Goal: Task Accomplishment & Management: Manage account settings

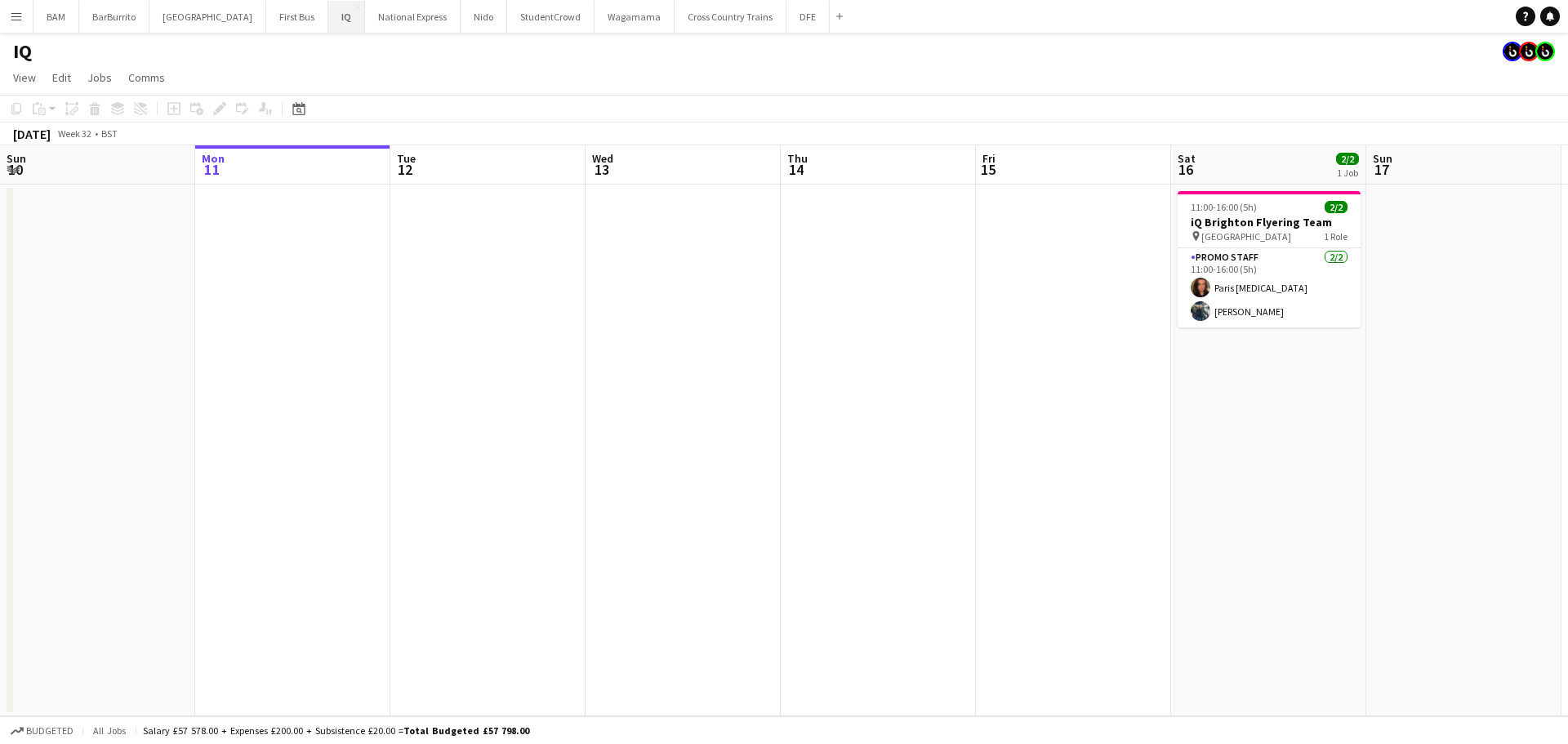
click at [328, 14] on button "IQ Close" at bounding box center [346, 16] width 37 height 32
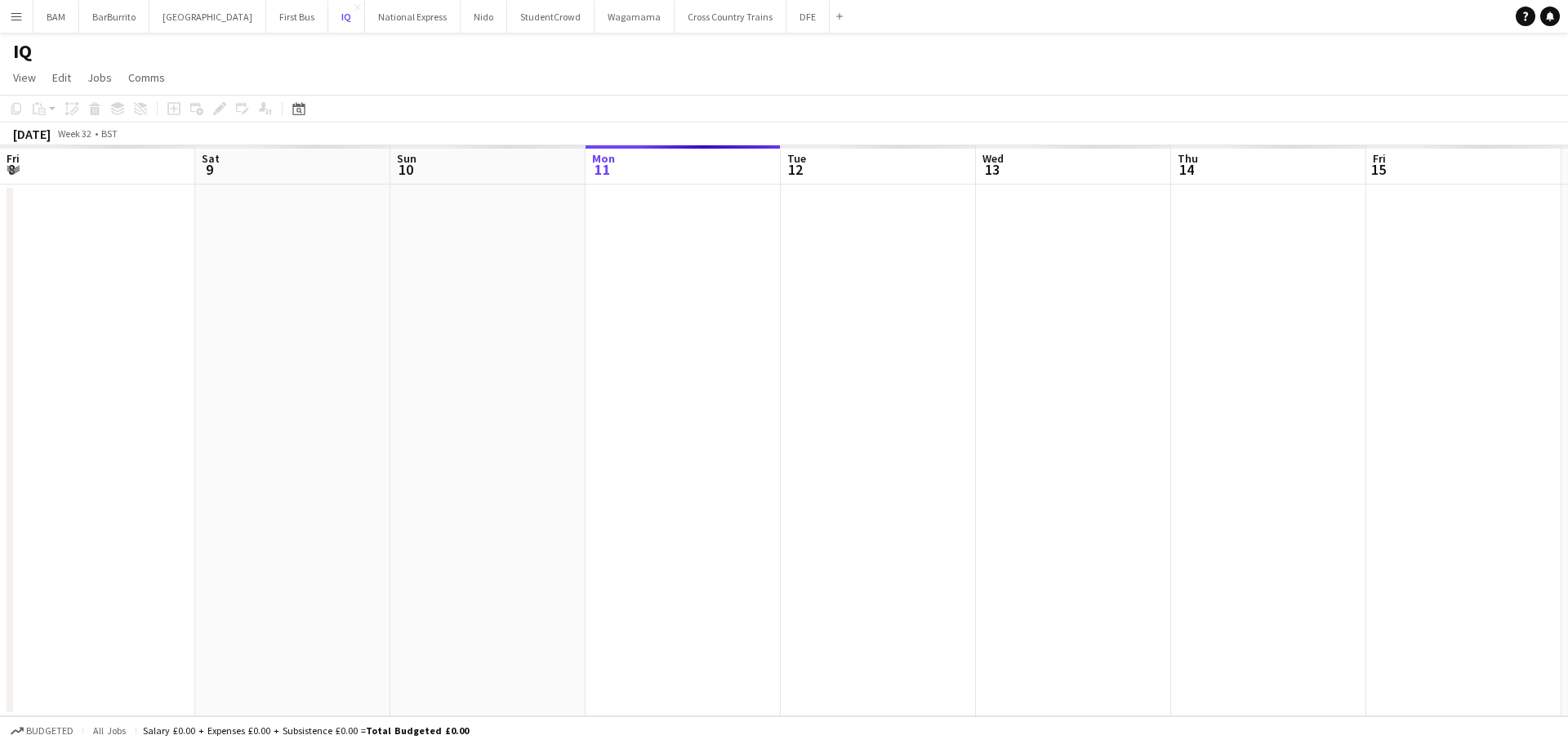
scroll to position [0, 391]
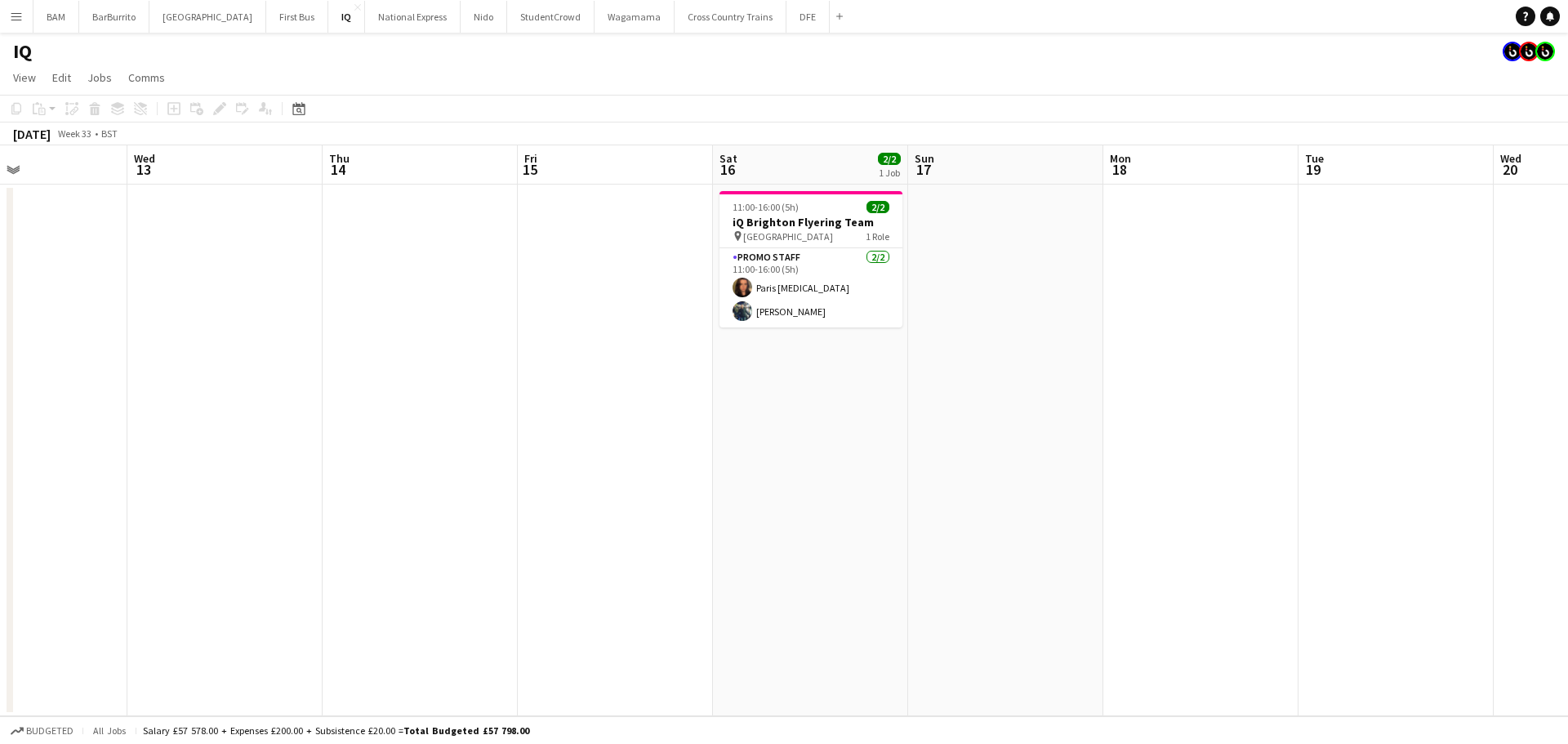
drag, startPoint x: 661, startPoint y: 212, endPoint x: 150, endPoint y: 176, distance: 512.3
click at [134, 177] on app-calendar-viewport "Sat 9 Sun 10 Mon 11 Tue 12 Wed 13 Thu 14 Fri 15 Sat 16 2/2 1 Job Sun 17 Mon 18 …" at bounding box center [784, 431] width 1568 height 571
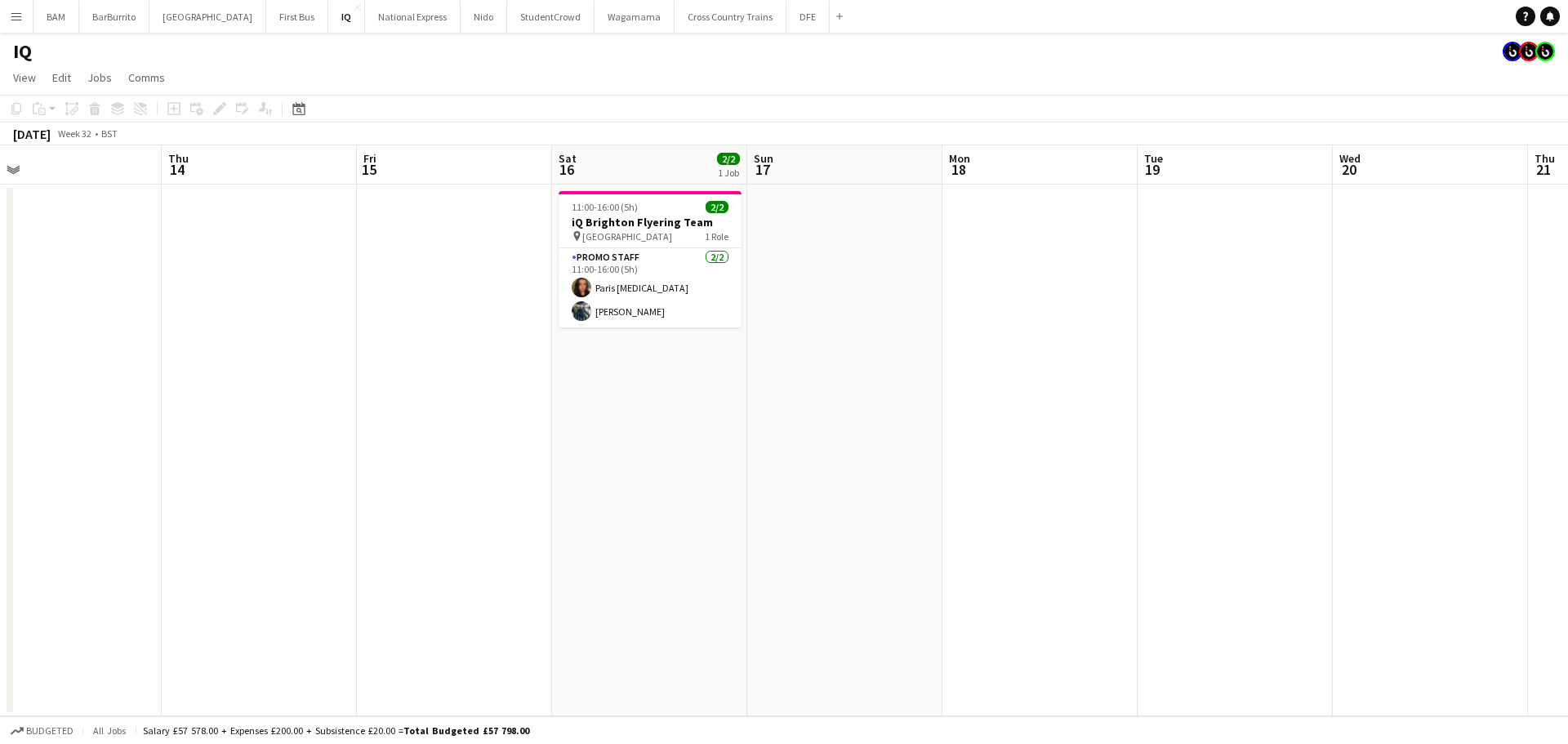
click at [298, 238] on app-calendar-viewport "Sun 10 Mon 11 Tue 12 Wed 13 Thu 14 Fri 15 Sat 16 2/2 1 Job Sun 17 Mon 18 Tue 19…" at bounding box center [784, 431] width 1568 height 571
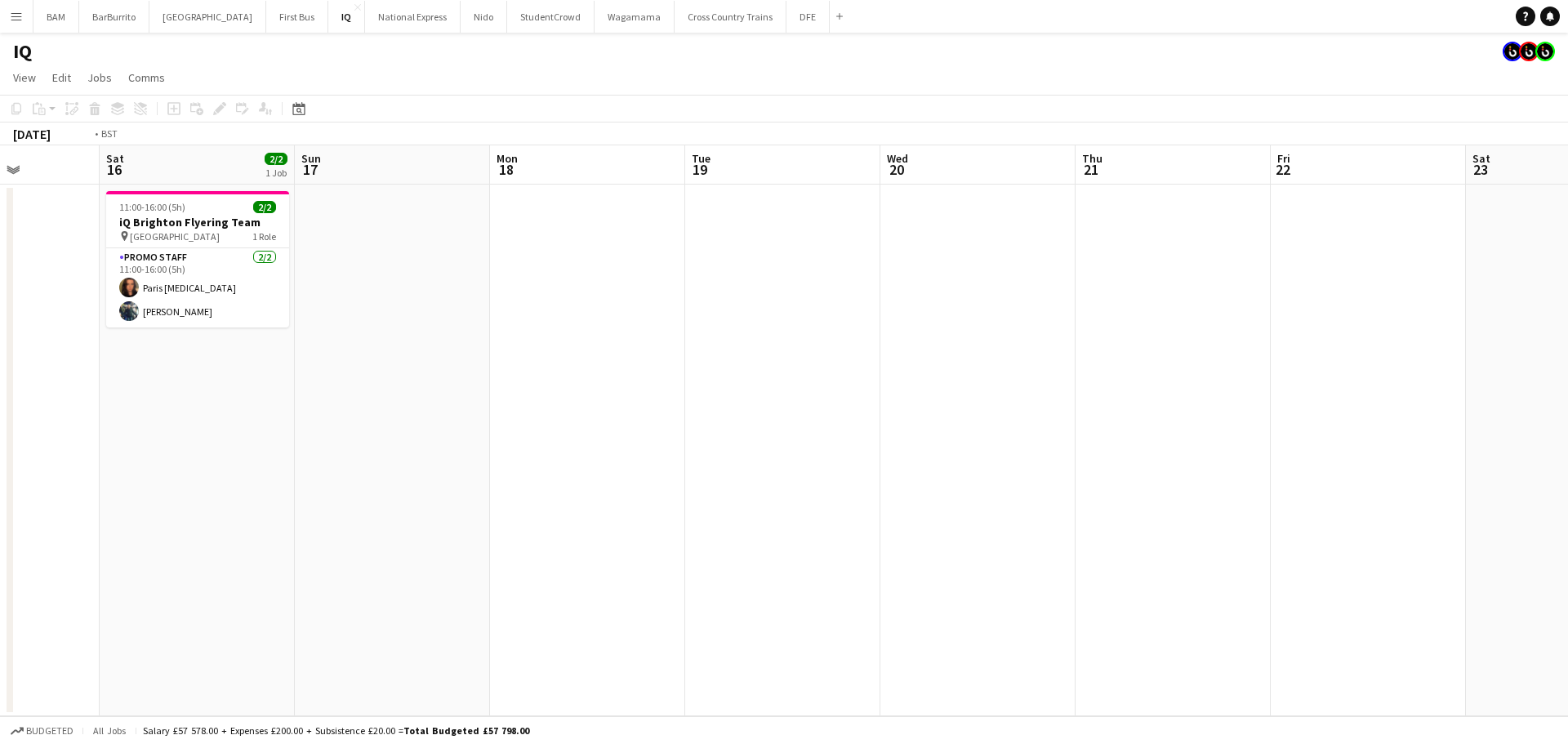
click at [580, 290] on app-calendar-viewport "Wed 13 Thu 14 Fri 15 Sat 16 2/2 1 Job Sun 17 Mon 18 Tue 19 Wed 20 Thu 21 Fri 22…" at bounding box center [784, 431] width 1568 height 571
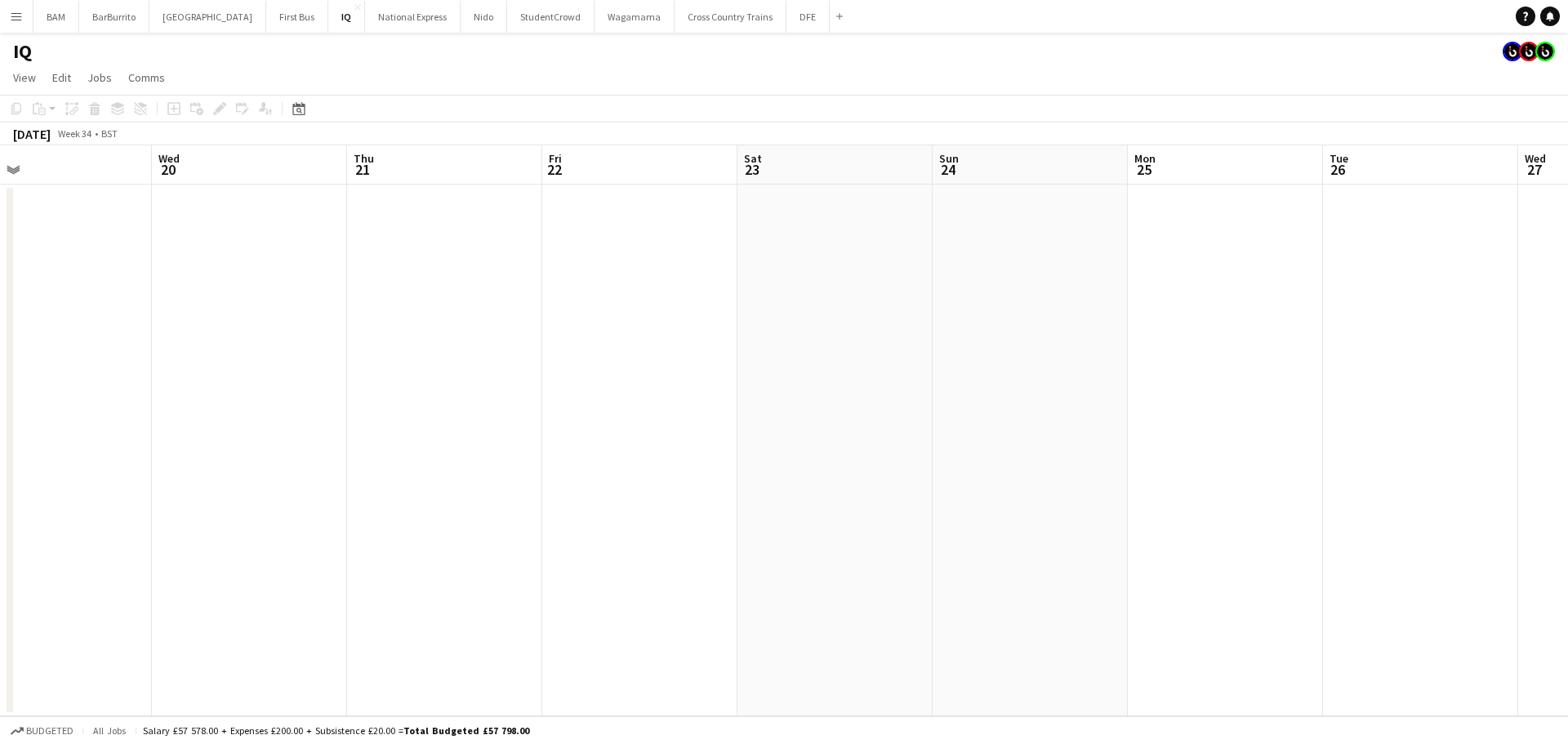
drag, startPoint x: 994, startPoint y: 355, endPoint x: 475, endPoint y: 270, distance: 525.9
click at [455, 270] on app-calendar-viewport "Sat 16 2/2 1 Job Sun 17 Mon 18 Tue 19 Wed 20 Thu 21 Fri 22 Sat 23 Sun 24 Mon 25…" at bounding box center [784, 431] width 1568 height 571
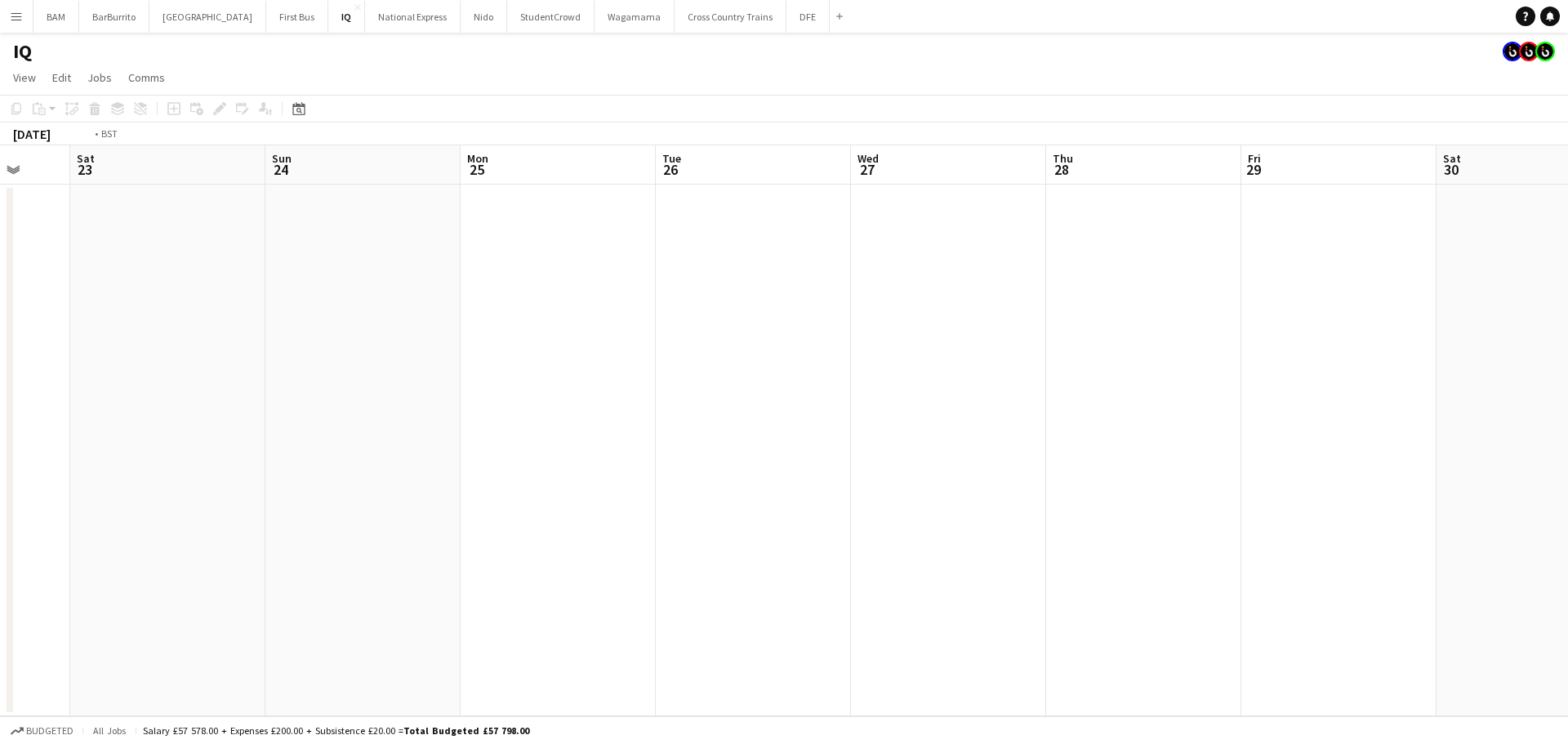
drag, startPoint x: 405, startPoint y: 262, endPoint x: 190, endPoint y: 224, distance: 218.3
click at [190, 224] on app-calendar-viewport "Wed 20 Thu 21 Fri 22 Sat 23 Sun 24 Mon 25 Tue 26 Wed 27 Thu 28 Fri 29 Sat 30 Su…" at bounding box center [784, 431] width 1568 height 571
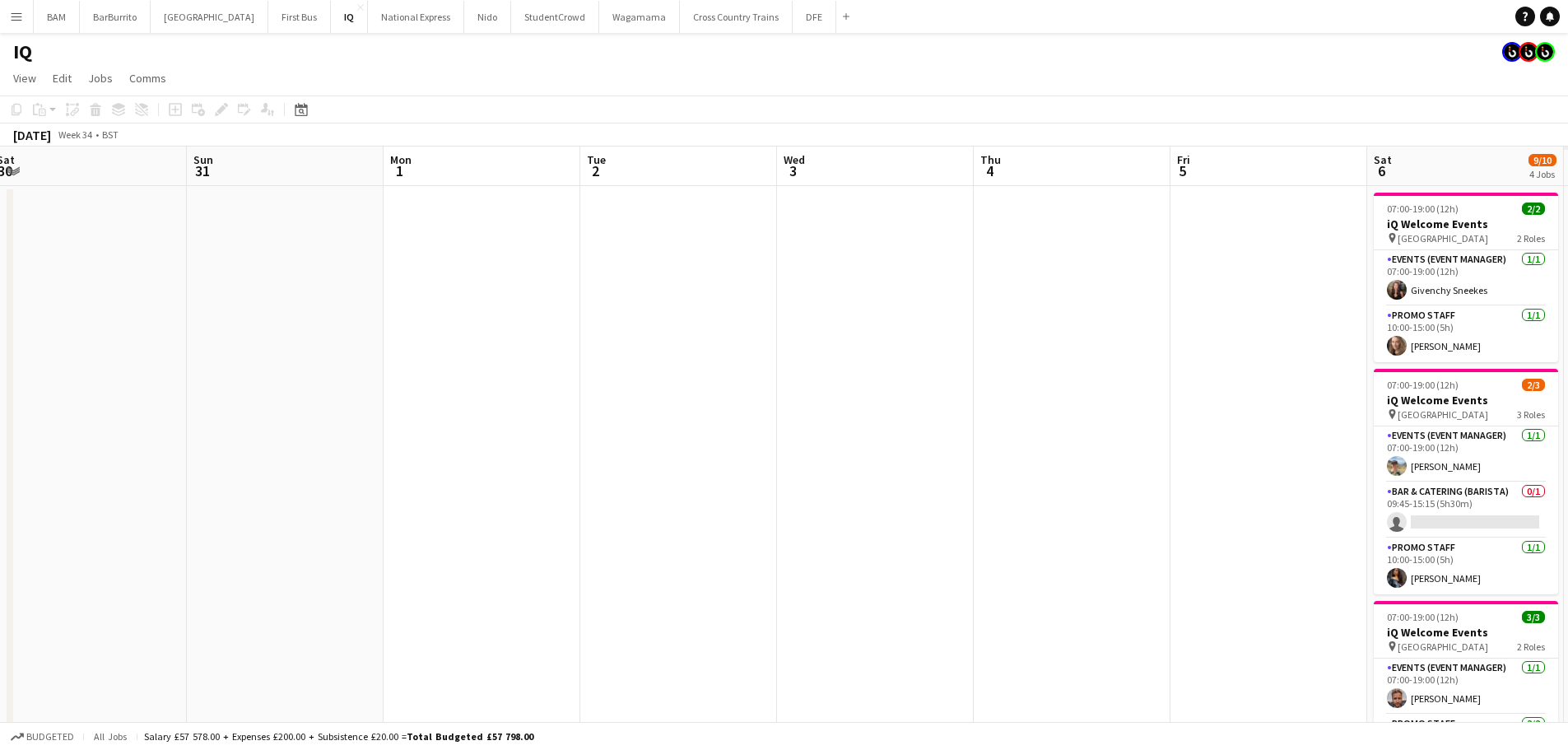
drag, startPoint x: 681, startPoint y: 289, endPoint x: 402, endPoint y: 250, distance: 281.7
click at [410, 251] on app-calendar-viewport "Wed 27 Thu 28 Fri 29 Sat 30 Sun 31 Mon 1 Tue 2 Wed 3 Thu 4 Fri 5 Sat 6 9/10 4 J…" at bounding box center [784, 577] width 1568 height 862
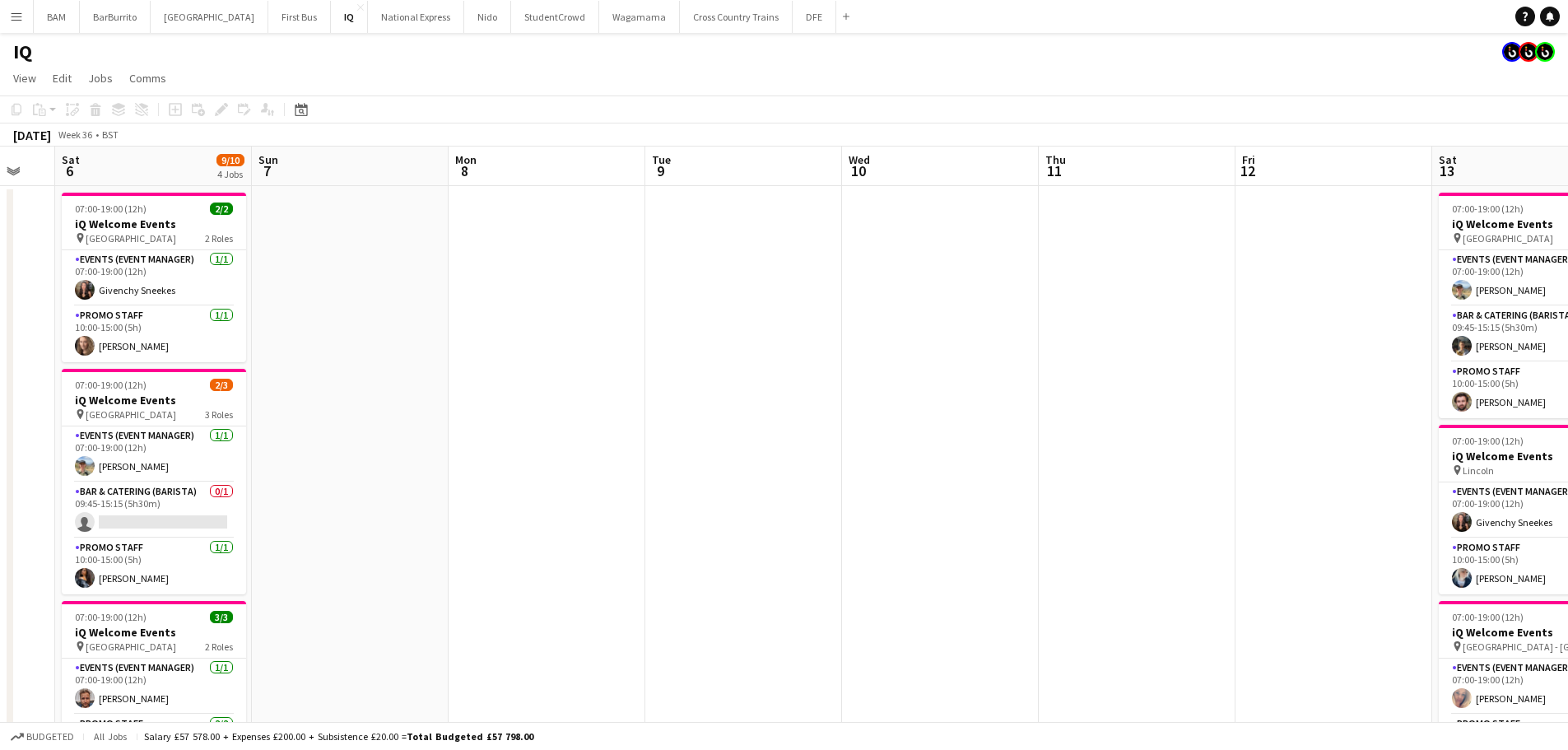
drag, startPoint x: 1179, startPoint y: 338, endPoint x: 79, endPoint y: 208, distance: 1107.7
click at [79, 208] on app-calendar-viewport "Wed 3 Thu 4 Fri 5 Sat 6 9/10 4 Jobs Sun 7 Mon 8 Tue 9 Wed 10 Thu 11 Fri 12 Sat …" at bounding box center [784, 682] width 1568 height 1072
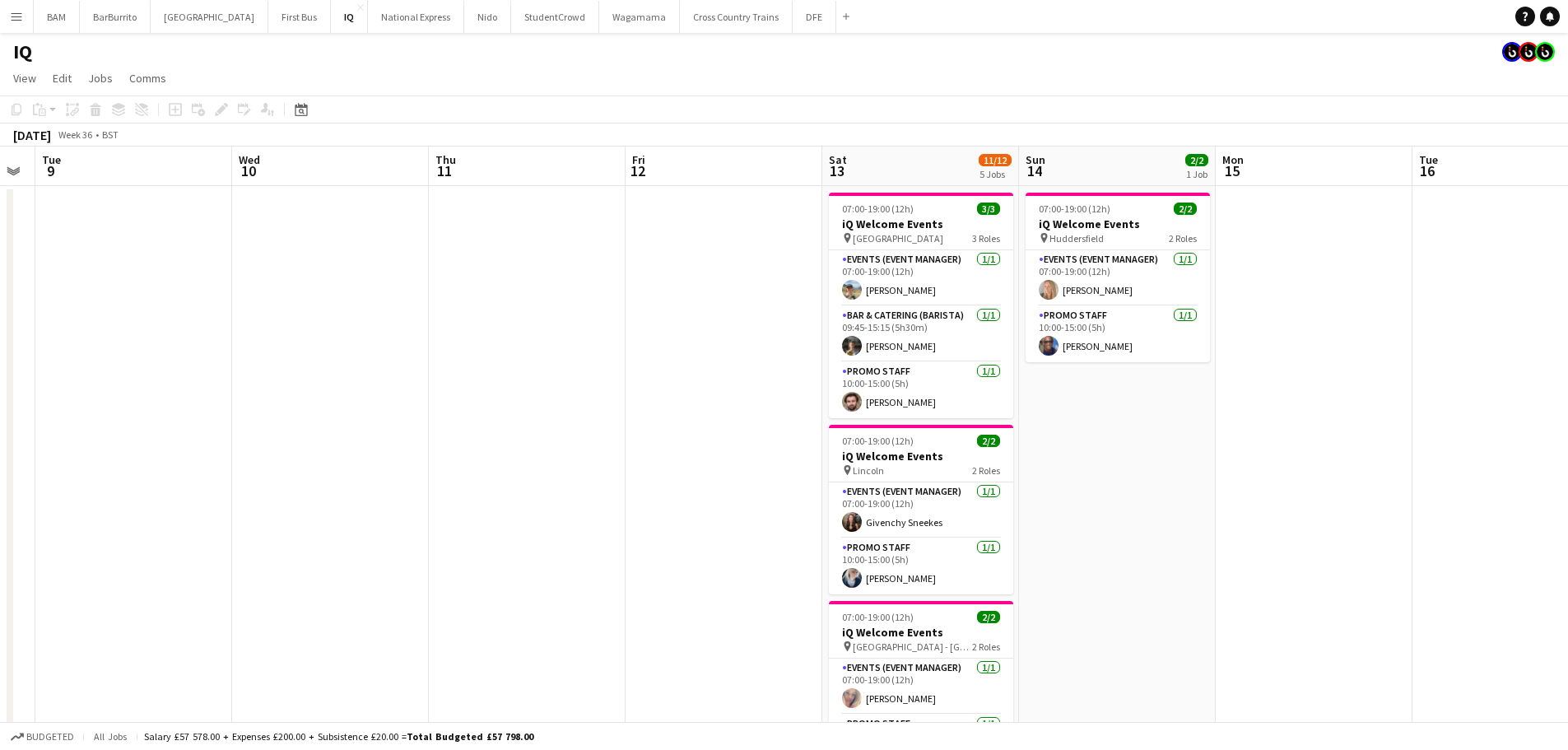
drag, startPoint x: 772, startPoint y: 284, endPoint x: 299, endPoint y: 216, distance: 477.9
click at [292, 216] on app-calendar-viewport "Sat 6 9/10 4 Jobs Sun 7 Mon 8 Tue 9 Wed 10 Thu 11 Fri 12 Sat 13 11/12 5 Jobs Su…" at bounding box center [784, 682] width 1568 height 1072
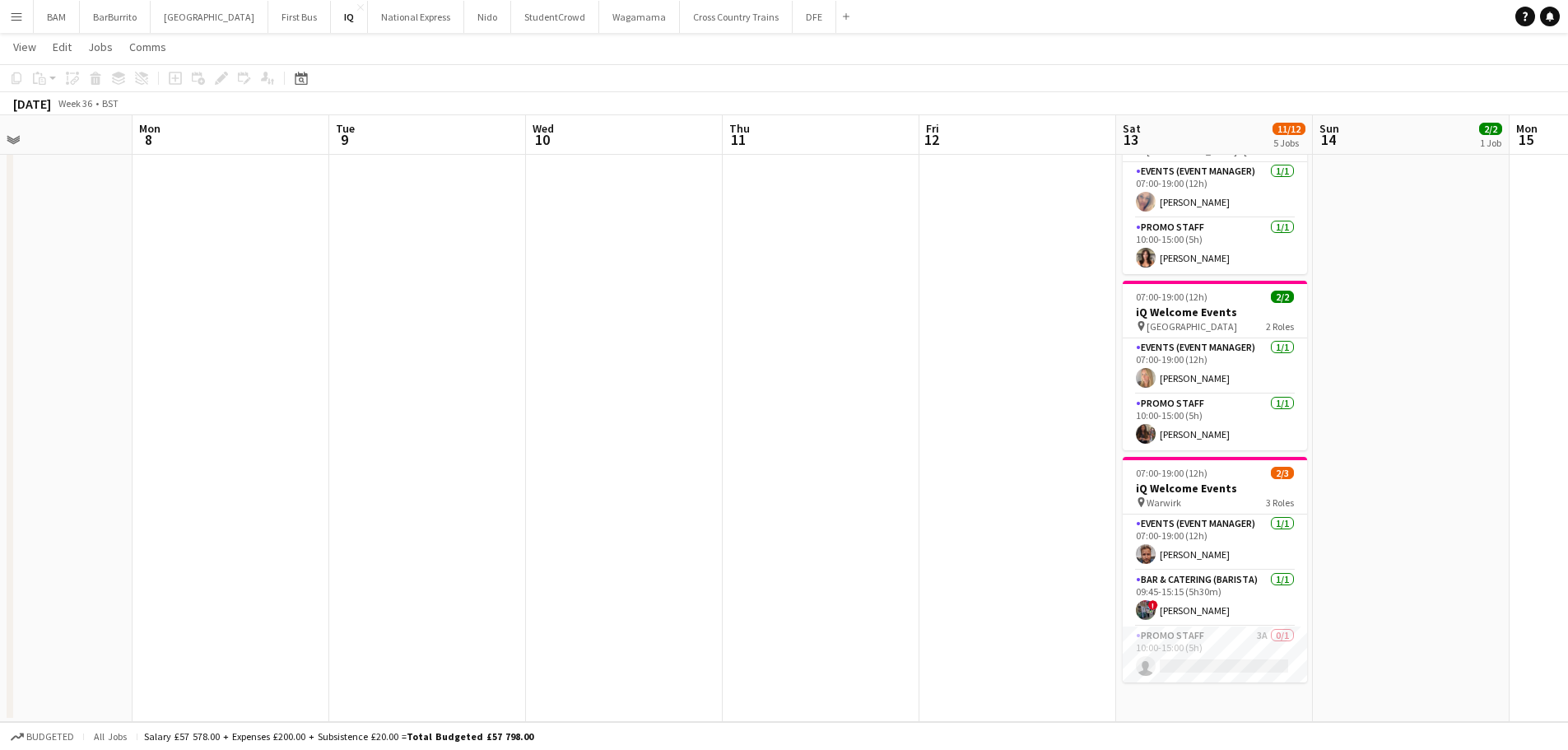
scroll to position [0, 493]
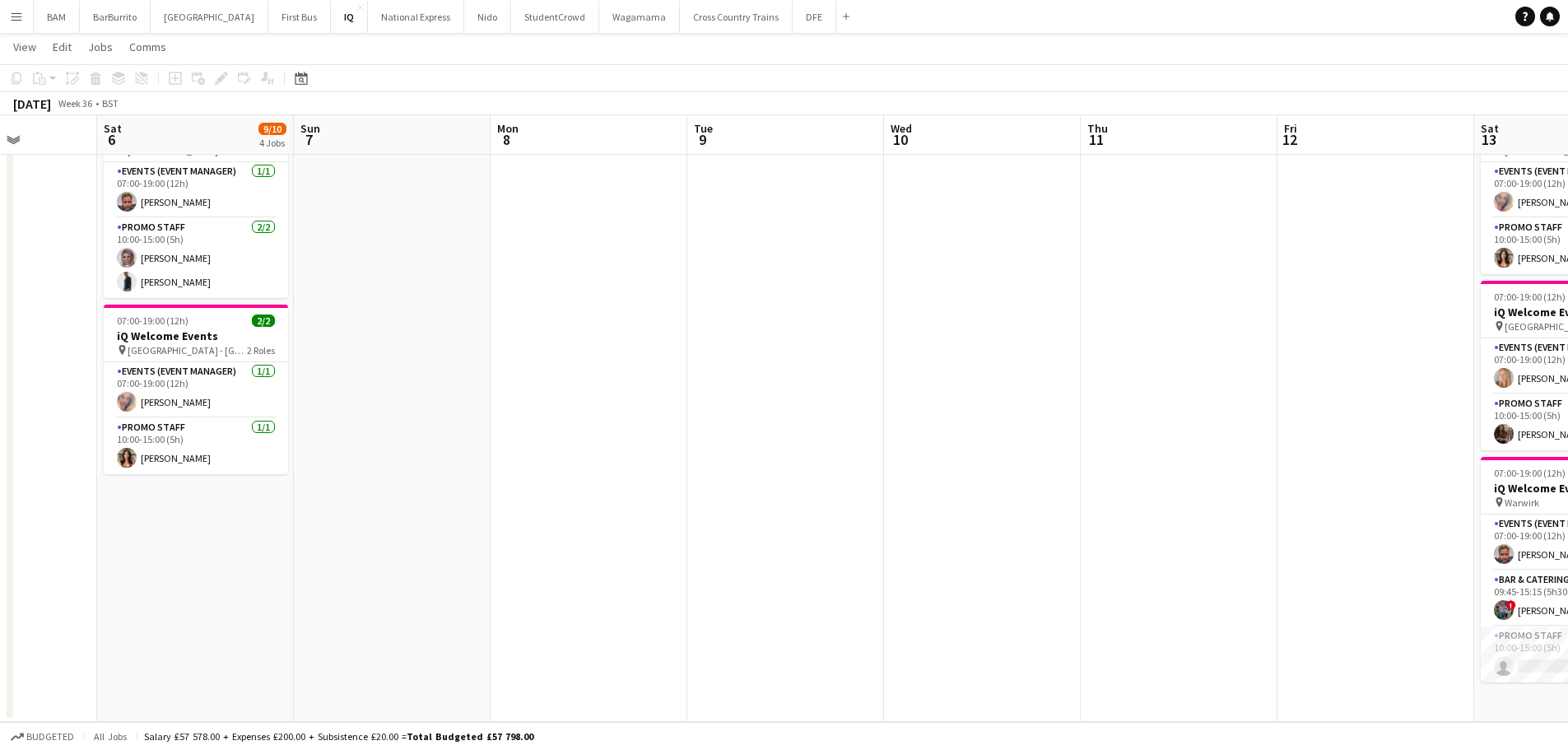
drag, startPoint x: 710, startPoint y: 475, endPoint x: 1274, endPoint y: 540, distance: 567.7
click at [1274, 540] on app-calendar-viewport "Wed 3 Thu 4 Fri 5 Sat 6 9/10 4 Jobs Sun 7 Mon 8 Tue 9 Wed 10 Thu 11 Fri 12 Sat …" at bounding box center [784, 146] width 1568 height 1153
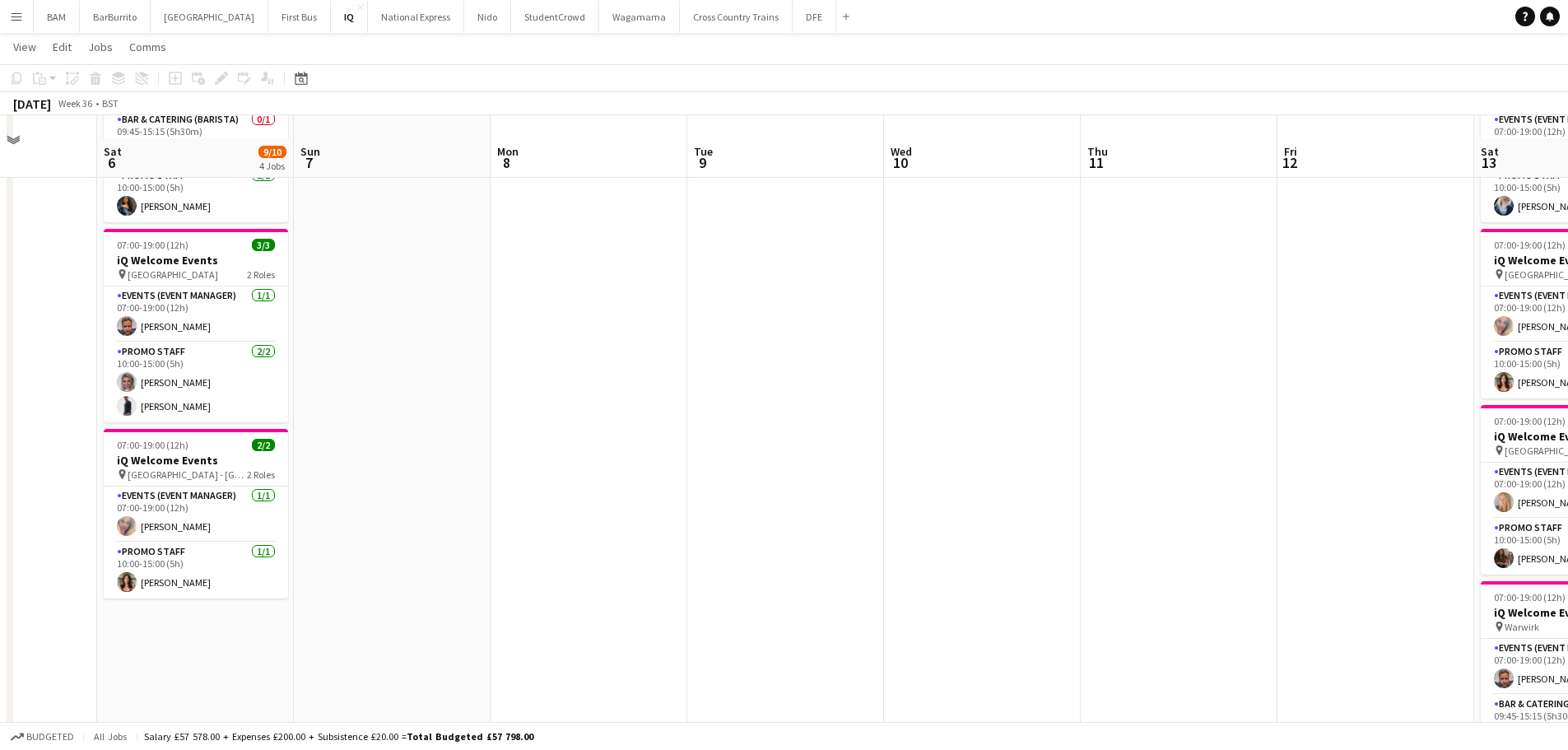
scroll to position [330, 0]
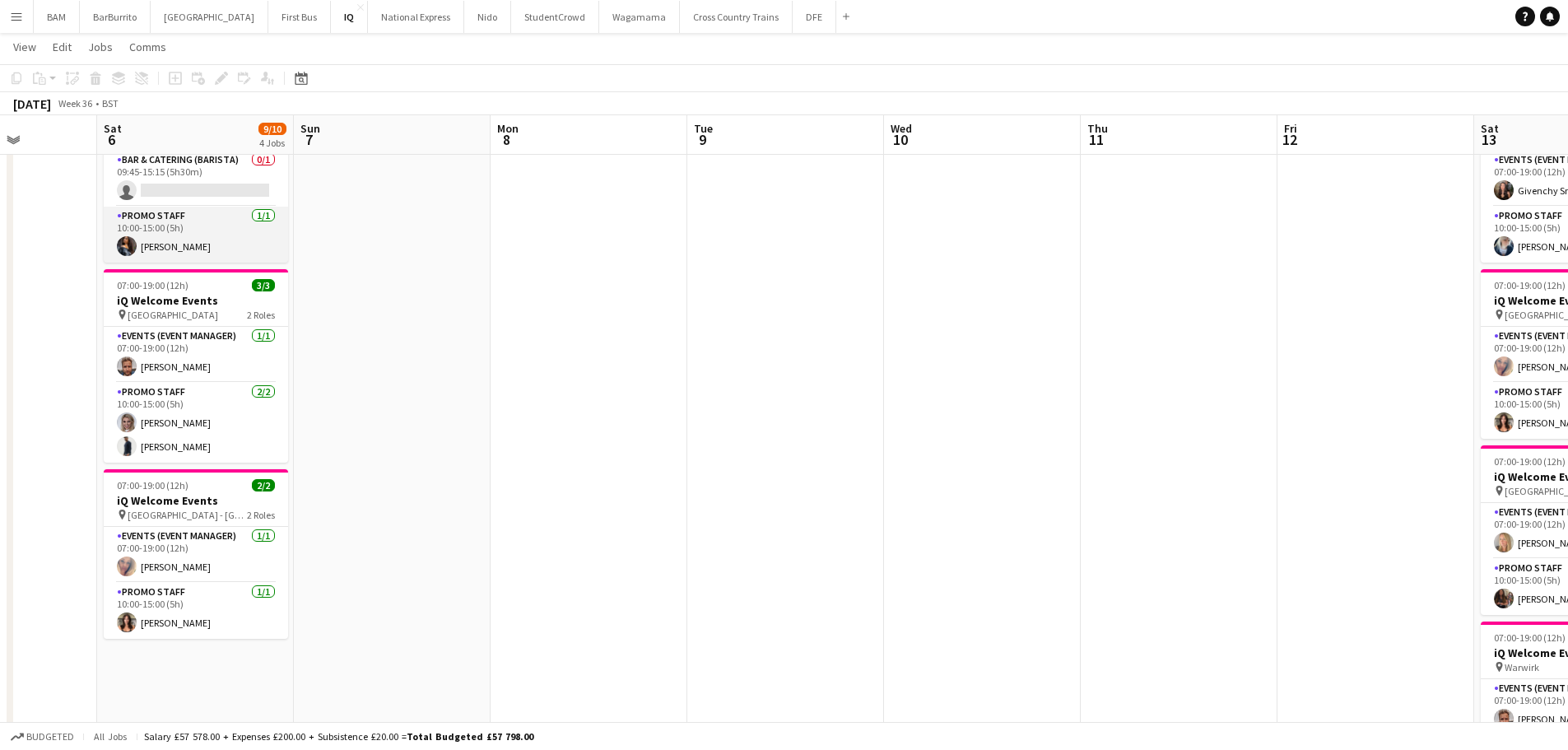
click at [232, 256] on app-card-role "Promo Staff 1/1 10:00-15:00 (5h) Alyssa Palmer" at bounding box center [195, 235] width 184 height 56
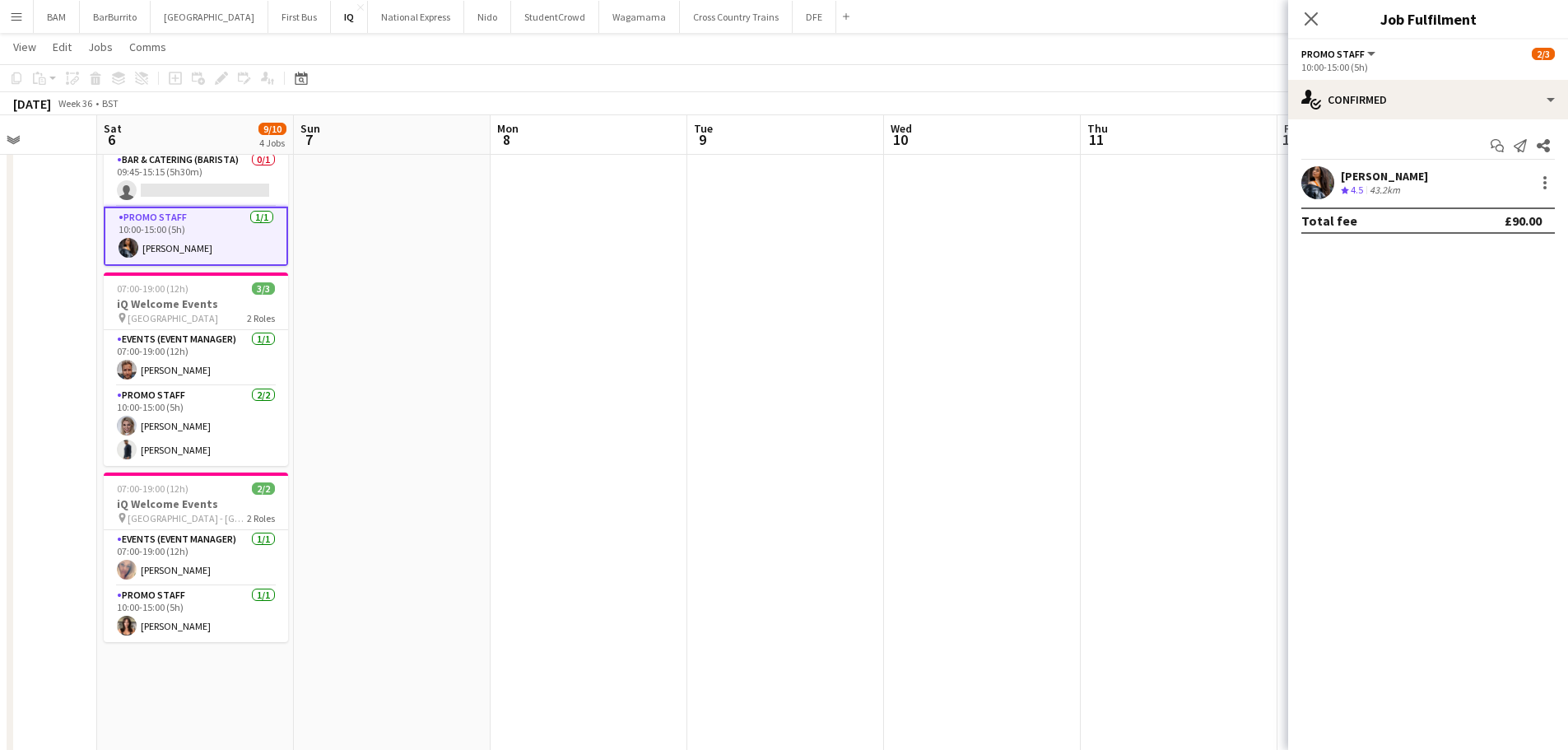
click at [1446, 187] on div "Alyssa Palmer Crew rating 4.5 43.2km" at bounding box center [1428, 183] width 280 height 33
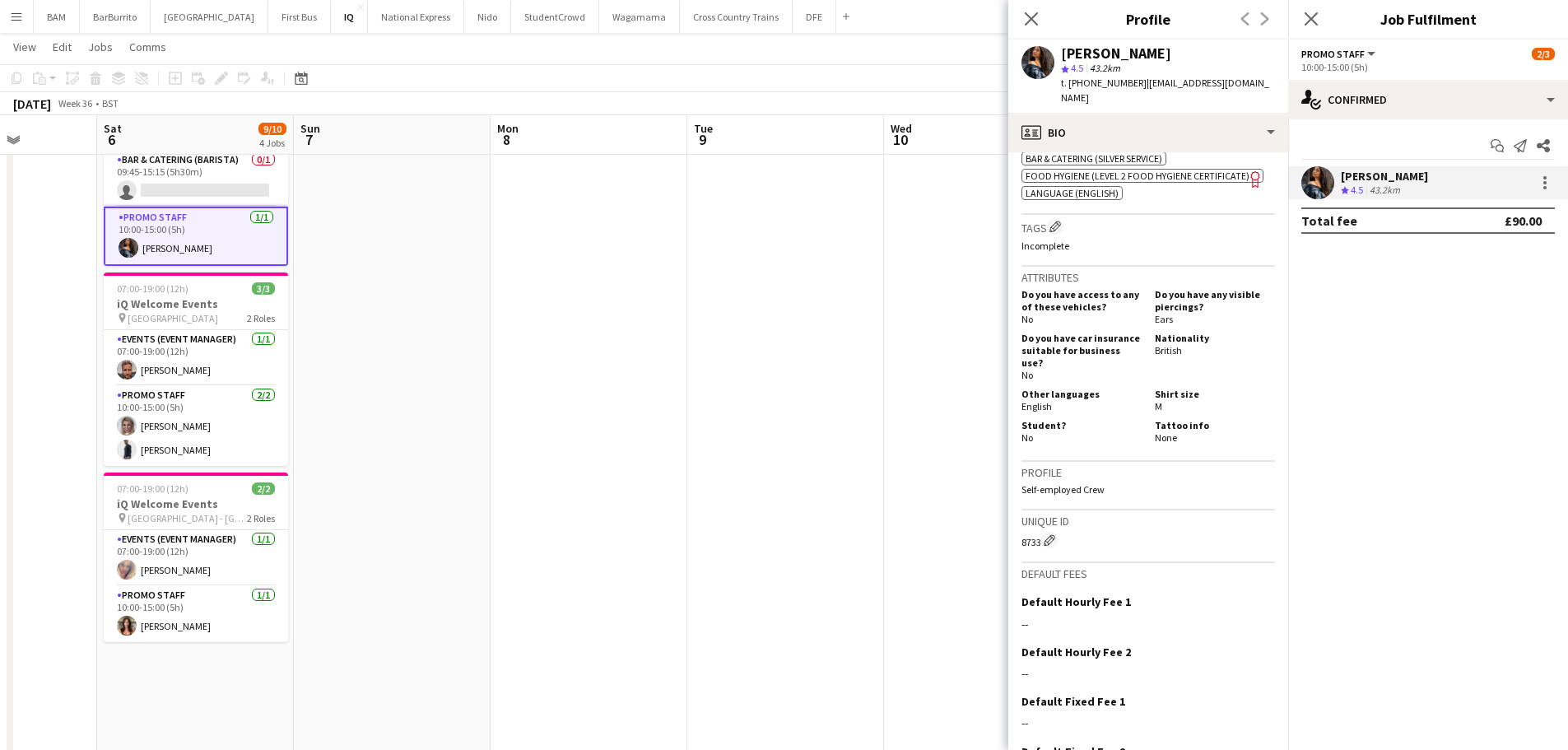
scroll to position [876, 0]
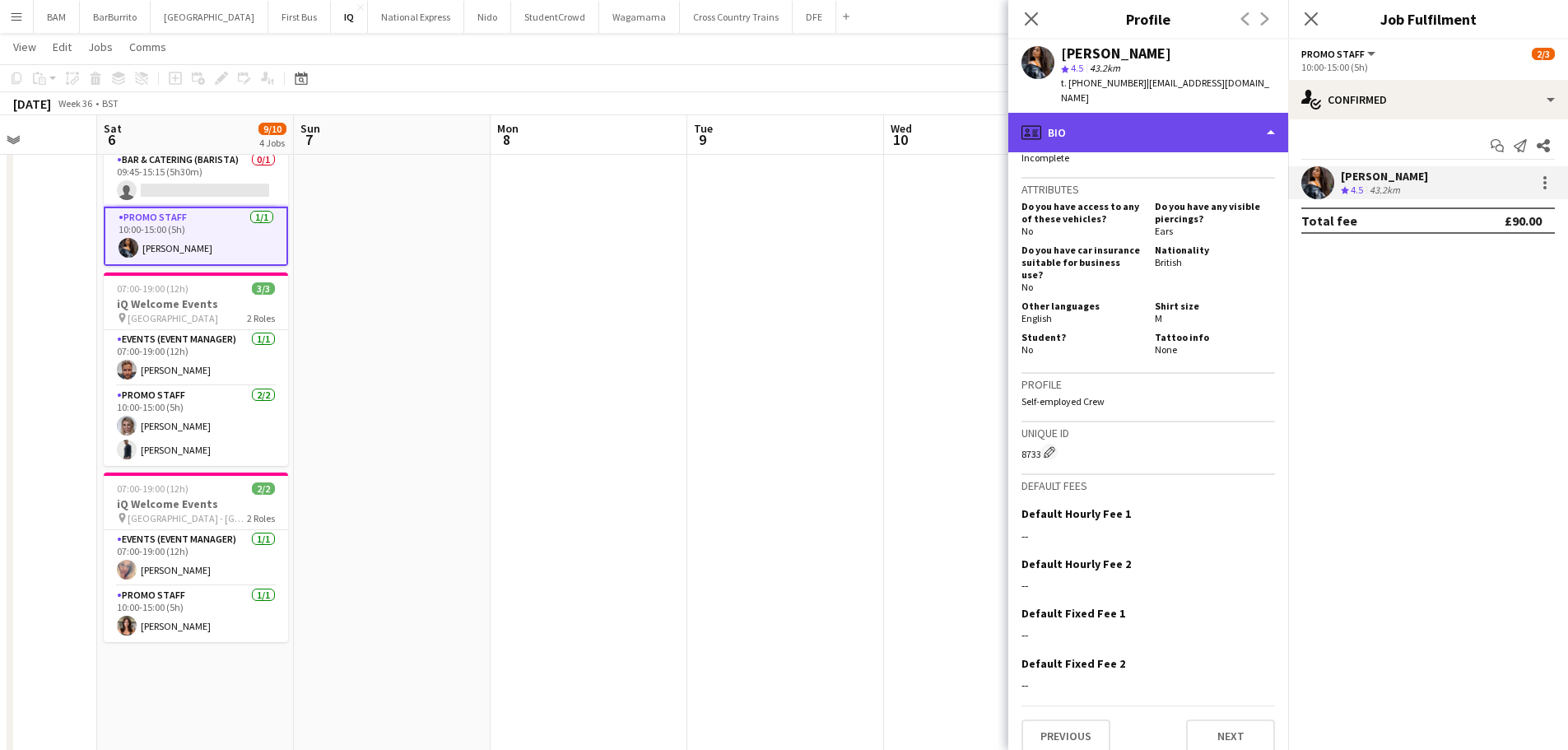
click at [1126, 112] on div "profile Bio" at bounding box center [1148, 132] width 280 height 40
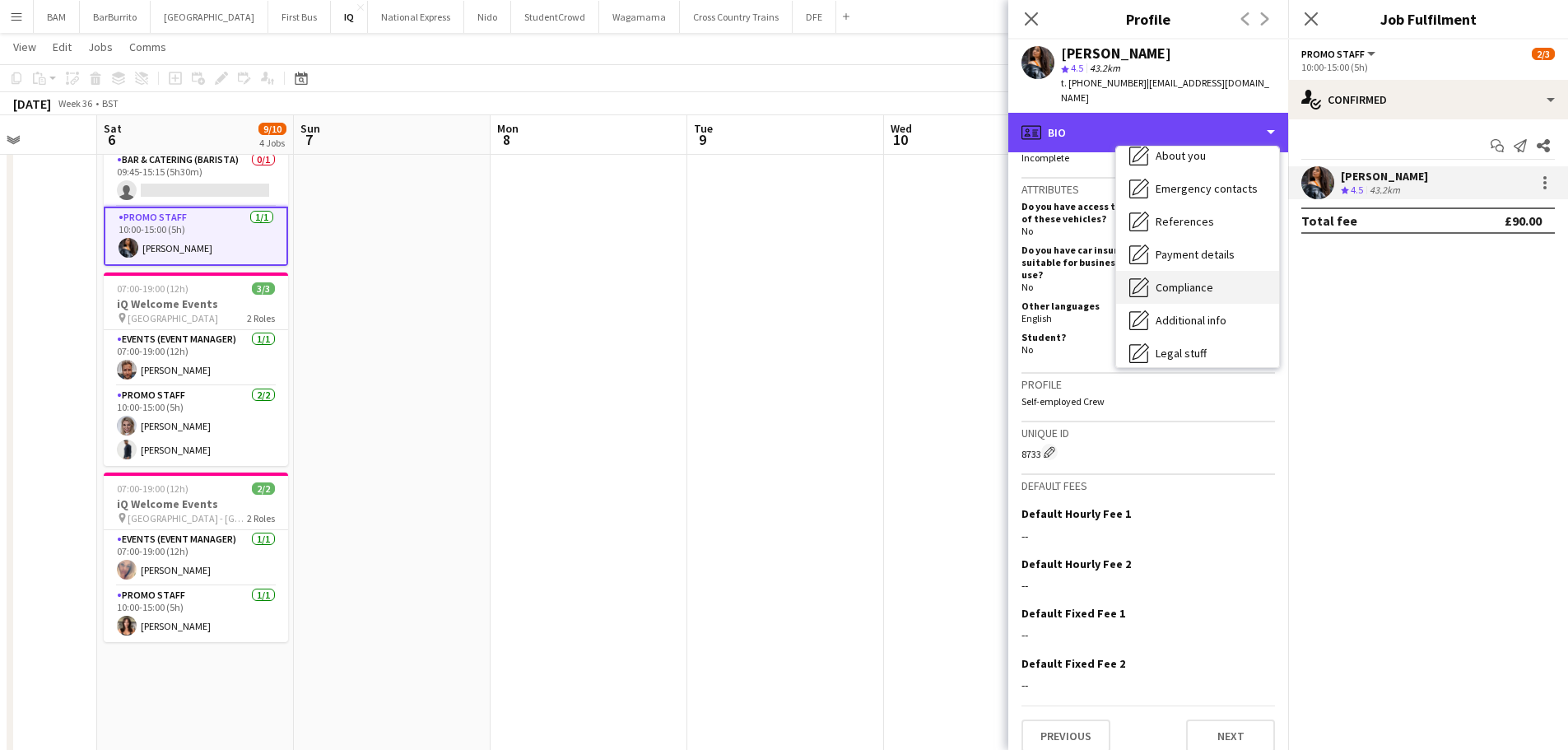
scroll to position [188, 0]
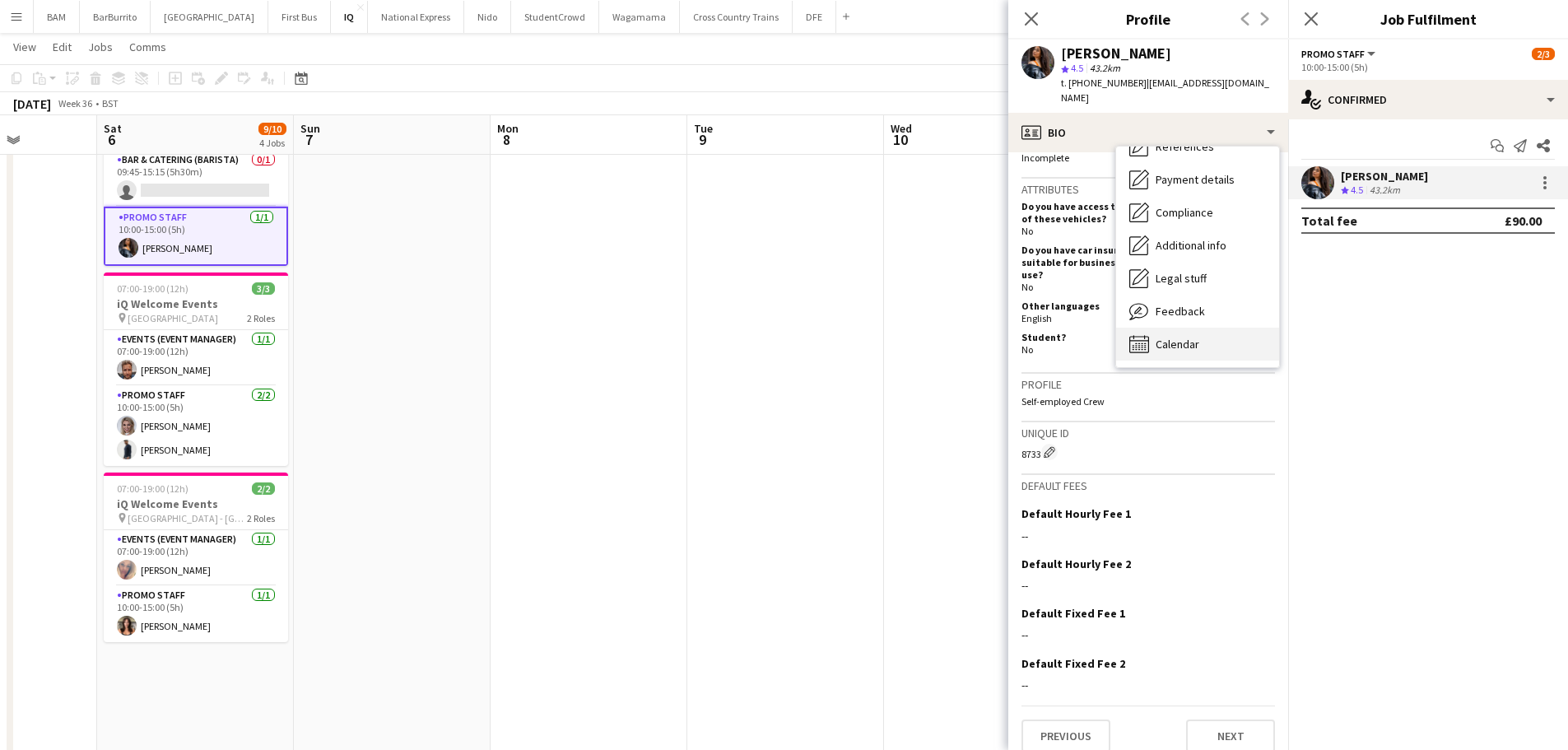
click at [1231, 333] on div "Calendar Calendar" at bounding box center [1198, 344] width 163 height 33
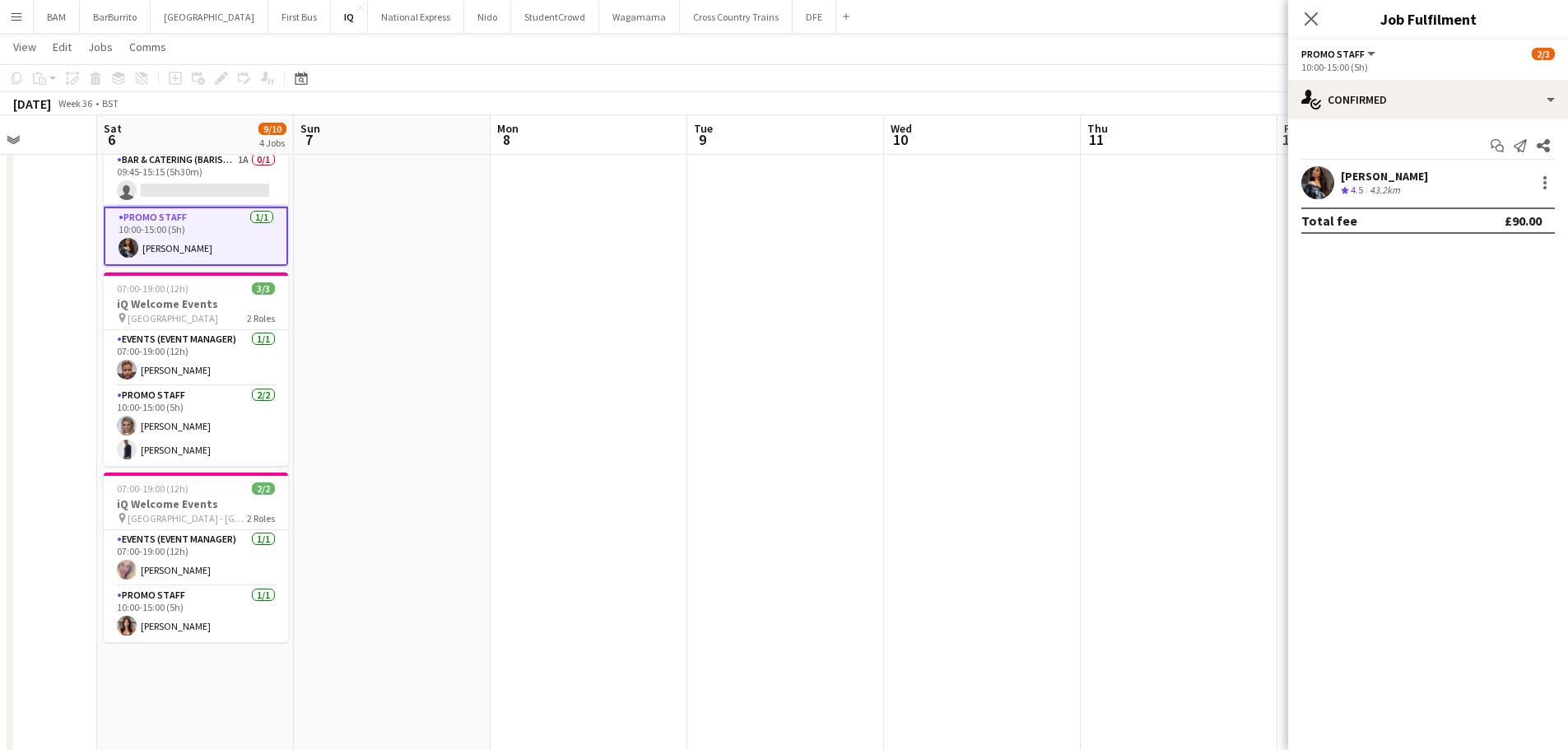
click at [1361, 189] on span "4.5" at bounding box center [1357, 189] width 12 height 12
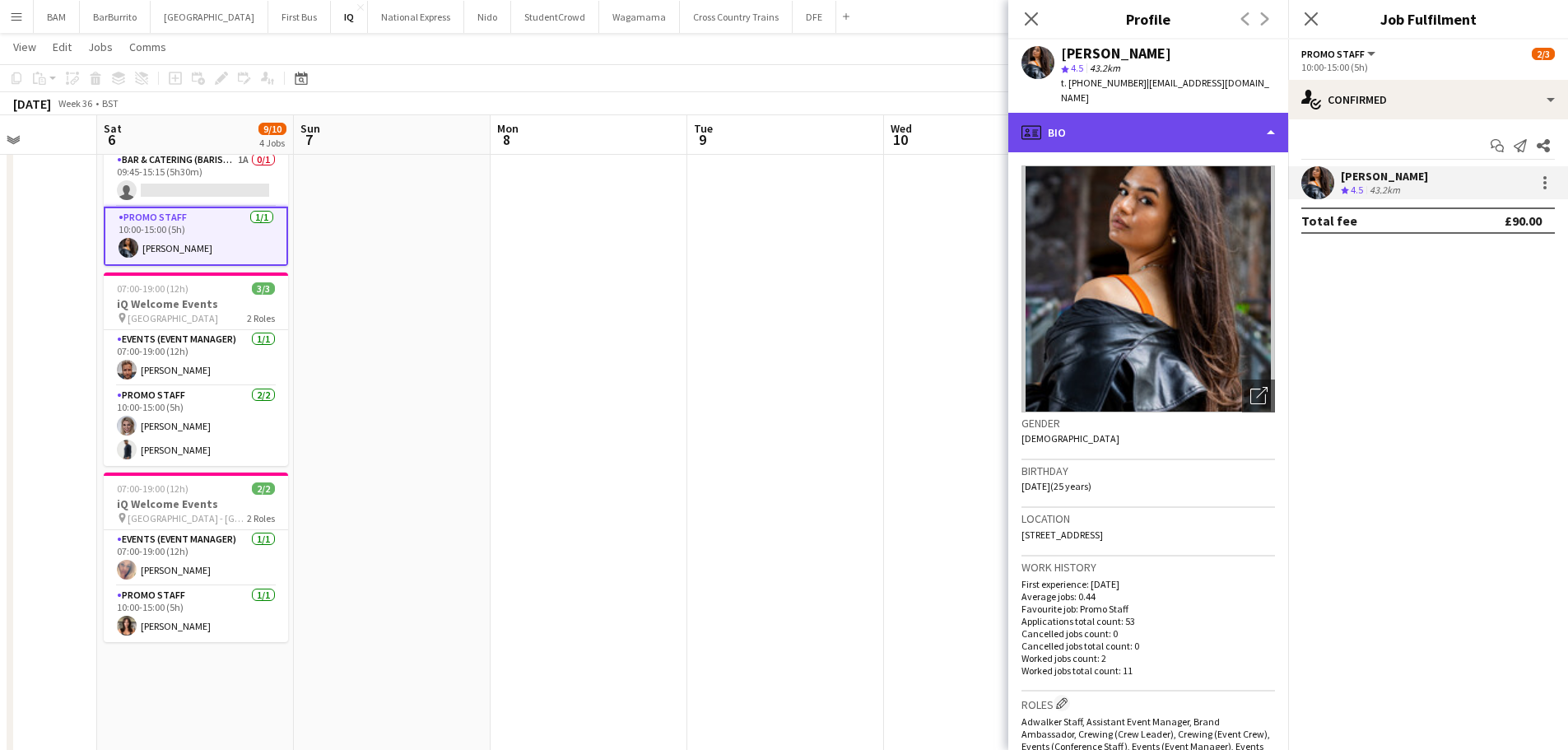
click at [1132, 125] on div "profile Bio" at bounding box center [1148, 132] width 280 height 40
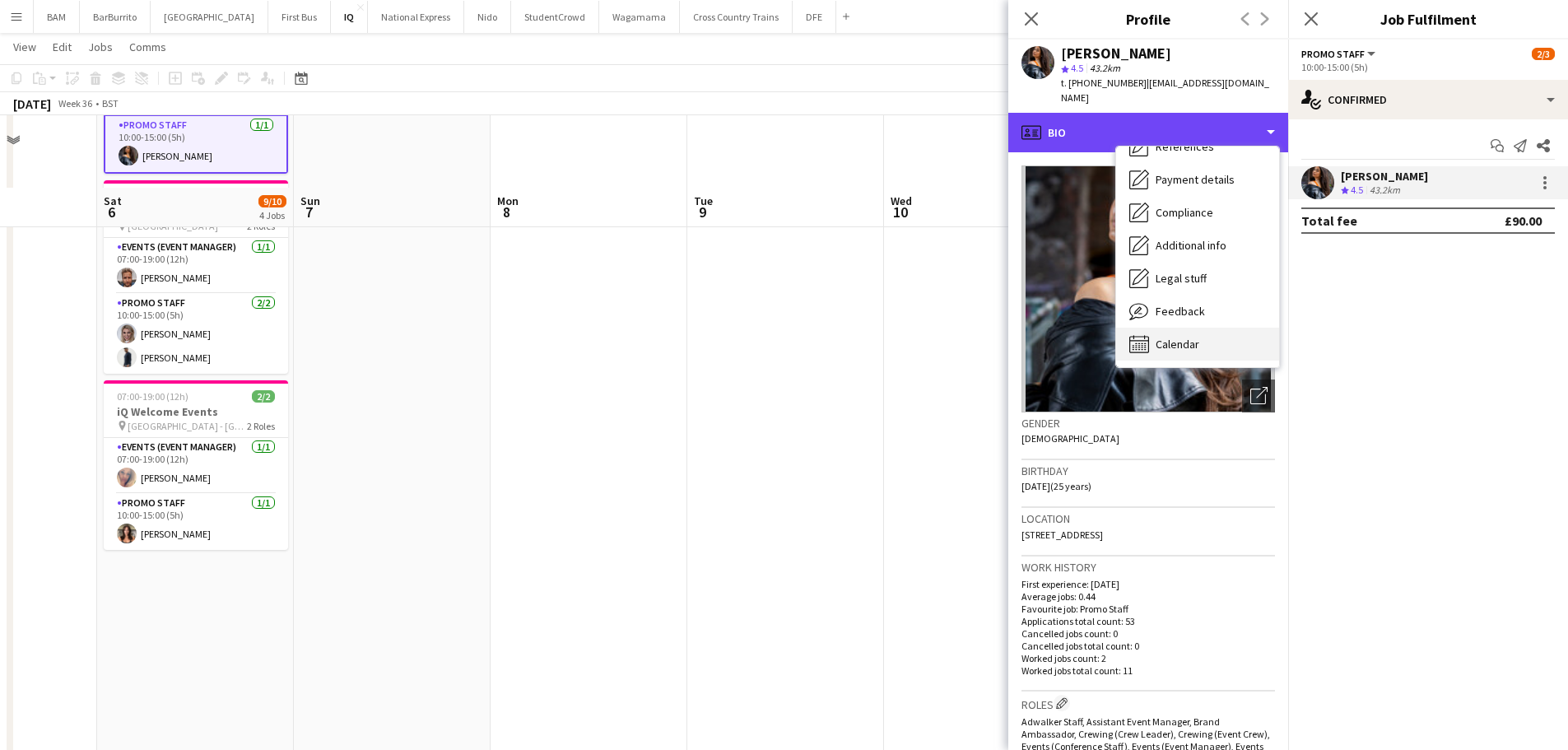
scroll to position [494, 0]
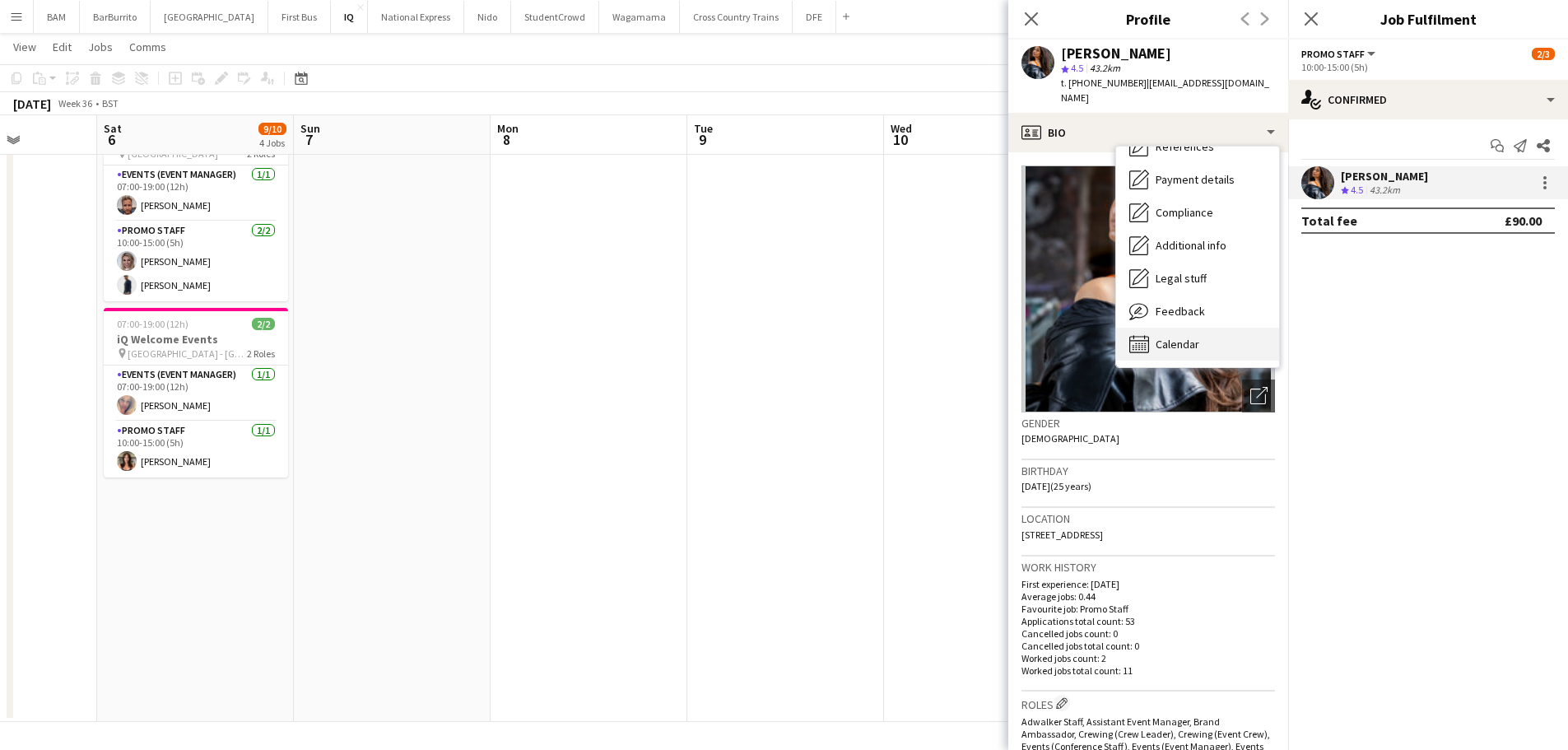
click at [1202, 327] on div "Calendar Calendar" at bounding box center [1198, 344] width 163 height 33
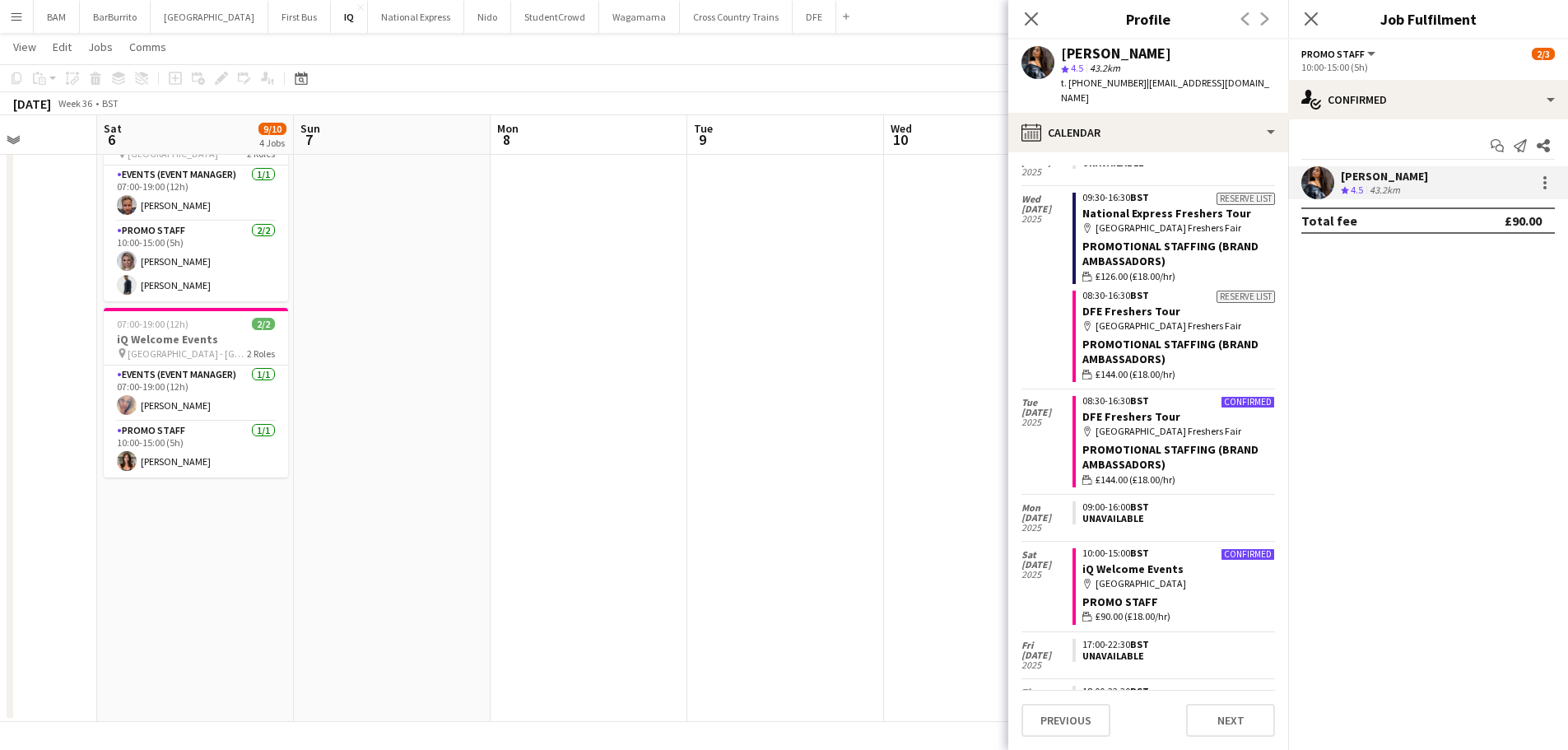
scroll to position [1317, 0]
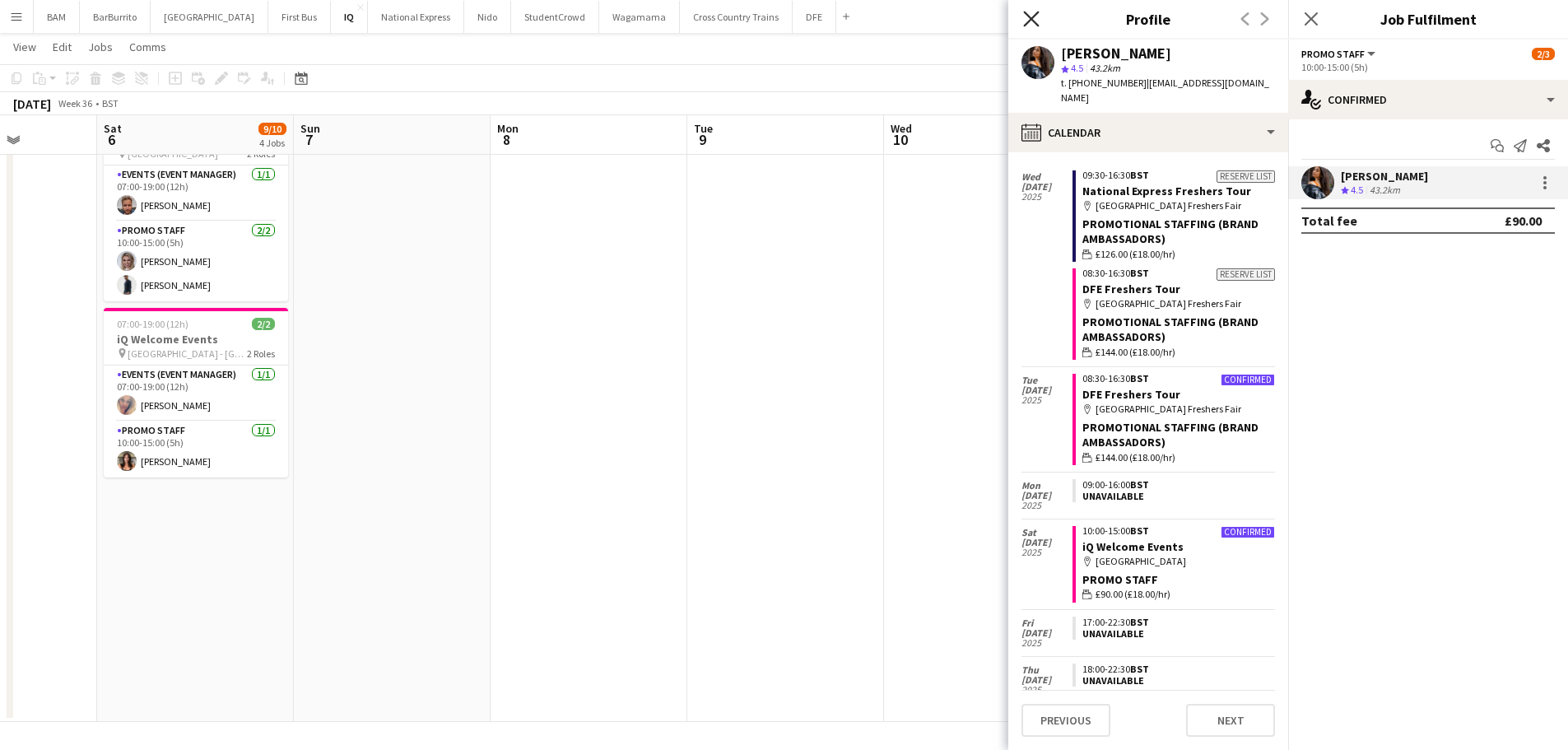
click at [1033, 18] on icon at bounding box center [1030, 18] width 16 height 16
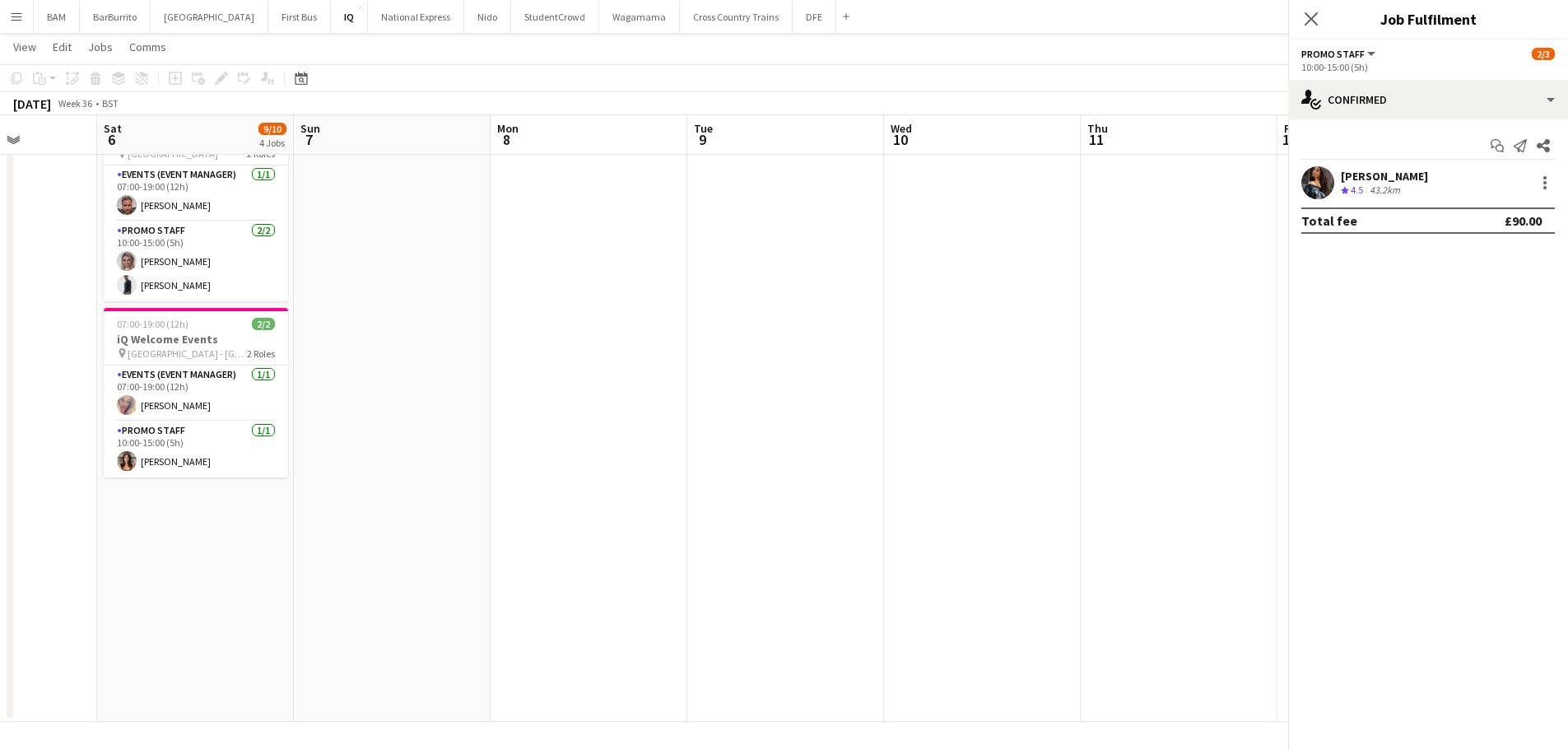
click at [824, 69] on app-toolbar "Copy Paste Paste Ctrl+V Paste with crew Ctrl+Shift+V Paste linked Job Delete Gr…" at bounding box center [784, 79] width 1568 height 28
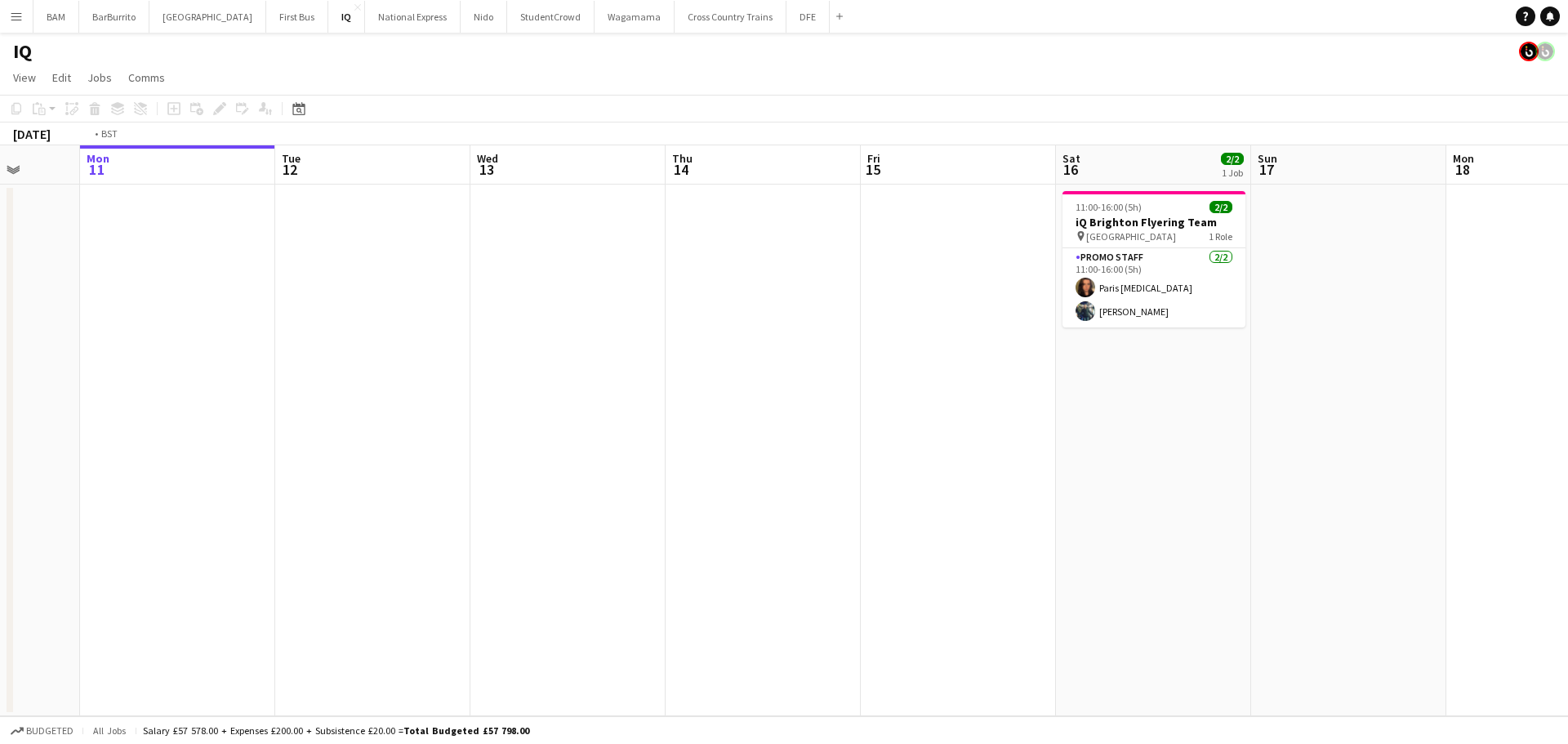
drag, startPoint x: 912, startPoint y: 211, endPoint x: 441, endPoint y: 189, distance: 471.5
click at [441, 189] on app-calendar-viewport "Fri 8 Sat 9 Sun 10 Mon 11 Tue 12 Wed 13 Thu 14 Fri 15 Sat 16 2/2 1 Job Sun 17 M…" at bounding box center [784, 431] width 1568 height 571
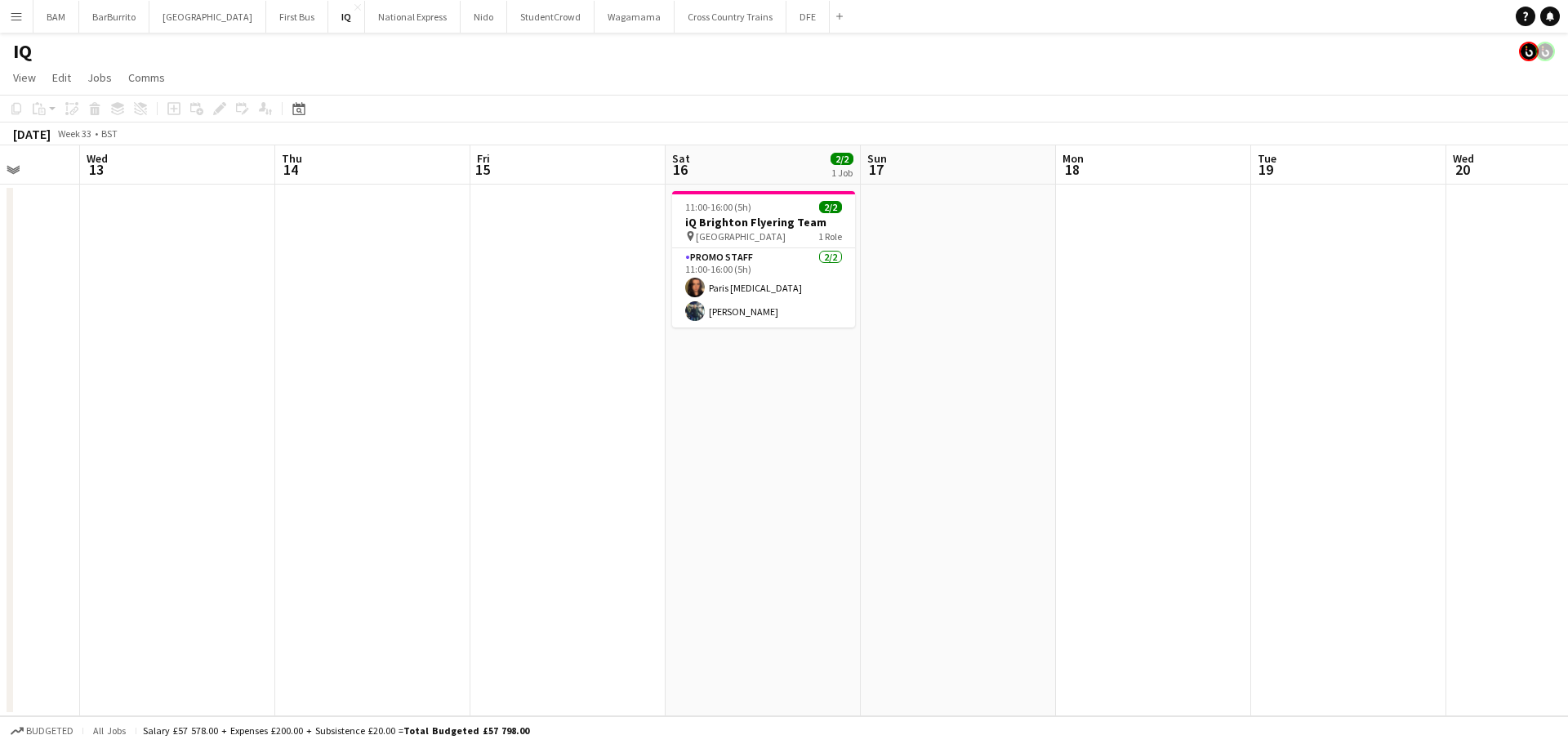
scroll to position [0, 530]
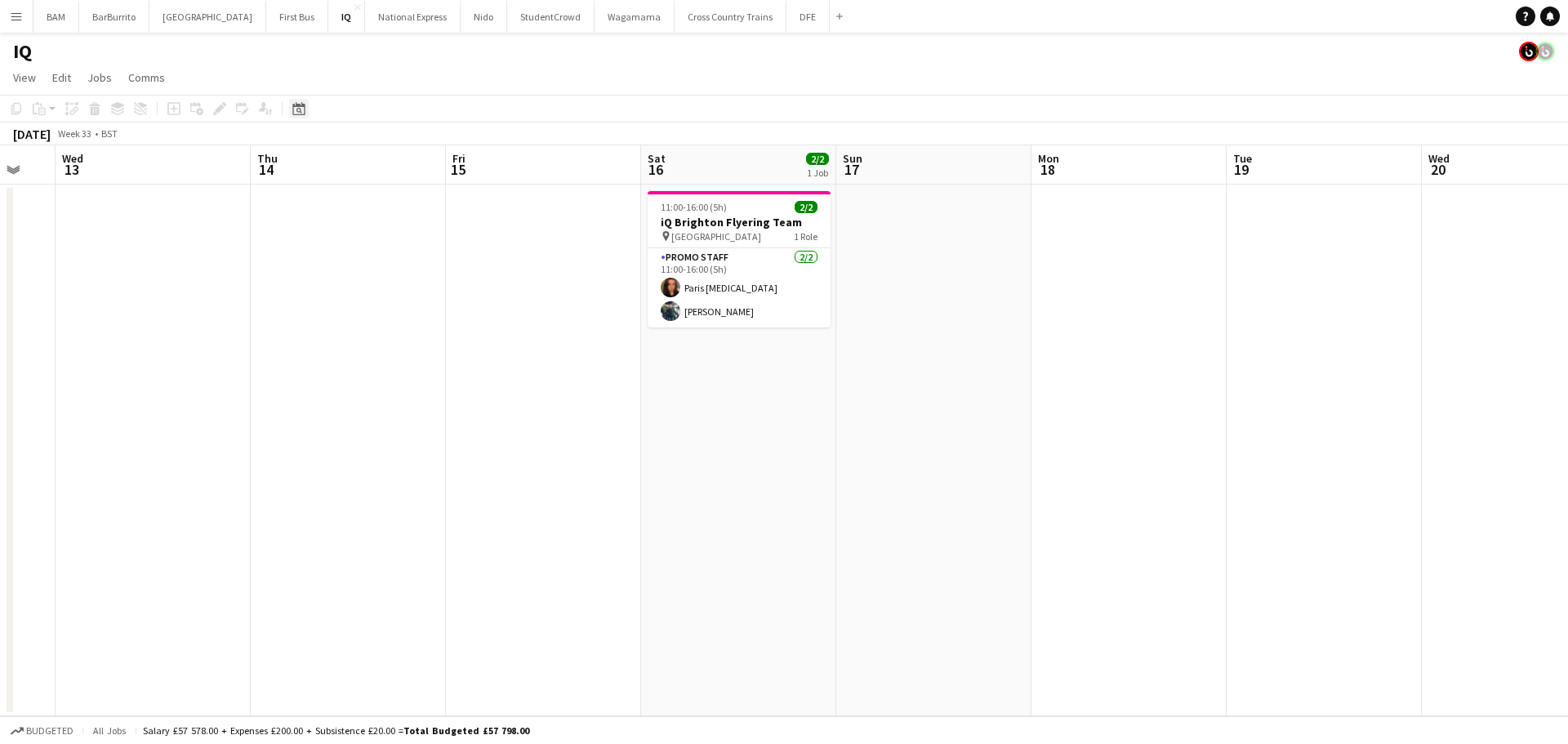
click at [294, 110] on icon "Date picker" at bounding box center [299, 108] width 13 height 13
click at [431, 162] on span "Next month" at bounding box center [432, 165] width 33 height 33
click at [401, 248] on span "6" at bounding box center [410, 249] width 20 height 20
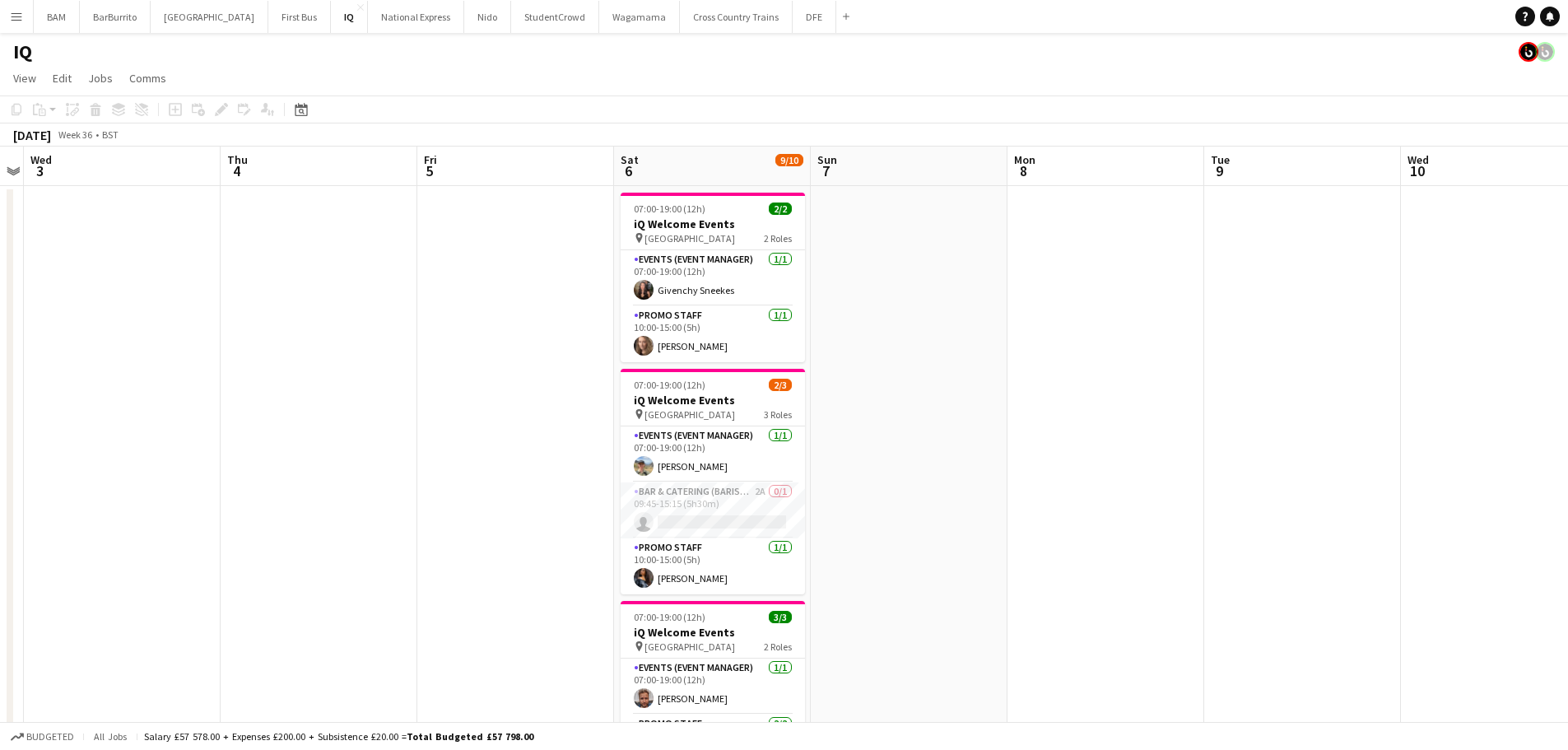
scroll to position [0, 626]
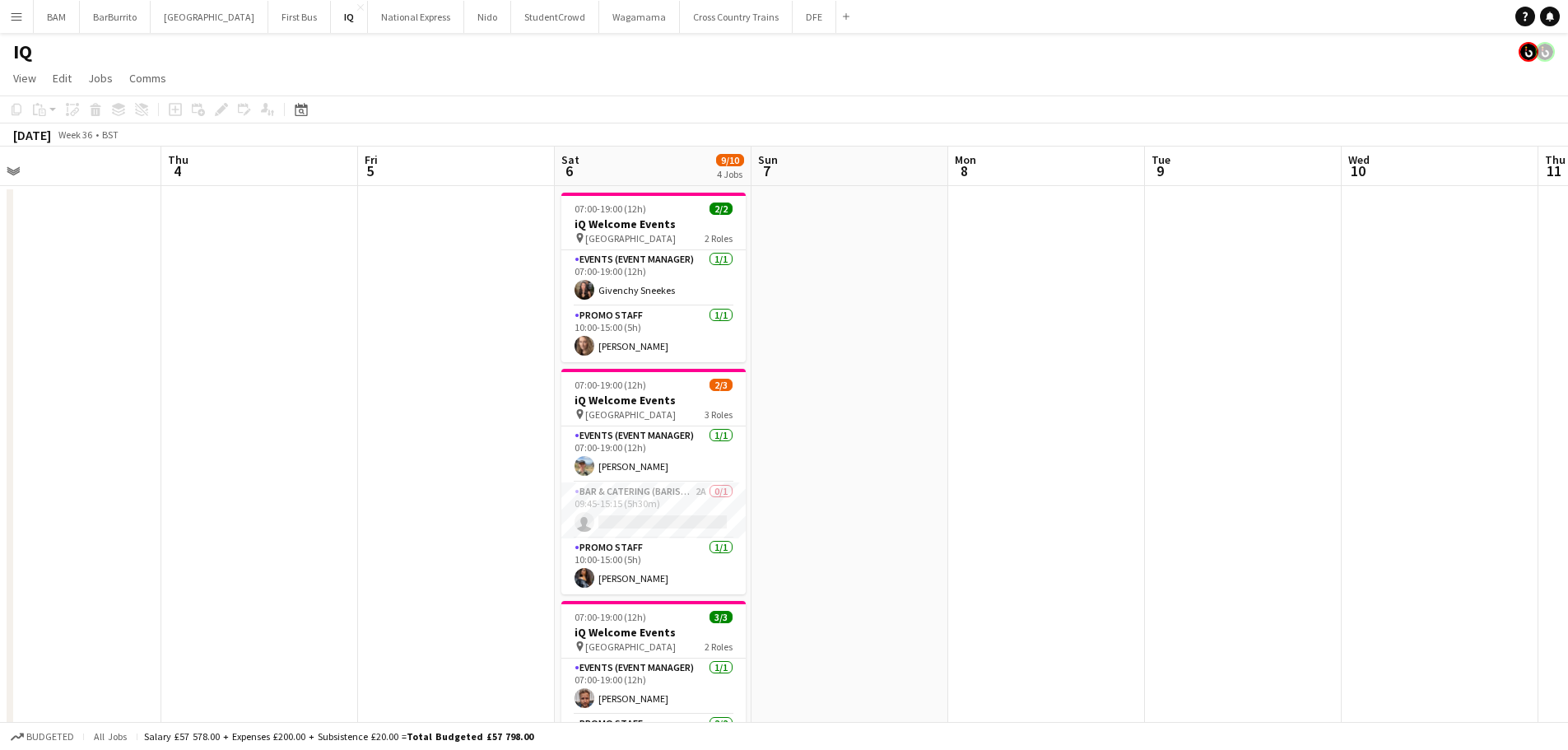
click at [984, 377] on app-calendar-viewport "Sun 31 Mon 1 Tue 2 Wed 3 Thu 4 Fri 5 Sat 6 9/10 4 Jobs Sun 7 Mon 8 Tue 9 Wed 10…" at bounding box center [784, 682] width 1568 height 1072
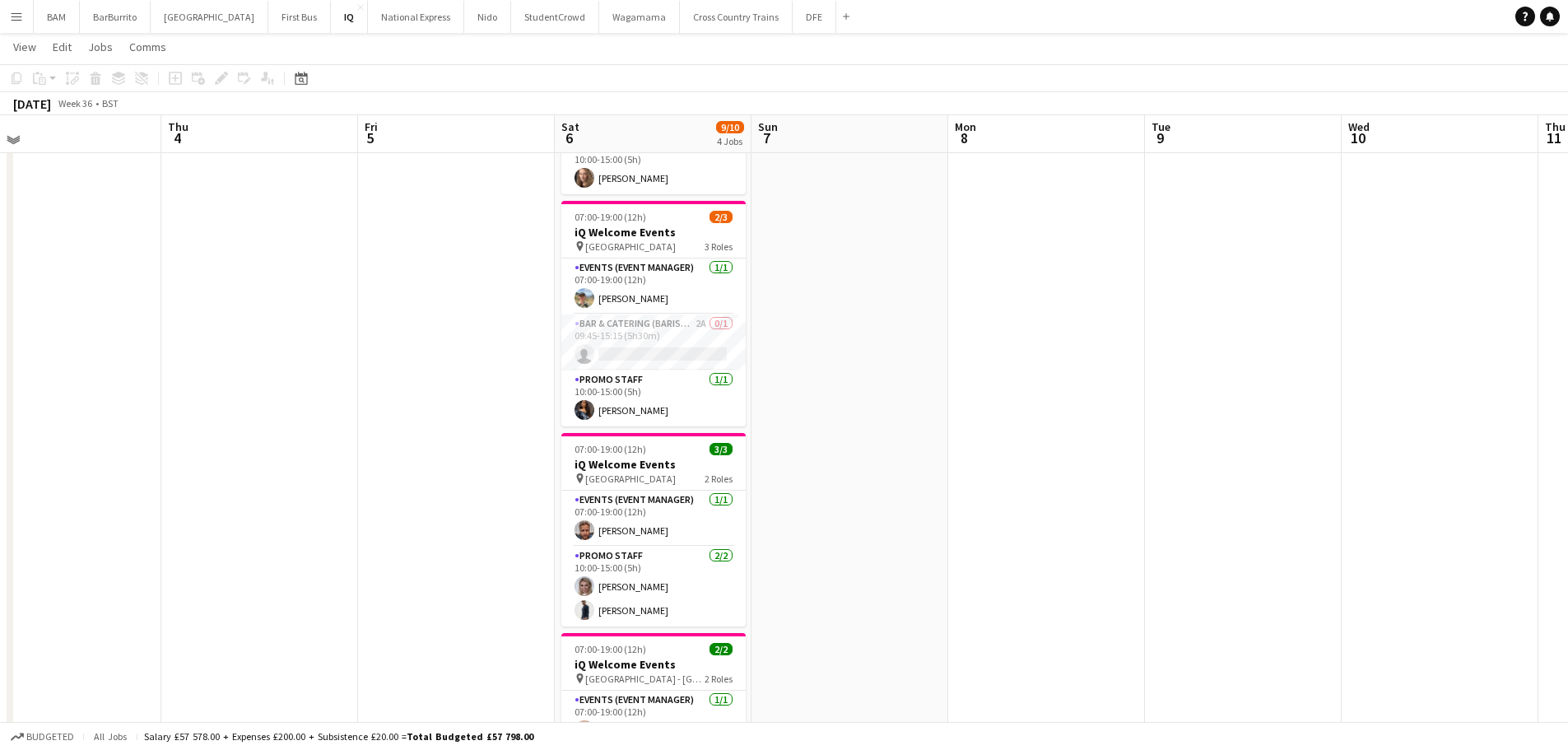
scroll to position [165, 0]
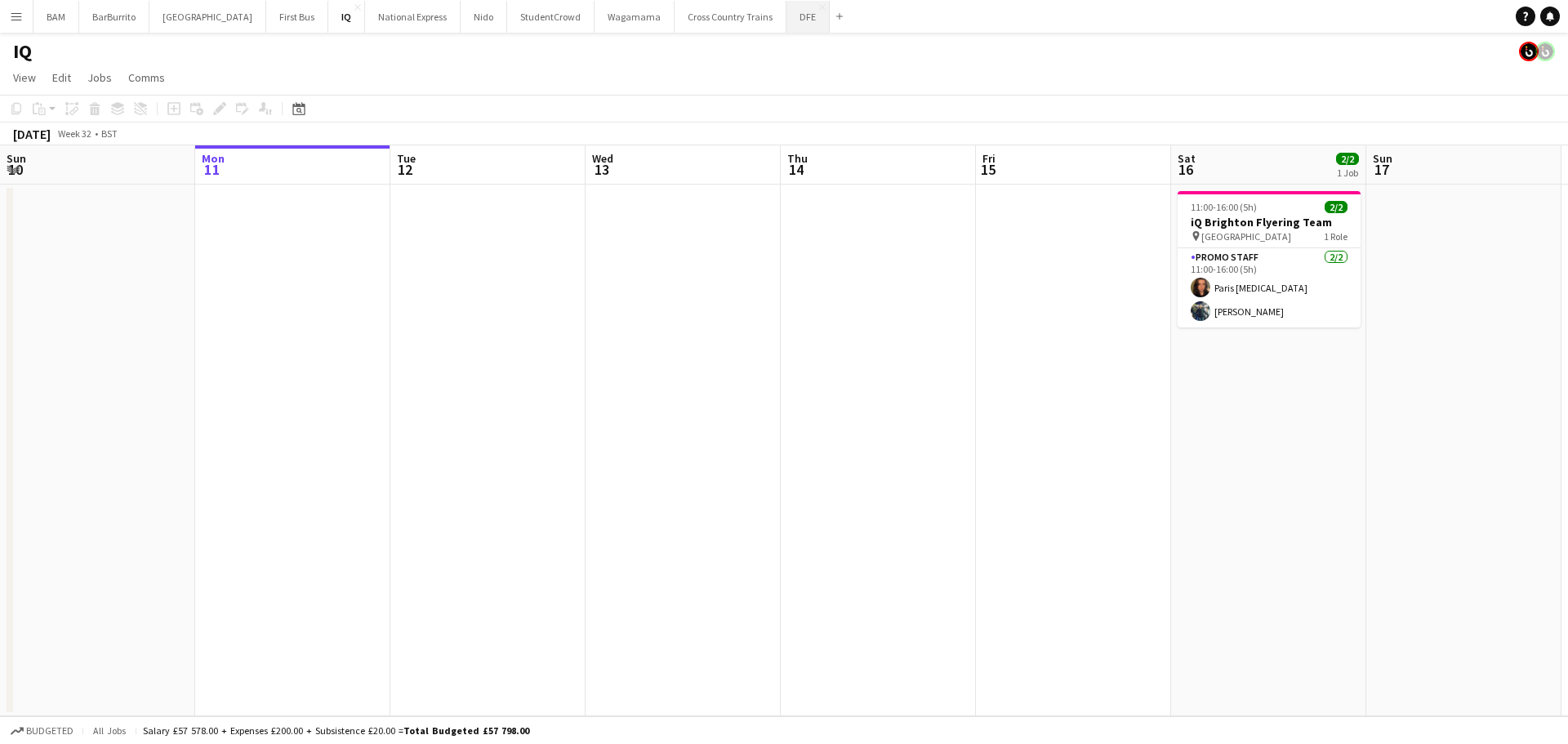
click at [787, 18] on button "DFE Close" at bounding box center [808, 16] width 43 height 32
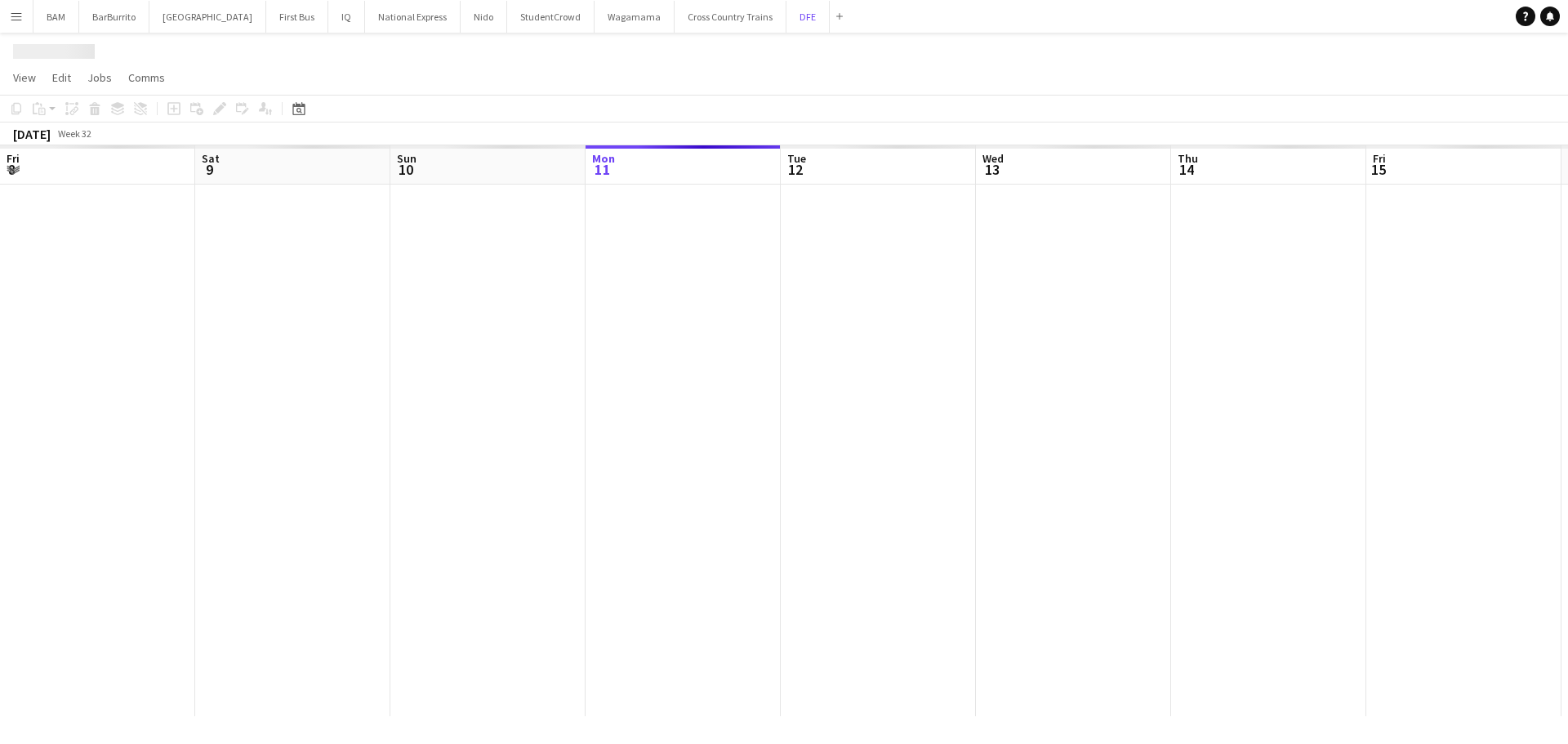
scroll to position [0, 391]
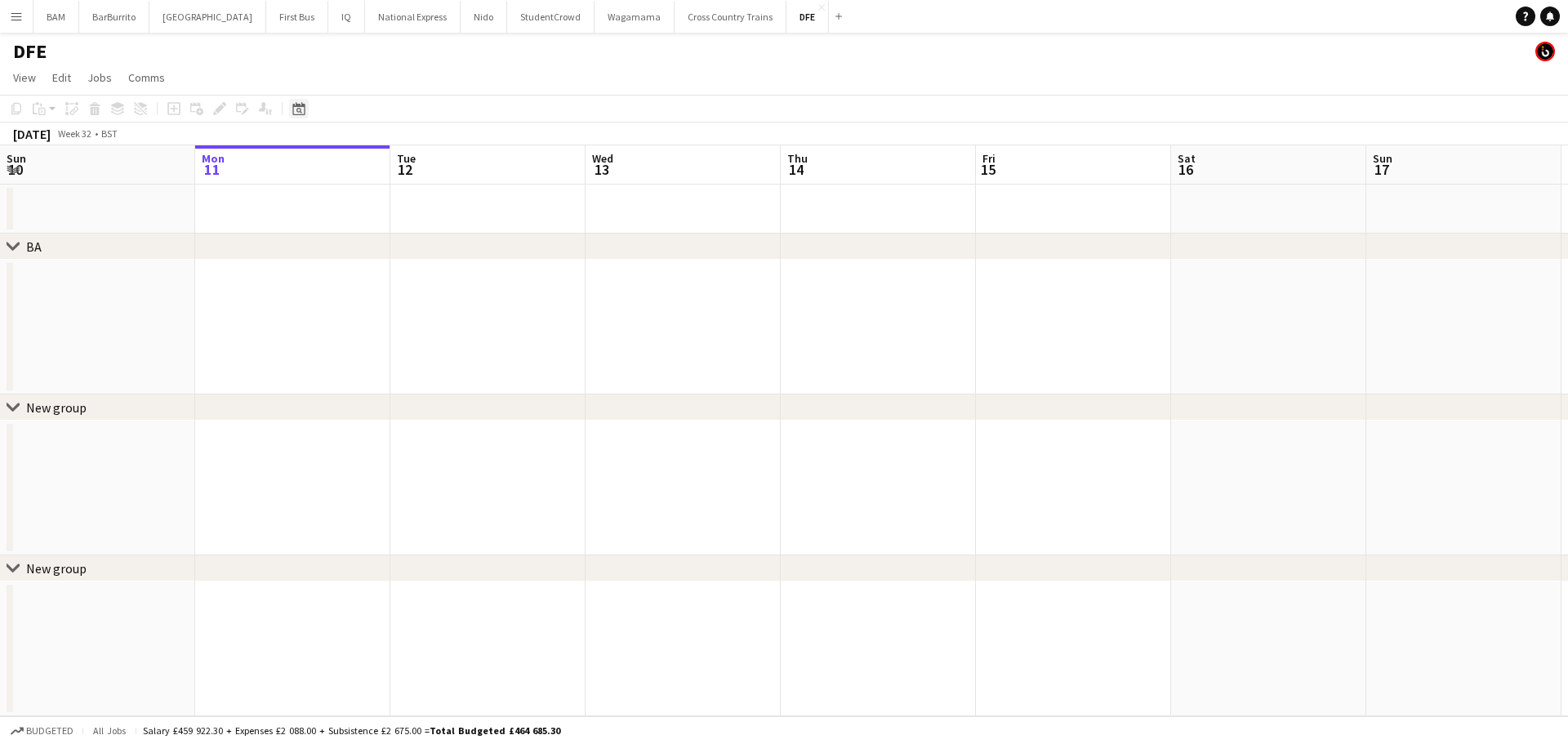
click at [301, 108] on icon "Date picker" at bounding box center [299, 108] width 13 height 13
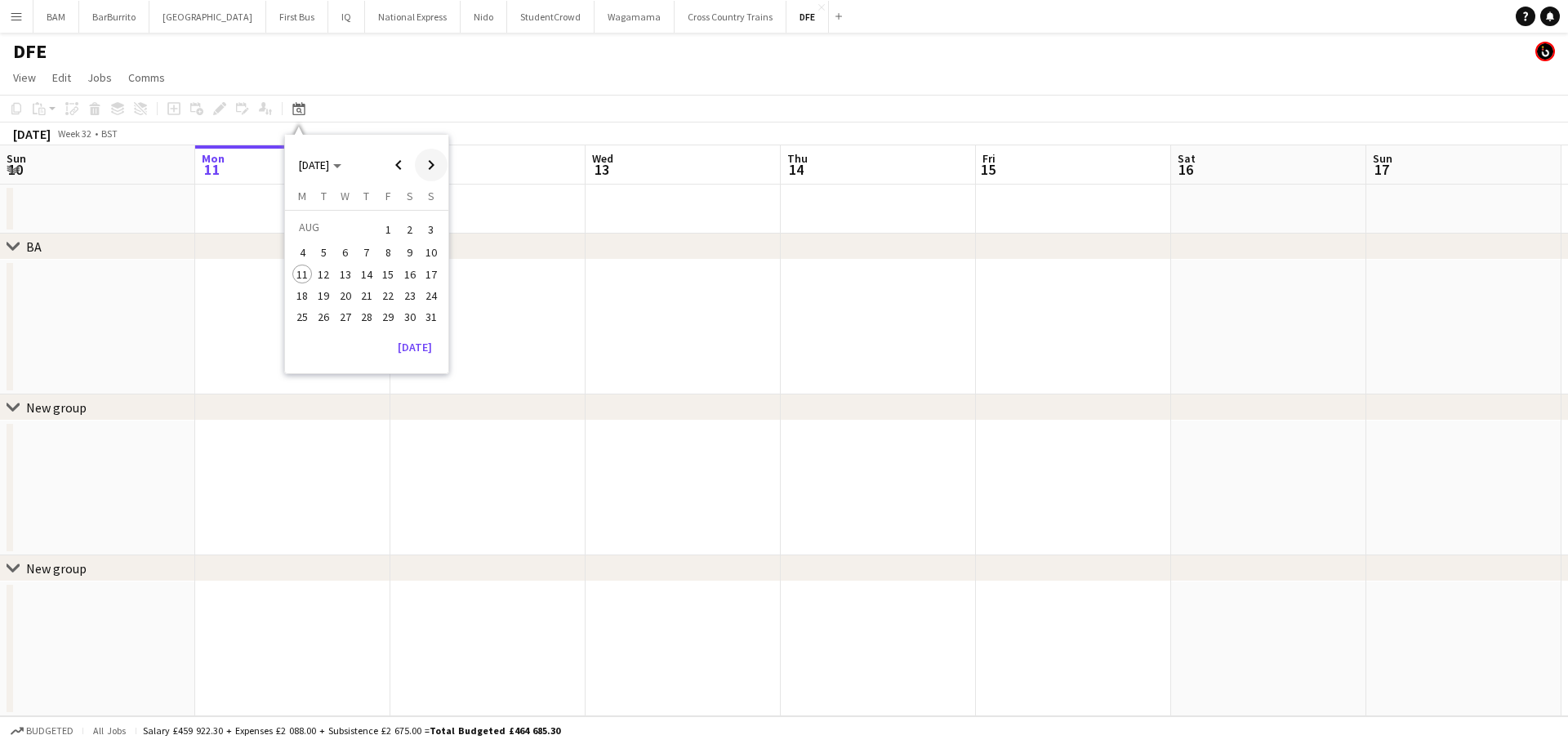
click at [438, 160] on span "Next month" at bounding box center [432, 165] width 33 height 33
drag, startPoint x: 350, startPoint y: 262, endPoint x: 367, endPoint y: 253, distance: 19.2
click at [350, 262] on span "10" at bounding box center [345, 271] width 20 height 20
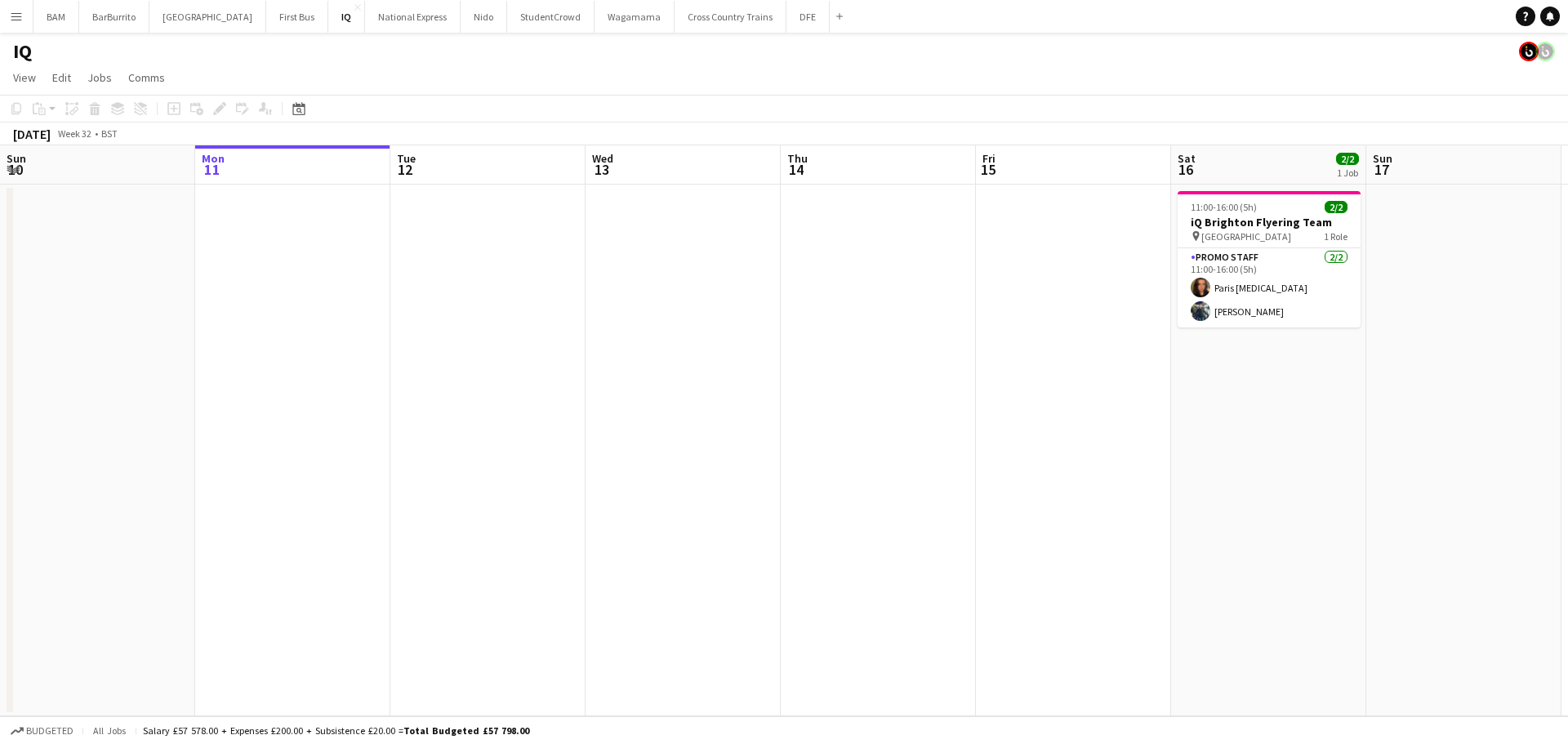
click at [13, 15] on app-icon "Menu" at bounding box center [16, 16] width 13 height 13
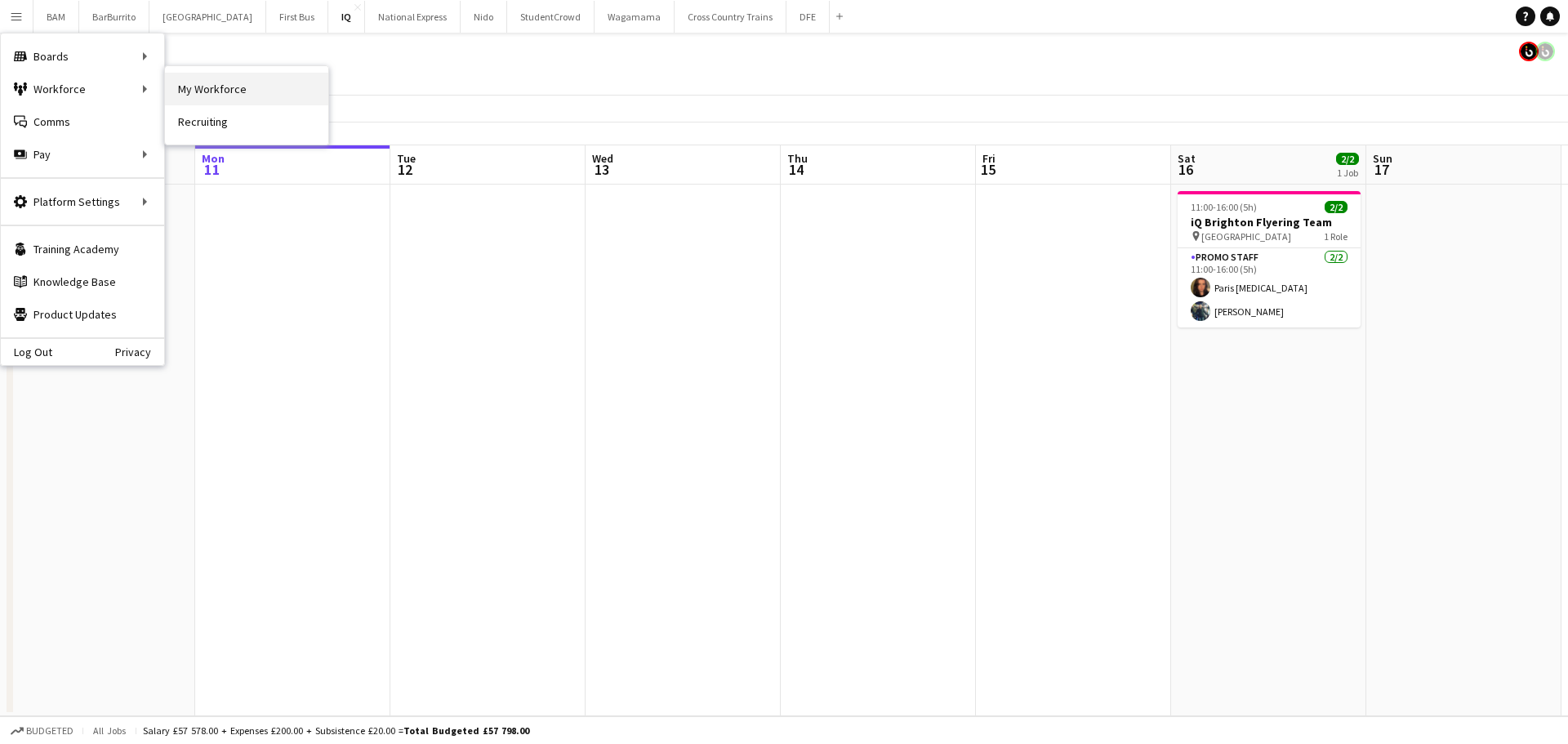
click at [241, 84] on link "My Workforce" at bounding box center [246, 89] width 163 height 33
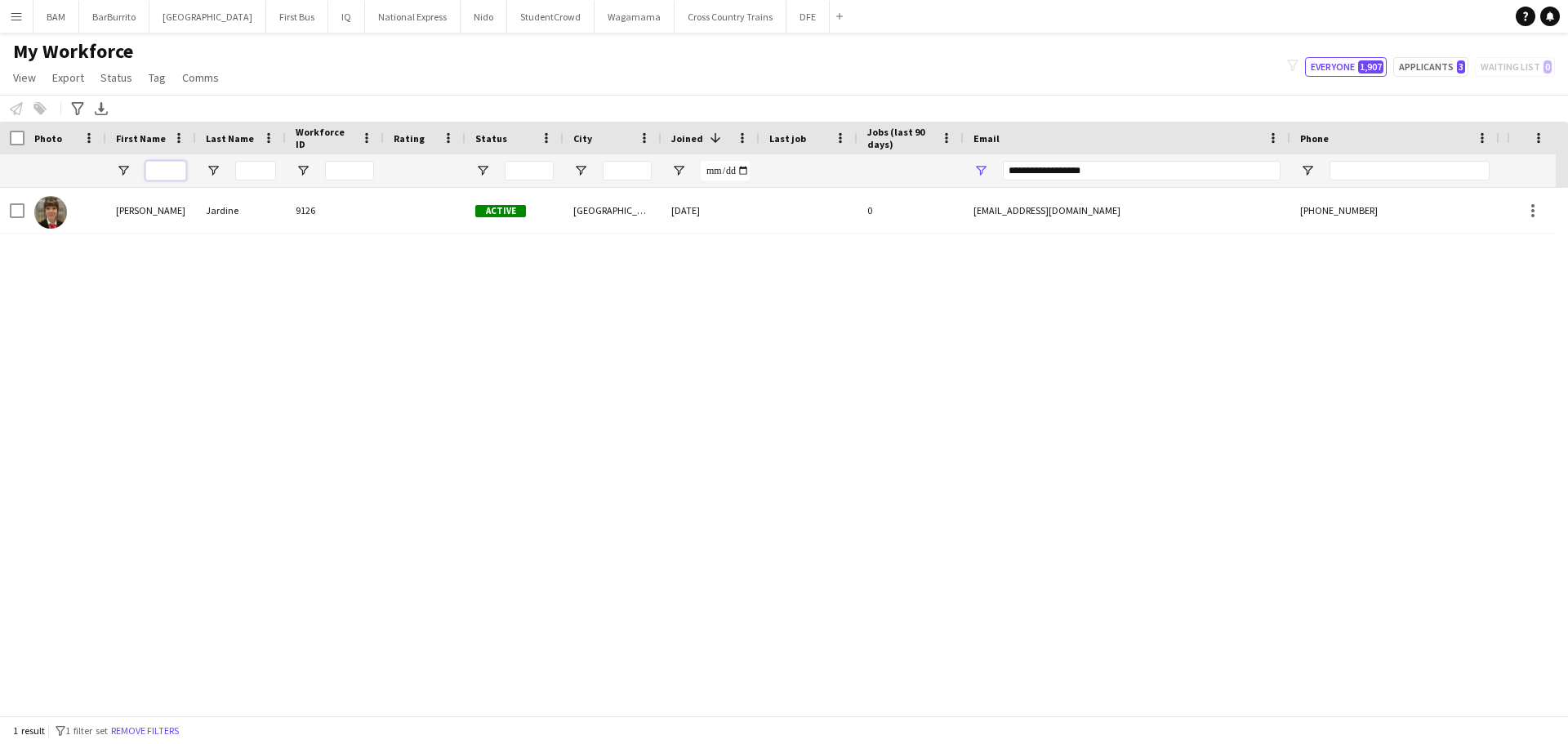
click at [157, 170] on input "First Name Filter Input" at bounding box center [166, 171] width 41 height 20
click at [165, 178] on input "First Name Filter Input" at bounding box center [166, 171] width 41 height 20
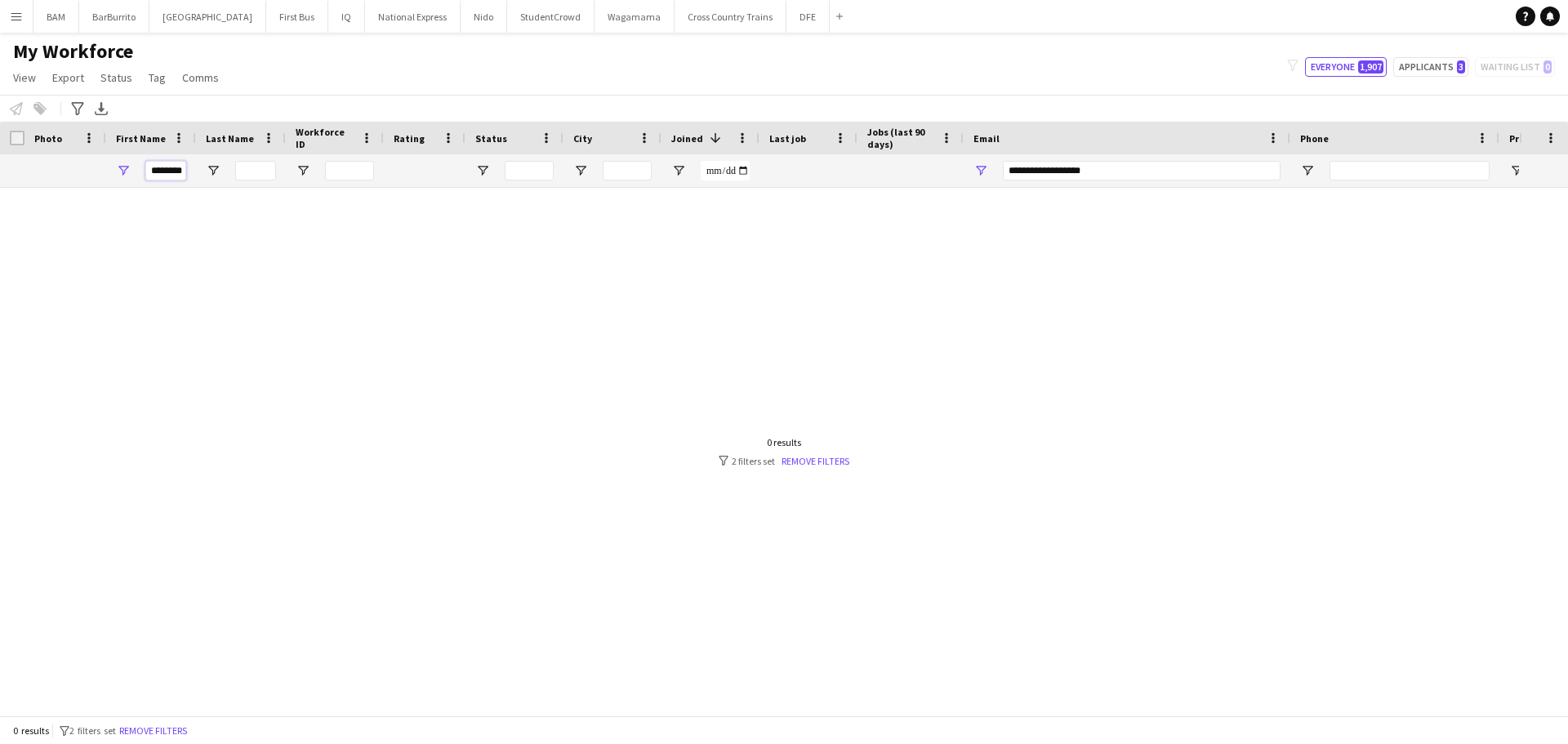
type input "********"
click at [421, 236] on div at bounding box center [760, 445] width 1520 height 515
drag, startPoint x: 992, startPoint y: 161, endPoint x: 981, endPoint y: 161, distance: 11.0
click at [981, 161] on div "**********" at bounding box center [1127, 171] width 327 height 33
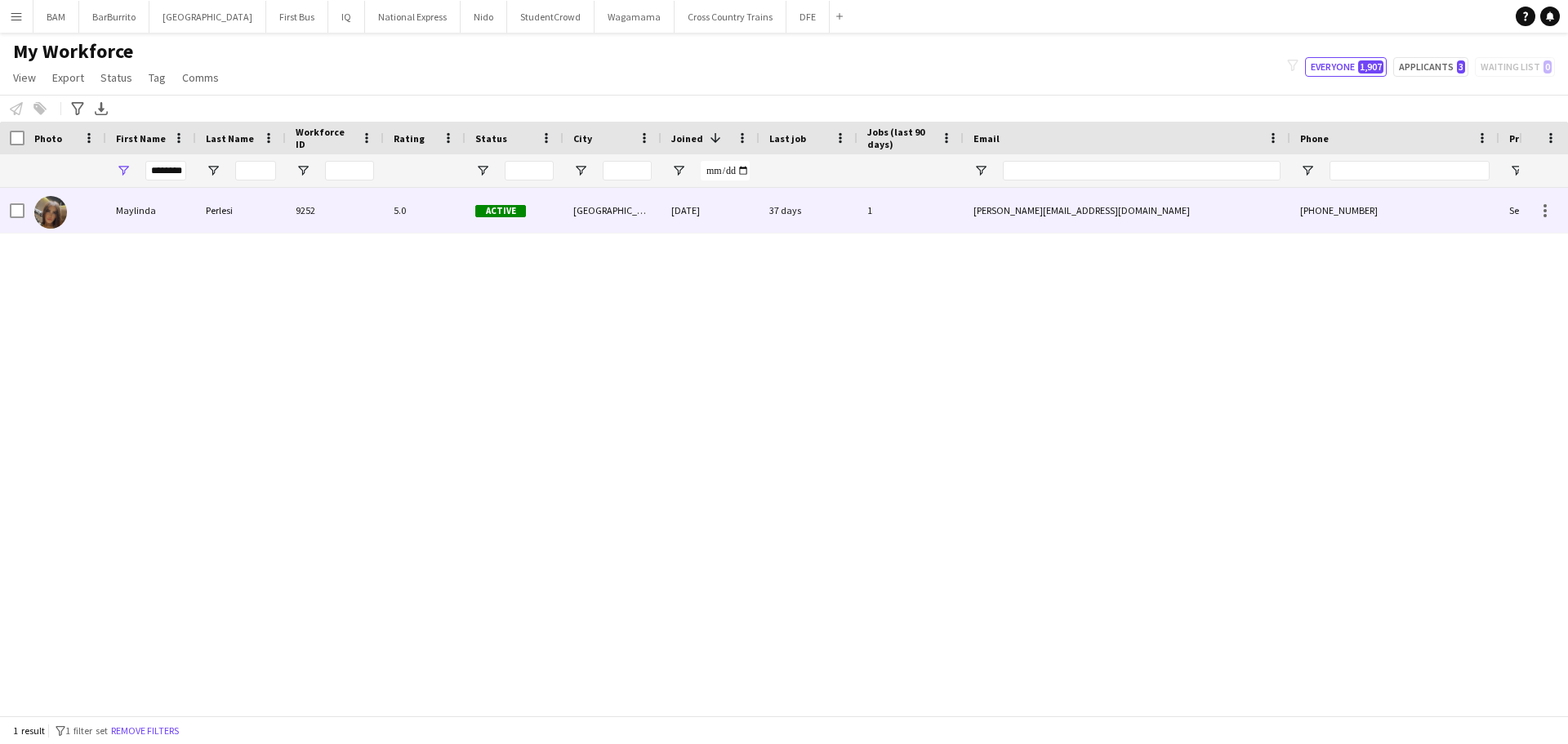
click at [350, 221] on div "9252" at bounding box center [334, 210] width 98 height 45
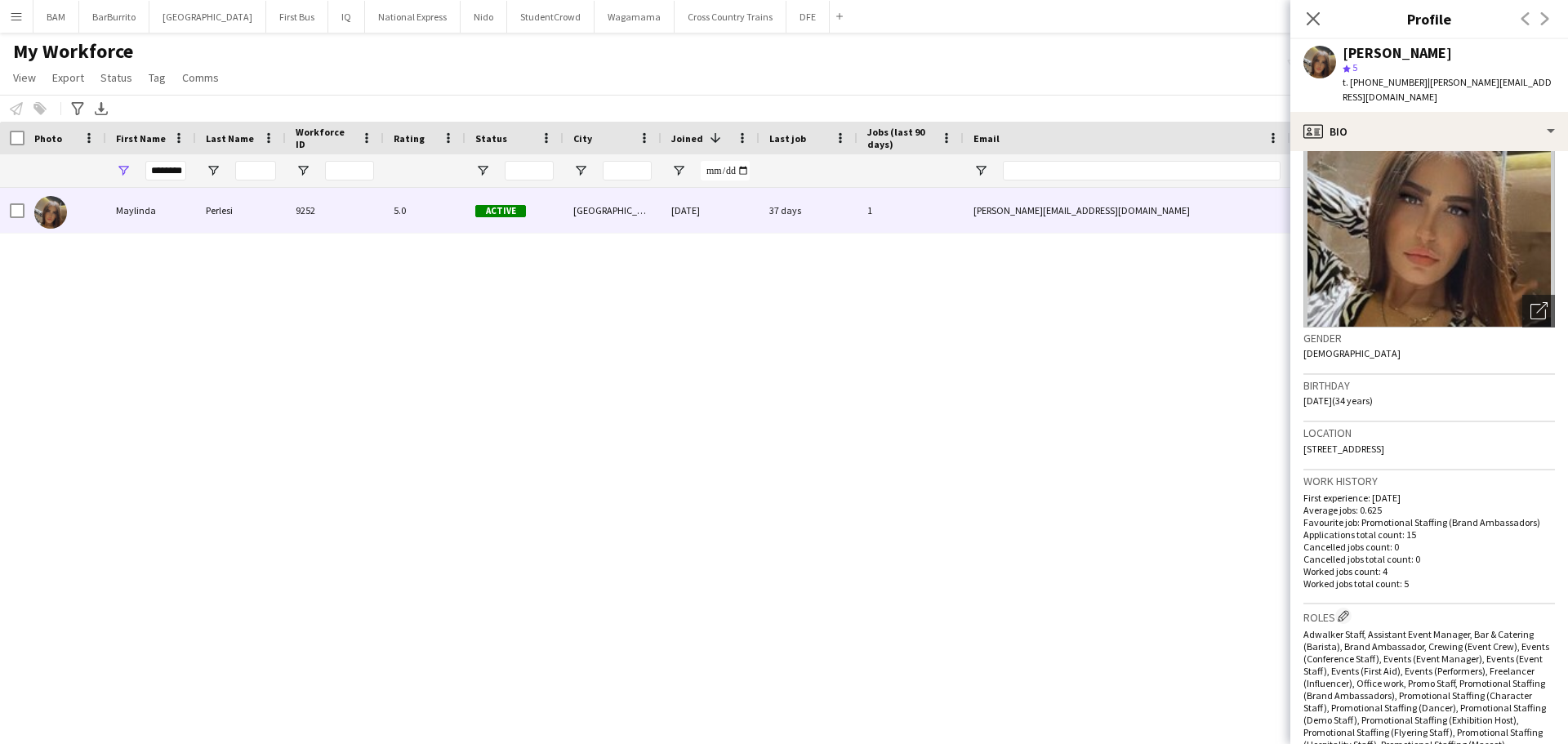
scroll to position [163, 0]
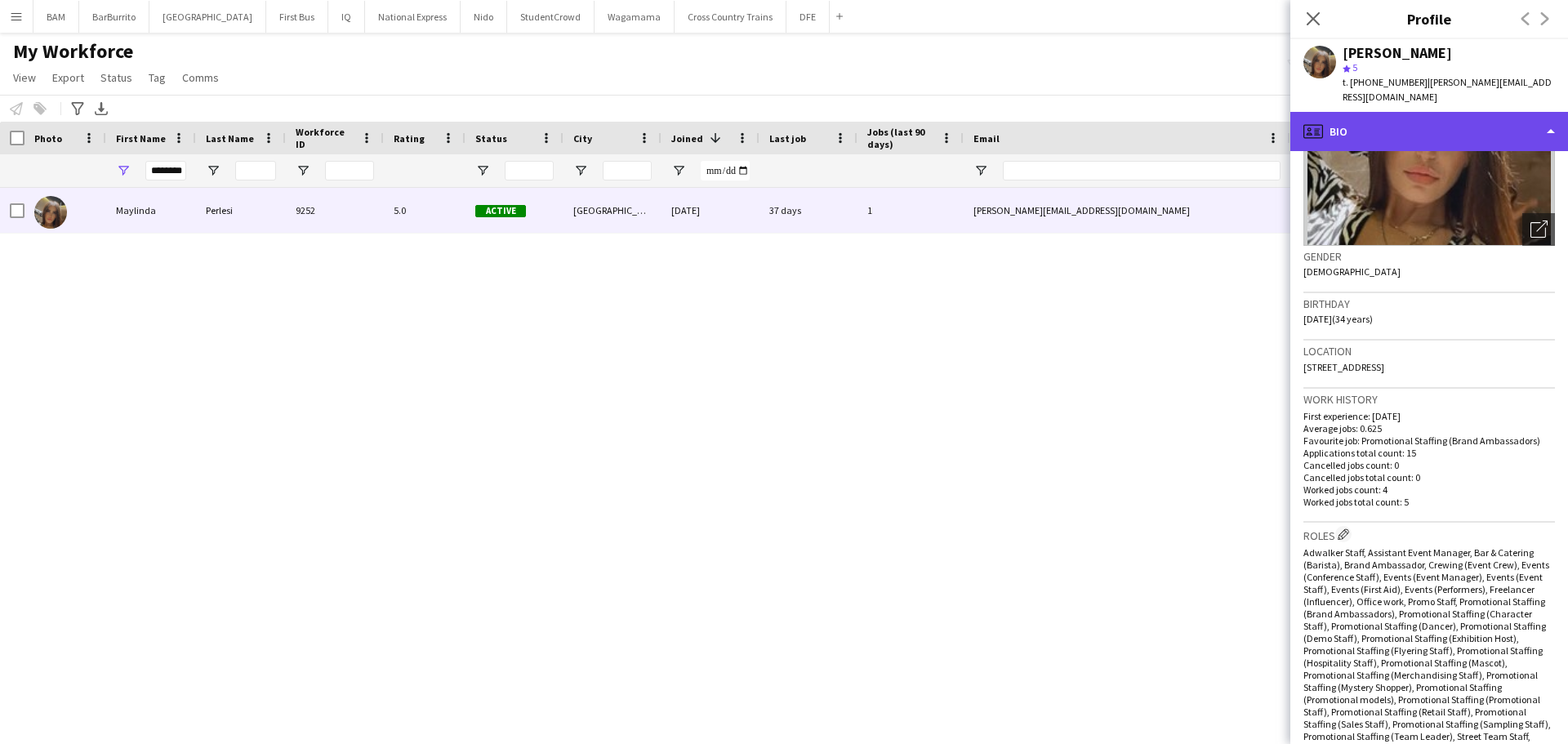
click at [1417, 114] on div "profile Bio" at bounding box center [1429, 131] width 277 height 39
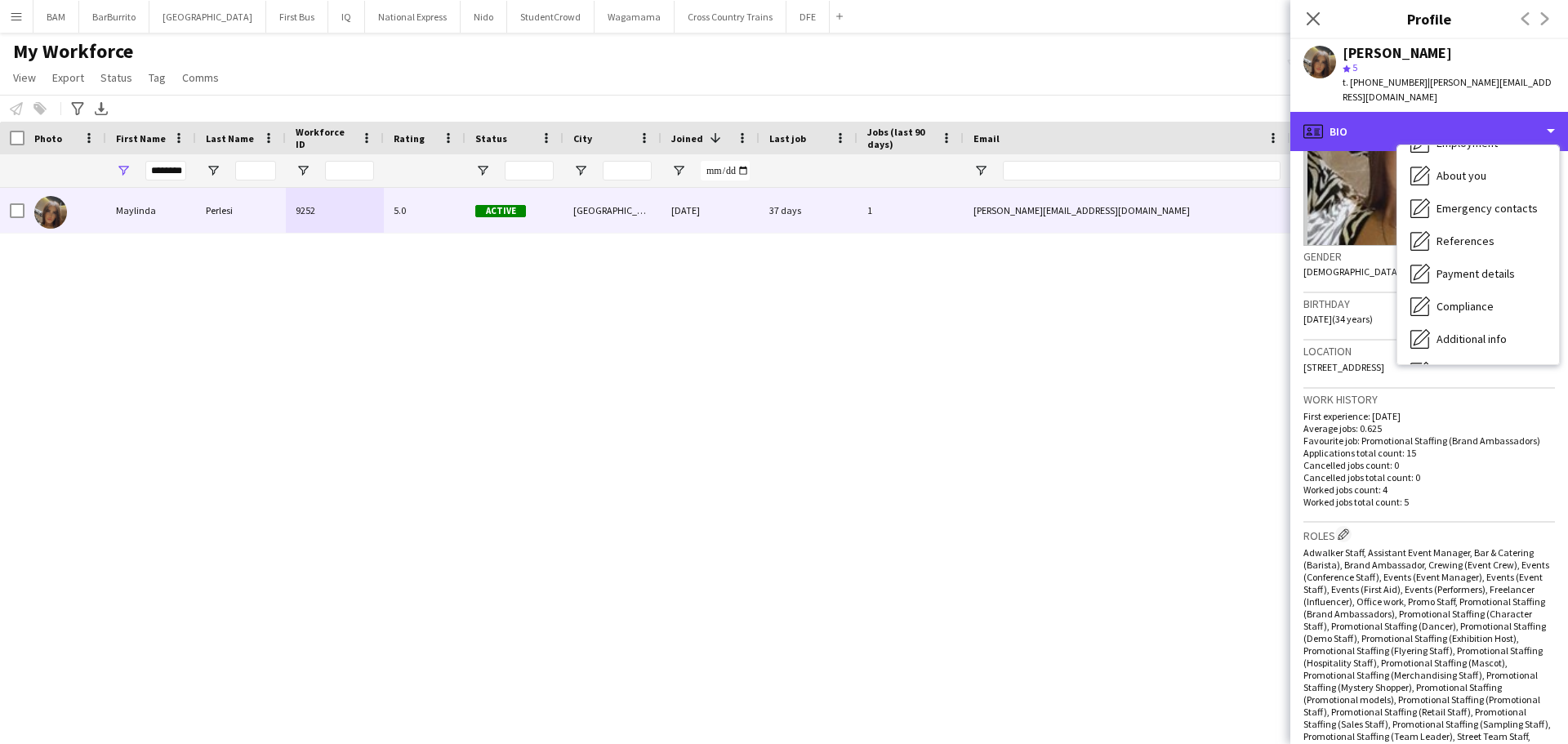
scroll to position [186, 0]
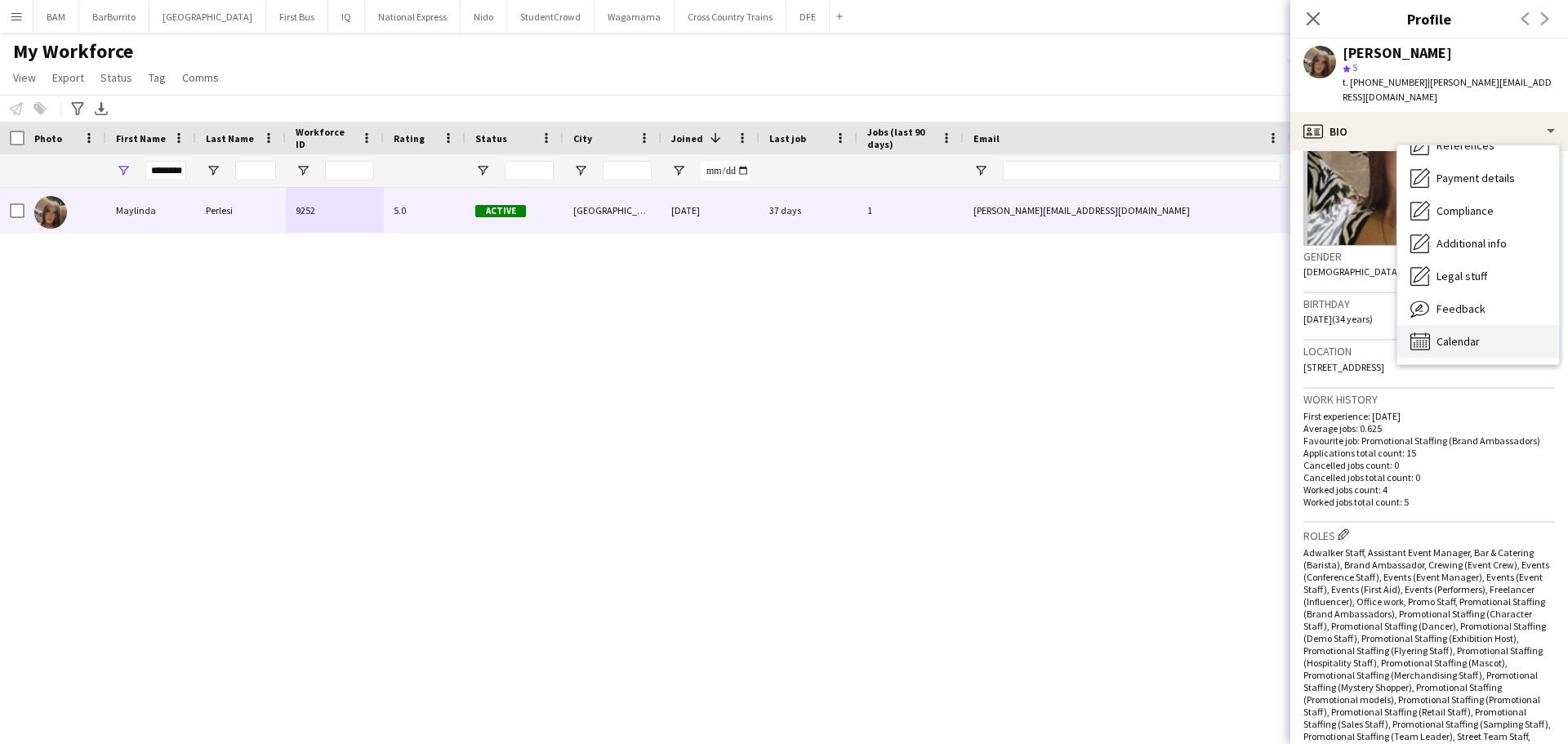
click at [1478, 334] on span "Calendar" at bounding box center [1458, 341] width 43 height 15
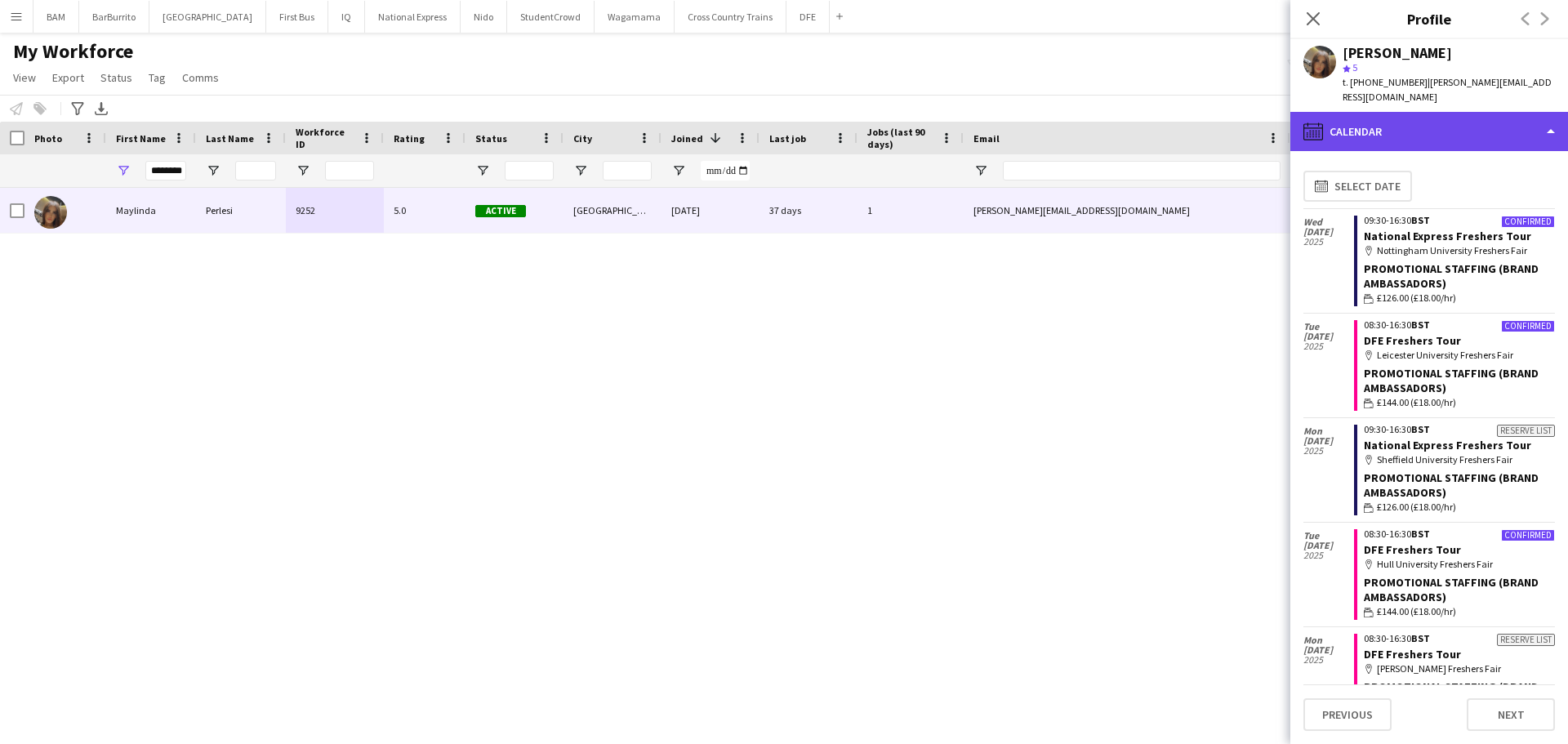
click at [1438, 122] on div "calendar-full Calendar" at bounding box center [1429, 131] width 277 height 39
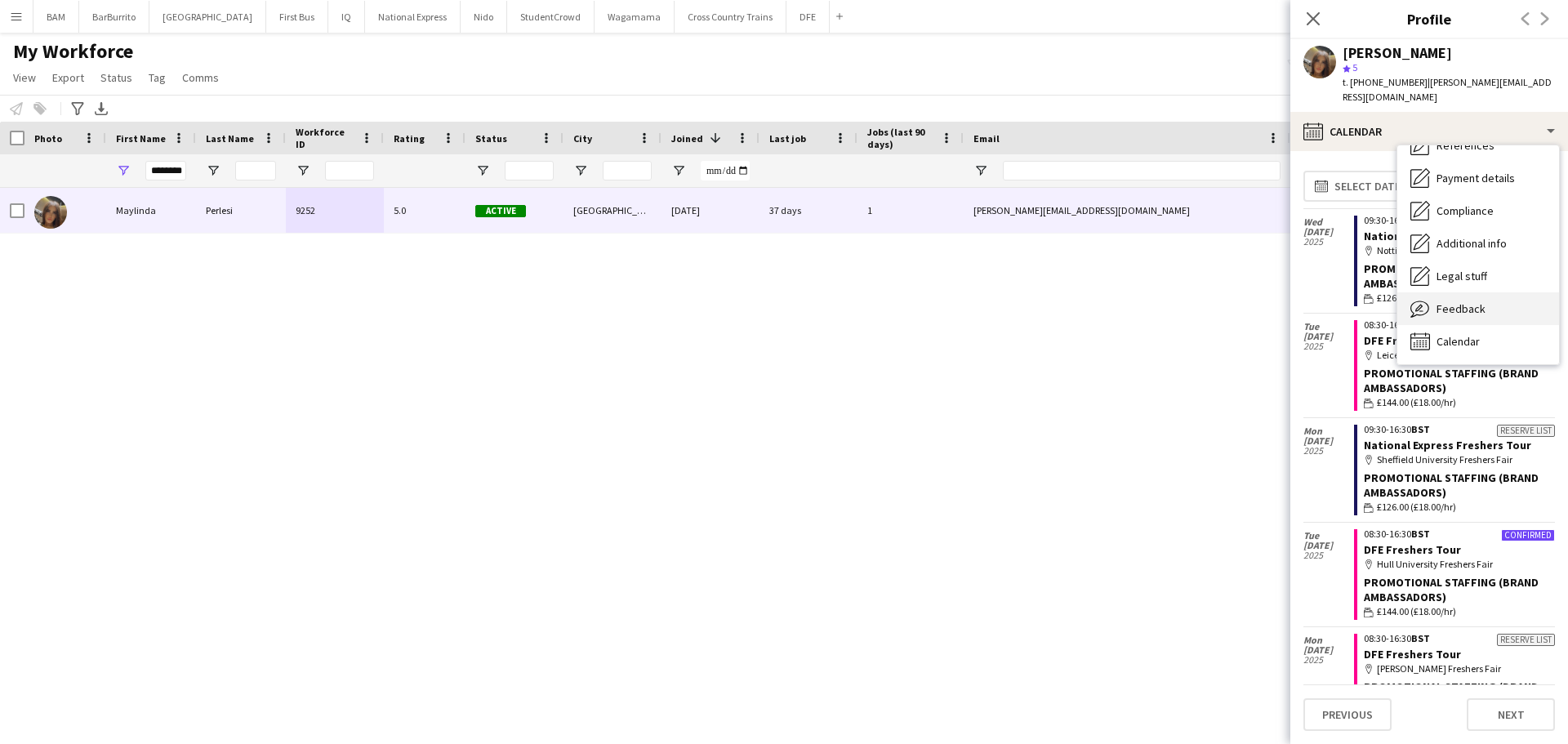
click at [1484, 294] on div "Feedback Feedback" at bounding box center [1478, 308] width 162 height 33
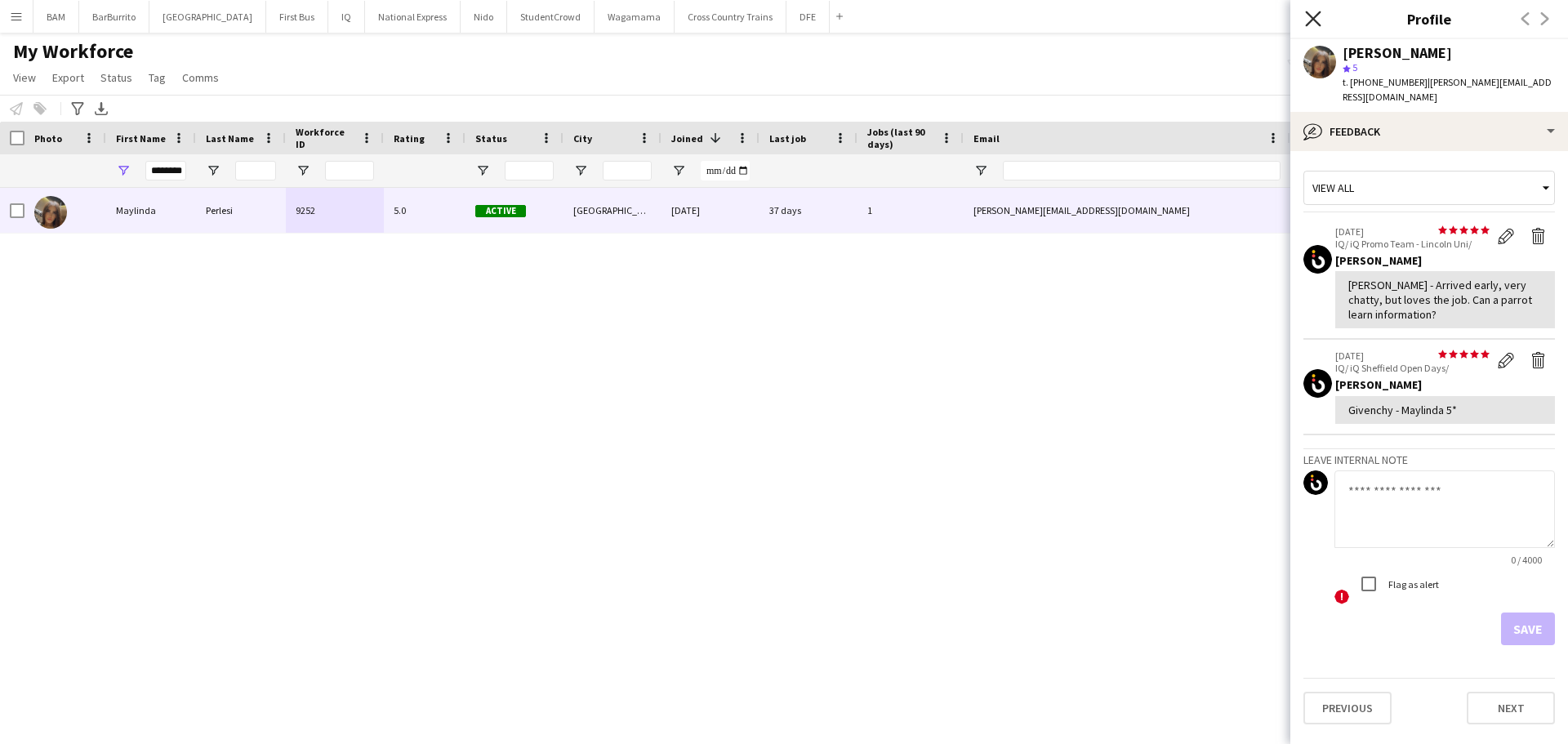
click at [1311, 17] on icon at bounding box center [1313, 18] width 16 height 16
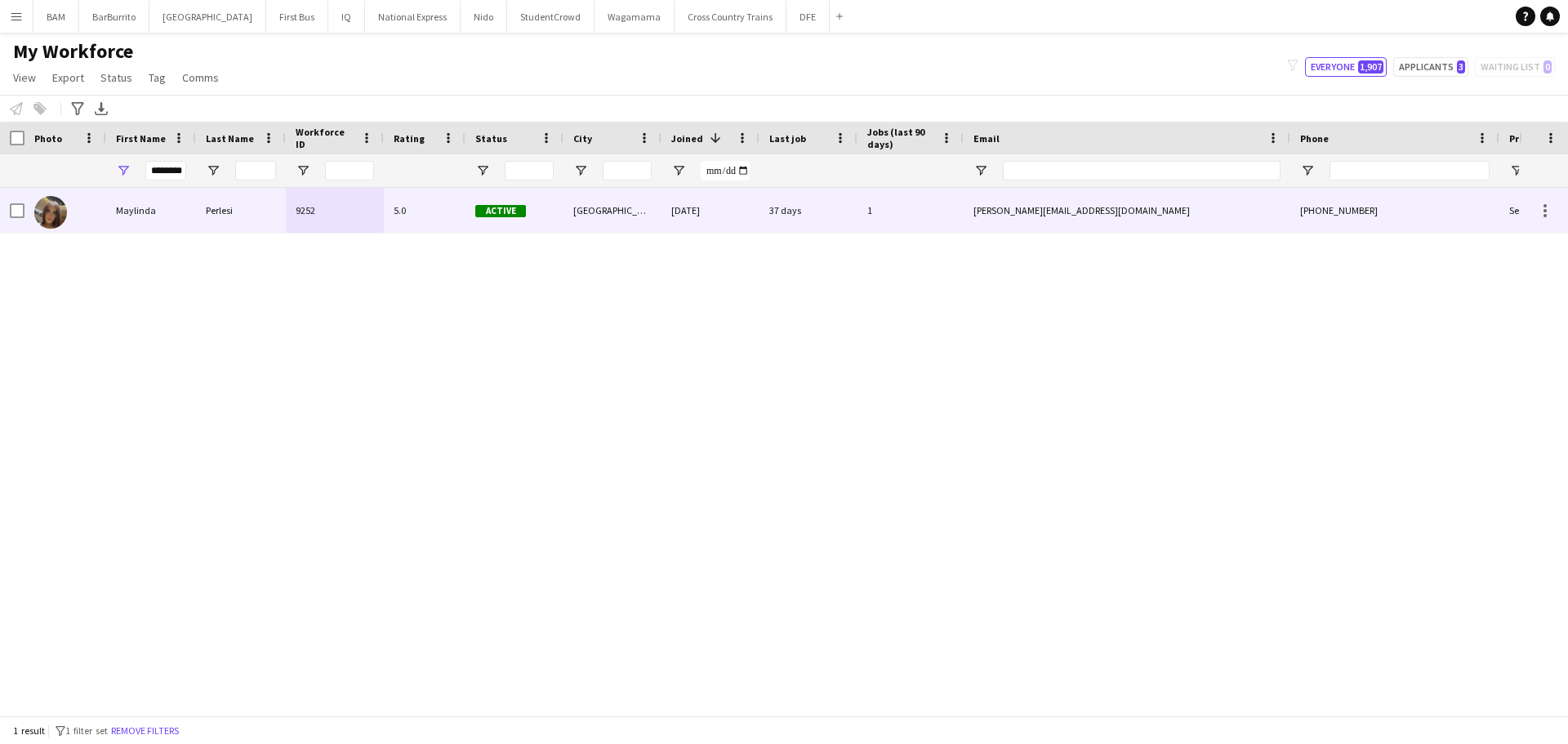
click at [483, 195] on div "Active" at bounding box center [514, 210] width 98 height 45
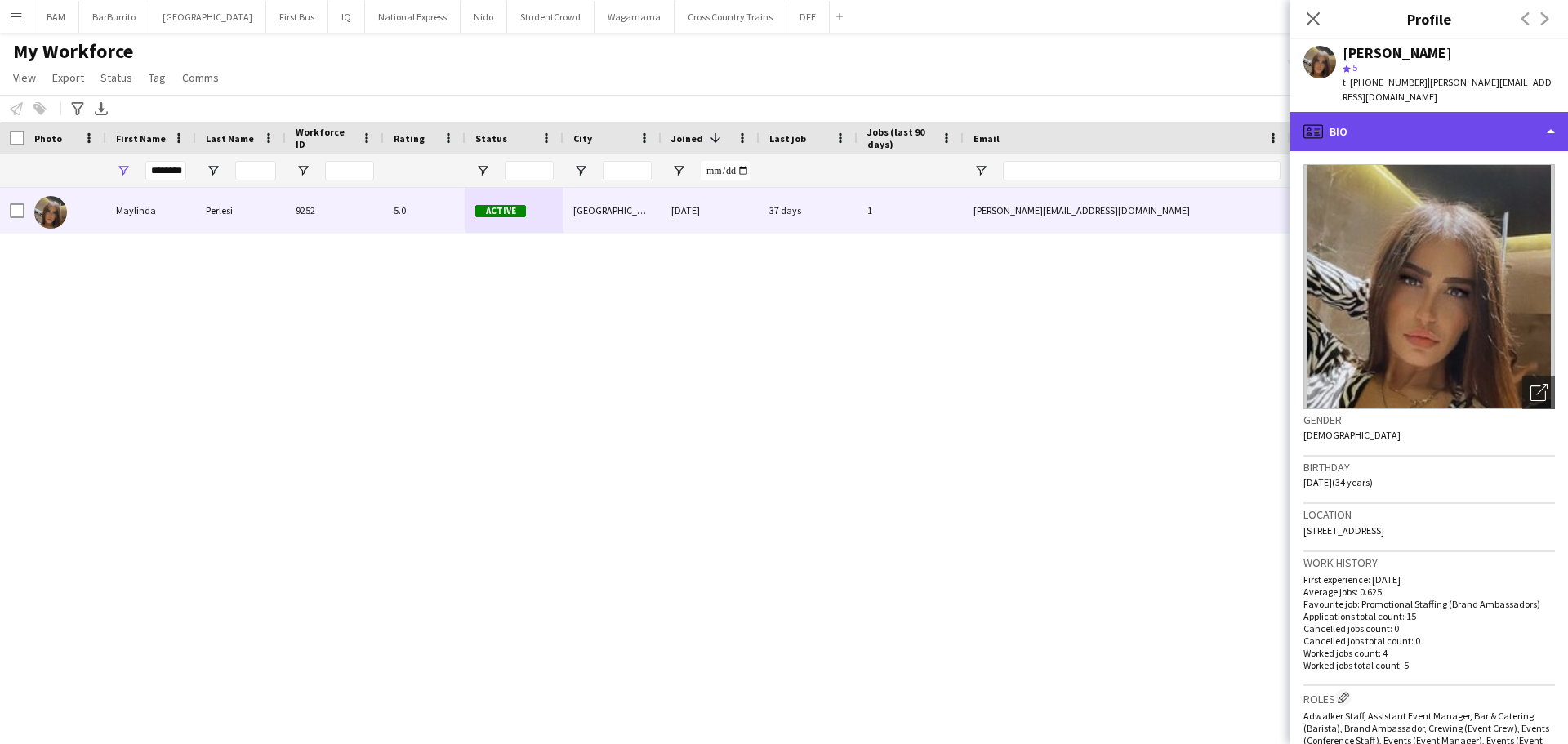
click at [1467, 128] on div "profile Bio" at bounding box center [1429, 131] width 277 height 39
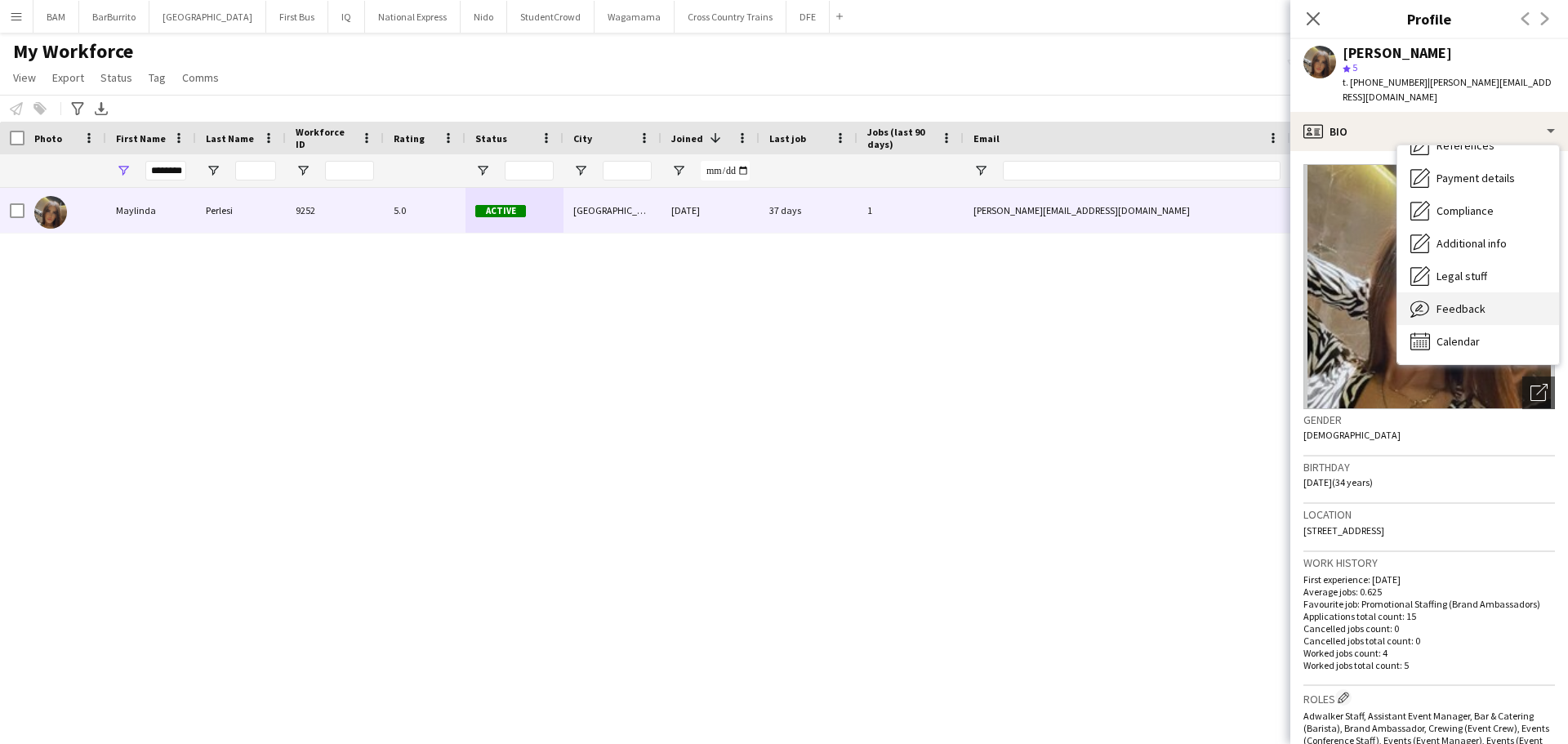
click at [1499, 292] on div "Feedback Feedback" at bounding box center [1478, 308] width 162 height 33
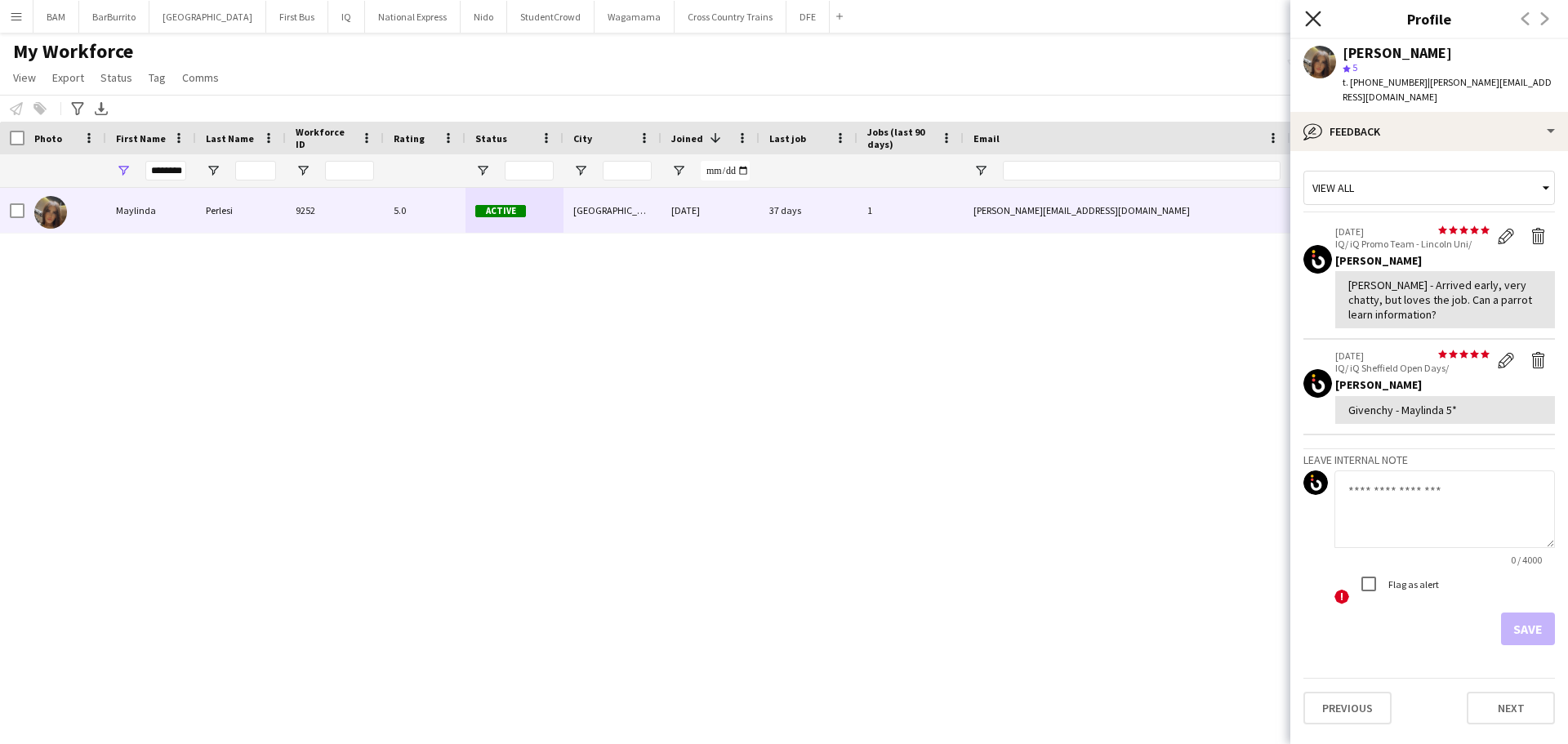
click at [1312, 18] on icon at bounding box center [1313, 18] width 16 height 16
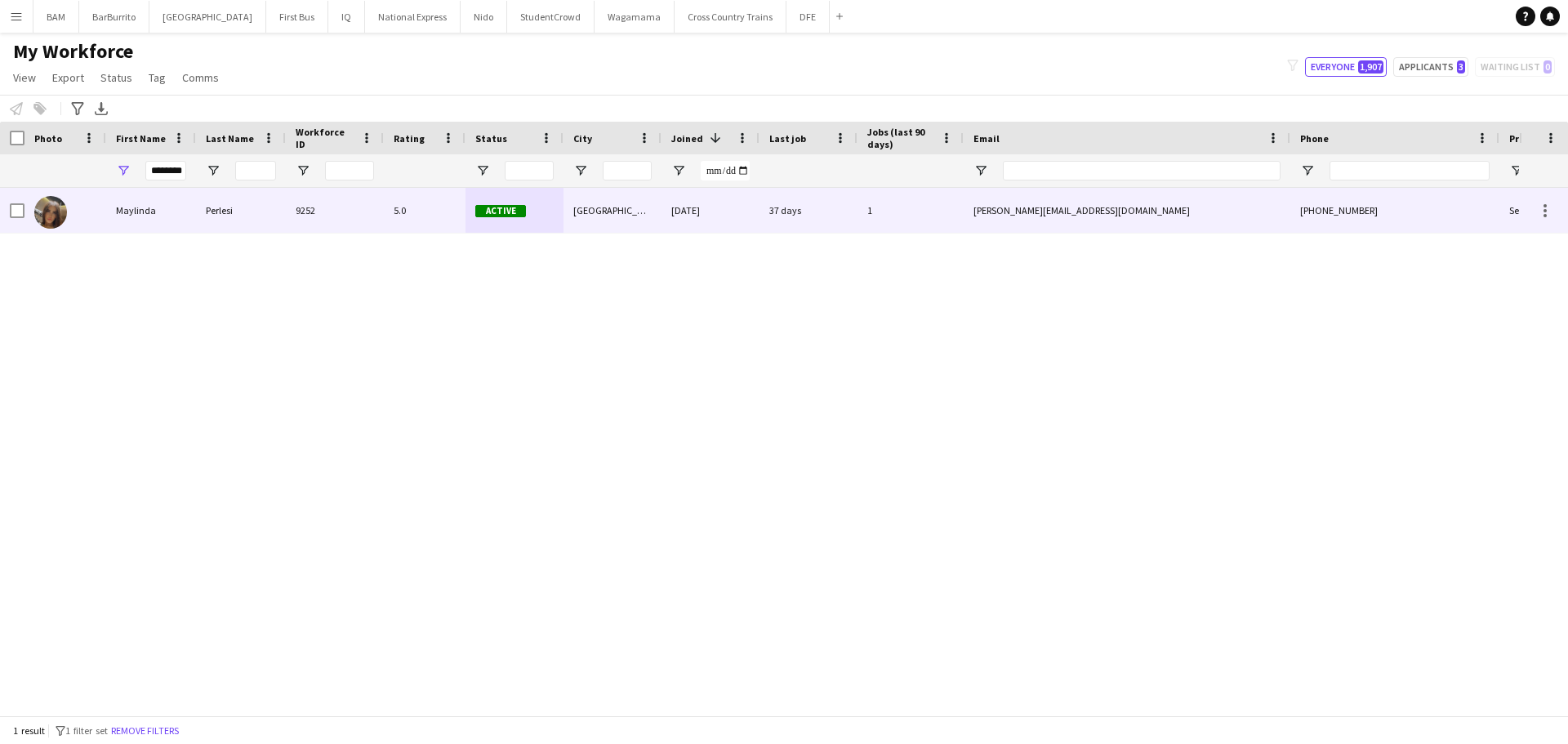
click at [1115, 202] on div "[PERSON_NAME][EMAIL_ADDRESS][DOMAIN_NAME]" at bounding box center [1127, 210] width 327 height 45
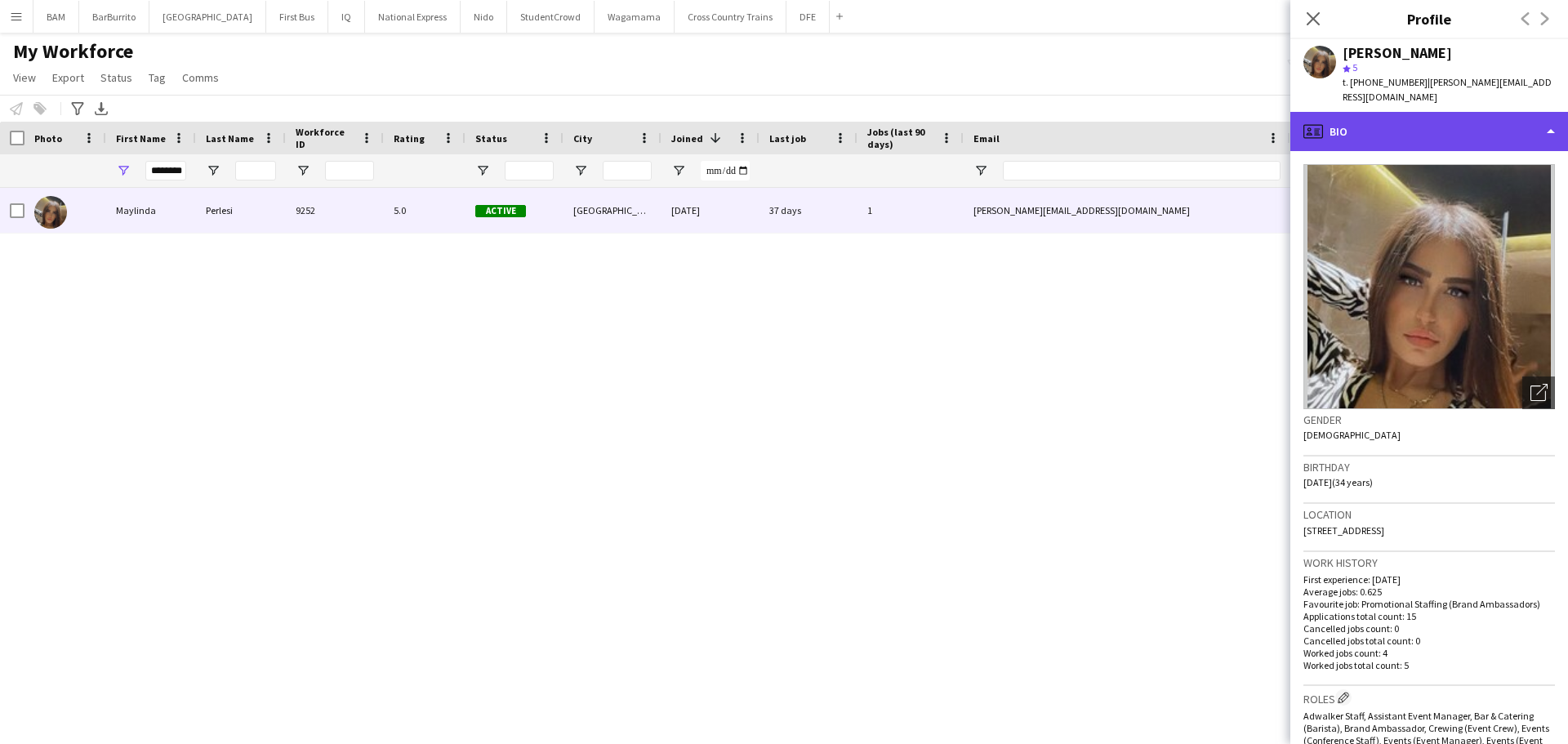
click at [1468, 112] on div "profile Bio" at bounding box center [1429, 131] width 277 height 39
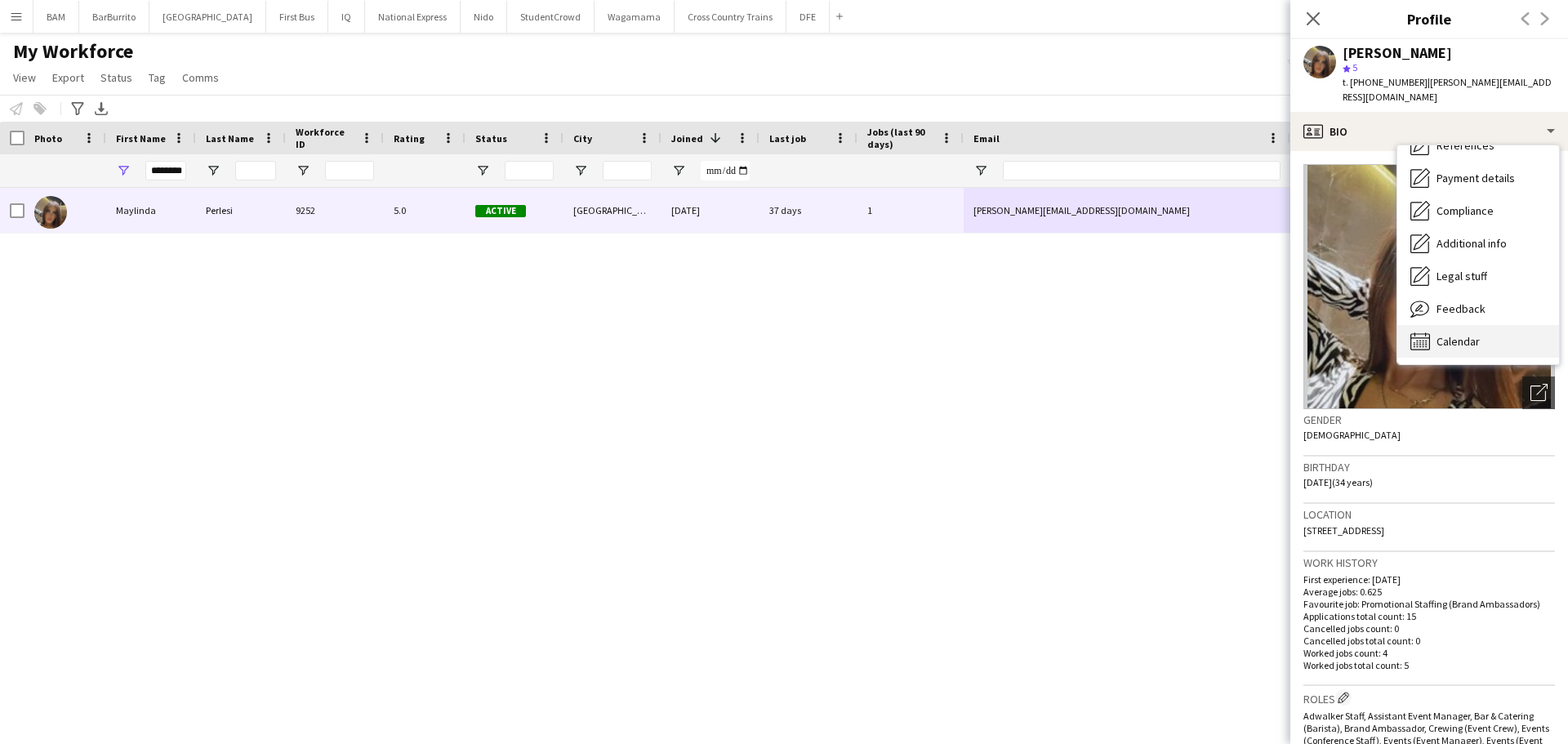
click at [1498, 325] on div "Calendar Calendar" at bounding box center [1478, 341] width 162 height 33
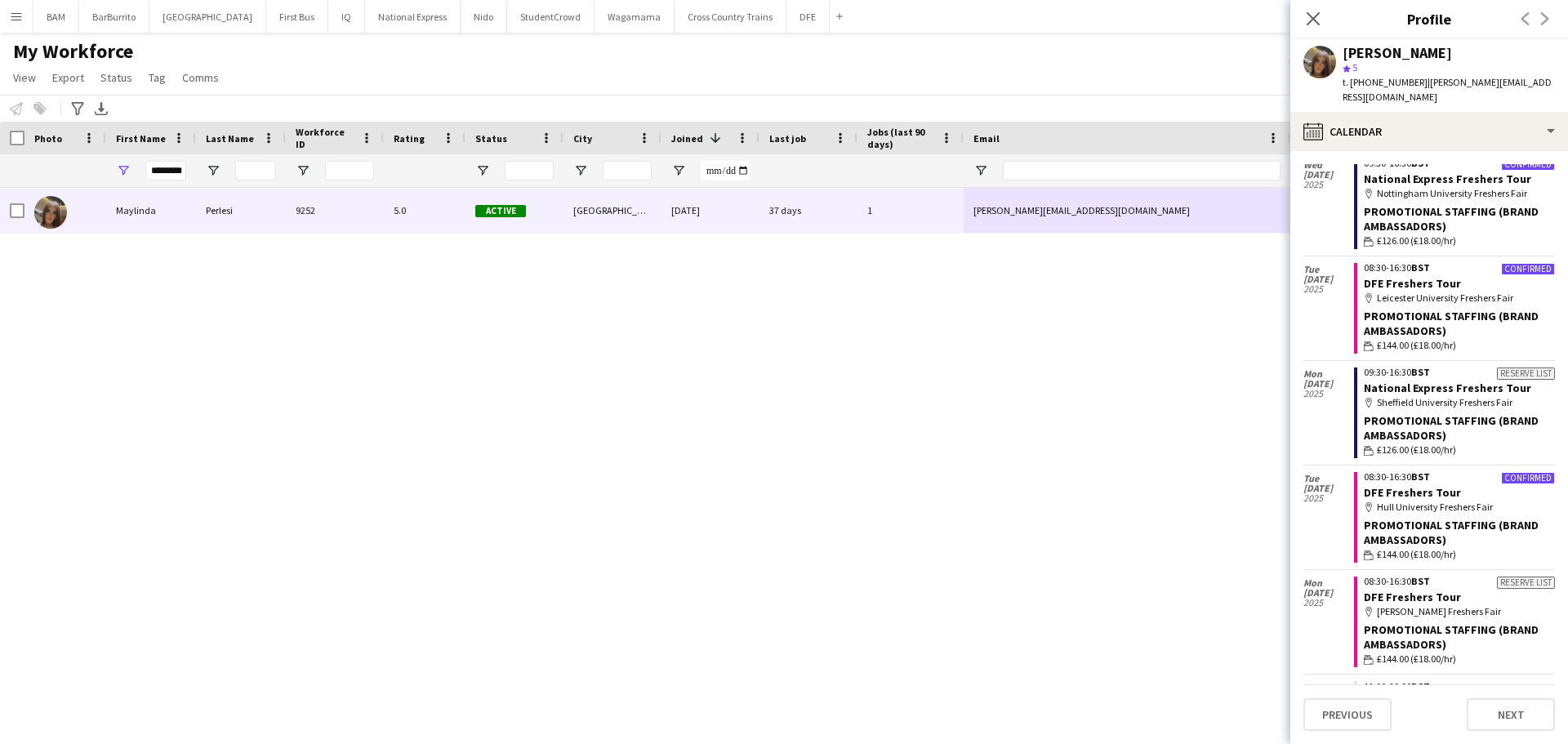
scroll to position [82, 0]
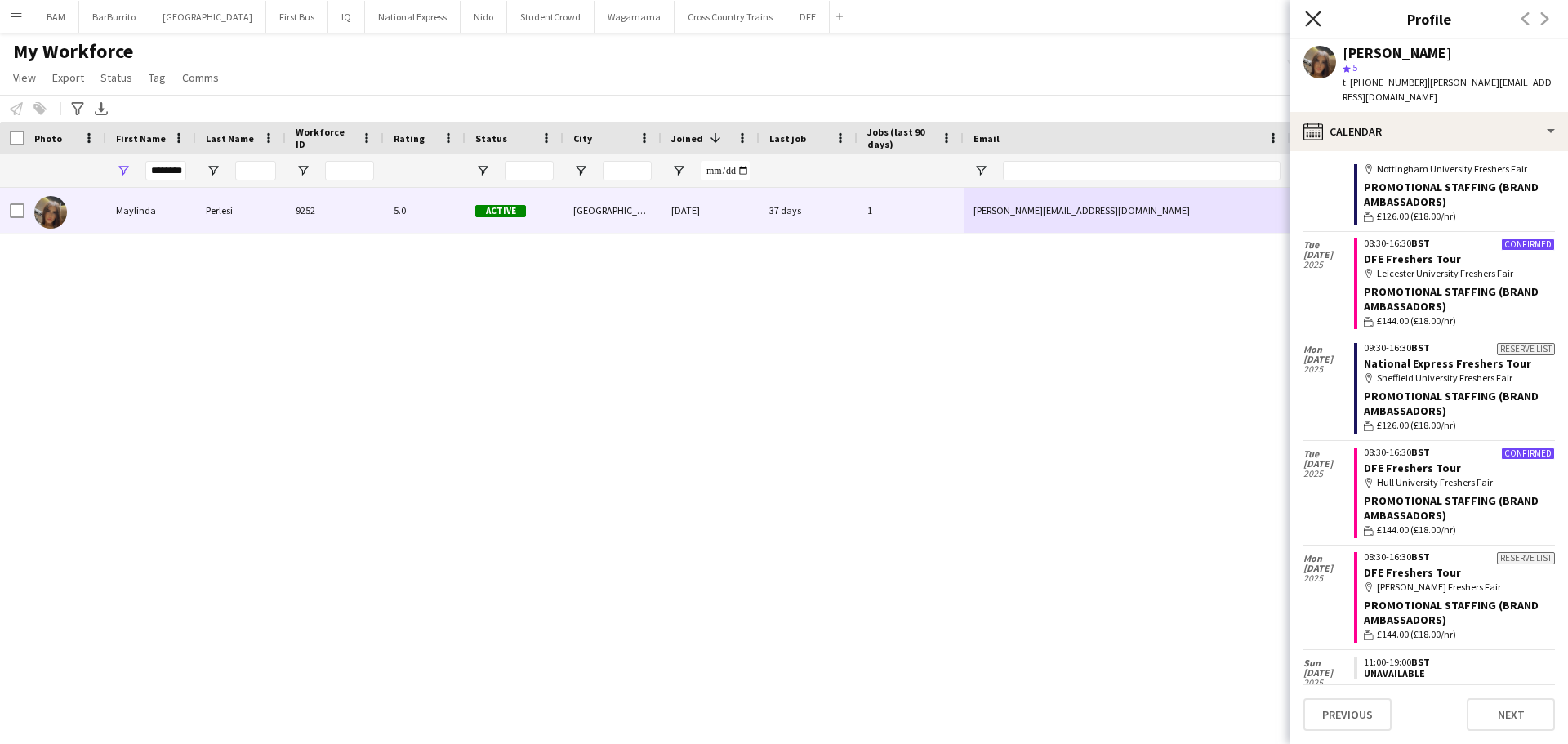
click at [1307, 11] on icon "Close pop-in" at bounding box center [1313, 18] width 16 height 16
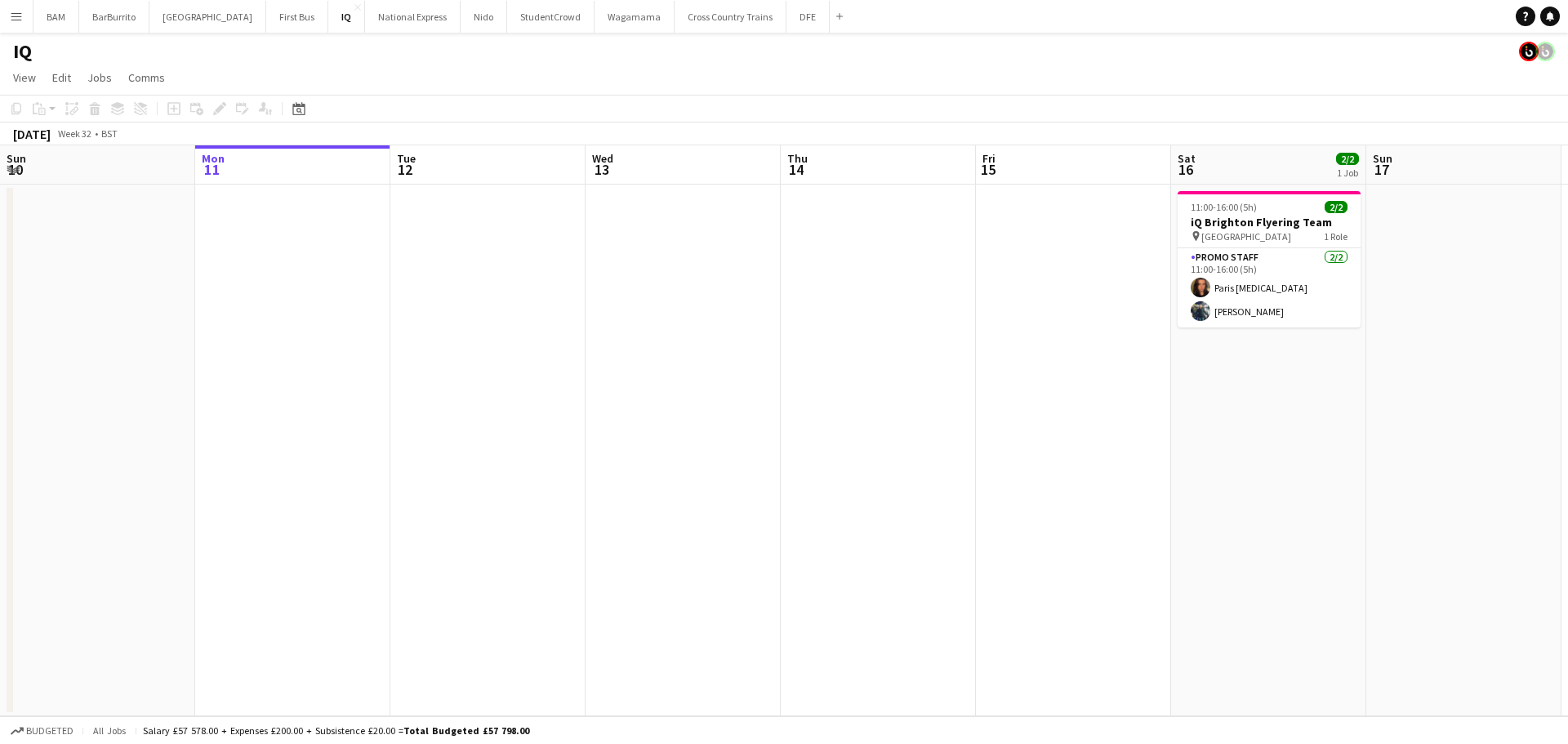
click at [13, 7] on button "Menu" at bounding box center [16, 16] width 33 height 33
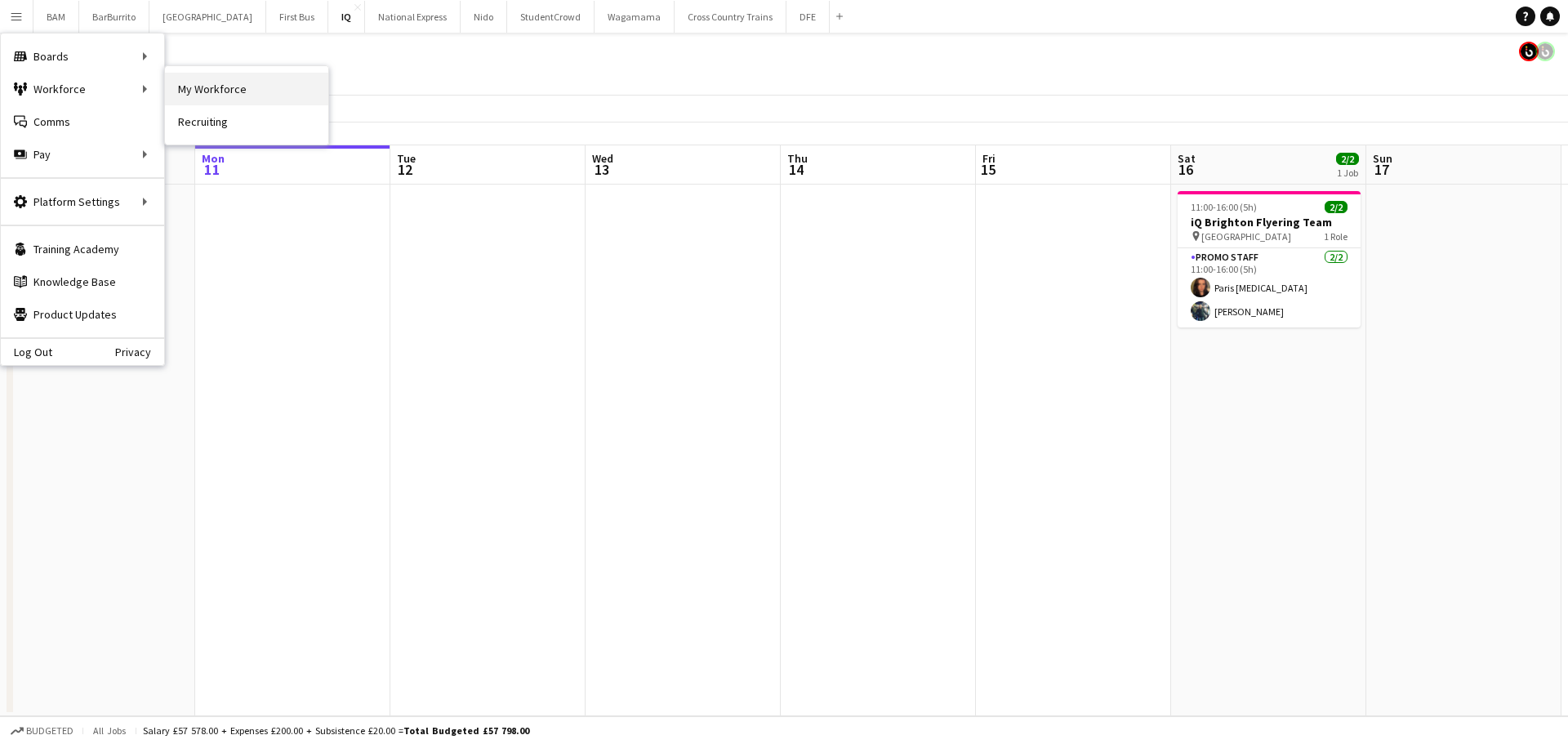
click at [243, 88] on link "My Workforce" at bounding box center [246, 89] width 163 height 33
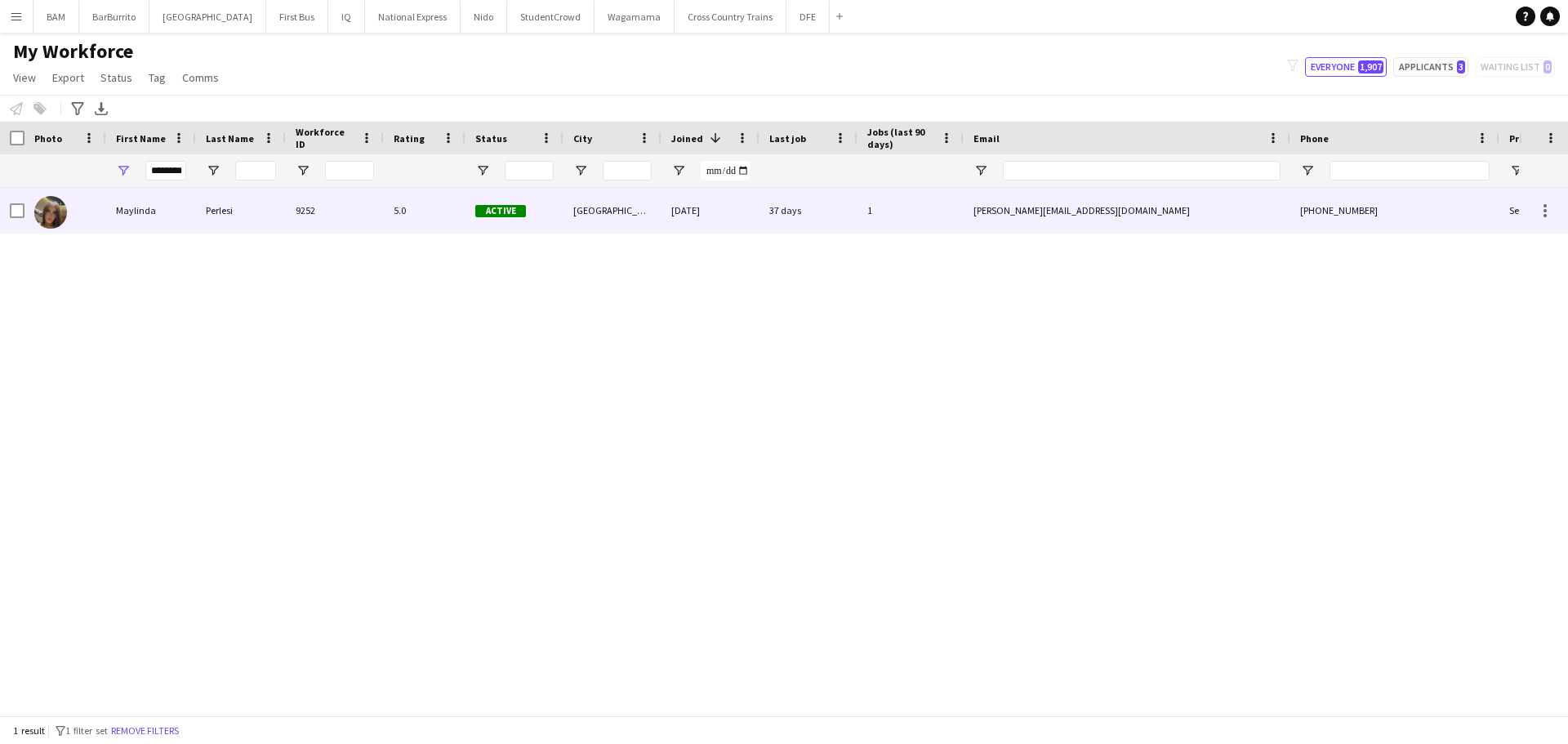
click at [213, 202] on div "Perlesi" at bounding box center [241, 210] width 90 height 45
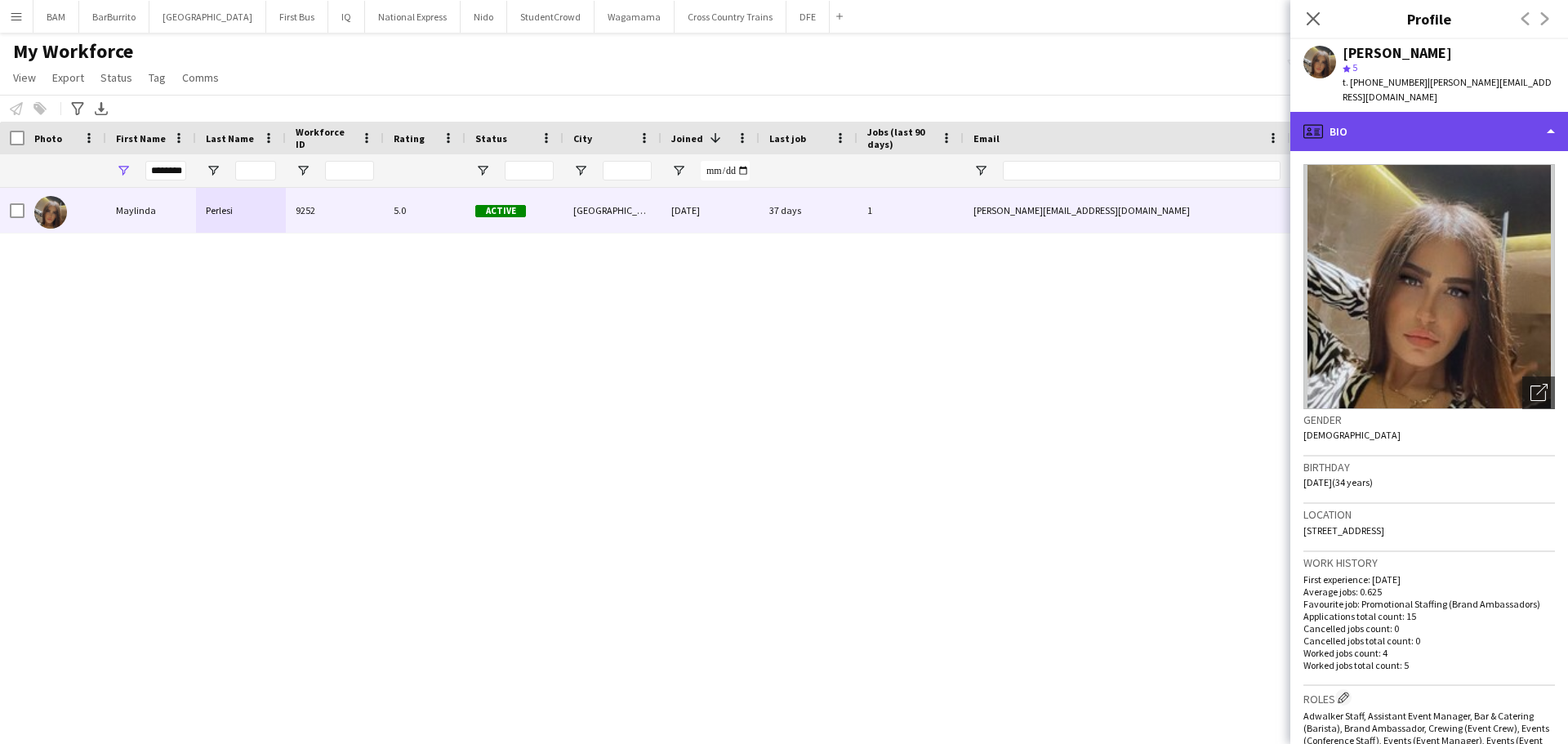
click at [1373, 122] on div "profile Bio" at bounding box center [1429, 131] width 277 height 39
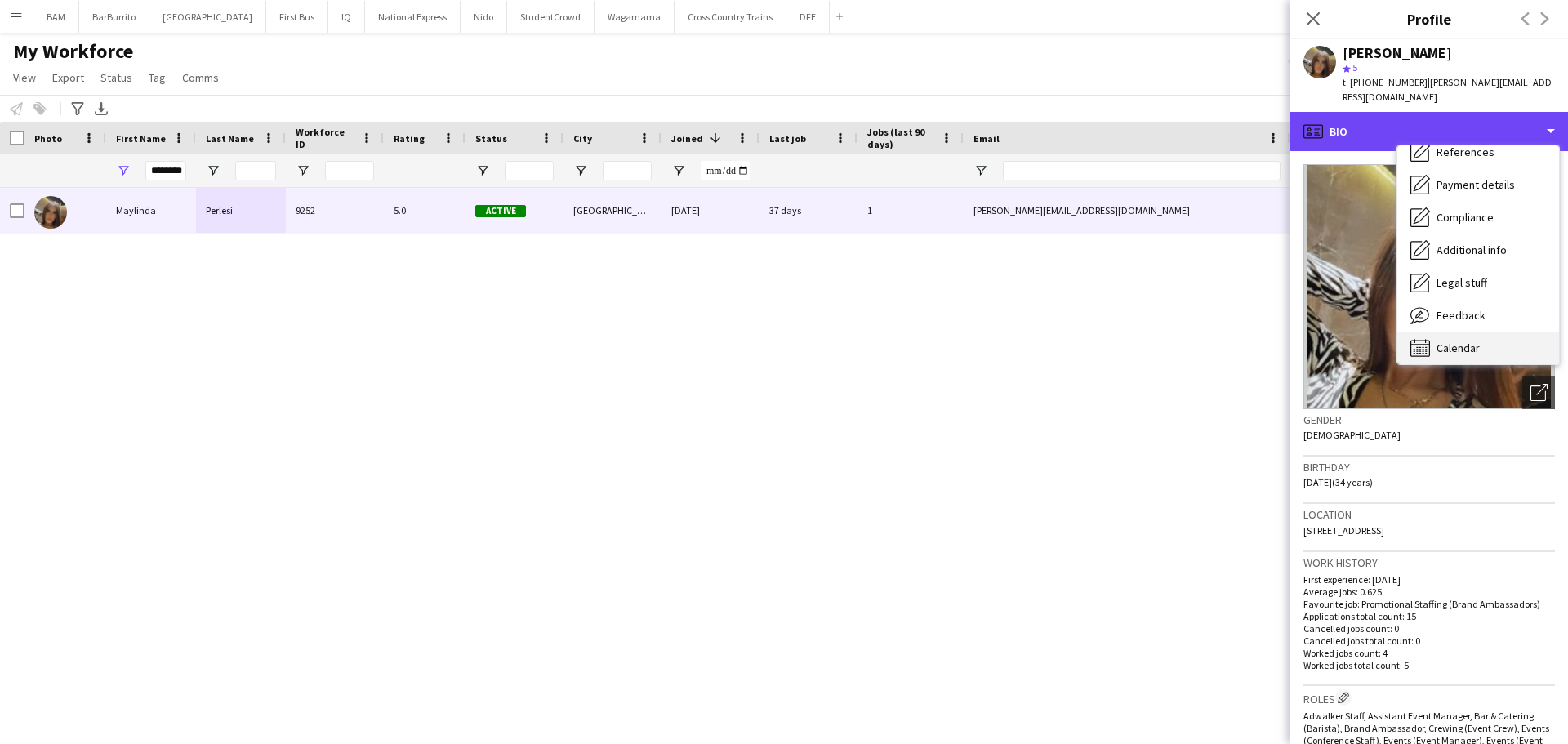
scroll to position [186, 0]
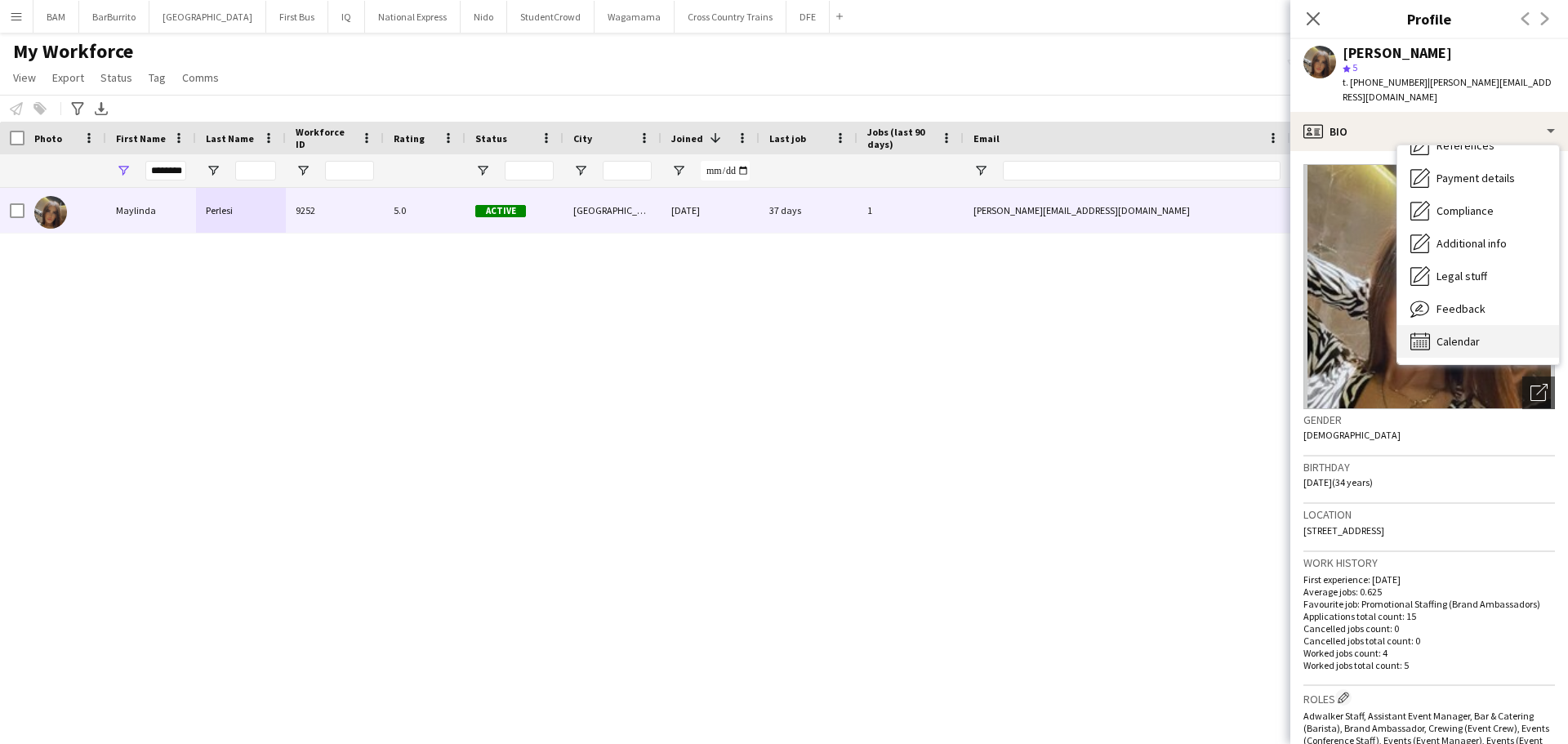
click at [1481, 326] on div "Calendar Calendar" at bounding box center [1478, 341] width 162 height 33
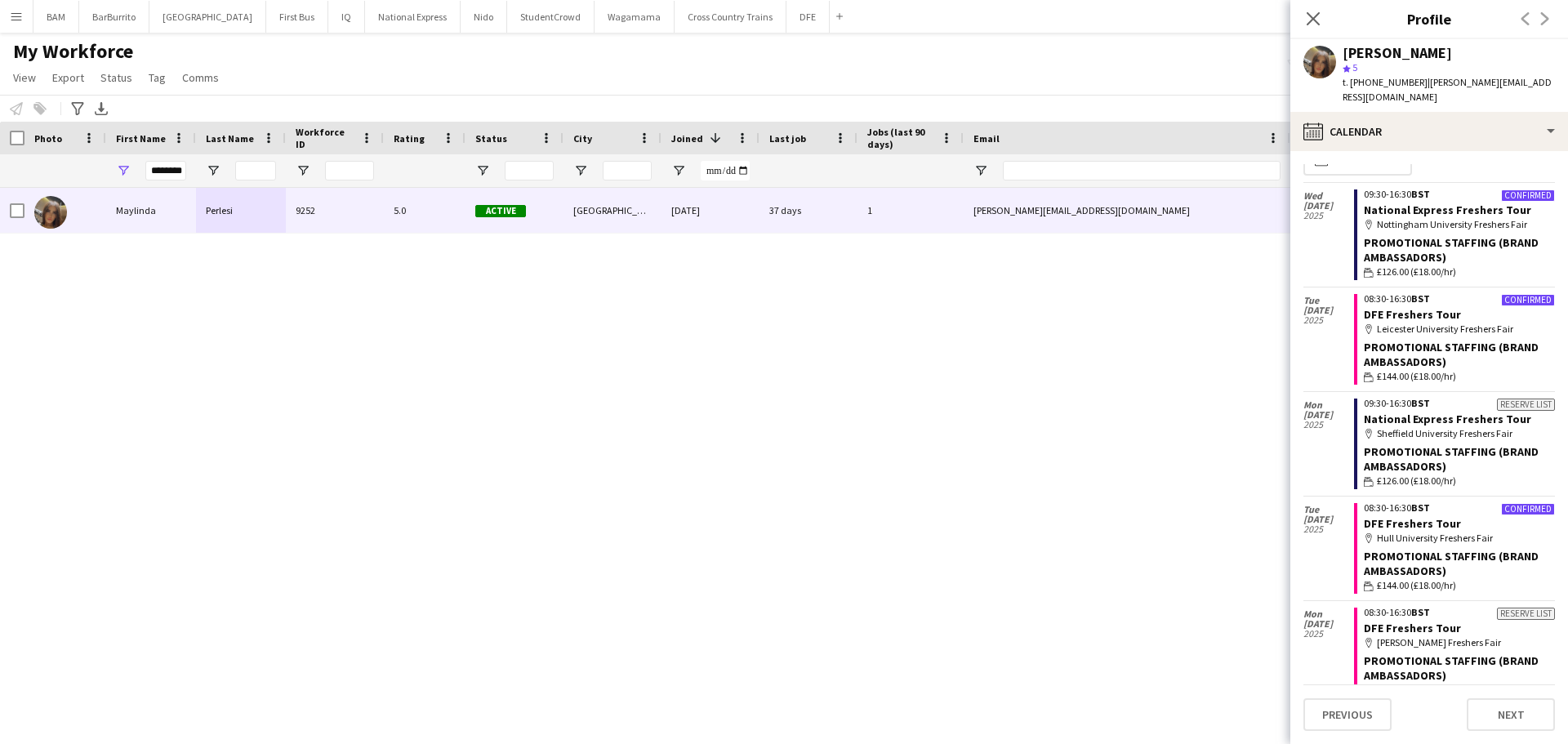
scroll to position [0, 0]
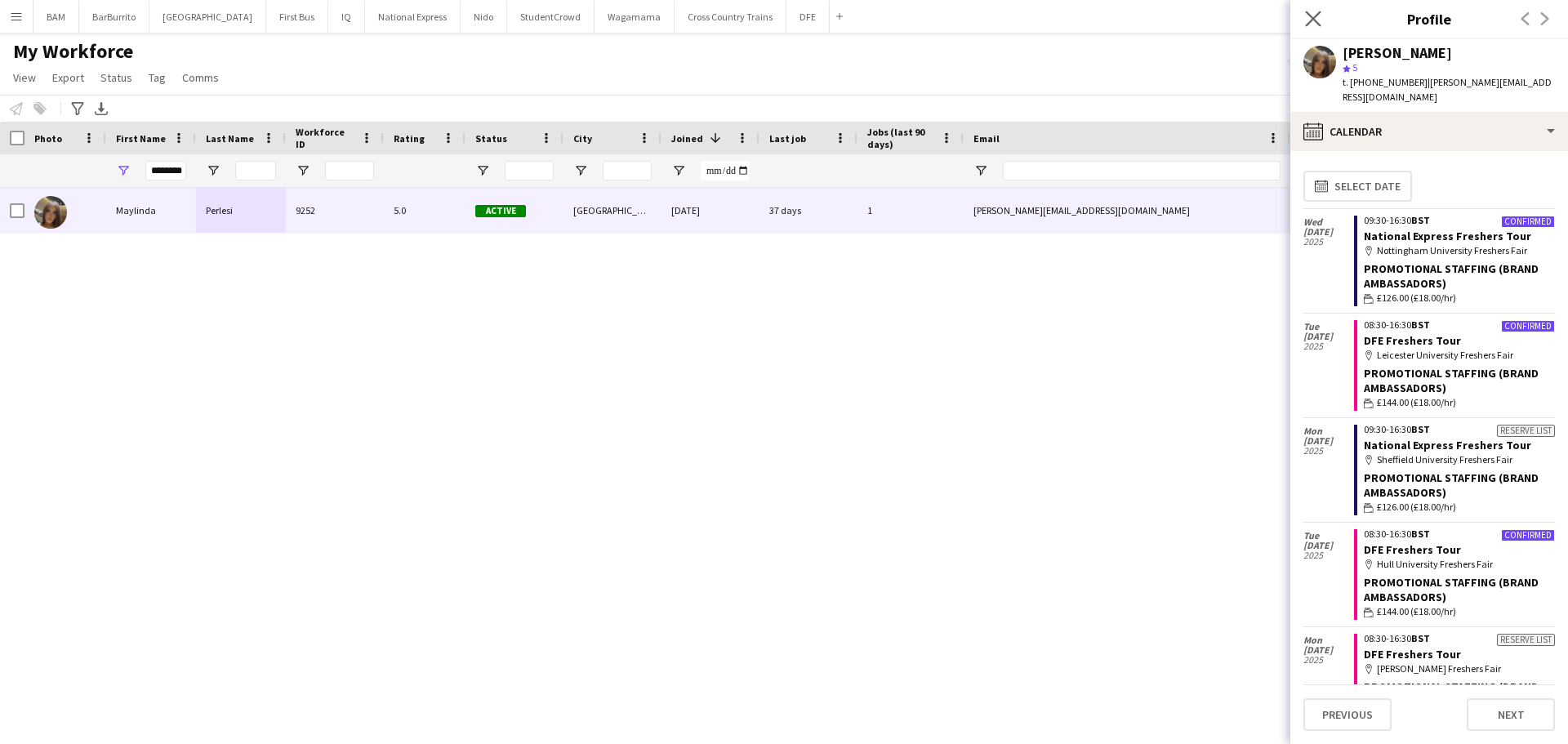
drag, startPoint x: 1304, startPoint y: 15, endPoint x: 1246, endPoint y: 131, distance: 129.7
click at [1304, 15] on app-icon "Close pop-in" at bounding box center [1314, 19] width 24 height 24
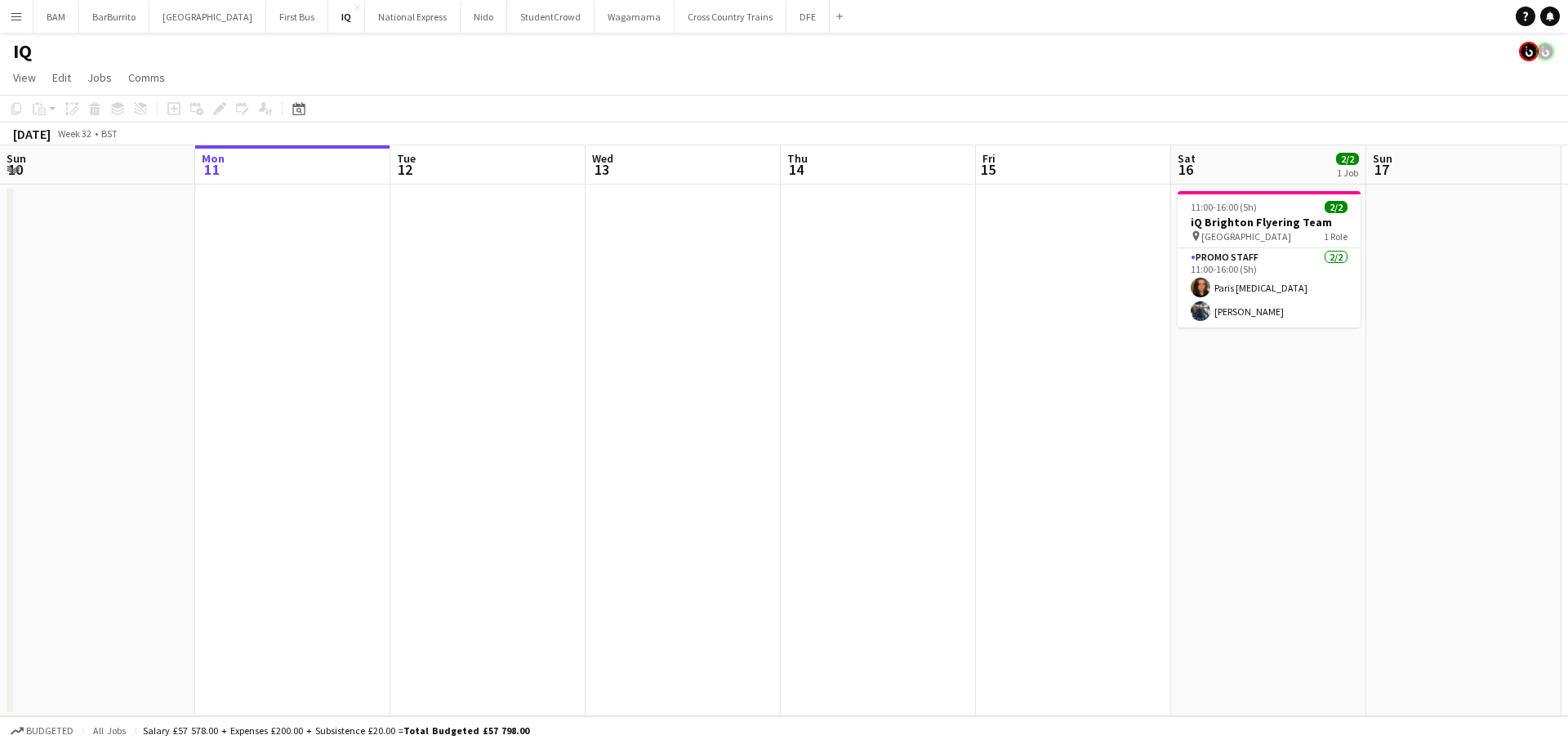
drag, startPoint x: 15, startPoint y: 17, endPoint x: 103, endPoint y: 47, distance: 93.0
click at [19, 16] on app-icon "Menu" at bounding box center [16, 16] width 13 height 13
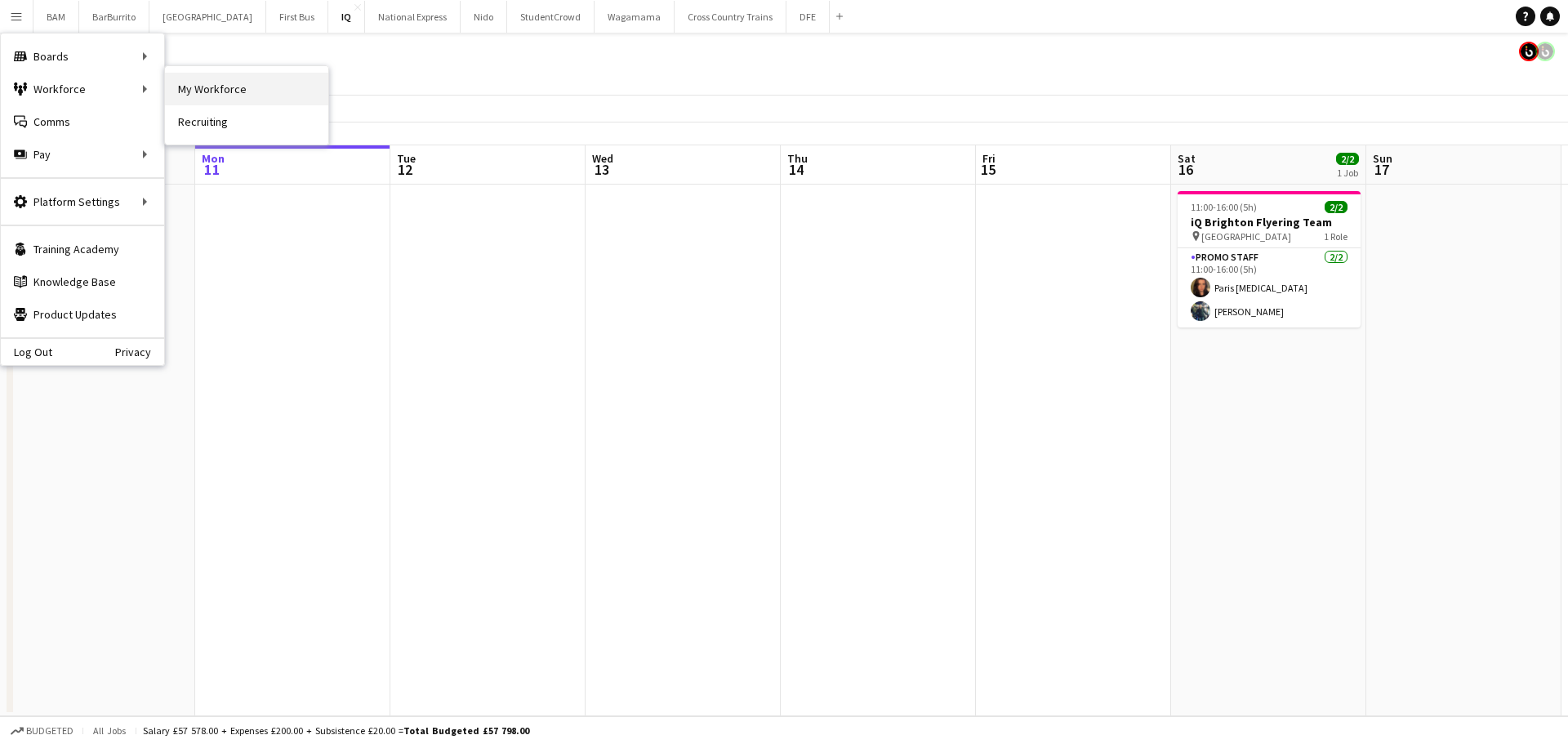
click at [254, 84] on link "My Workforce" at bounding box center [246, 89] width 163 height 33
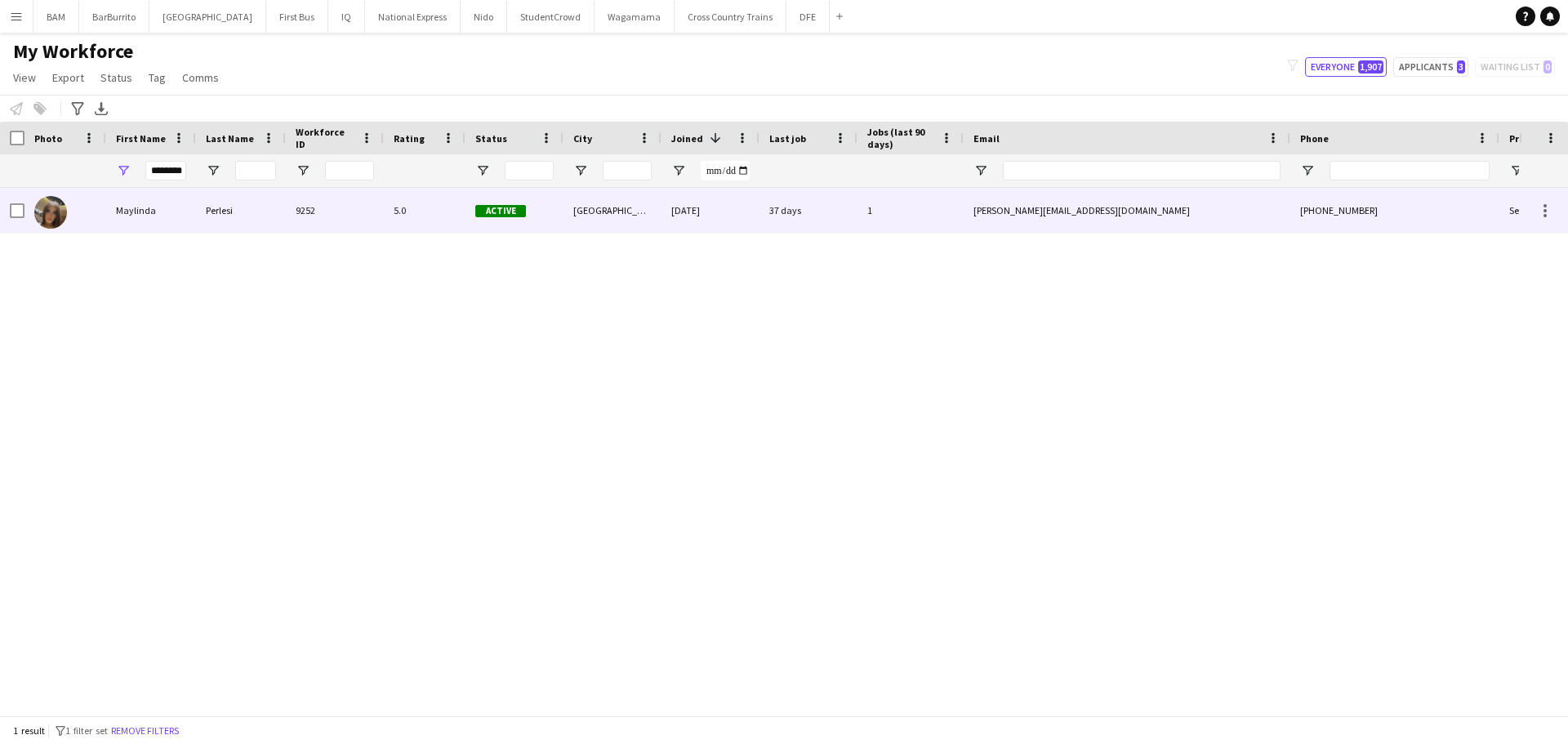
click at [306, 223] on div "9252" at bounding box center [334, 210] width 98 height 45
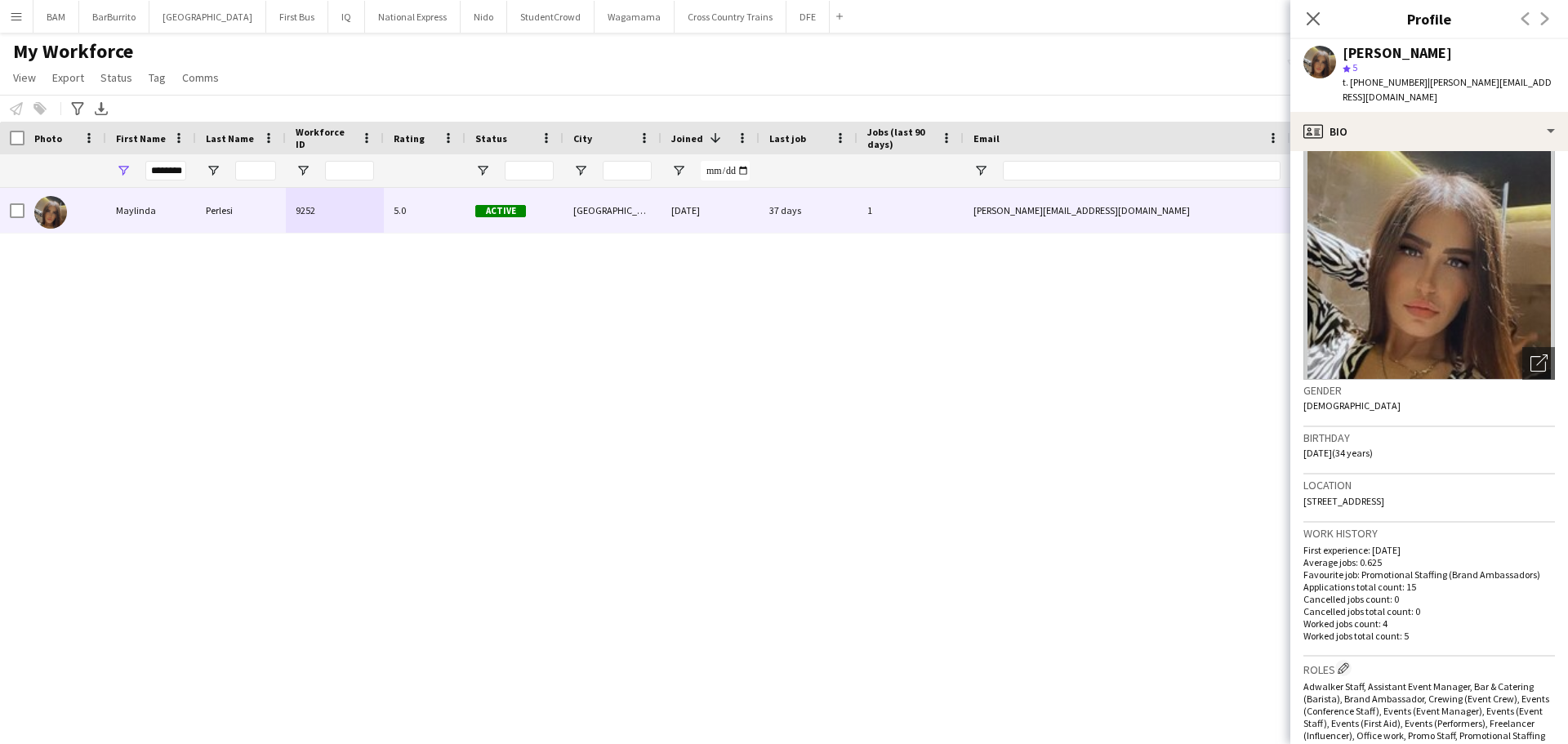
scroll to position [82, 0]
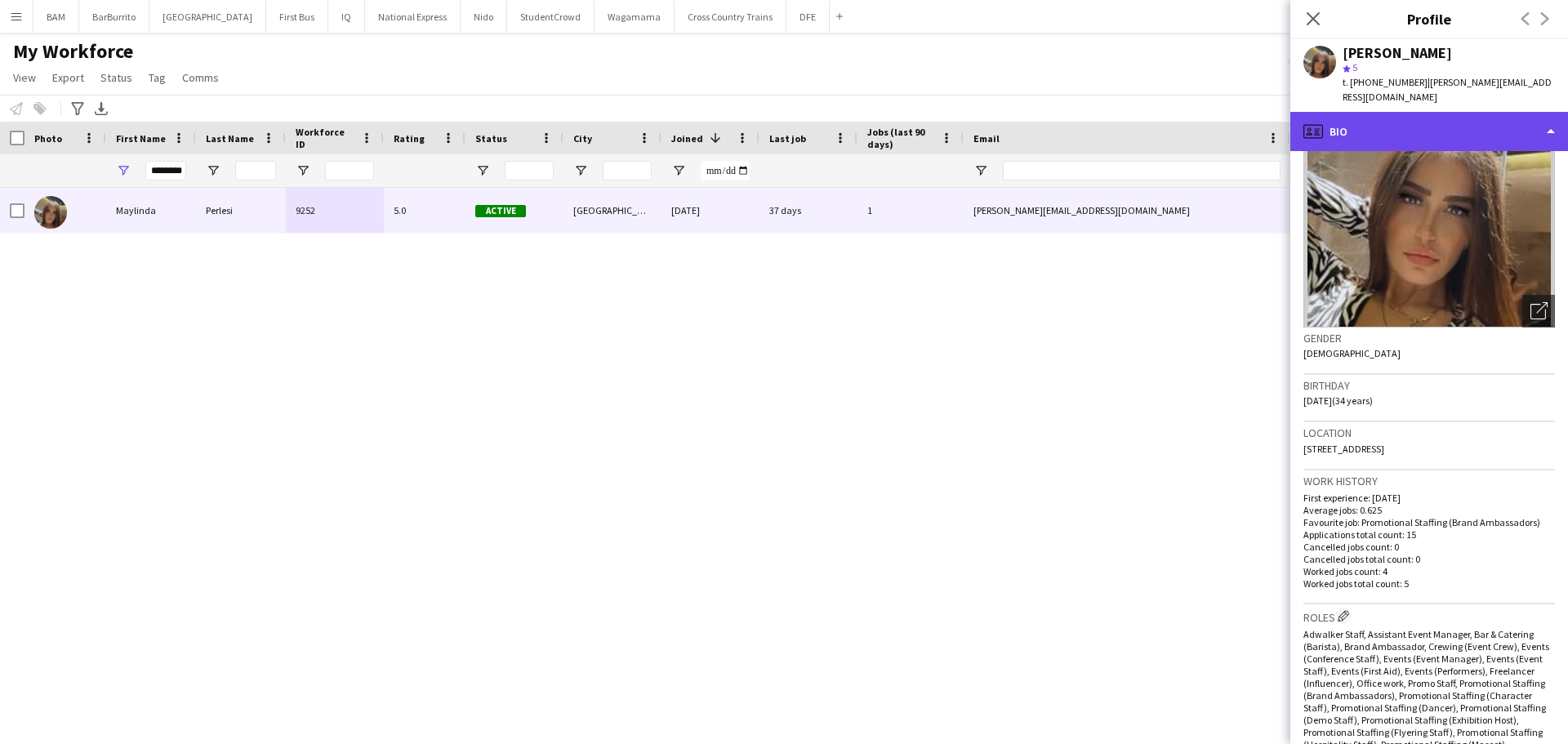
click at [1398, 112] on div "profile Bio" at bounding box center [1429, 131] width 277 height 39
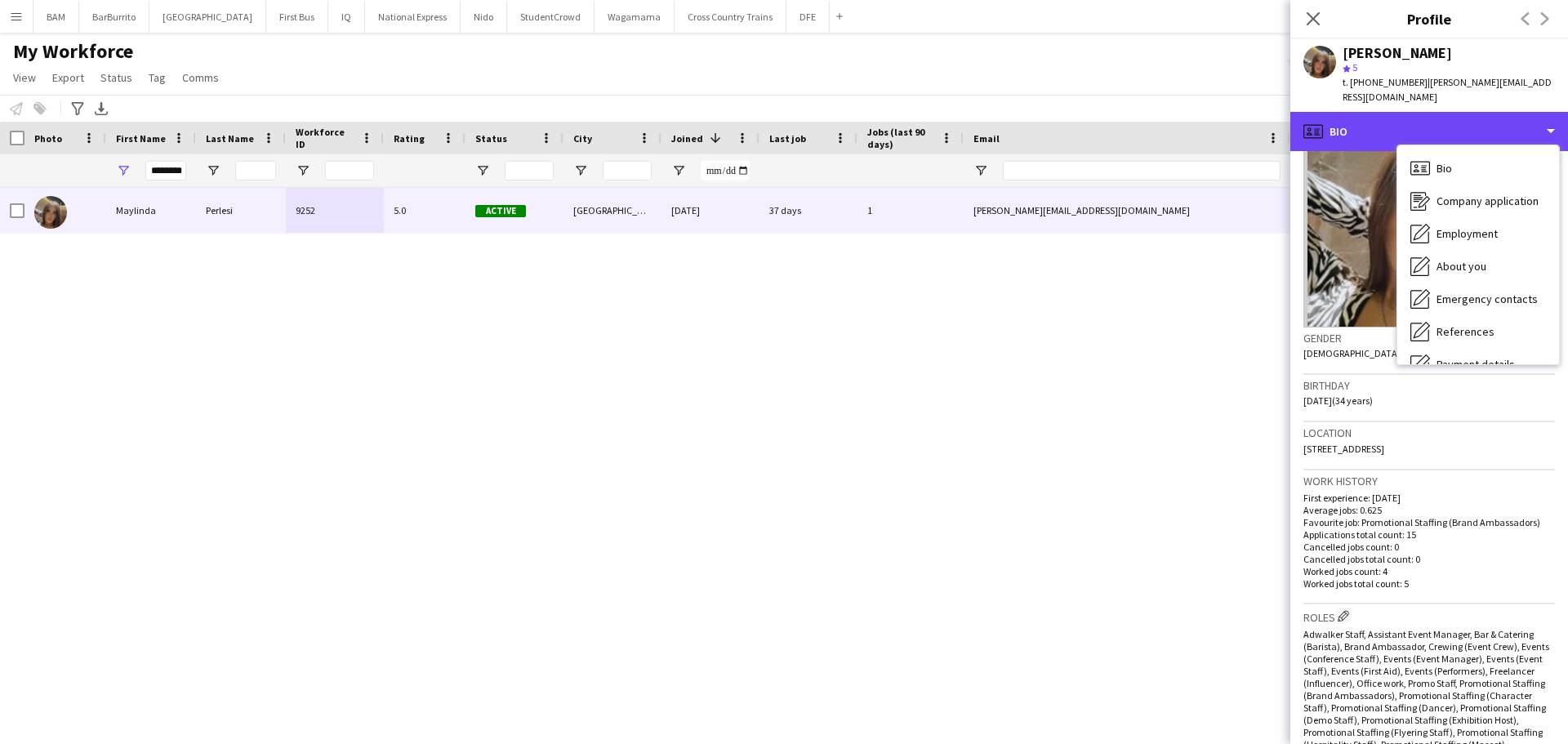
scroll to position [186, 0]
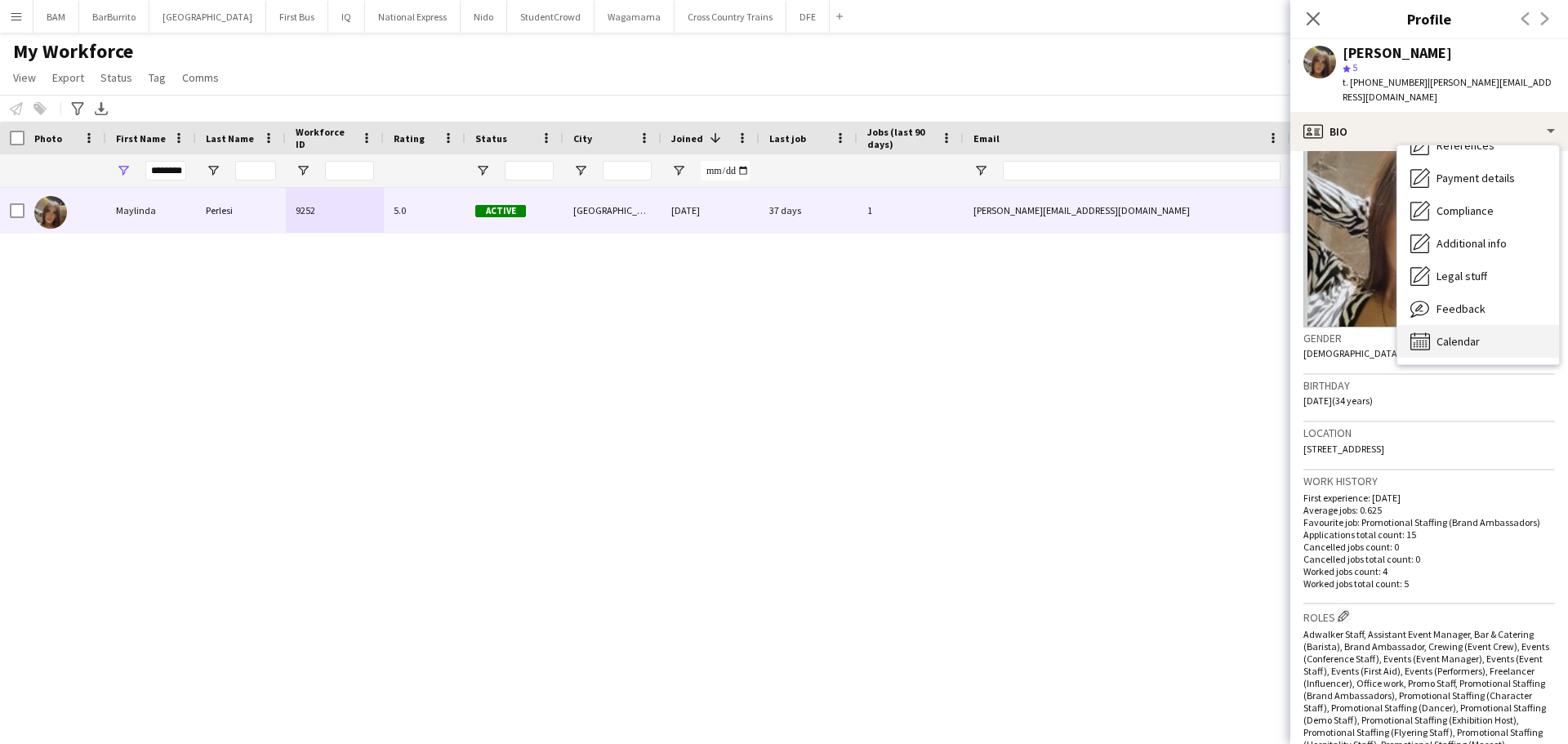
click at [1478, 334] on span "Calendar" at bounding box center [1458, 341] width 43 height 15
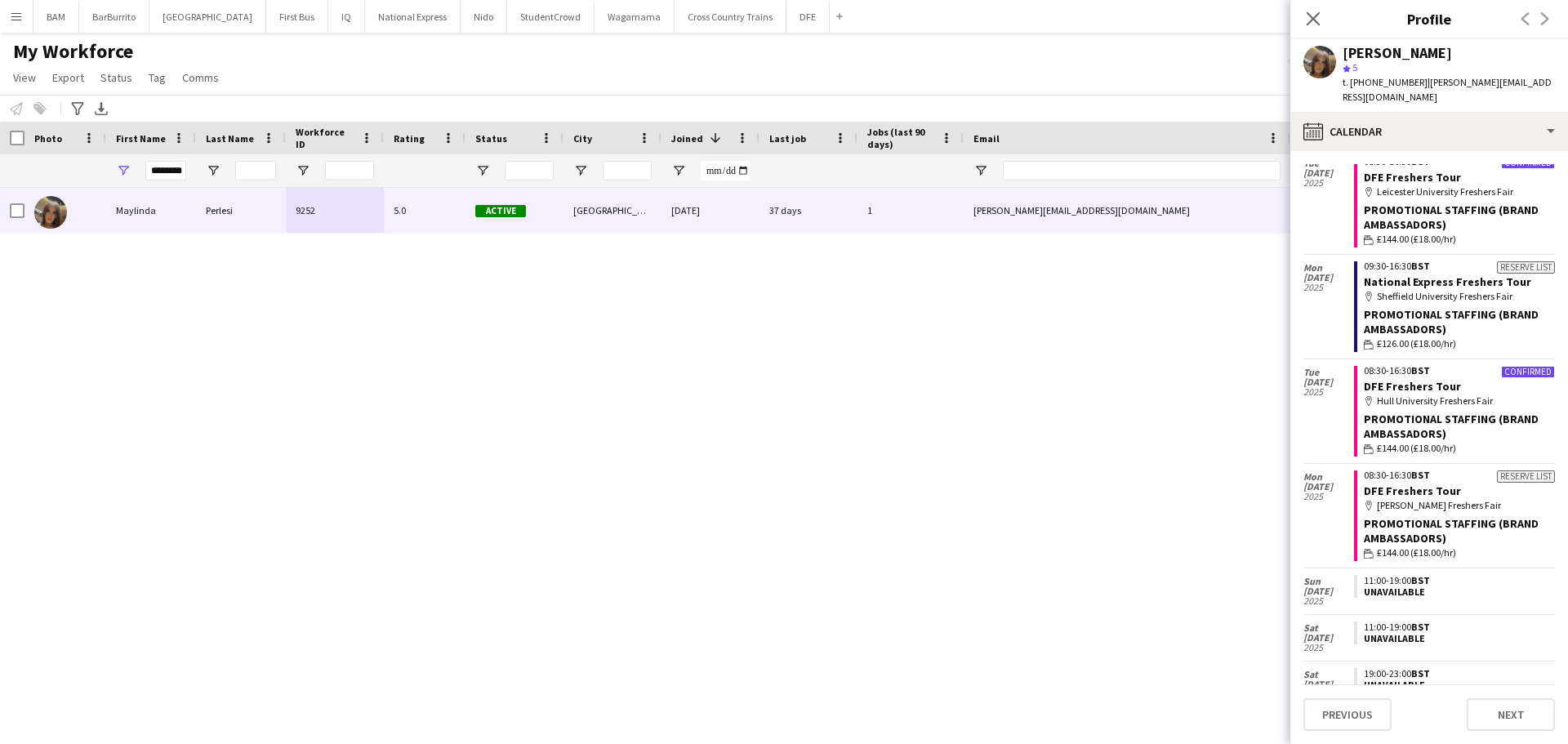
scroll to position [0, 0]
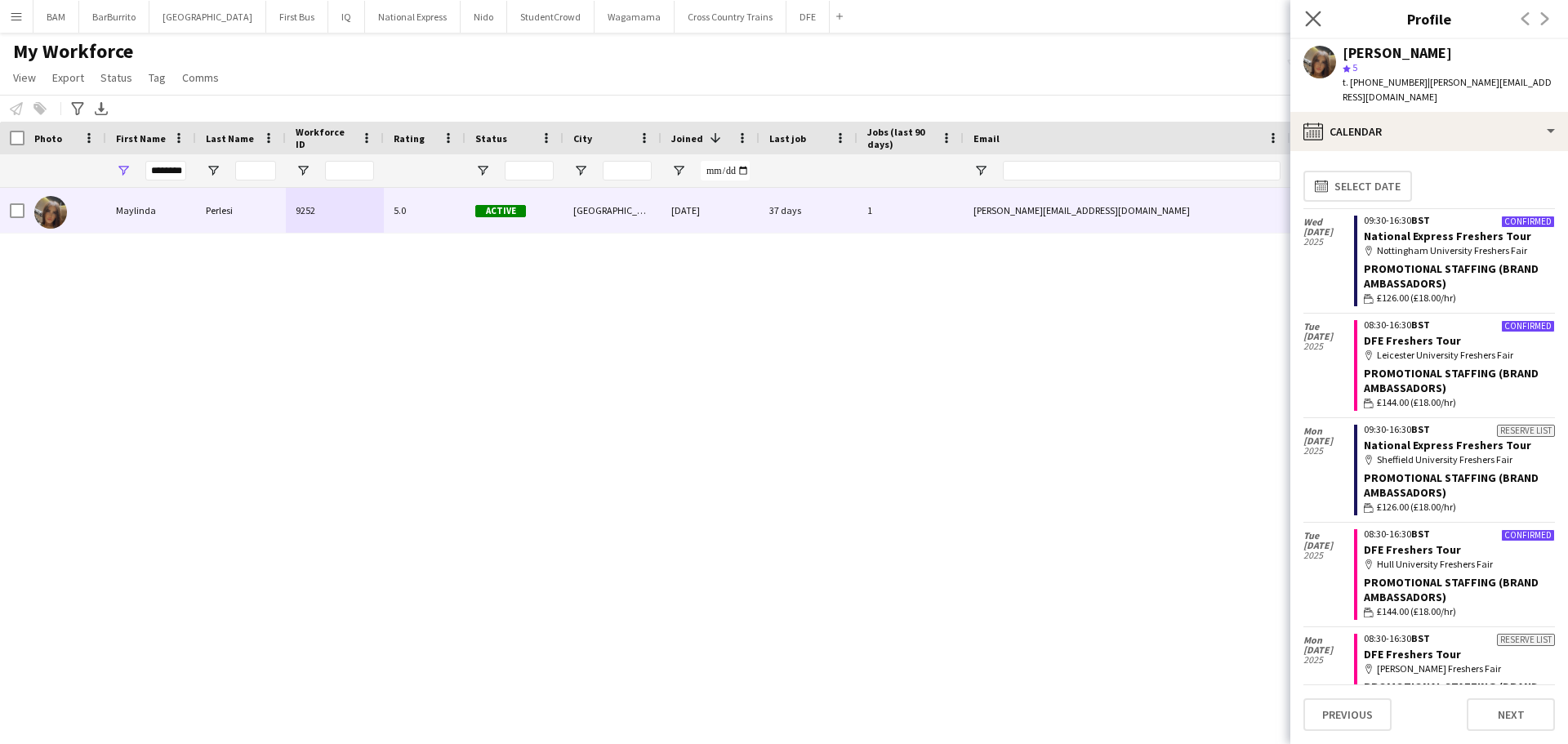
drag, startPoint x: 1314, startPoint y: 21, endPoint x: 1323, endPoint y: 24, distance: 9.5
click at [1314, 21] on icon "Close pop-in" at bounding box center [1313, 18] width 16 height 16
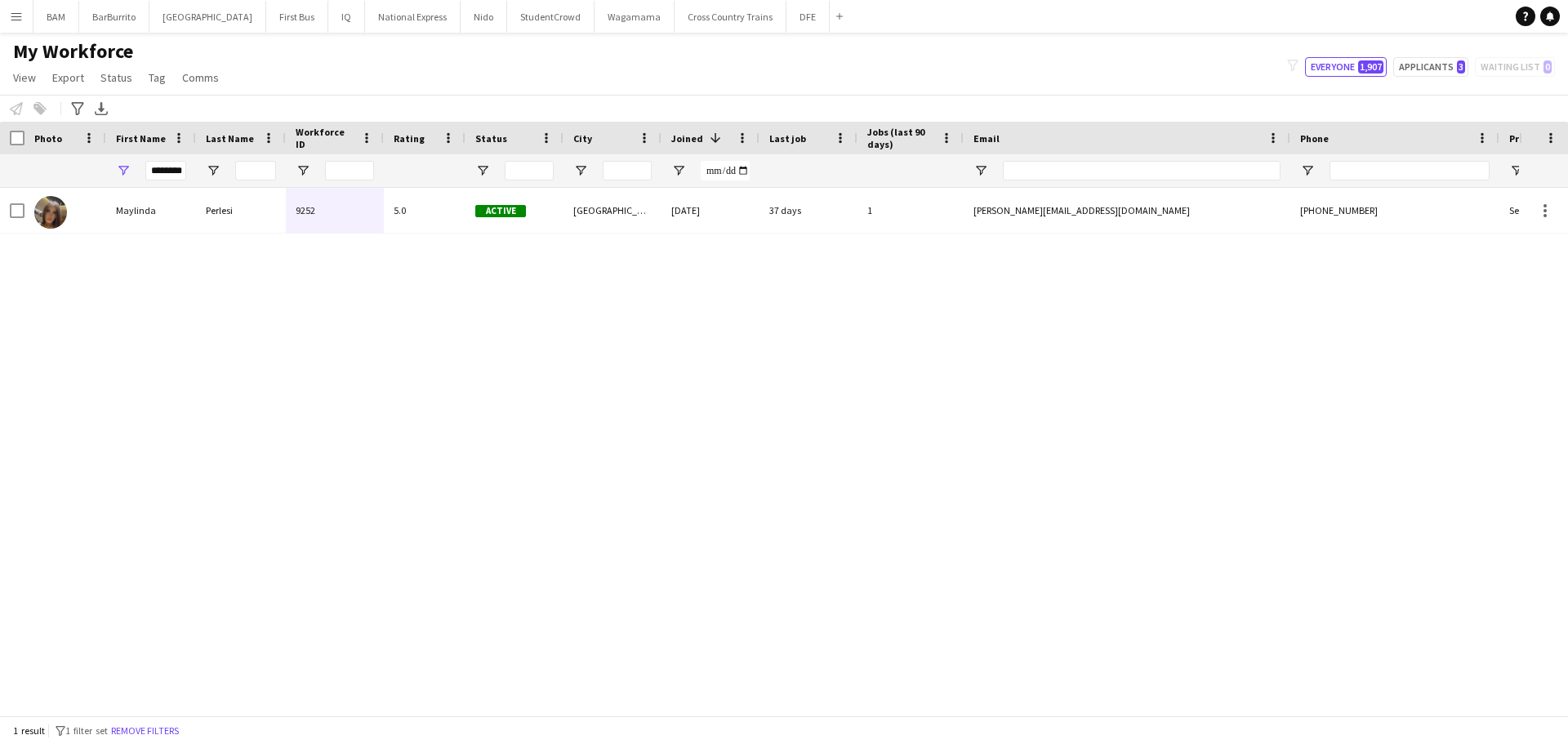
click at [1087, 434] on div "Maylinda Perlesi 9252 5.0 Active Sheffield 22-11-2024 37 days 1 majlinda.perles…" at bounding box center [760, 445] width 1520 height 515
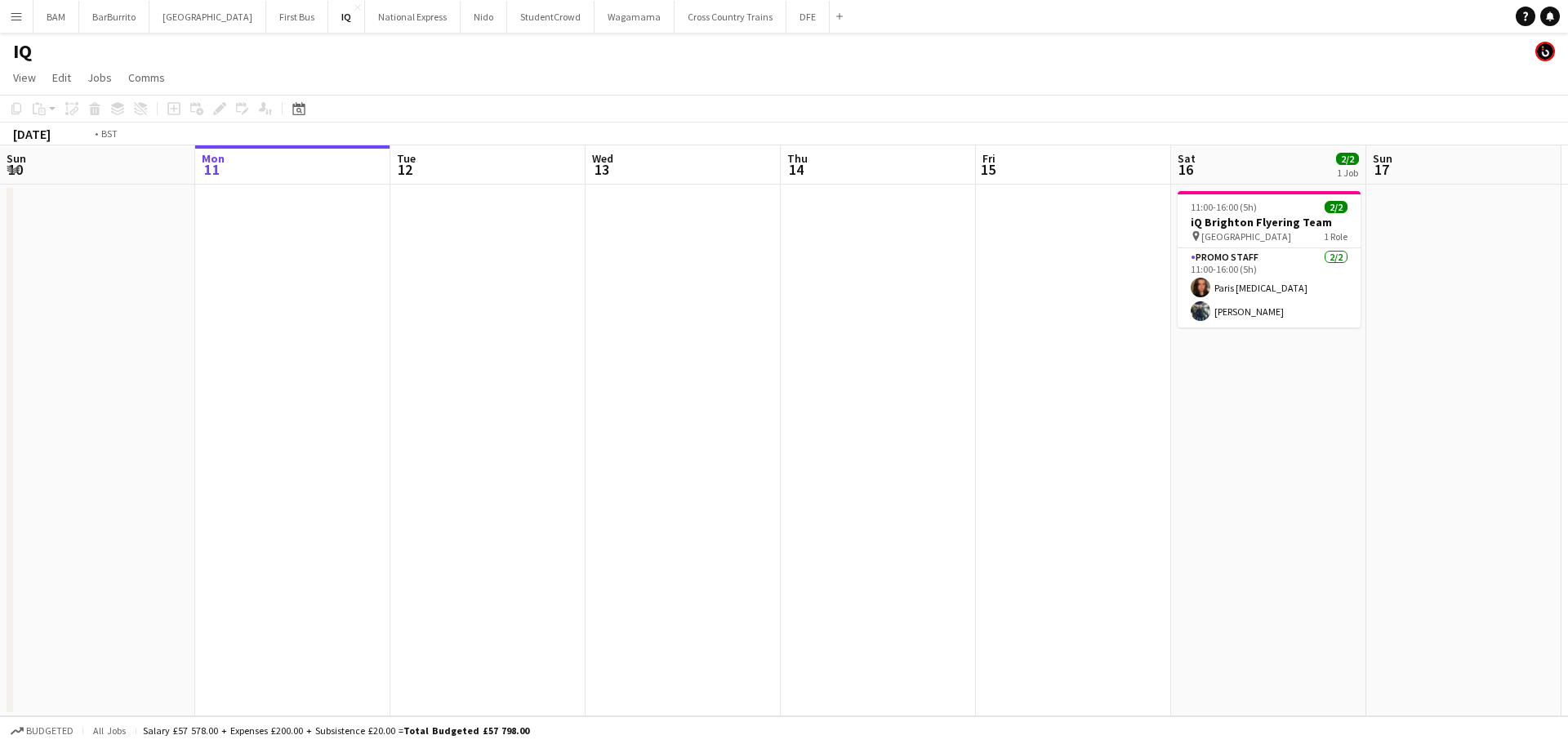
scroll to position [0, 556]
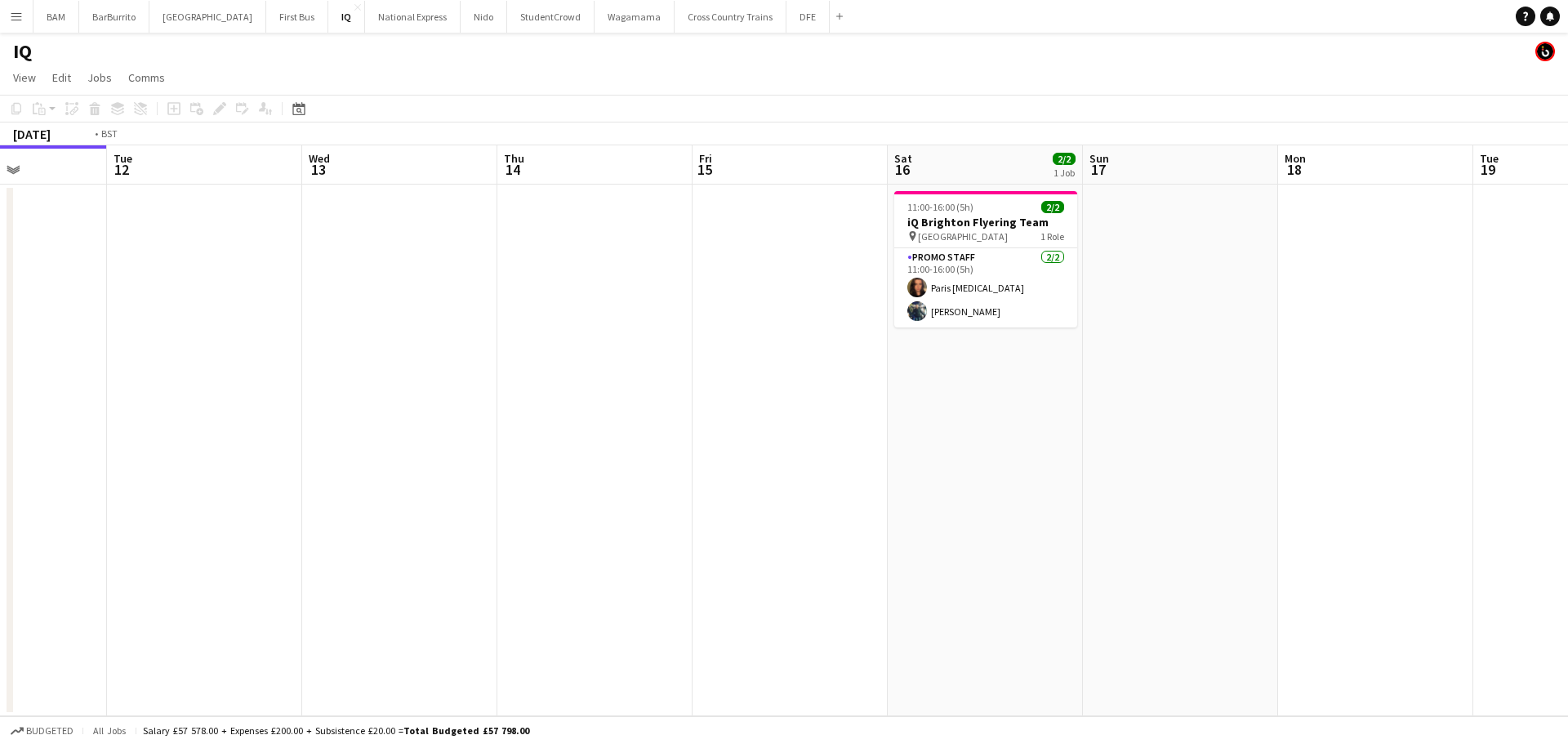
drag, startPoint x: 885, startPoint y: 225, endPoint x: 418, endPoint y: 199, distance: 467.7
click at [425, 212] on app-calendar-viewport "Fri 8 Sat 9 Sun 10 Mon 11 Tue 12 Wed 13 Thu 14 Fri 15 Sat 16 2/2 1 Job Sun 17 M…" at bounding box center [784, 431] width 1568 height 571
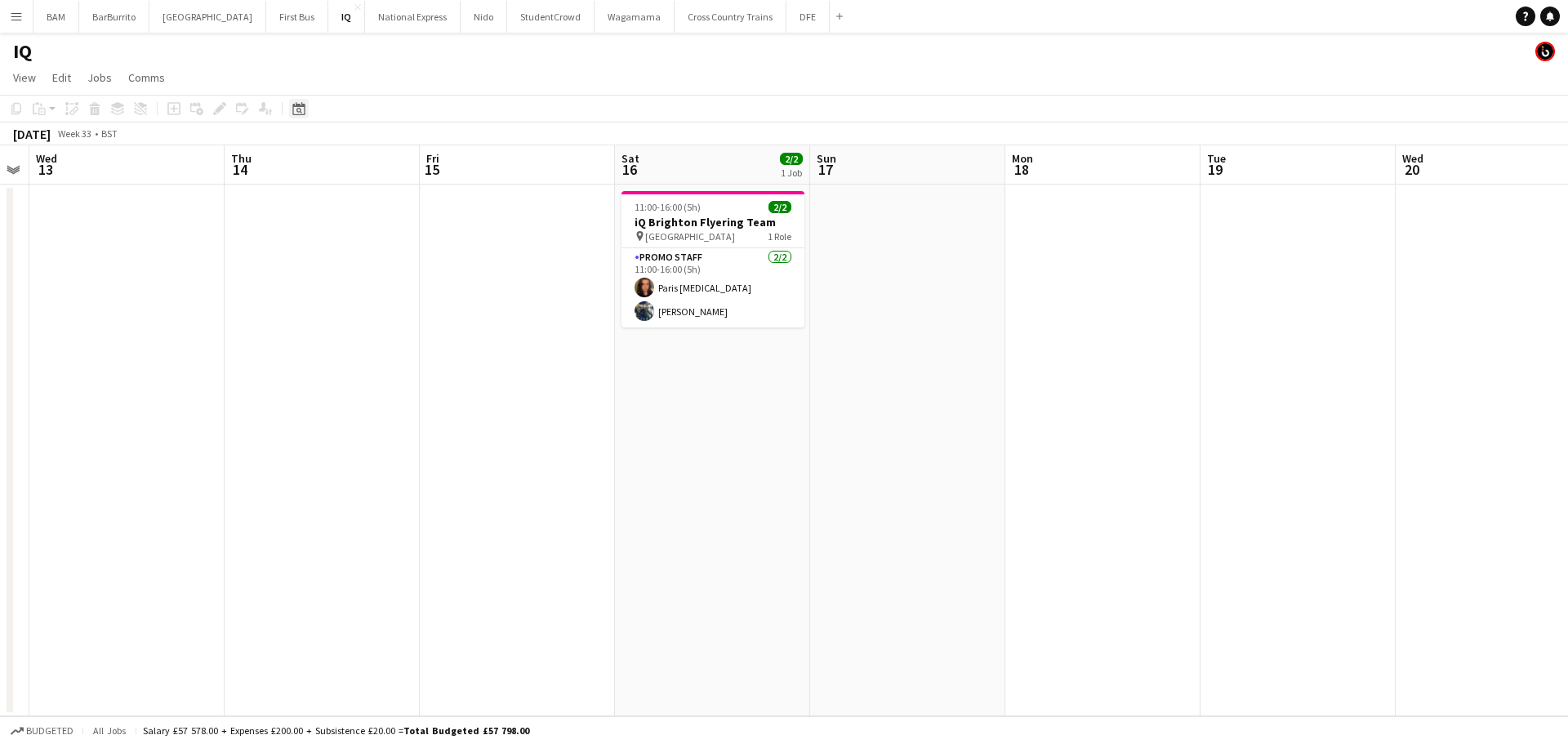
click at [290, 103] on div "Date picker" at bounding box center [299, 108] width 20 height 20
click at [418, 157] on span "Next month" at bounding box center [432, 165] width 33 height 33
click at [333, 313] on span "23" at bounding box center [324, 313] width 20 height 20
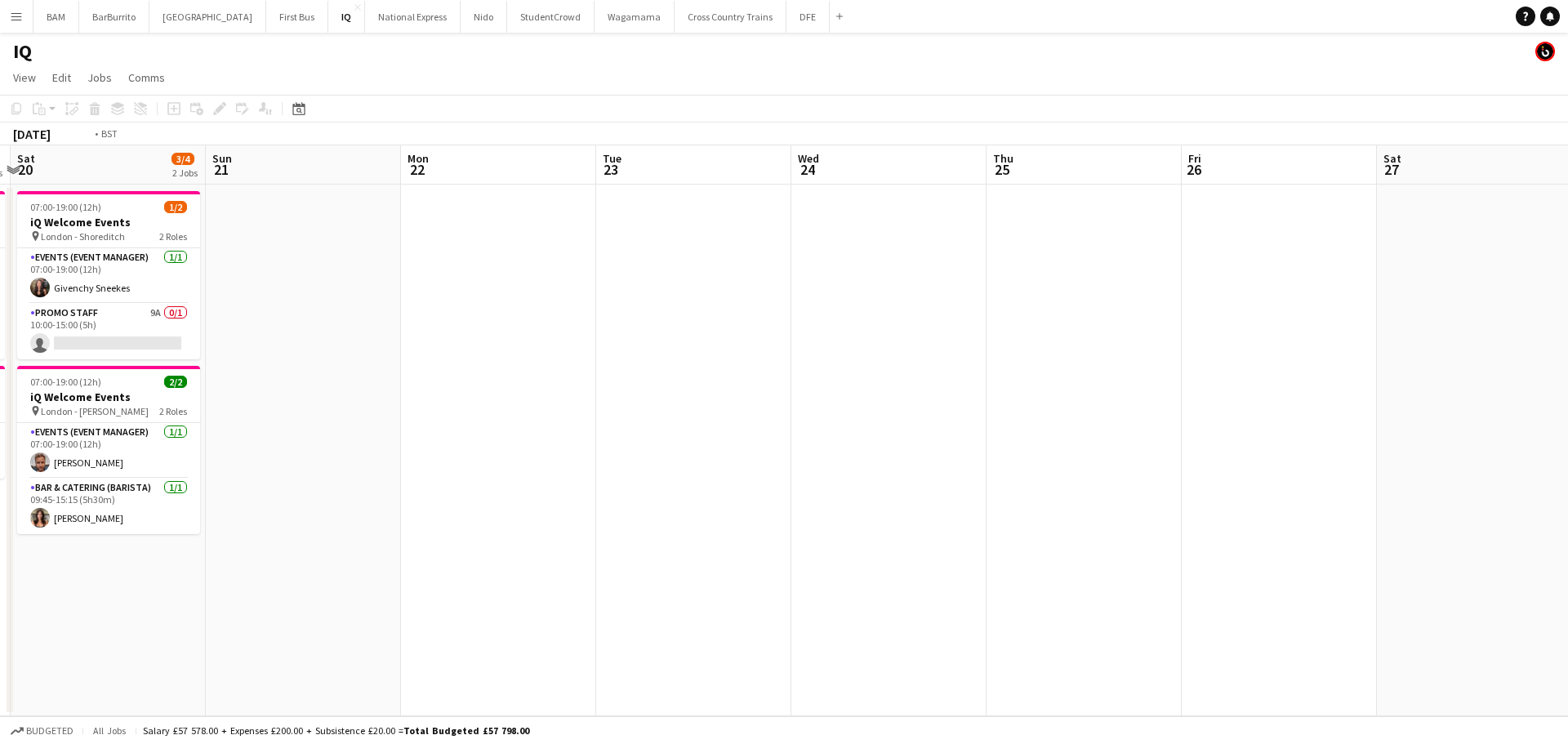
drag, startPoint x: 525, startPoint y: 224, endPoint x: 42, endPoint y: 189, distance: 484.3
click at [42, 189] on app-calendar-viewport "Wed 17 Thu 18 Fri 19 3/3 2 Jobs Sat 20 3/4 2 Jobs Sun 21 Mon 22 Tue 23 Wed 24 T…" at bounding box center [784, 431] width 1568 height 571
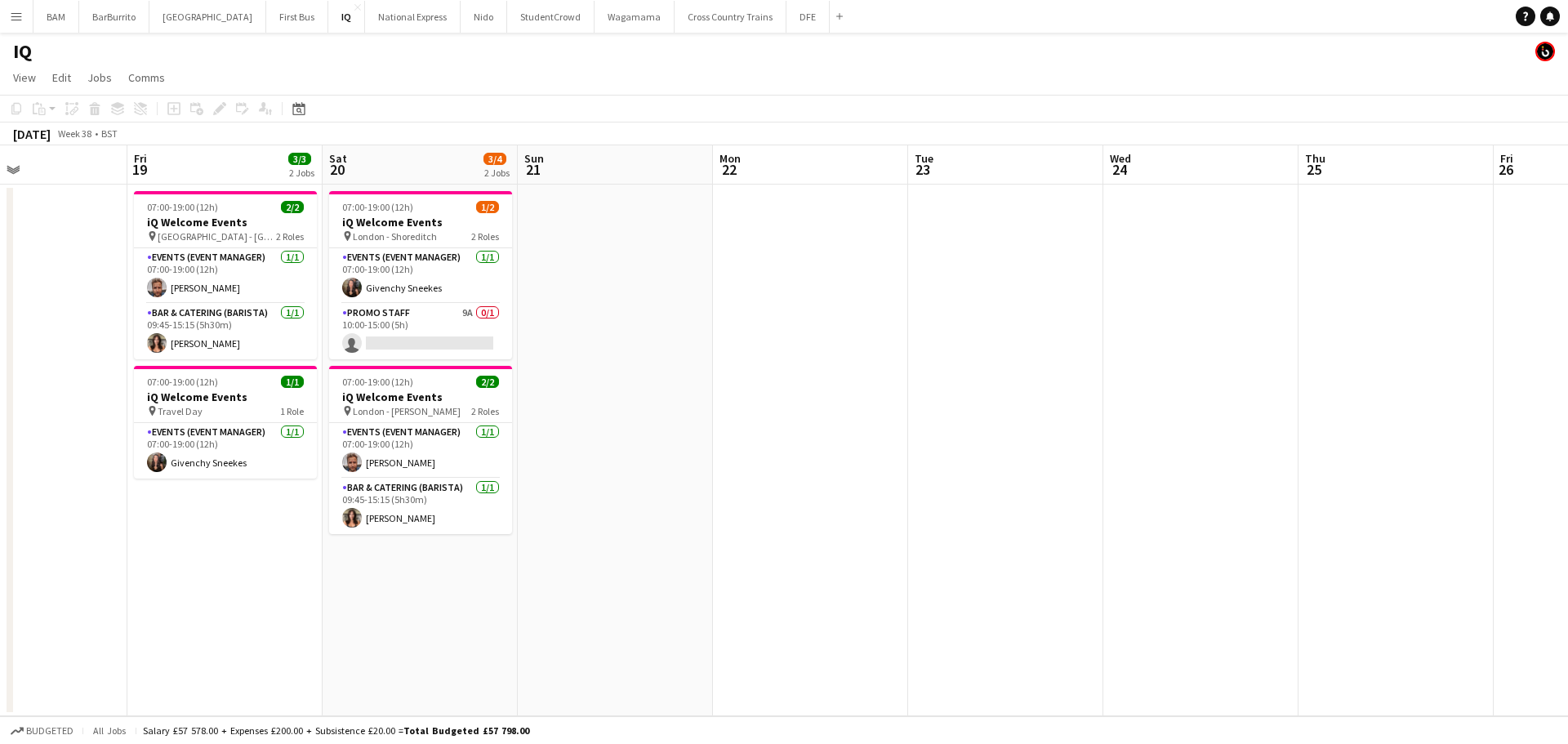
scroll to position [0, 457]
drag, startPoint x: 268, startPoint y: 206, endPoint x: 1051, endPoint y: 217, distance: 783.1
click at [1051, 217] on app-calendar-viewport "Tue 16 Wed 17 Thu 18 Fri 19 3/3 2 Jobs Sat 20 3/4 2 Jobs Sun 21 Mon 22 Tue 23 W…" at bounding box center [784, 431] width 1568 height 571
click at [787, 16] on button "DFE Close" at bounding box center [808, 16] width 43 height 32
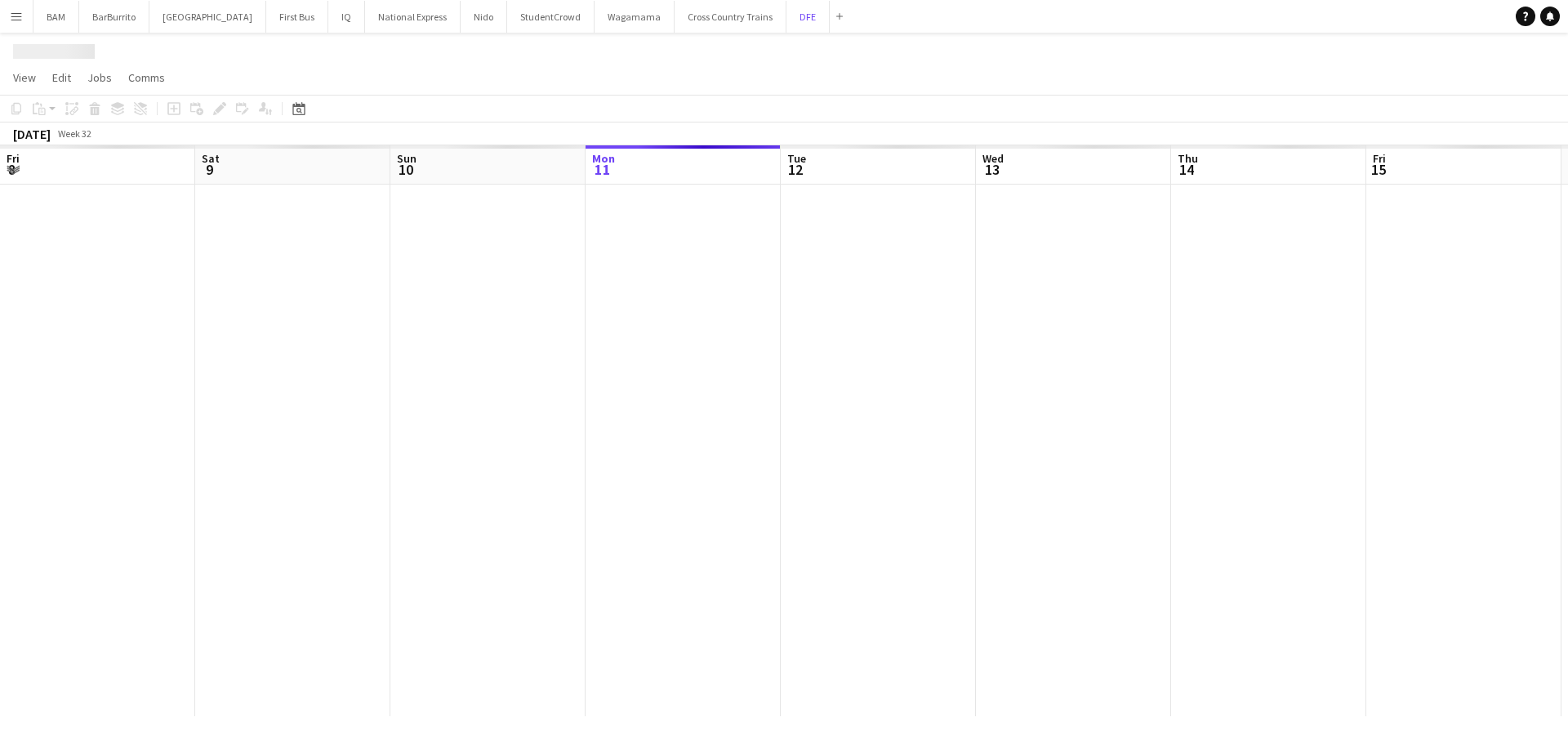
scroll to position [0, 391]
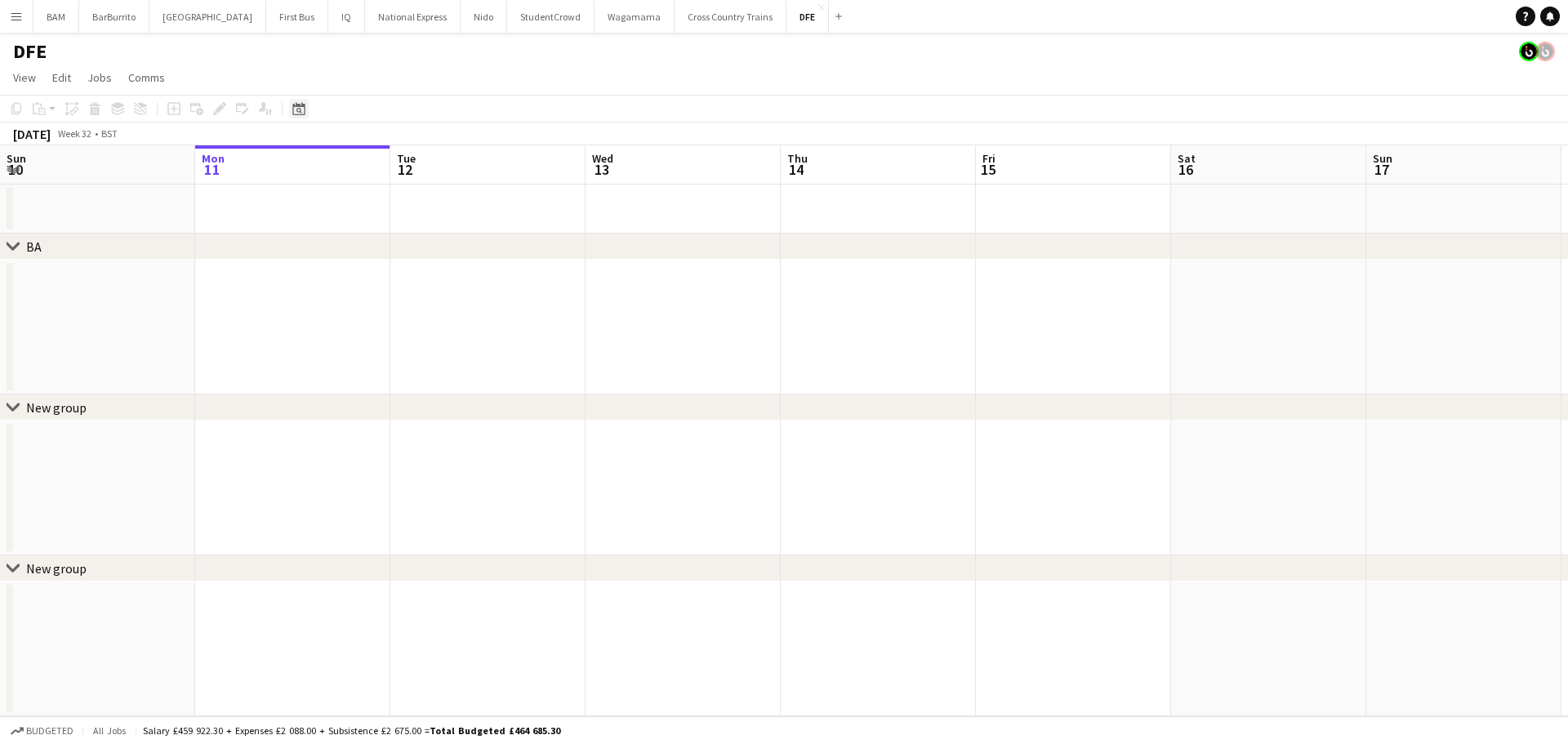
click at [300, 110] on icon at bounding box center [299, 110] width 6 height 6
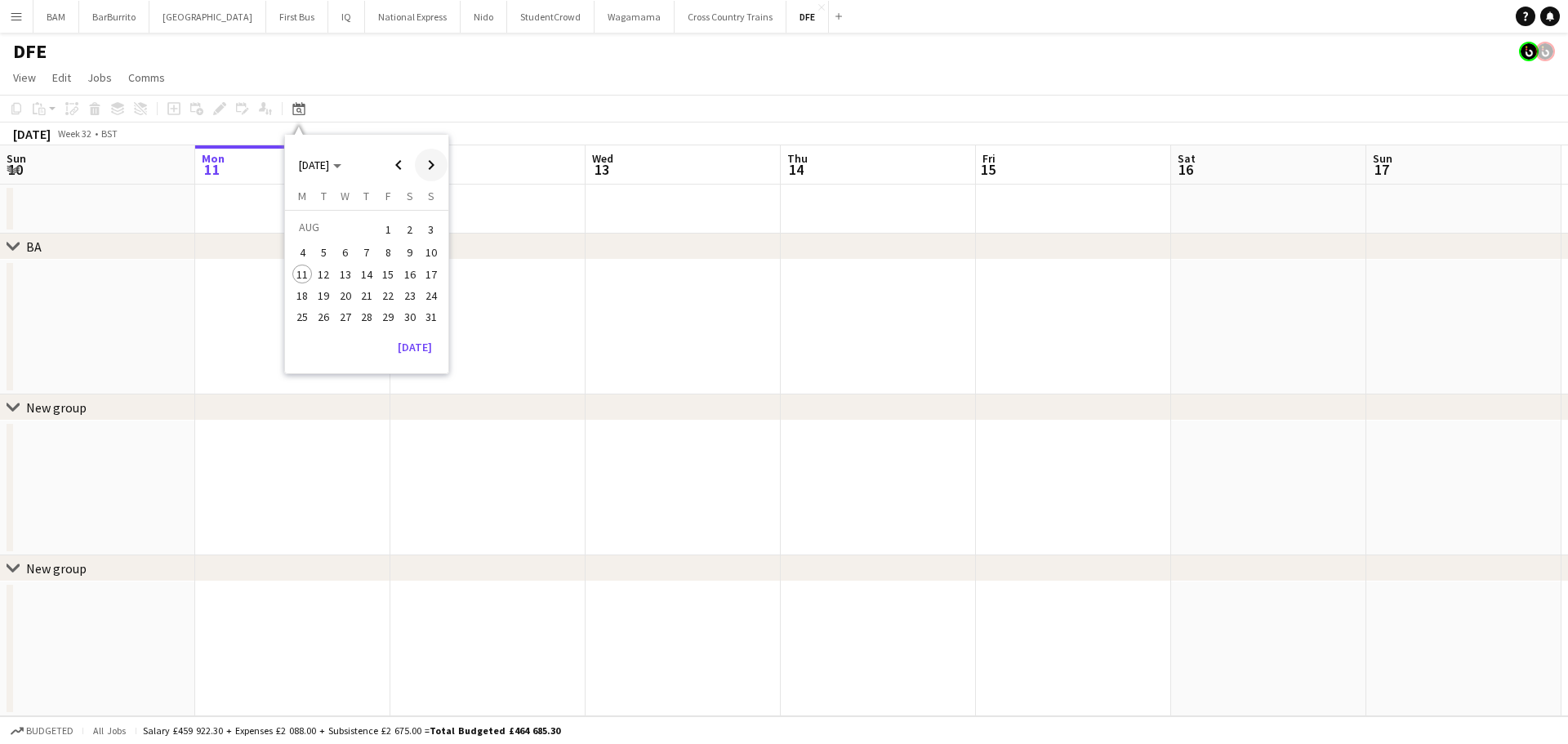
click at [423, 164] on span "Next month" at bounding box center [432, 165] width 33 height 33
click at [350, 315] on span "24" at bounding box center [345, 313] width 20 height 20
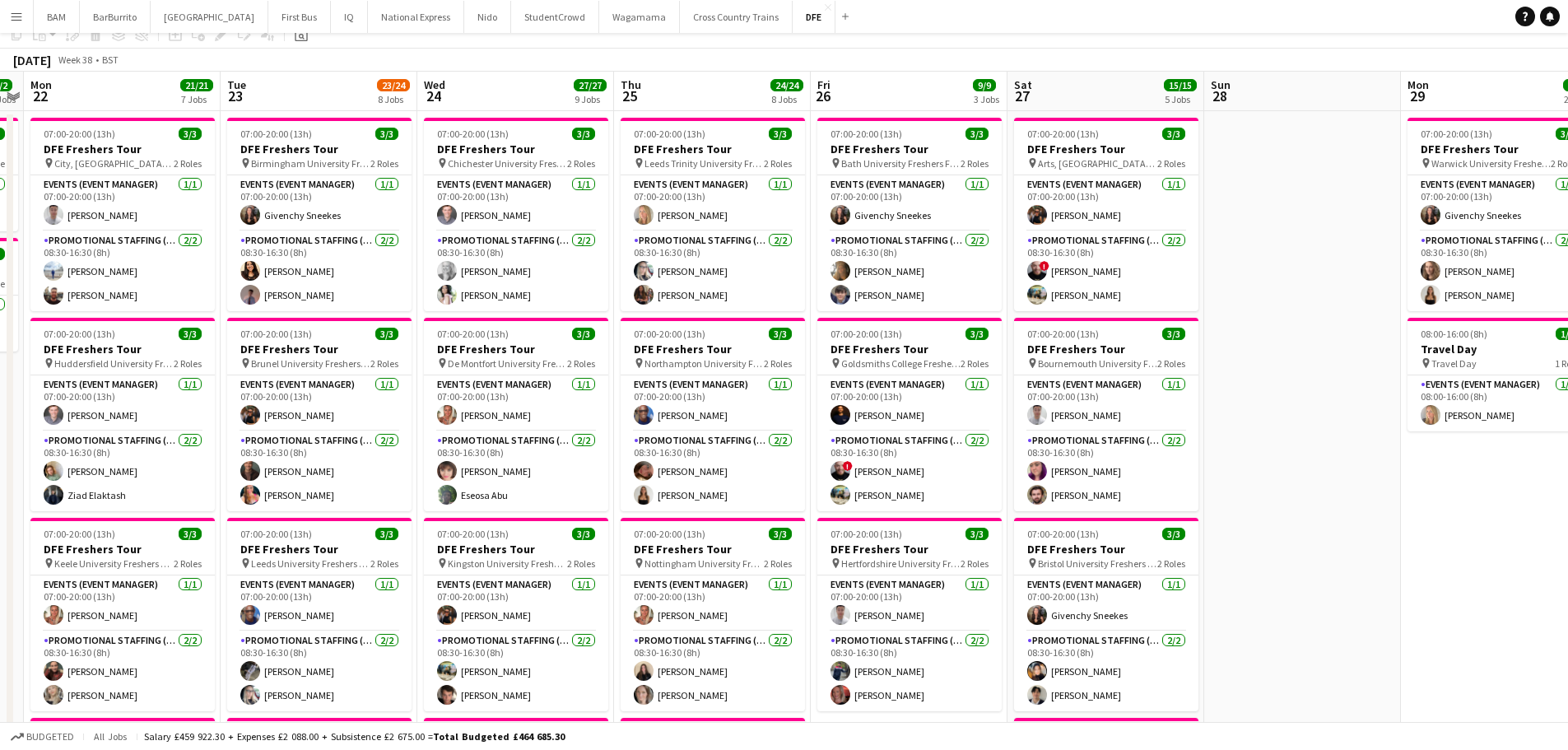
scroll to position [0, 0]
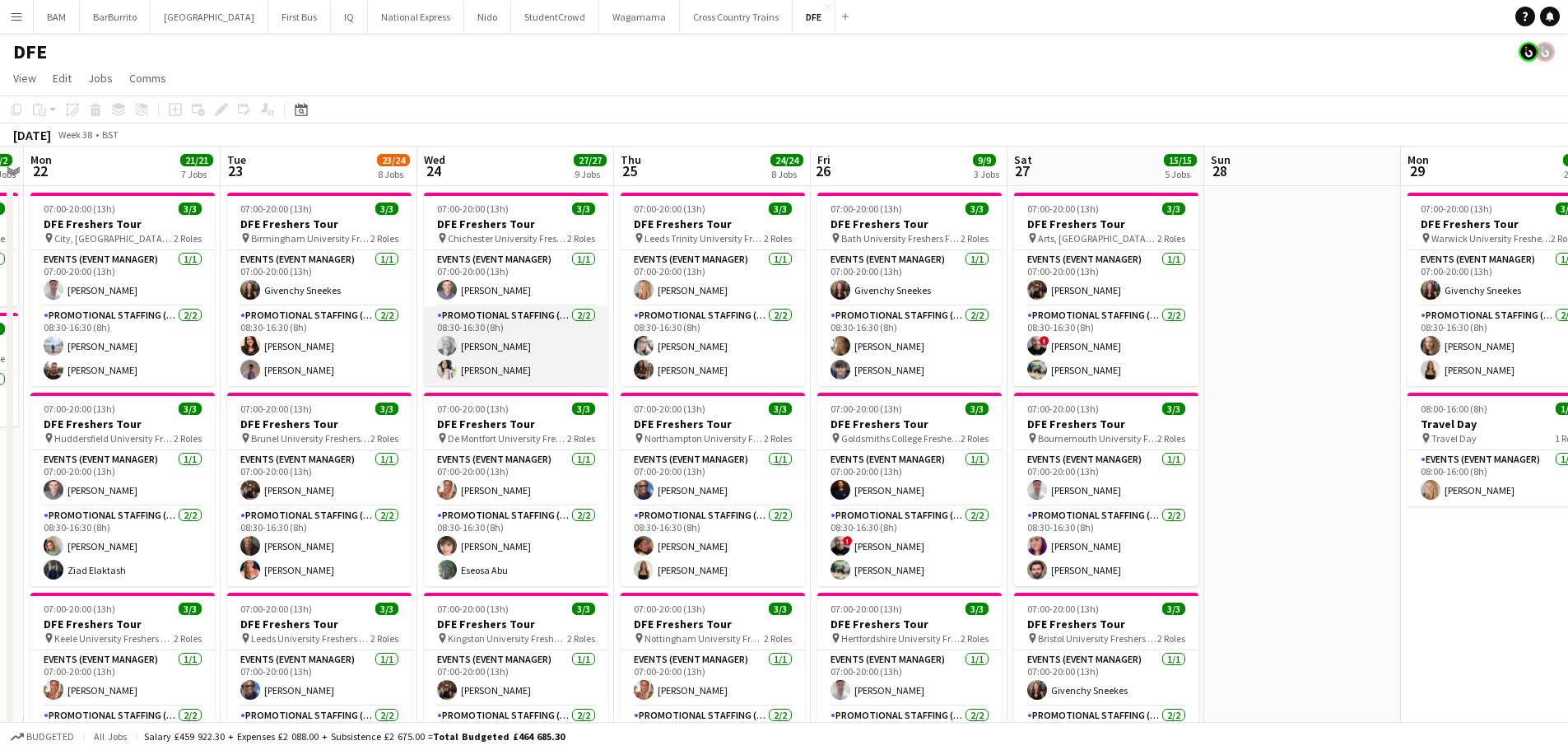
click at [537, 352] on app-card-role "Promotional Staffing (Brand Ambassadors) [DATE] 08:30-16:30 (8h) [PERSON_NAME] …" at bounding box center [516, 346] width 184 height 80
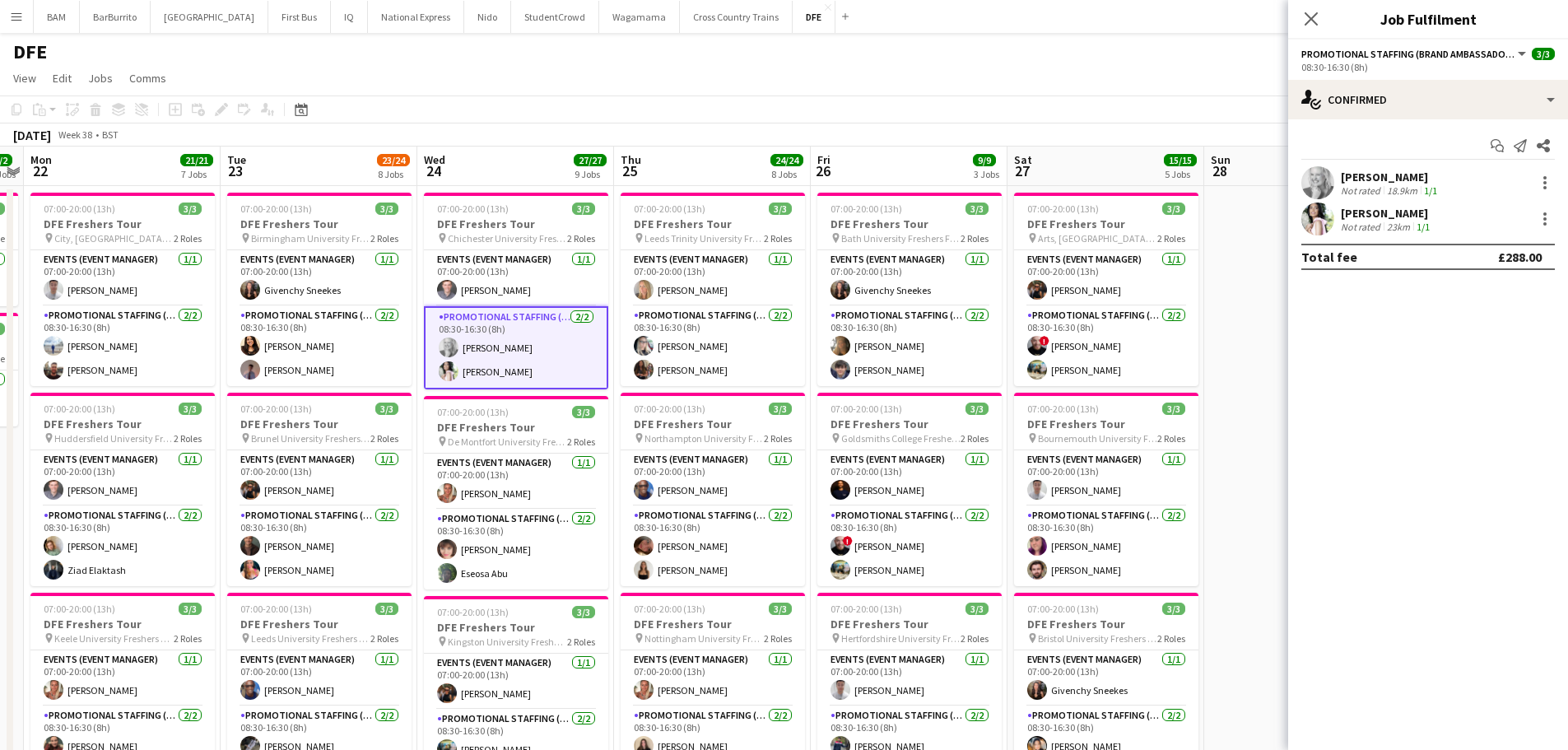
click at [1394, 227] on div "23km" at bounding box center [1398, 227] width 30 height 12
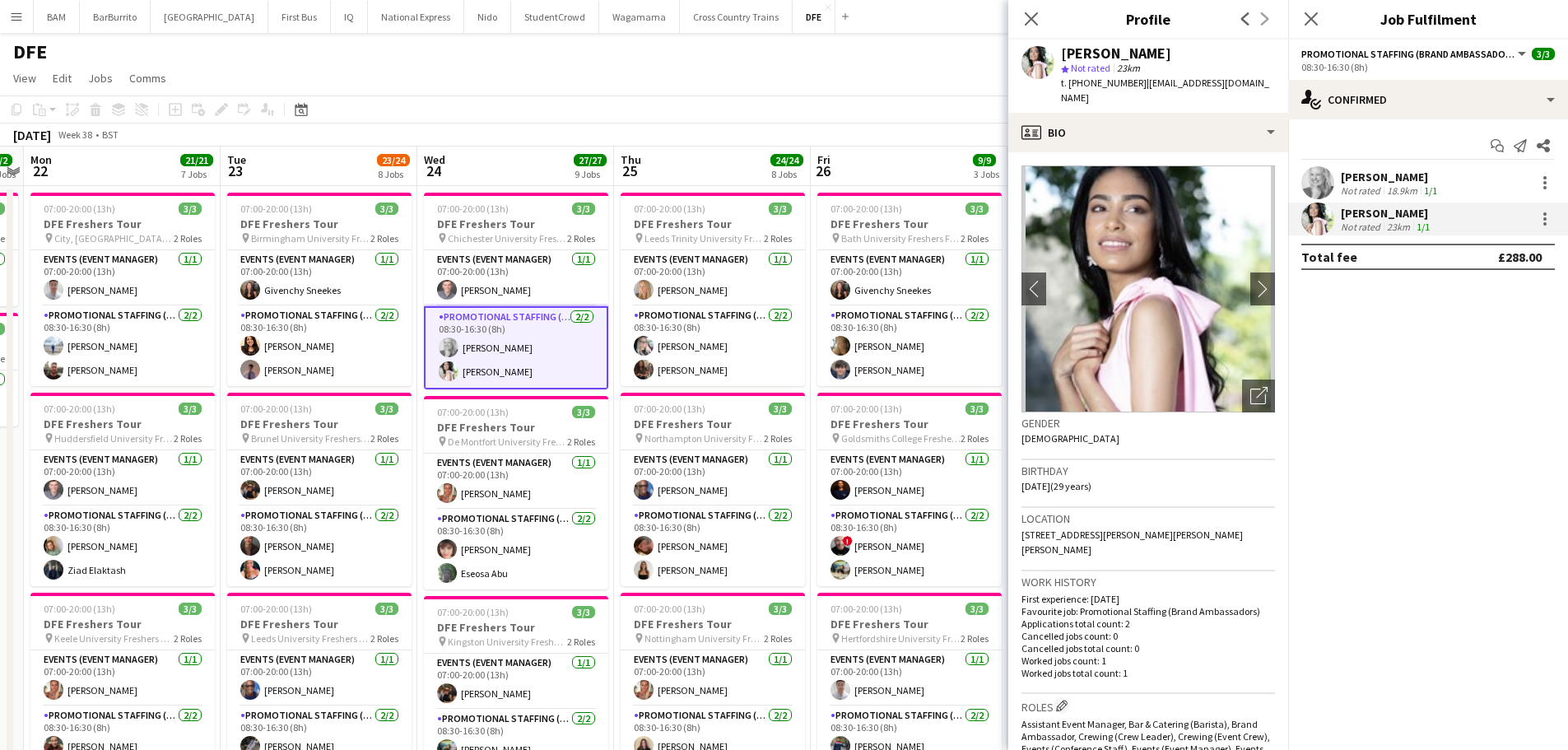
click at [1236, 251] on img at bounding box center [1148, 289] width 254 height 247
click at [1395, 194] on div "18.9km" at bounding box center [1402, 190] width 37 height 12
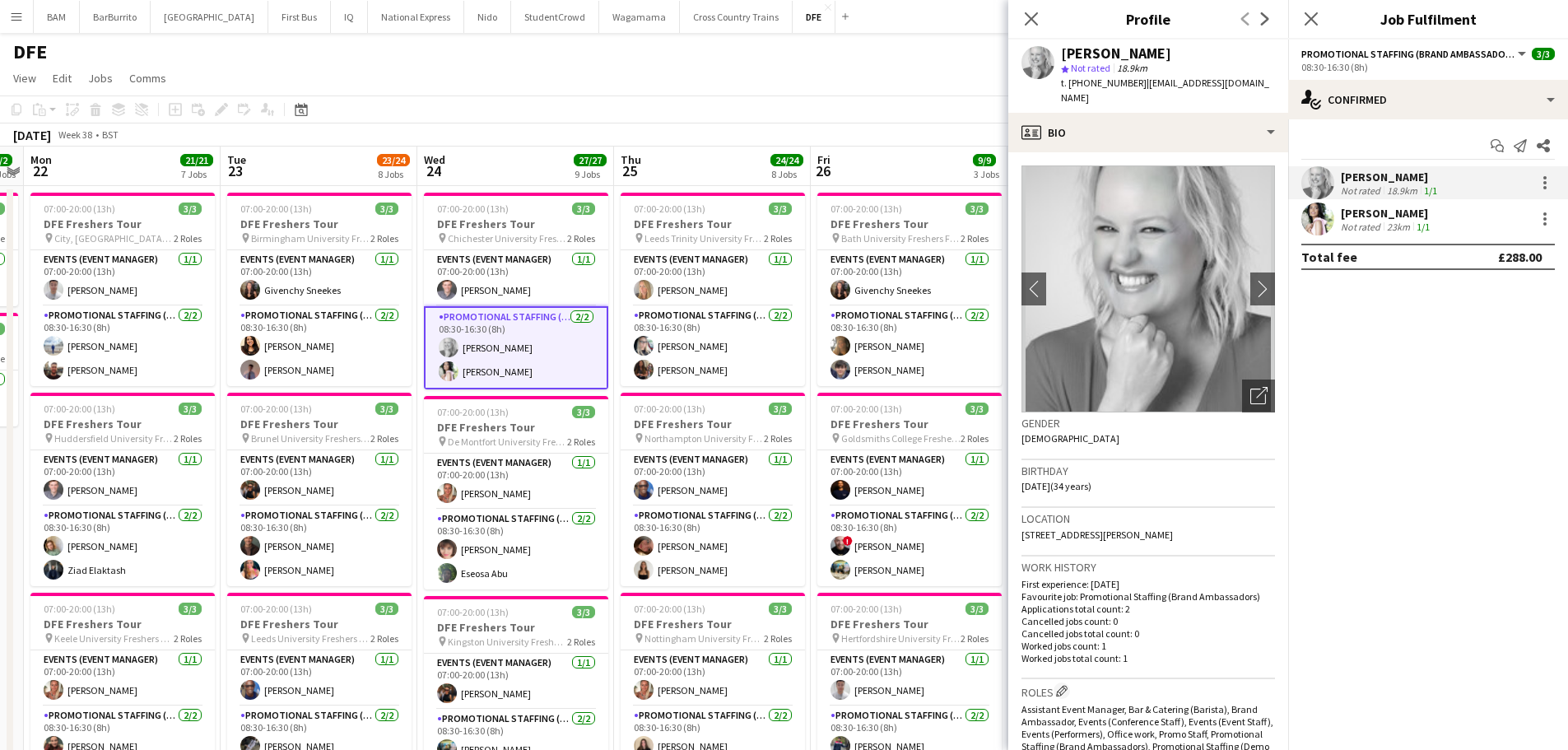
click at [610, 36] on div "DFE" at bounding box center [784, 49] width 1568 height 31
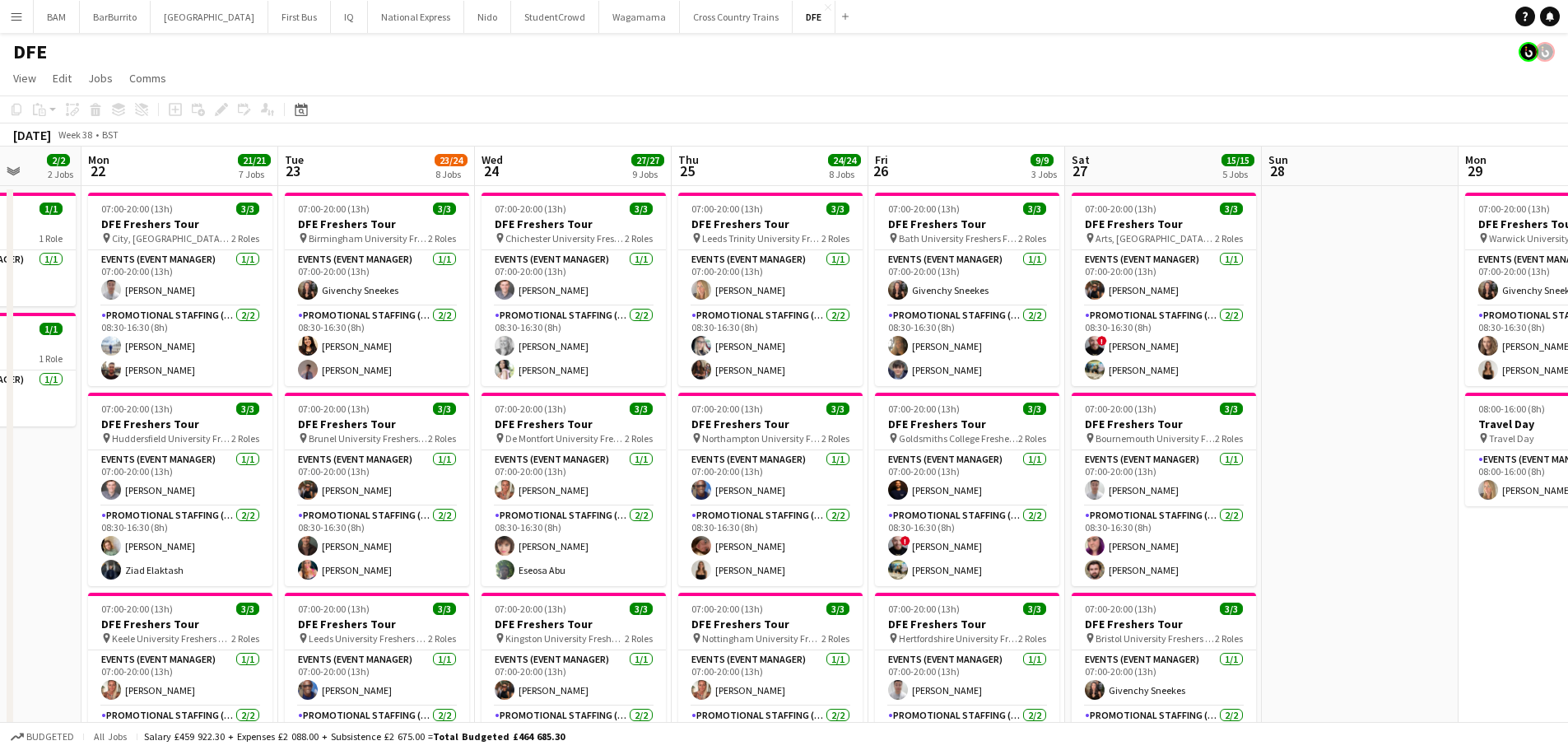
scroll to position [0, 337]
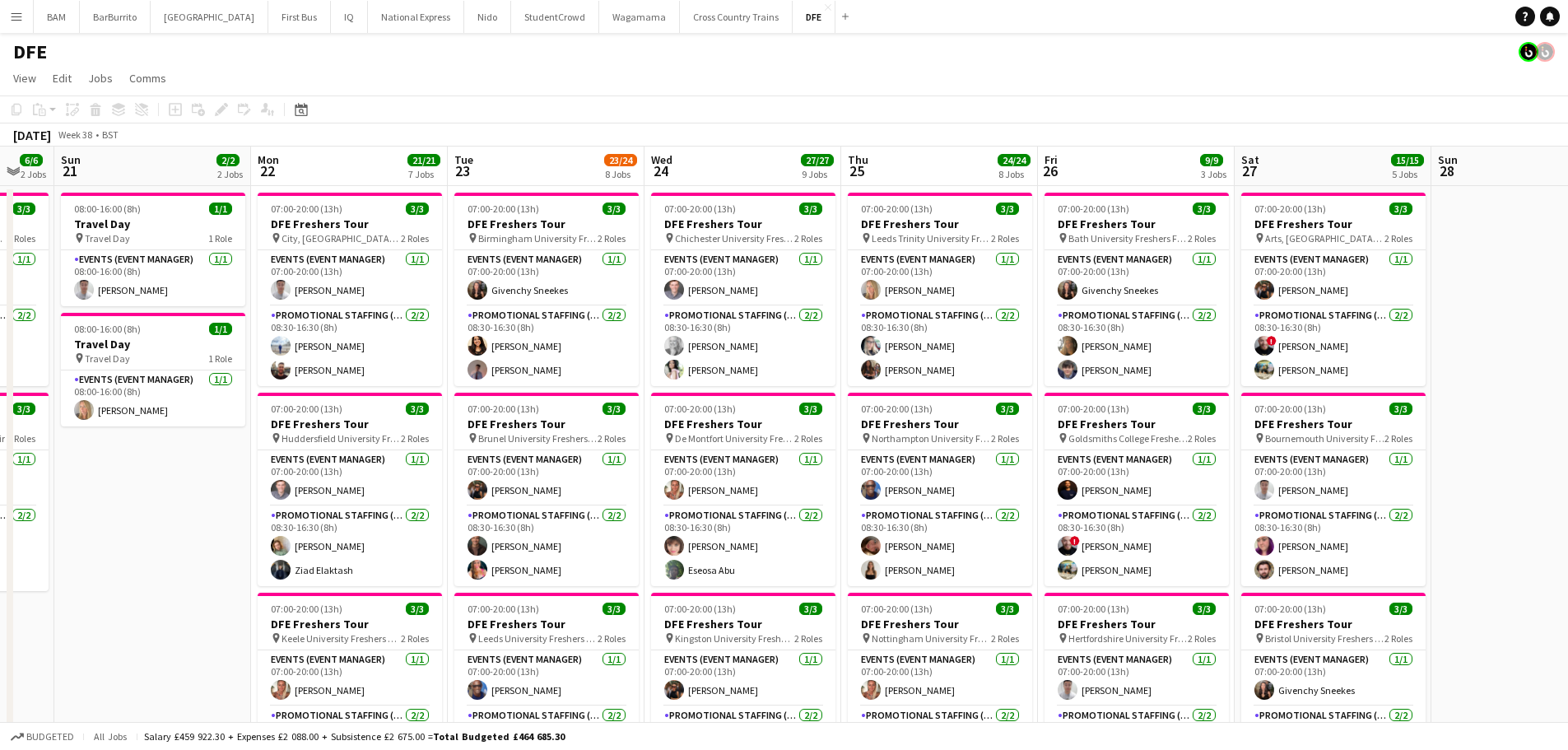
drag, startPoint x: 384, startPoint y: 230, endPoint x: 609, endPoint y: 254, distance: 226.3
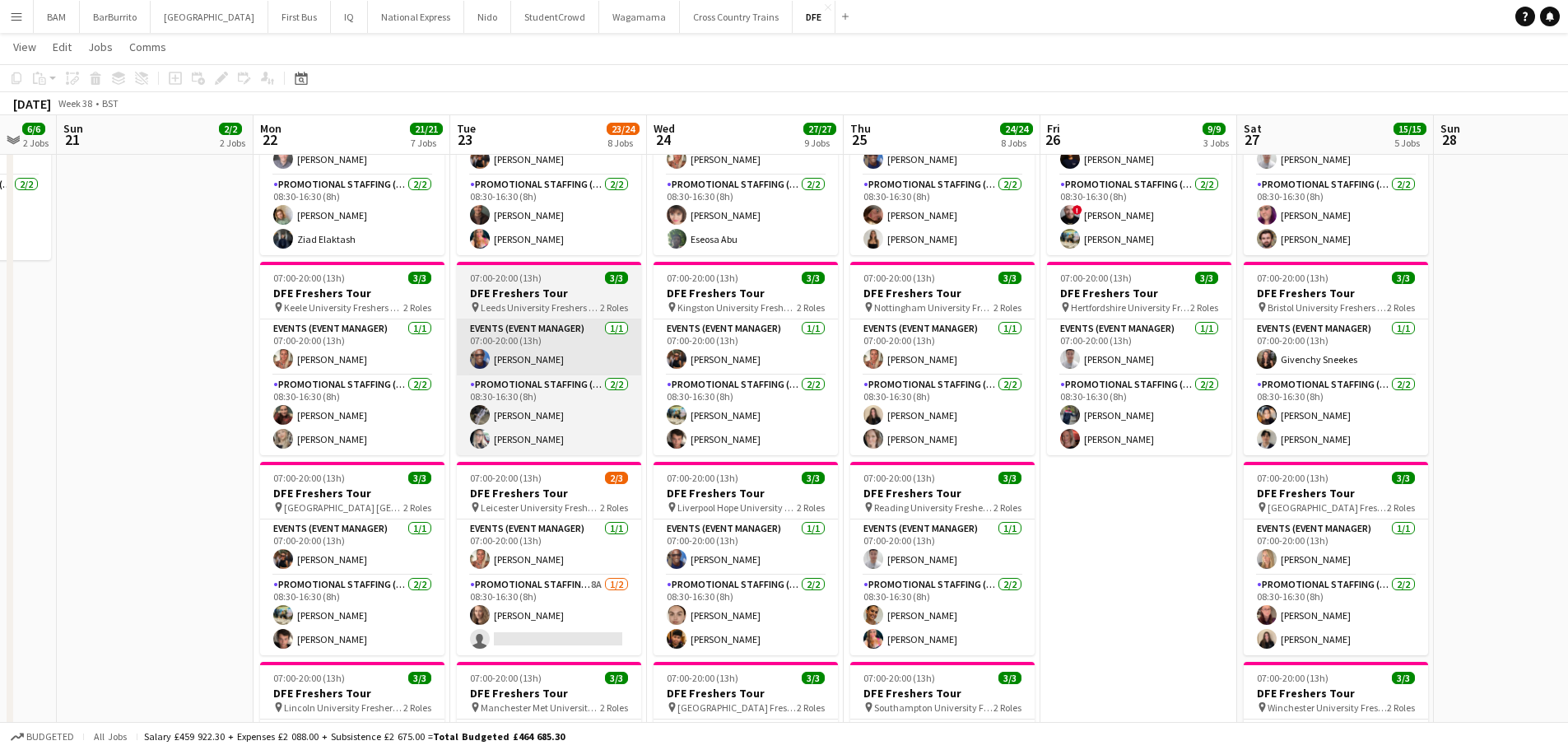
scroll to position [412, 0]
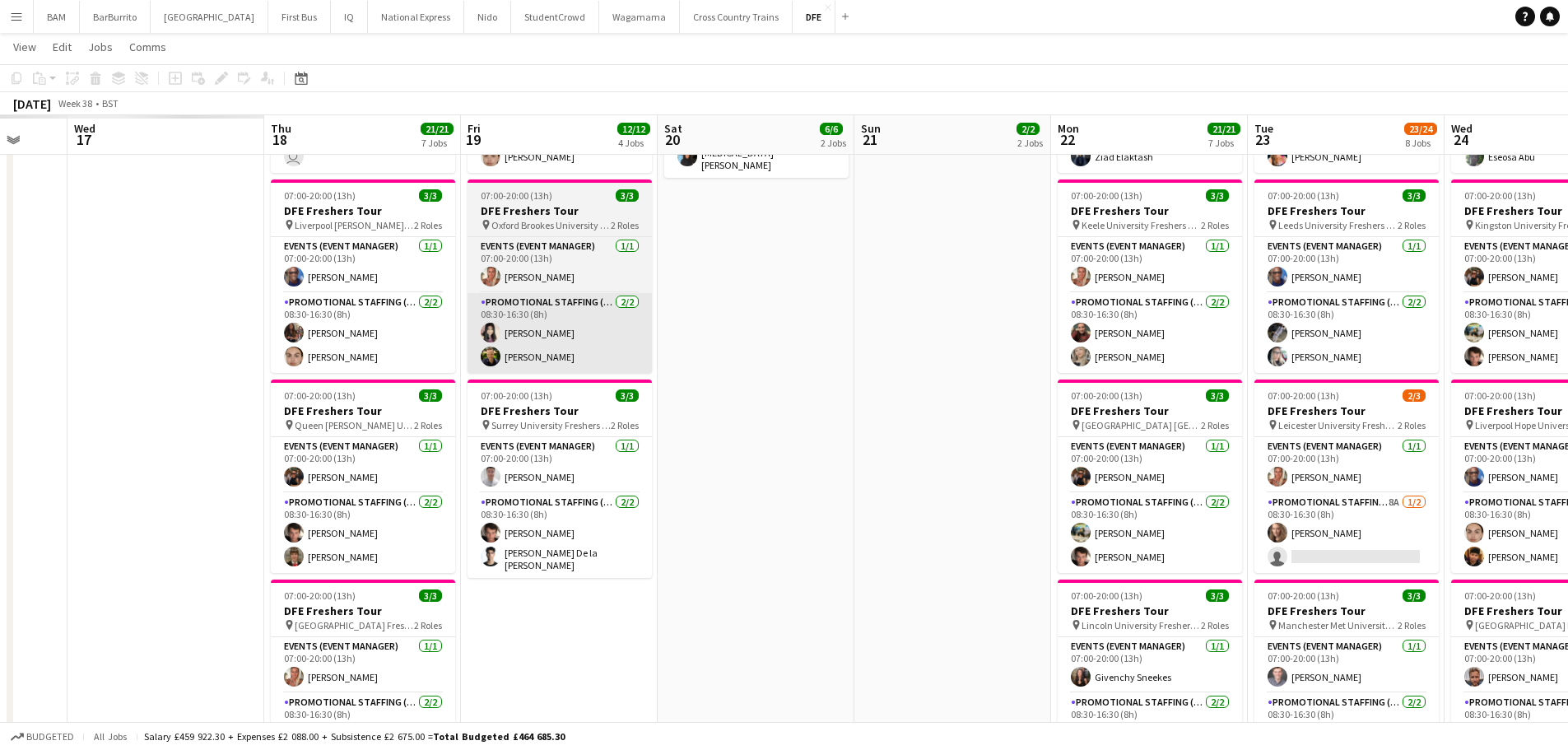
drag, startPoint x: 271, startPoint y: 265, endPoint x: 610, endPoint y: 331, distance: 345.4
click at [1069, 296] on app-calendar-viewport "Mon 15 Tue 16 Wed 17 Thu 18 21/21 7 Jobs Fri 19 12/12 4 Jobs Sat 20 6/6 2 Jobs …" at bounding box center [784, 748] width 1568 height 2192
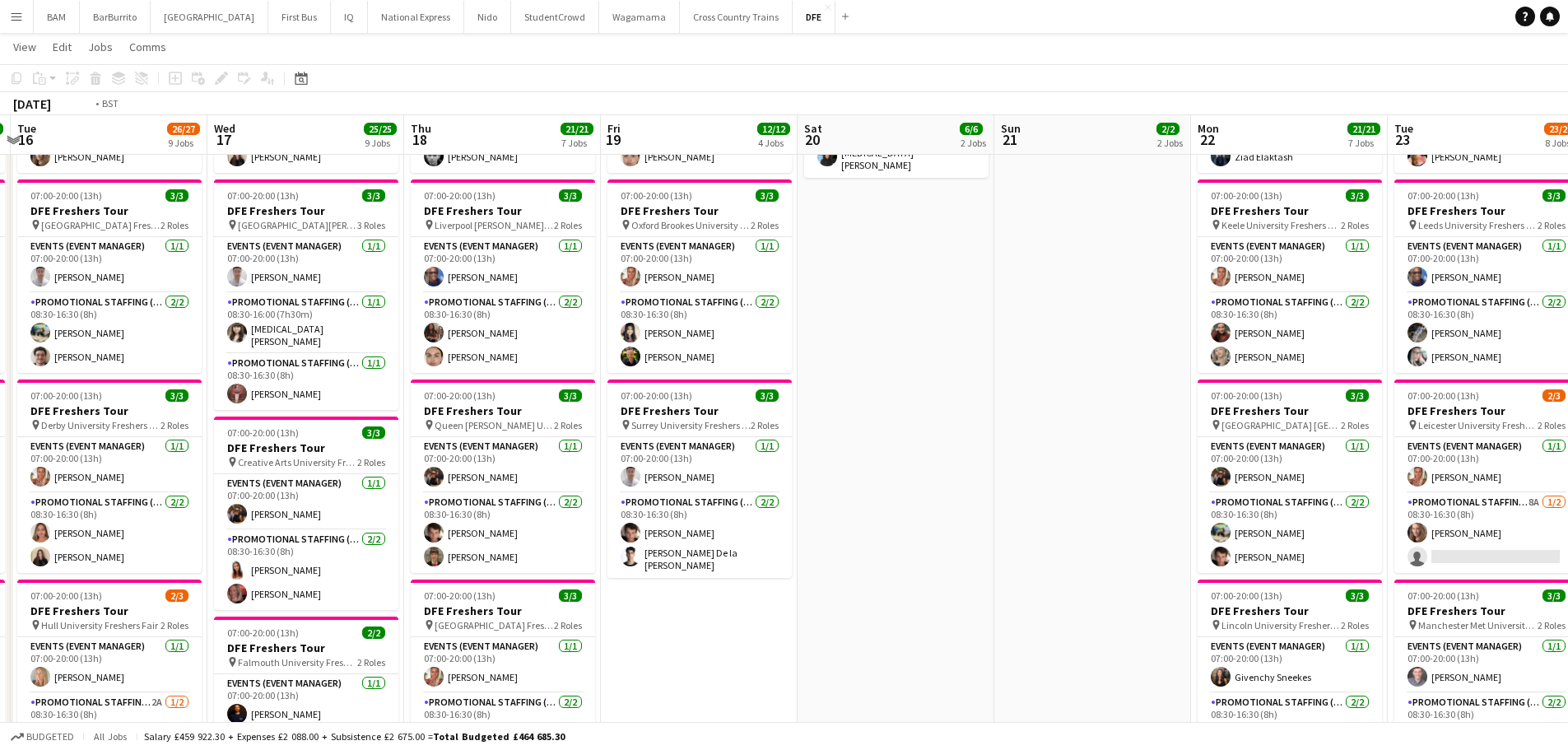
scroll to position [0, 465]
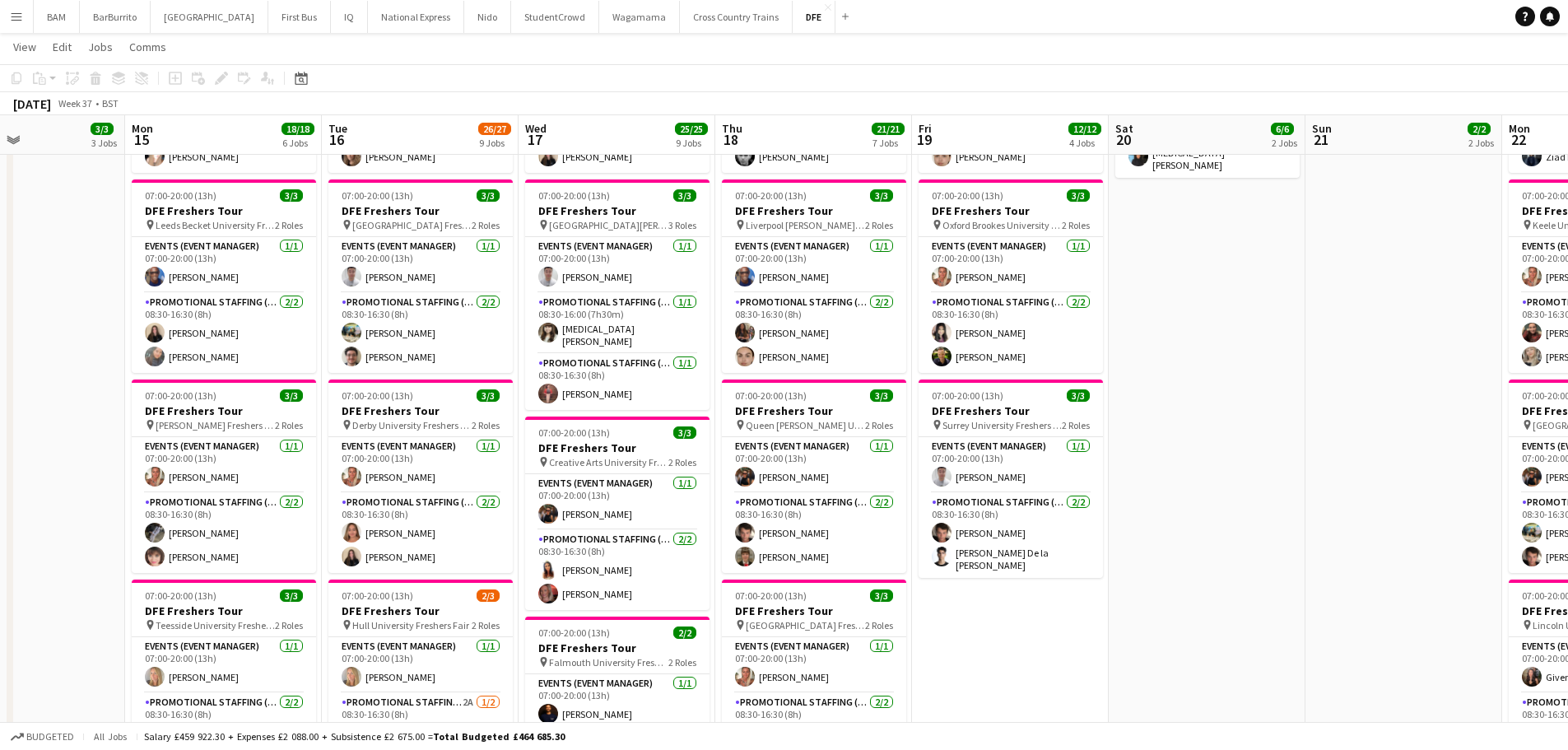
drag, startPoint x: 708, startPoint y: 327, endPoint x: 1064, endPoint y: 369, distance: 358.5
click at [1064, 369] on app-calendar-viewport "Fri 12 5/5 3 Jobs Sat 13 Sun 14 3/3 3 Jobs Mon 15 18/18 6 Jobs Tue 16 26/27 9 J…" at bounding box center [784, 748] width 1568 height 2192
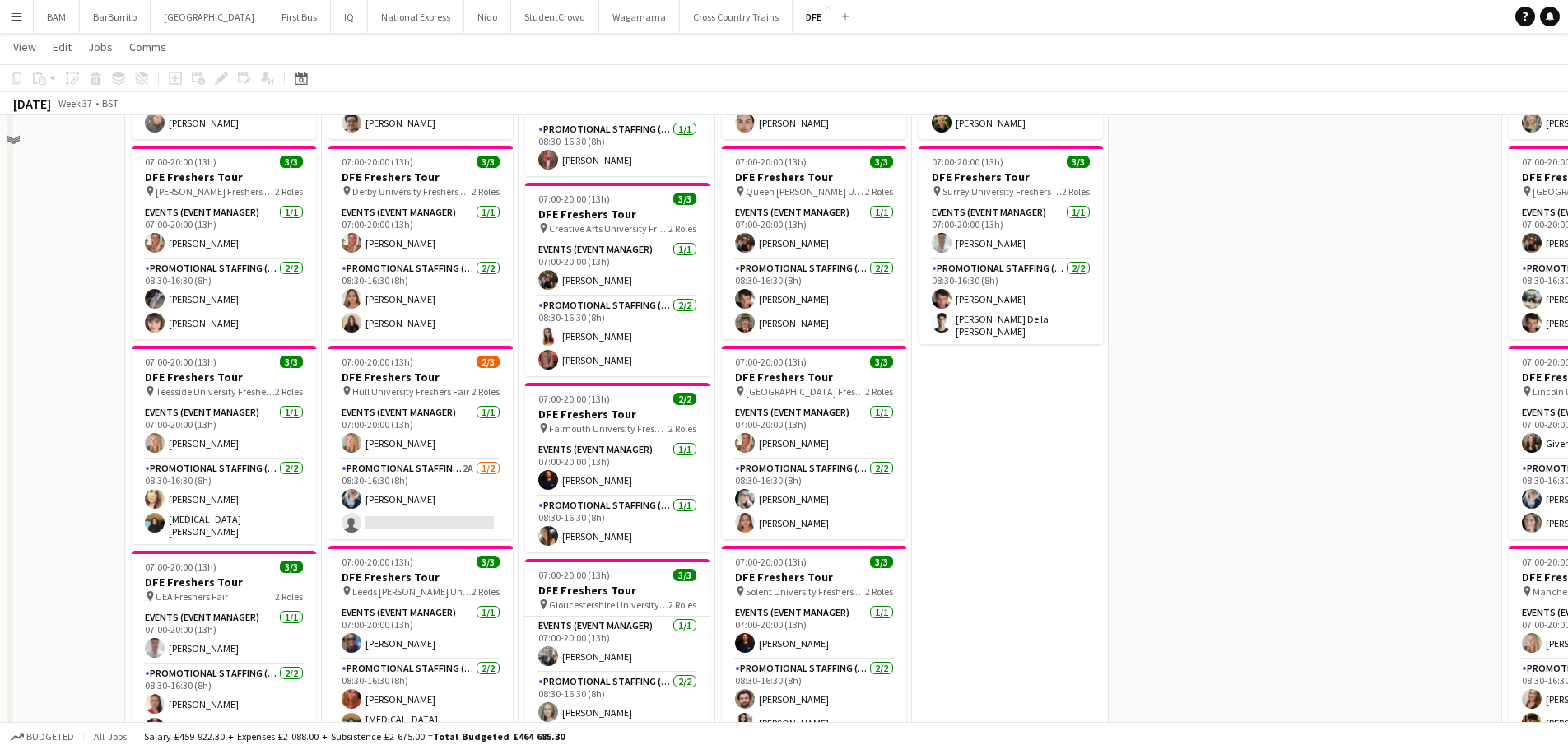
scroll to position [658, 0]
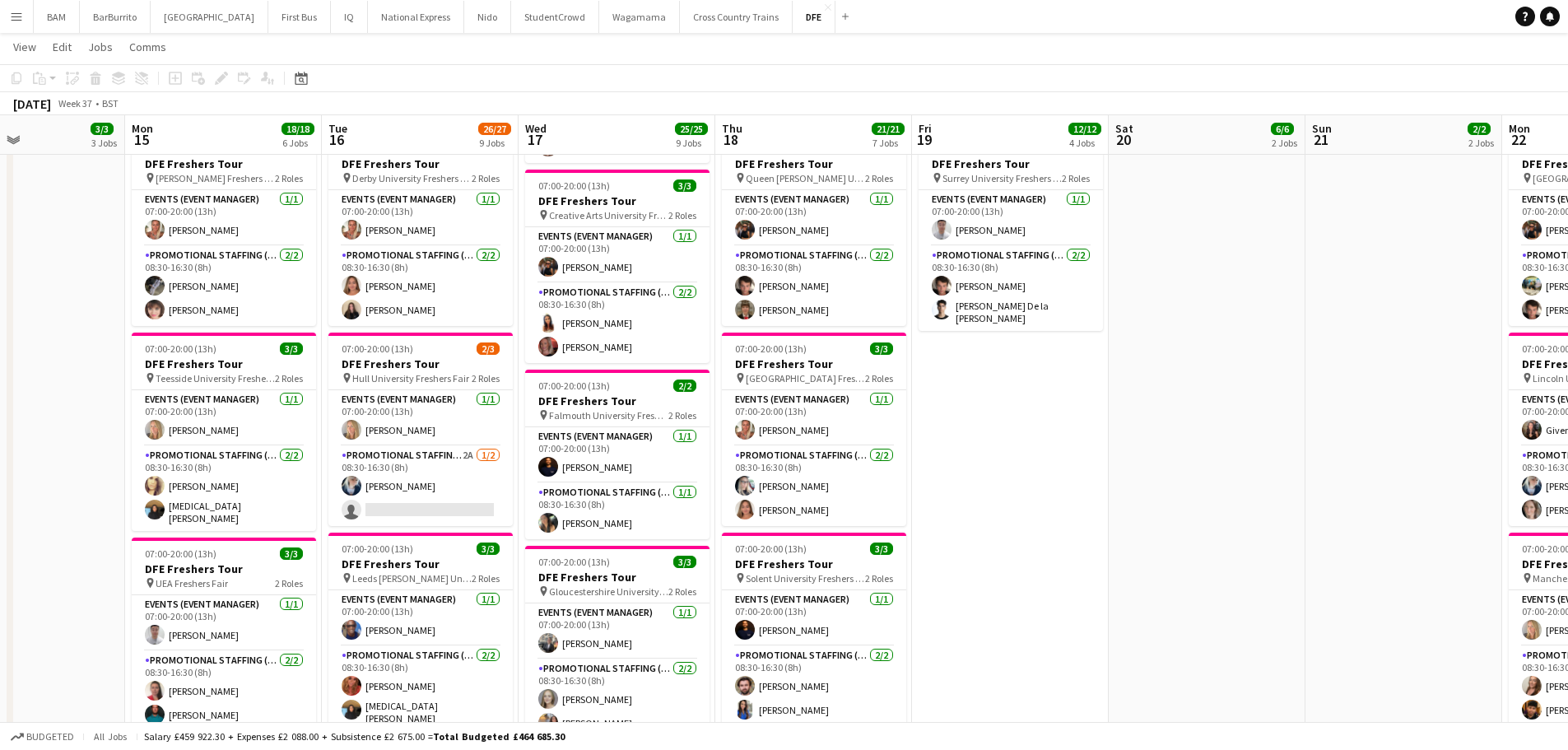
click at [557, 122] on app-board-header-date "Wed 17 25/25 9 Jobs" at bounding box center [617, 135] width 197 height 40
click at [534, 56] on app-page-menu "View Day view expanded Day view collapsed Month view Date picker Jump to today …" at bounding box center [784, 49] width 1568 height 31
click at [680, 20] on button "Cross Country Trains Close" at bounding box center [736, 17] width 112 height 32
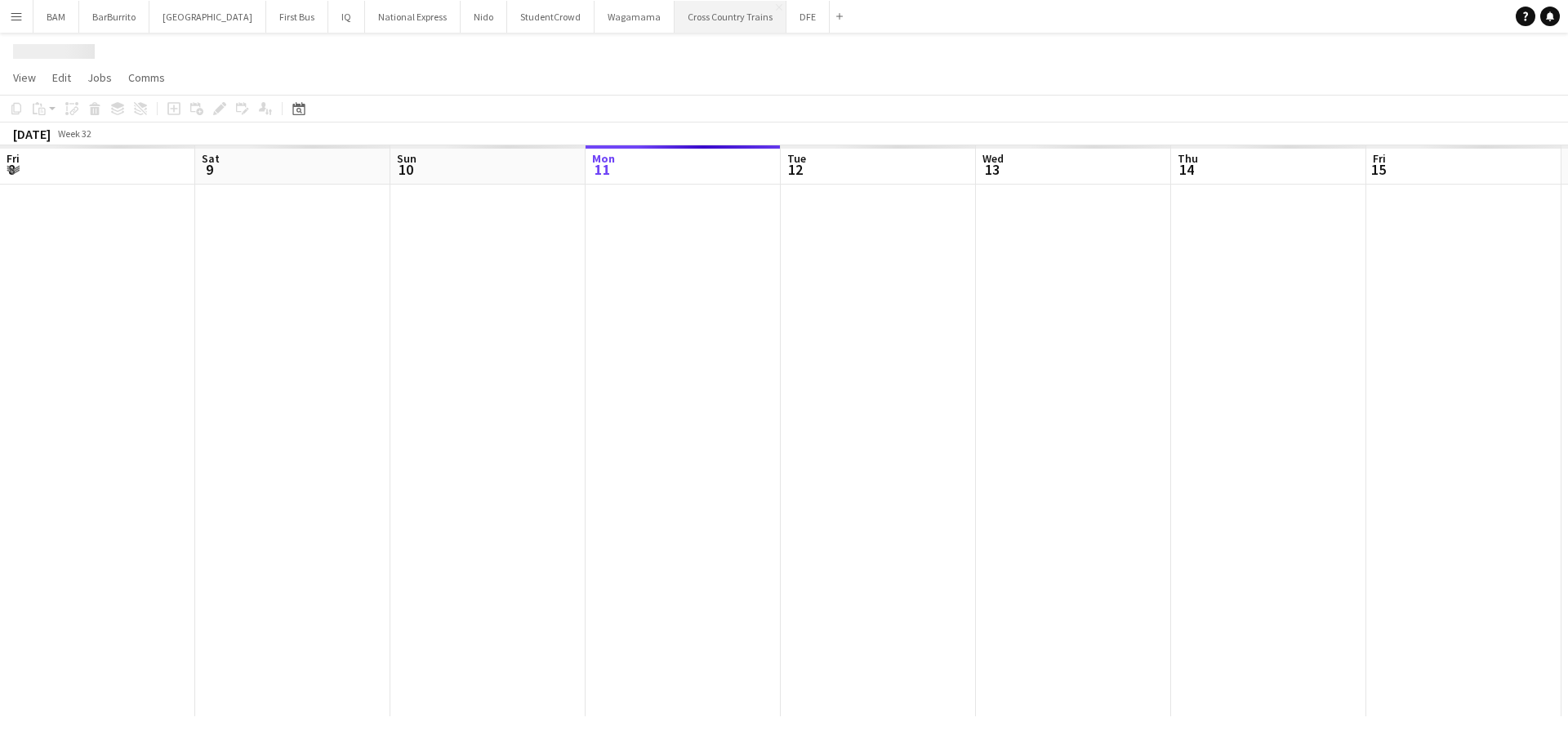
scroll to position [0, 391]
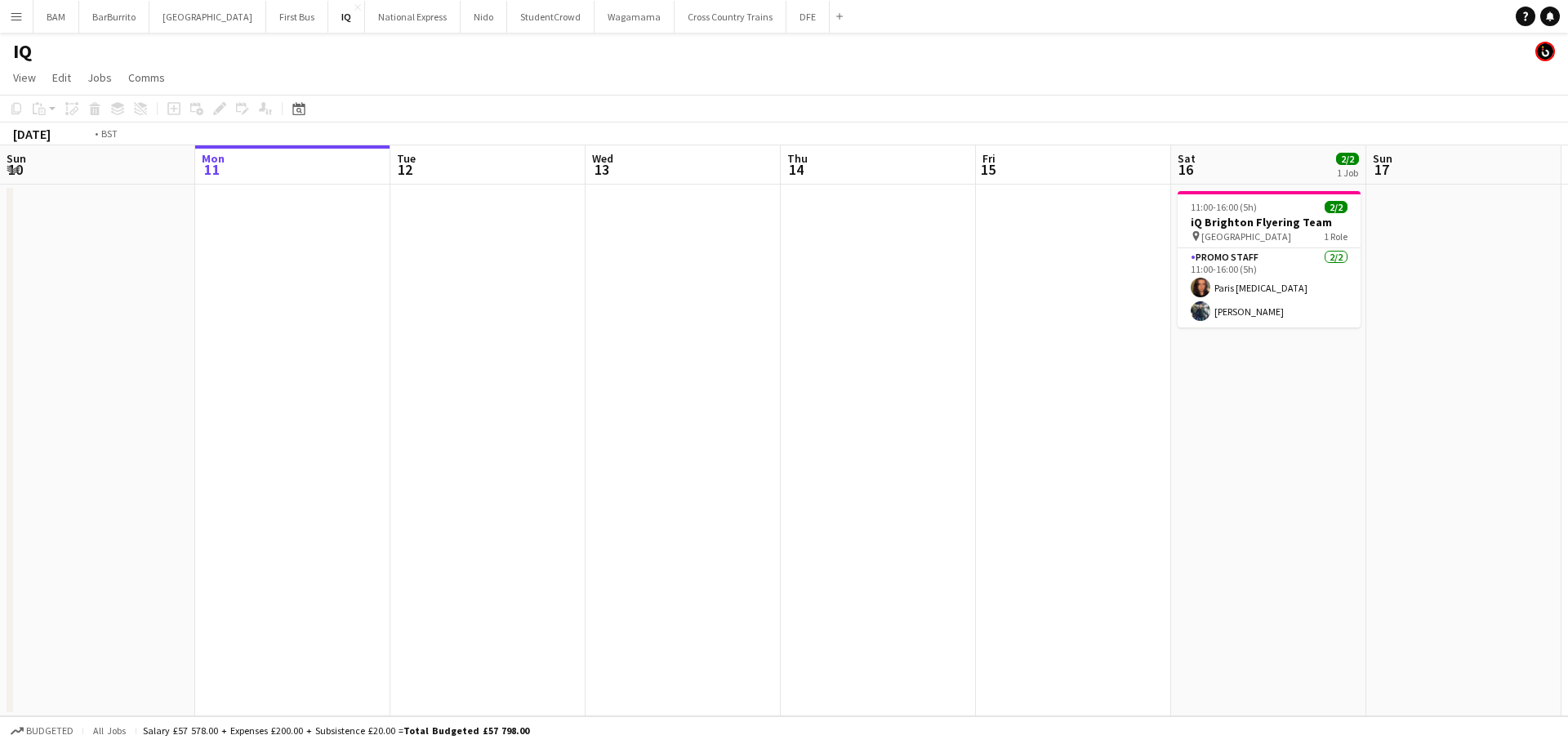
scroll to position [0, 464]
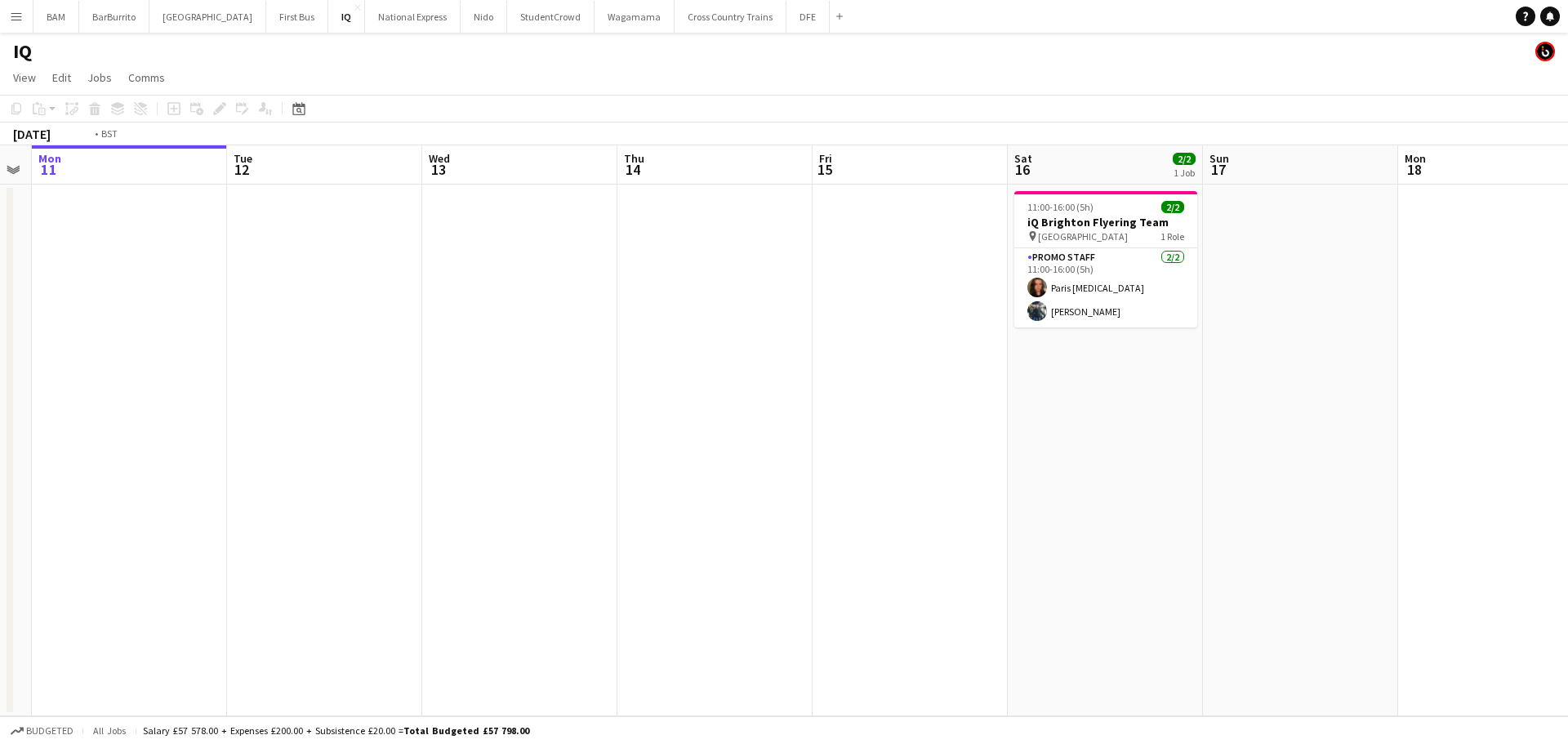
drag, startPoint x: 853, startPoint y: 276, endPoint x: 350, endPoint y: 210, distance: 507.3
click at [411, 232] on app-calendar-viewport "Fri 8 Sat 9 Sun 10 Mon 11 Tue 12 Wed 13 Thu 14 Fri 15 Sat 16 2/2 1 Job Sun 17 M…" at bounding box center [784, 431] width 1568 height 571
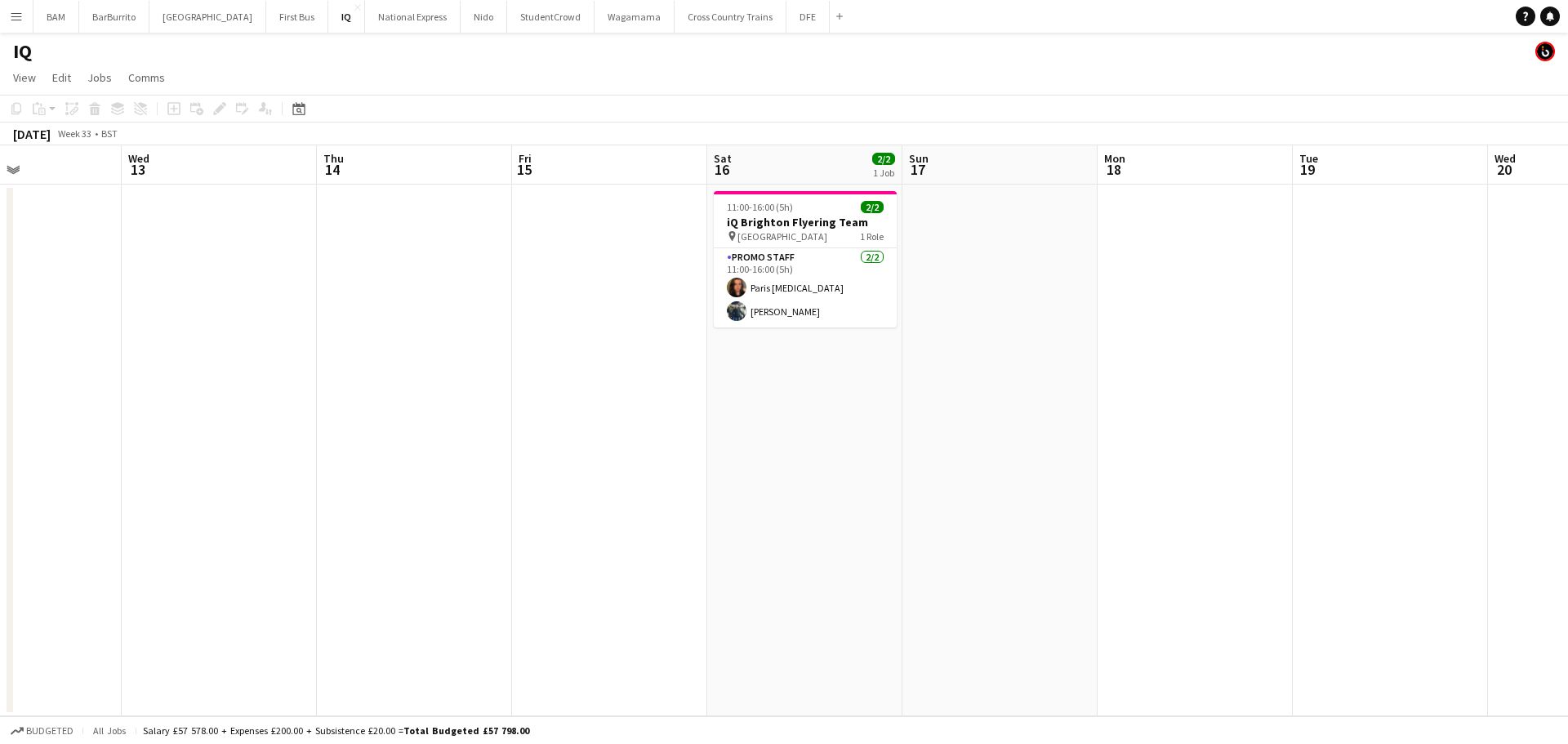
click at [313, 104] on app-toolbar "Copy Paste Paste Ctrl+V Paste with crew Ctrl+Shift+V Paste linked Job [GEOGRAPH…" at bounding box center [784, 108] width 1568 height 28
click at [306, 113] on div "Date picker [DATE] [DATE] [DATE] M [DATE] T [DATE] W [DATE] T [DATE] F [DATE] S…" at bounding box center [293, 108] width 37 height 20
click at [295, 113] on icon "Date picker" at bounding box center [299, 108] width 13 height 13
click at [428, 161] on span "Next month" at bounding box center [432, 165] width 33 height 33
click at [381, 318] on span "26" at bounding box center [388, 313] width 20 height 20
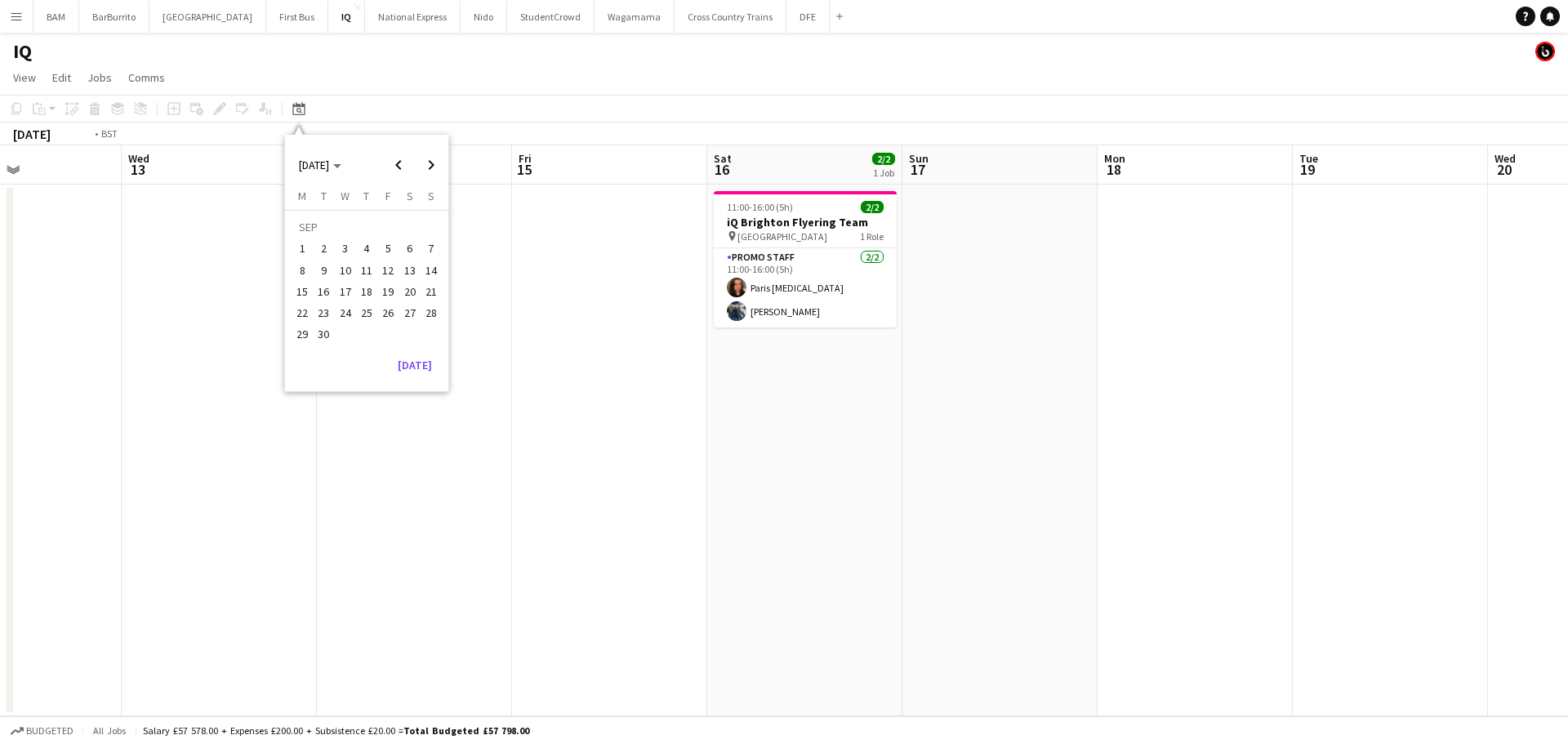
scroll to position [0, 562]
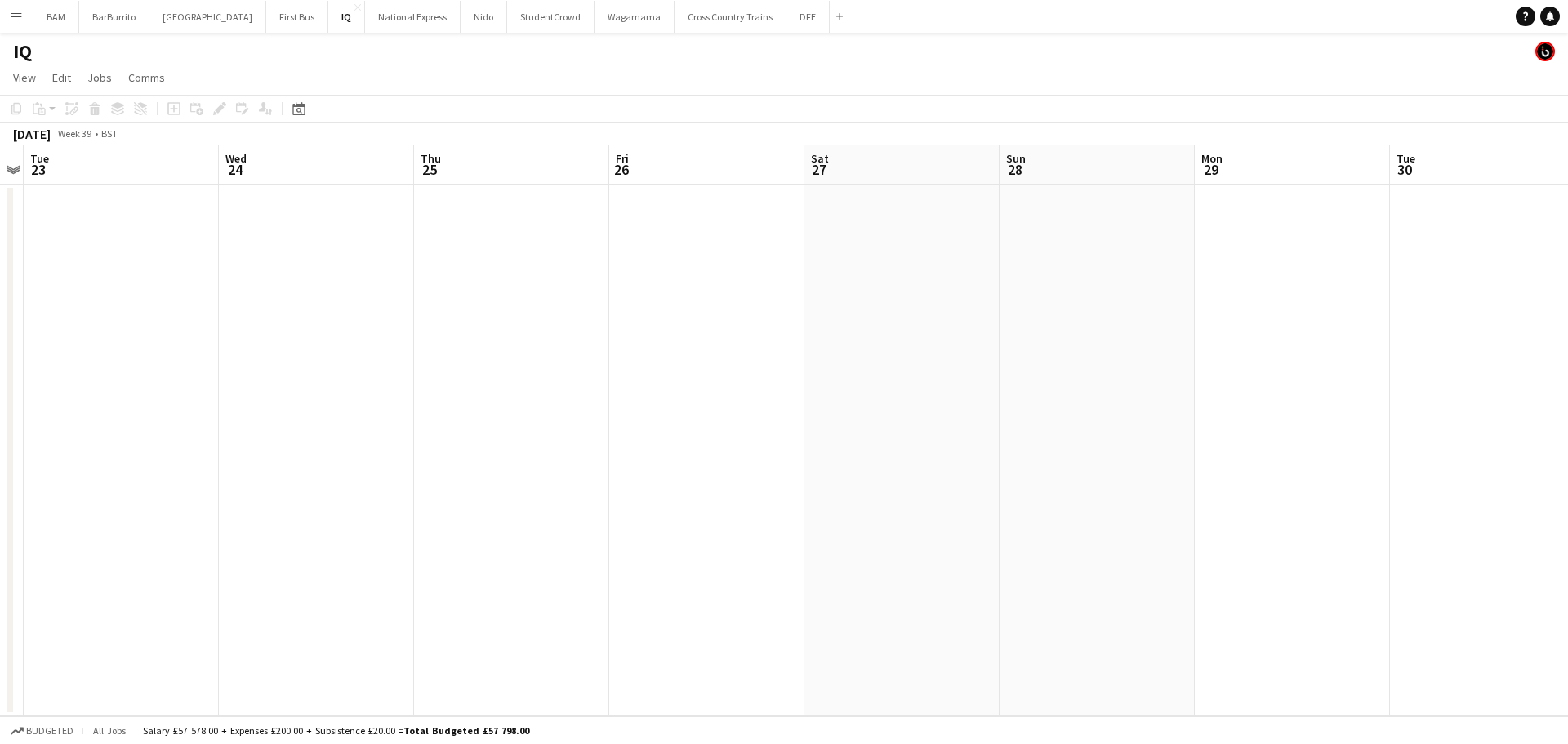
drag, startPoint x: 841, startPoint y: 279, endPoint x: 776, endPoint y: 217, distance: 89.8
click at [773, 275] on app-calendar-viewport "Sat 20 3/4 2 Jobs Sun 21 Mon 22 Tue 23 Wed 24 Thu 25 Fri 26 Sat 27 Sun 28 Mon 2…" at bounding box center [784, 431] width 1568 height 571
click at [830, 9] on div "Add" at bounding box center [839, 16] width 20 height 33
click at [787, 13] on button "DFE Close" at bounding box center [808, 16] width 43 height 32
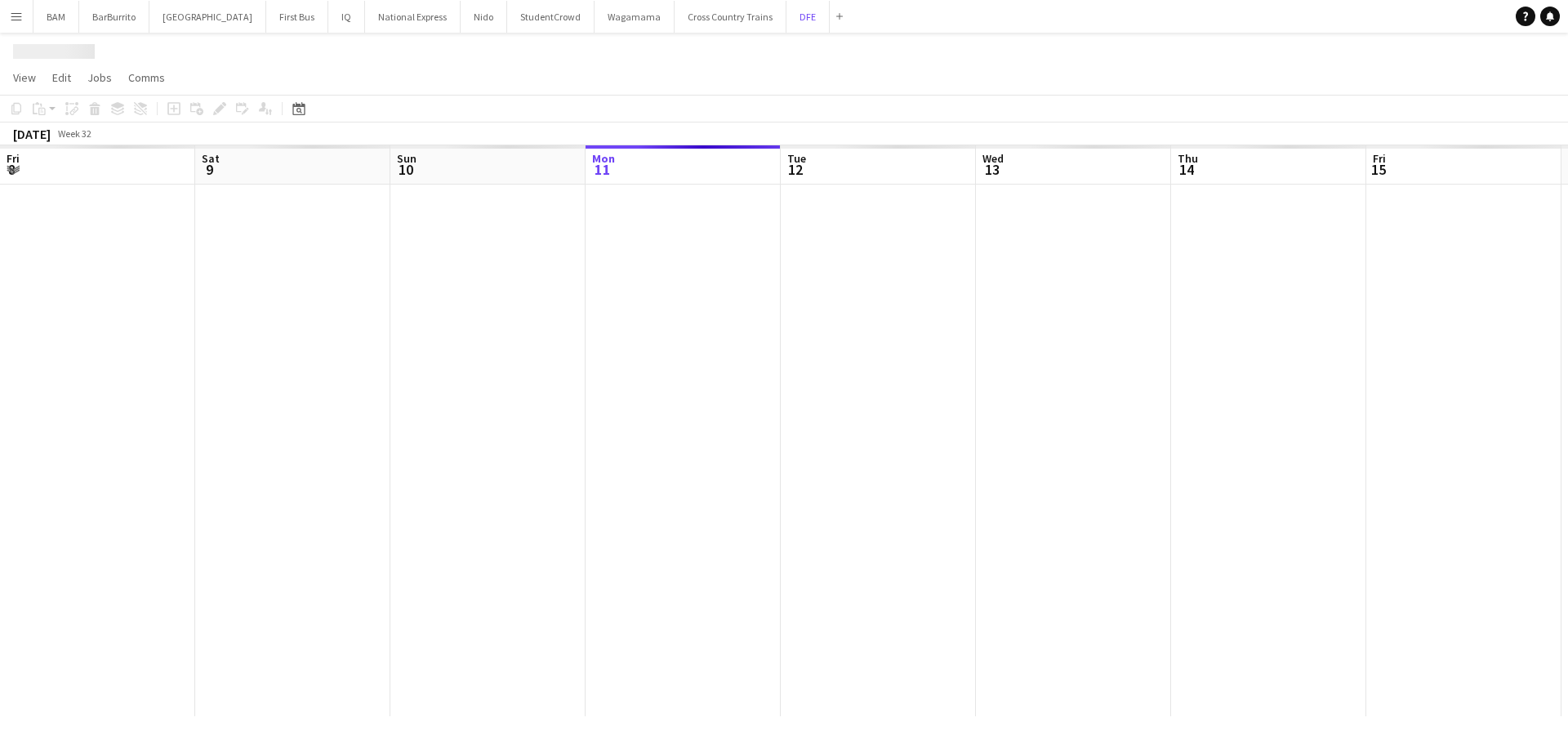
scroll to position [0, 391]
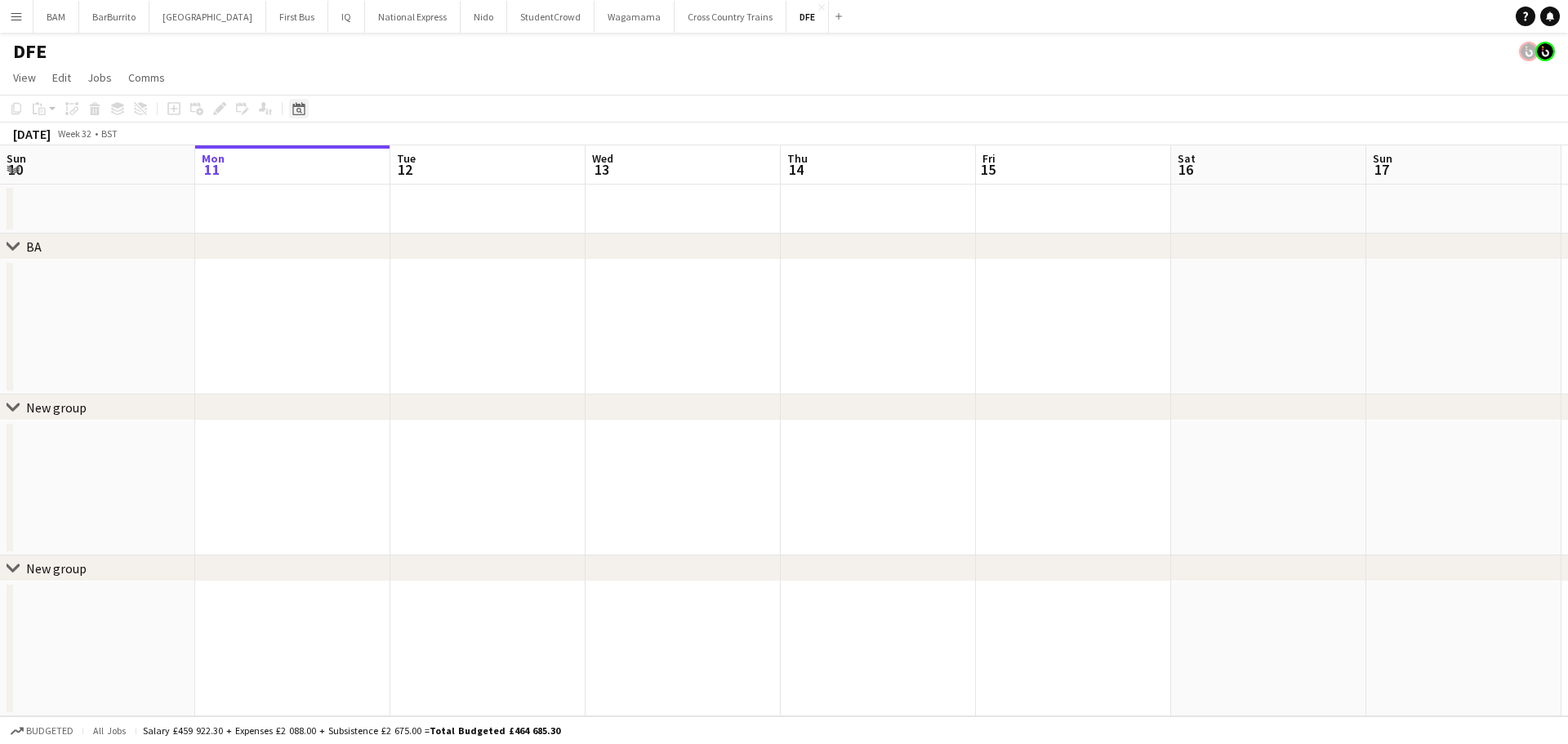
click at [291, 108] on div "Date picker" at bounding box center [299, 108] width 20 height 20
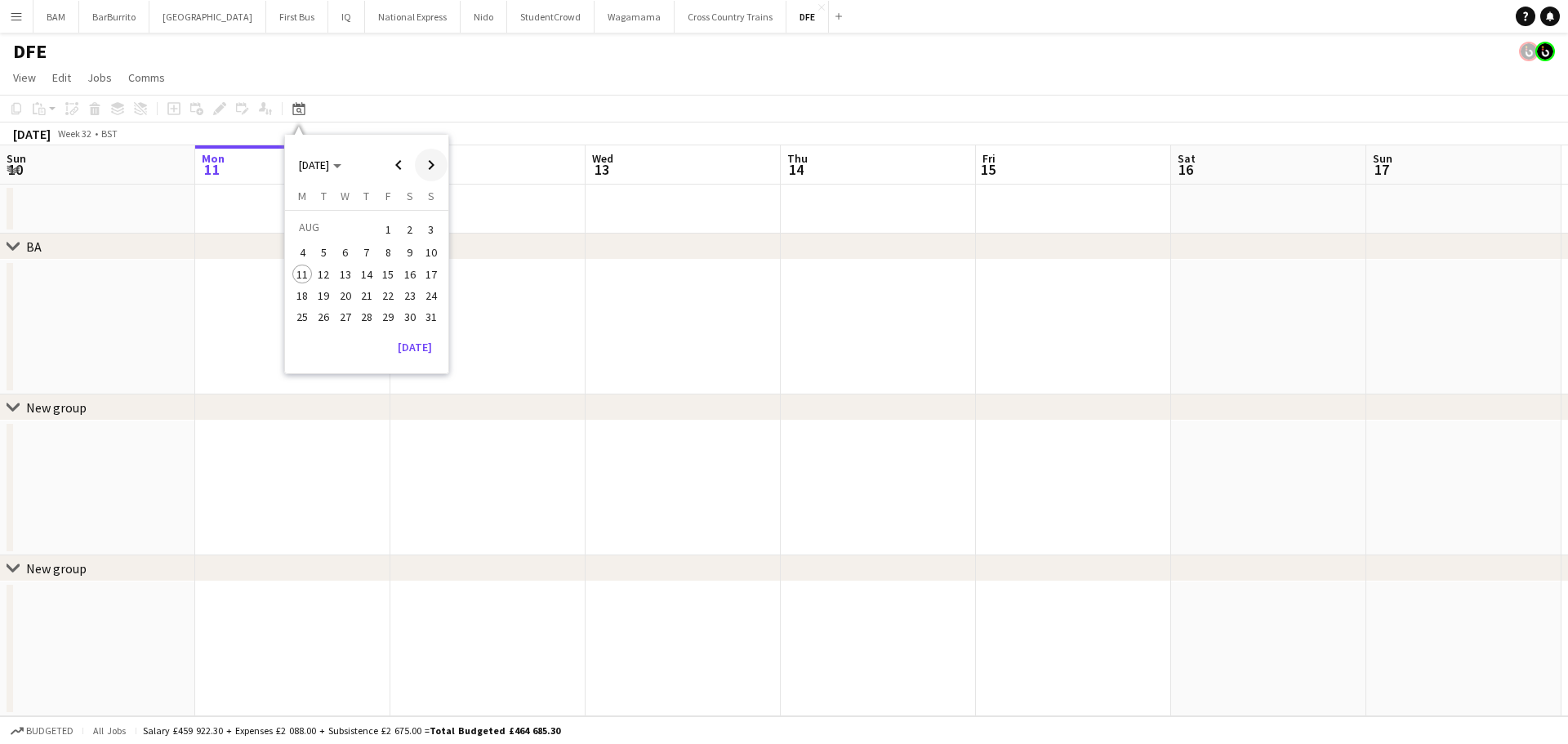
click at [428, 163] on span "Next month" at bounding box center [432, 165] width 33 height 33
click at [389, 315] on span "26" at bounding box center [388, 313] width 20 height 20
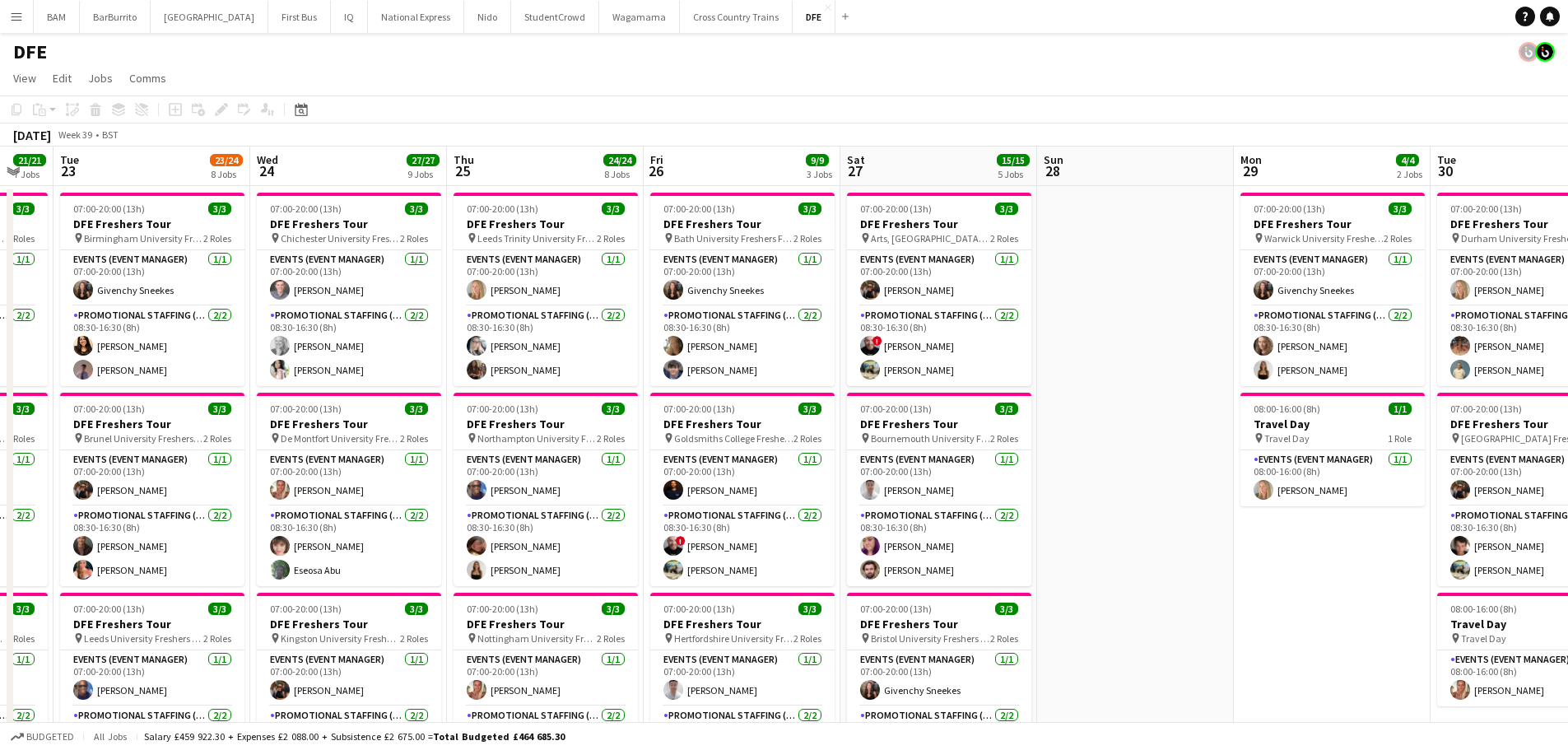
drag, startPoint x: 940, startPoint y: 267, endPoint x: 1191, endPoint y: 259, distance: 251.1
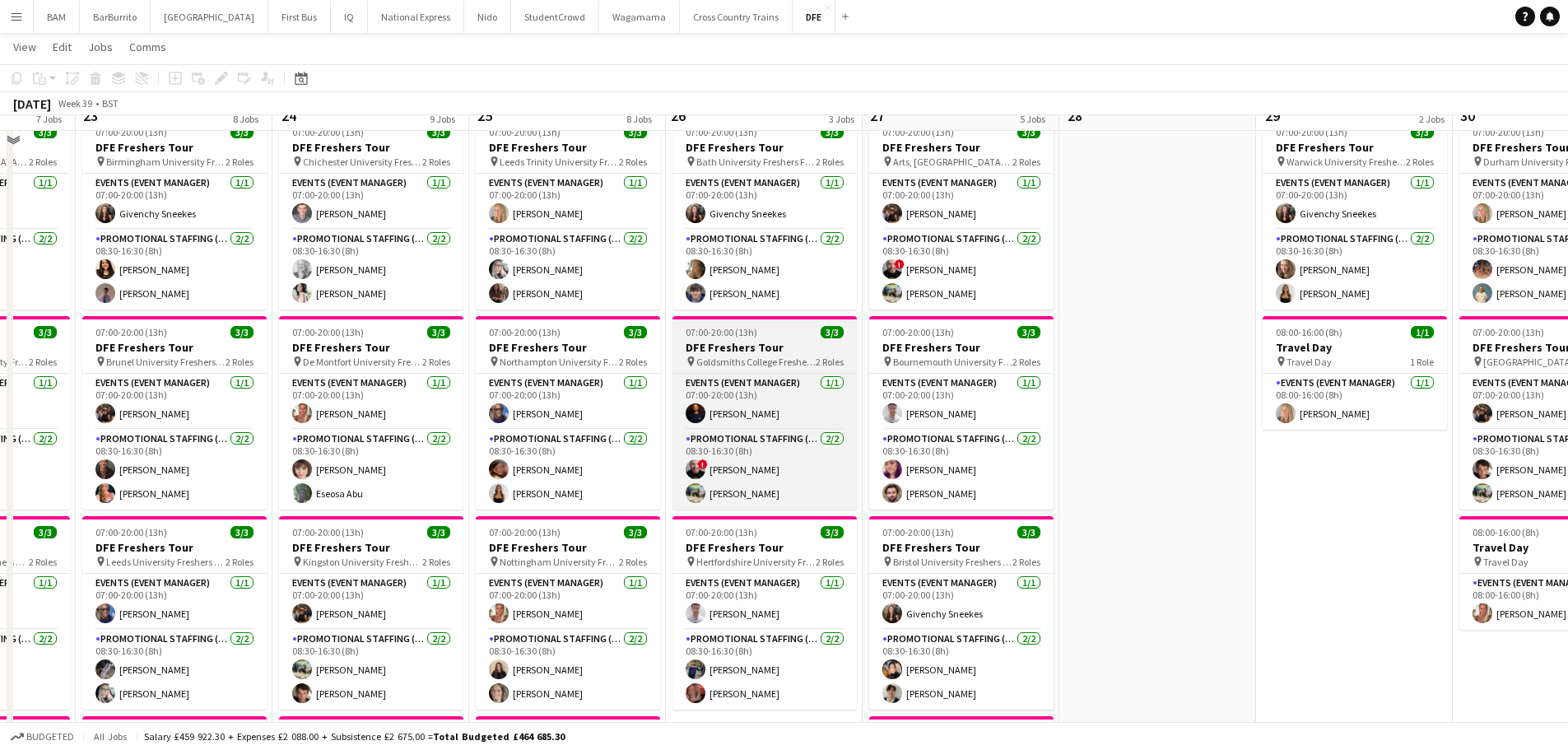
scroll to position [0, 0]
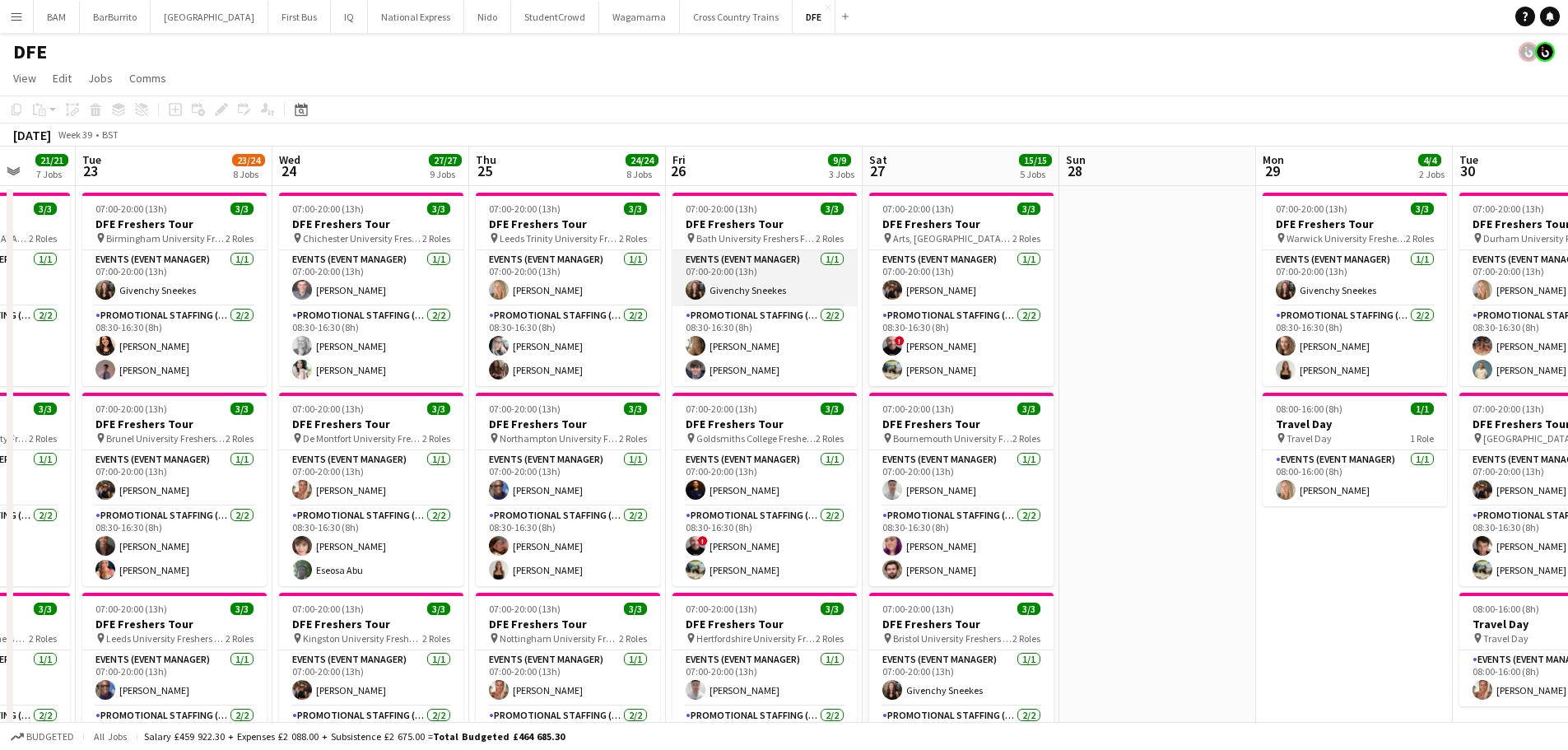
click at [774, 281] on app-card-role "Events (Event Manager) [DATE] 07:00-20:00 (13h) Givenchy Sneekes" at bounding box center [764, 279] width 184 height 56
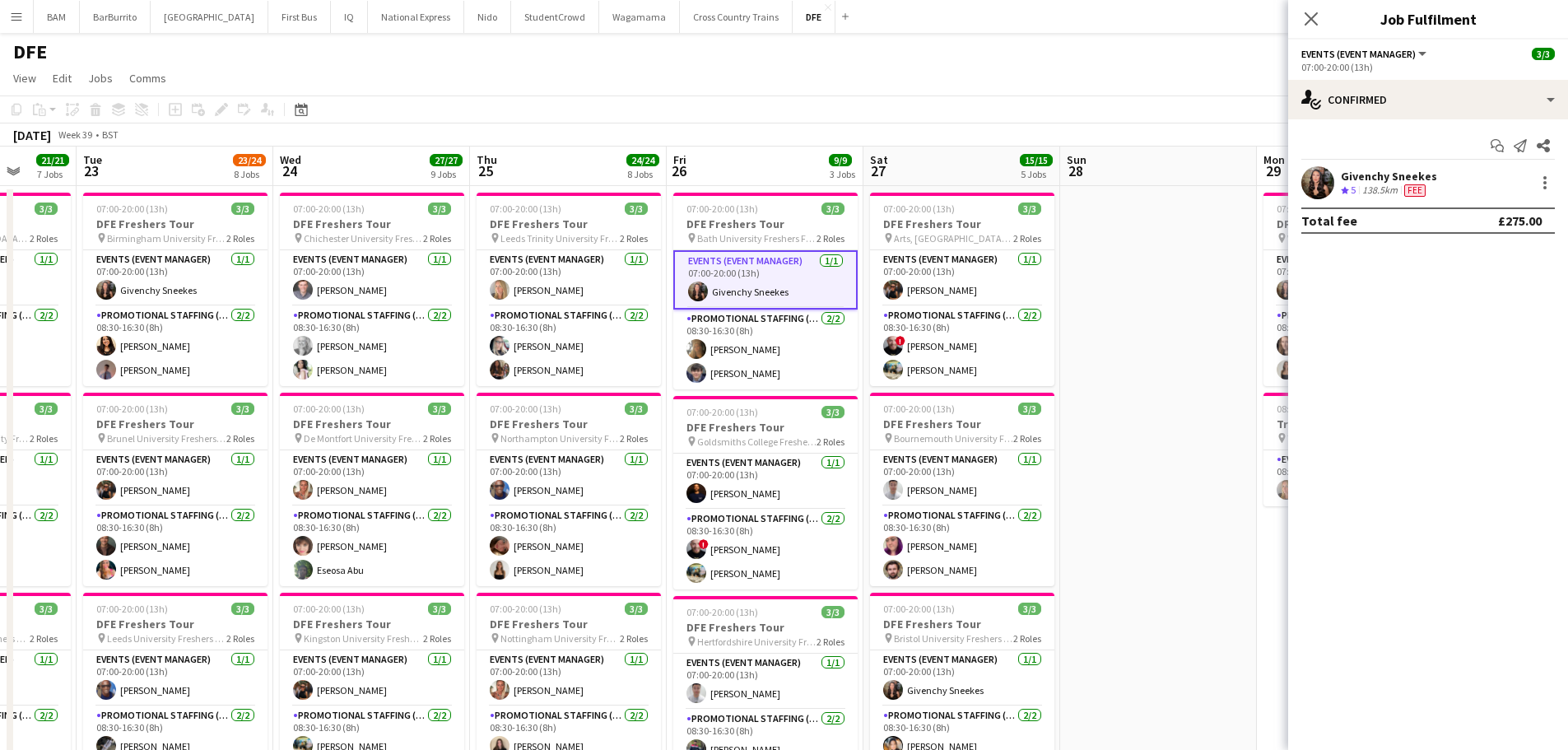
click at [1015, 50] on div "DFE" at bounding box center [784, 49] width 1568 height 31
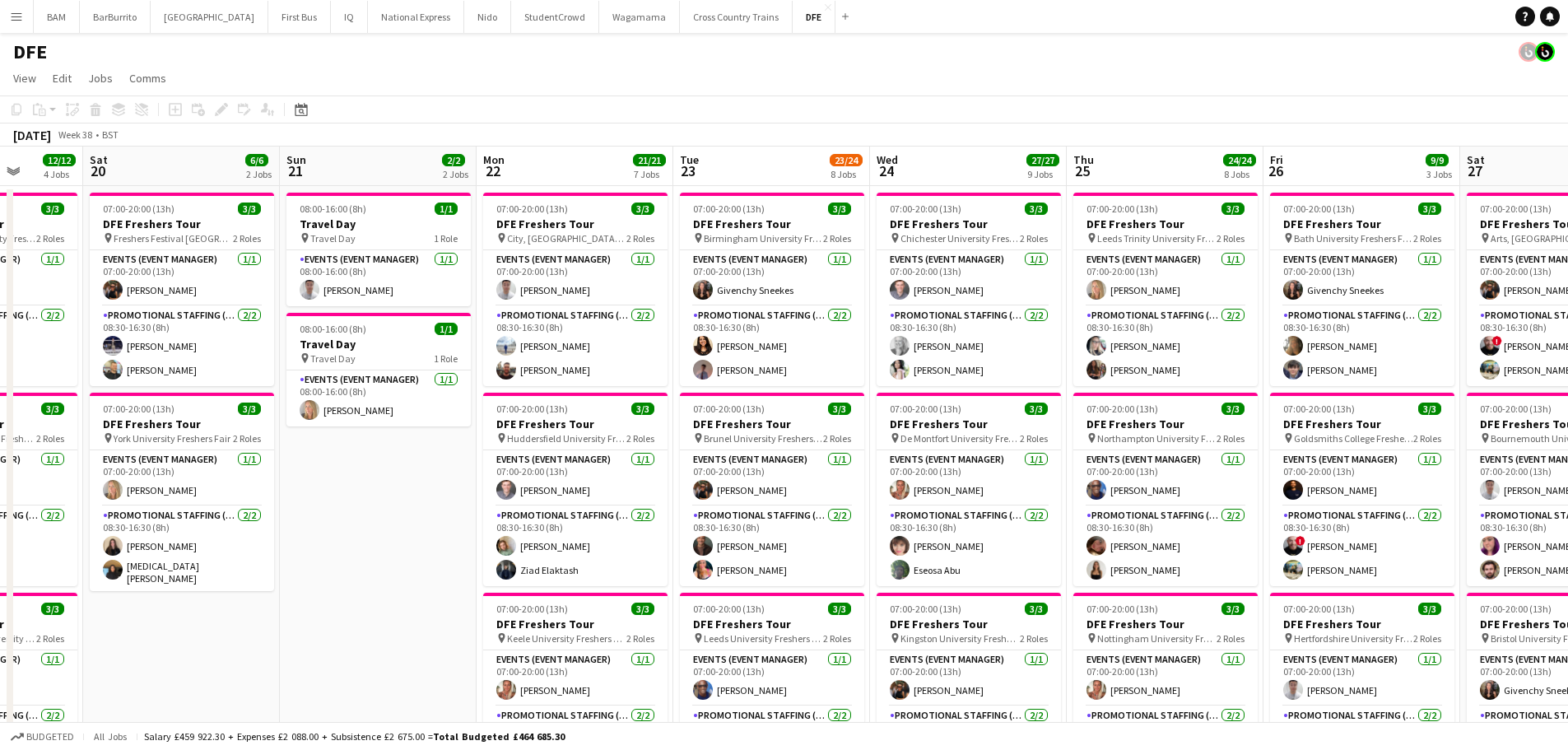
drag, startPoint x: 597, startPoint y: 252, endPoint x: 1193, endPoint y: 289, distance: 597.1
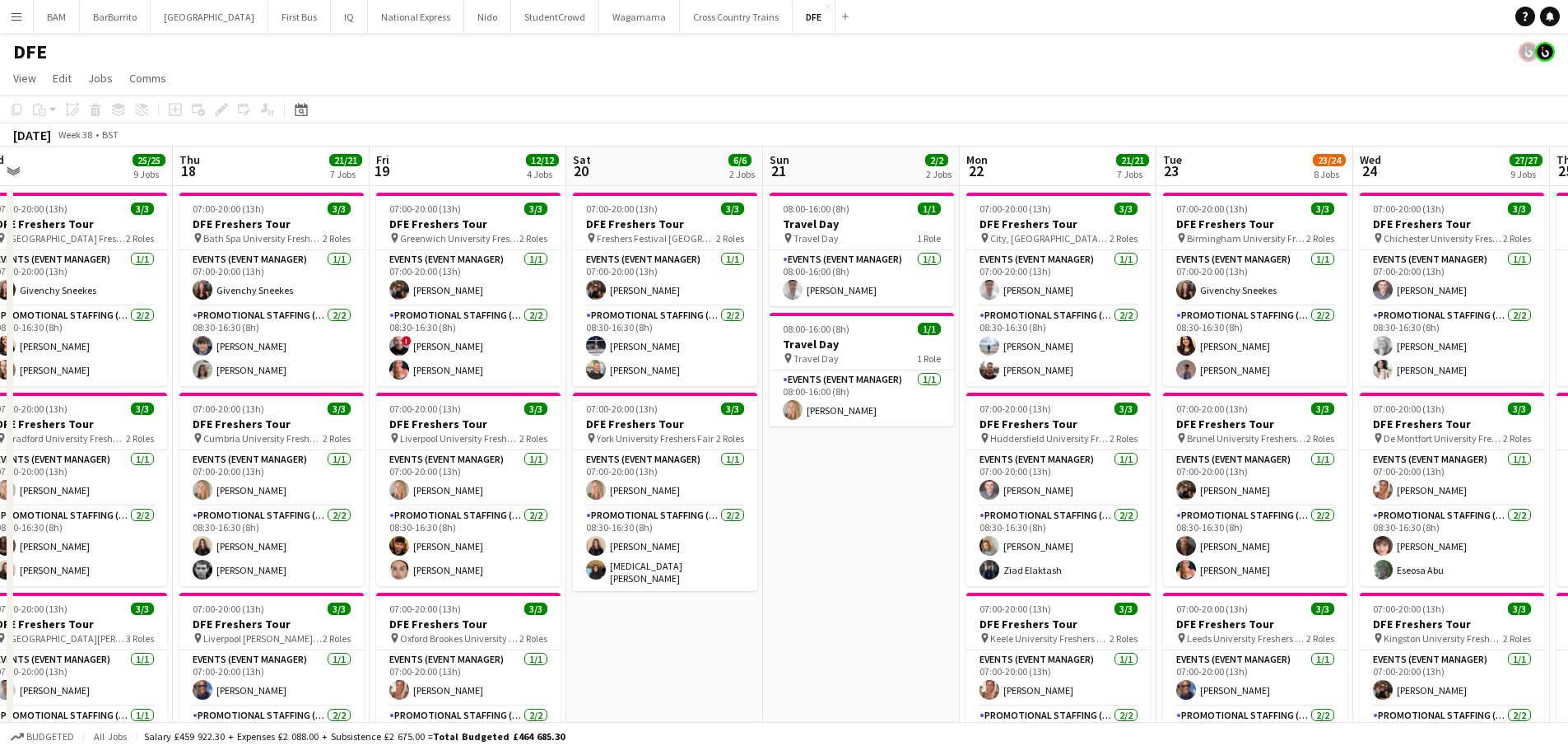
drag, startPoint x: 695, startPoint y: 275, endPoint x: 1286, endPoint y: 304, distance: 591.7
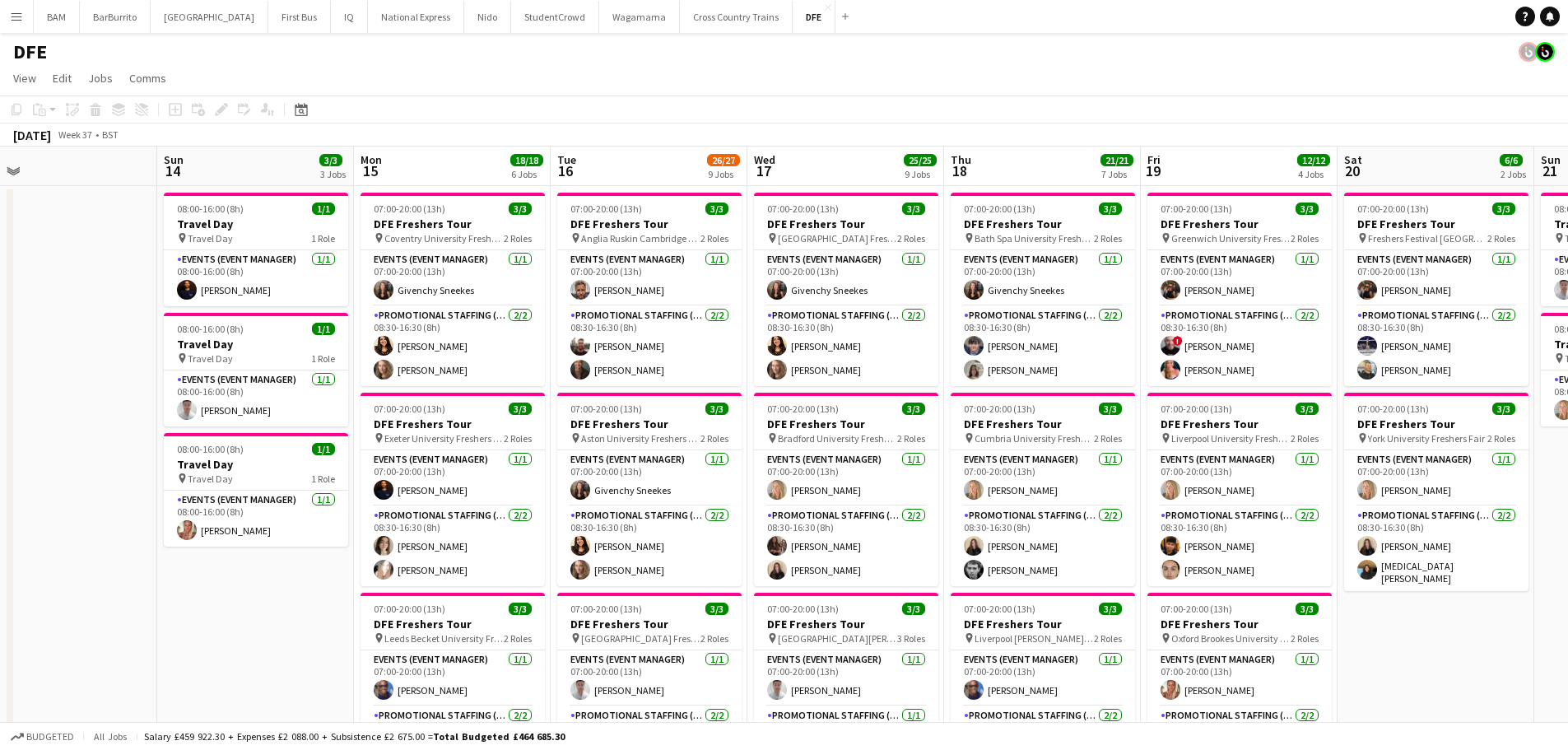
scroll to position [0, 383]
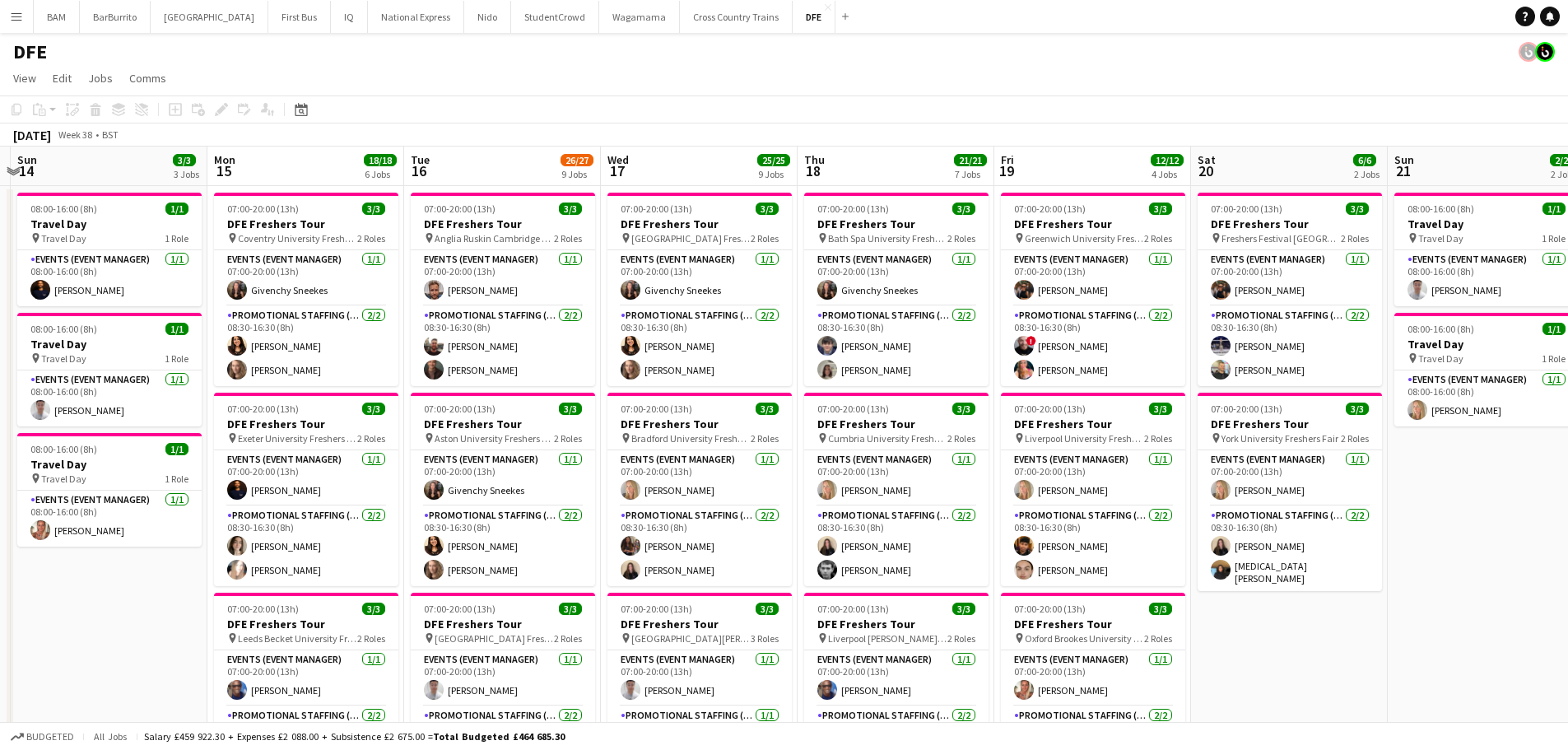
drag, startPoint x: 1002, startPoint y: 315, endPoint x: 1053, endPoint y: 318, distance: 51.1
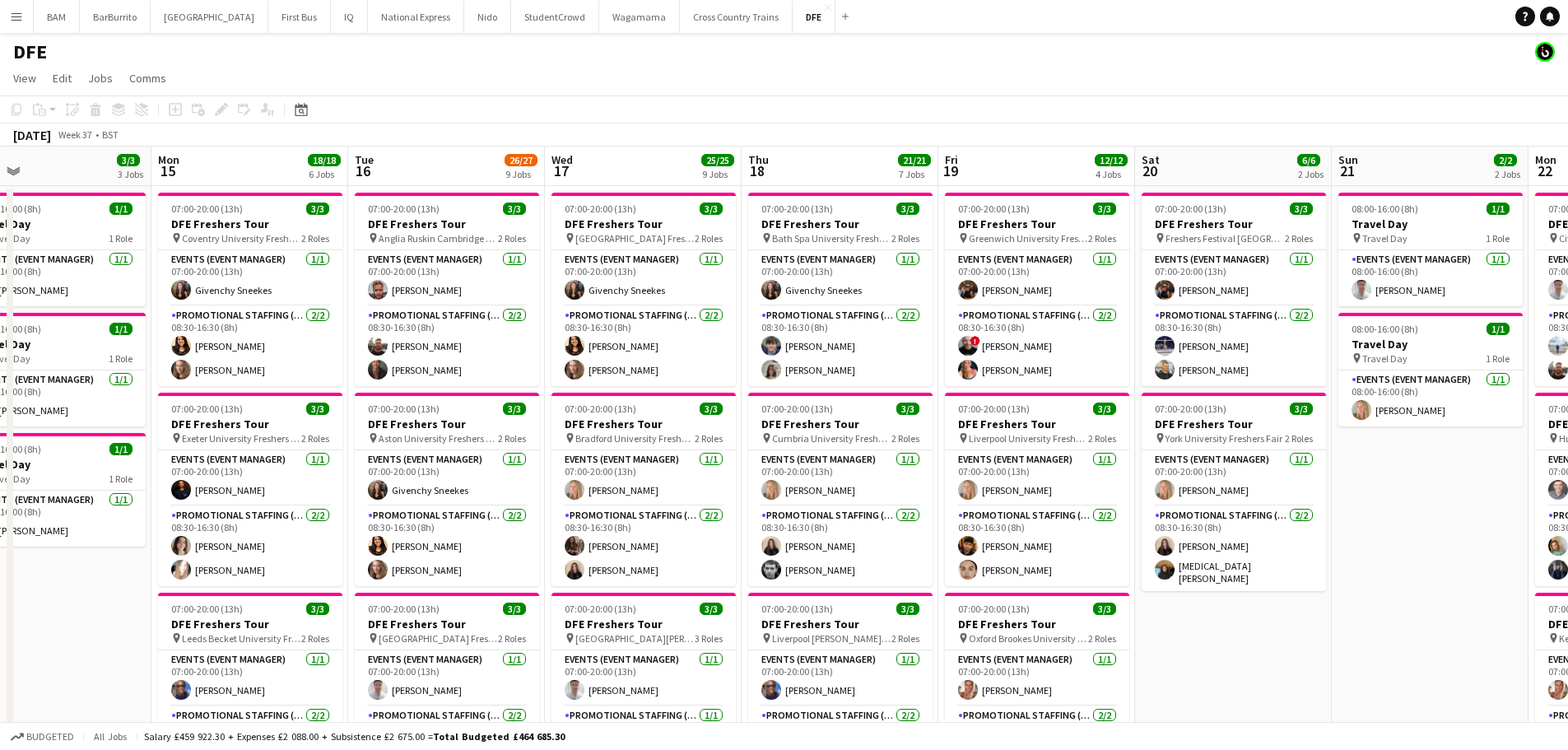
drag, startPoint x: 818, startPoint y: 179, endPoint x: 756, endPoint y: 183, distance: 62.1
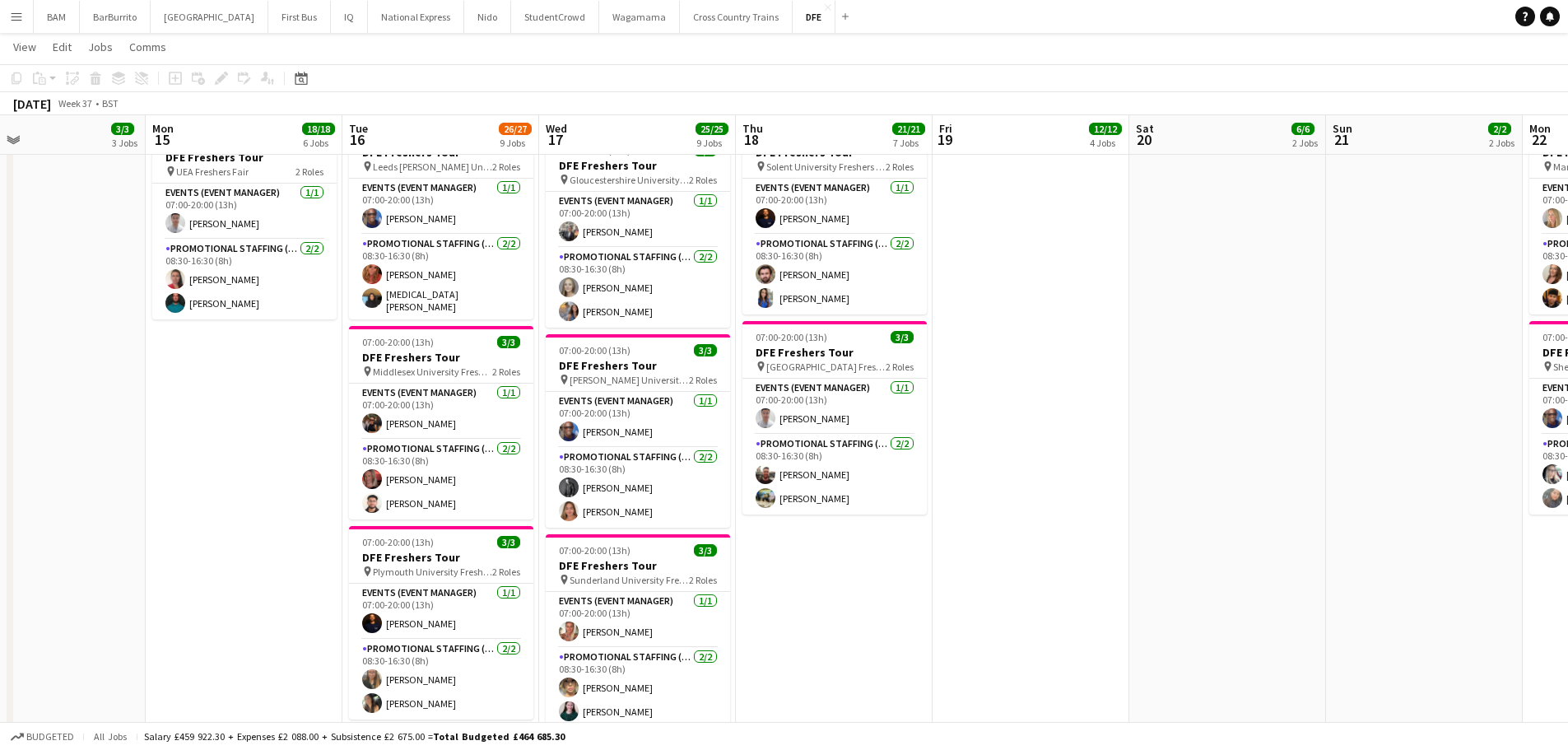
scroll to position [0, 394]
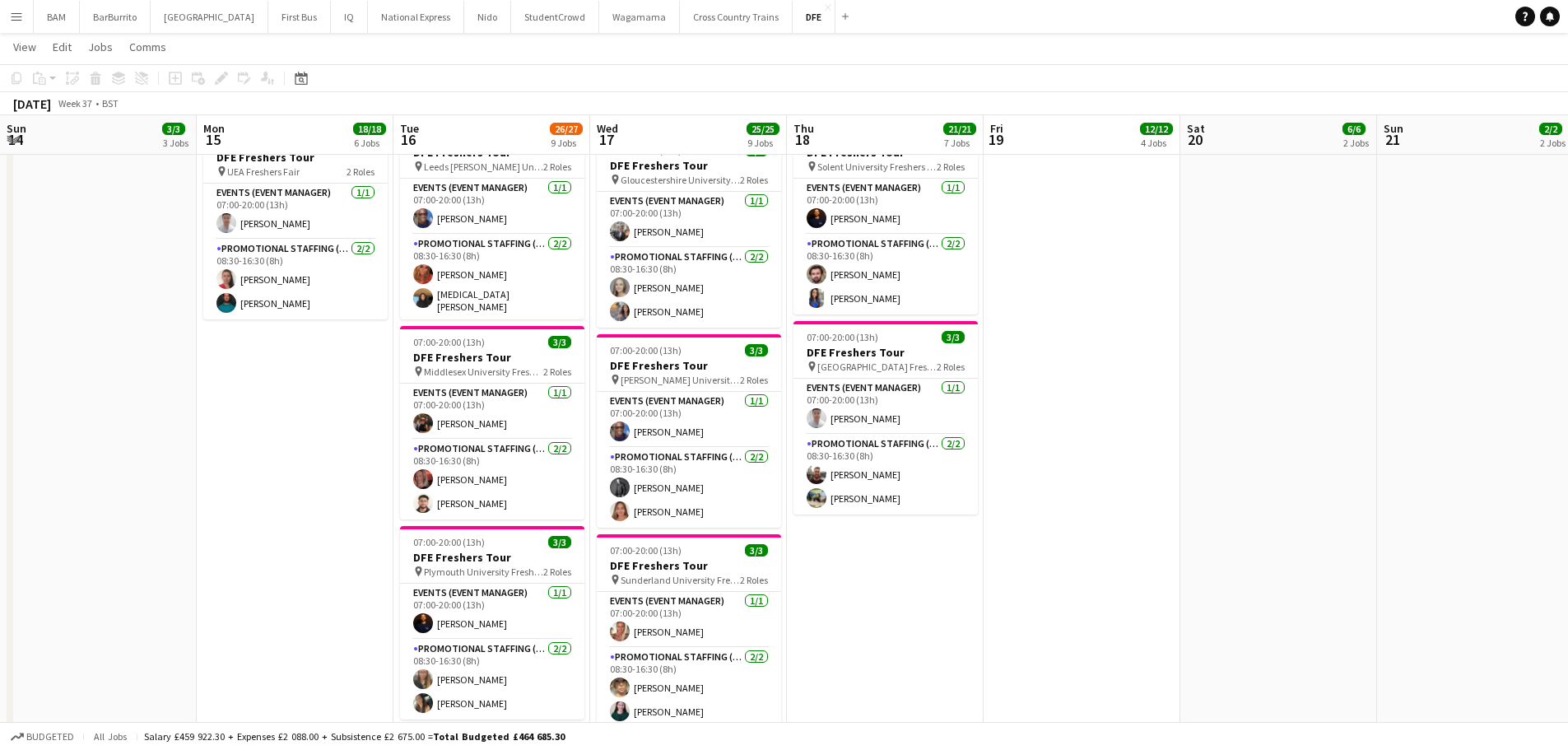
drag, startPoint x: 914, startPoint y: 323, endPoint x: 1319, endPoint y: 338, distance: 405.3
click at [1319, 338] on app-calendar-viewport "Fri 12 5/5 3 Jobs Sat 13 Sun 14 3/3 3 Jobs Mon 15 18/18 6 Jobs Tue 16 26/27 9 J…" at bounding box center [784, 90] width 1568 height 2192
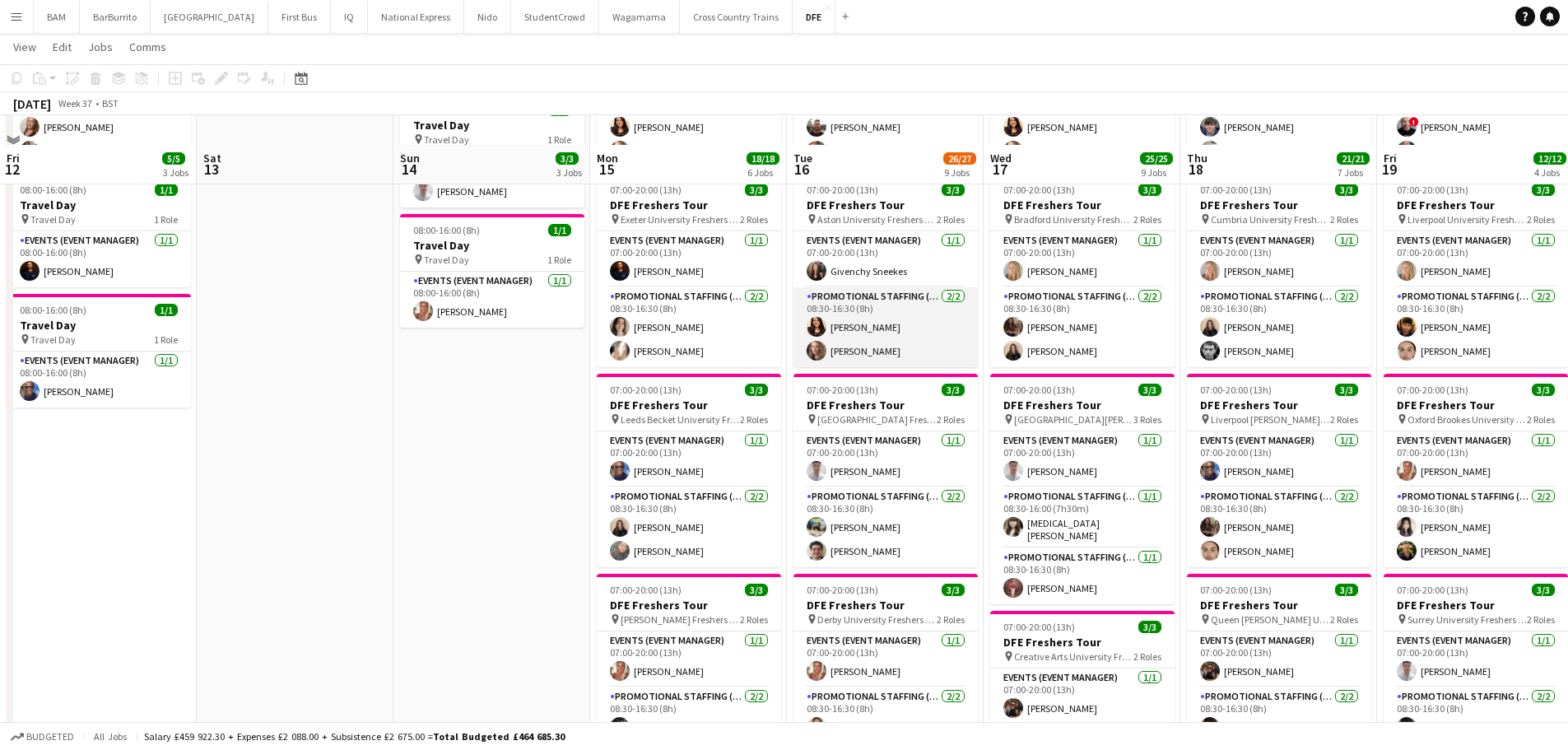
scroll to position [247, 0]
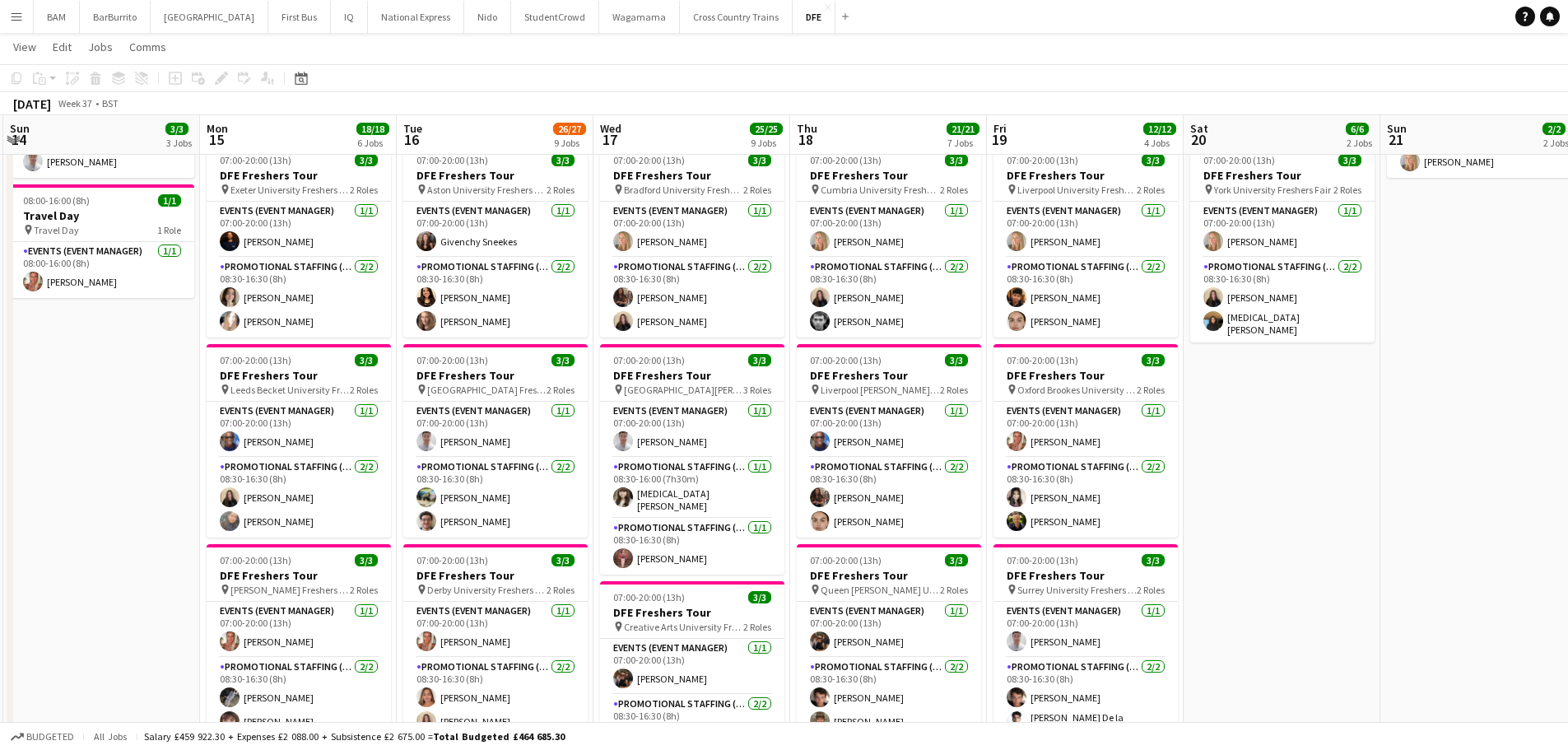
drag, startPoint x: 1197, startPoint y: 273, endPoint x: 807, endPoint y: 272, distance: 390.0
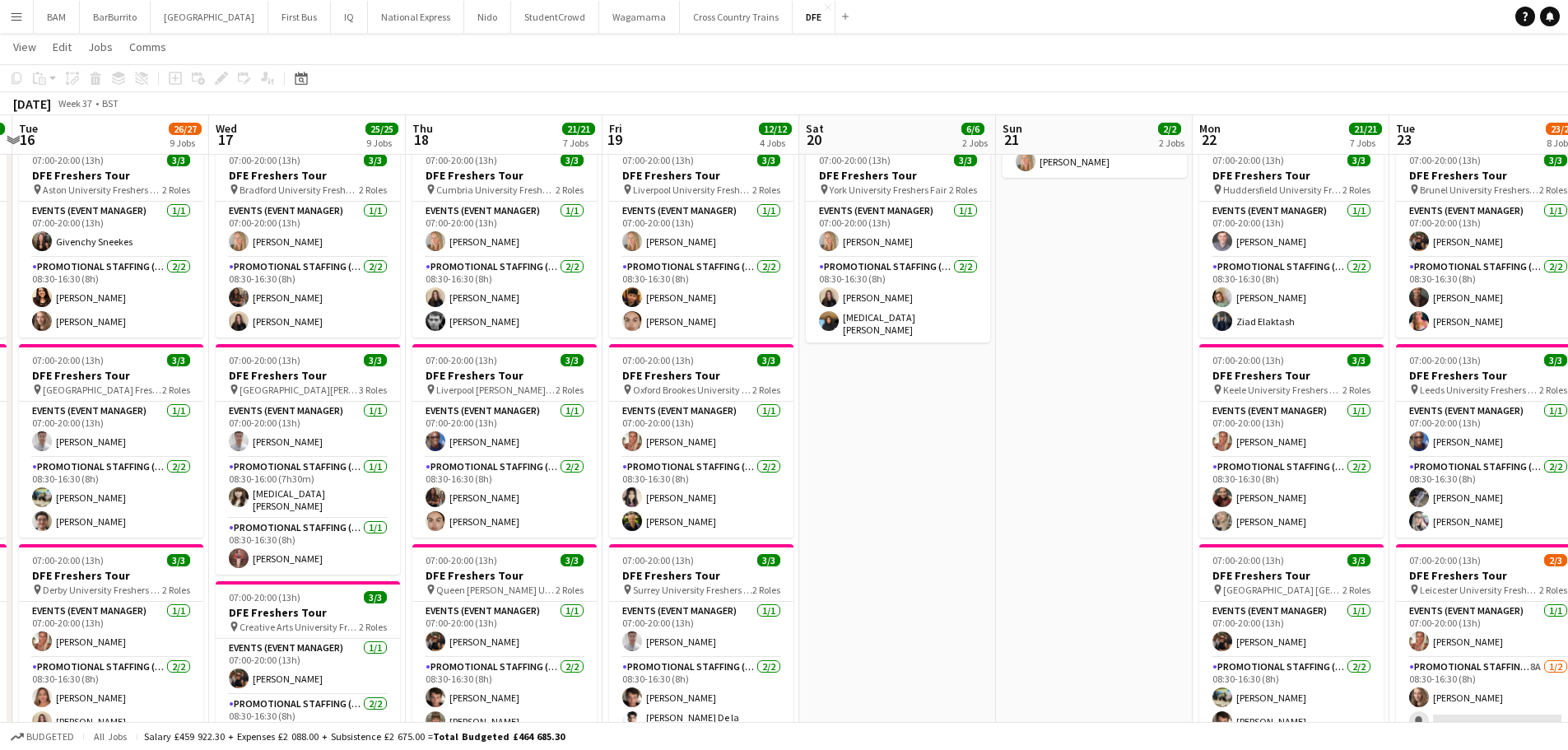
drag, startPoint x: 1108, startPoint y: 323, endPoint x: 723, endPoint y: 305, distance: 385.4
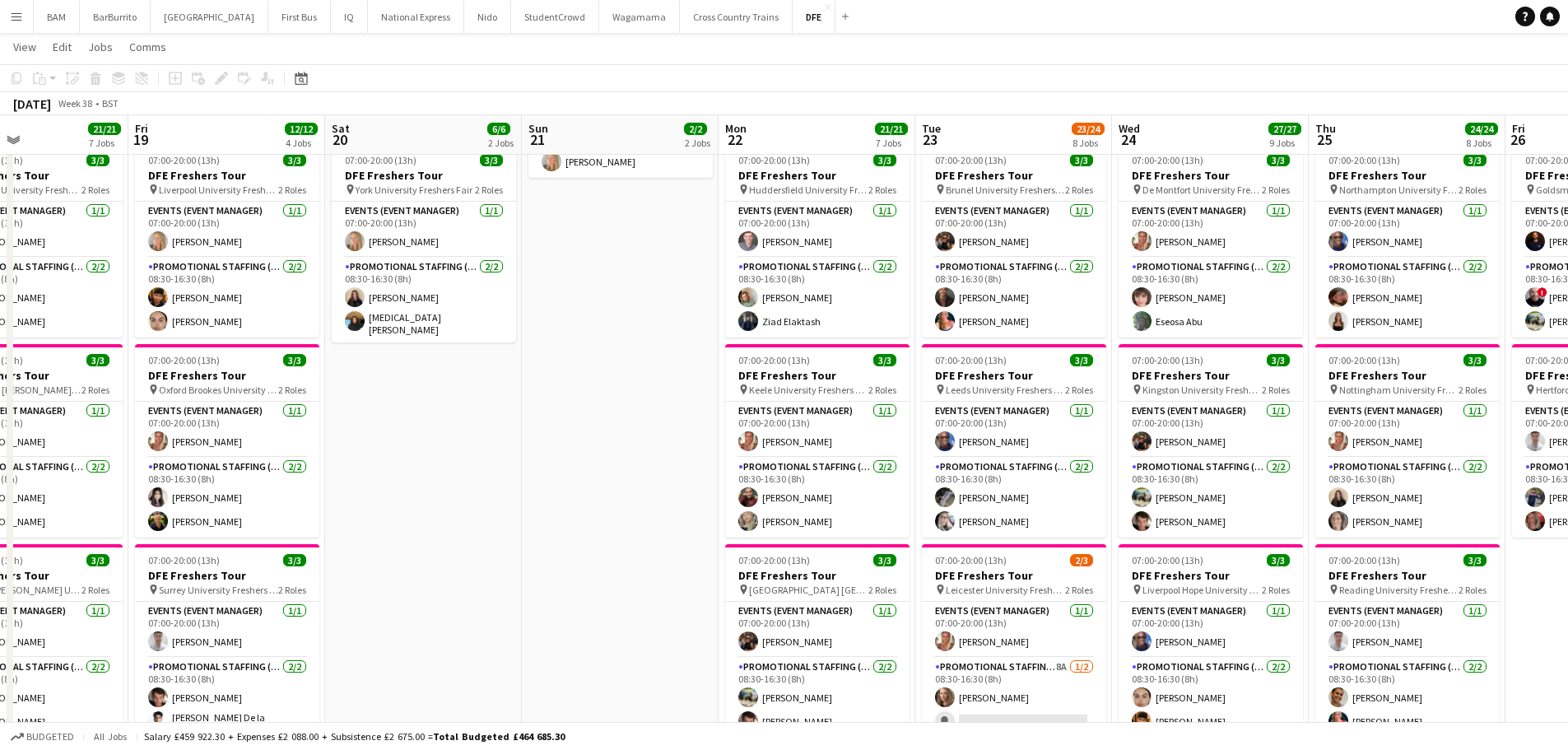
scroll to position [0, 501]
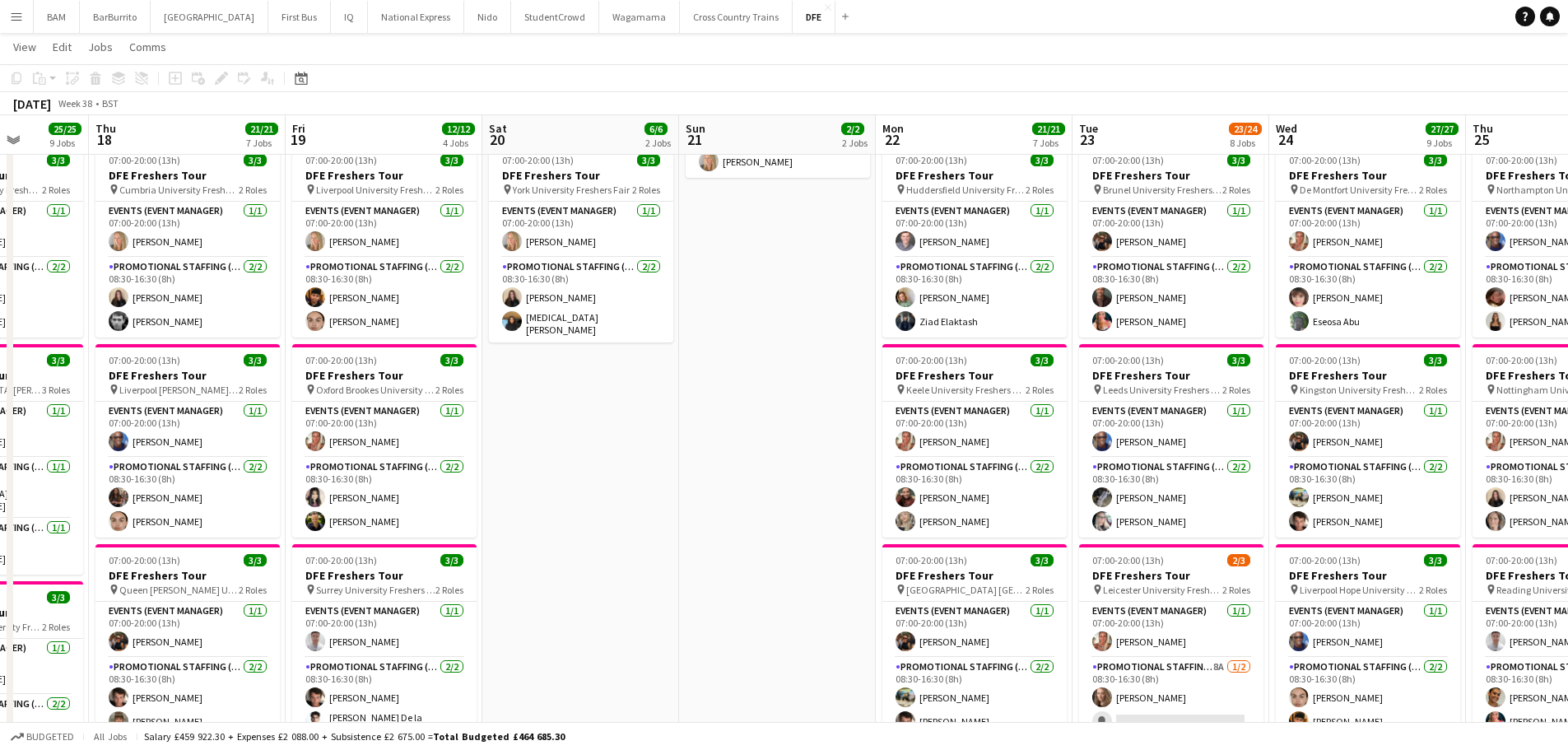
drag, startPoint x: 1031, startPoint y: 308, endPoint x: 782, endPoint y: 301, distance: 249.1
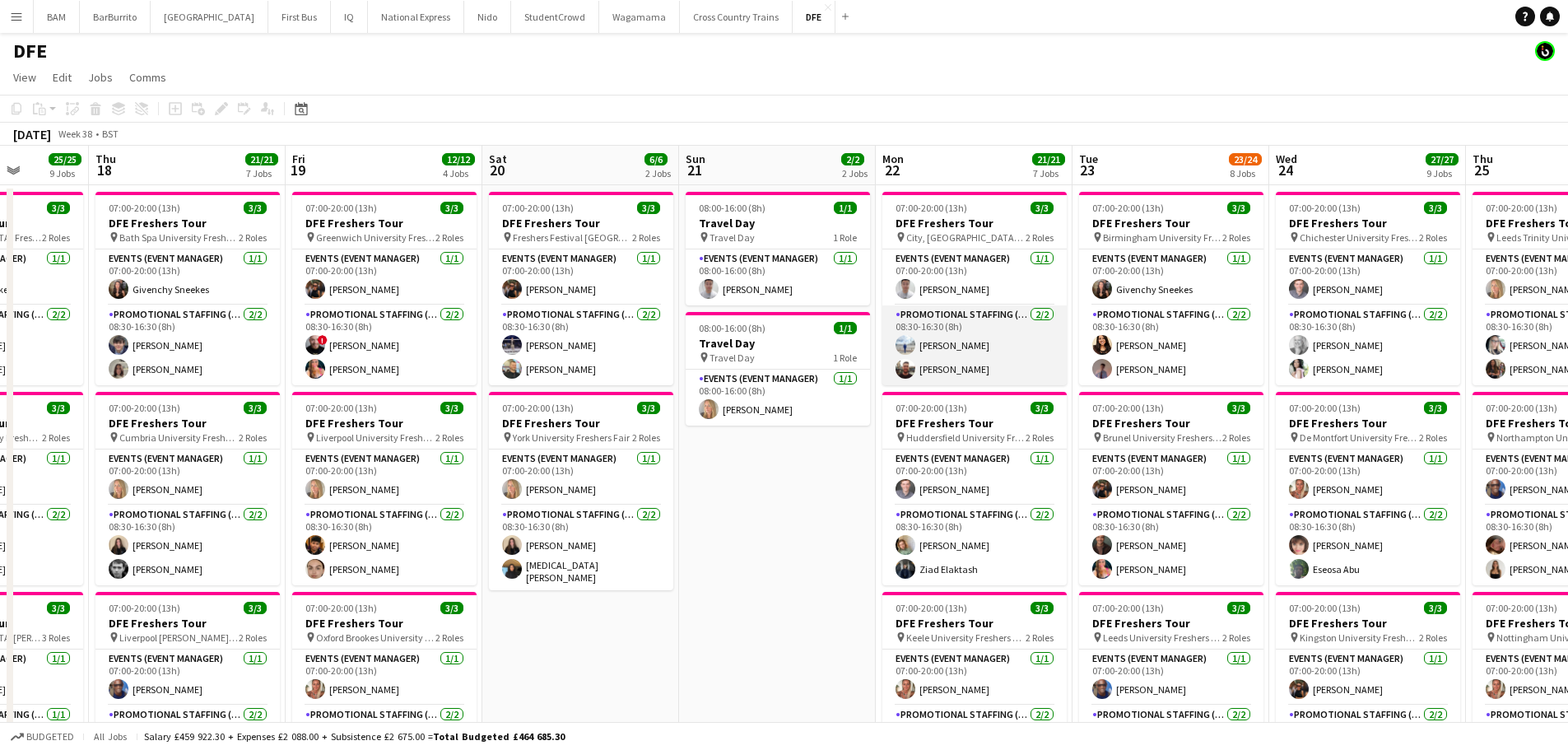
scroll to position [0, 0]
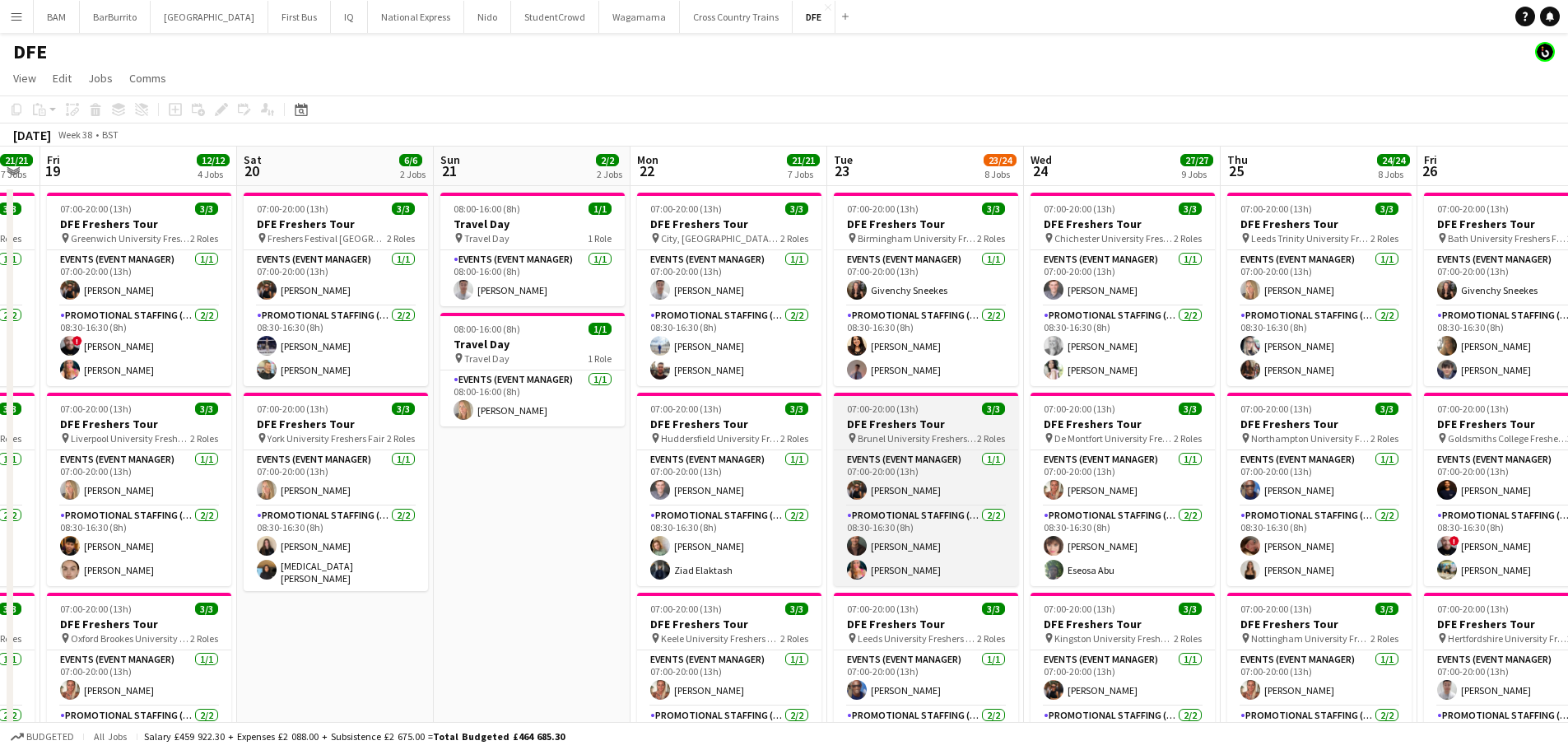
drag, startPoint x: 974, startPoint y: 403, endPoint x: 889, endPoint y: 399, distance: 85.1
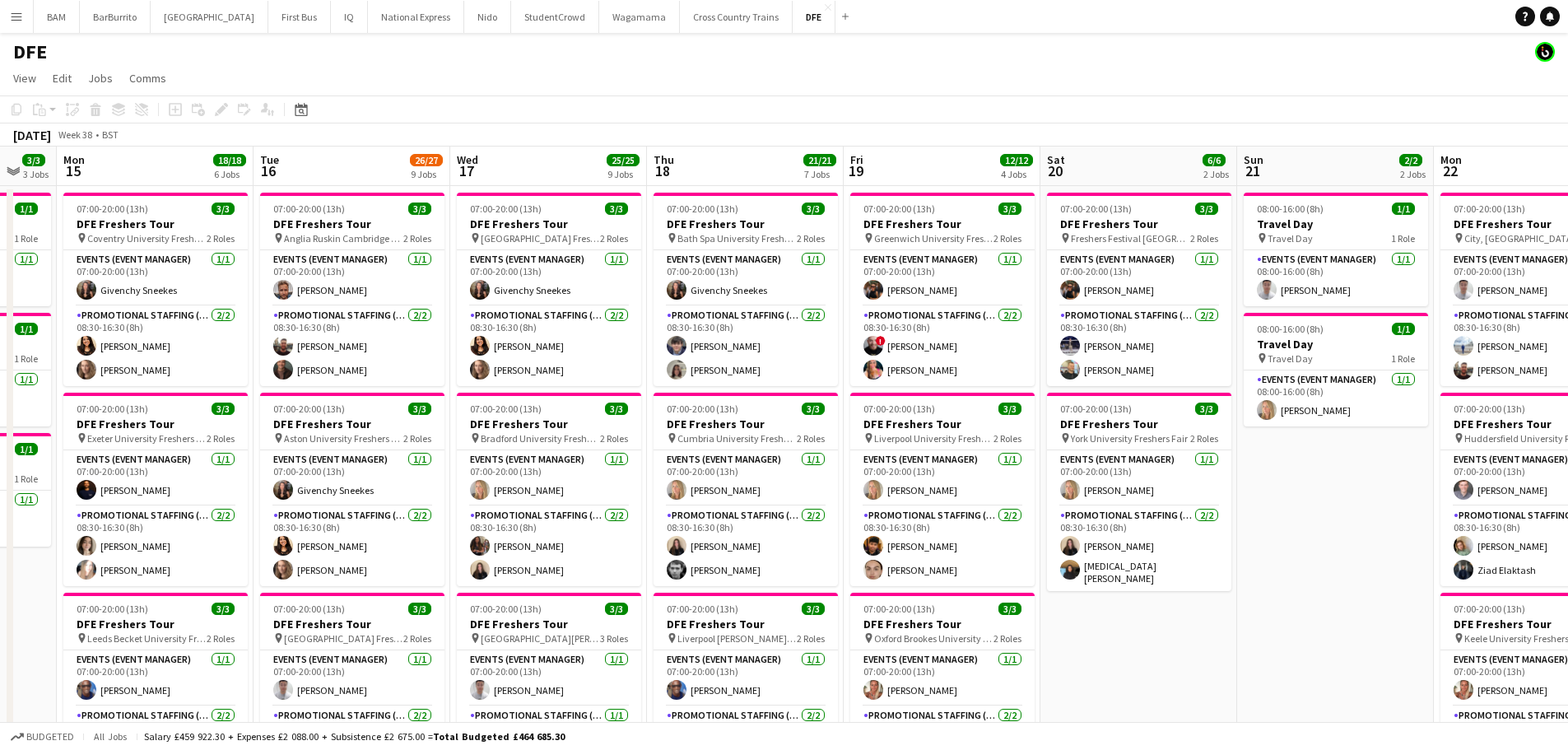
drag, startPoint x: 1258, startPoint y: 350, endPoint x: 1631, endPoint y: 365, distance: 373.3
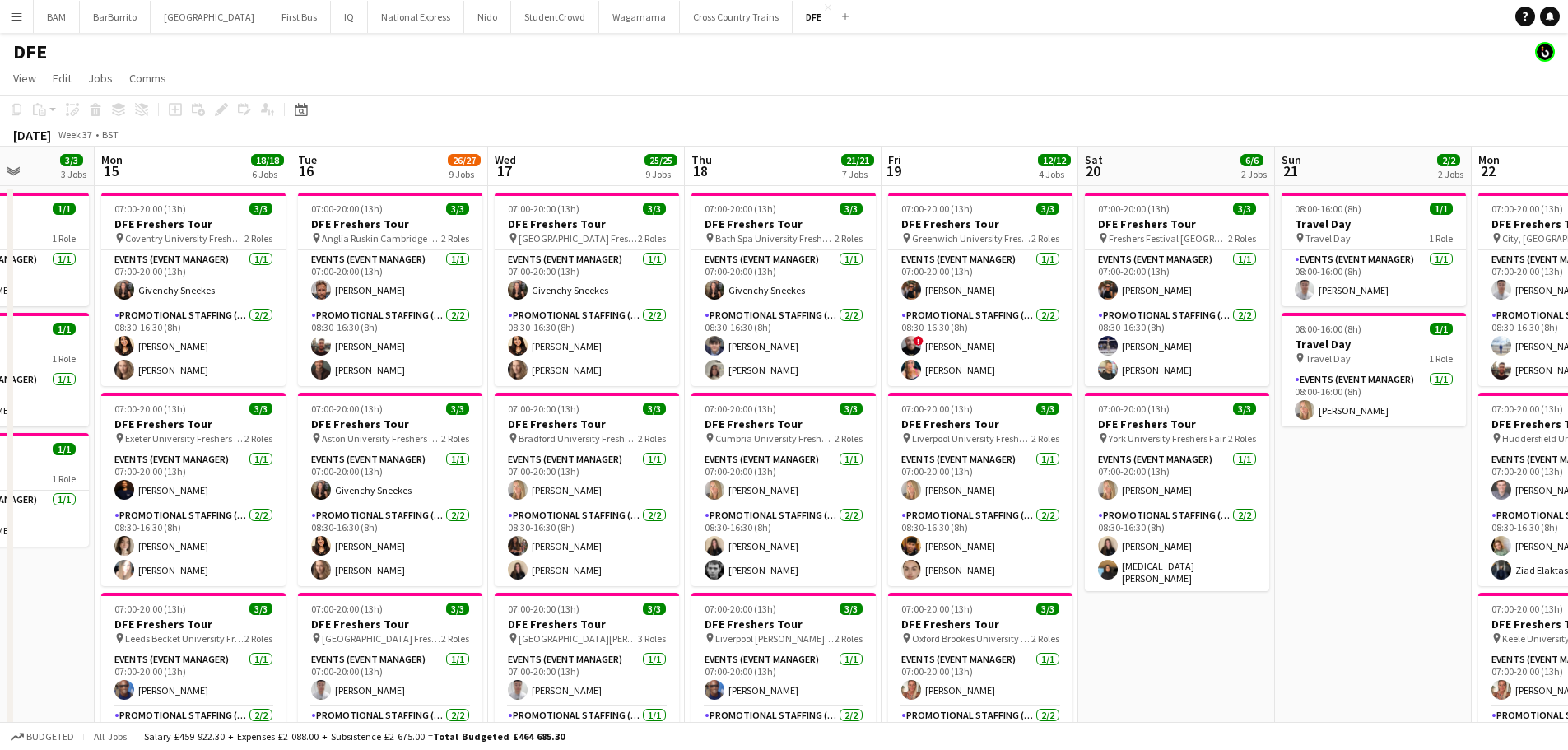
scroll to position [0, 495]
drag, startPoint x: 920, startPoint y: 363, endPoint x: 930, endPoint y: 363, distance: 10.0
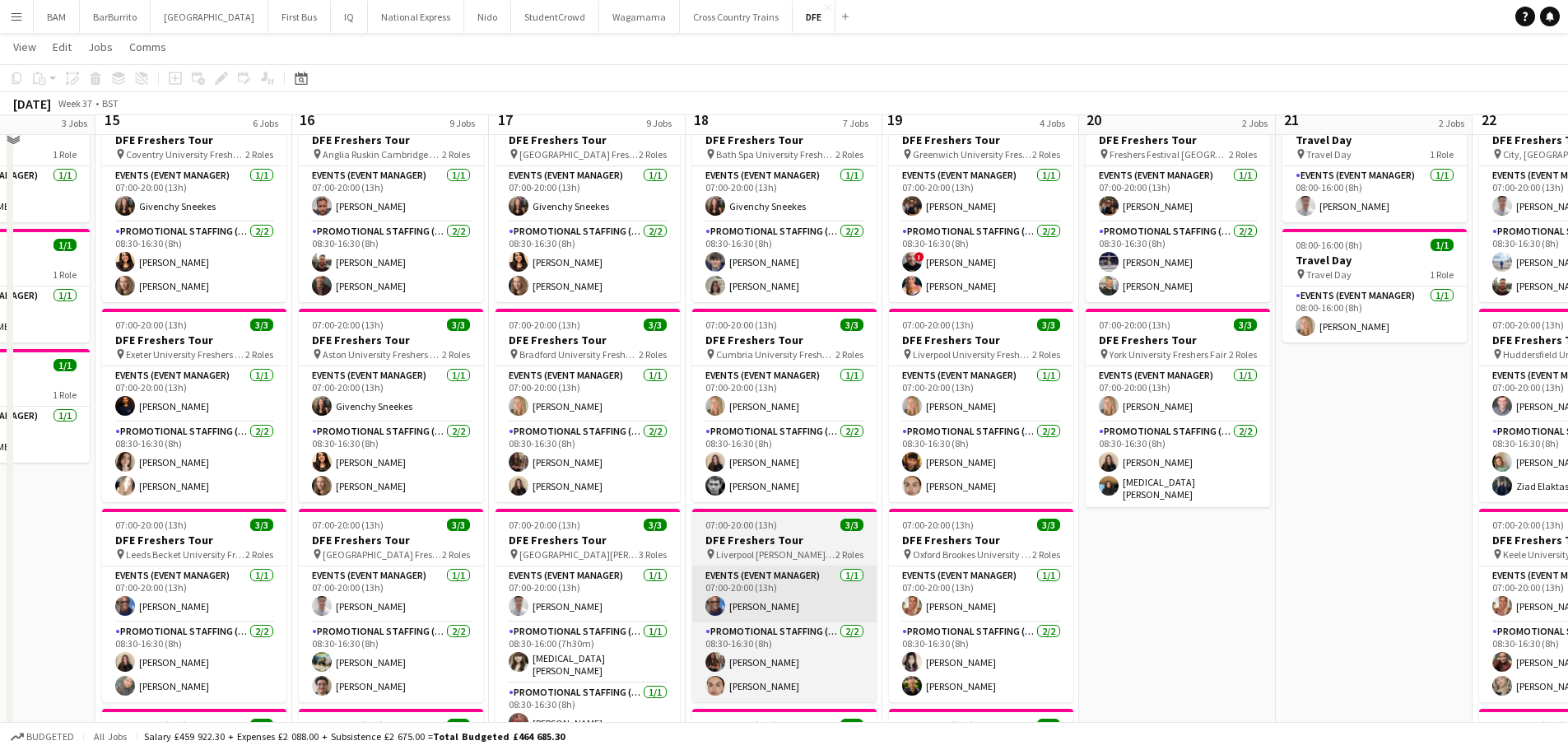
scroll to position [0, 0]
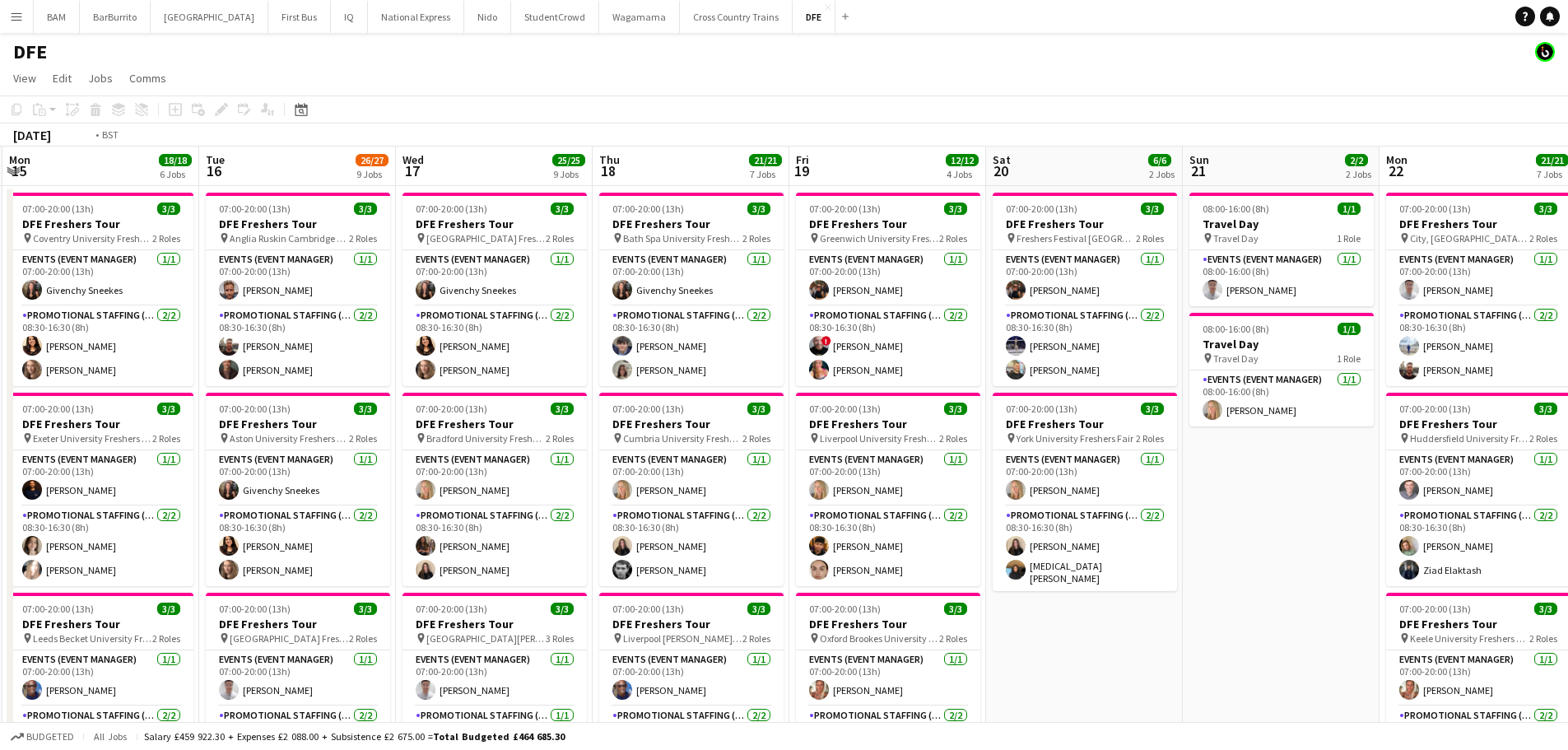
drag, startPoint x: 1073, startPoint y: 333, endPoint x: 829, endPoint y: 323, distance: 244.2
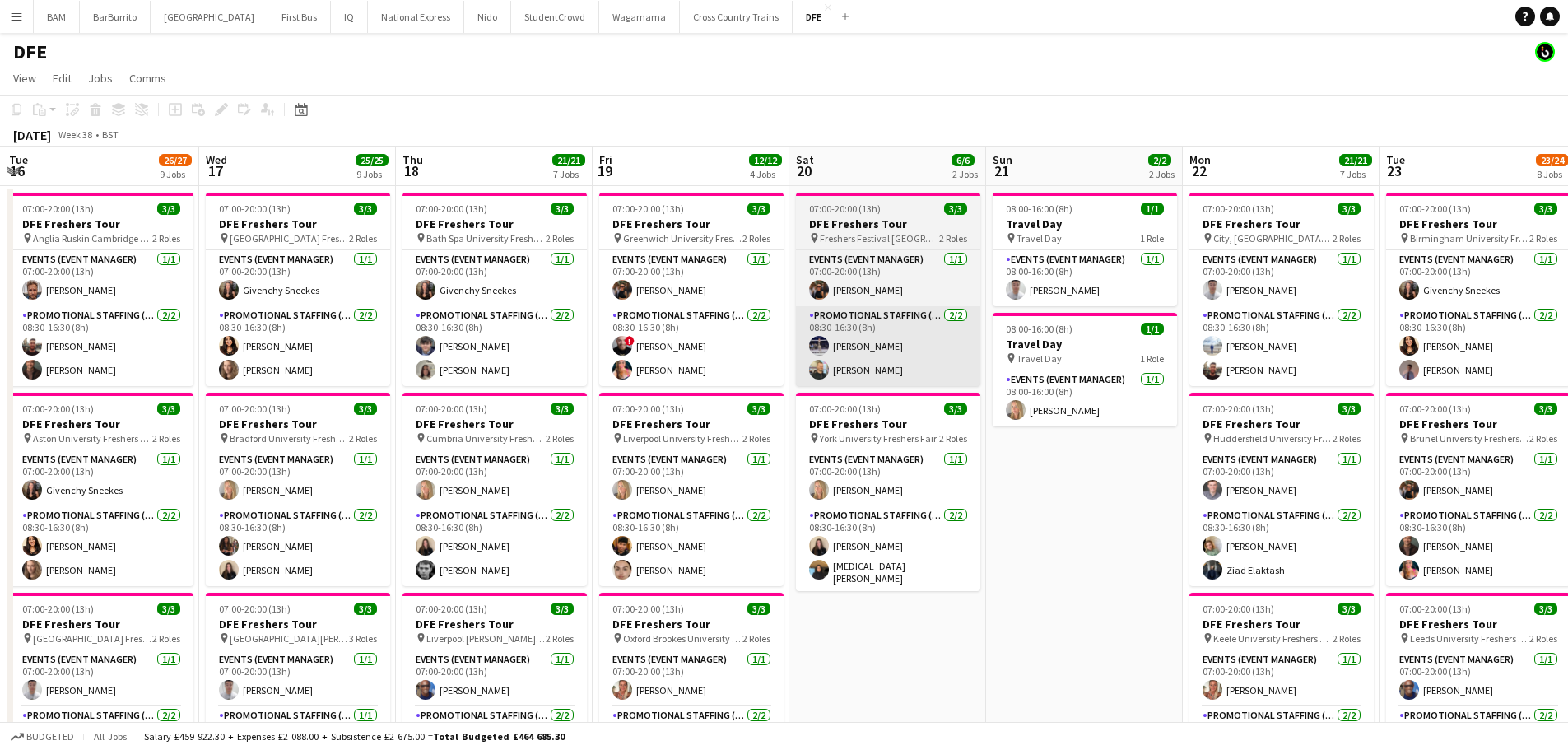
scroll to position [0, 589]
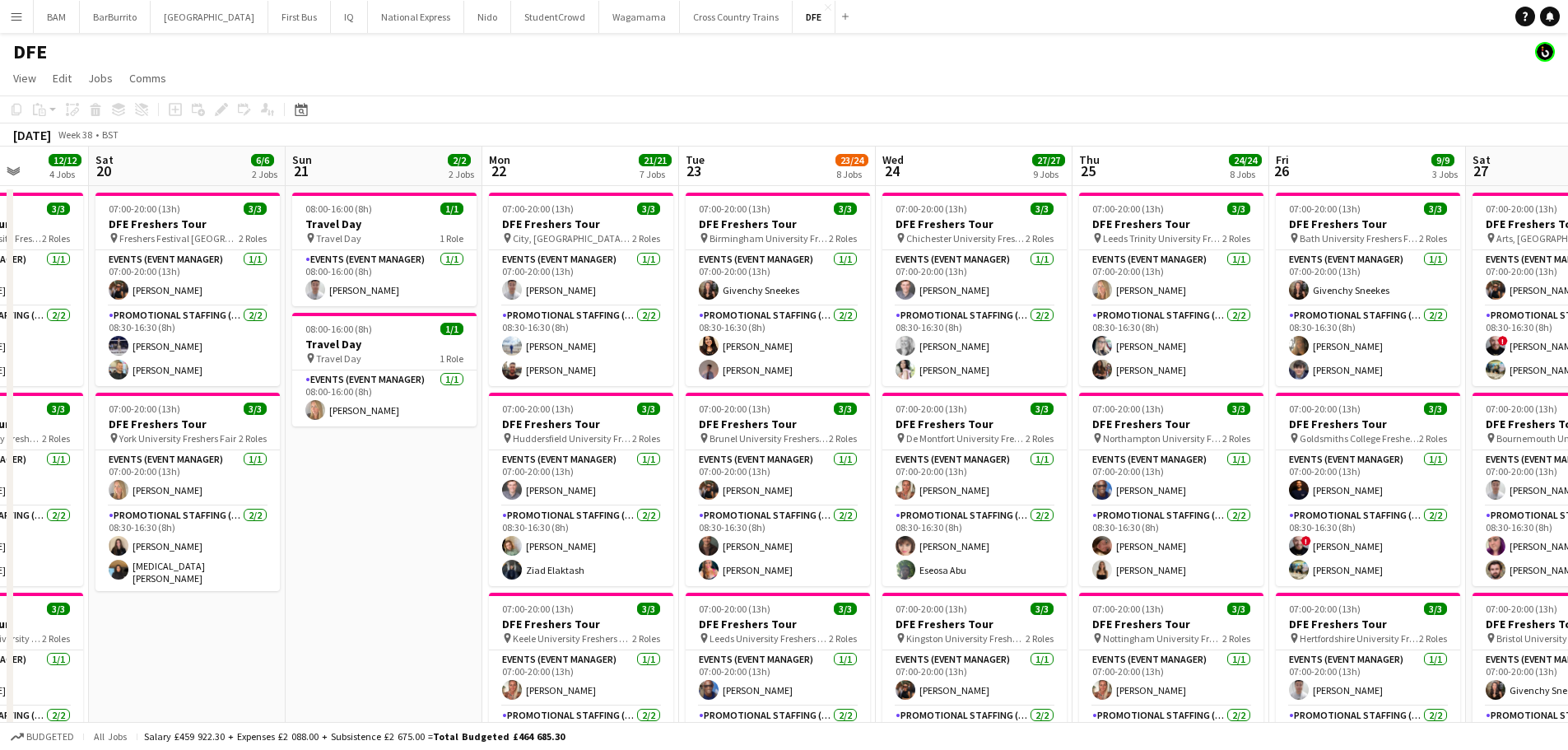
drag, startPoint x: 1190, startPoint y: 223, endPoint x: 668, endPoint y: 203, distance: 522.4
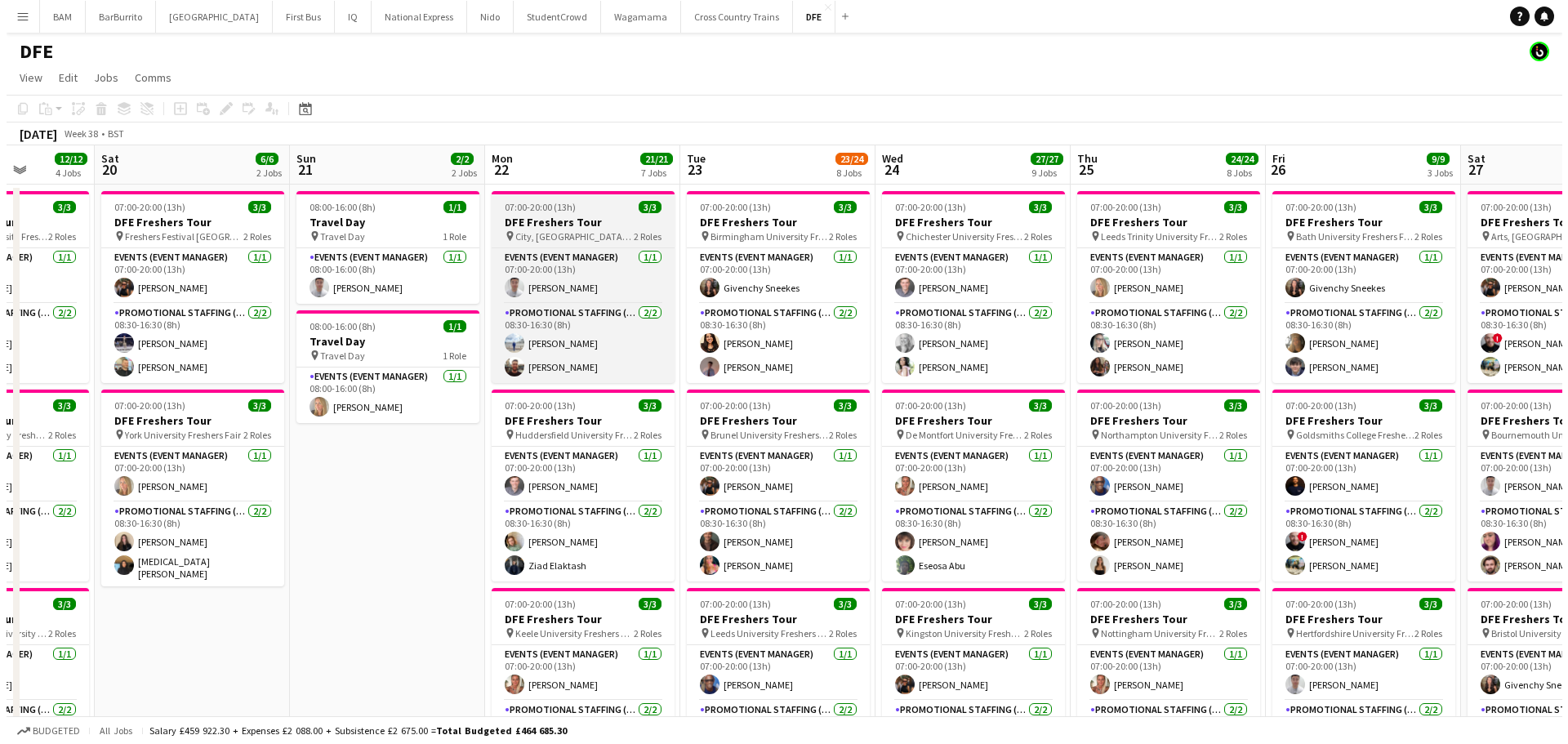
scroll to position [0, 516]
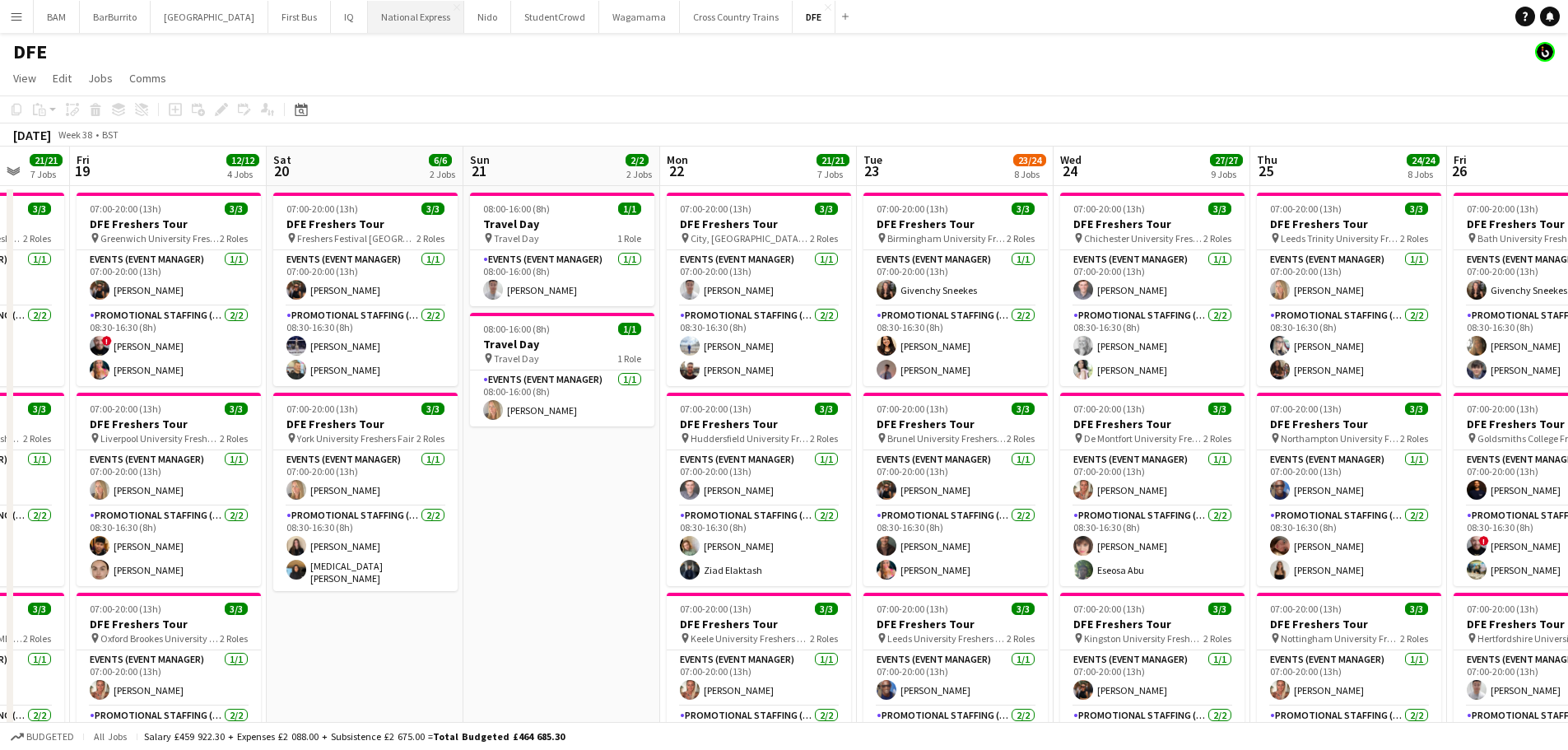
click at [385, 29] on button "National Express Close" at bounding box center [416, 17] width 96 height 32
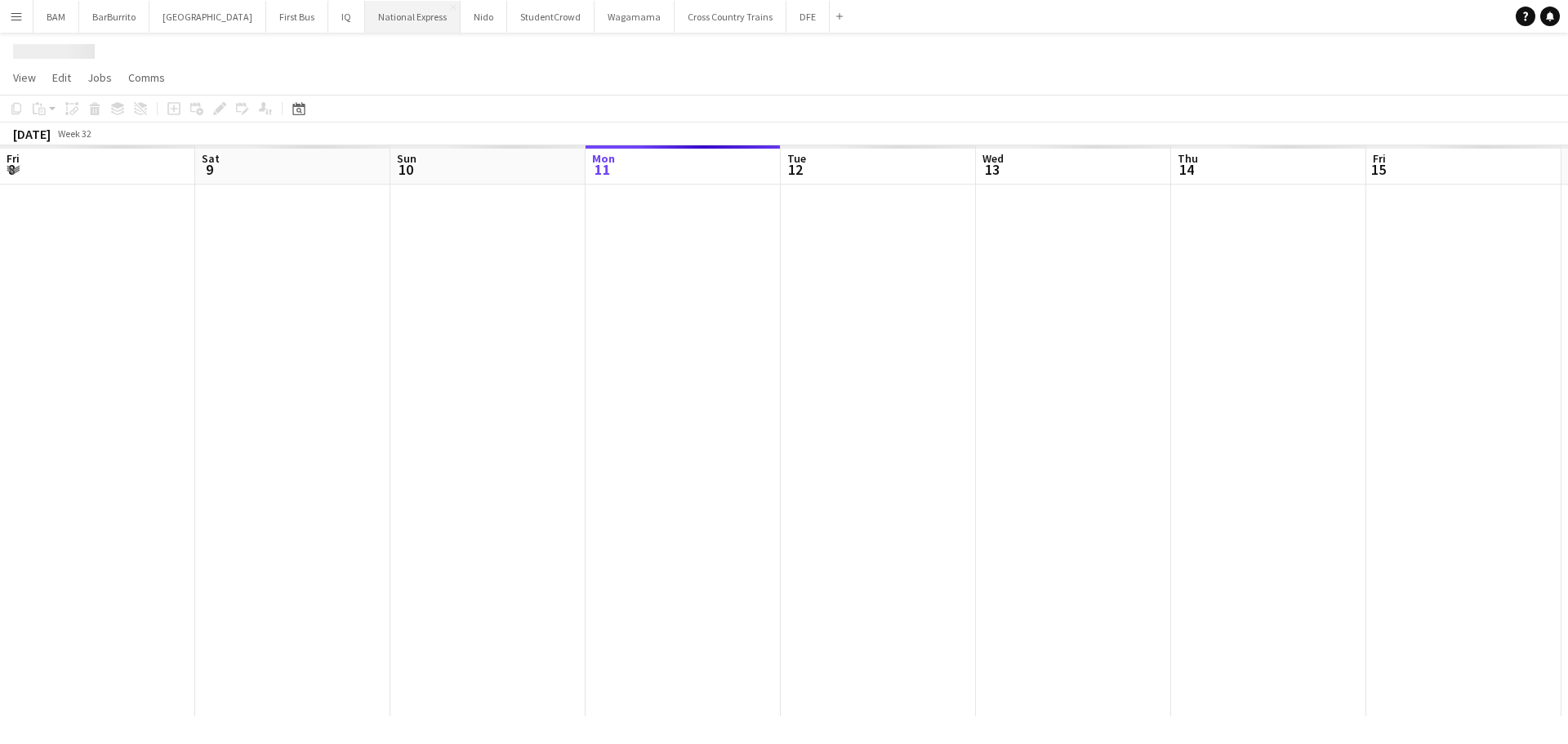
scroll to position [0, 391]
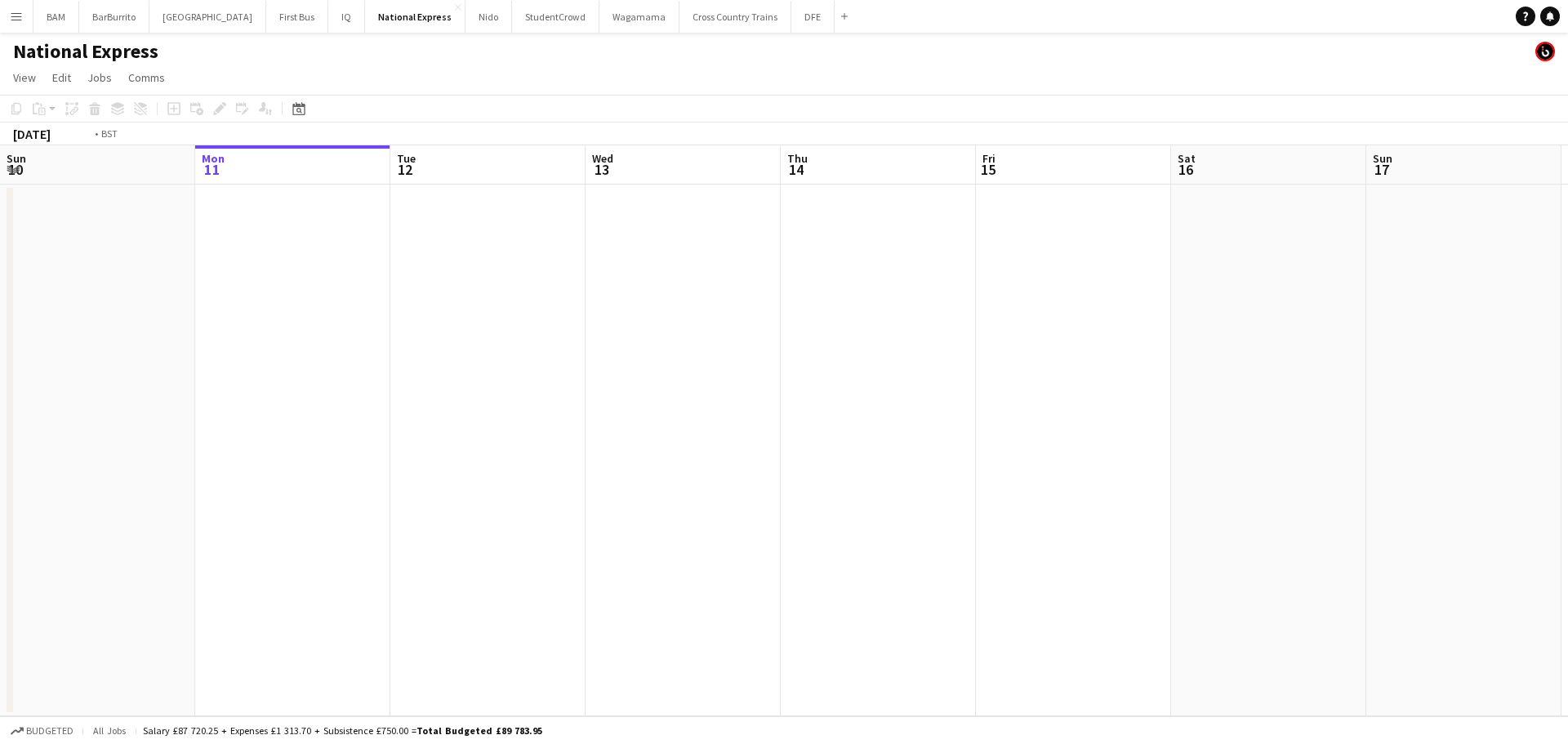
drag, startPoint x: 541, startPoint y: 267, endPoint x: 582, endPoint y: 253, distance: 43.3
click at [213, 245] on app-calendar-viewport "Fri 8 Sat 9 Sun 10 Mon 11 Tue 12 Wed 13 Thu 14 Fri 15 Sat 16 Sun 17 Mon 18 Tue …" at bounding box center [784, 431] width 1568 height 571
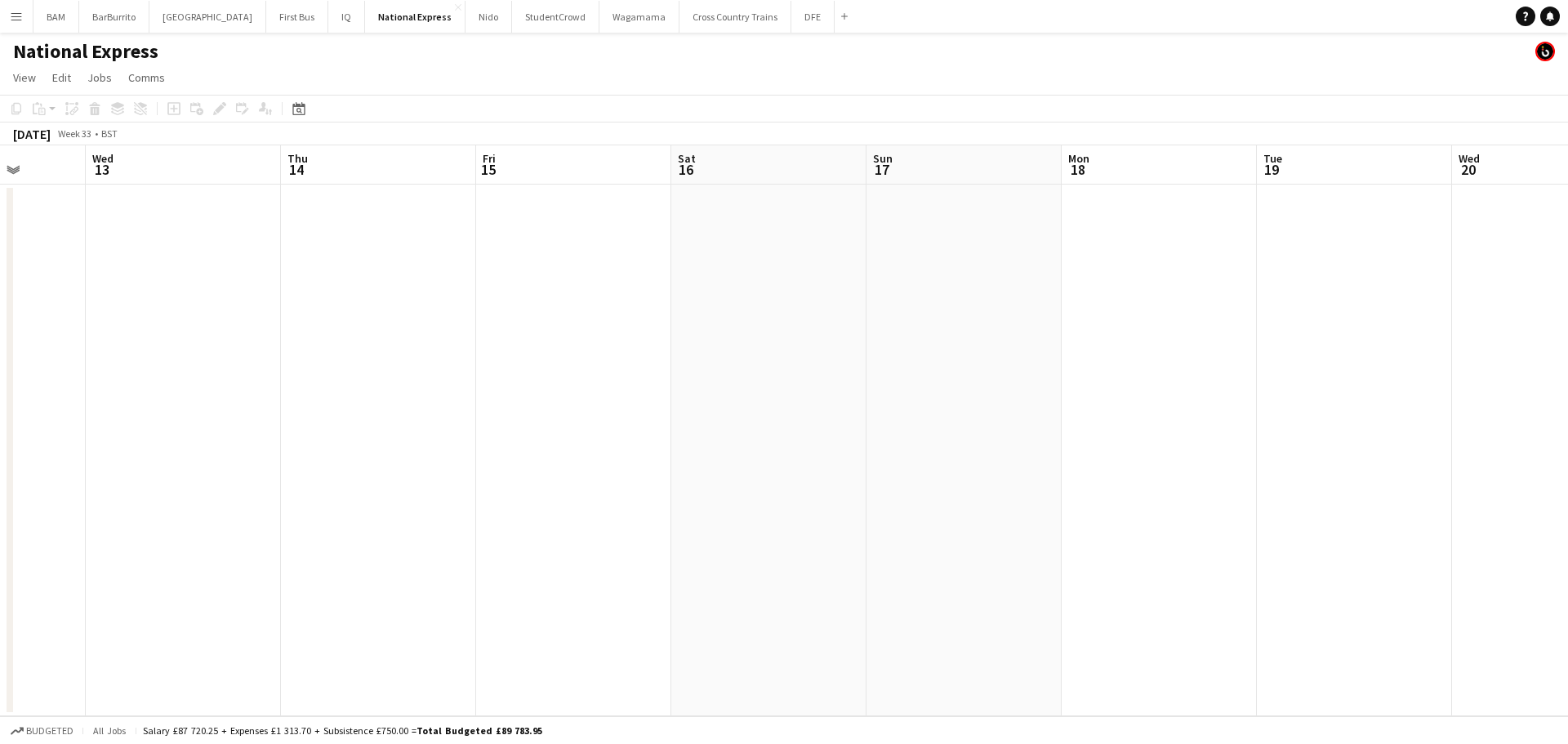
click at [434, 236] on app-calendar-viewport "Sun 10 Mon 11 Tue 12 Wed 13 Thu 14 Fri 15 Sat 16 Sun 17 Mon 18 Tue 19 Wed 20 Th…" at bounding box center [784, 431] width 1568 height 571
drag, startPoint x: 1034, startPoint y: 298, endPoint x: 1124, endPoint y: 282, distance: 91.4
click at [487, 259] on app-calendar-viewport "Tue 12 Wed 13 Thu 14 Fri 15 Sat 16 Sun 17 Mon 18 Tue 19 Wed 20 Thu 21 Fri 22 Sa…" at bounding box center [784, 431] width 1568 height 571
click at [405, 262] on app-calendar-viewport "Fri 15 Sat 16 Sun 17 Mon 18 Tue 19 Wed 20 Thu 21 Fri 22 Sat 23 Sun 24 Mon 25 Tu…" at bounding box center [784, 431] width 1568 height 571
drag, startPoint x: 804, startPoint y: 340, endPoint x: 963, endPoint y: 316, distance: 160.8
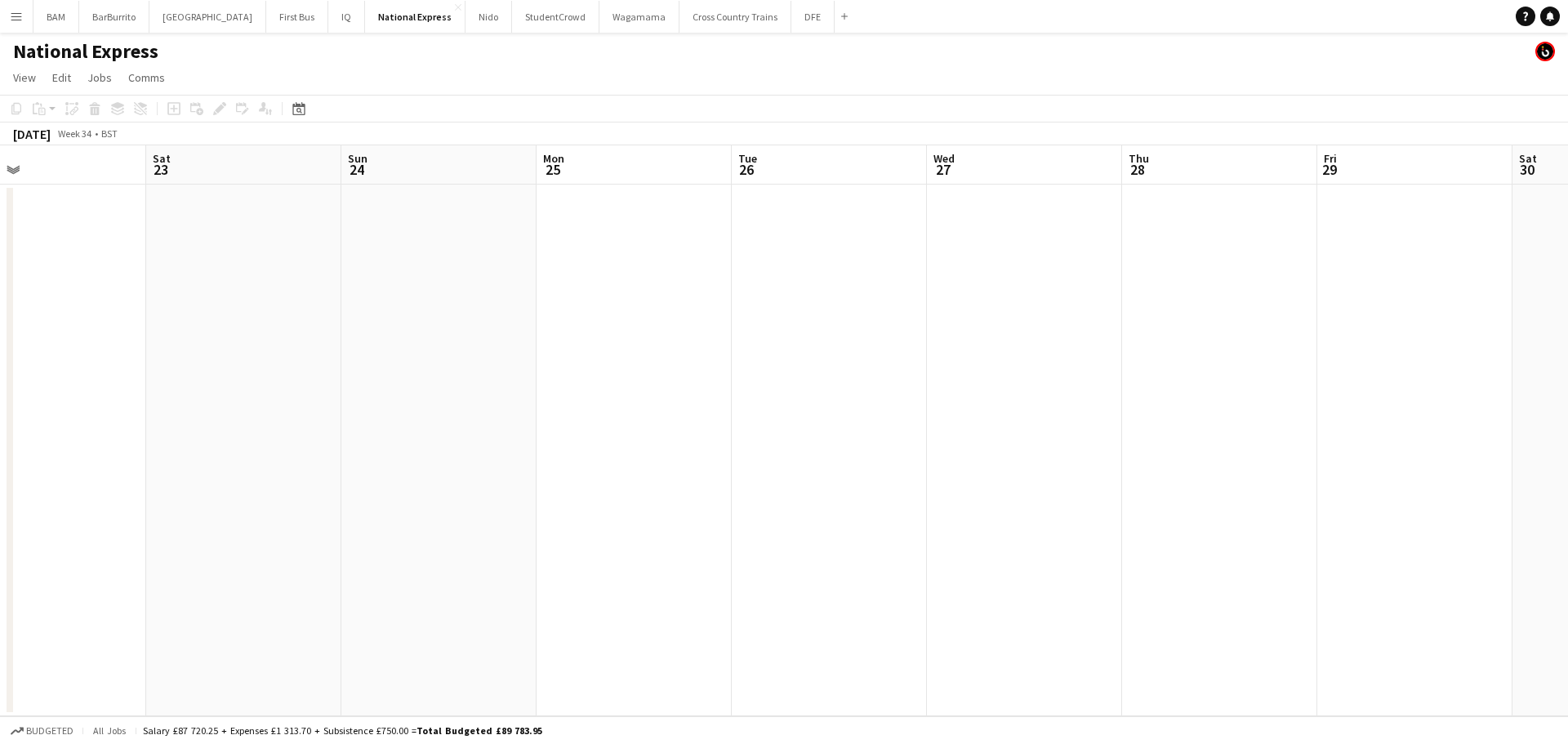
click at [329, 290] on app-calendar-viewport "Wed 20 Thu 21 Fri 22 Sat 23 Sun 24 Mon 25 Tue 26 Wed 27 Thu 28 Fri 29 Sat 30 Su…" at bounding box center [784, 431] width 1568 height 571
click at [302, 280] on app-calendar-viewport "Sun 24 Mon 25 Tue 26 Wed 27 Thu 28 Fri 29 Sat 30 Sun 31 Mon 1 Tue 2 Wed 3 Thu 4…" at bounding box center [784, 431] width 1568 height 571
drag, startPoint x: 875, startPoint y: 339, endPoint x: 917, endPoint y: 321, distance: 45.7
click at [303, 285] on app-calendar-viewport "Thu 28 Fri 29 Sat 30 Sun 31 Mon 1 Tue 2 Wed 3 Thu 4 Fri 5 Sat 6 Sun 7 Mon 8 Tue…" at bounding box center [784, 431] width 1568 height 571
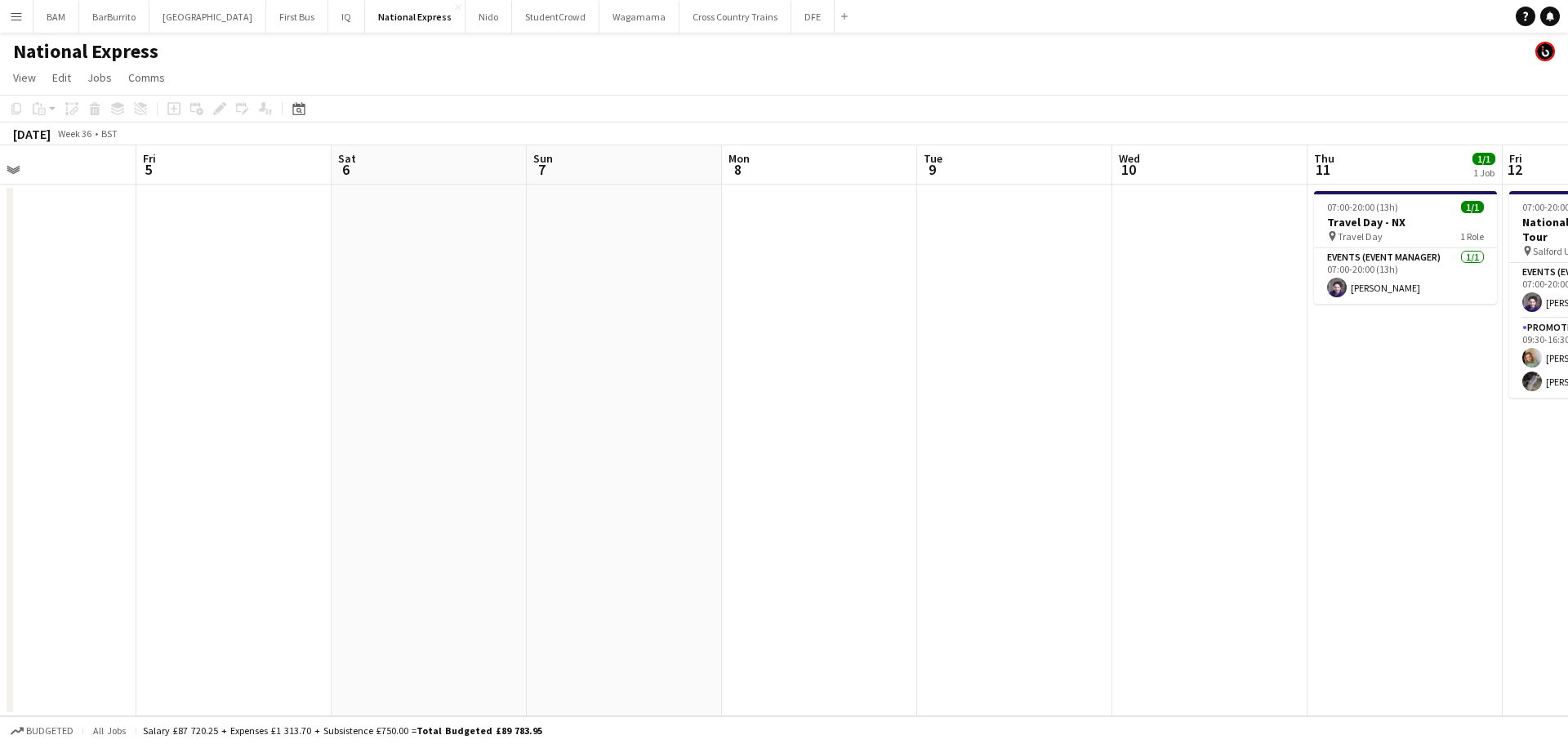
drag, startPoint x: 418, startPoint y: 270, endPoint x: 522, endPoint y: 272, distance: 104.0
click at [400, 267] on app-calendar-viewport "Tue 2 Wed 3 Thu 4 Fri 5 Sat 6 Sun 7 Mon 8 Tue 9 Wed 10 Thu 11 1/1 1 Job Fri 12 …" at bounding box center [784, 431] width 1568 height 571
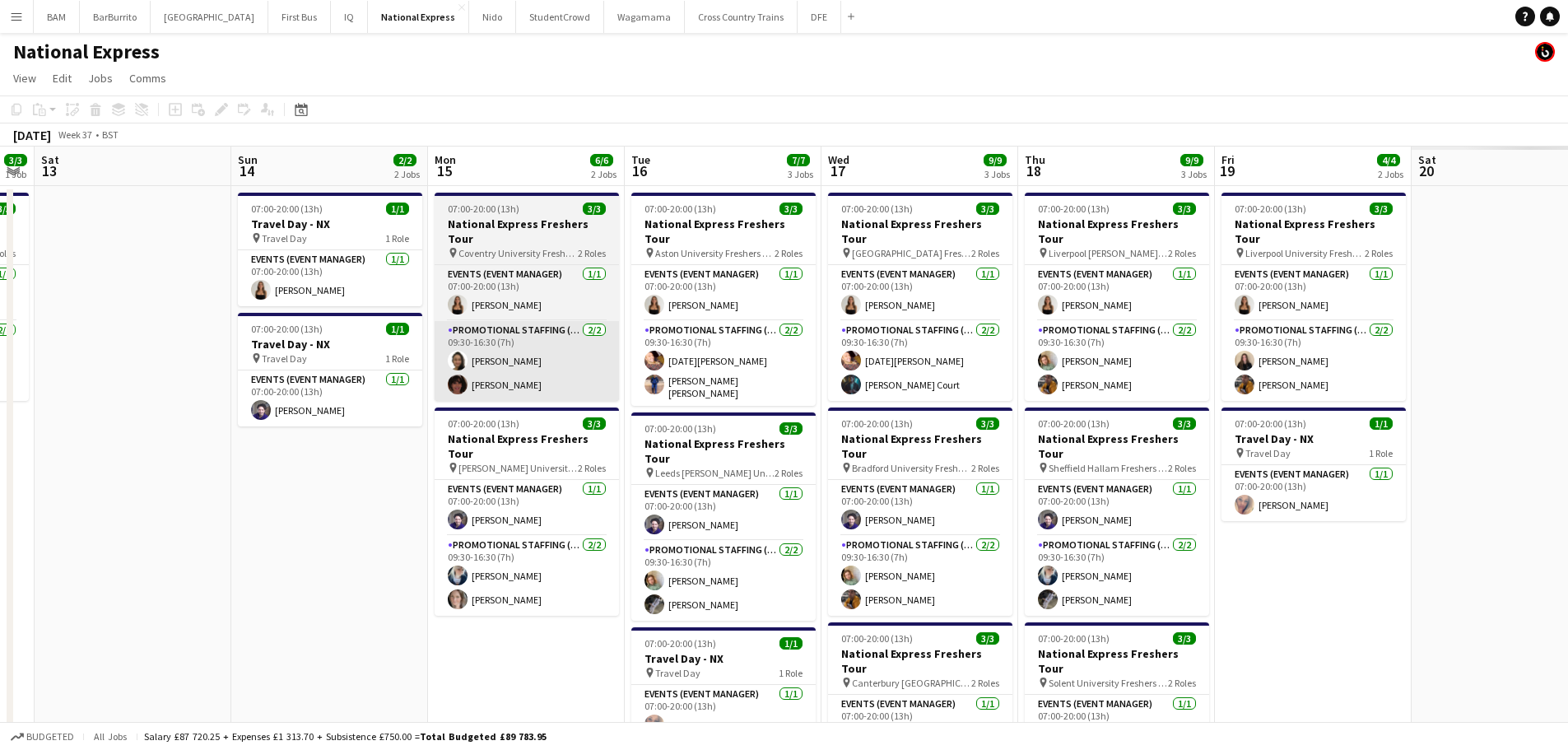
drag, startPoint x: 173, startPoint y: 336, endPoint x: 438, endPoint y: 340, distance: 265.0
click at [137, 336] on app-calendar-viewport "Wed 10 Thu 11 1/1 1 Job Fri 12 3/3 1 Job Sat 13 Sun 14 2/2 2 Jobs Mon 15 6/6 2 …" at bounding box center [784, 507] width 1568 height 721
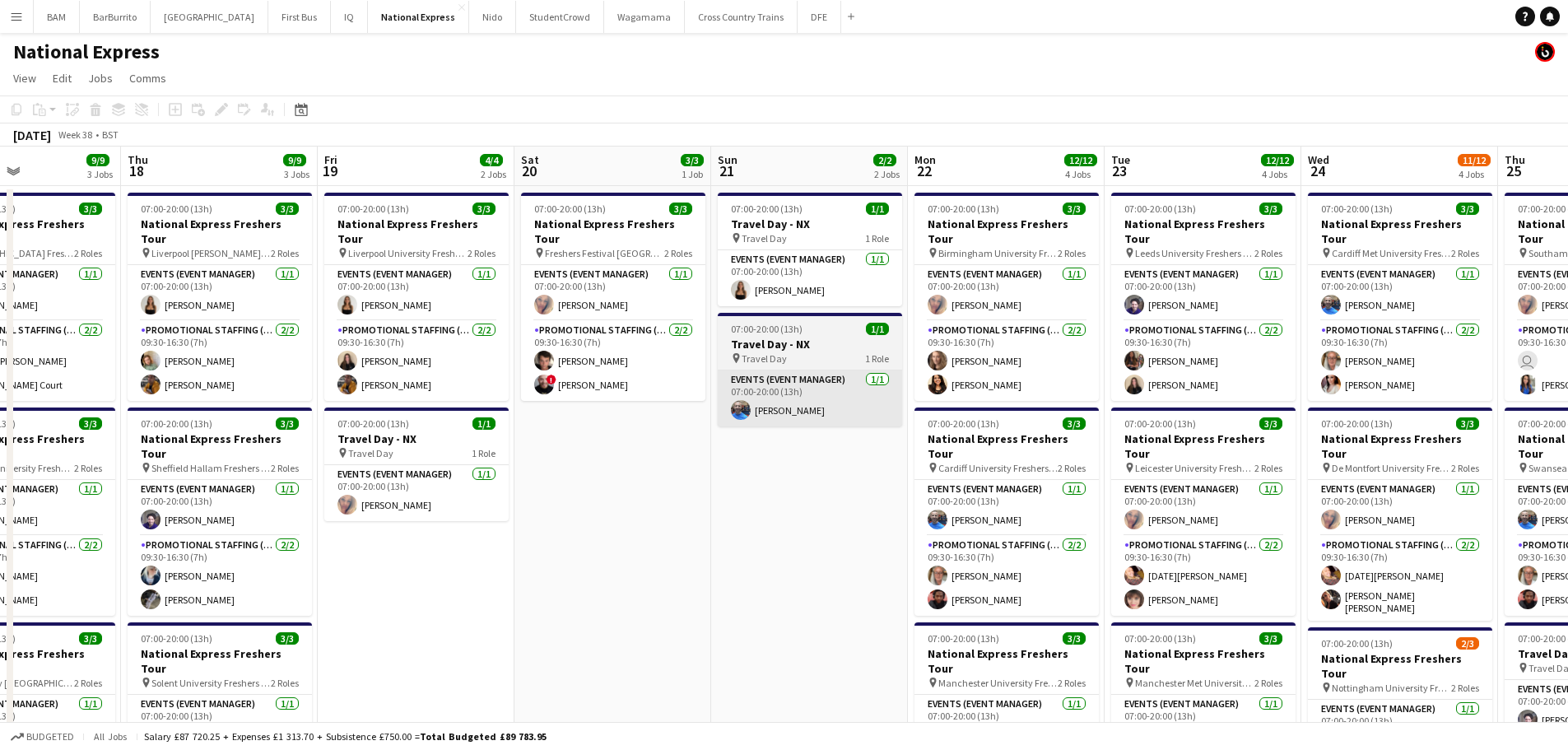
drag, startPoint x: 1026, startPoint y: 404, endPoint x: 869, endPoint y: 388, distance: 157.8
click at [342, 368] on app-calendar-viewport "Sun 14 2/2 2 Jobs Mon 15 6/6 2 Jobs Tue 16 7/7 3 Jobs Wed 17 9/9 3 Jobs Thu 18 …" at bounding box center [784, 614] width 1568 height 937
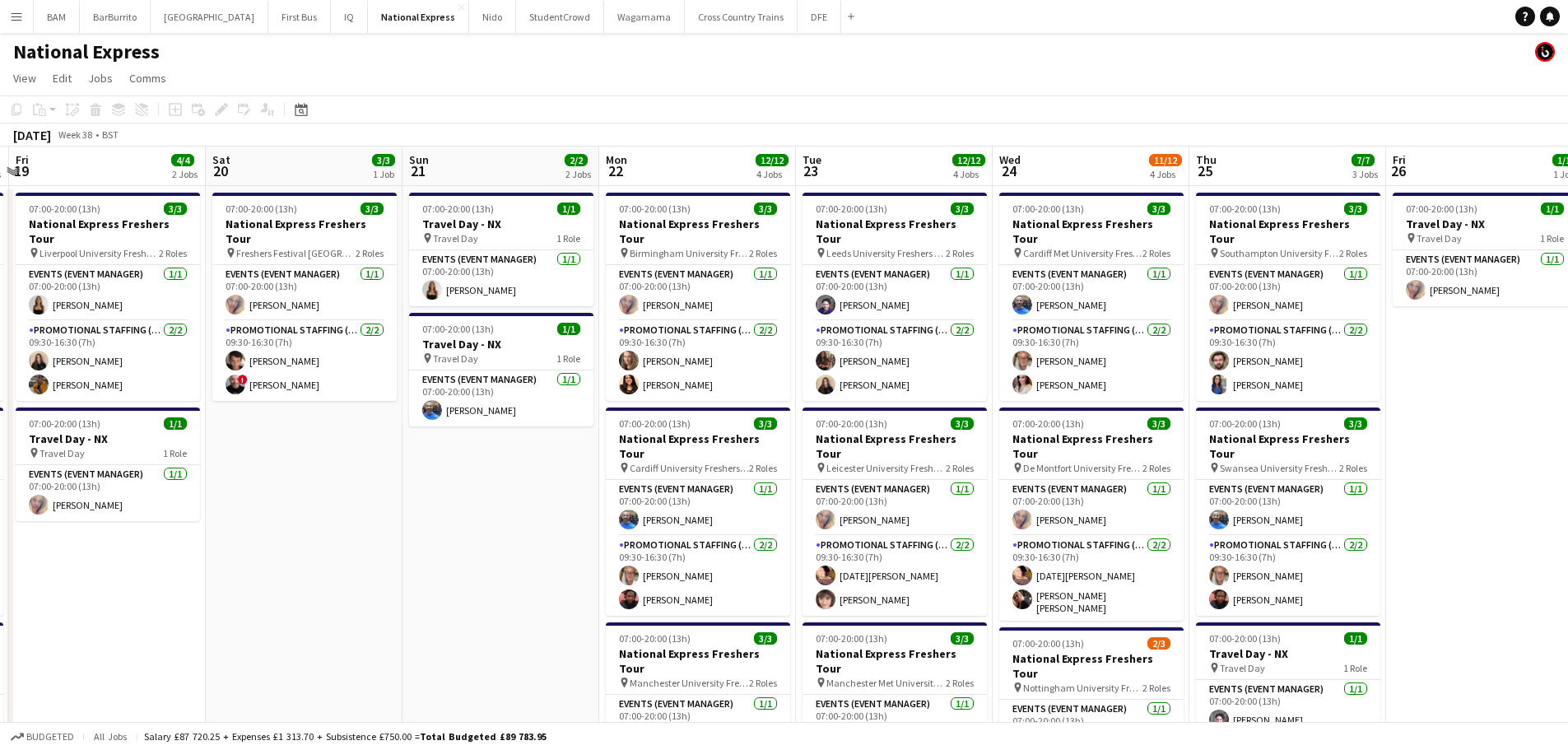
scroll to position [0, 350]
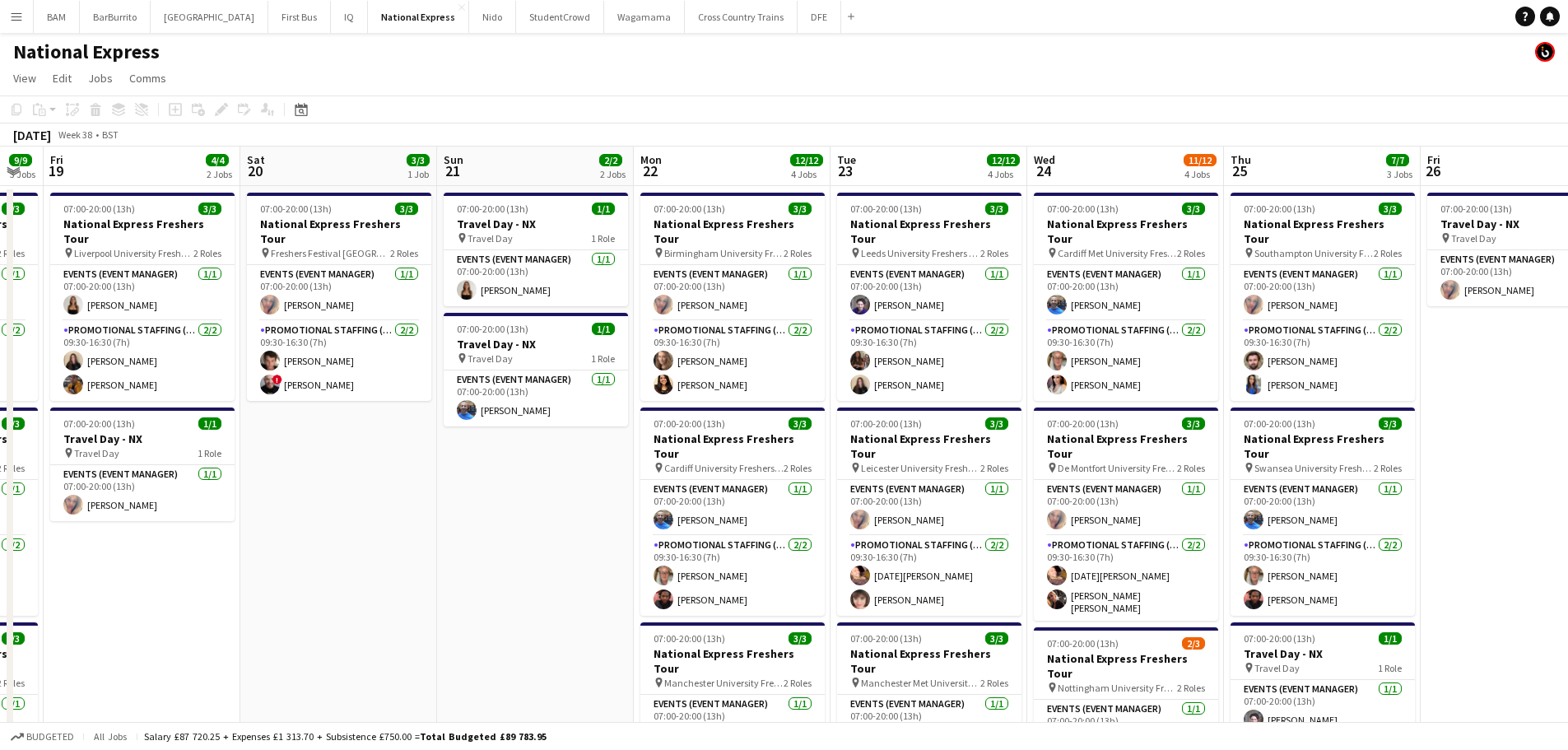
drag, startPoint x: 1040, startPoint y: 416, endPoint x: 729, endPoint y: 386, distance: 312.4
click at [729, 386] on app-calendar-viewport "Wed 17 9/9 3 Jobs Thu 18 9/9 3 Jobs Fri 19 4/4 2 Jobs Sat 20 3/3 1 Job Sun 21 2…" at bounding box center [784, 614] width 1568 height 937
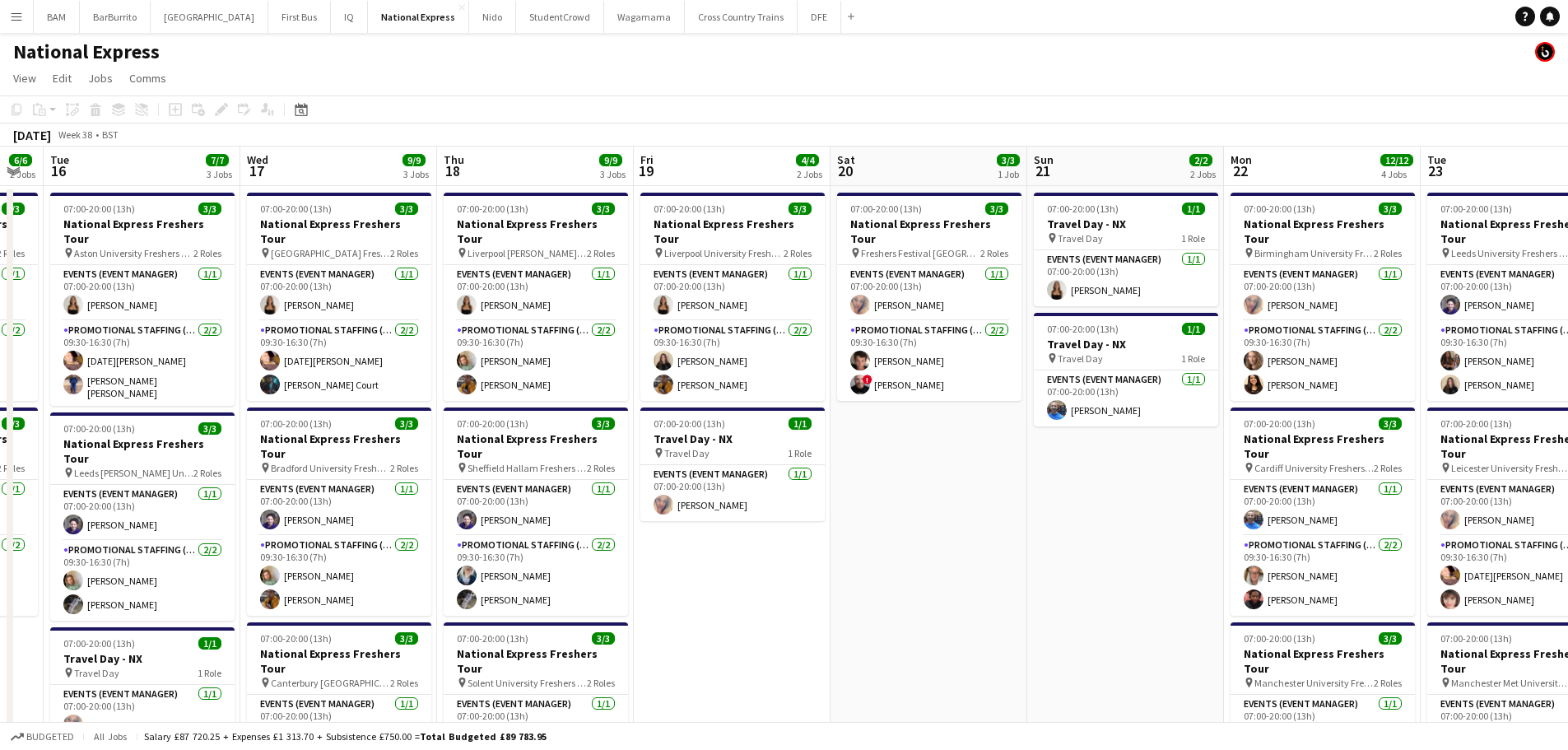
drag, startPoint x: 658, startPoint y: 189, endPoint x: 1314, endPoint y: 192, distance: 656.0
click at [1314, 192] on app-calendar-viewport "Sun 14 2/2 2 Jobs Mon 15 6/6 2 Jobs Tue 16 7/7 3 Jobs Wed 17 9/9 3 Jobs Thu 18 …" at bounding box center [784, 614] width 1568 height 937
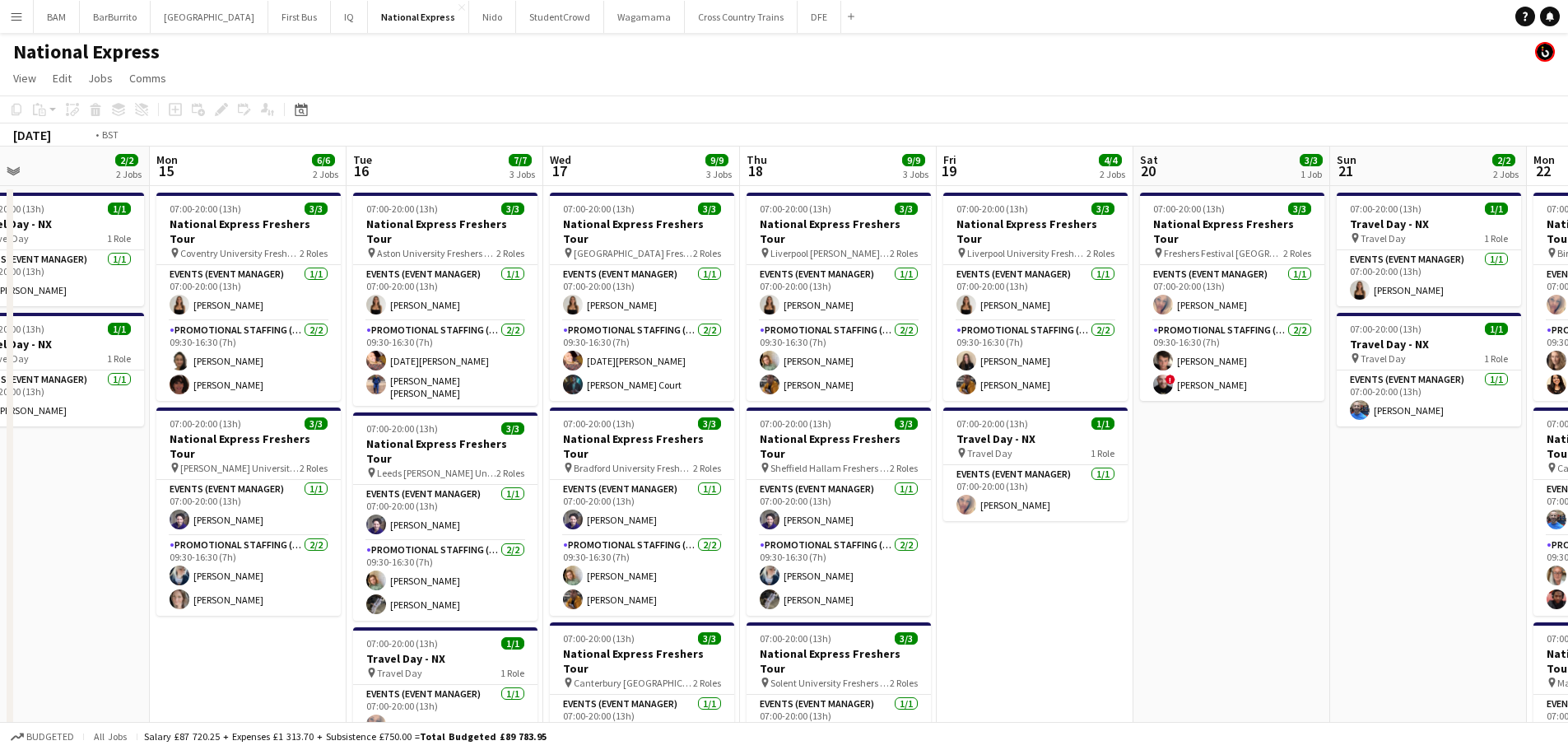
drag, startPoint x: 624, startPoint y: 259, endPoint x: 1277, endPoint y: 279, distance: 653.3
click at [1278, 279] on app-calendar-viewport "Sat 13 Sun 14 2/2 2 Jobs Mon 15 6/6 2 Jobs Tue 16 7/7 3 Jobs Wed 17 9/9 3 Jobs …" at bounding box center [784, 614] width 1568 height 937
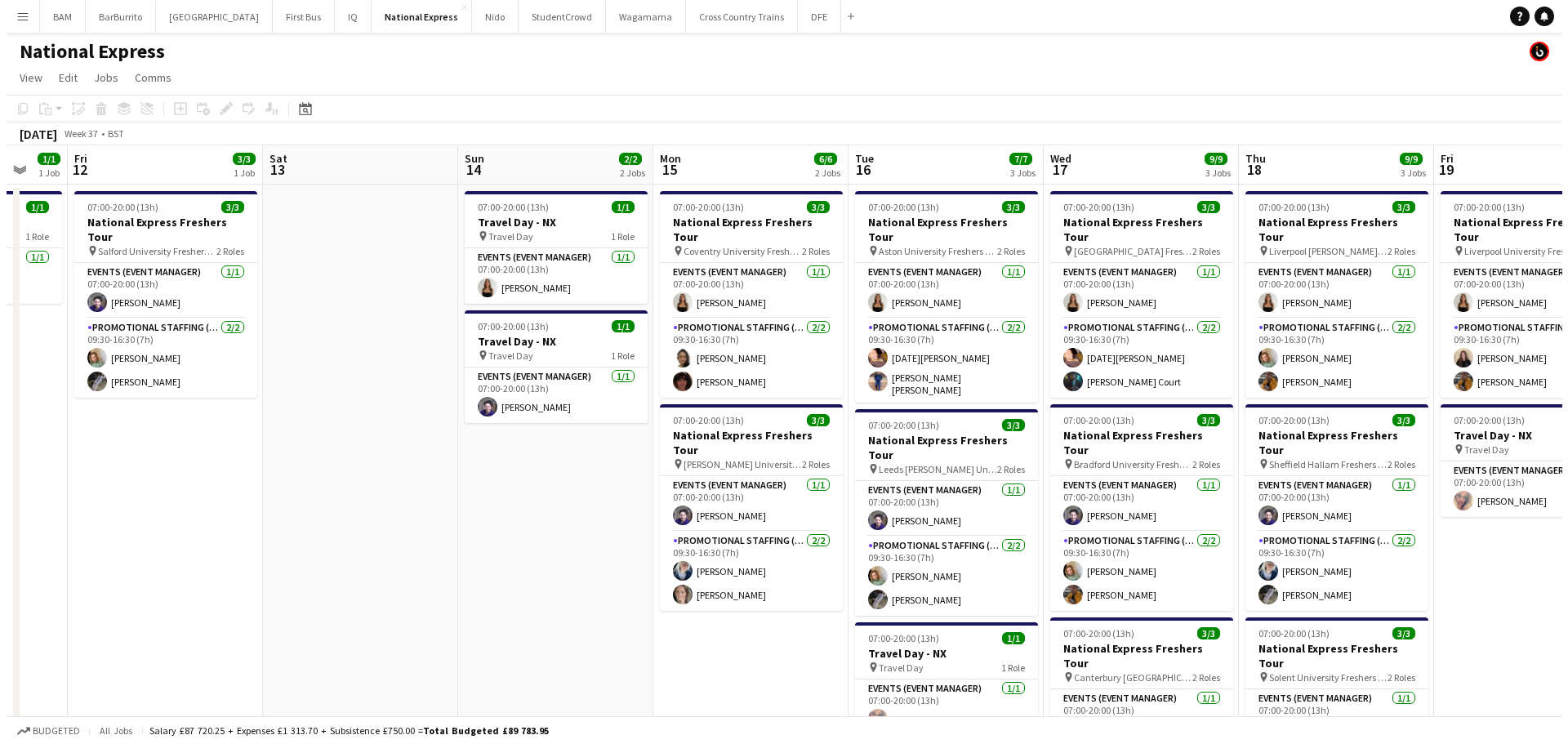
scroll to position [0, 634]
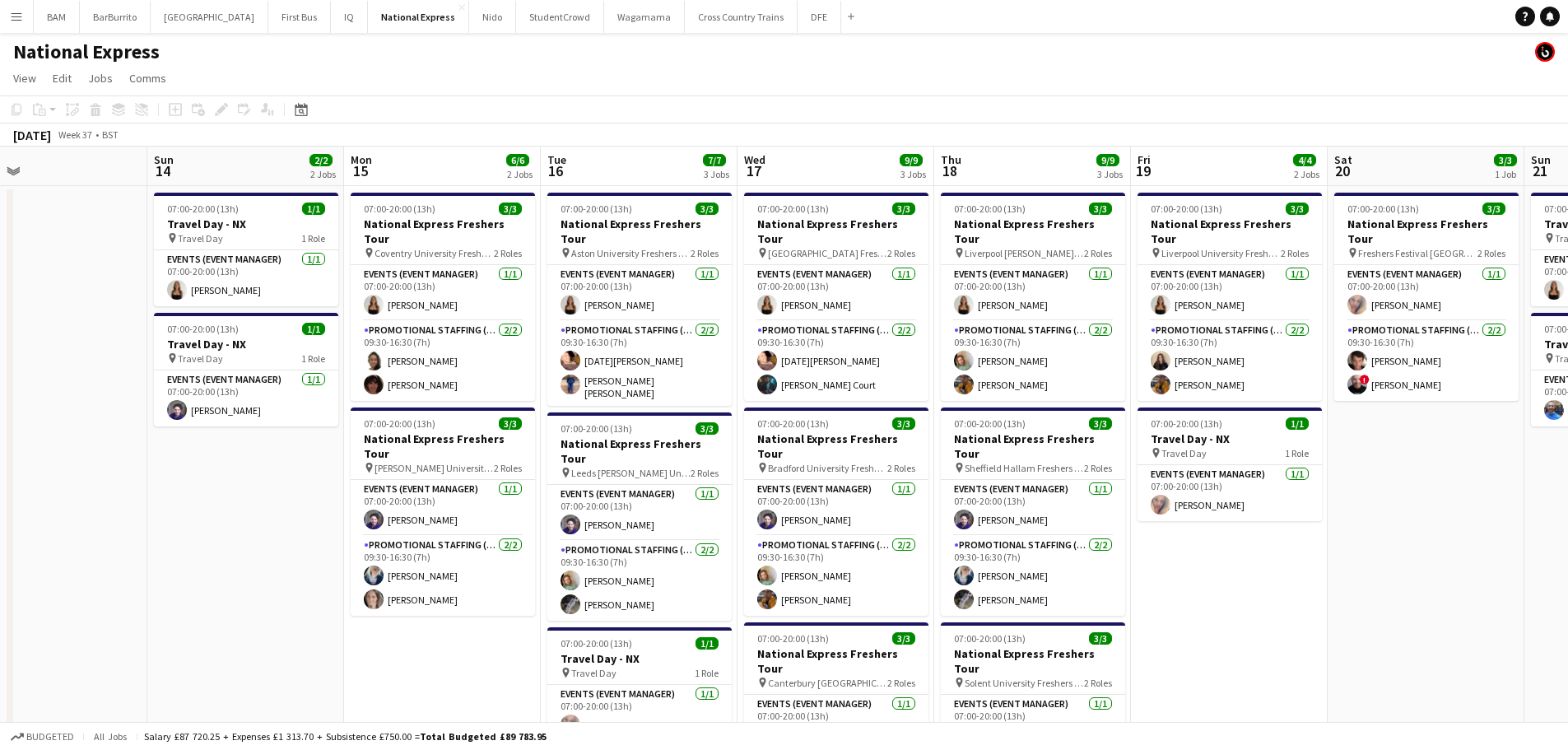
drag, startPoint x: 658, startPoint y: 317, endPoint x: 414, endPoint y: 313, distance: 244.0
click at [414, 313] on app-calendar-viewport "Wed 10 Thu 11 1/1 1 Job Fri 12 3/3 1 Job Sat 13 Sun 14 2/2 2 Jobs Mon 15 6/6 2 …" at bounding box center [784, 614] width 1568 height 937
click at [798, 26] on button "DFE Close" at bounding box center [820, 17] width 44 height 32
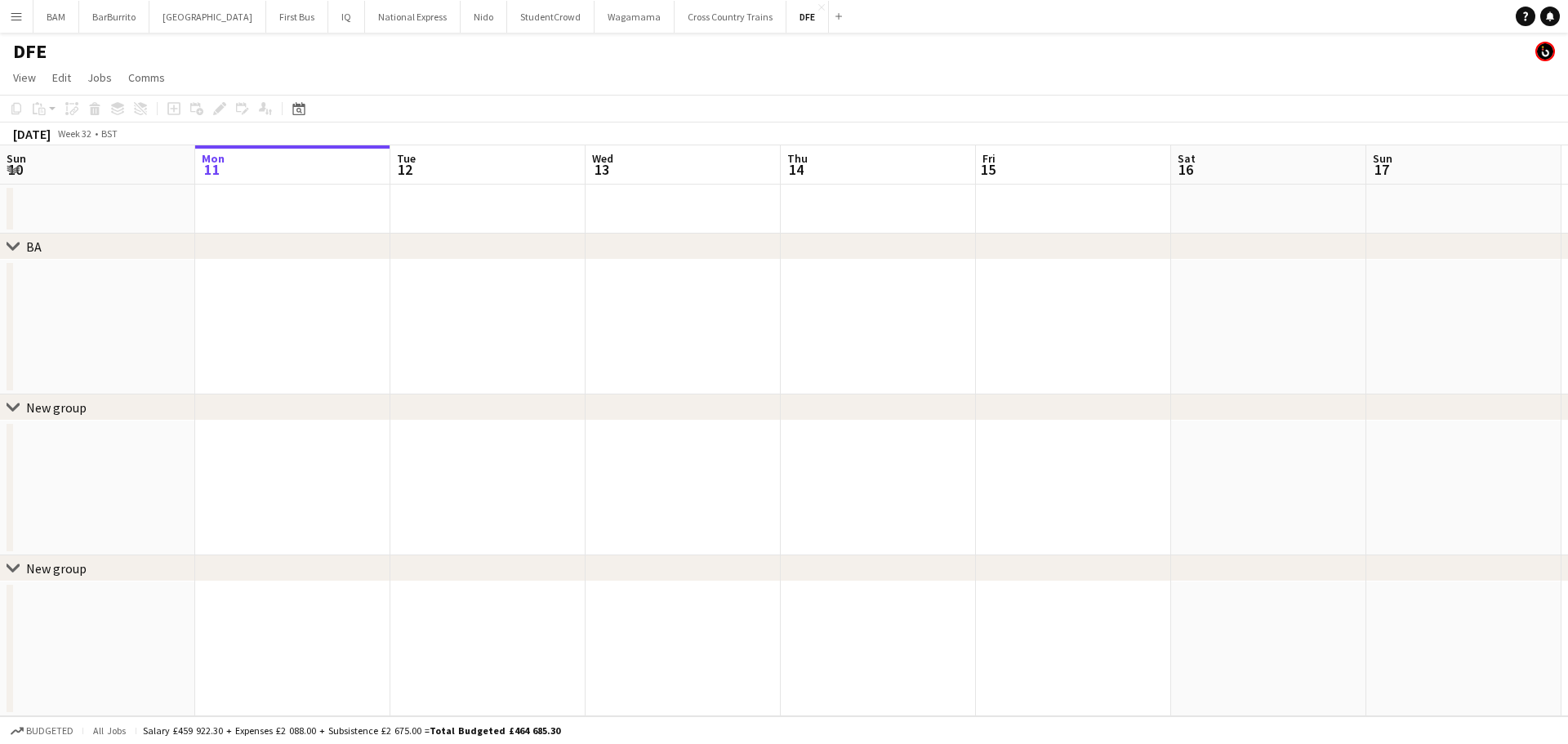
click at [348, 237] on div "chevron-right BA" at bounding box center [784, 247] width 1568 height 26
drag, startPoint x: 1134, startPoint y: 328, endPoint x: 473, endPoint y: 249, distance: 665.7
click at [467, 266] on app-calendar-viewport "Fri 8 Sat 9 Sun 10 Mon 11 Tue 12 Wed 13 Thu 14 Fri 15 Sat 16 Sun 17 Mon 18 Tue …" at bounding box center [784, 431] width 1568 height 571
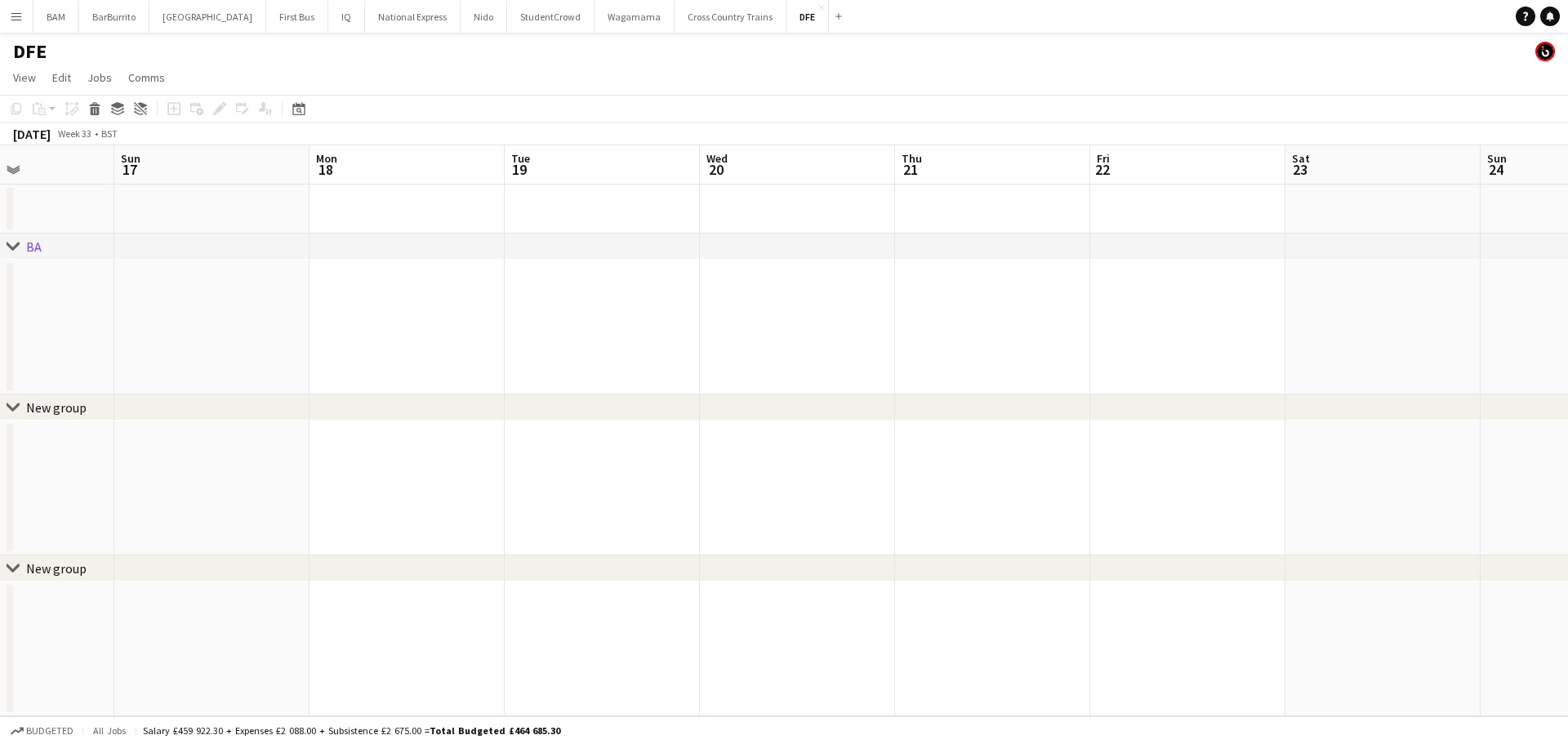
drag, startPoint x: 843, startPoint y: 232, endPoint x: 322, endPoint y: 199, distance: 522.0
click at [177, 212] on app-calendar-viewport "Thu 14 Fri 15 Sat 16 Sun 17 Mon 18 Tue 19 Wed 20 Thu 21 Fri 22 Sat 23 Sun 24 Mo…" at bounding box center [784, 431] width 1568 height 571
drag, startPoint x: 907, startPoint y: 239, endPoint x: 575, endPoint y: 184, distance: 336.5
click at [371, 187] on div "chevron-right BA chevron-right New group chevron-right New group Thu 14 Fri 15 …" at bounding box center [784, 431] width 1568 height 571
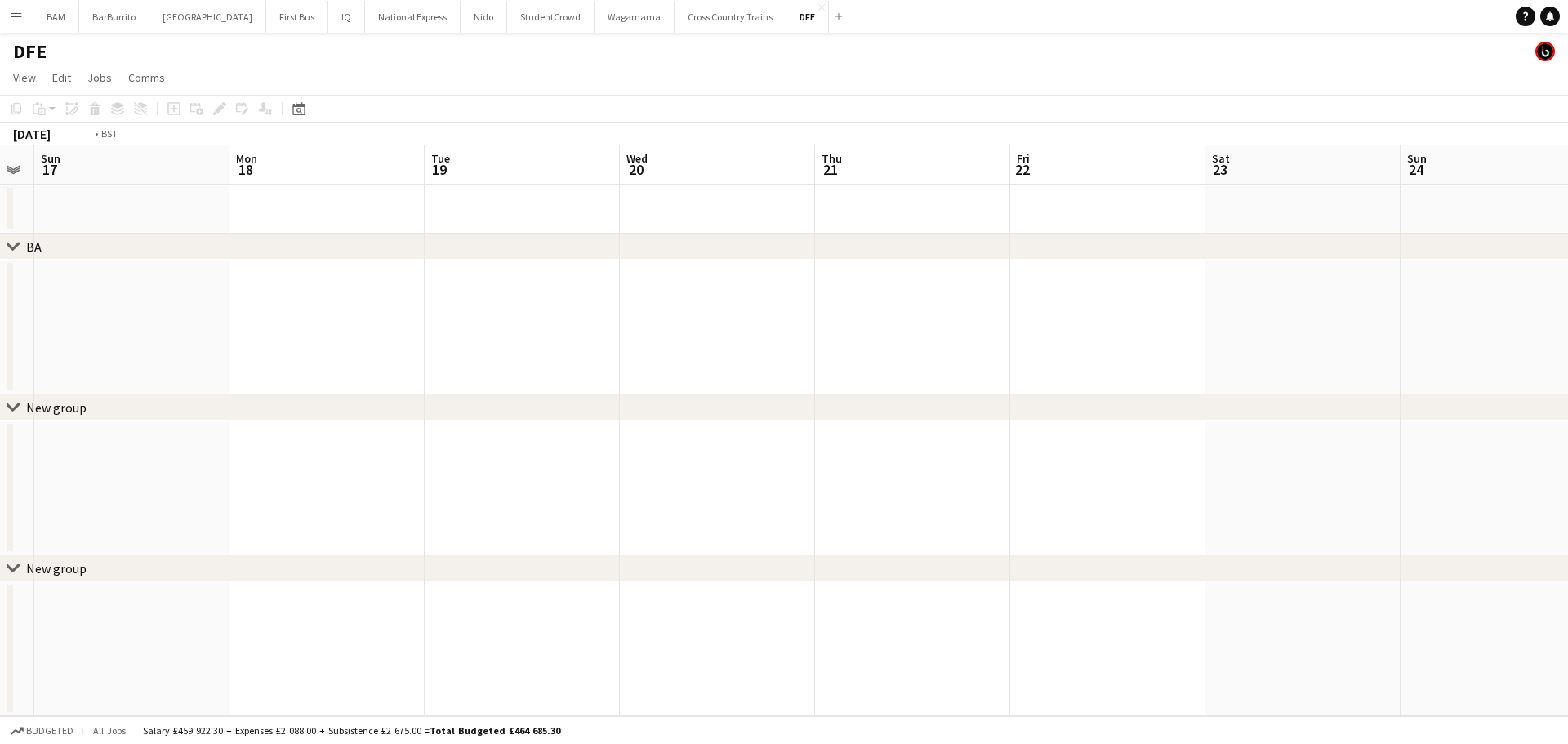
scroll to position [0, 467]
drag, startPoint x: 1050, startPoint y: 221, endPoint x: 254, endPoint y: 125, distance: 801.8
click at [464, 155] on app-calendar-viewport "Thu 14 Fri 15 Sat 16 Sun 17 Mon 18 Tue 19 Wed 20 Thu 21 Fri 22 Sat 23 Sun 24 Mo…" at bounding box center [784, 431] width 1568 height 571
click at [298, 112] on icon at bounding box center [299, 110] width 6 height 6
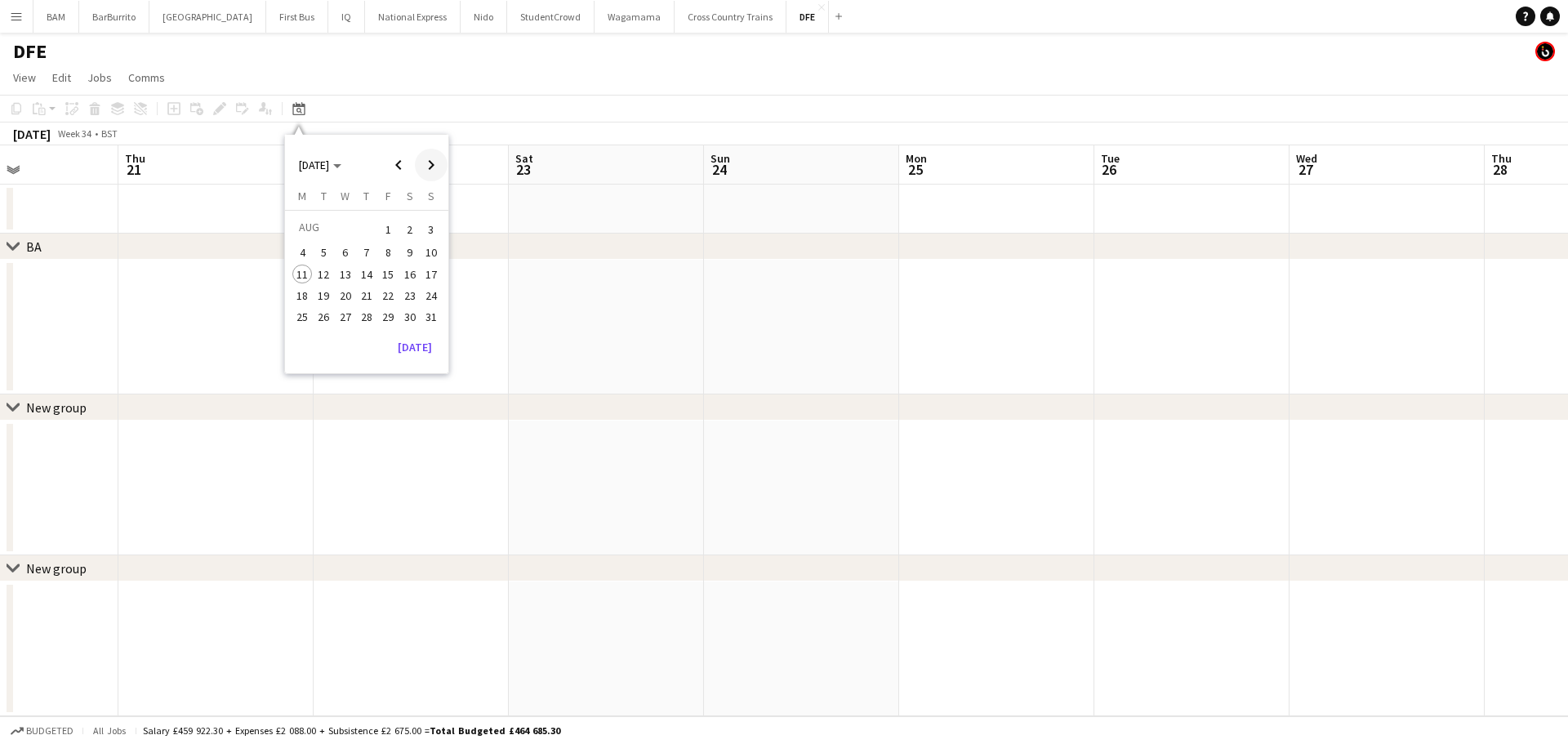
click at [432, 164] on span "Next month" at bounding box center [432, 165] width 33 height 33
click at [343, 300] on span "17" at bounding box center [345, 291] width 20 height 20
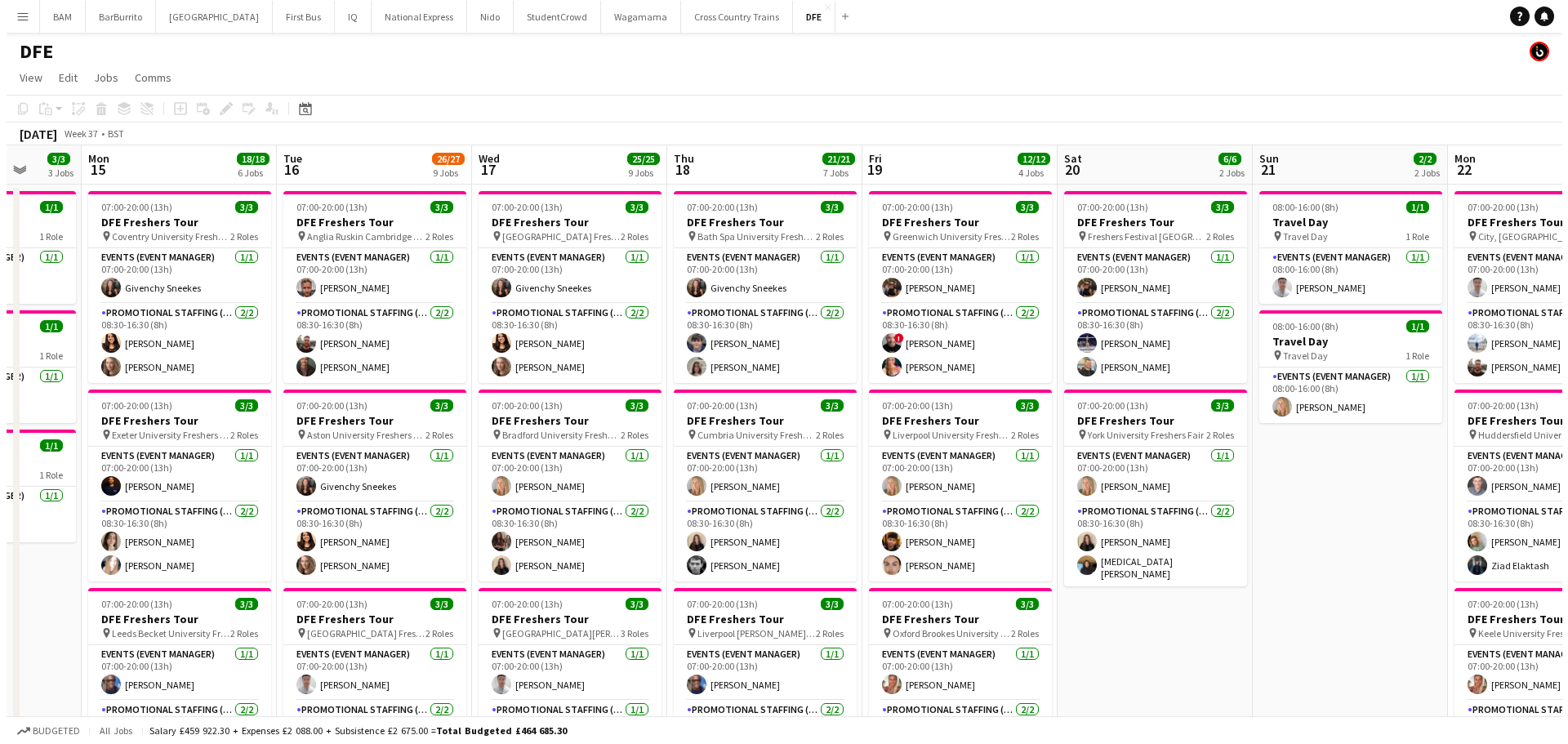
scroll to position [0, 427]
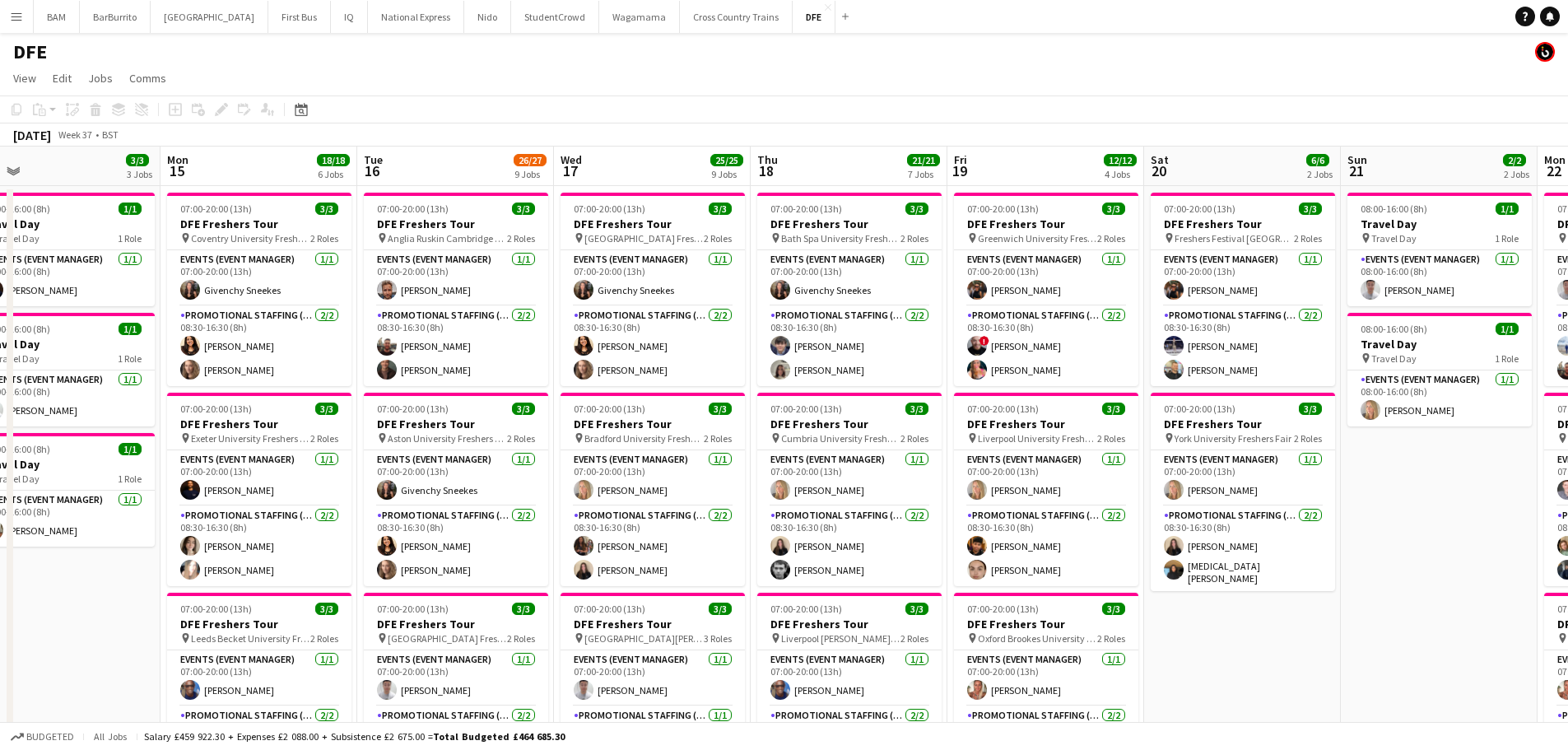
drag, startPoint x: 657, startPoint y: 277, endPoint x: 773, endPoint y: 280, distance: 116.0
click at [395, 22] on button "National Express Close" at bounding box center [416, 17] width 96 height 32
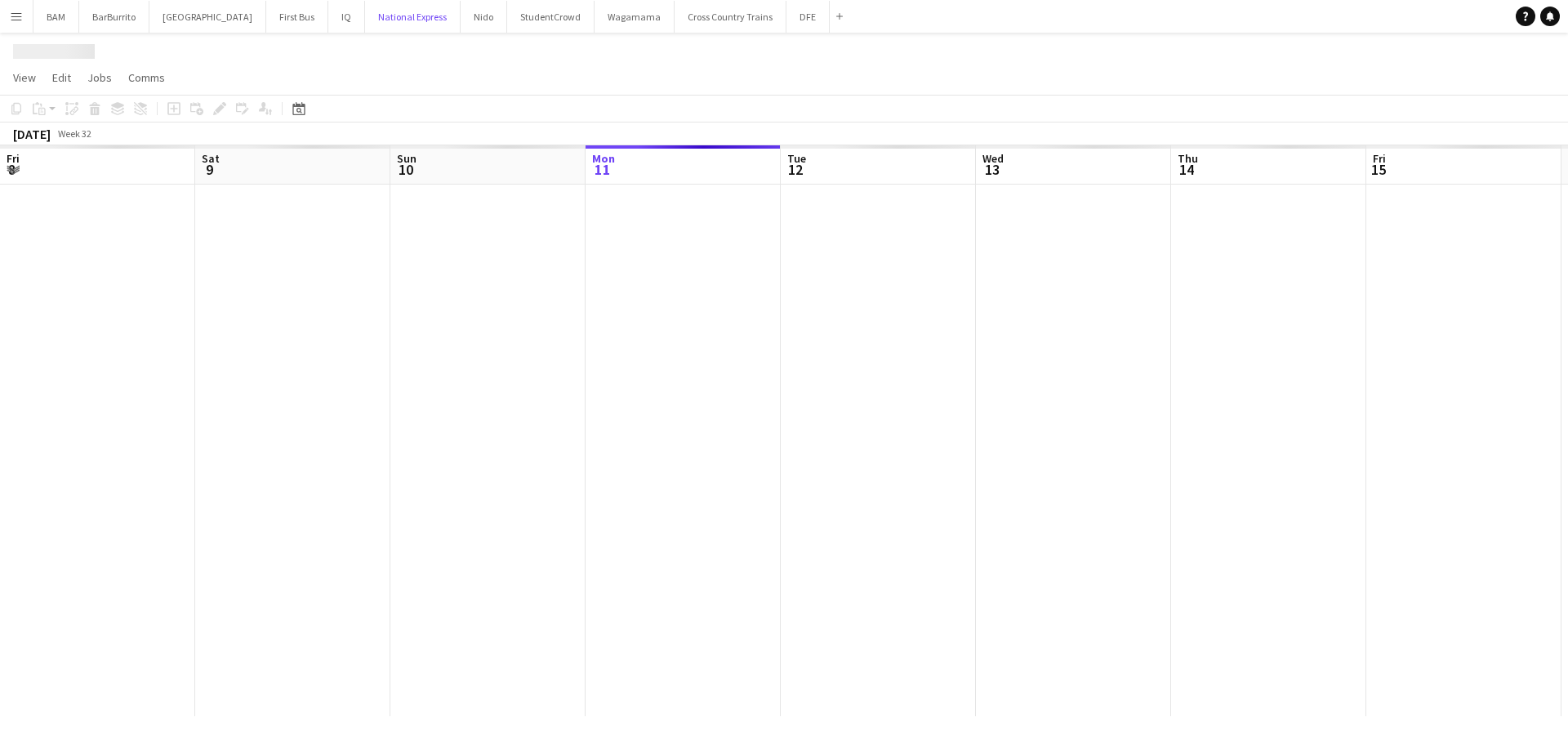
scroll to position [0, 391]
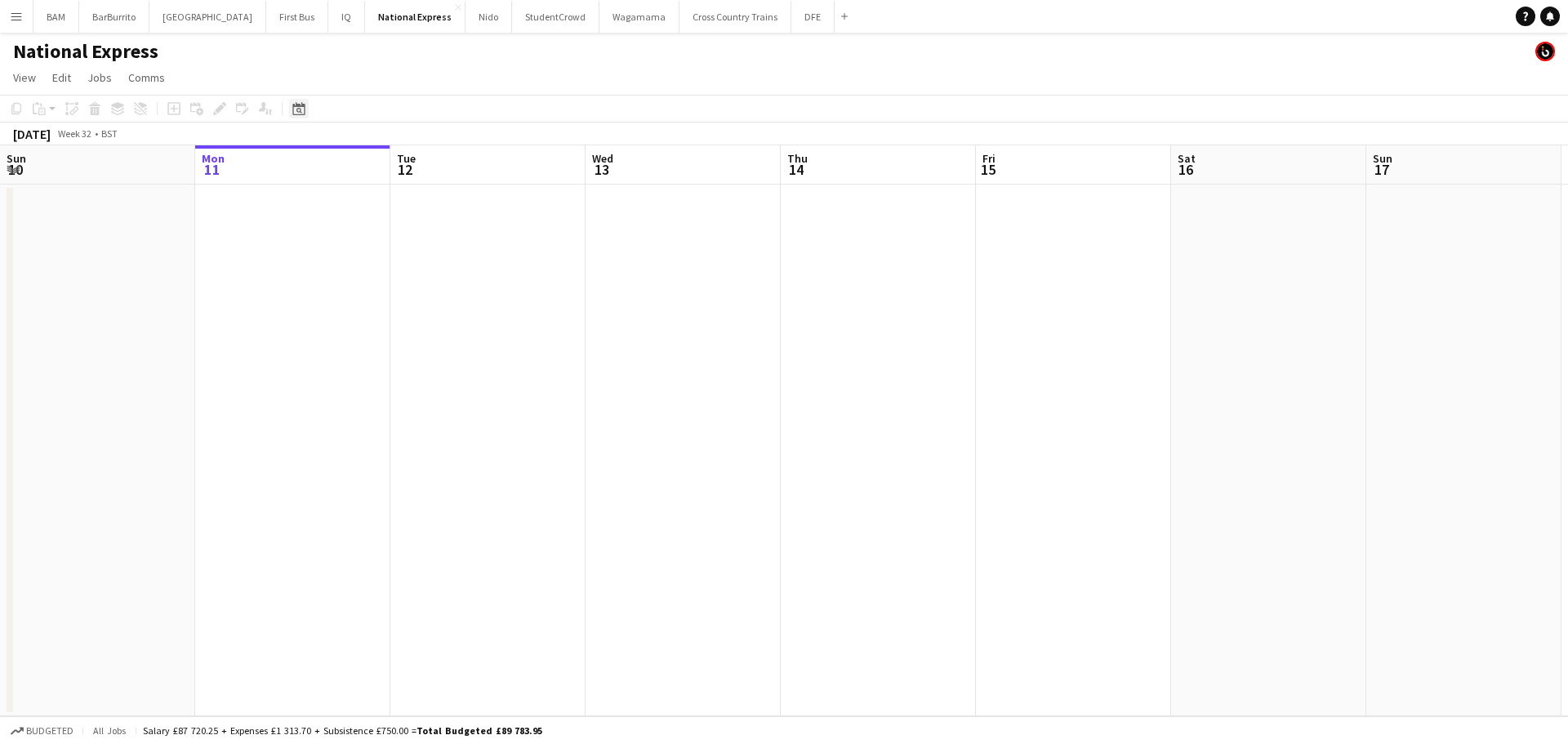
click at [299, 110] on icon "Date picker" at bounding box center [299, 108] width 13 height 13
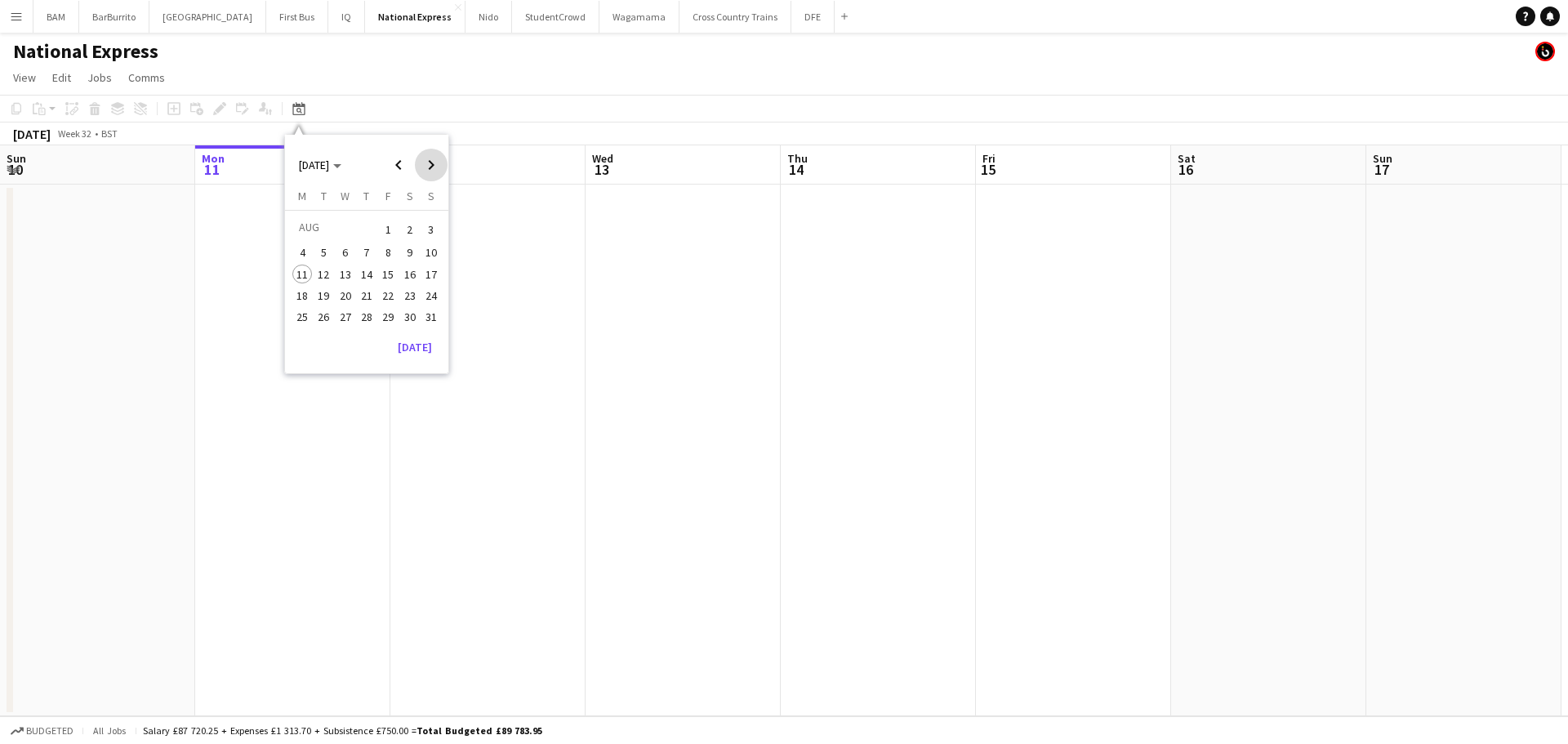
click at [428, 162] on span "Next month" at bounding box center [432, 165] width 33 height 33
click at [342, 294] on span "17" at bounding box center [345, 291] width 20 height 20
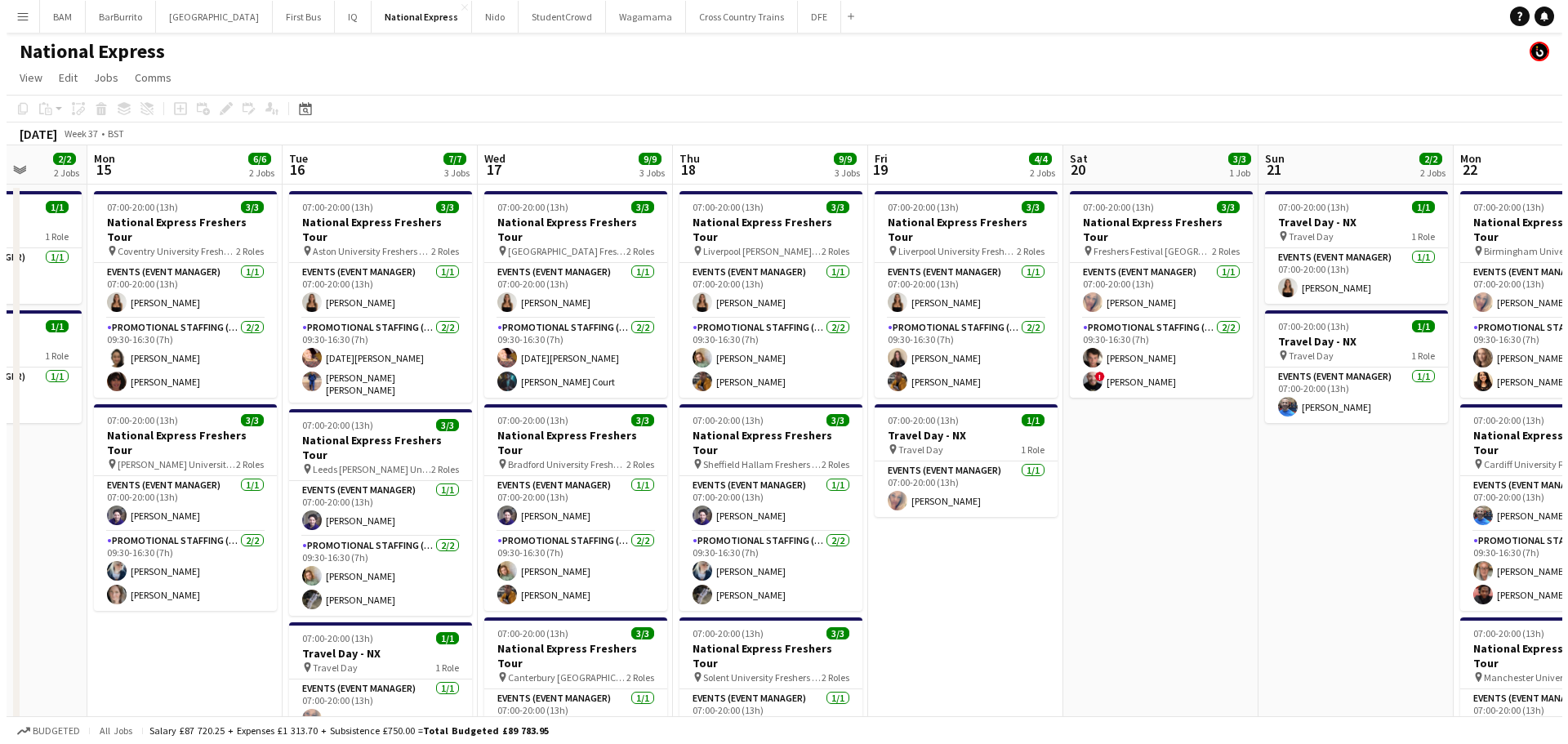
scroll to position [0, 504]
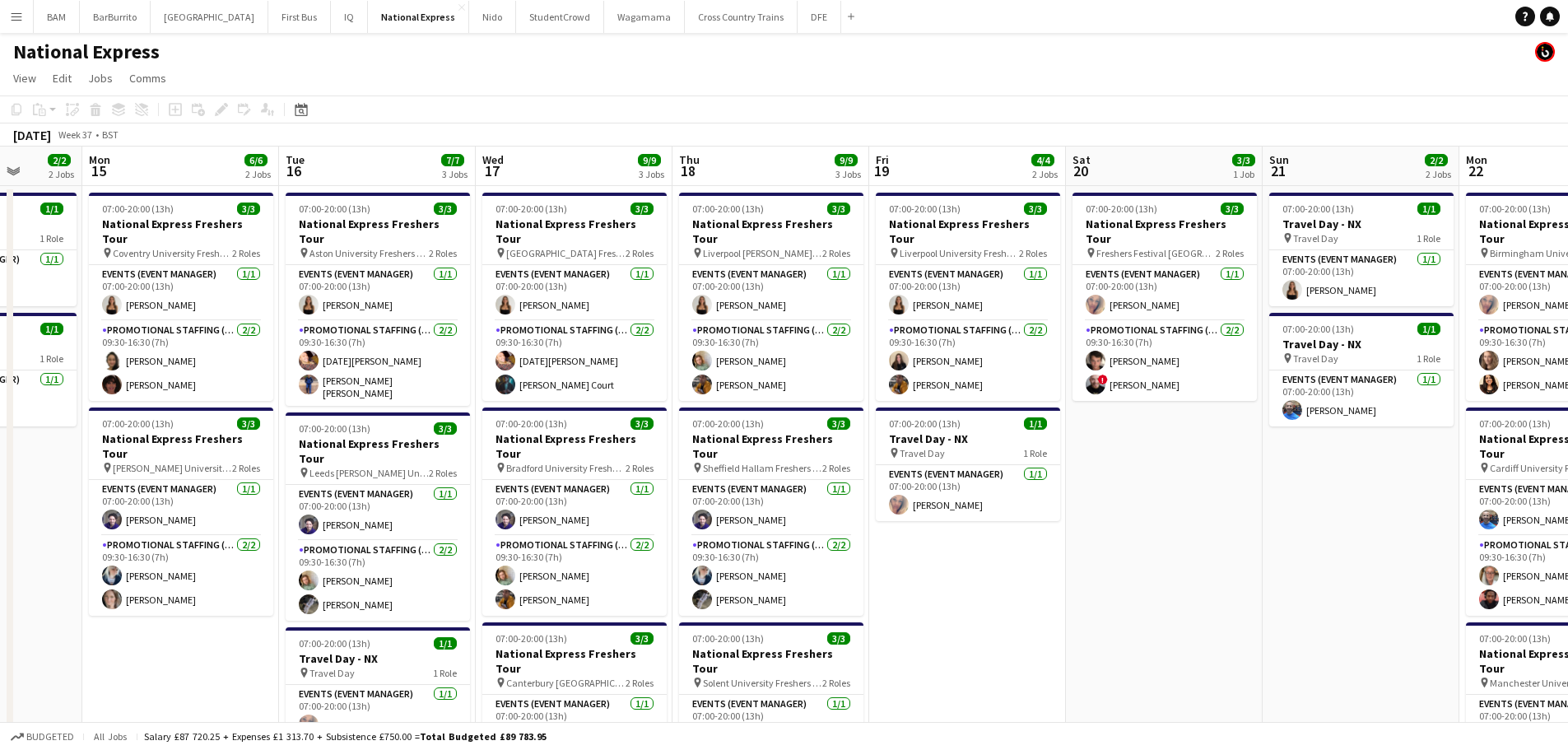
drag, startPoint x: 577, startPoint y: 306, endPoint x: 636, endPoint y: 308, distance: 59.0
click at [636, 308] on app-calendar-viewport "Fri 12 3/3 1 Job Sat 13 Sun 14 2/2 2 Jobs Mon 15 6/6 2 Jobs Tue 16 7/7 3 Jobs W…" at bounding box center [784, 614] width 1568 height 937
click at [798, 23] on button "DFE Close" at bounding box center [820, 17] width 44 height 32
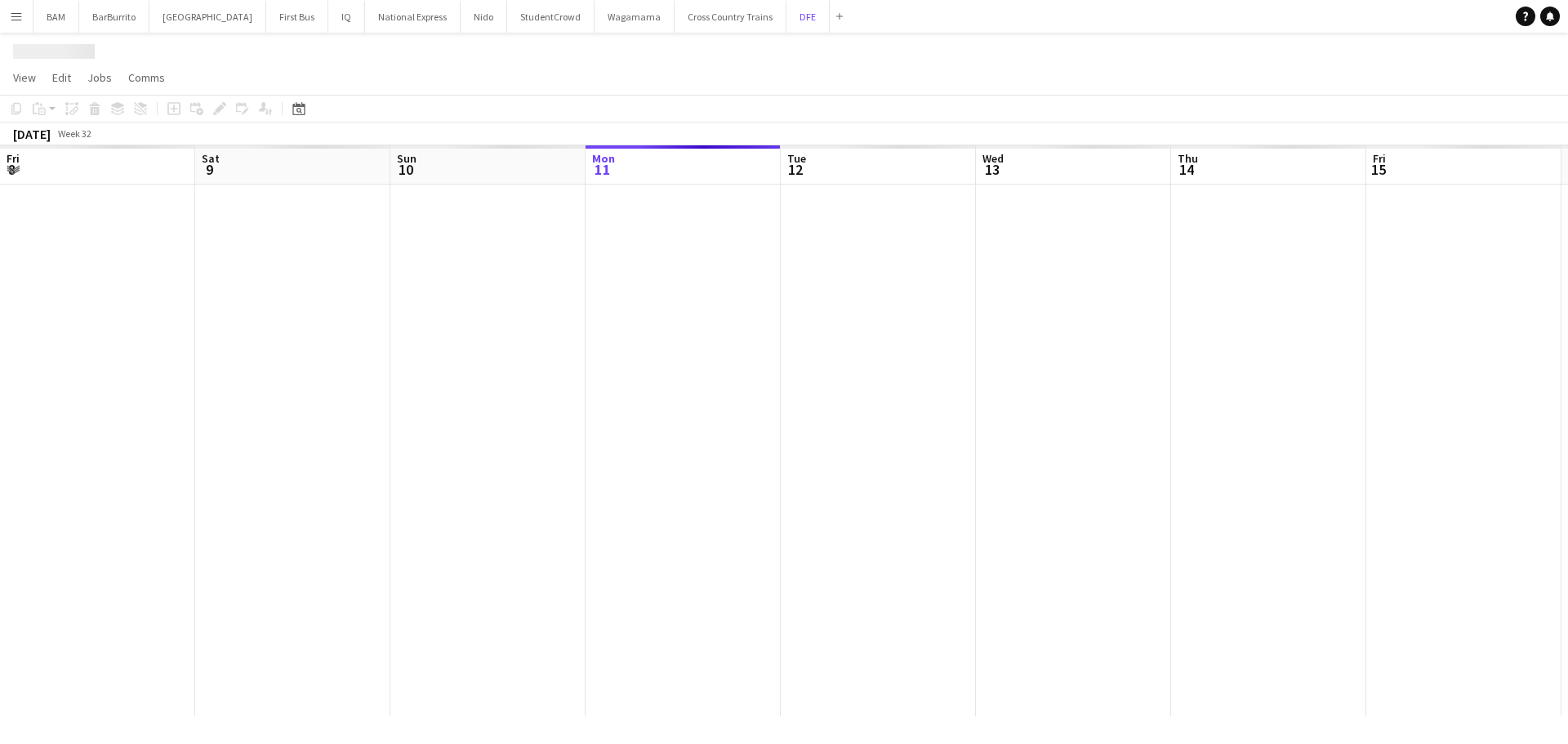
scroll to position [0, 391]
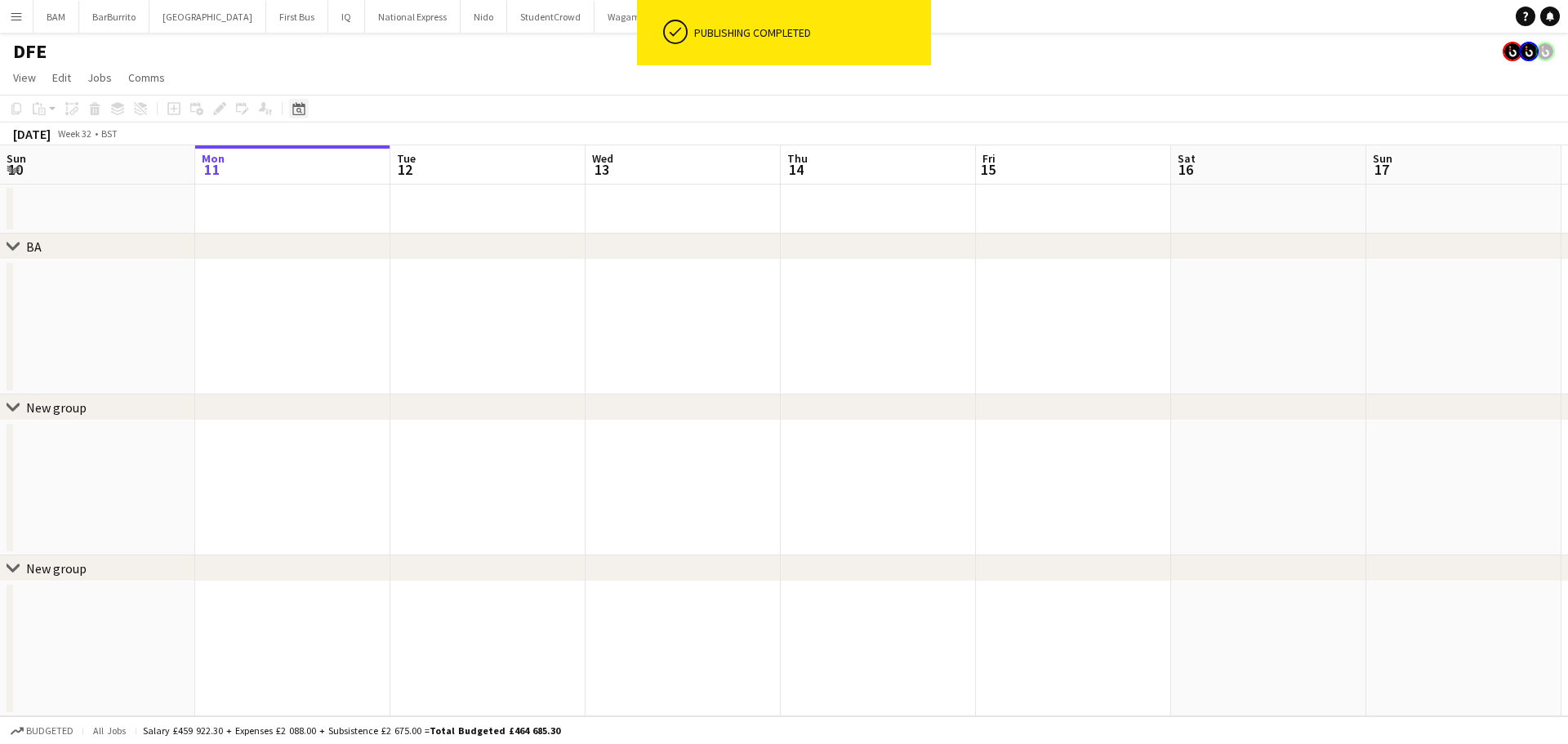
click at [290, 112] on div "Date picker" at bounding box center [299, 108] width 20 height 20
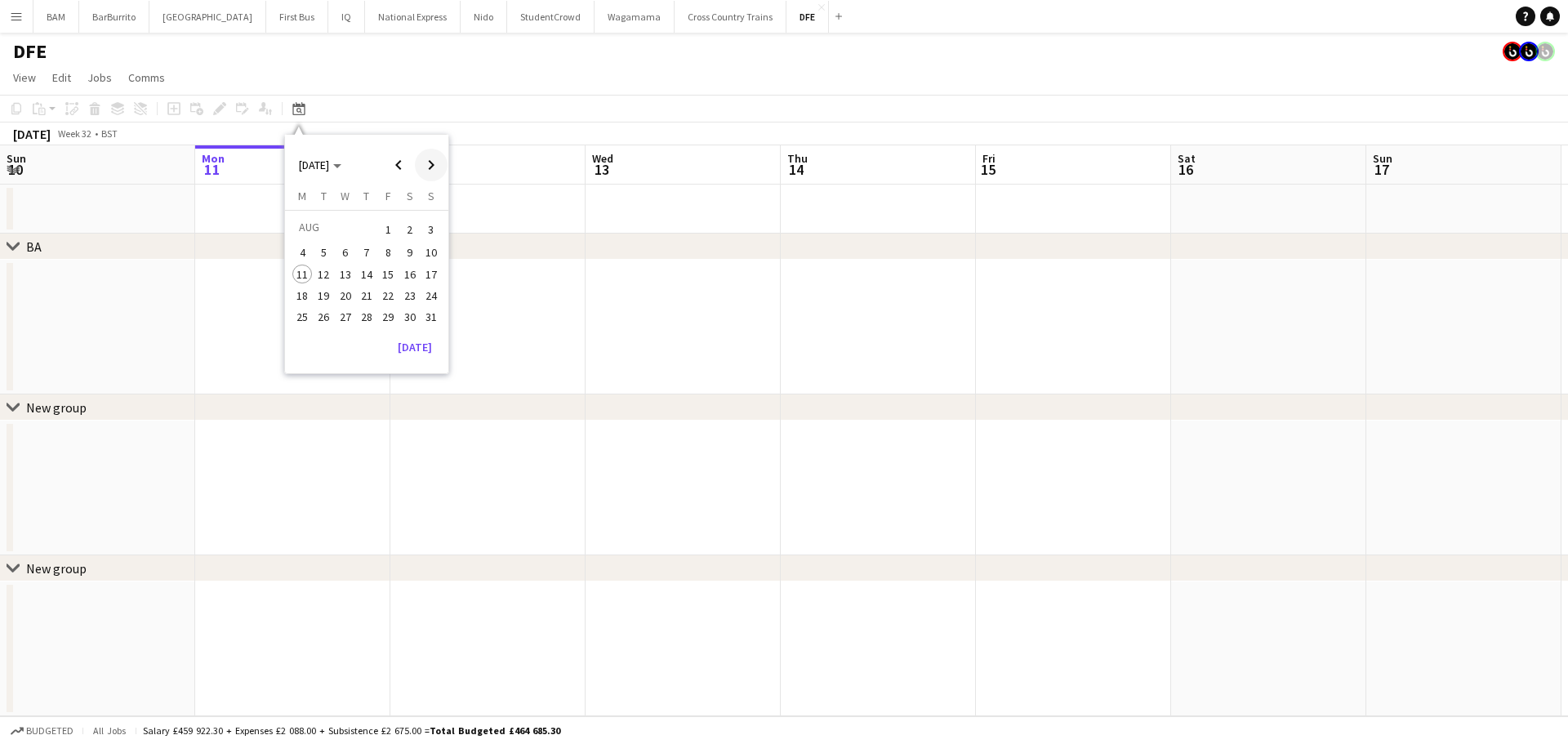
click at [431, 165] on span "Next month" at bounding box center [432, 165] width 33 height 33
click at [327, 313] on span "23" at bounding box center [324, 313] width 20 height 20
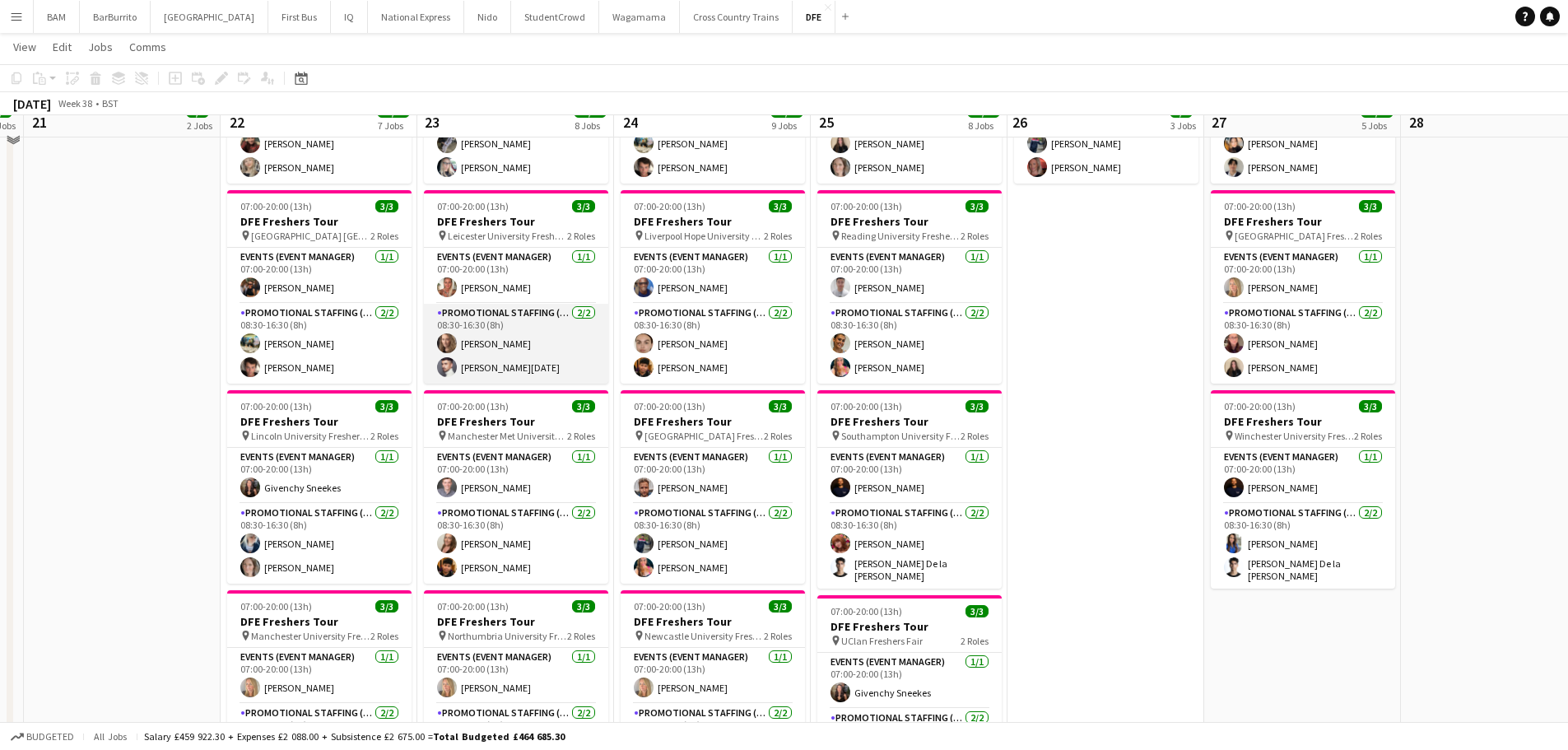
scroll to position [576, 0]
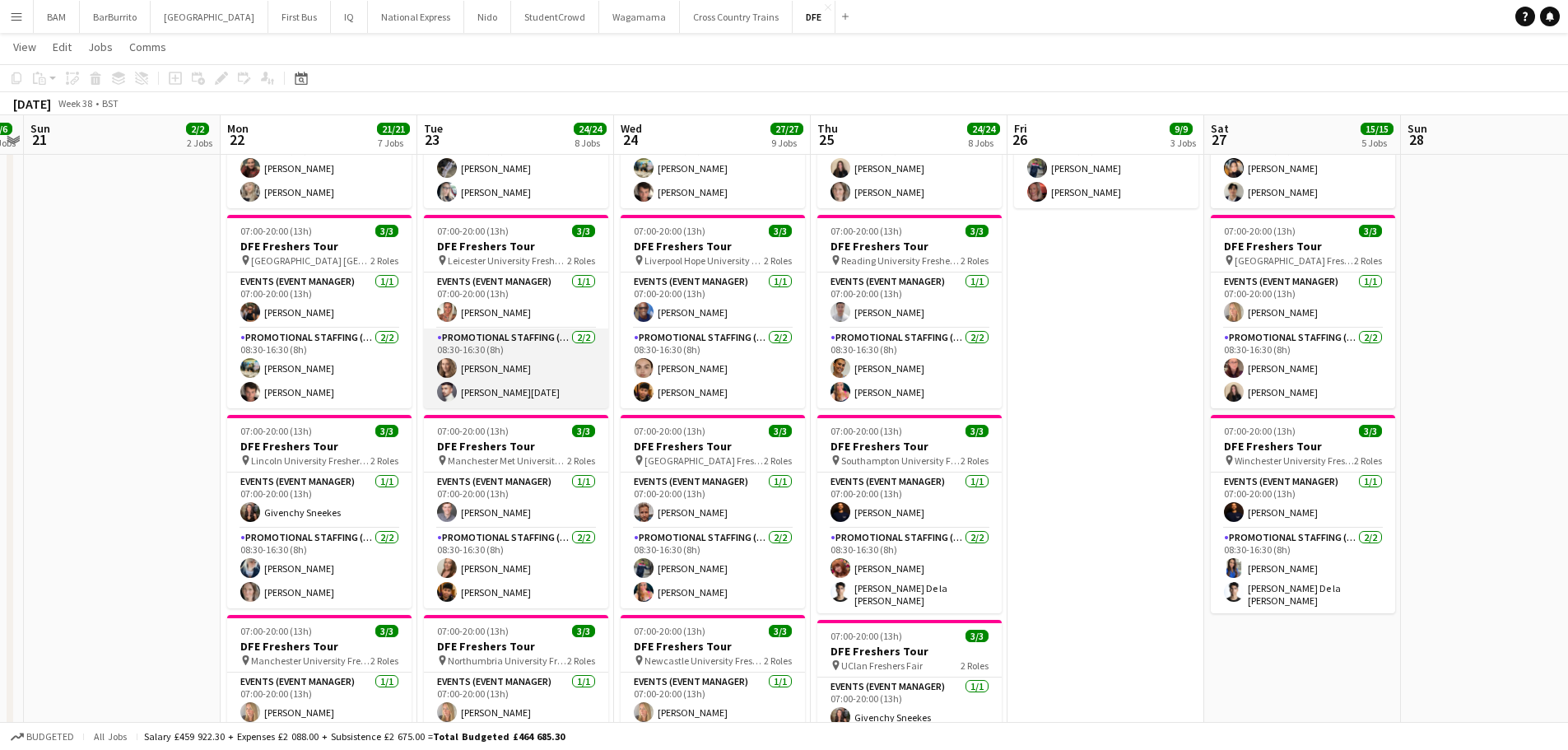
click at [542, 363] on app-card-role "Promotional Staffing (Brand Ambassadors) 2/2 08:30-16:30 (8h) Crystal Parkes An…" at bounding box center [516, 368] width 184 height 80
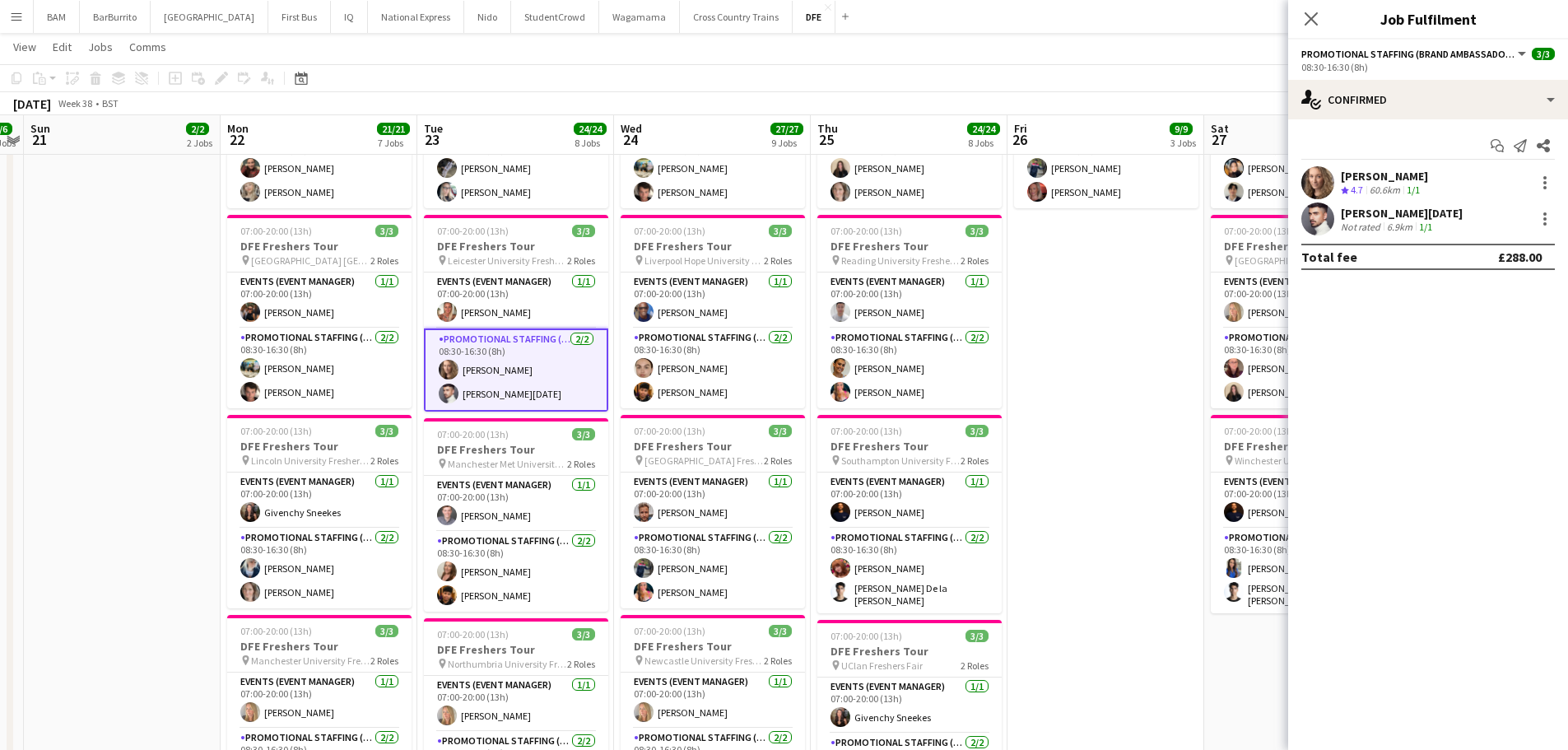
click at [1367, 224] on div "Not rated" at bounding box center [1363, 227] width 43 height 12
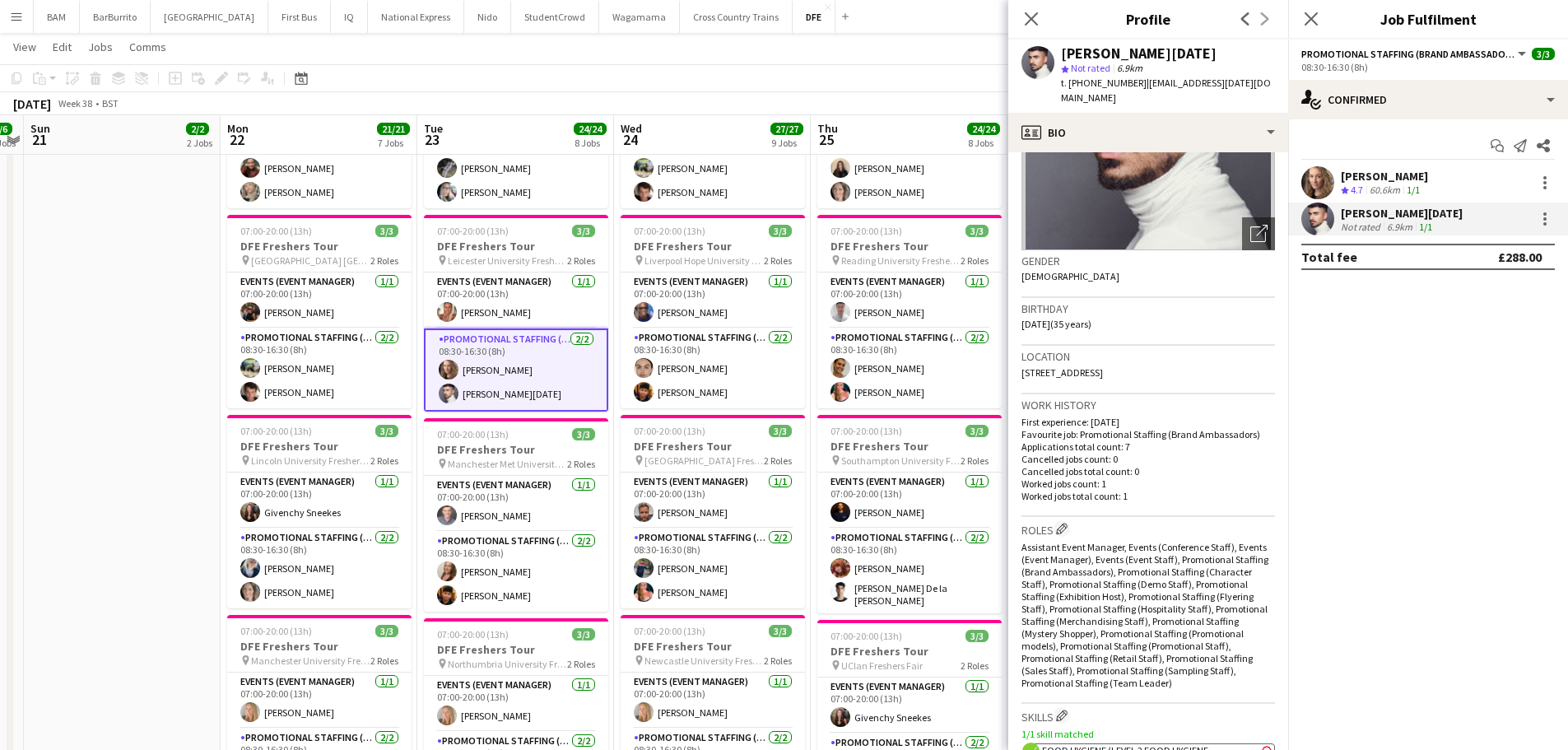
scroll to position [83, 0]
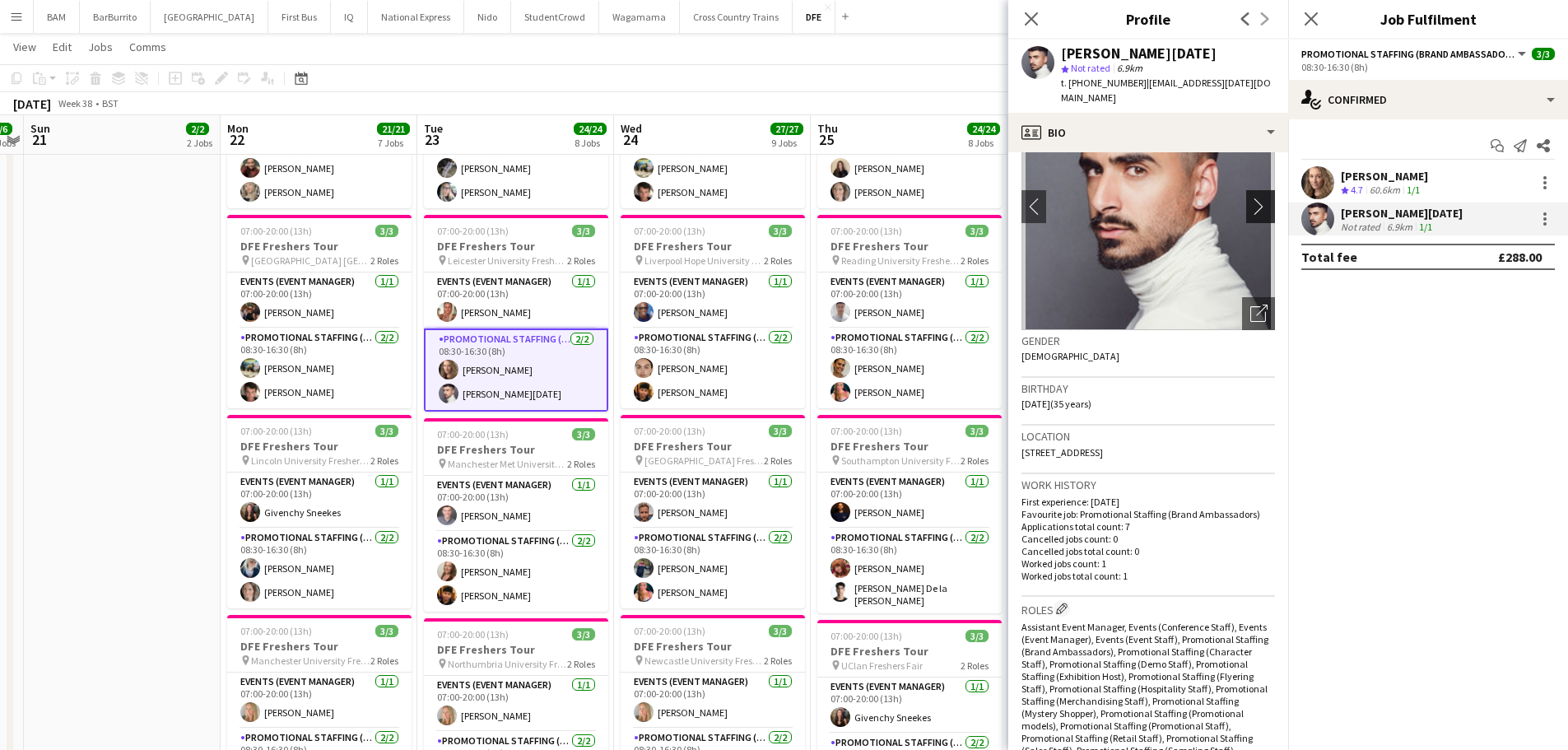
click at [1252, 198] on app-icon "chevron-right" at bounding box center [1263, 206] width 26 height 17
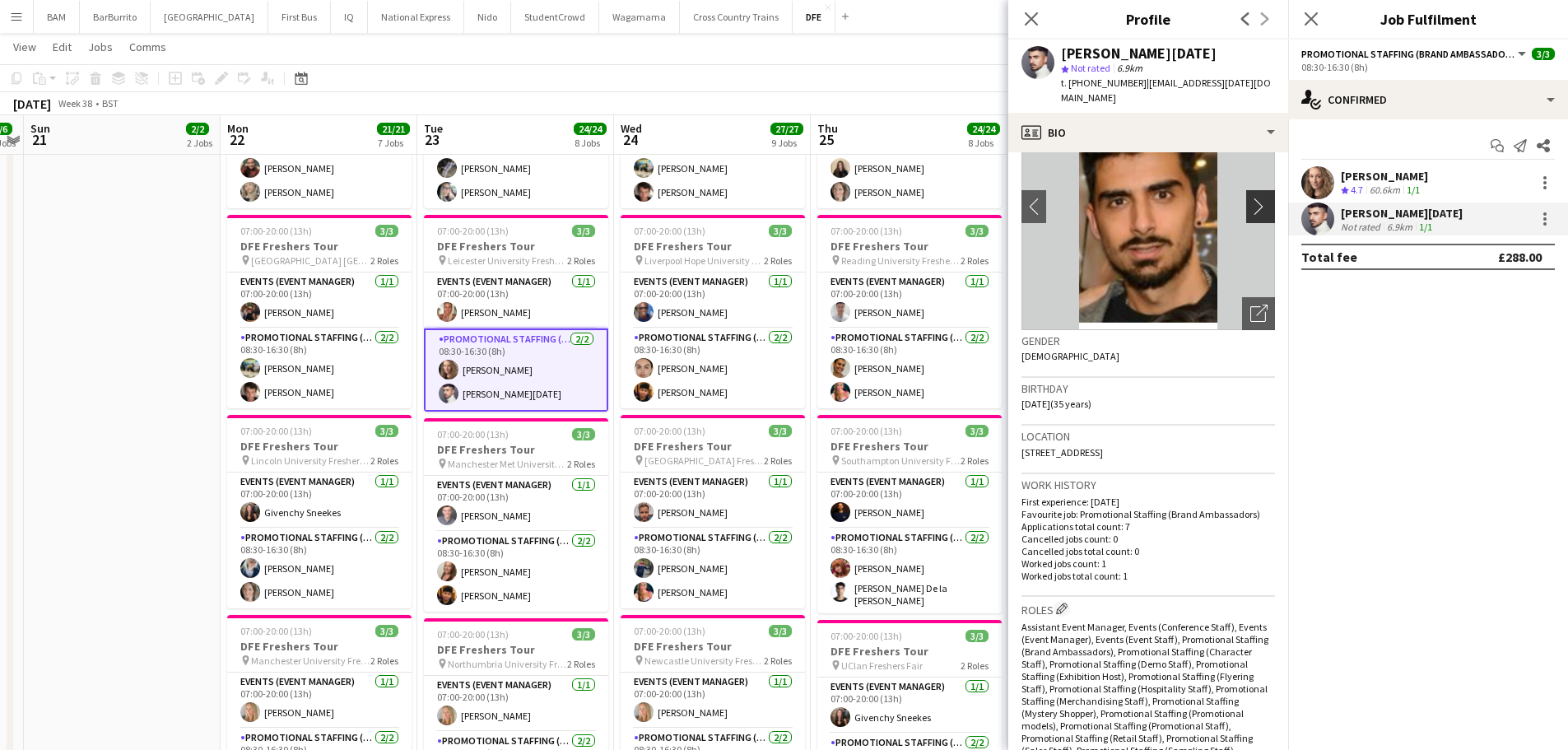
click at [1252, 198] on app-icon "chevron-right" at bounding box center [1263, 206] width 26 height 17
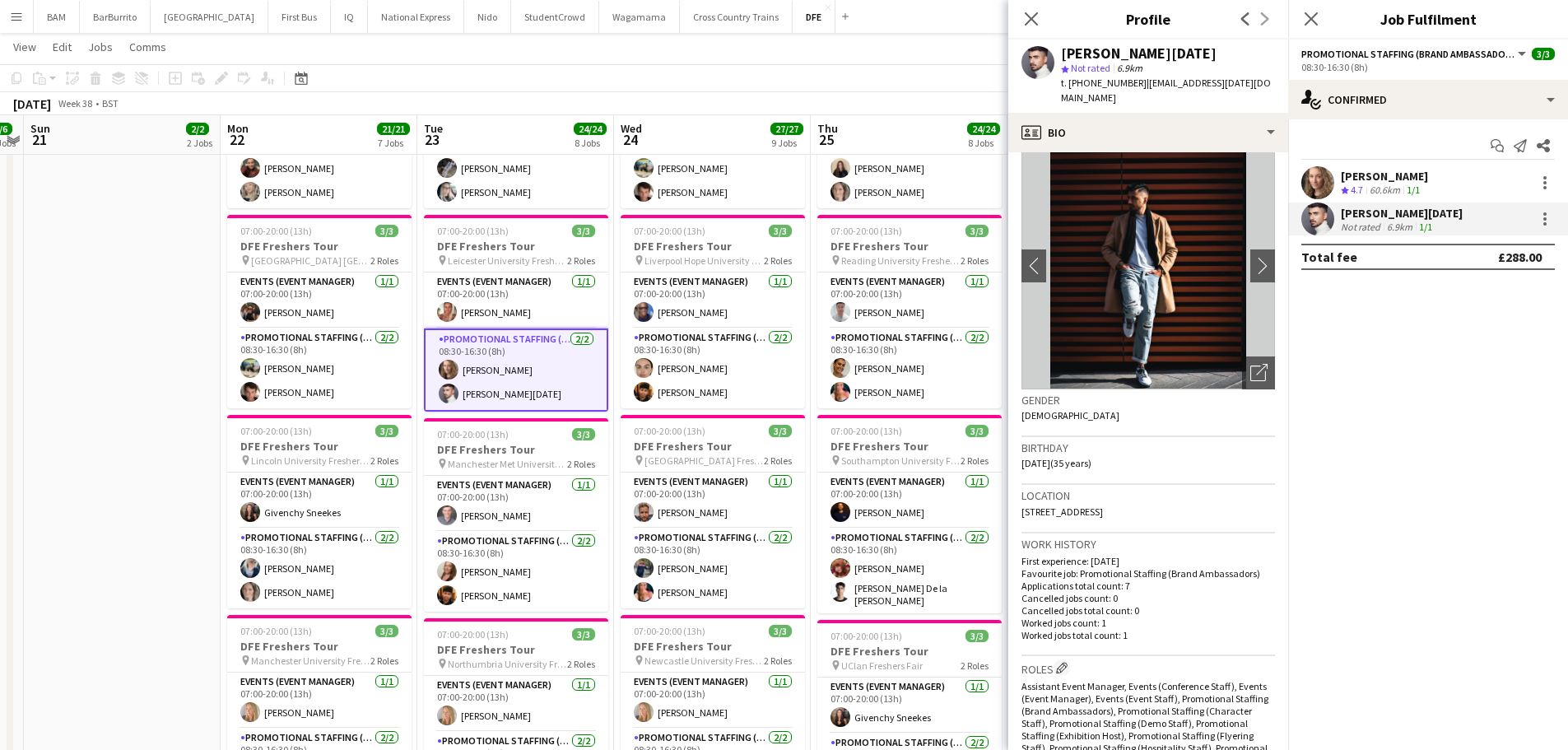
scroll to position [0, 0]
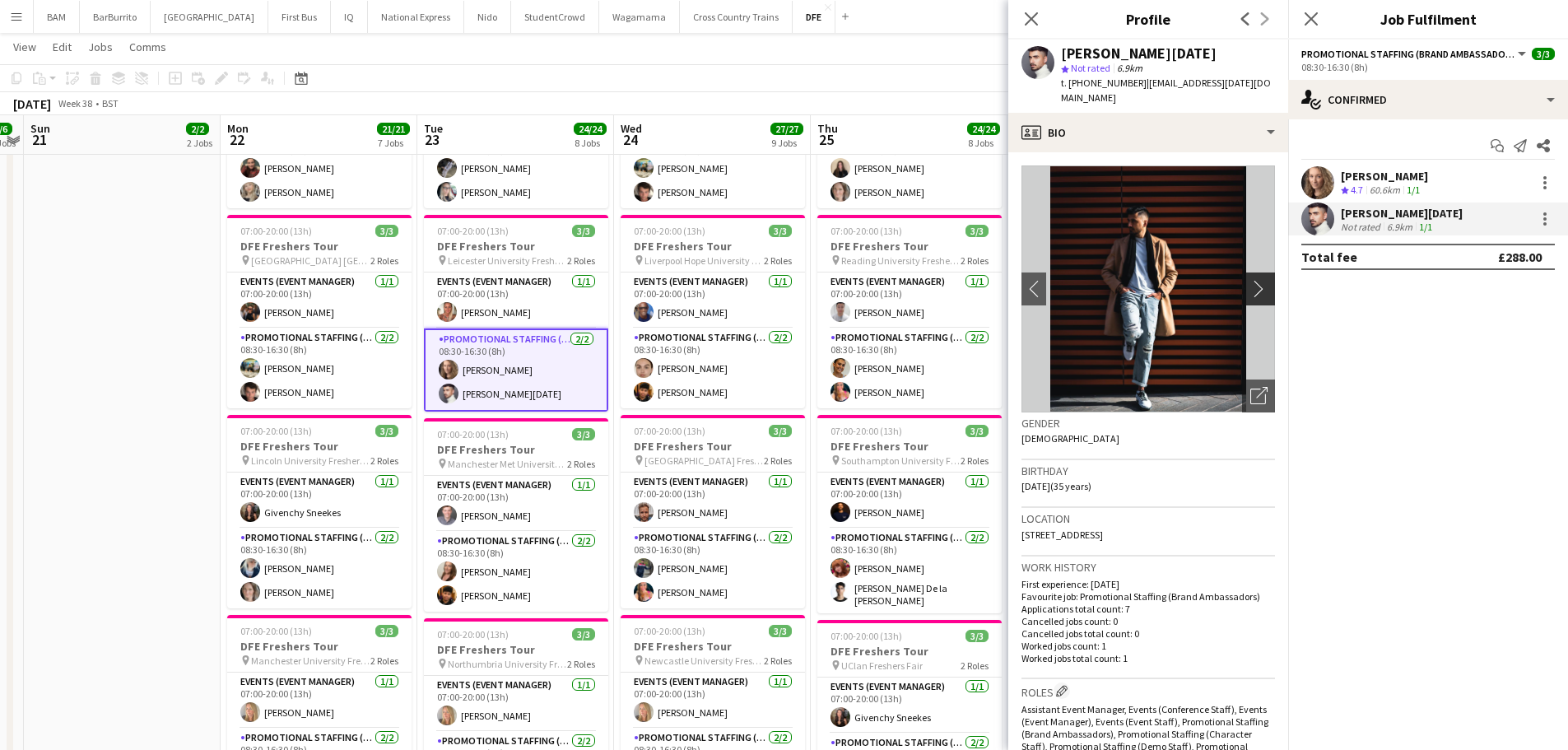
click at [1255, 273] on button "chevron-right" at bounding box center [1263, 289] width 33 height 33
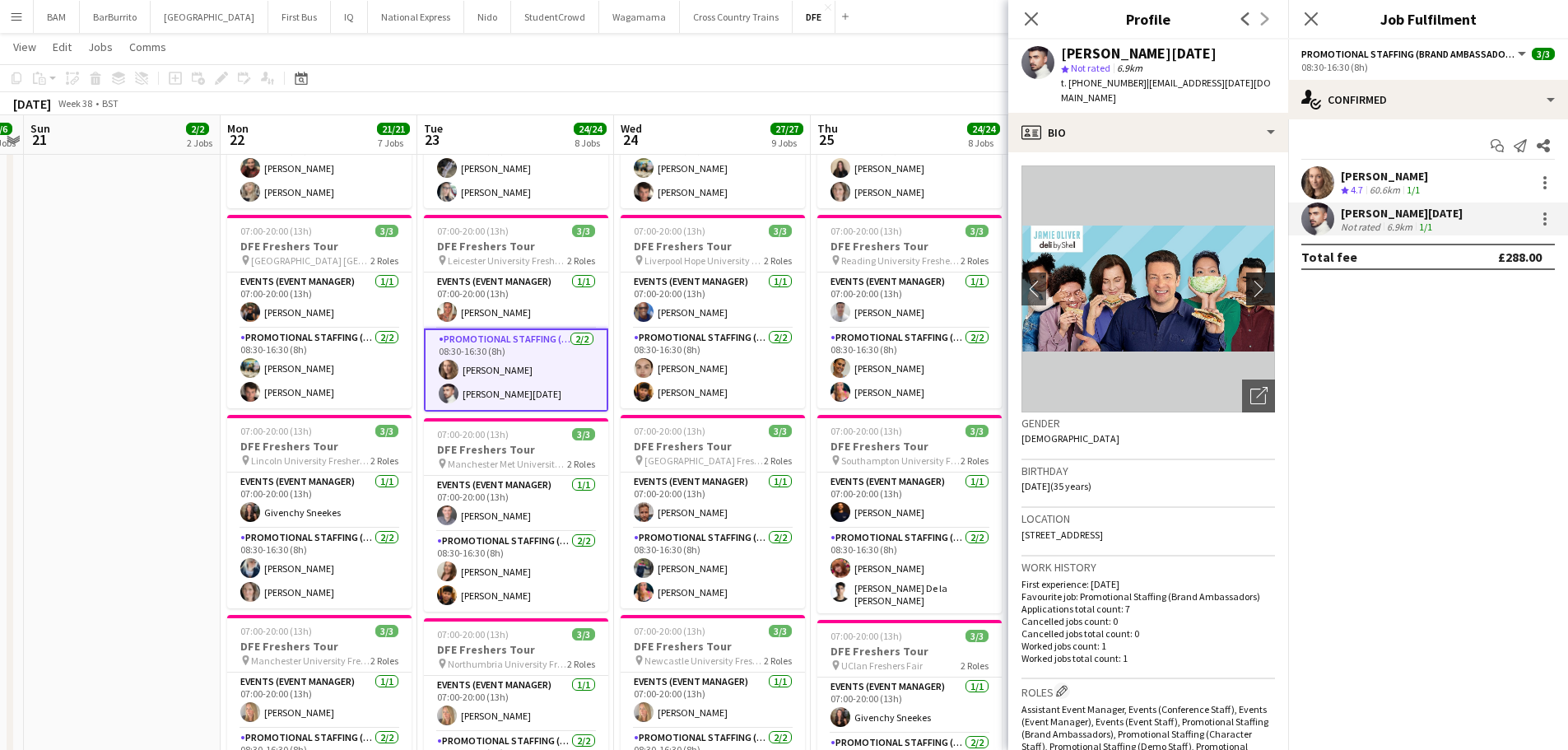
click at [1246, 275] on button "chevron-right" at bounding box center [1263, 289] width 33 height 33
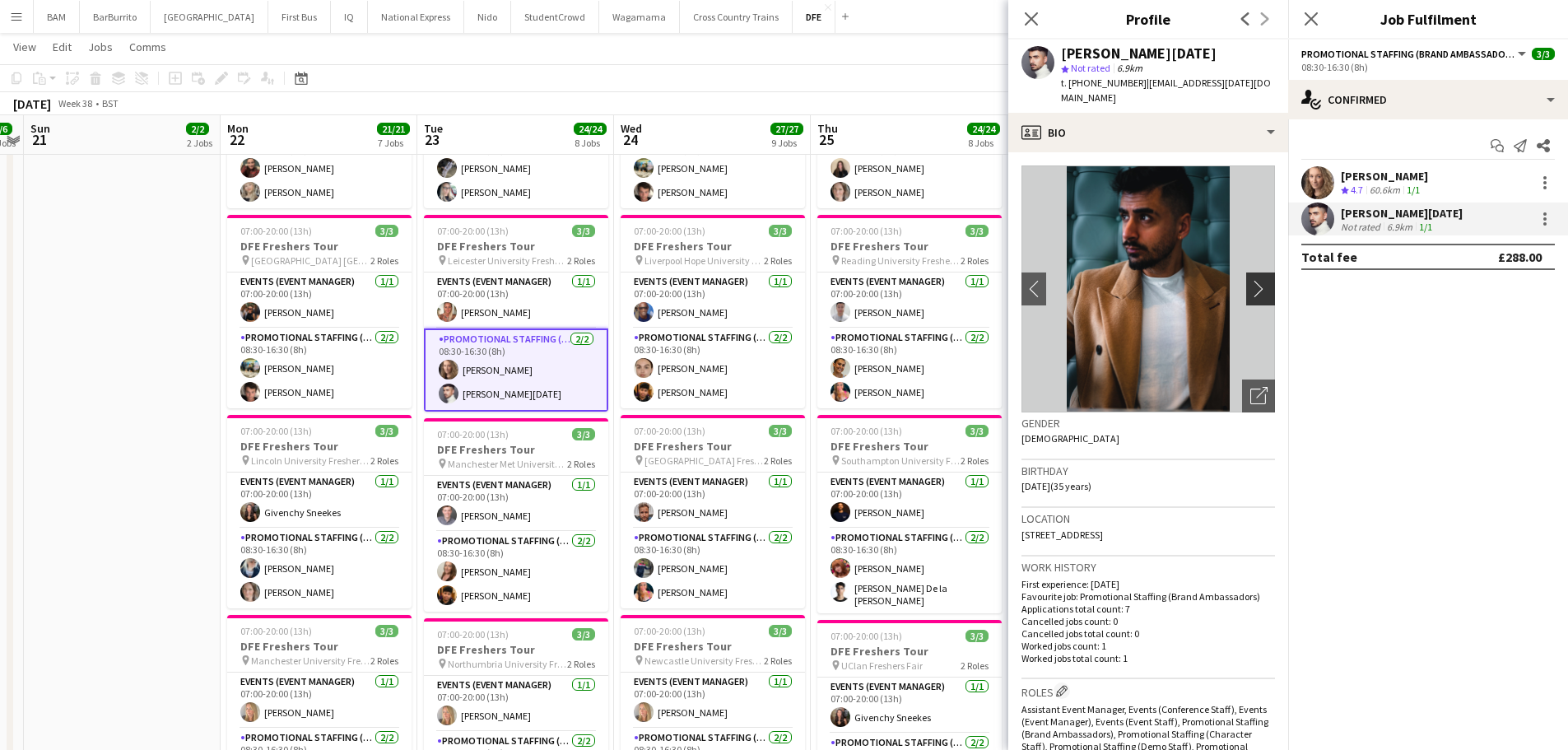
click at [1250, 279] on app-icon "chevron-right" at bounding box center [1263, 288] width 26 height 17
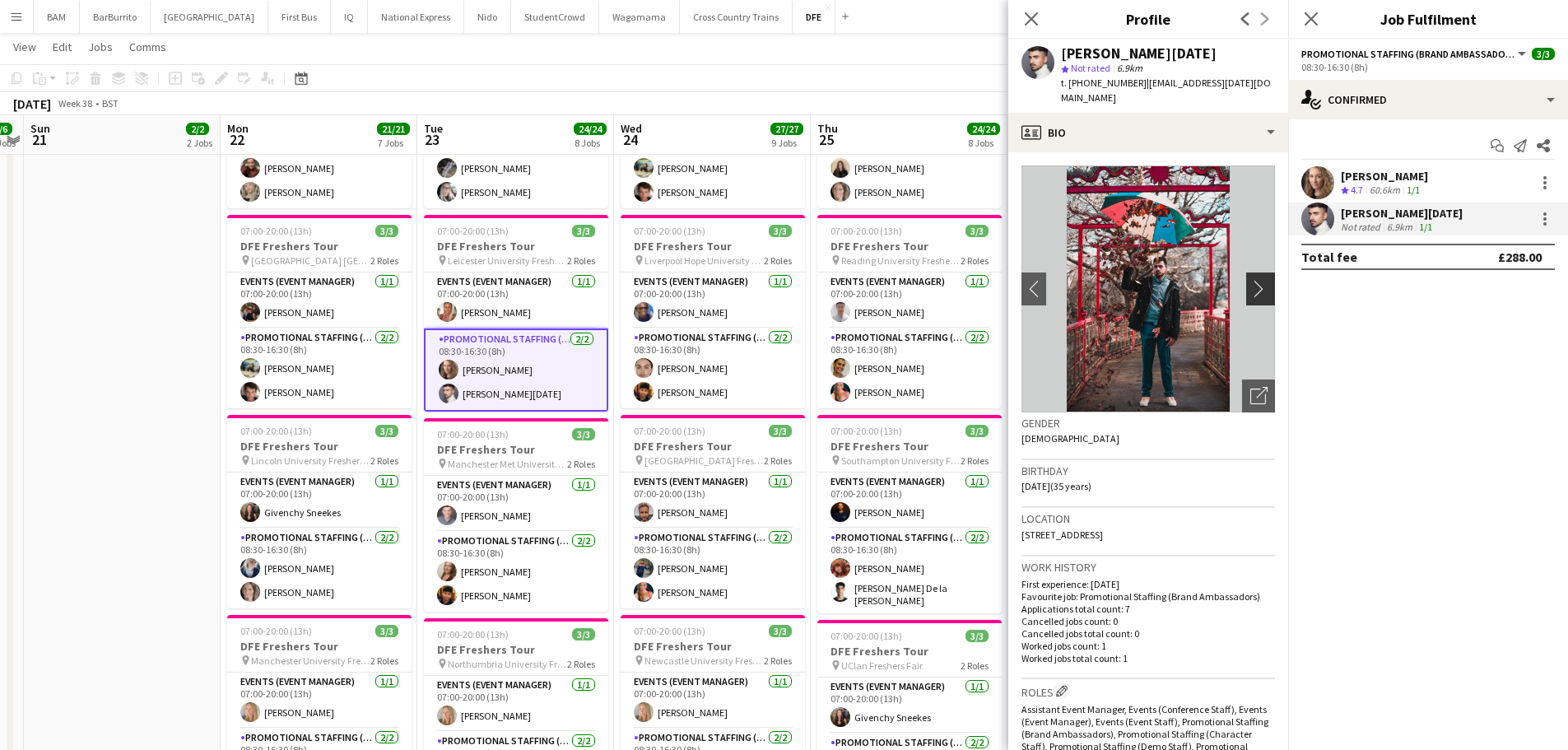
click at [1250, 279] on app-icon "chevron-right" at bounding box center [1263, 288] width 26 height 17
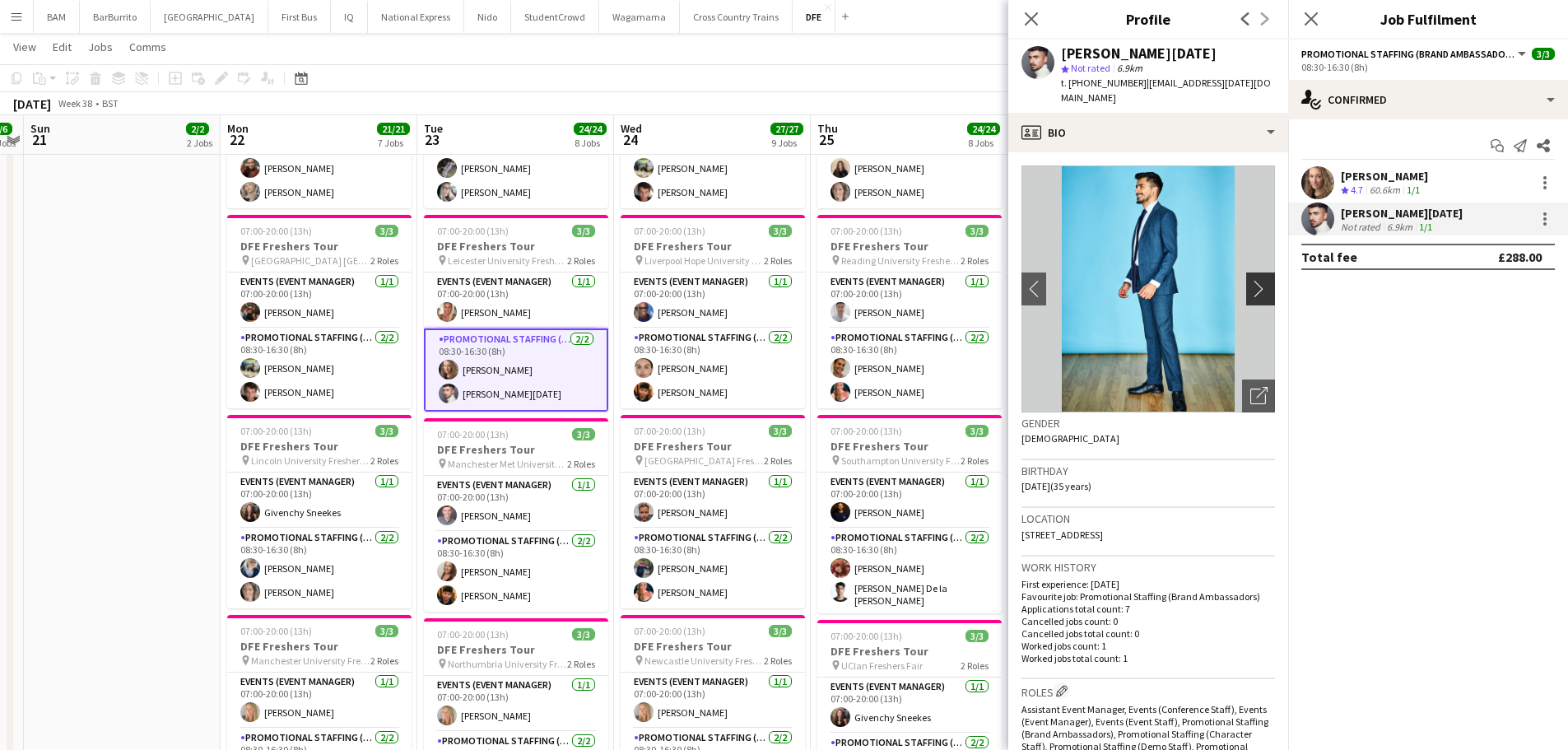
click at [1250, 279] on app-icon "chevron-right" at bounding box center [1263, 288] width 26 height 17
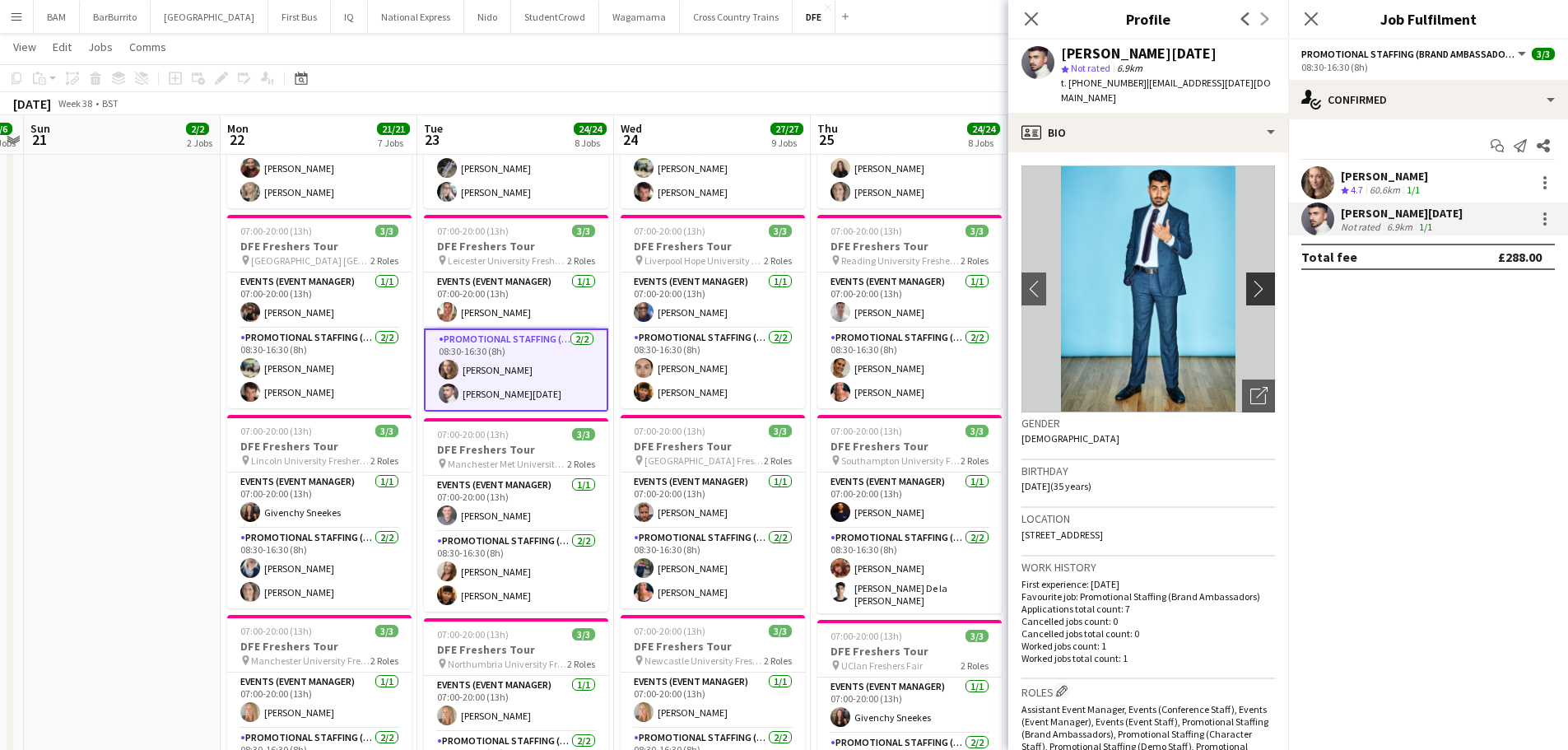
click at [1250, 279] on app-icon "chevron-right" at bounding box center [1263, 288] width 26 height 17
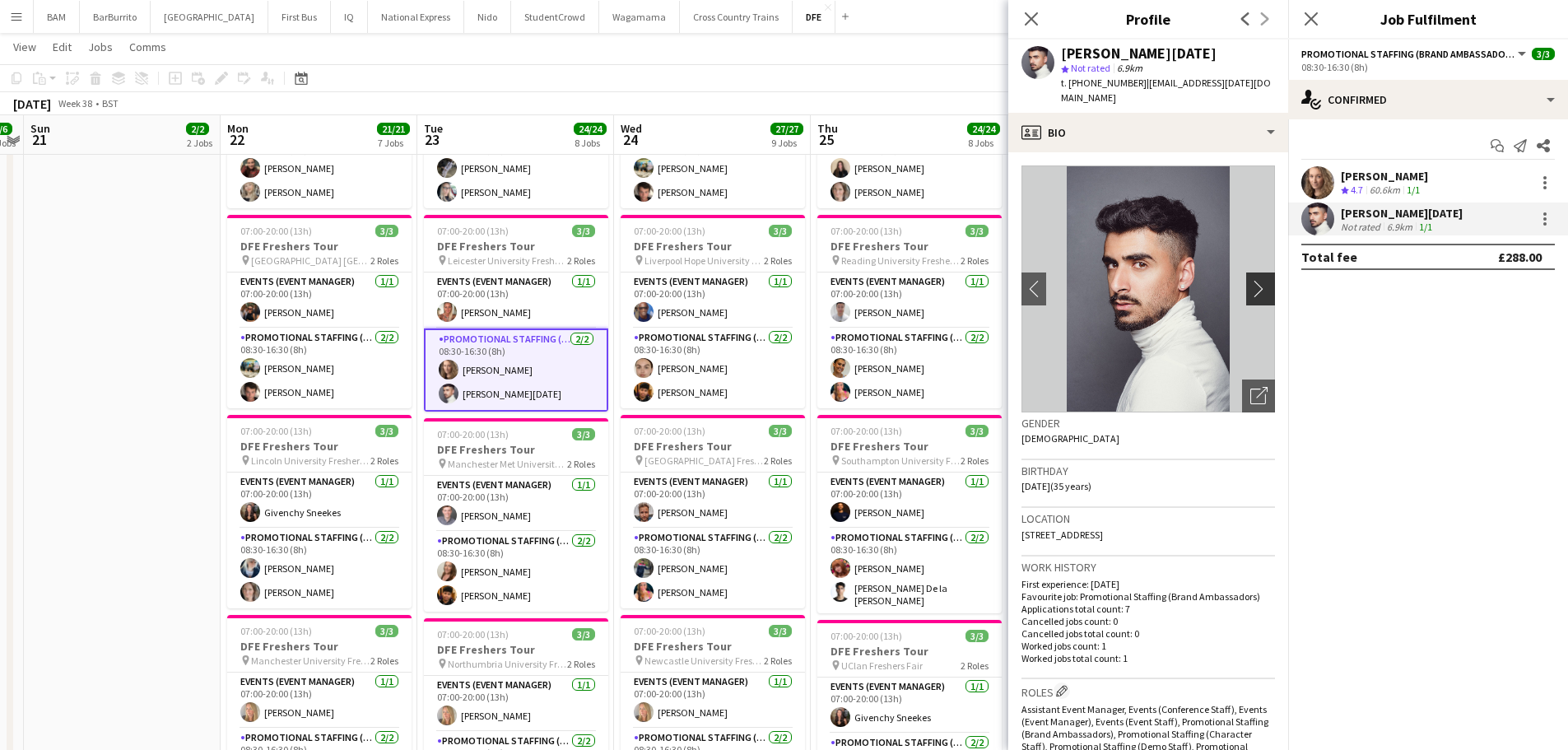
click at [1250, 279] on app-icon "chevron-right" at bounding box center [1263, 288] width 26 height 17
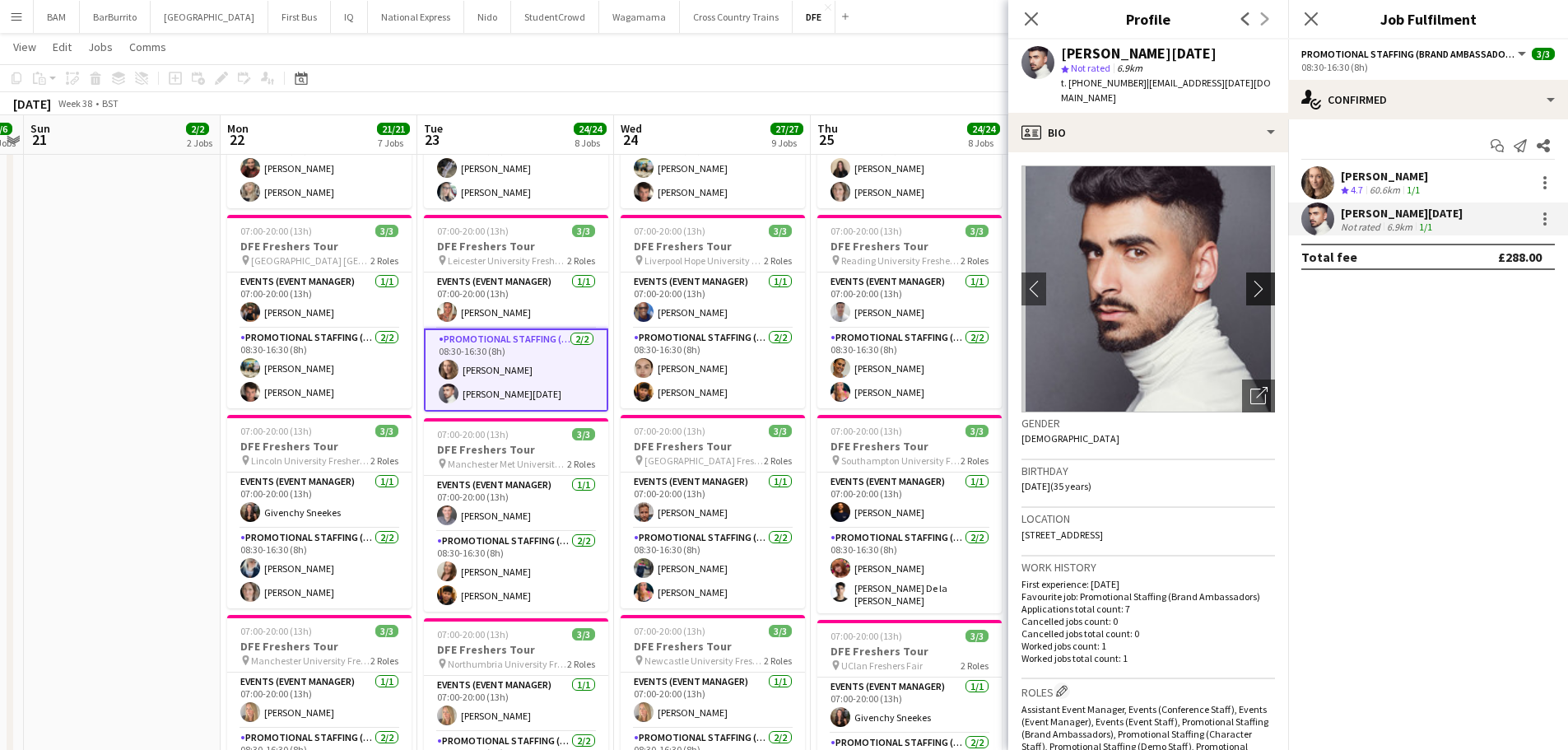
click at [1250, 279] on app-icon "chevron-right" at bounding box center [1263, 288] width 26 height 17
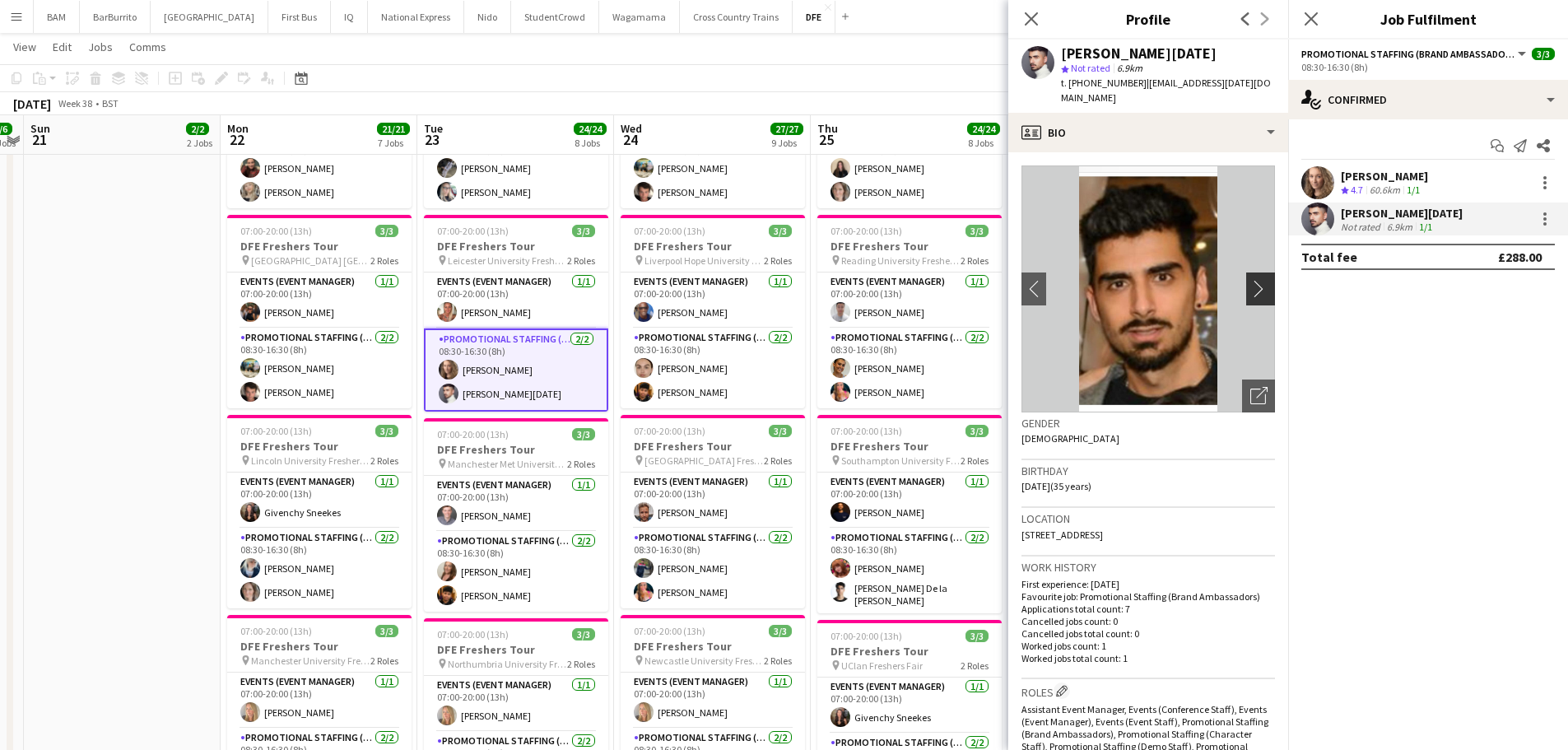
click at [1250, 279] on app-icon "chevron-right" at bounding box center [1263, 288] width 26 height 17
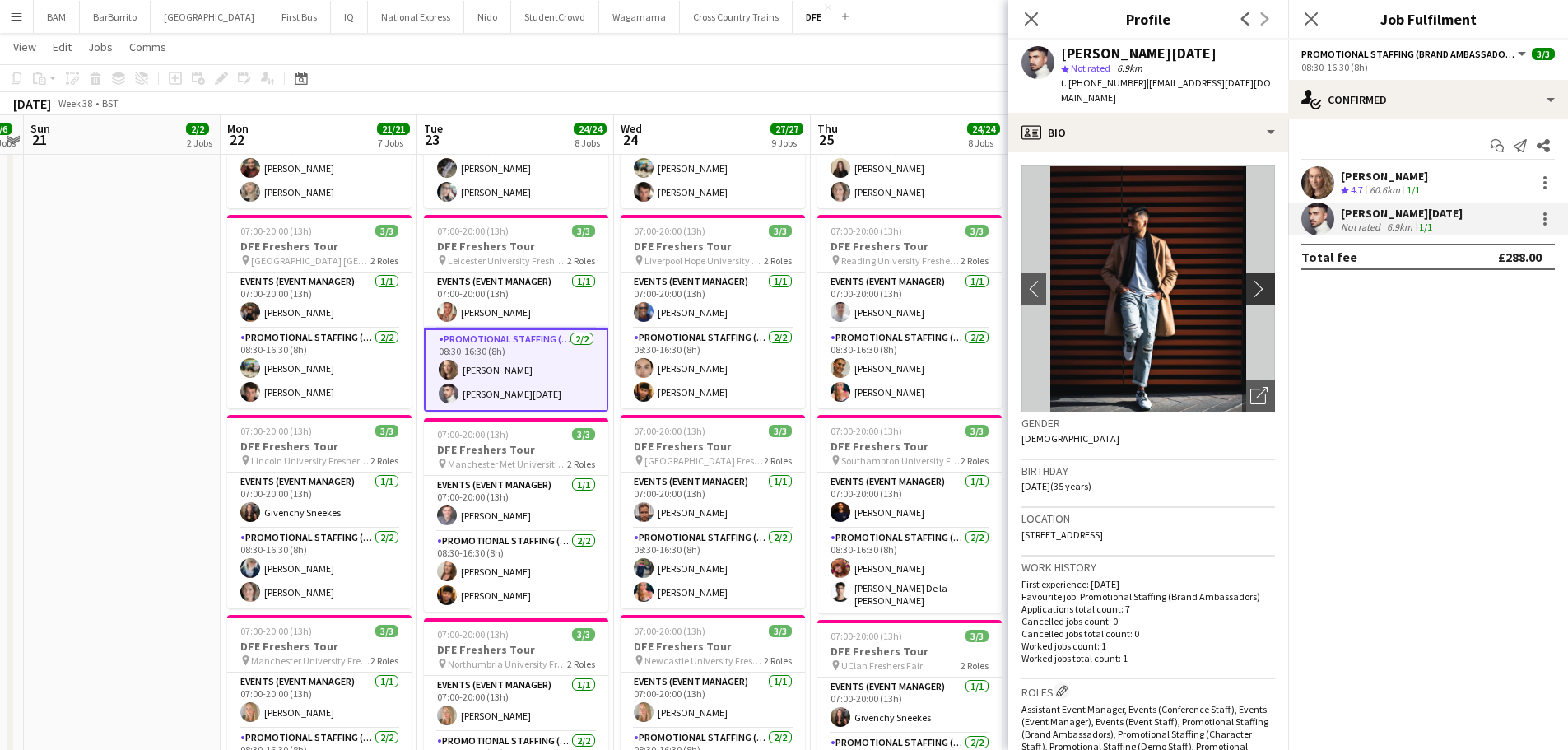
click at [1250, 279] on app-icon "chevron-right" at bounding box center [1263, 288] width 26 height 17
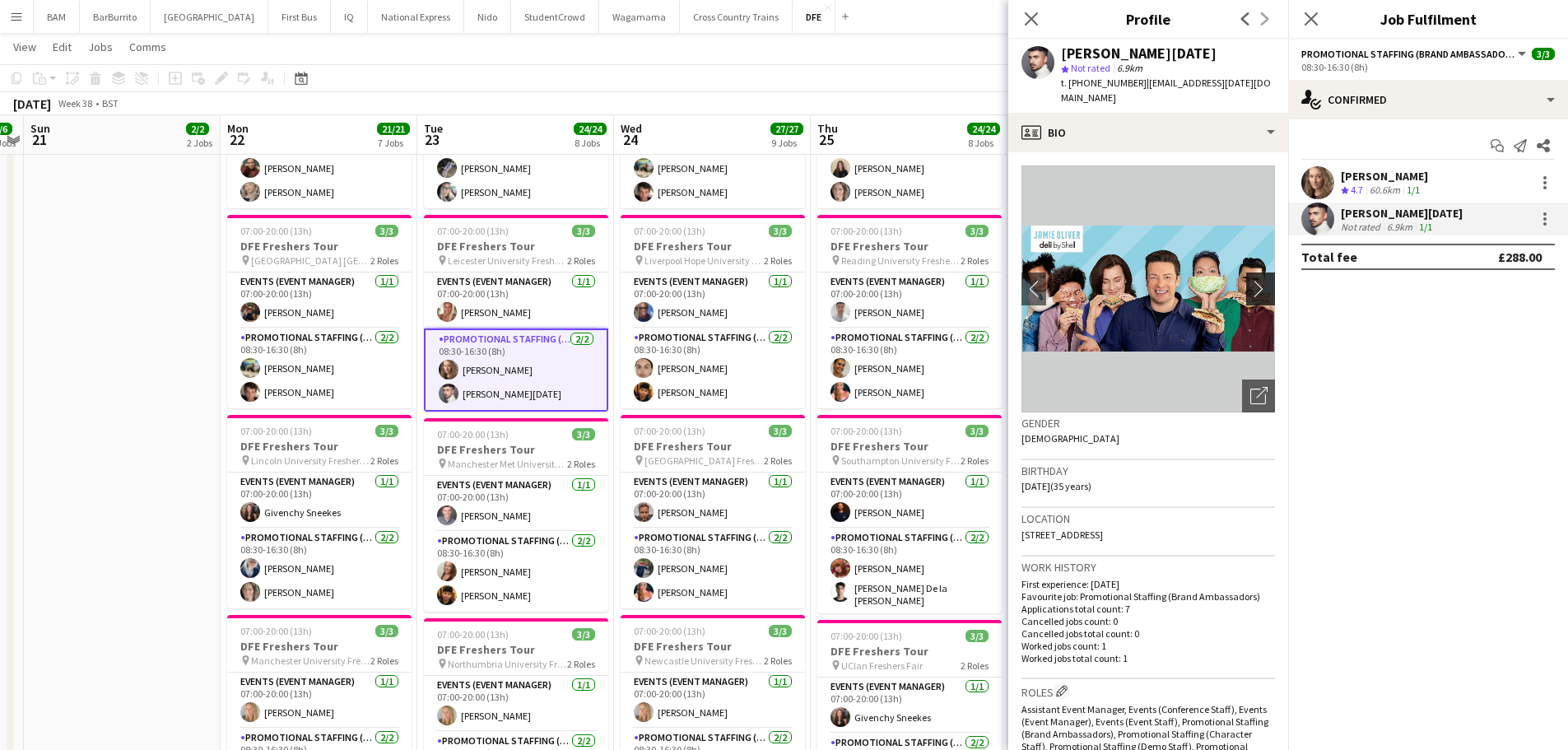
click at [1250, 279] on app-icon "chevron-right" at bounding box center [1263, 288] width 26 height 17
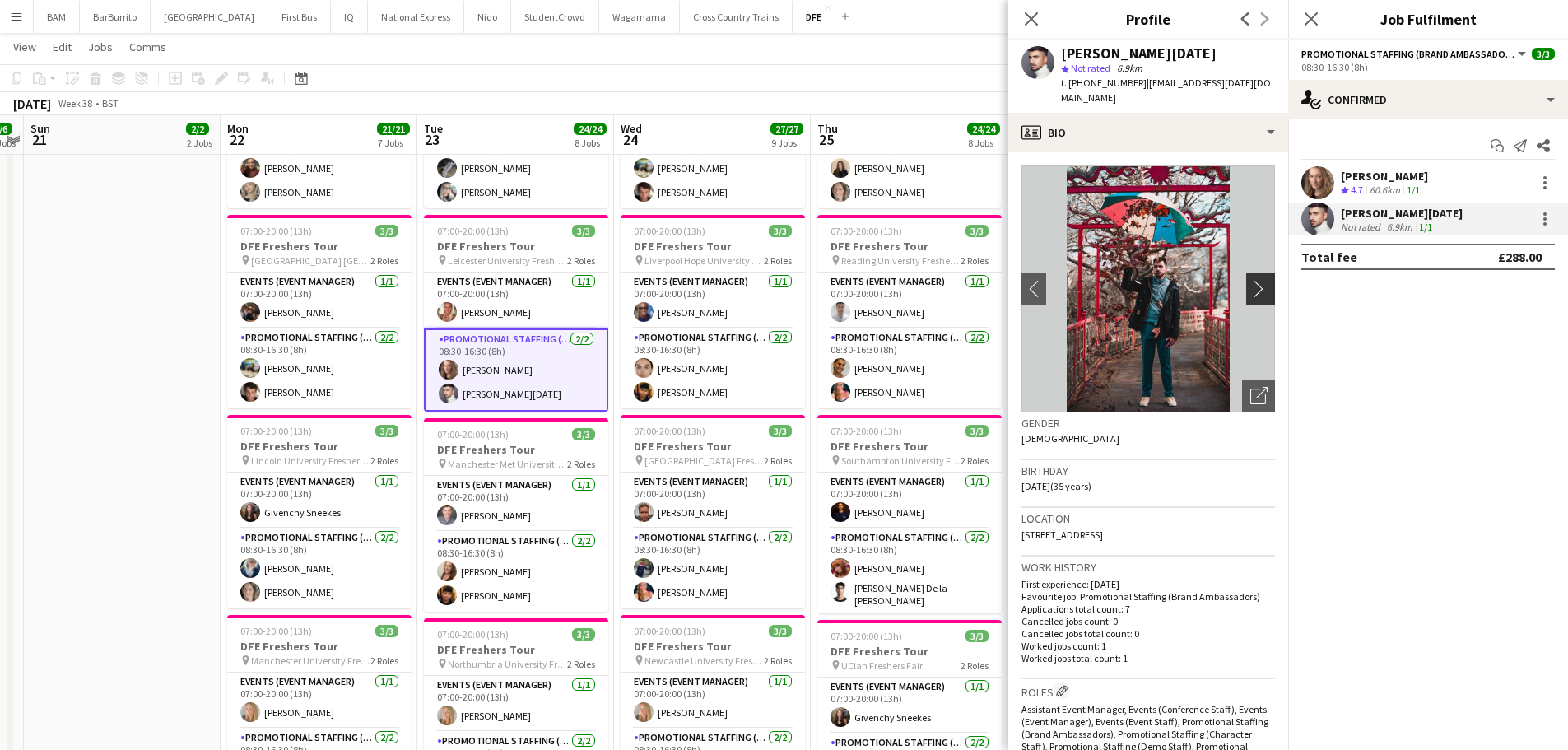
click at [1250, 279] on app-icon "chevron-right" at bounding box center [1263, 288] width 26 height 17
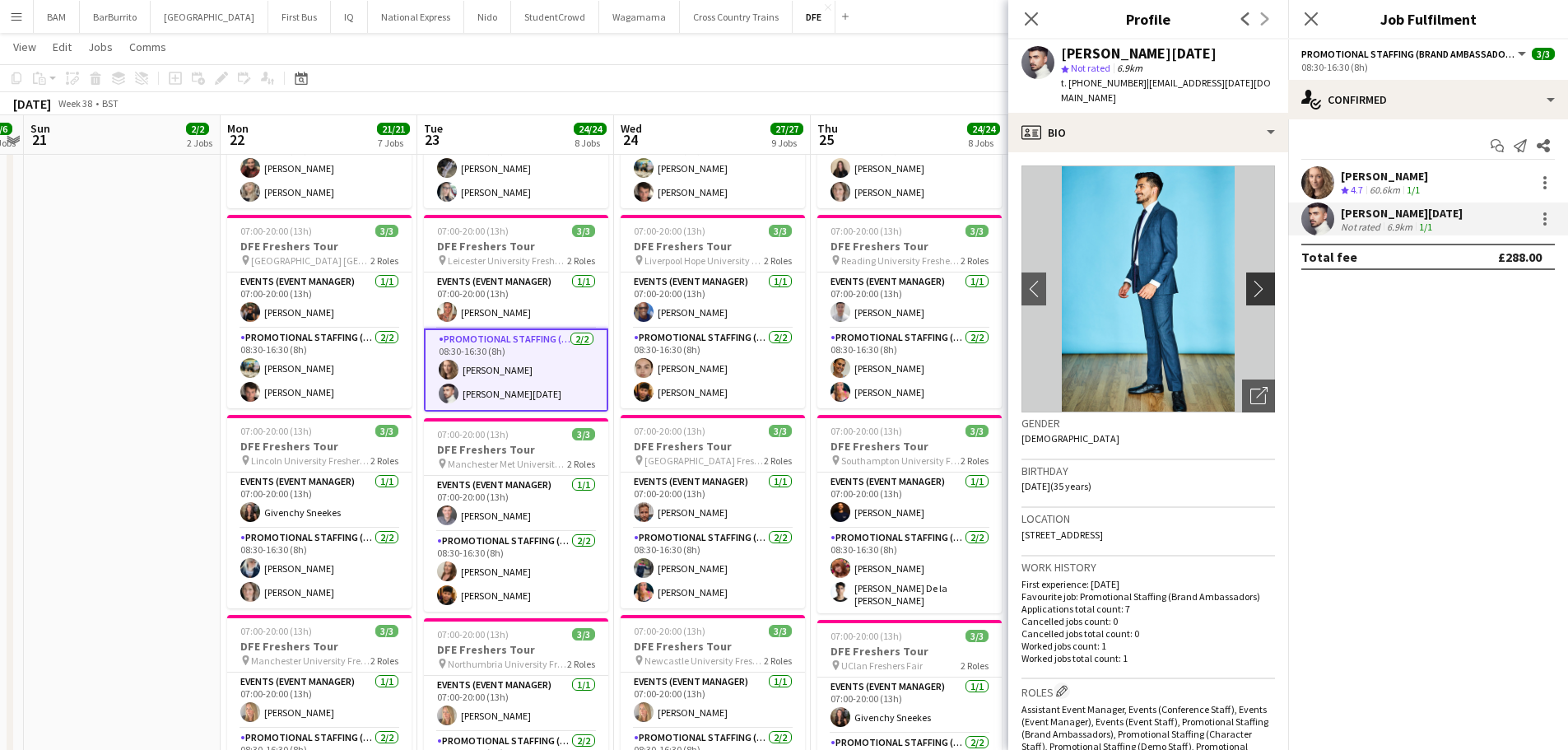
click at [1250, 279] on app-icon "chevron-right" at bounding box center [1263, 288] width 26 height 17
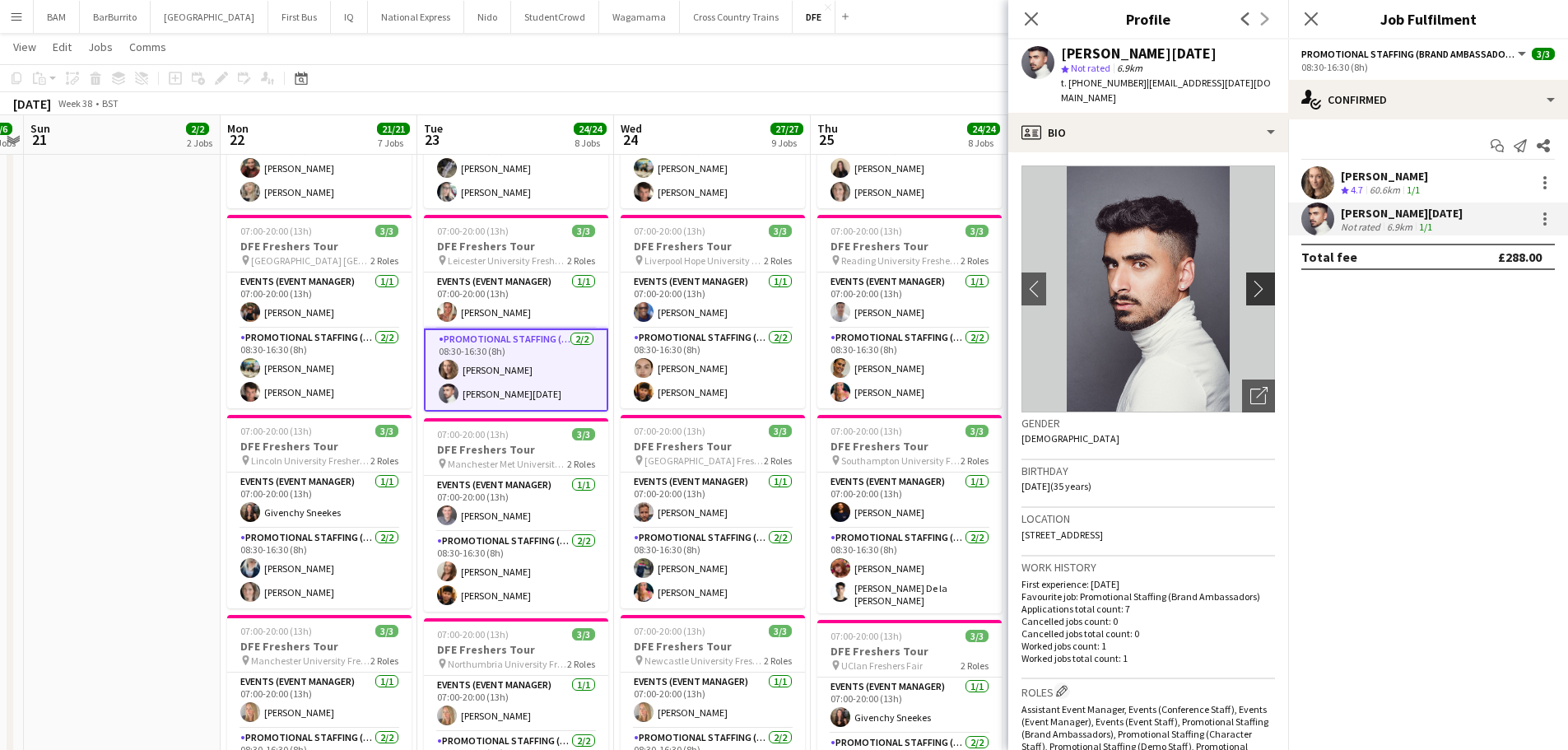
click at [1250, 279] on app-icon "chevron-right" at bounding box center [1263, 288] width 26 height 17
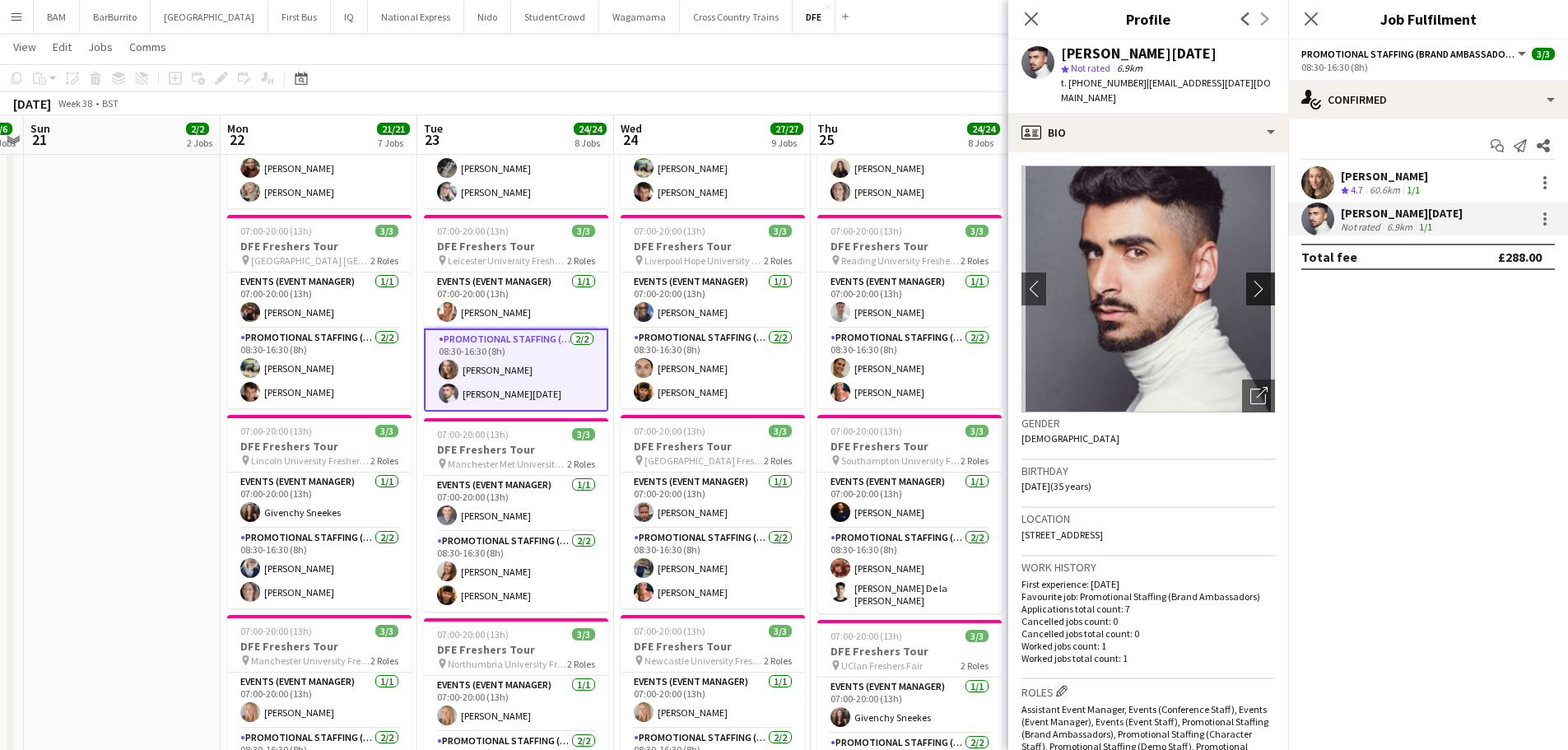
click at [1250, 279] on app-icon "chevron-right" at bounding box center [1263, 288] width 26 height 17
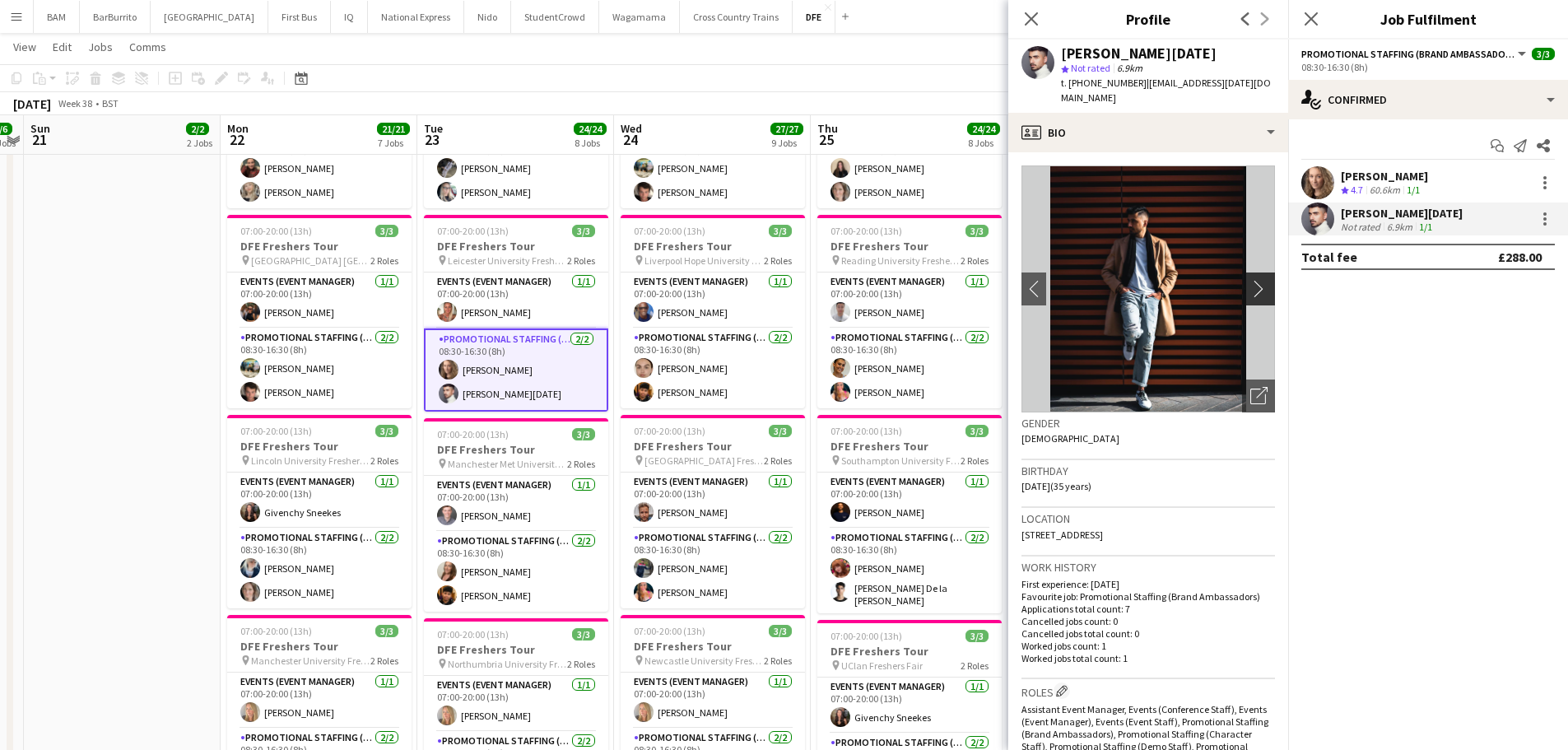
click at [1250, 279] on app-icon "chevron-right" at bounding box center [1263, 288] width 26 height 17
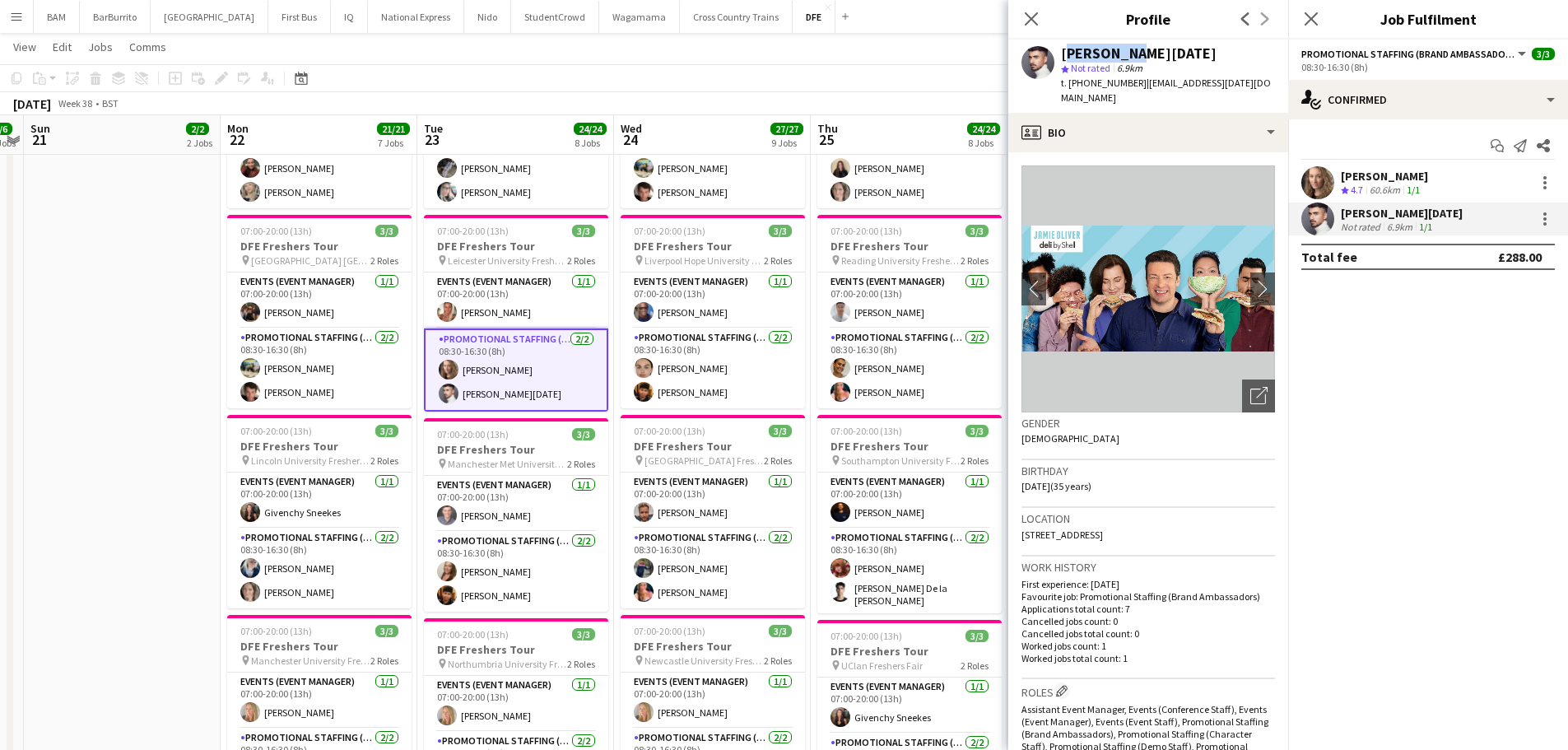
drag, startPoint x: 1064, startPoint y: 54, endPoint x: 1124, endPoint y: 57, distance: 60.1
click at [1124, 57] on div "Anup Raja" at bounding box center [1139, 54] width 155 height 15
copy div "Anup Raja"
drag, startPoint x: 1139, startPoint y: 85, endPoint x: 1249, endPoint y: 88, distance: 110.0
click at [1249, 88] on div "Anup Raja star Not rated 6.9km t. +447866923570 | anup_raja@hotmail.co.uk" at bounding box center [1148, 76] width 280 height 74
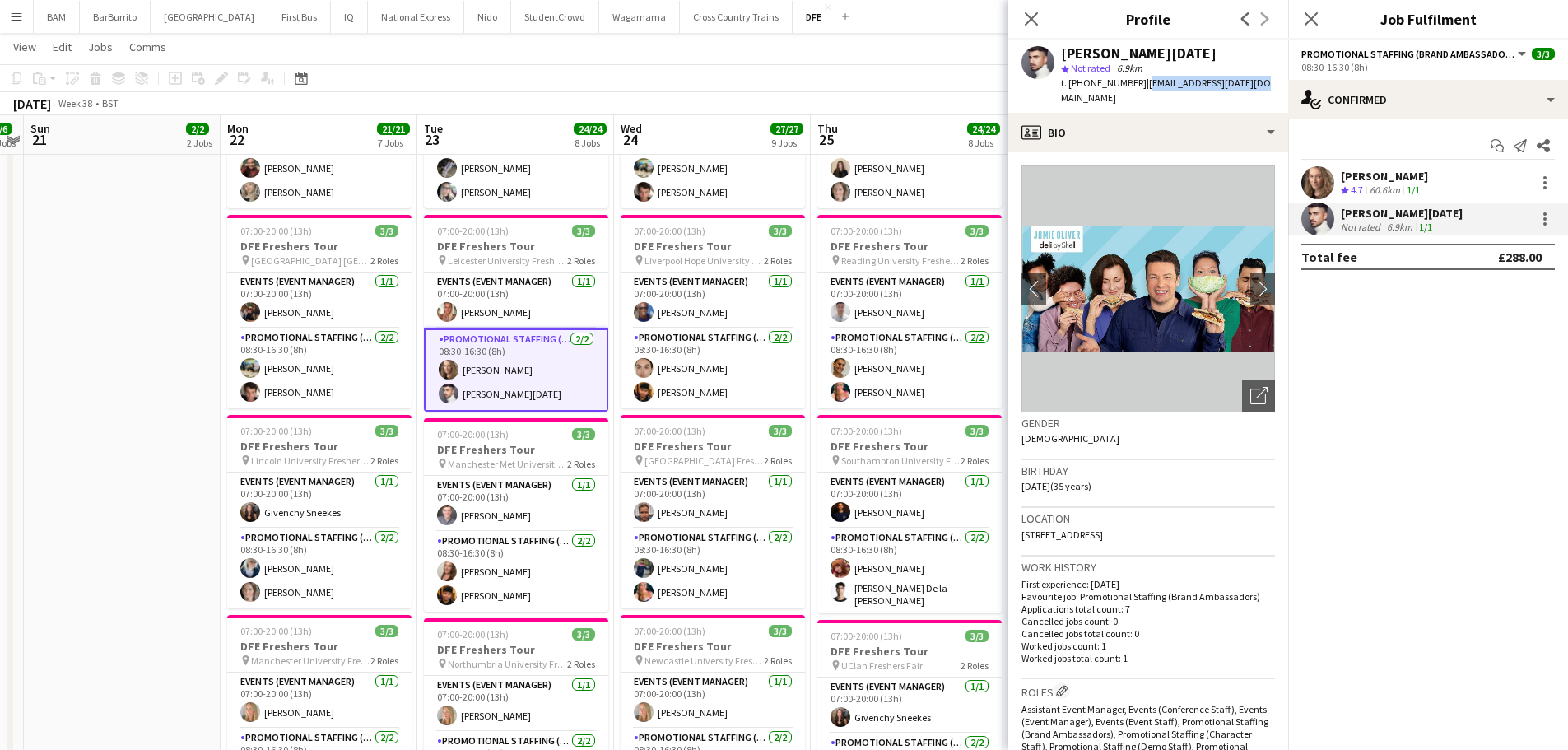
copy span "anup_raja@hotmail.co.uk"
drag, startPoint x: 1083, startPoint y: 84, endPoint x: 1131, endPoint y: 84, distance: 48.0
click at [1131, 84] on span "t. +447866923570" at bounding box center [1104, 83] width 86 height 12
copy span "7866923570"
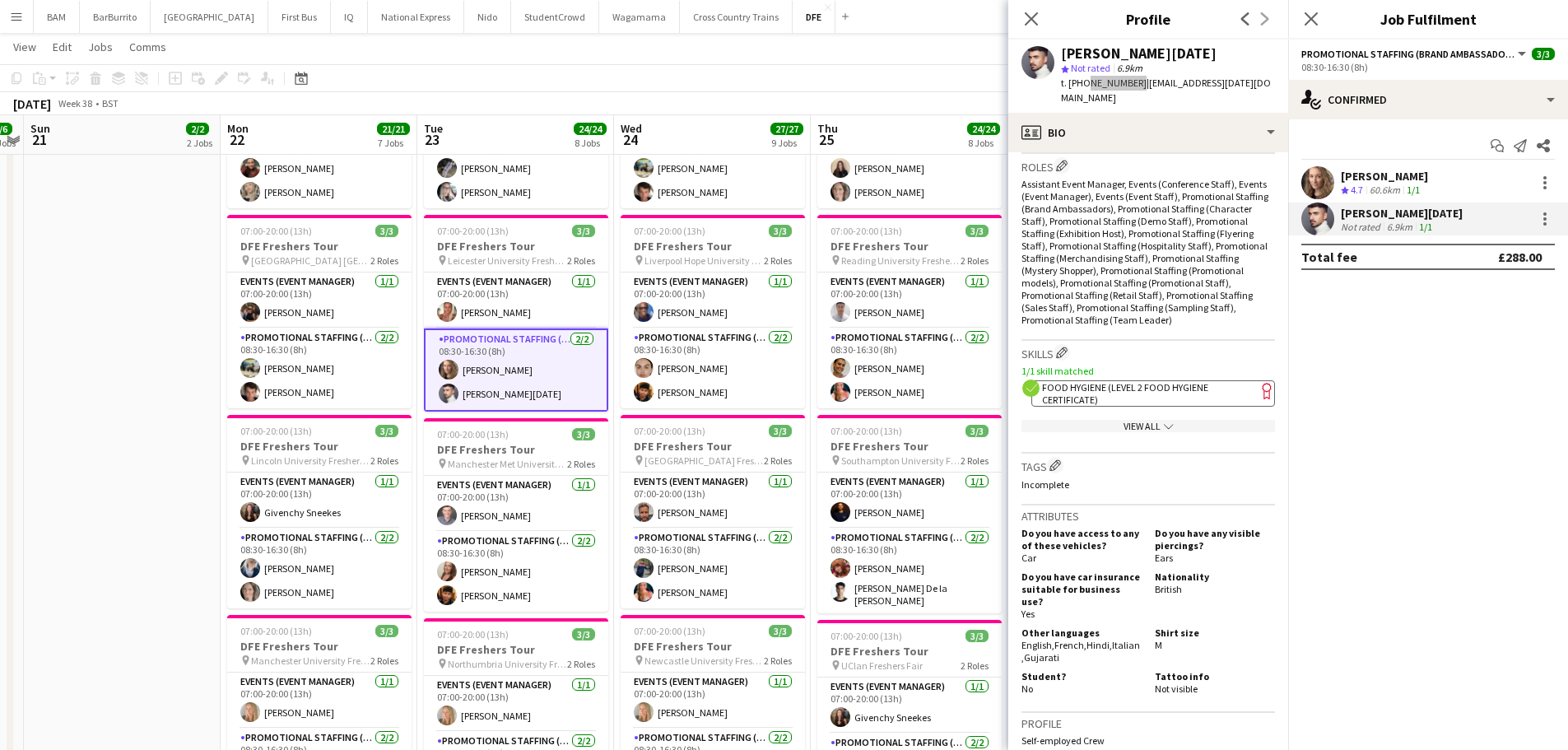
scroll to position [576, 0]
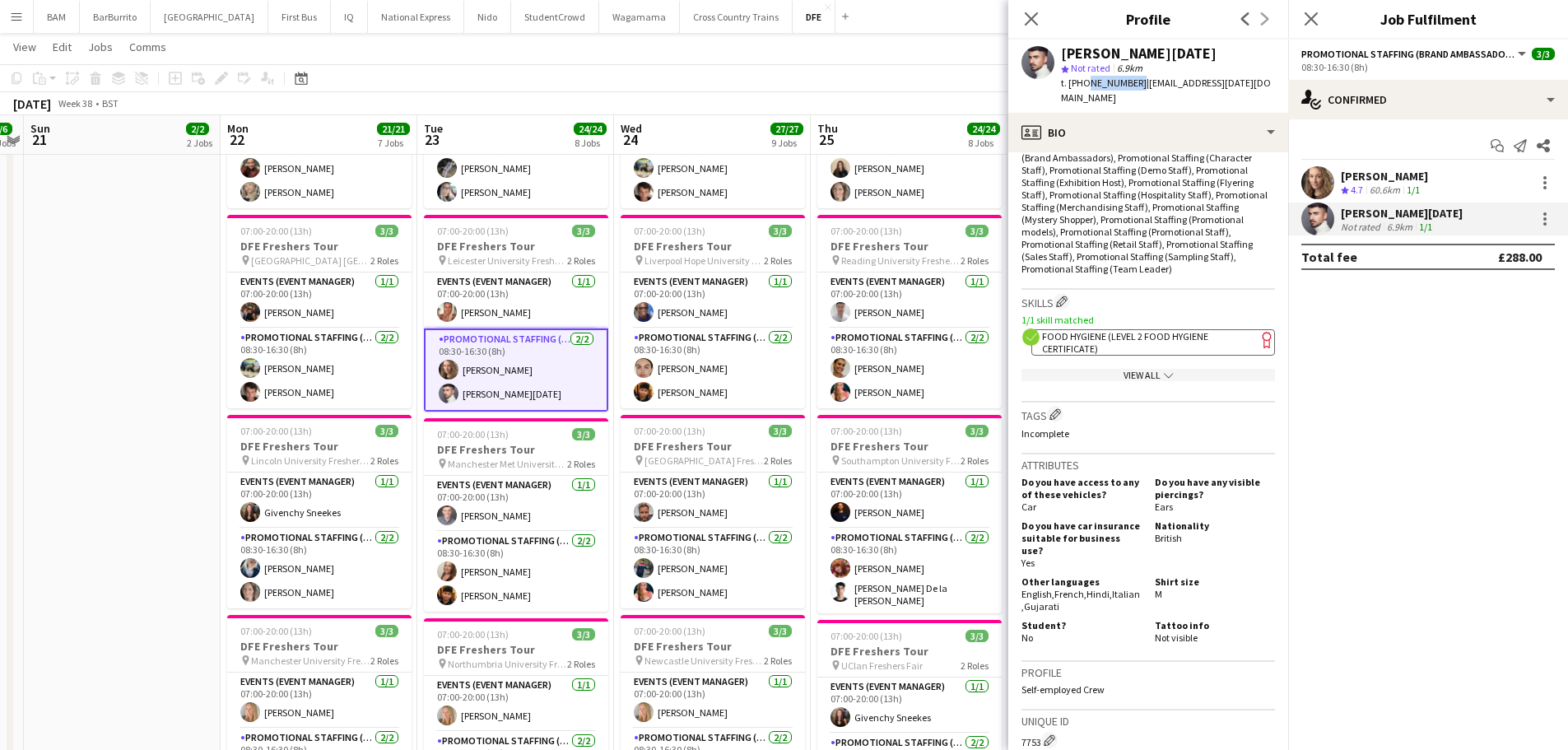
click at [1140, 337] on span "Food Hygiene (Level 2 Food Hygiene Certificate)" at bounding box center [1125, 342] width 166 height 25
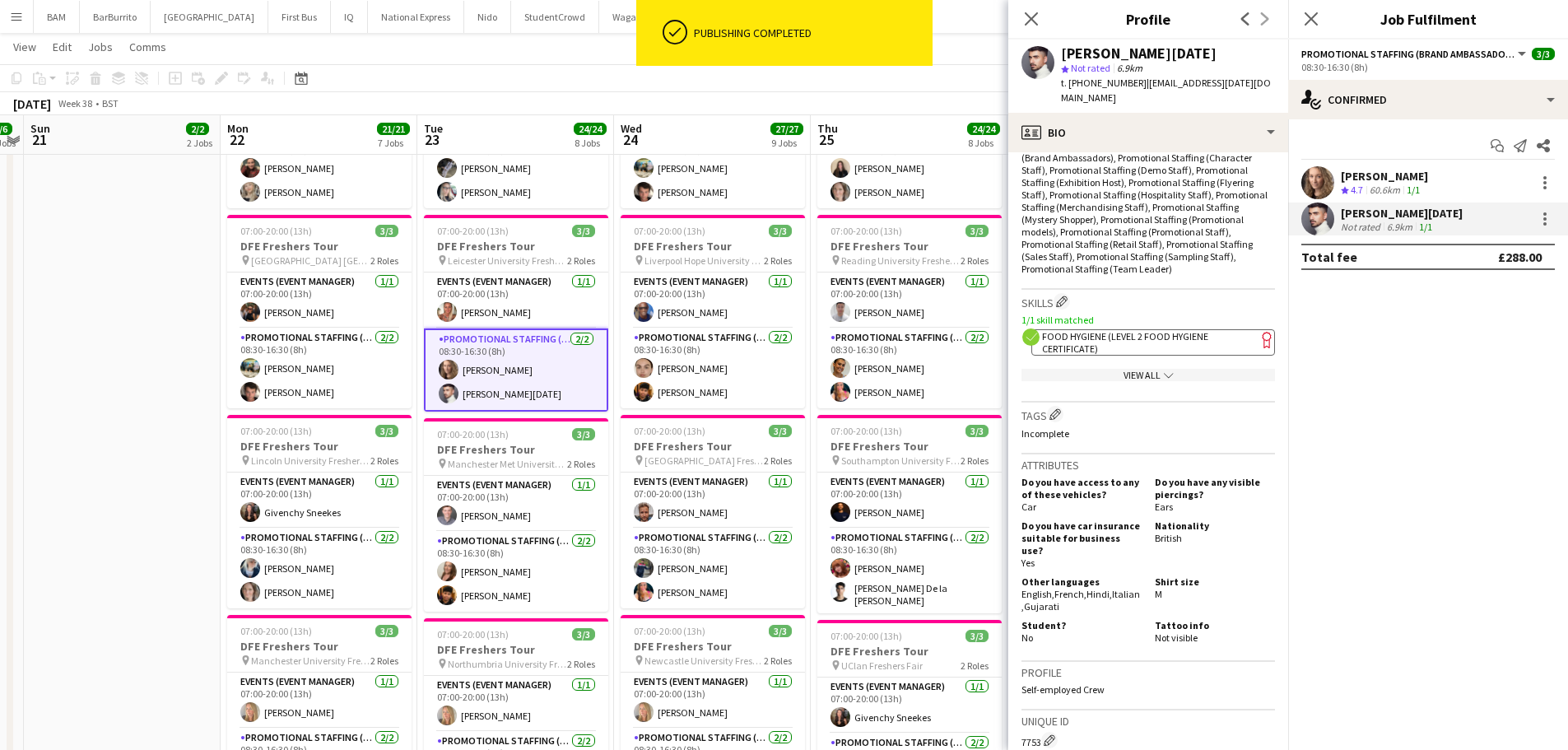
click at [918, 79] on app-toolbar "Copy Paste Paste Ctrl+V Paste with crew Ctrl+Shift+V Paste linked Job Delete Gr…" at bounding box center [784, 79] width 1568 height 28
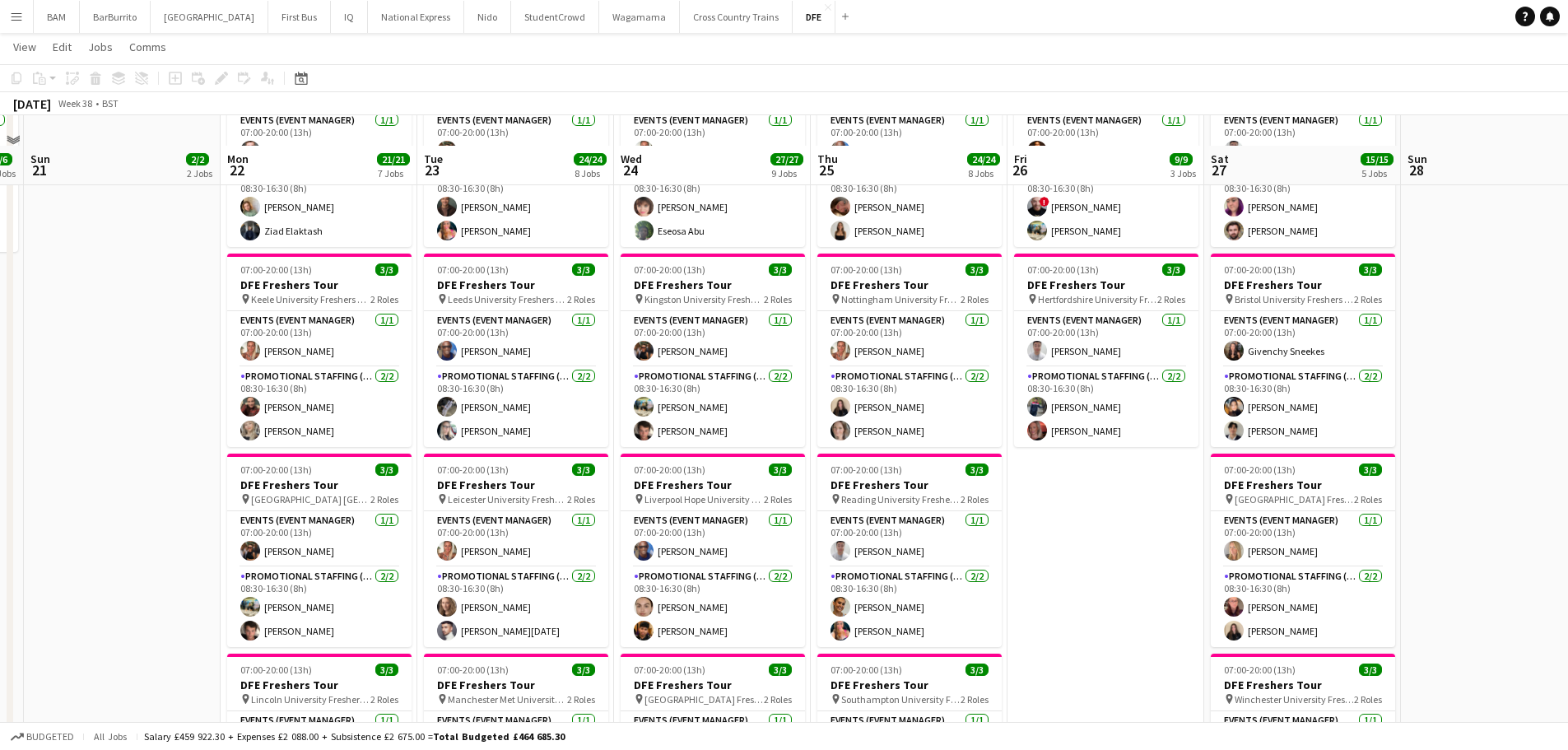
scroll to position [329, 0]
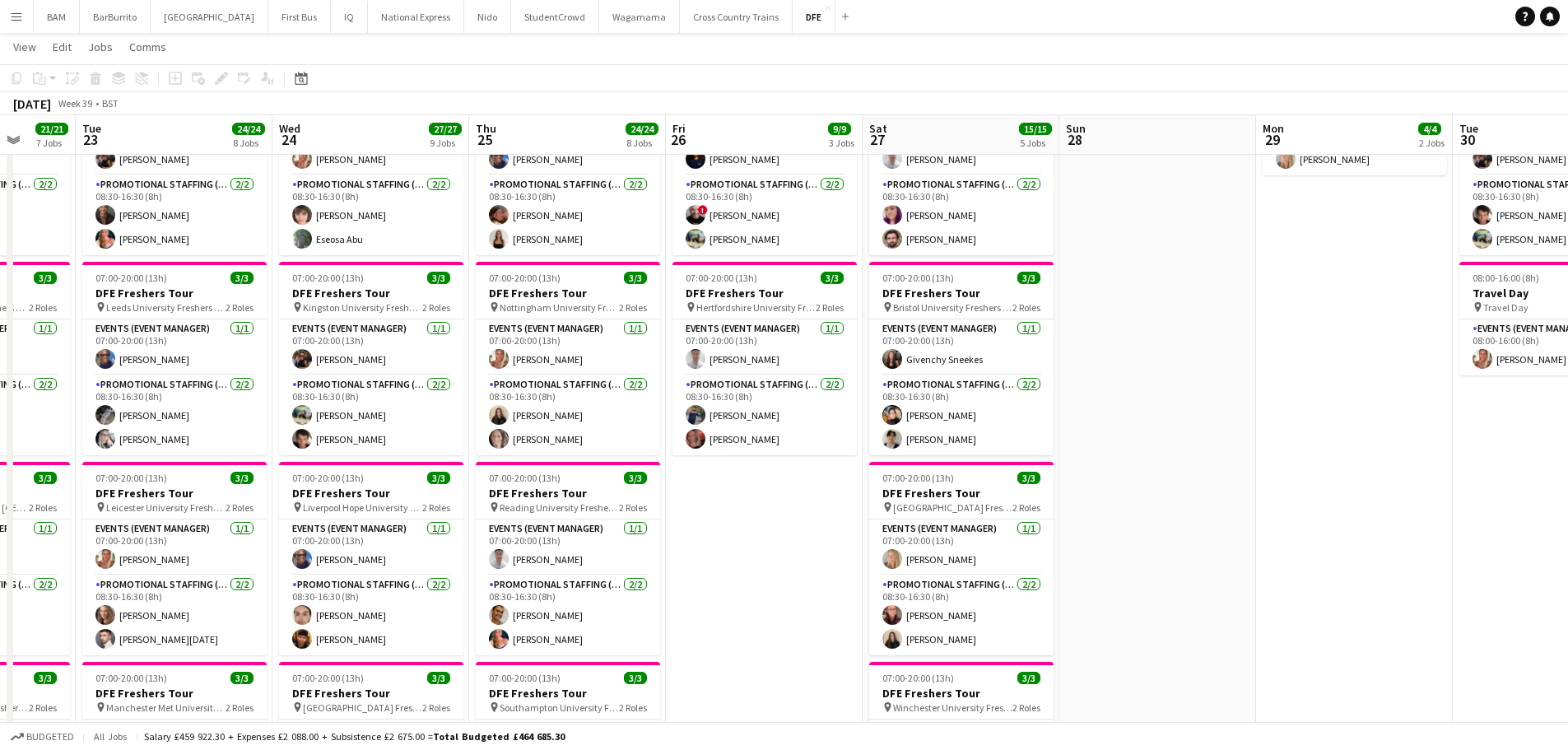
drag, startPoint x: 833, startPoint y: 329, endPoint x: 791, endPoint y: 330, distance: 42.0
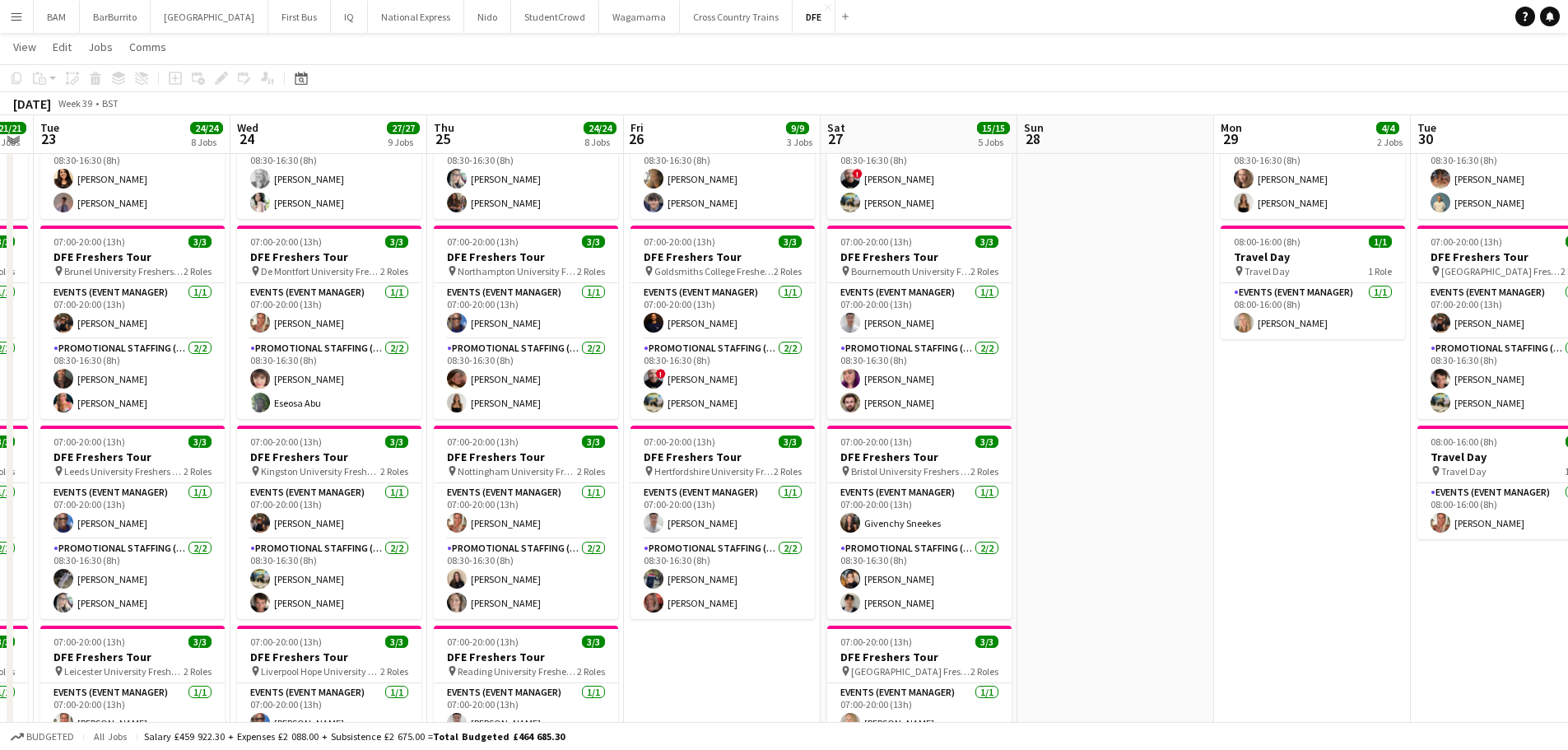
scroll to position [165, 0]
click at [407, 13] on button "National Express Close" at bounding box center [416, 17] width 96 height 32
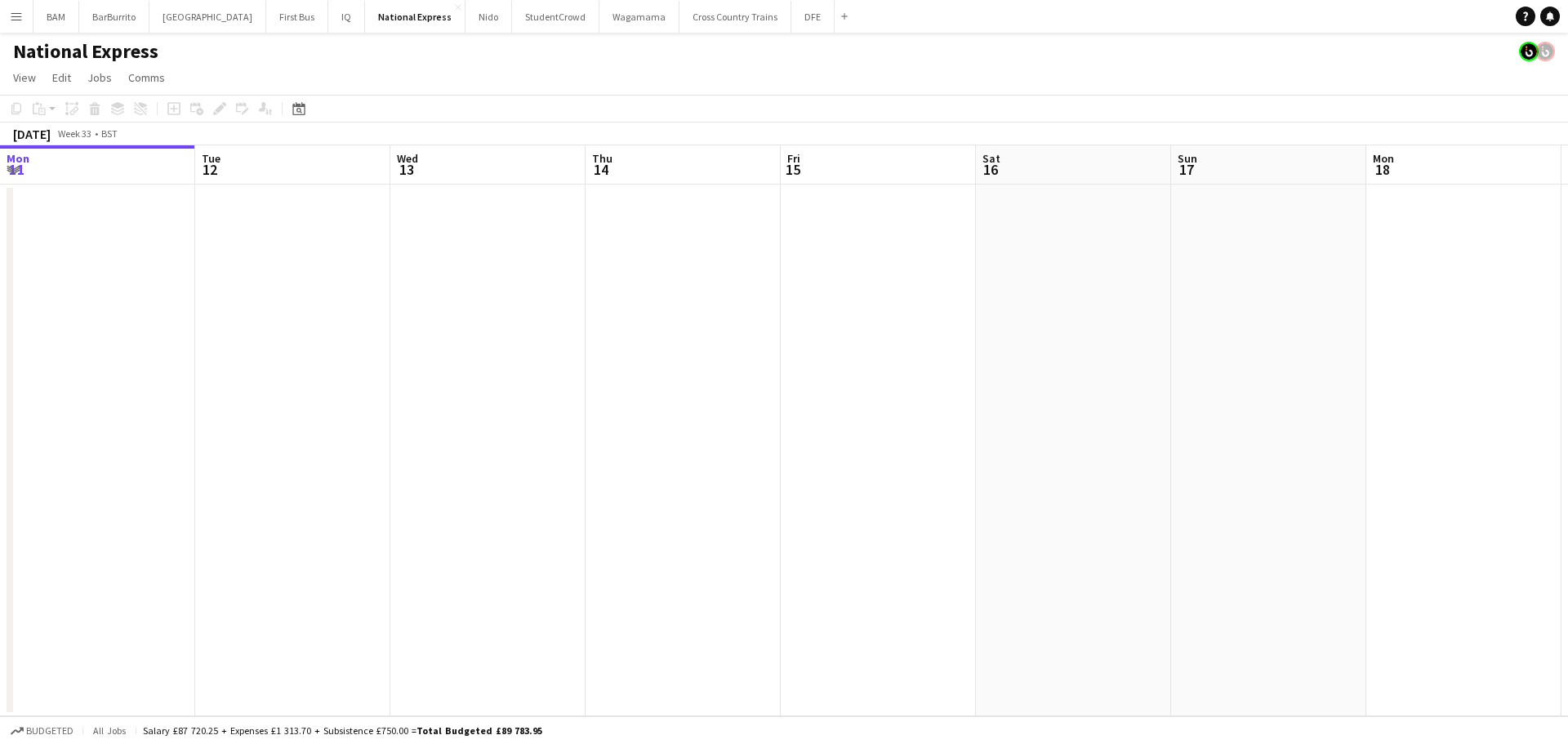
drag, startPoint x: 385, startPoint y: 221, endPoint x: 313, endPoint y: 211, distance: 72.7
click at [313, 211] on app-calendar-viewport "Sat 9 Sun 10 Mon 11 Tue 12 Wed 13 Thu 14 Fri 15 Sat 16 Sun 17 Mon 18 Tue 19 Wed…" at bounding box center [784, 431] width 1568 height 571
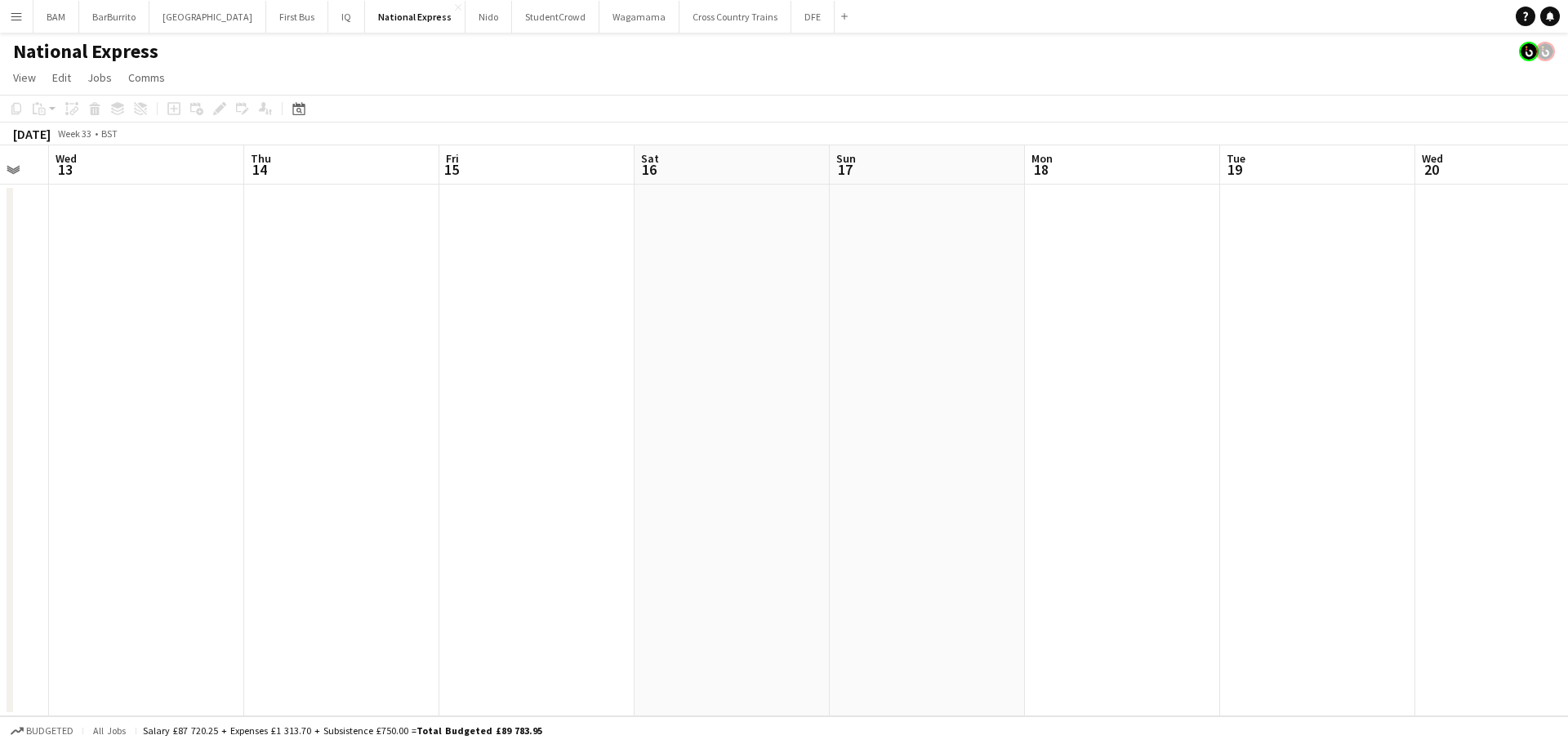
click at [287, 116] on div "Date picker AUG 2025 AUG 2025 Monday M Tuesday T Wednesday W Thursday T Friday …" at bounding box center [293, 108] width 37 height 20
click at [301, 116] on div "Date picker" at bounding box center [299, 108] width 20 height 20
click at [428, 166] on span "Next month" at bounding box center [432, 165] width 33 height 33
click at [415, 315] on span "27" at bounding box center [410, 313] width 20 height 20
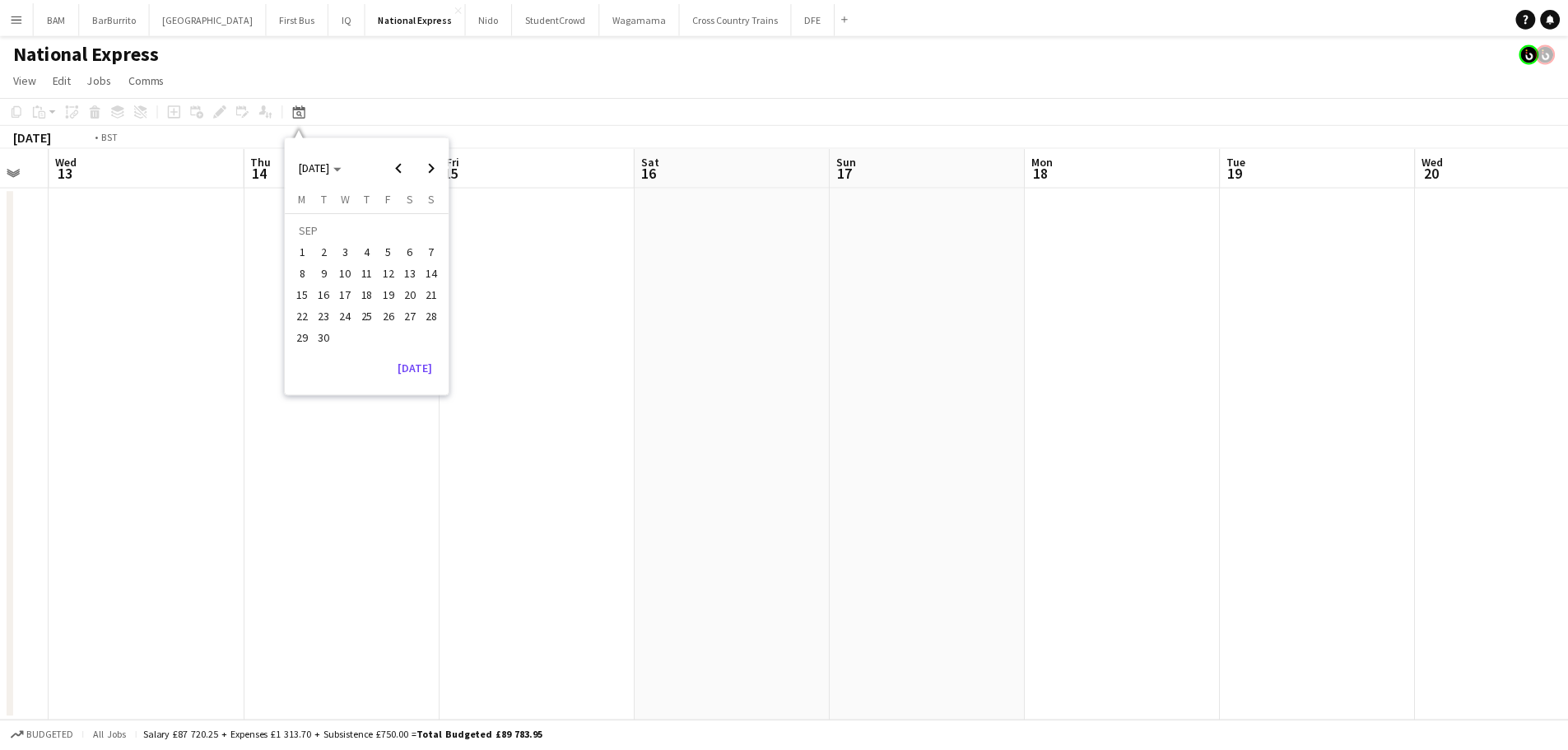
scroll to position [0, 566]
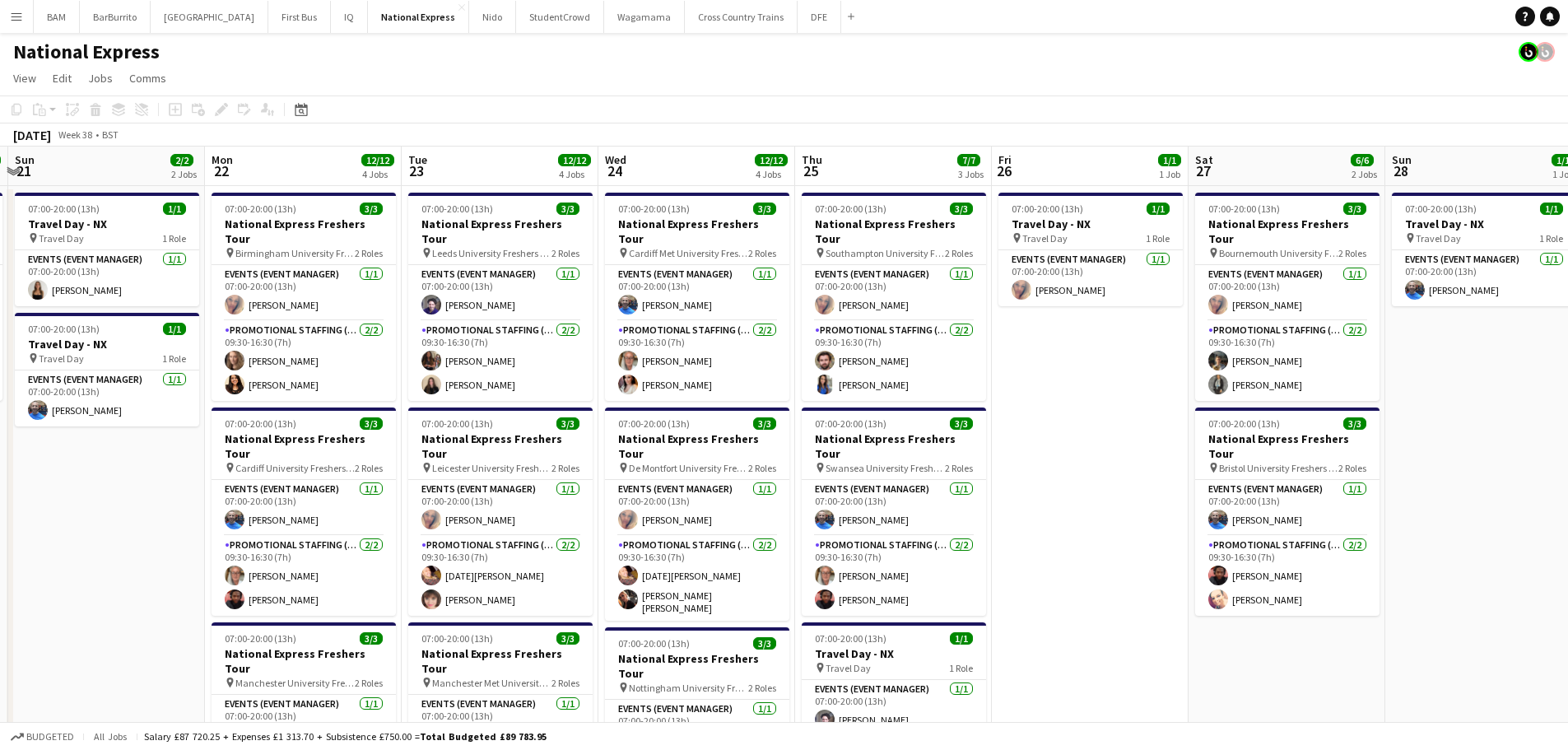
drag, startPoint x: 379, startPoint y: 284, endPoint x: 1156, endPoint y: 318, distance: 777.7
click at [1156, 318] on app-calendar-viewport "Fri 19 4/4 2 Jobs Sat 20 3/3 1 Job Sun 21 2/2 2 Jobs Mon 22 12/12 4 Jobs Tue 23…" at bounding box center [784, 614] width 1568 height 937
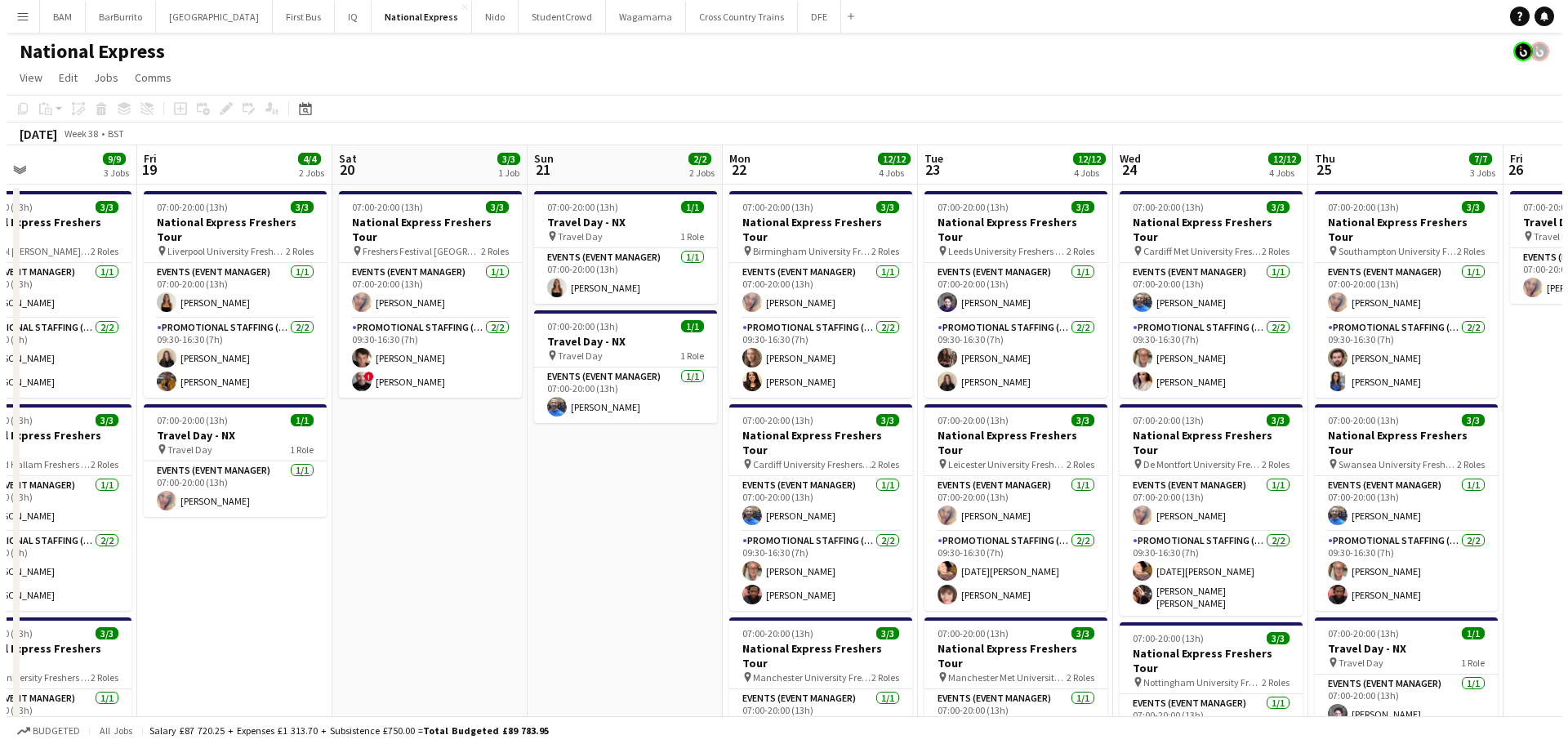
scroll to position [0, 354]
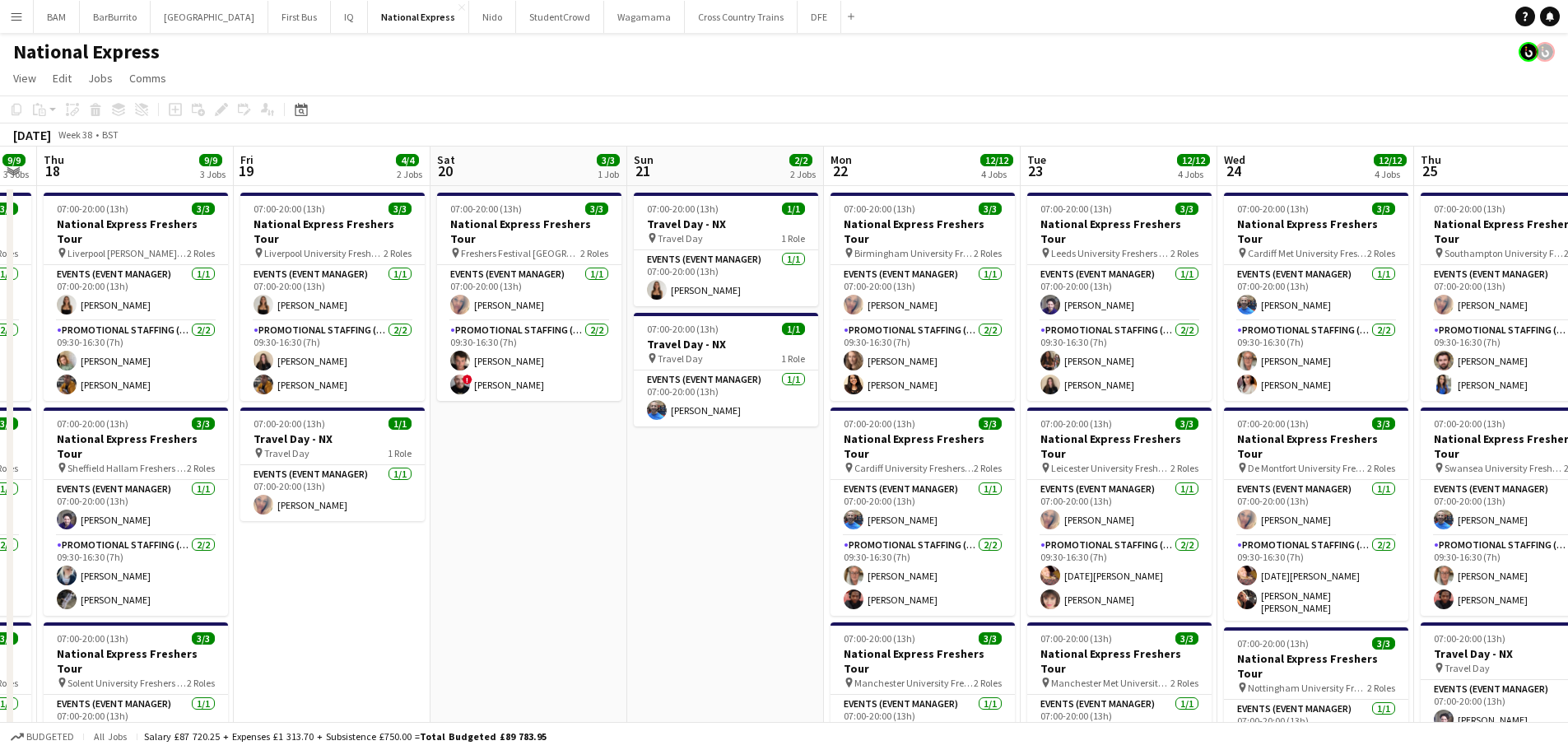
drag, startPoint x: 712, startPoint y: 406, endPoint x: 1073, endPoint y: 428, distance: 361.7
click at [1073, 428] on app-calendar-viewport "Tue 16 7/7 3 Jobs Wed 17 9/9 3 Jobs Thu 18 9/9 3 Jobs Fri 19 4/4 2 Jobs Sat 20 …" at bounding box center [784, 614] width 1568 height 937
click at [798, 27] on button "DFE Close" at bounding box center [820, 17] width 44 height 32
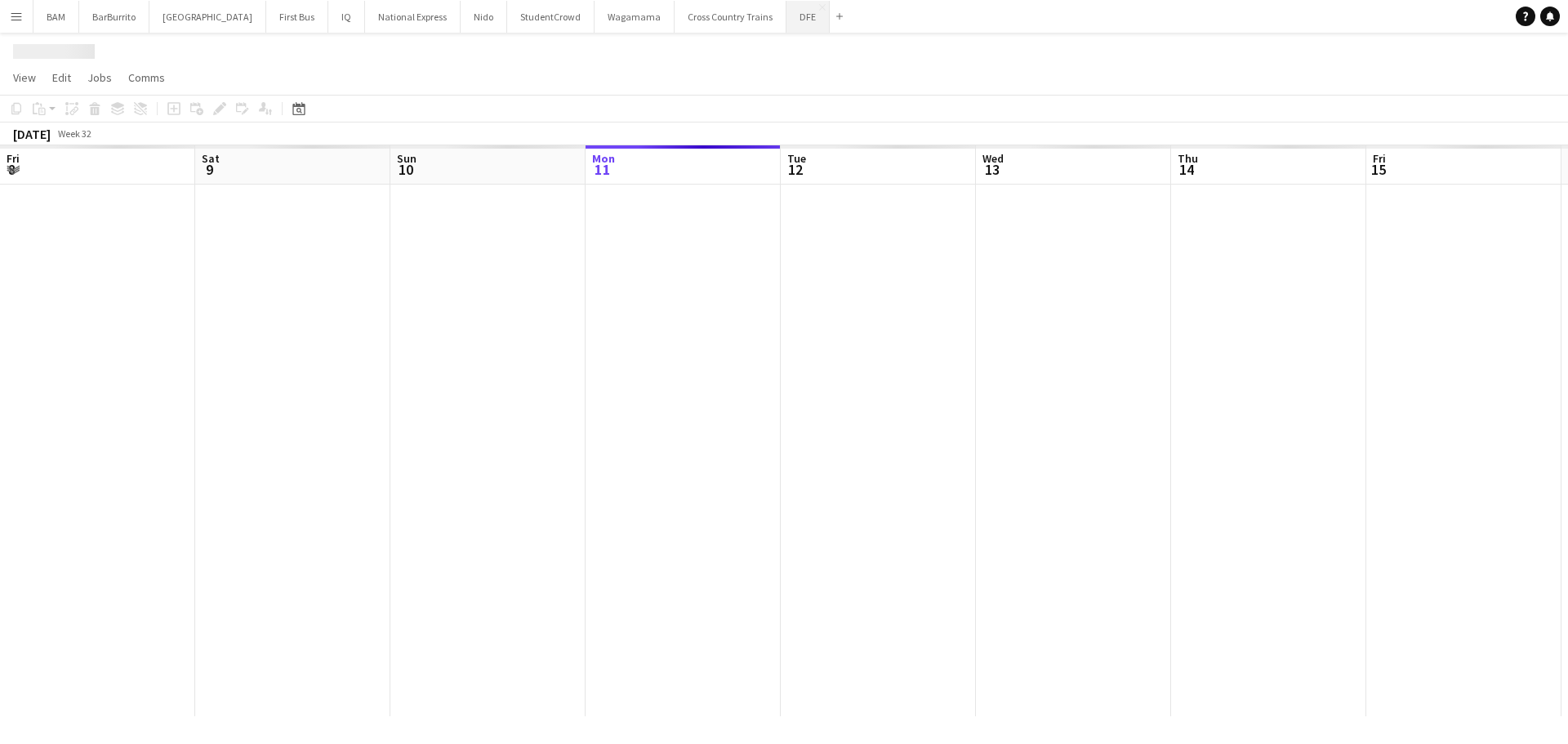
scroll to position [0, 391]
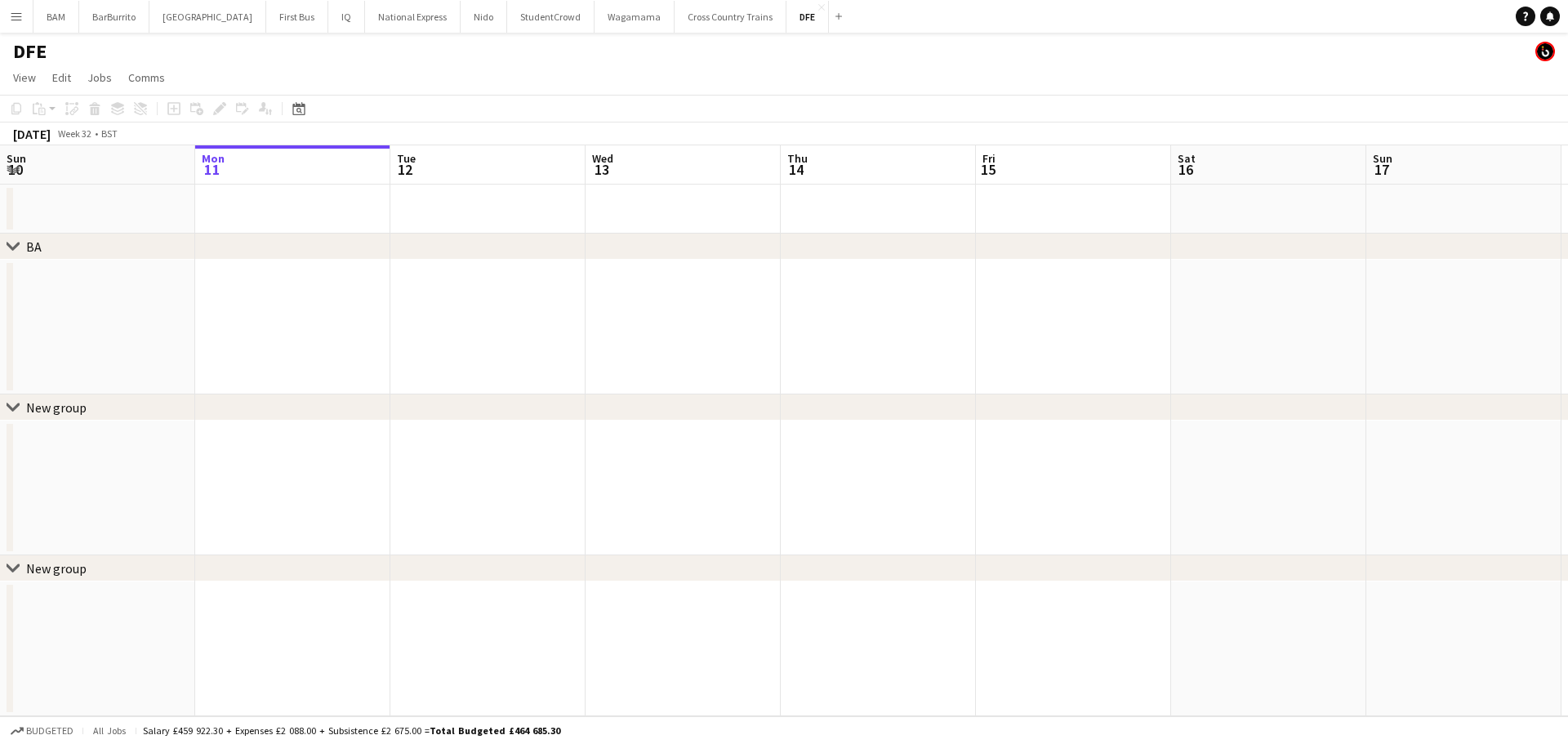
drag, startPoint x: 912, startPoint y: 249, endPoint x: 243, endPoint y: 233, distance: 669.2
click at [243, 233] on div "chevron-right BA chevron-right New group chevron-right New group Fri 8 Sat 9 Su…" at bounding box center [784, 431] width 1568 height 571
click at [296, 106] on icon at bounding box center [298, 108] width 12 height 13
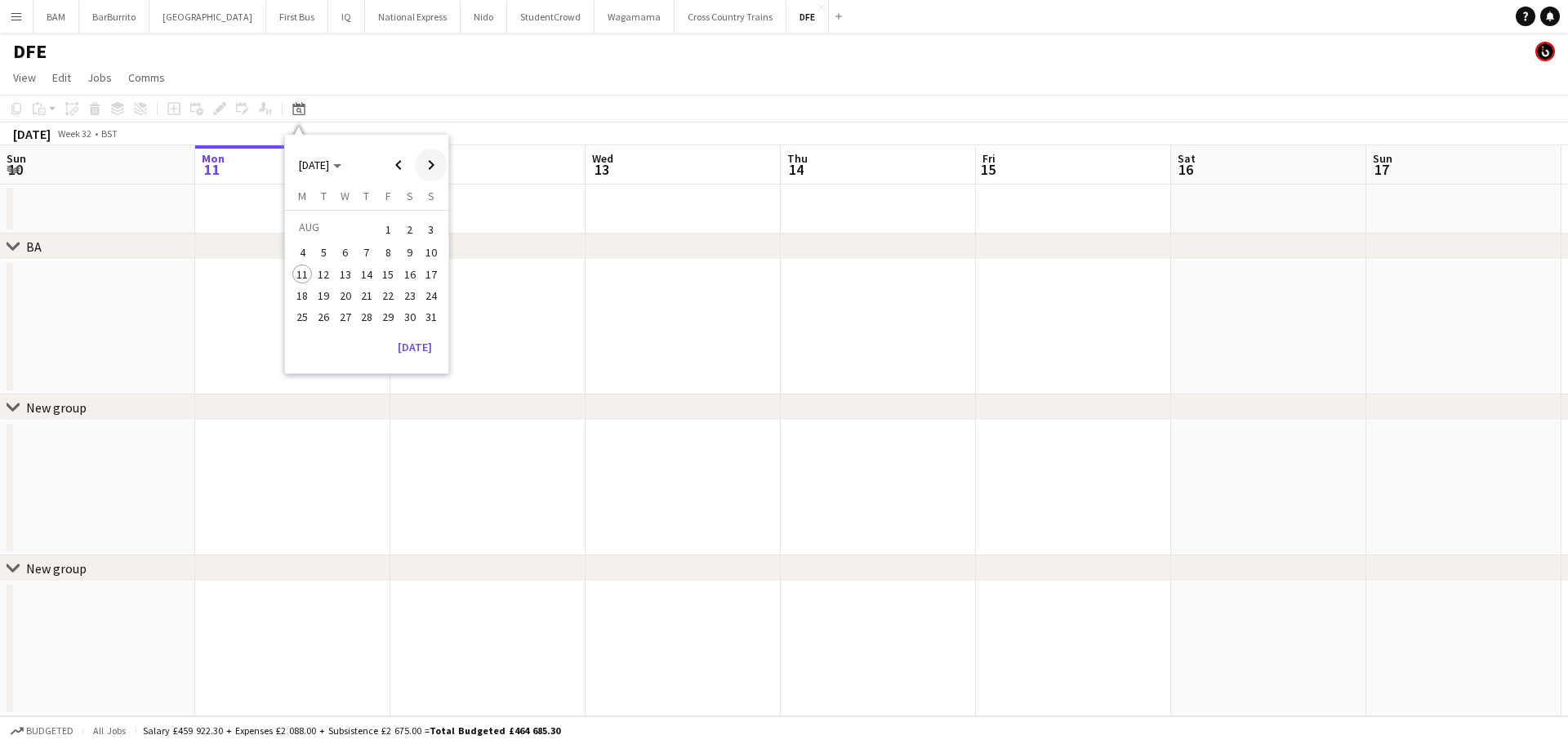
click at [430, 164] on span "Next month" at bounding box center [432, 165] width 33 height 33
click at [410, 318] on span "27" at bounding box center [410, 313] width 20 height 20
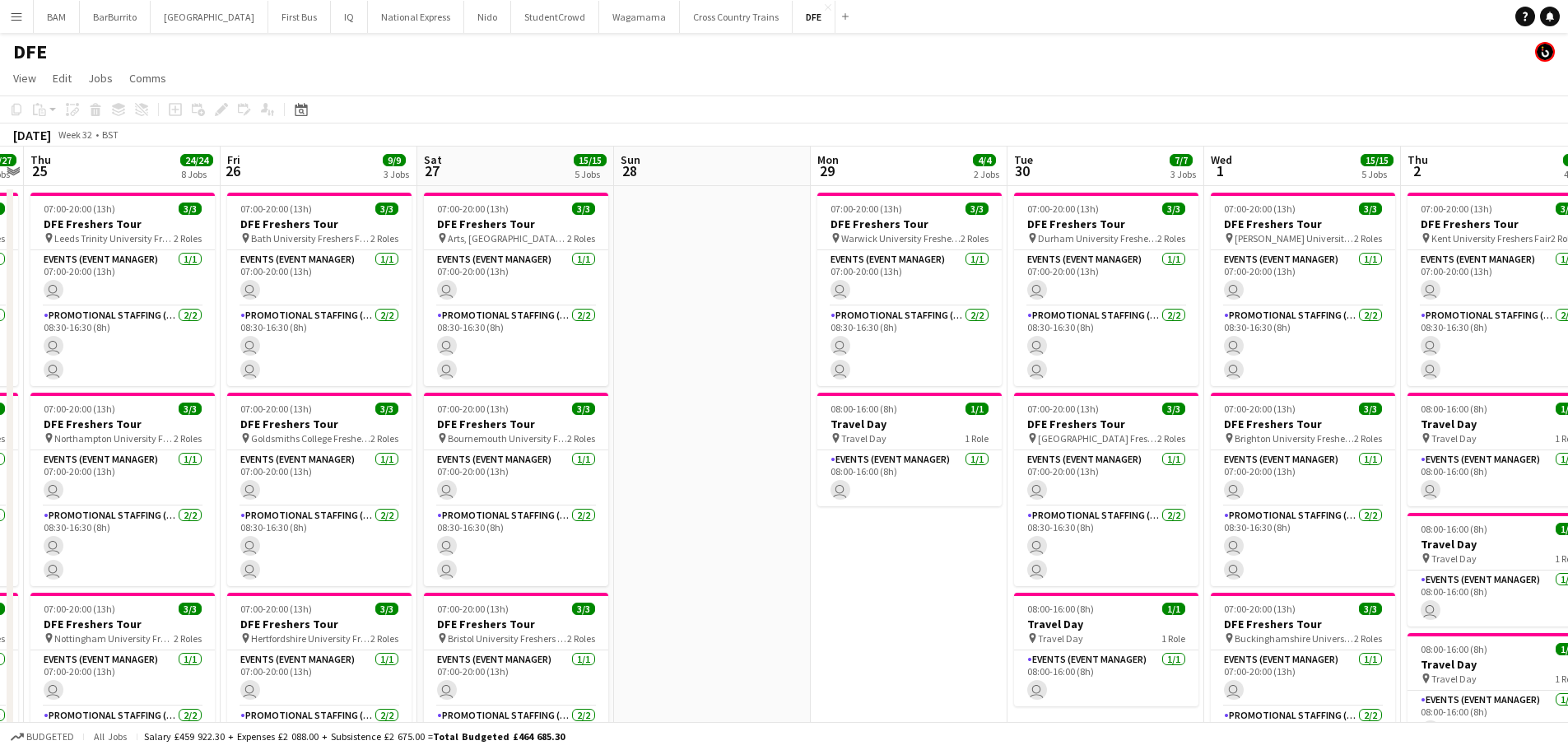
drag, startPoint x: 596, startPoint y: 299, endPoint x: 347, endPoint y: 286, distance: 249.3
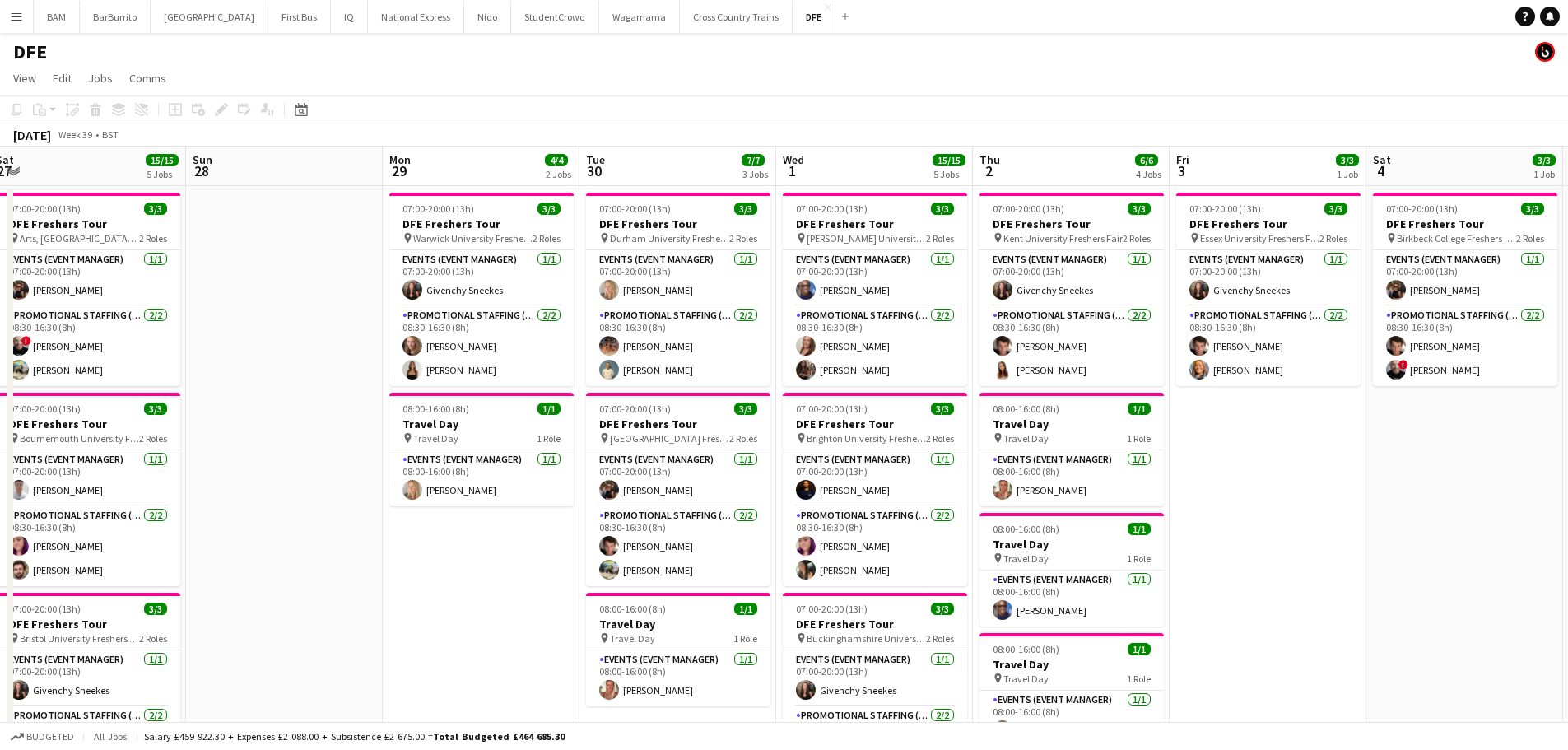
drag, startPoint x: 871, startPoint y: 346, endPoint x: 1403, endPoint y: 361, distance: 532.2
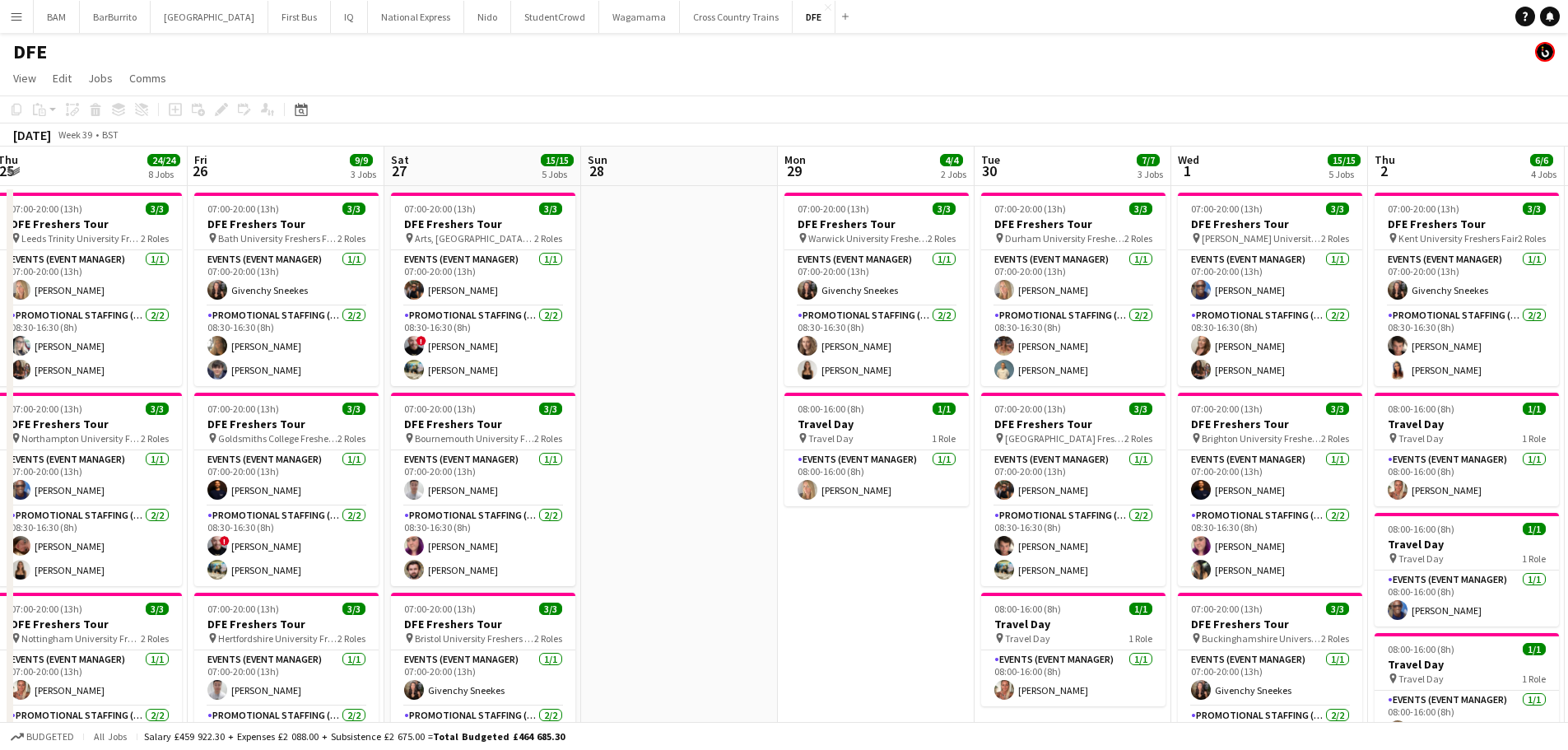
scroll to position [0, 399]
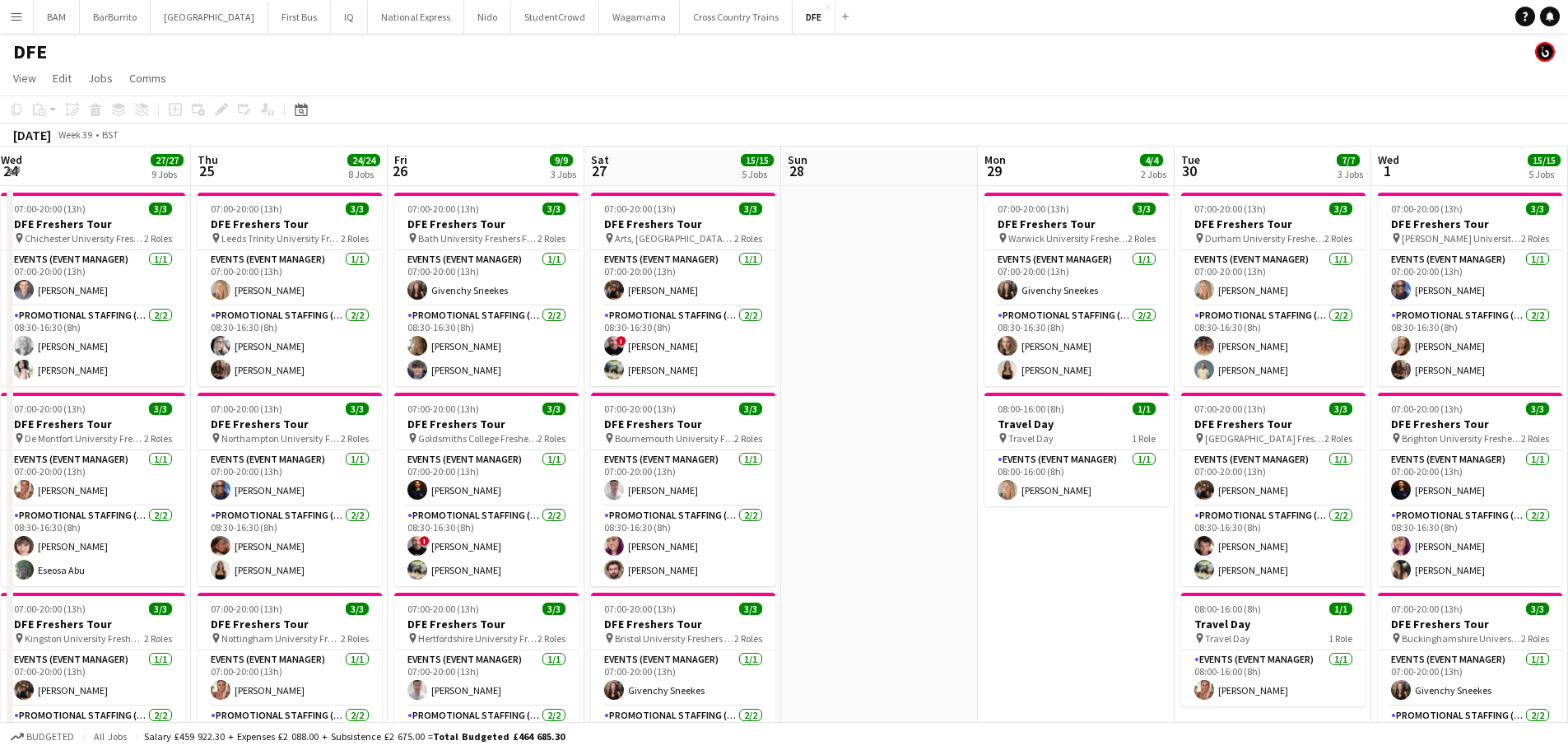
drag, startPoint x: 819, startPoint y: 340, endPoint x: 969, endPoint y: 339, distance: 150.0
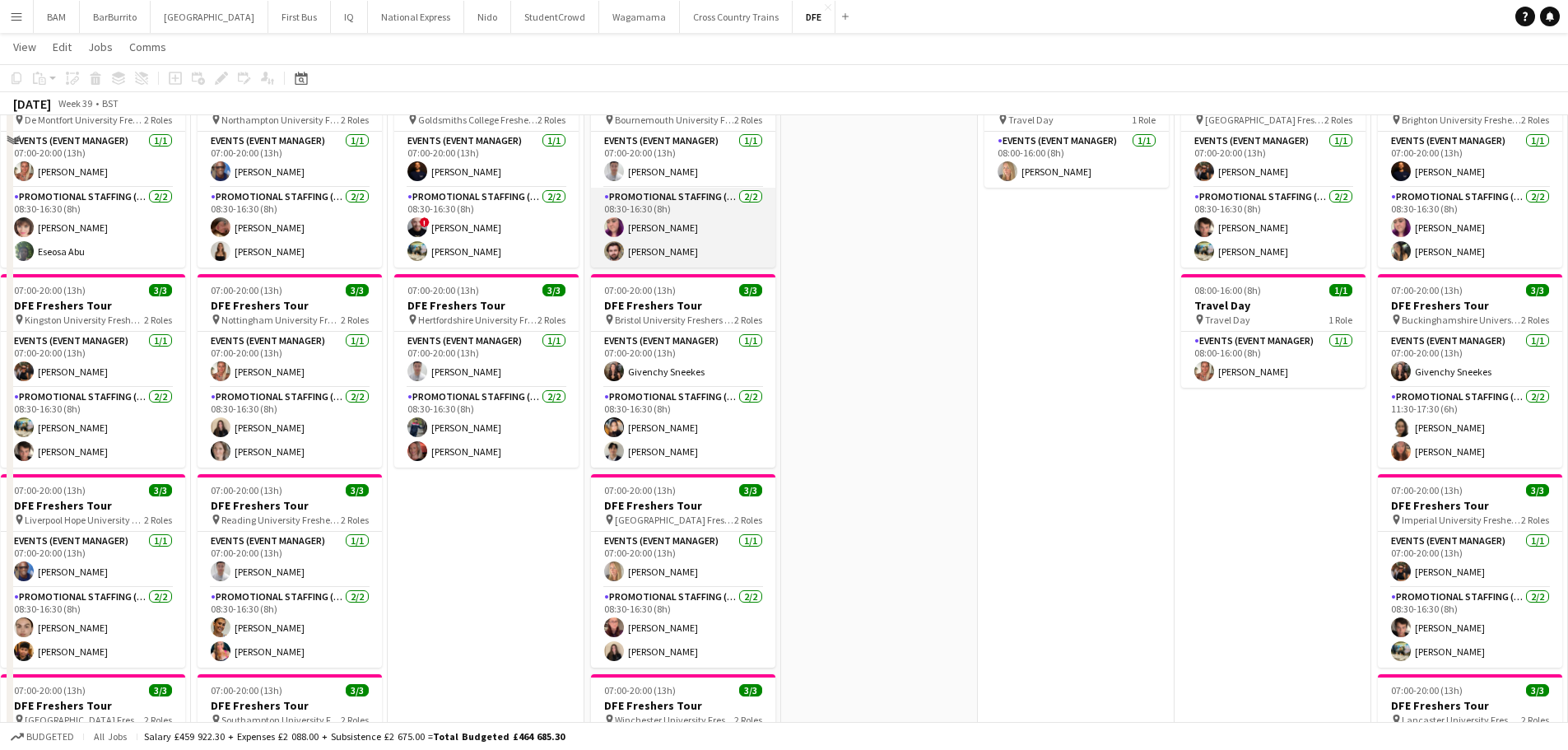
scroll to position [329, 0]
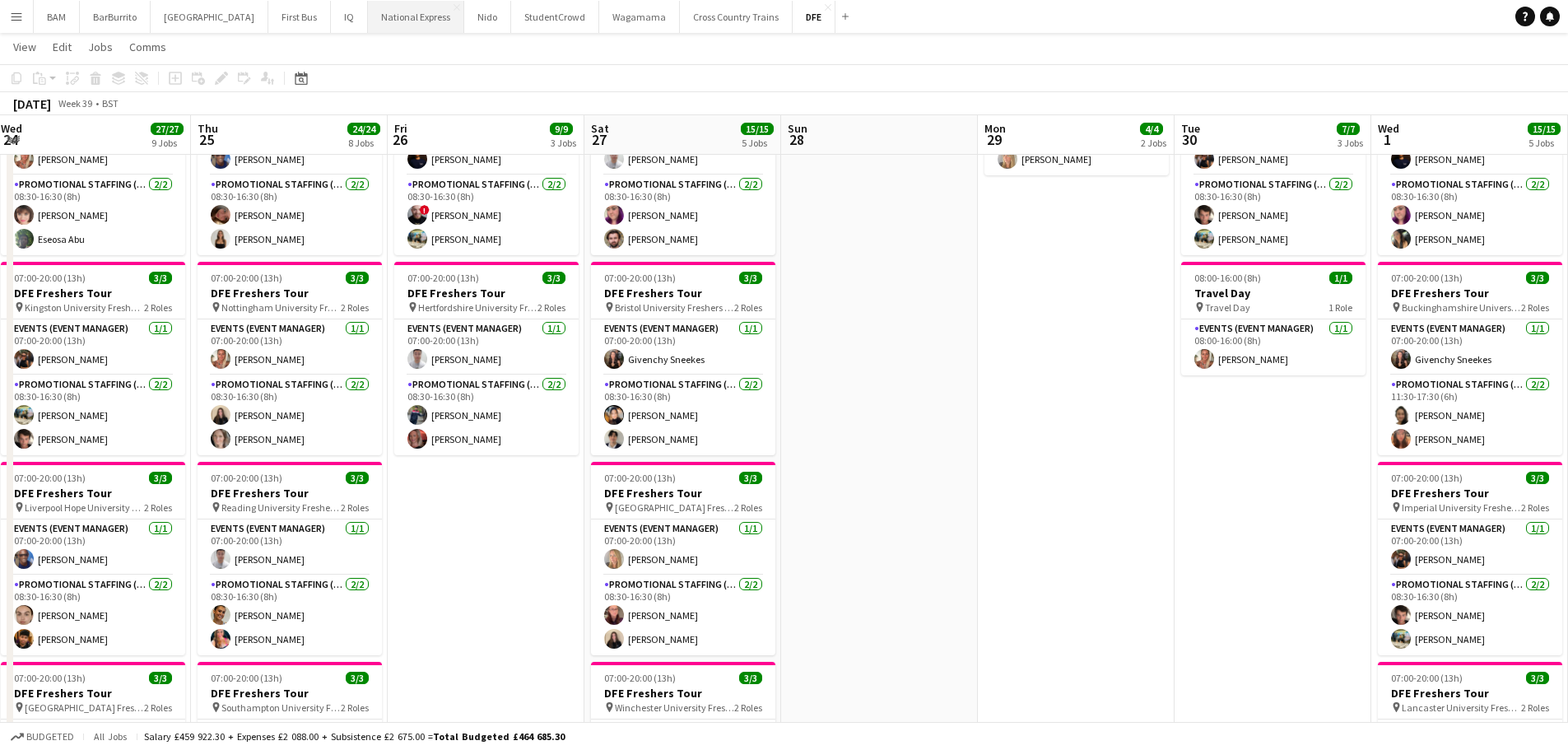
click at [380, 12] on button "National Express Close" at bounding box center [416, 17] width 96 height 32
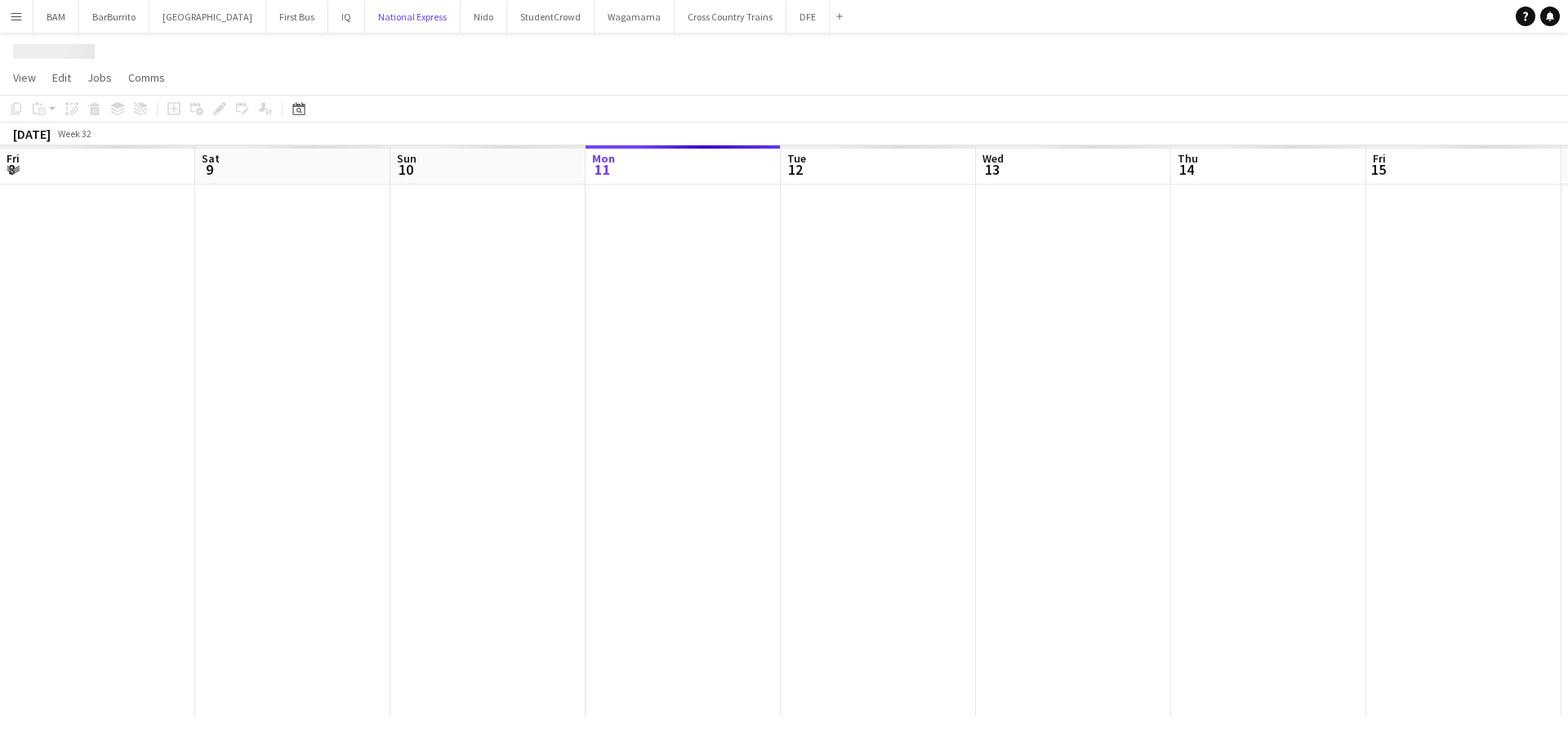
scroll to position [0, 391]
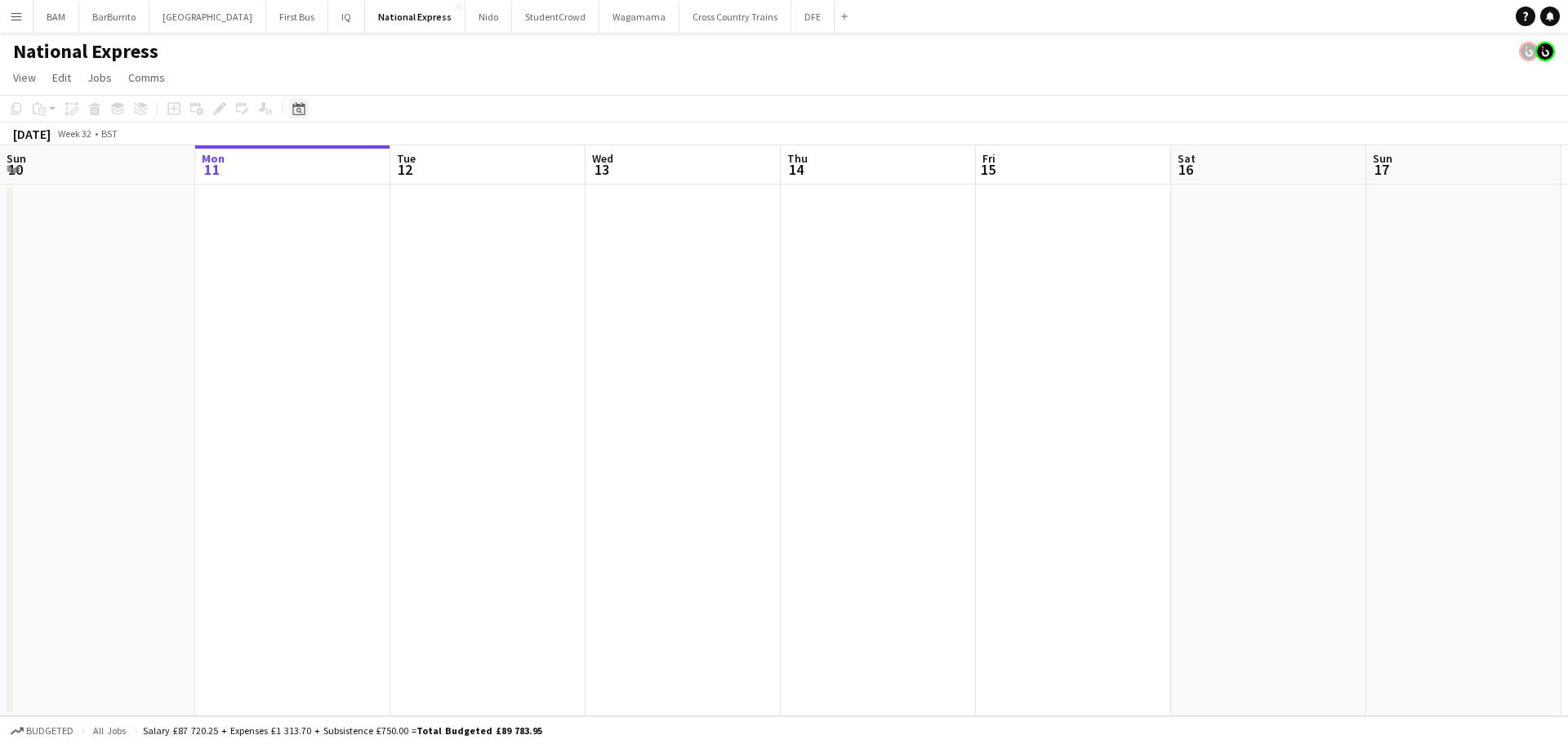
click at [286, 112] on div "Date picker AUG 2025 AUG 2025 Monday M Tuesday T Wednesday W Thursday T Friday …" at bounding box center [293, 108] width 37 height 20
click at [299, 111] on icon "Date picker" at bounding box center [299, 108] width 13 height 13
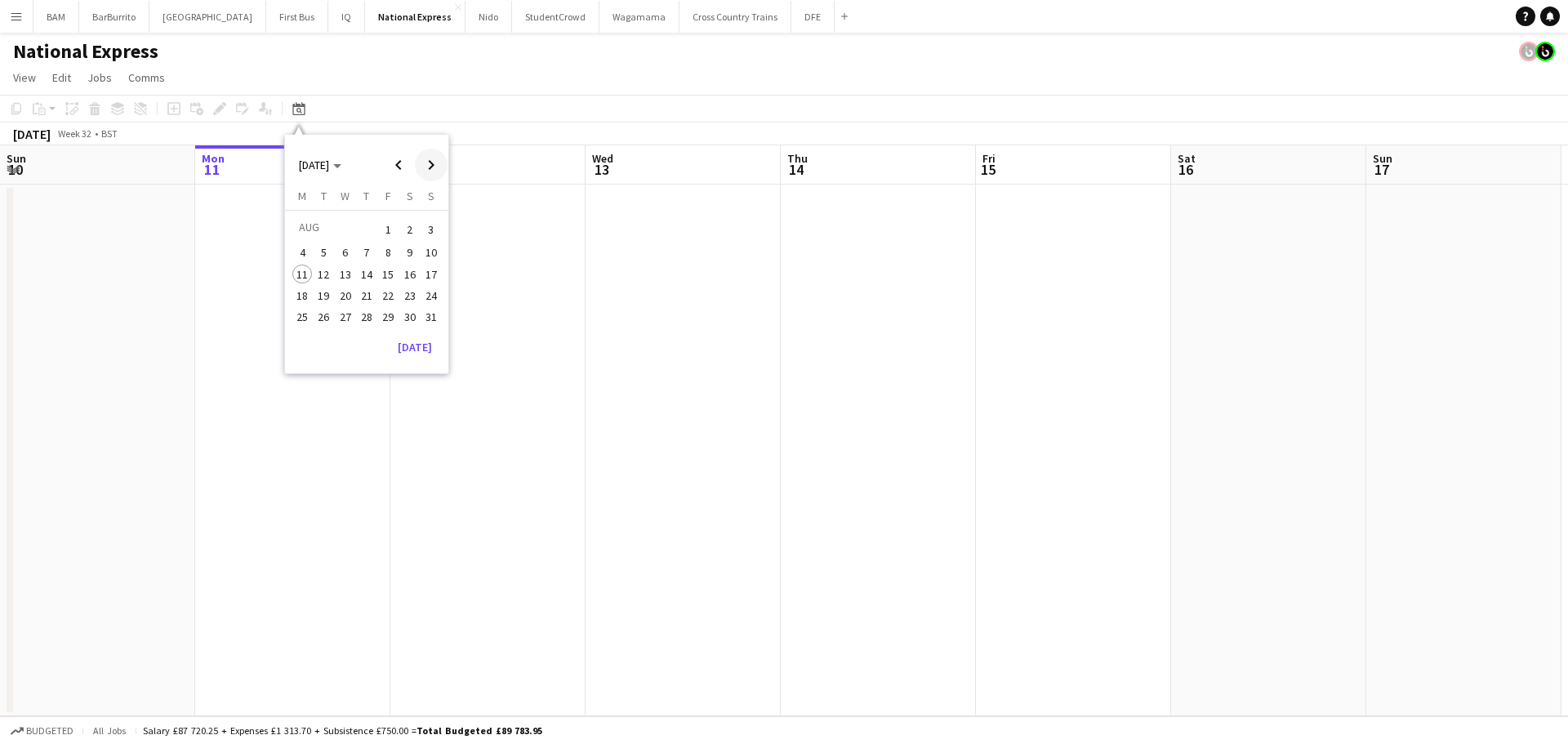
click at [427, 169] on span "Next month" at bounding box center [432, 165] width 33 height 33
click at [404, 317] on span "27" at bounding box center [410, 313] width 20 height 20
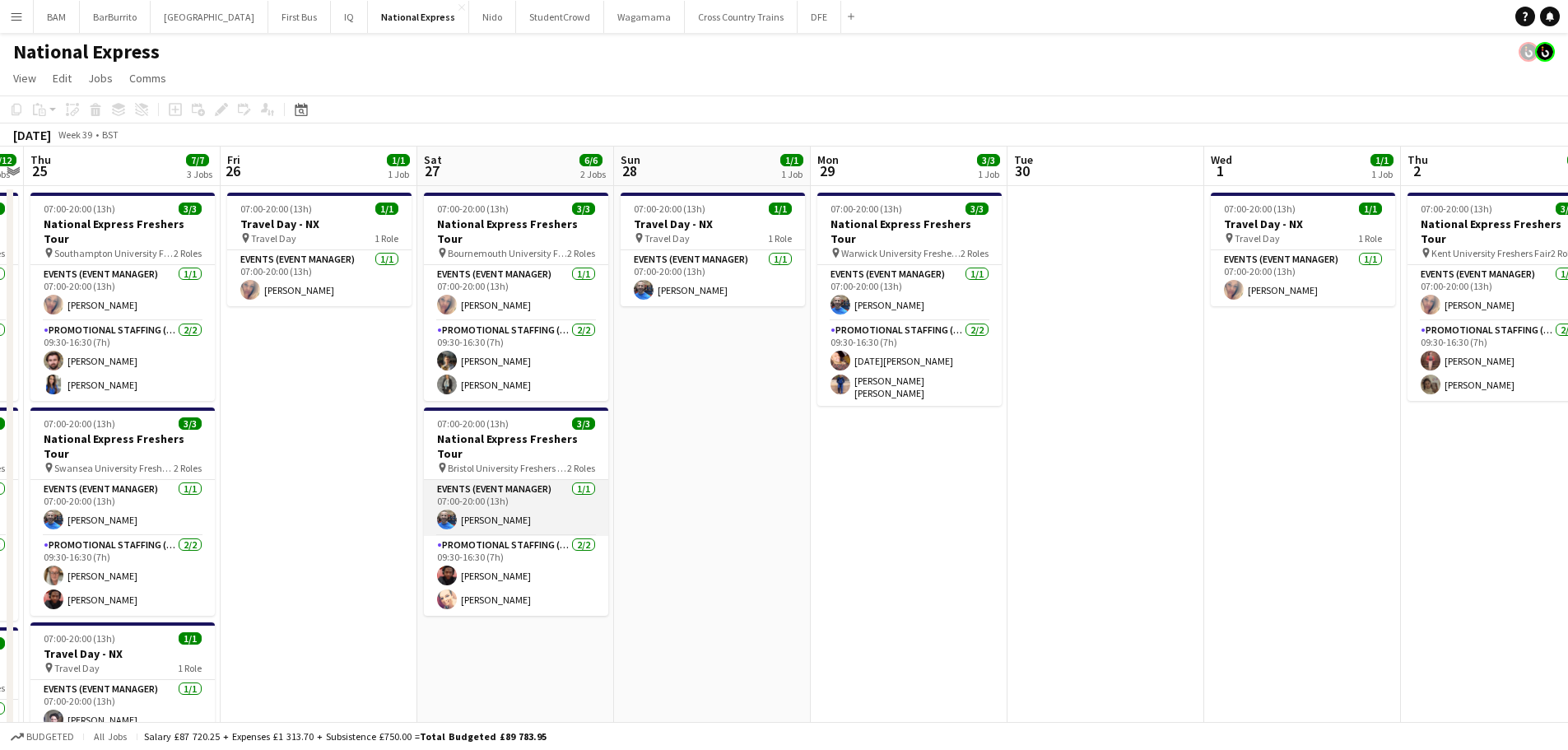
click at [532, 480] on app-card-role "Events (Event Manager) 1/1 07:00-20:00 (13h) Barry Evans" at bounding box center [516, 508] width 184 height 56
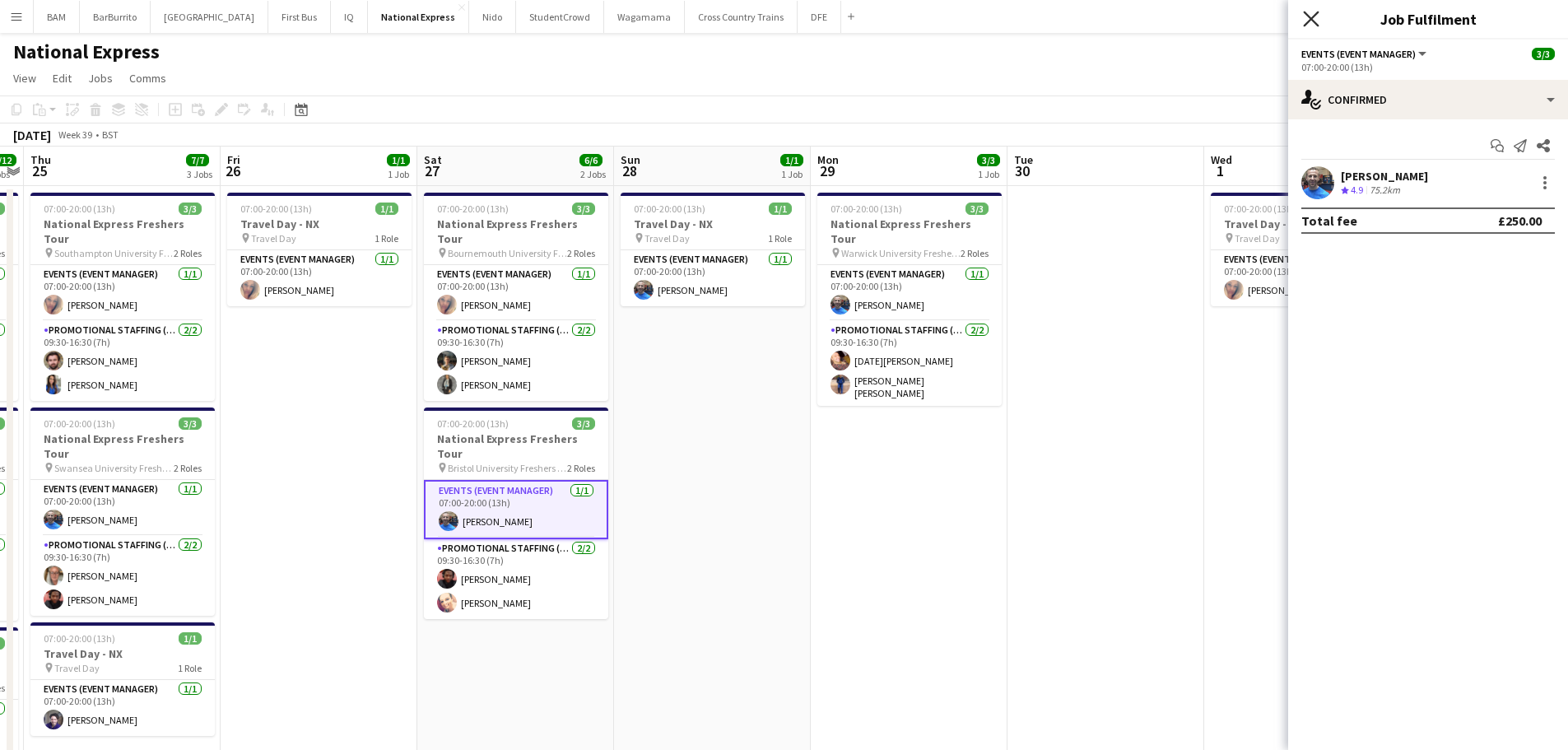
click at [1315, 19] on icon "Close pop-in" at bounding box center [1311, 18] width 16 height 16
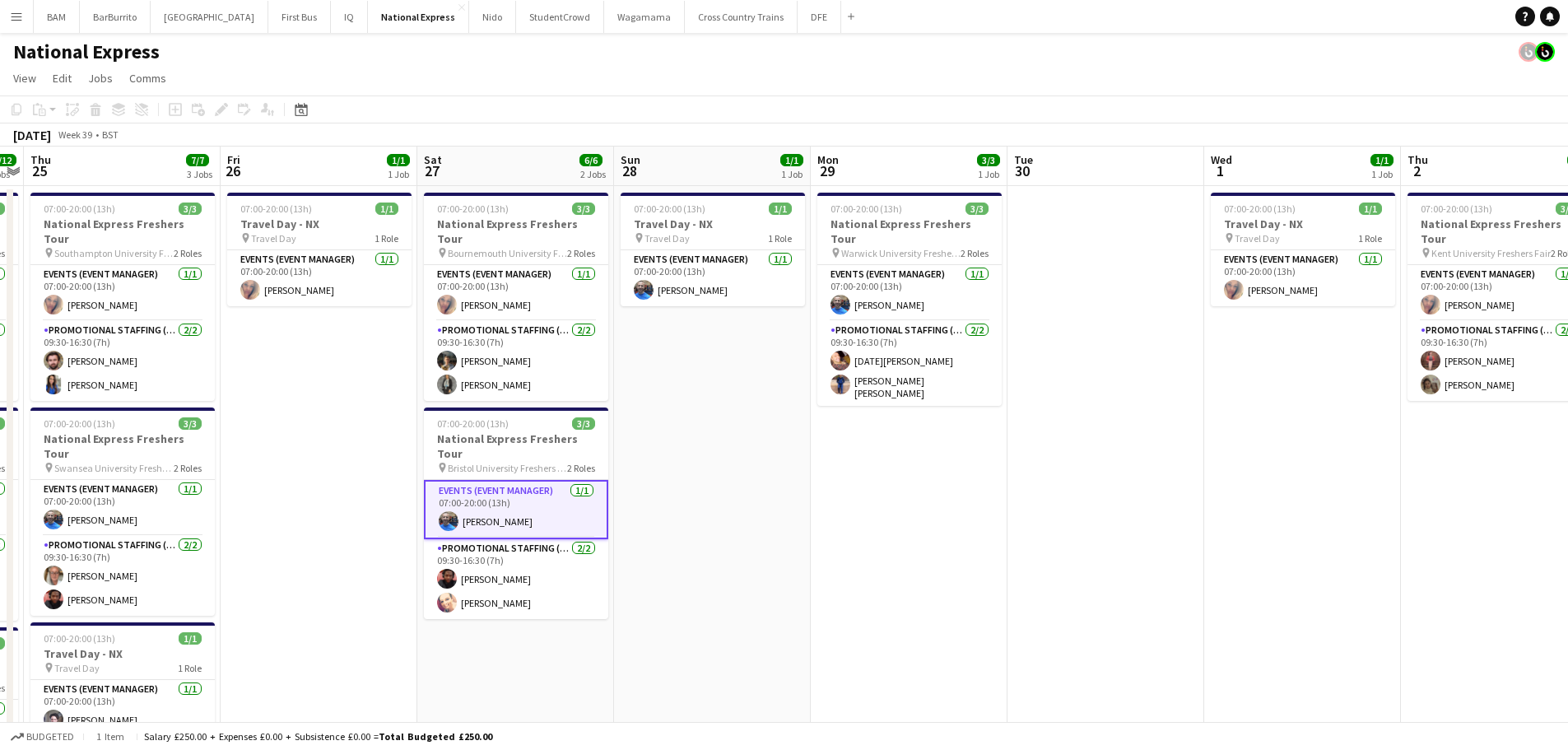
click at [762, 86] on app-page-menu "View Day view expanded Day view collapsed Month view Date picker Jump to today …" at bounding box center [784, 80] width 1568 height 31
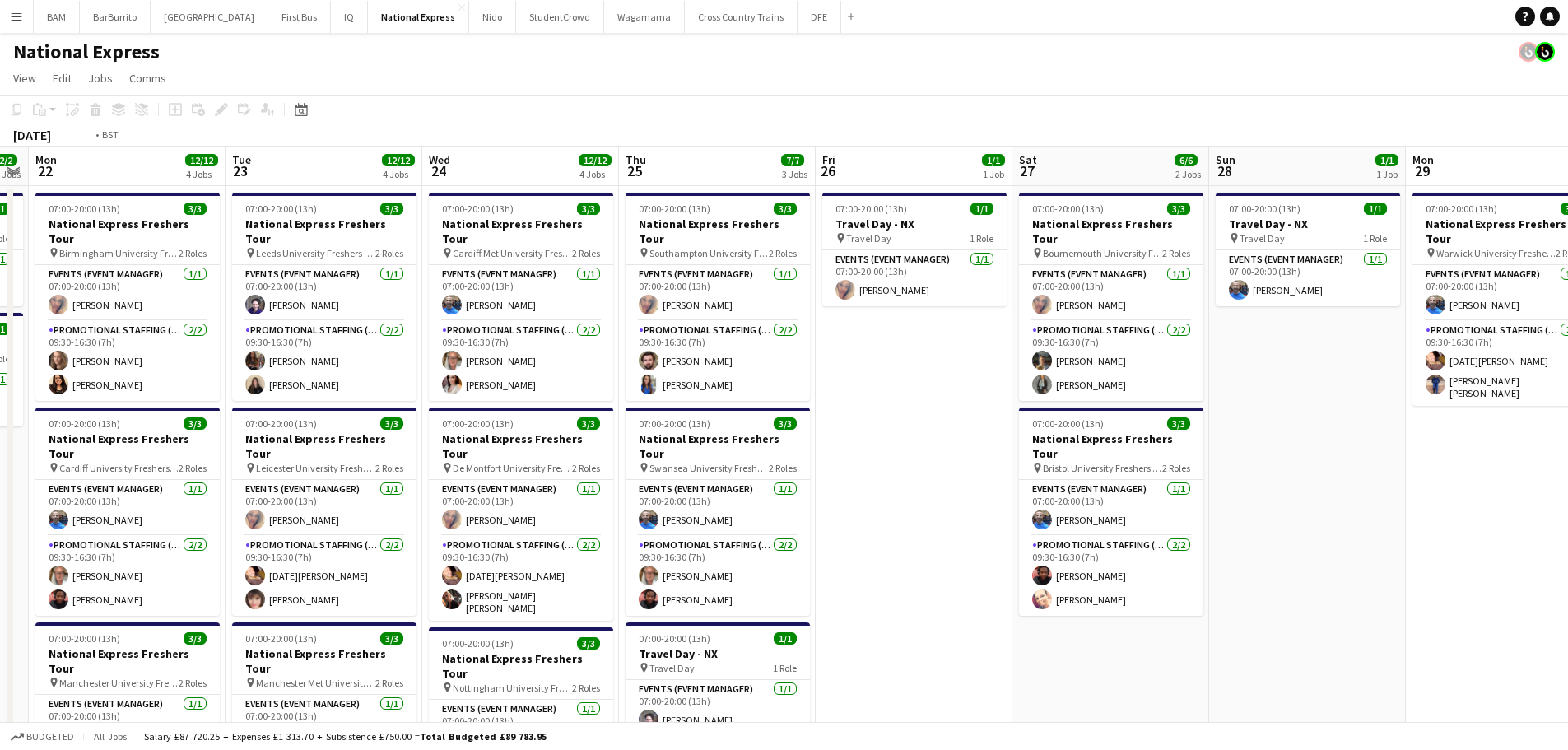
drag, startPoint x: 528, startPoint y: 208, endPoint x: 1332, endPoint y: 286, distance: 807.8
click at [1342, 285] on app-calendar-viewport "Sat 20 3/3 1 Job Sun 21 2/2 2 Jobs Mon 22 12/12 4 Jobs Tue 23 12/12 4 Jobs Wed …" at bounding box center [784, 614] width 1568 height 937
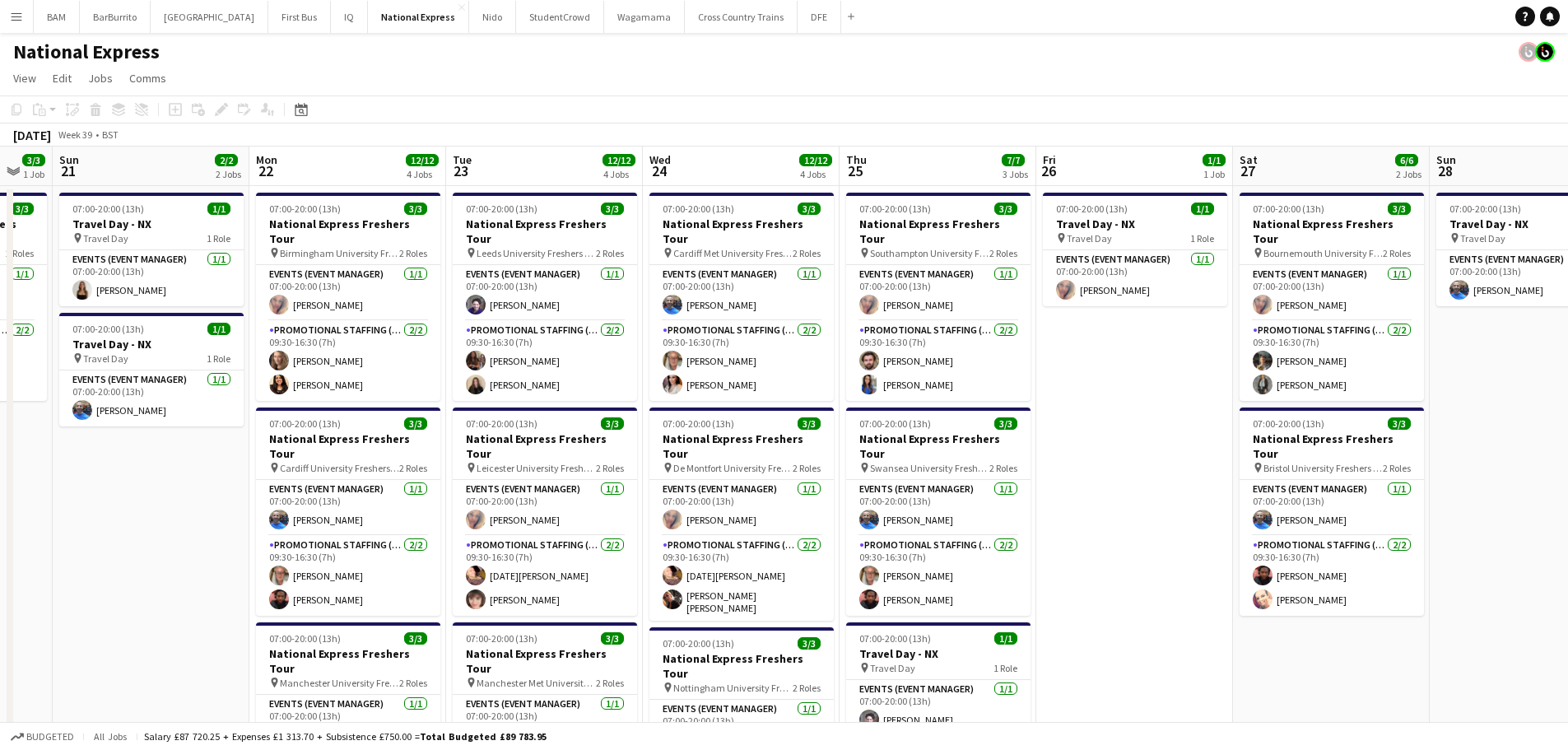
drag, startPoint x: 797, startPoint y: 303, endPoint x: 1187, endPoint y: 308, distance: 390.0
click at [1187, 308] on app-calendar-viewport "Fri 19 4/4 2 Jobs Sat 20 3/3 1 Job Sun 21 2/2 2 Jobs Mon 22 12/12 4 Jobs Tue 23…" at bounding box center [784, 614] width 1568 height 937
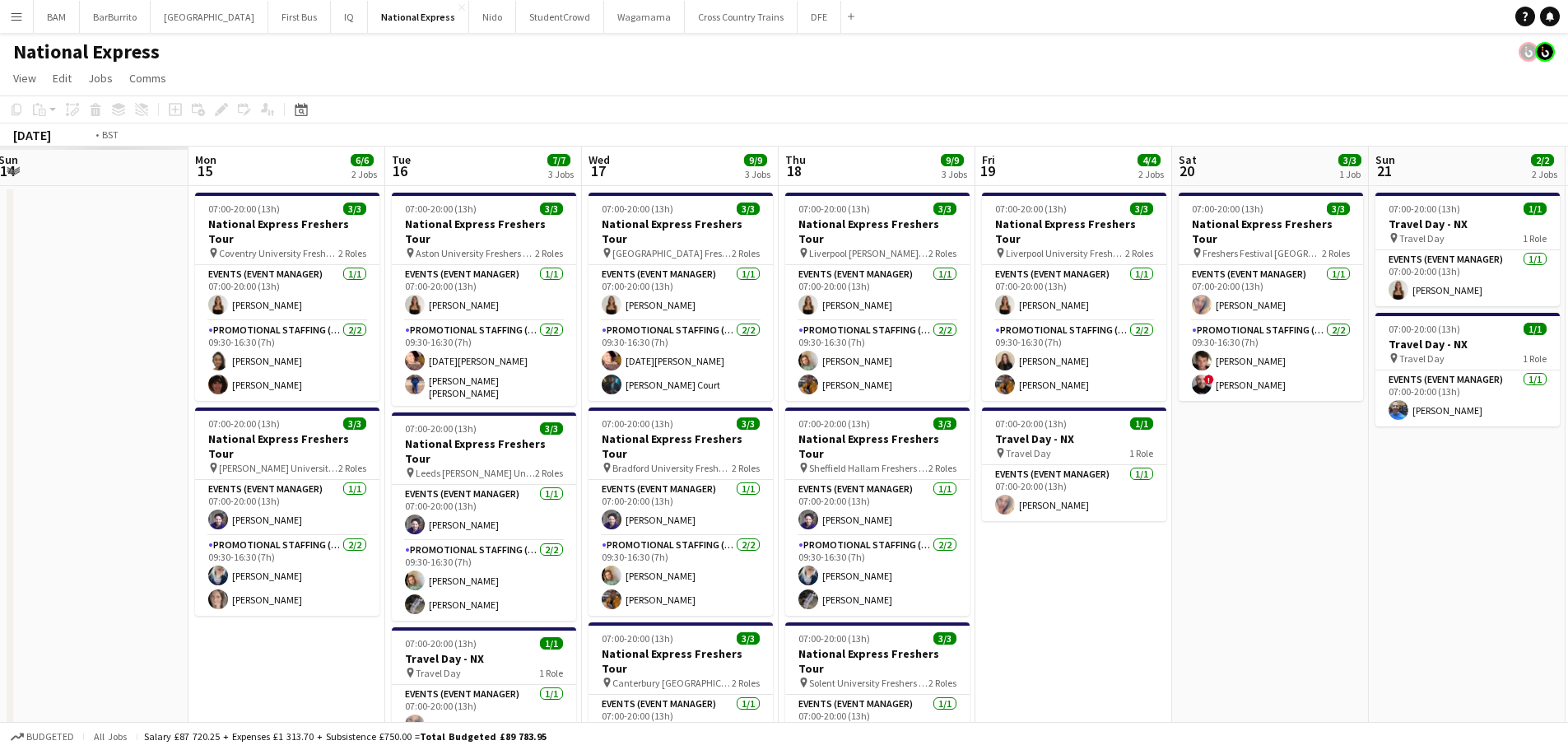
drag, startPoint x: 935, startPoint y: 317, endPoint x: 1161, endPoint y: 346, distance: 227.9
click at [1175, 345] on app-calendar-viewport "Sat 13 Sun 14 Mon 15 6/6 2 Jobs Tue 16 7/7 3 Jobs Wed 17 9/9 3 Jobs Thu 18 9/9 …" at bounding box center [784, 614] width 1568 height 937
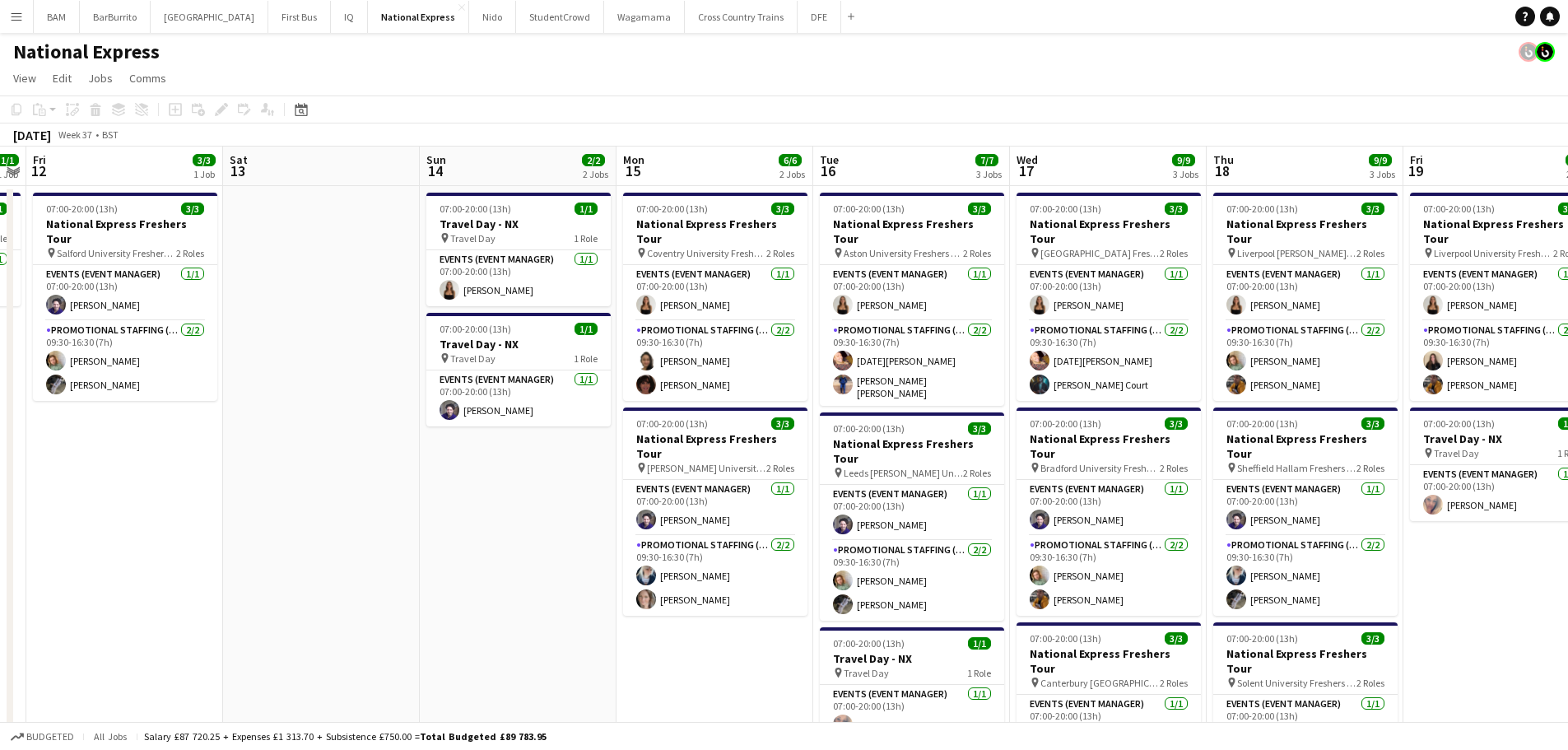
drag, startPoint x: 764, startPoint y: 315, endPoint x: 987, endPoint y: 335, distance: 223.9
click at [987, 335] on app-calendar-viewport "Tue 9 Wed 10 Thu 11 1/1 1 Job Fri 12 3/3 1 Job Sat 13 Sun 14 2/2 2 Jobs Mon 15 …" at bounding box center [784, 614] width 1568 height 937
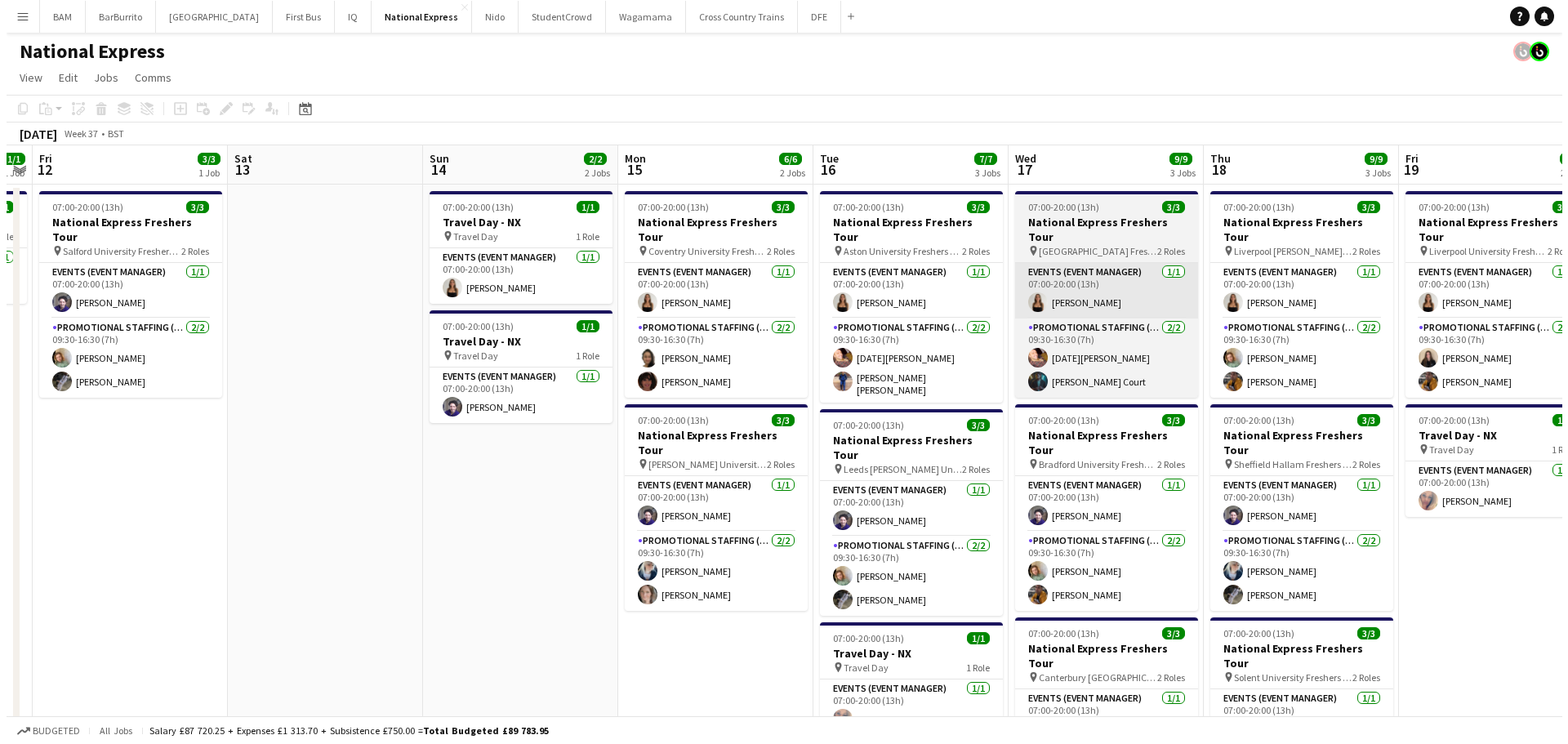
scroll to position [0, 518]
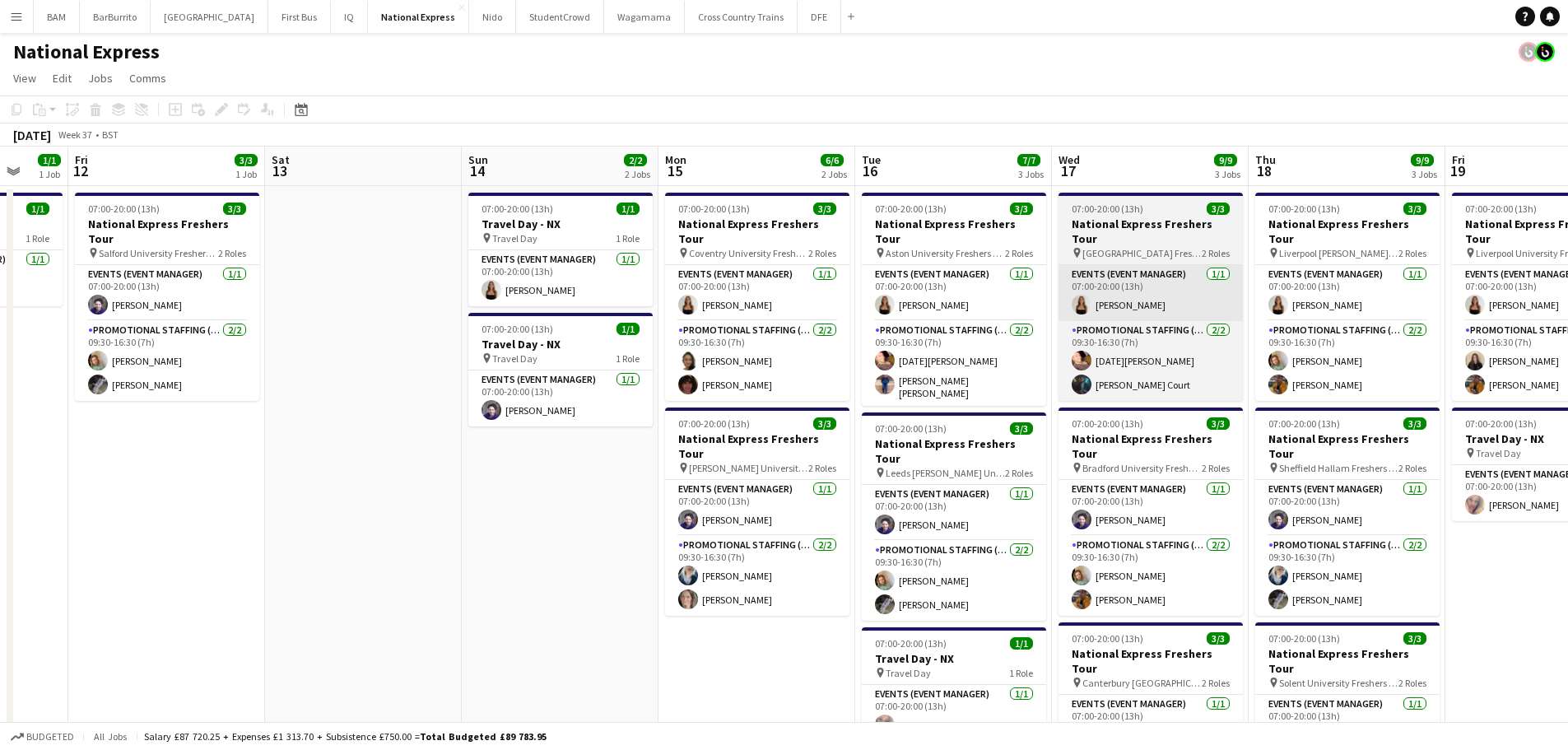
drag, startPoint x: 1006, startPoint y: 312, endPoint x: 673, endPoint y: 270, distance: 335.6
click at [655, 267] on app-calendar-viewport "Tue 9 Wed 10 Thu 11 1/1 1 Job Fri 12 3/3 1 Job Sat 13 Sun 14 2/2 2 Jobs Mon 15 …" at bounding box center [784, 614] width 1568 height 937
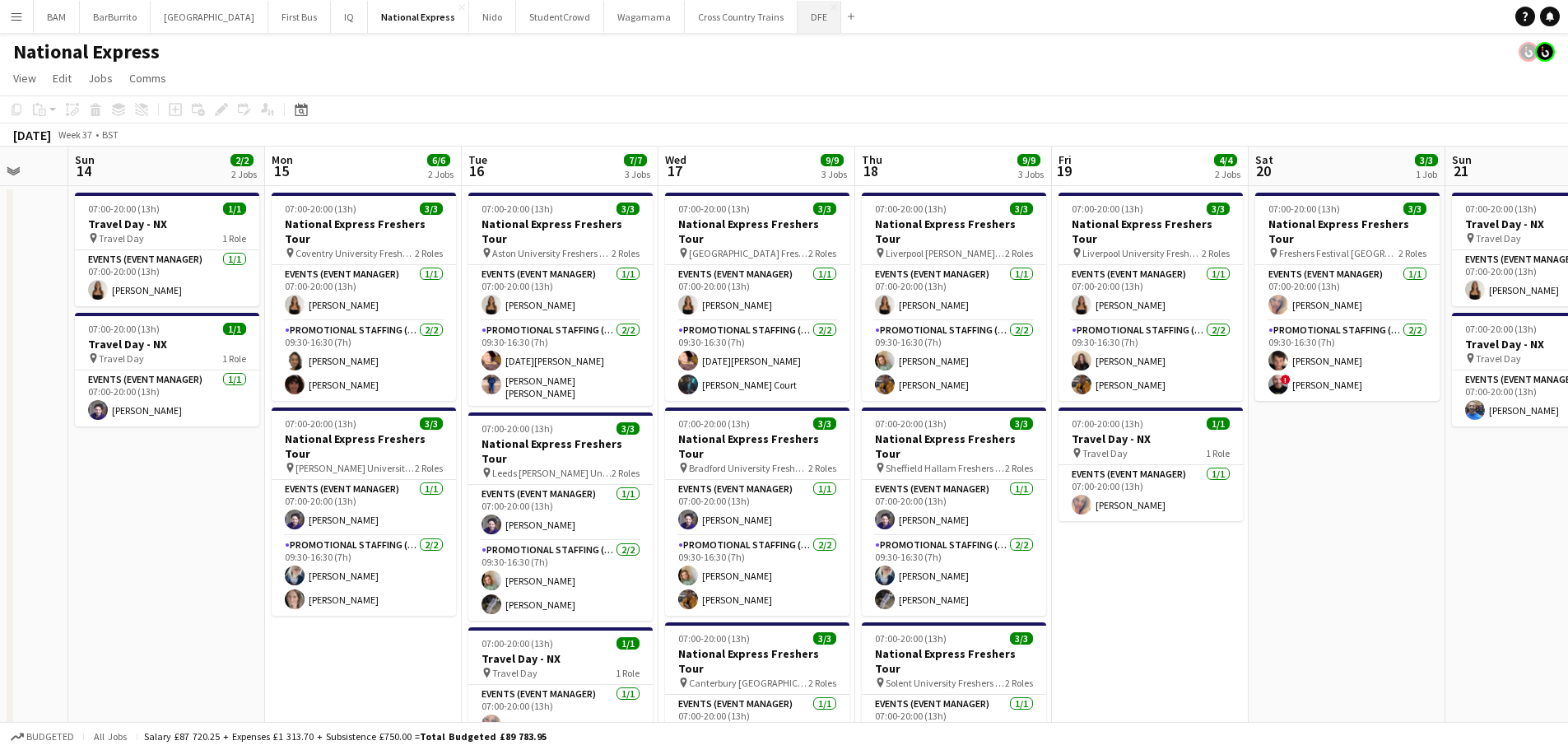
click at [798, 18] on button "DFE Close" at bounding box center [820, 17] width 44 height 32
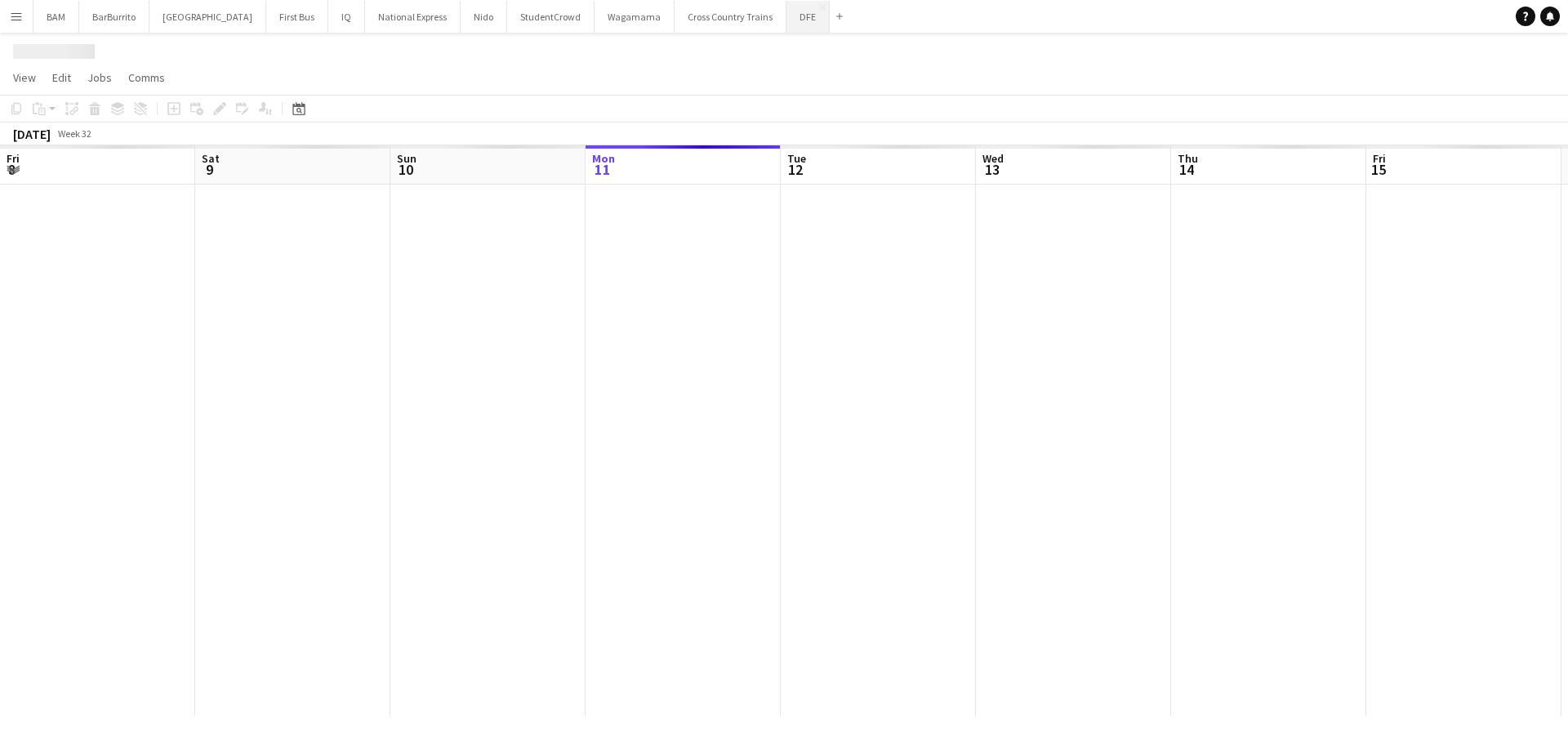
scroll to position [0, 391]
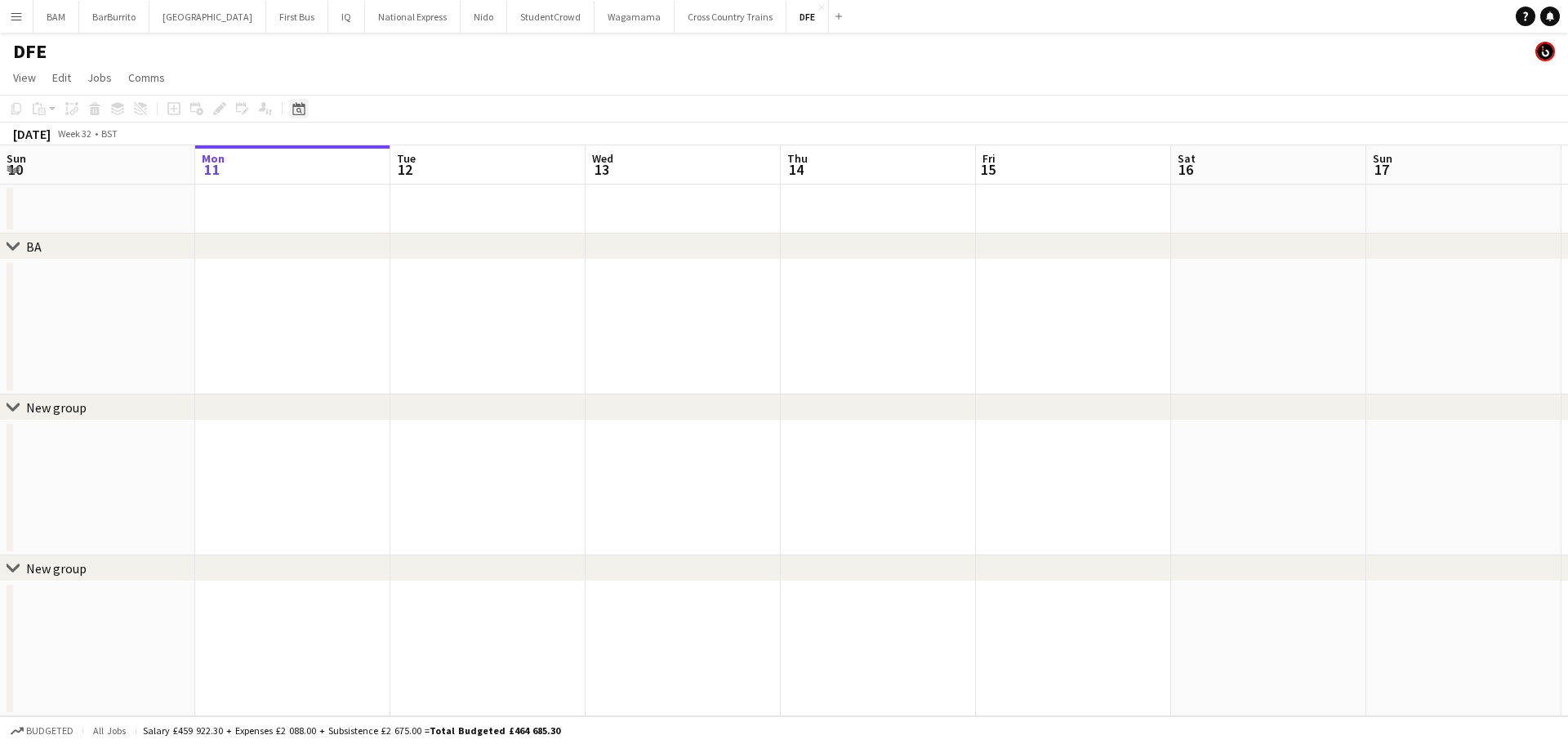
click at [295, 108] on icon "Date picker" at bounding box center [299, 108] width 13 height 13
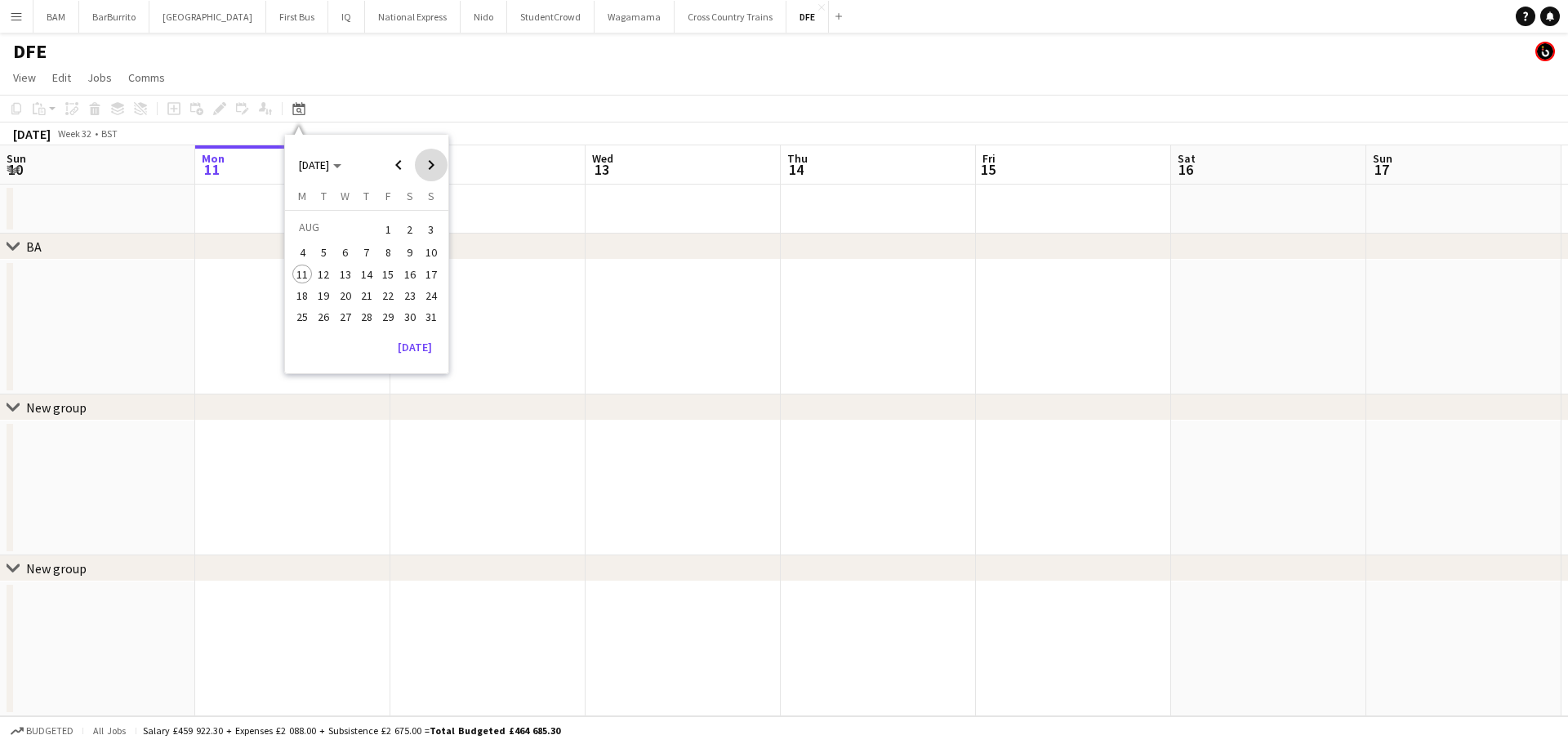
click at [439, 158] on span "Next month" at bounding box center [432, 165] width 33 height 33
click at [407, 310] on span "27" at bounding box center [410, 313] width 20 height 20
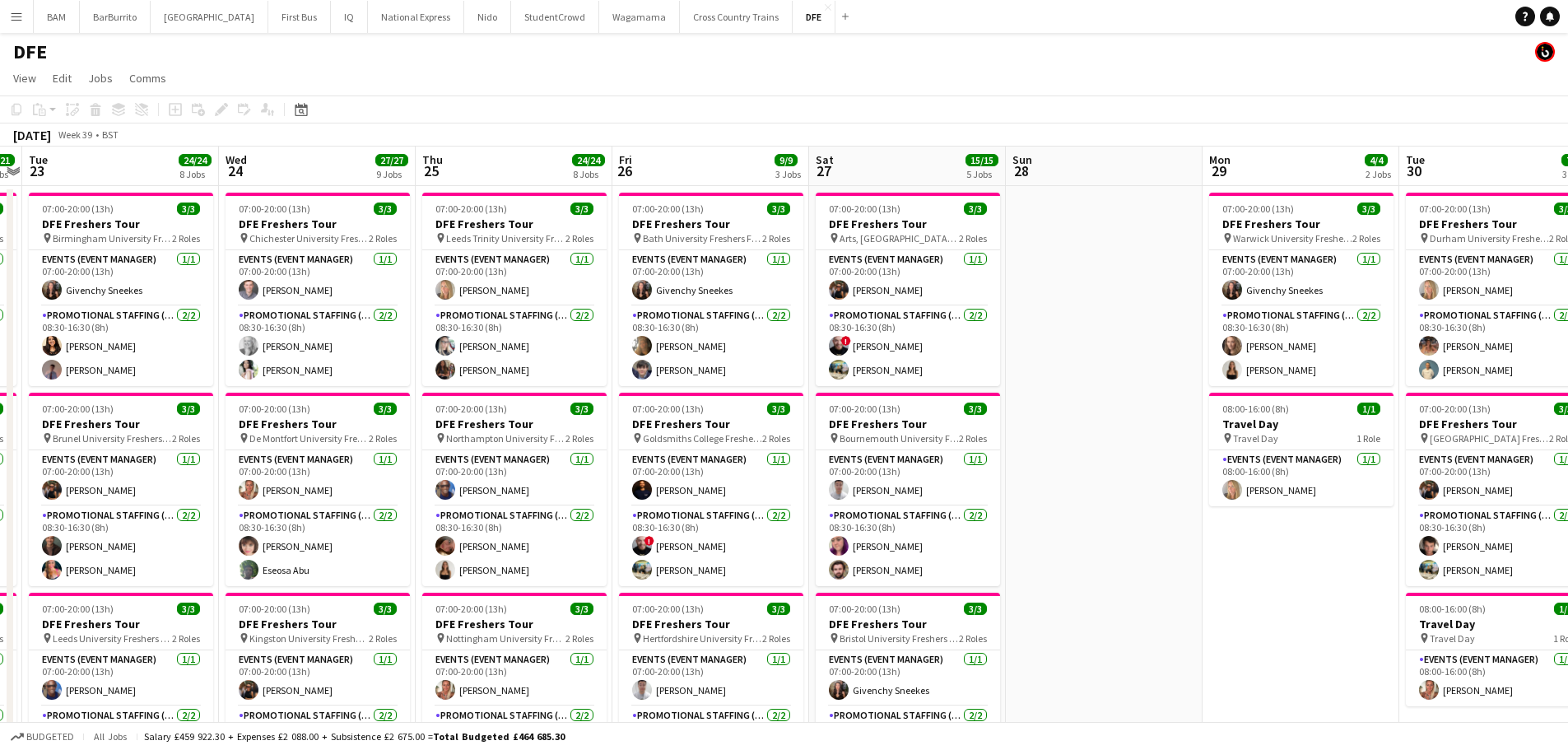
scroll to position [0, 364]
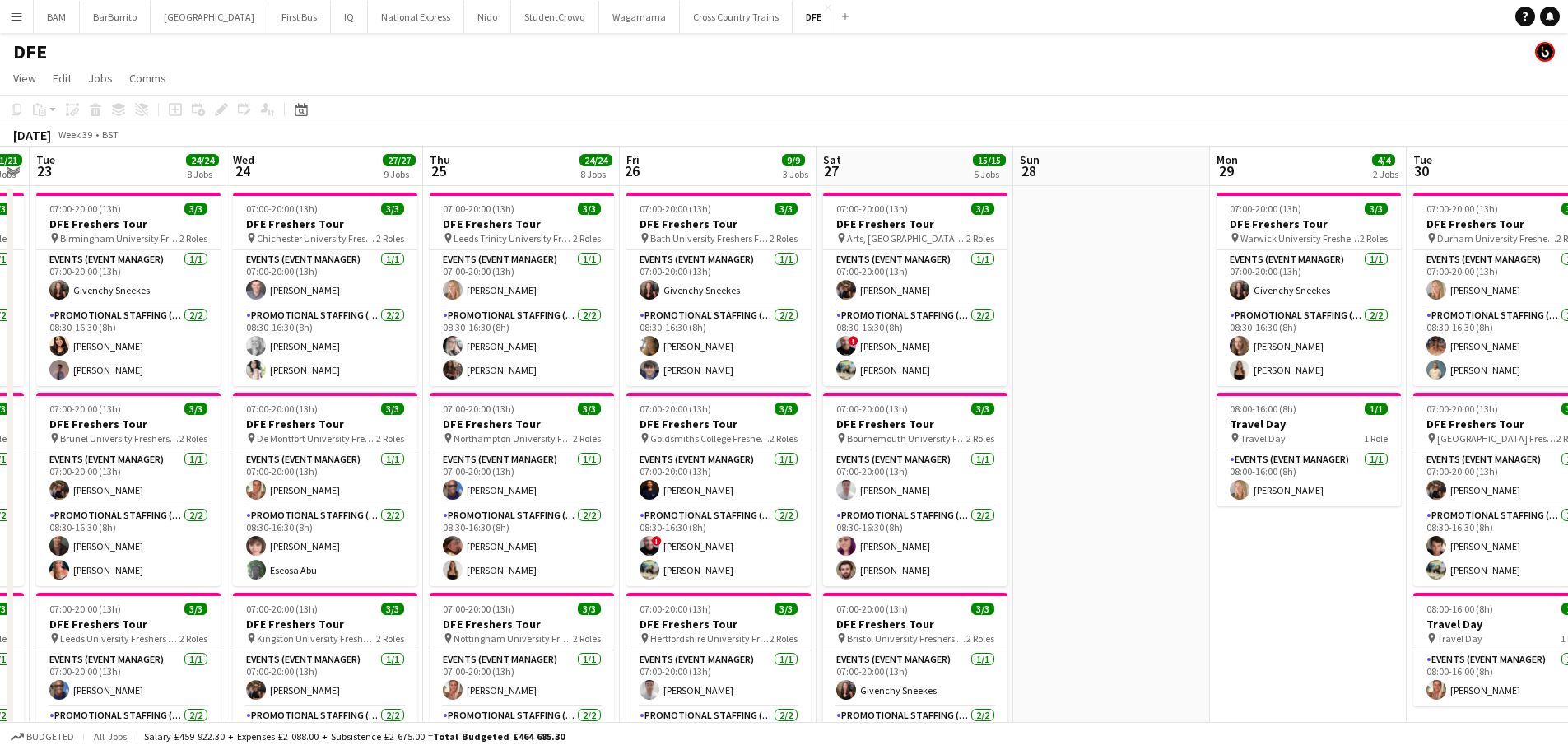
drag, startPoint x: 718, startPoint y: 327, endPoint x: 1117, endPoint y: 327, distance: 399.0
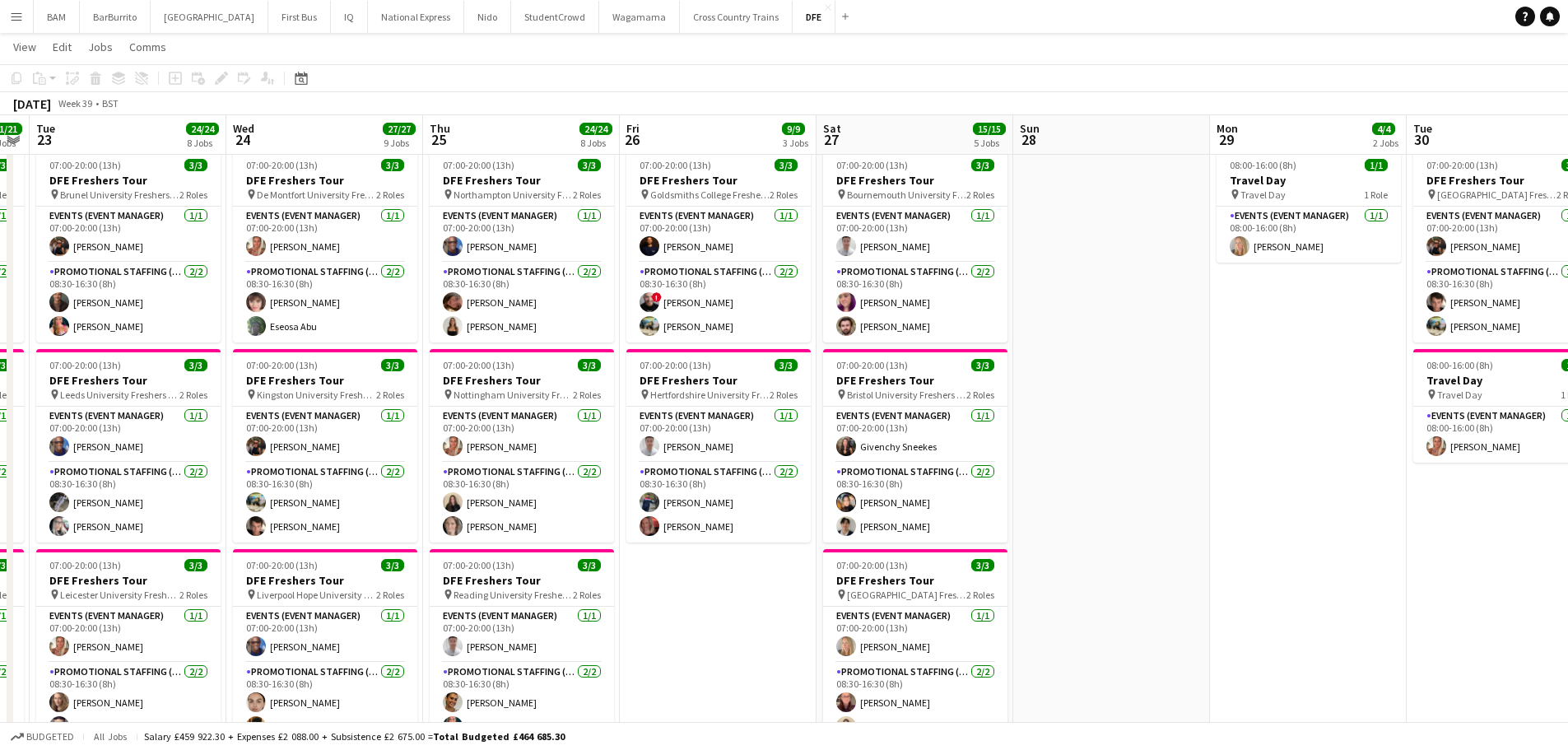
scroll to position [0, 0]
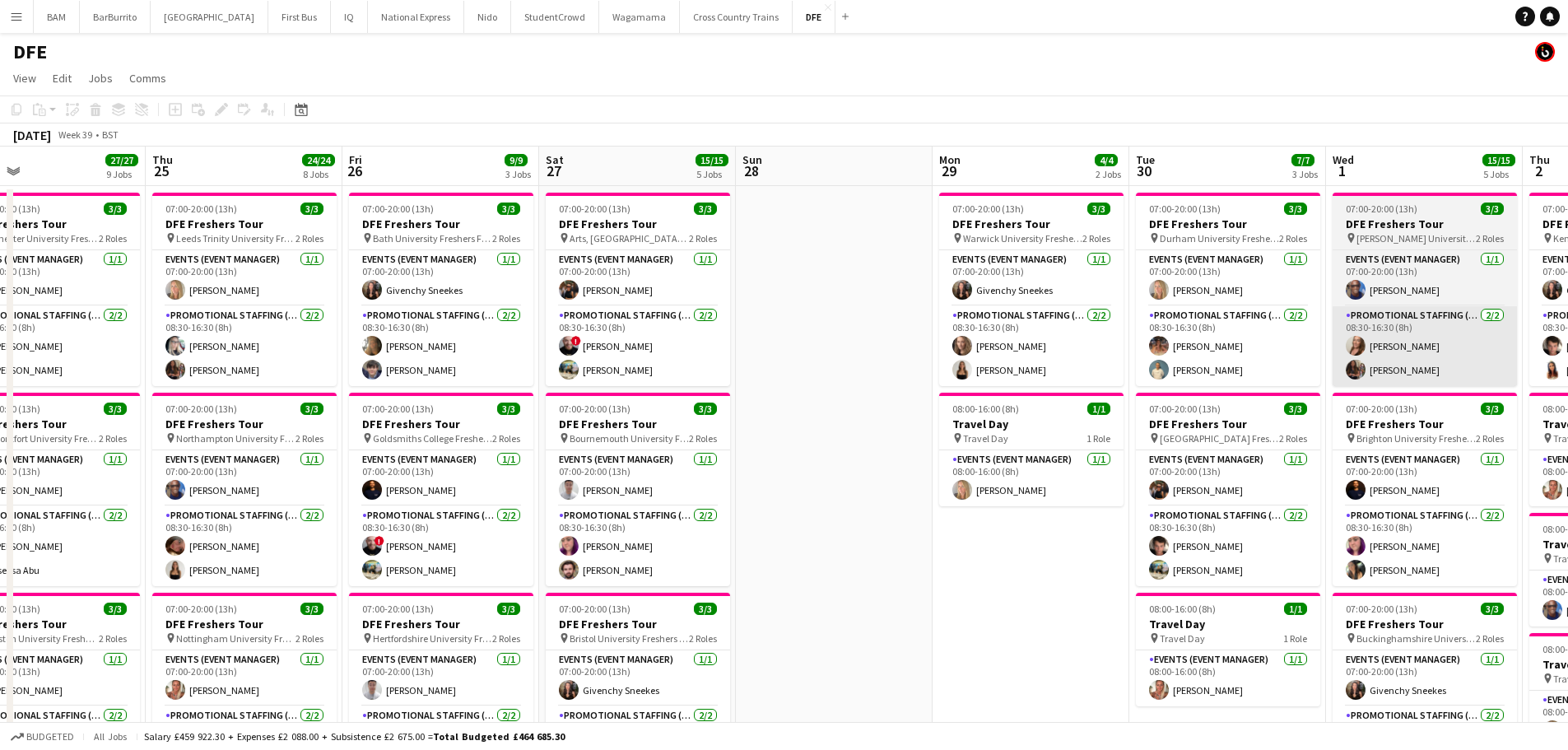
drag, startPoint x: 1035, startPoint y: 279, endPoint x: 1155, endPoint y: 352, distance: 140.5
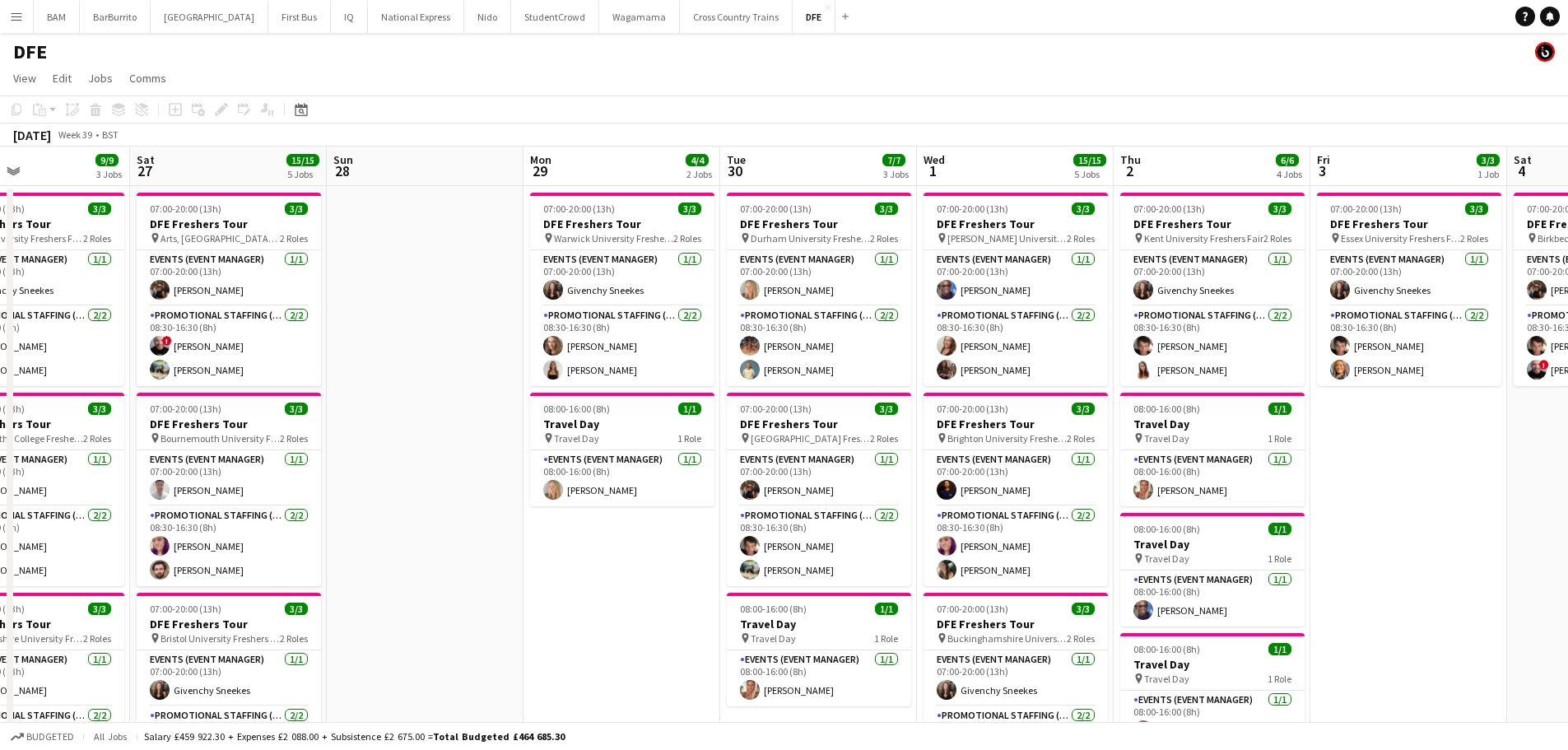
drag, startPoint x: 1104, startPoint y: 359, endPoint x: 576, endPoint y: 337, distance: 528.5
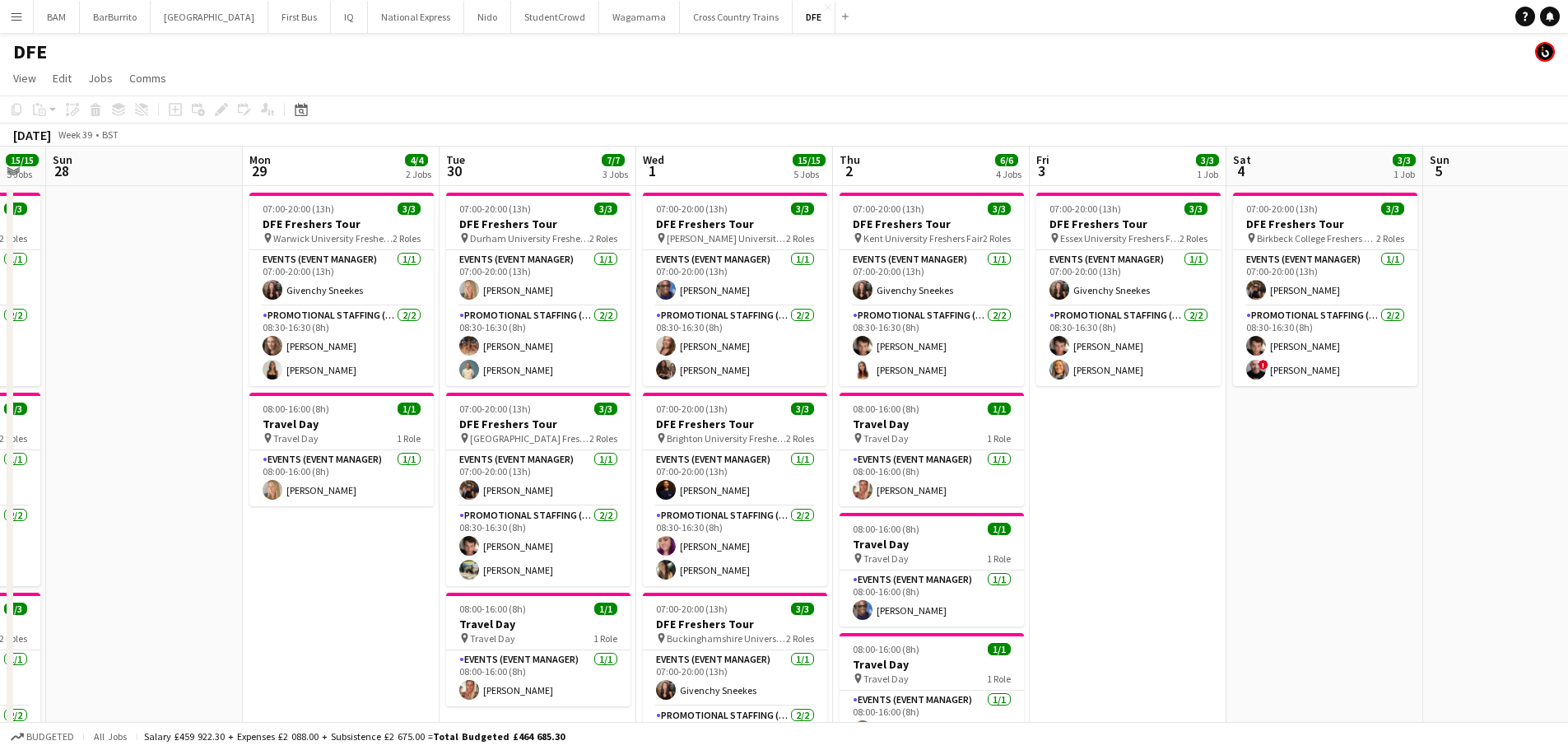
drag, startPoint x: 888, startPoint y: 356, endPoint x: 991, endPoint y: 354, distance: 103.0
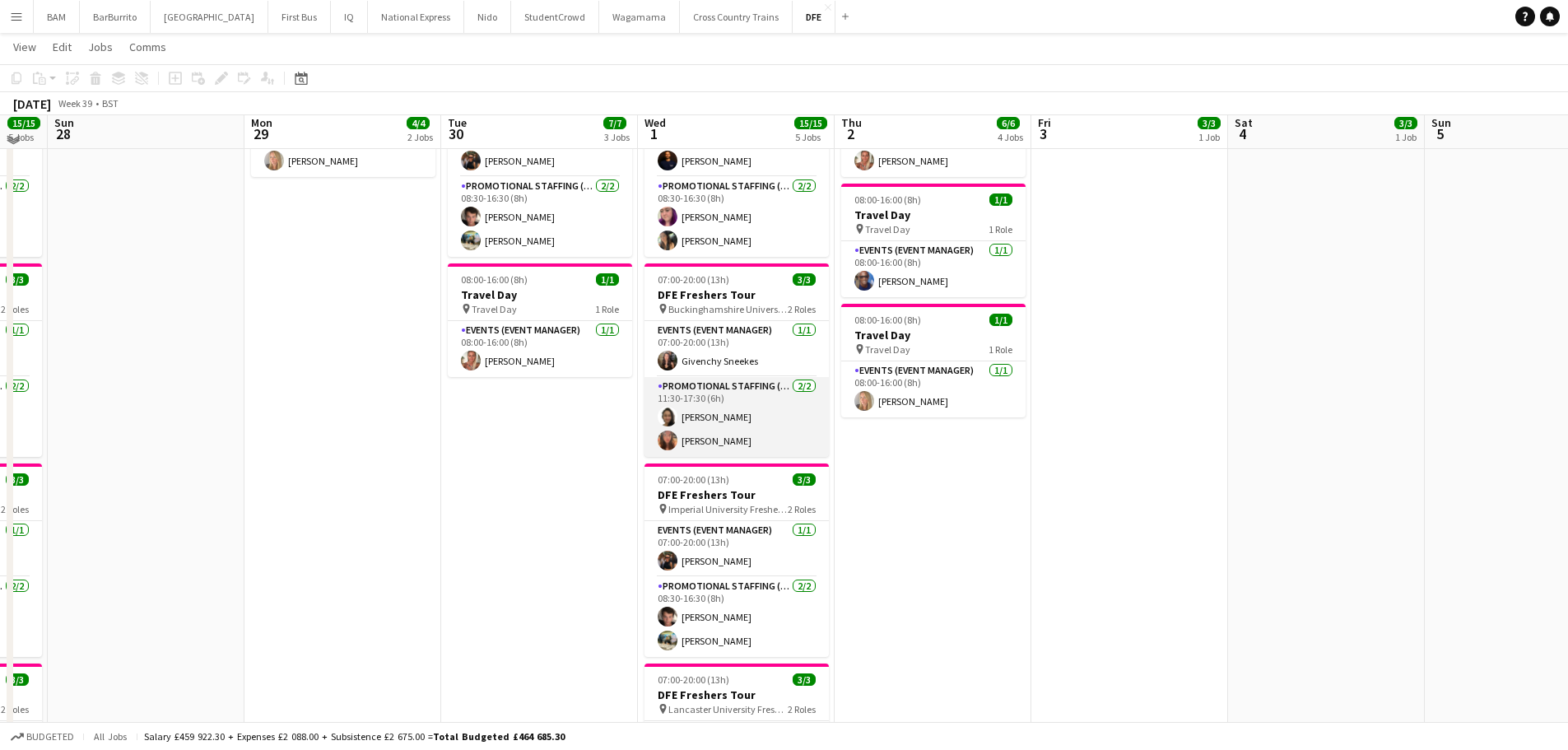
scroll to position [329, 0]
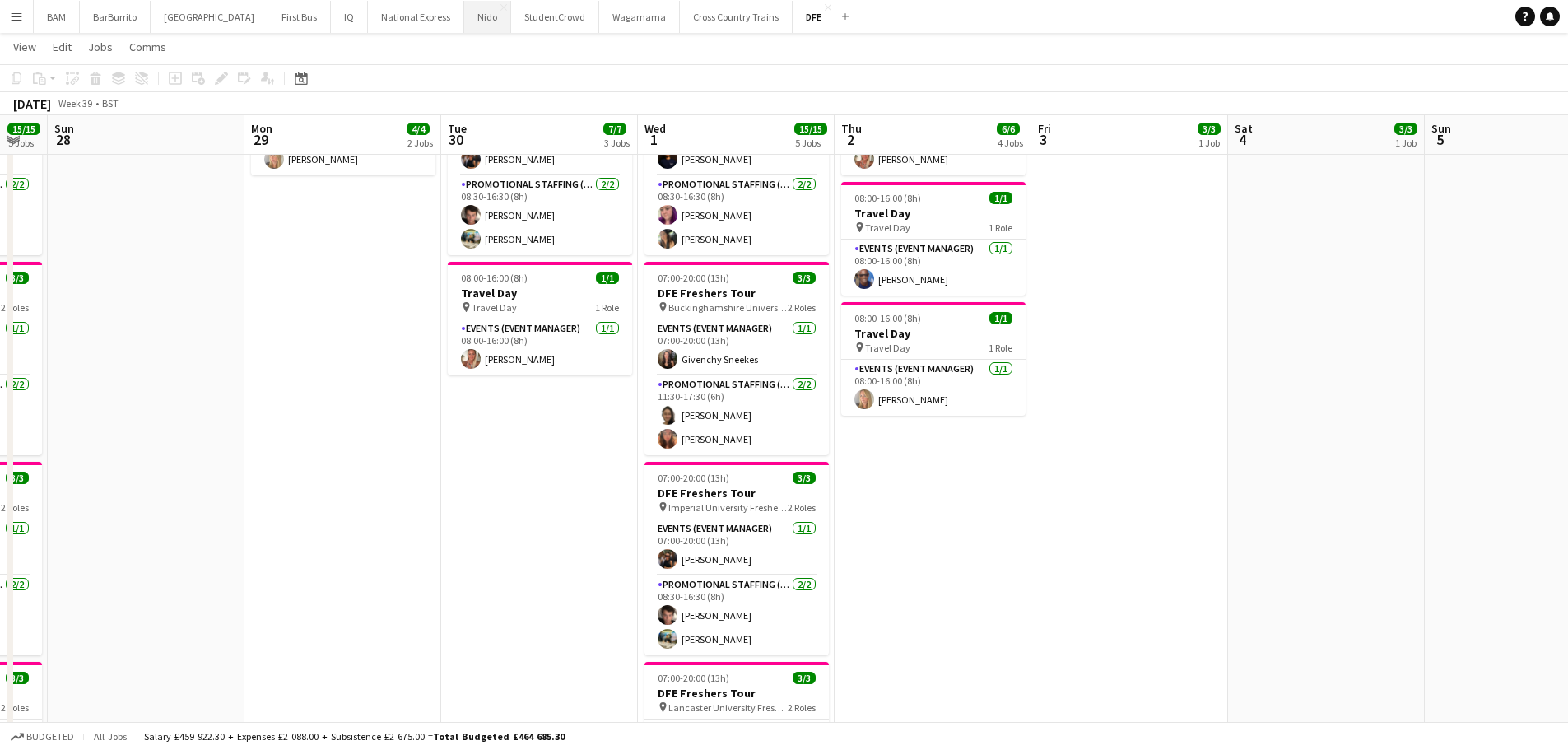
click at [464, 17] on button "Nido Close" at bounding box center [487, 17] width 47 height 32
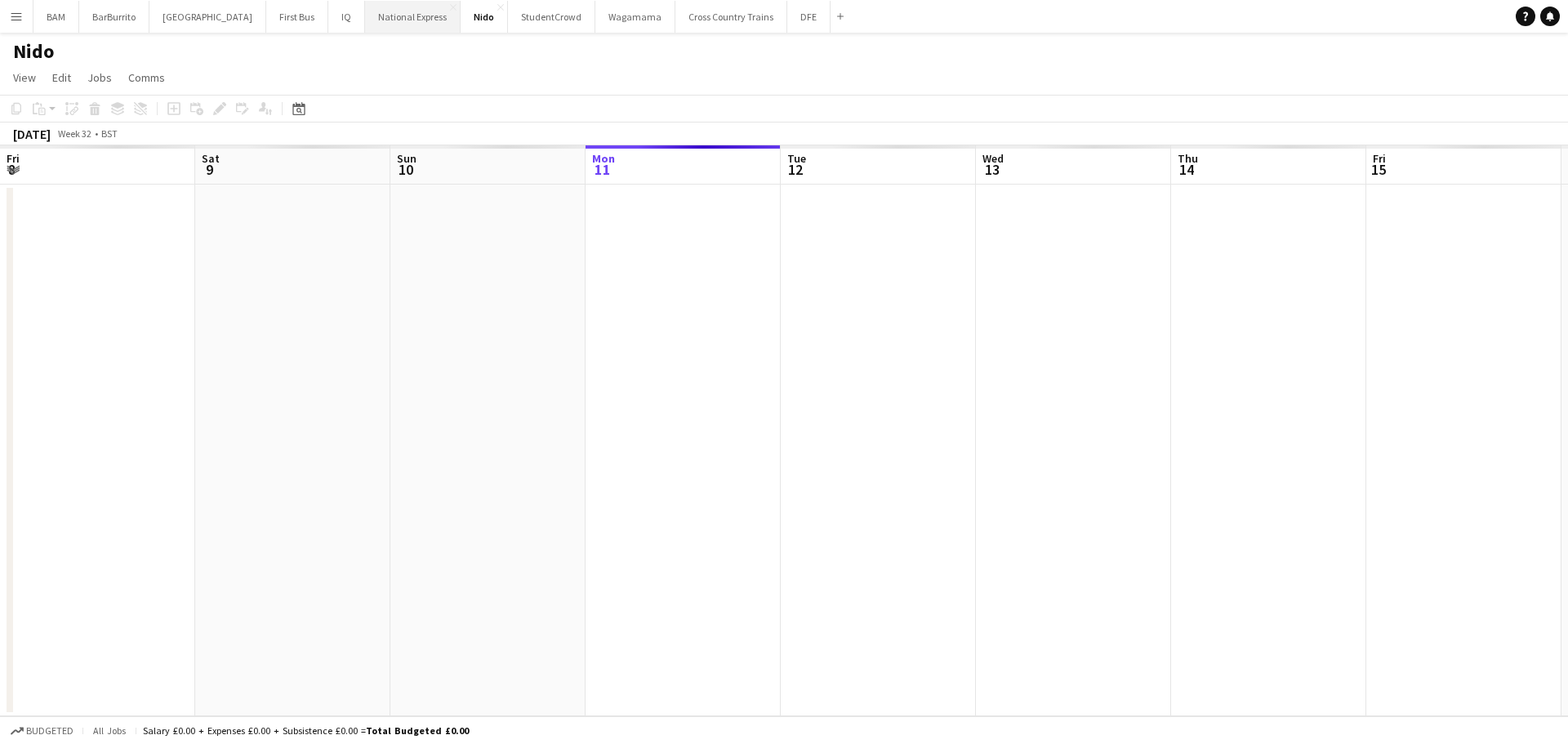
click at [387, 21] on button "National Express Close" at bounding box center [413, 16] width 95 height 32
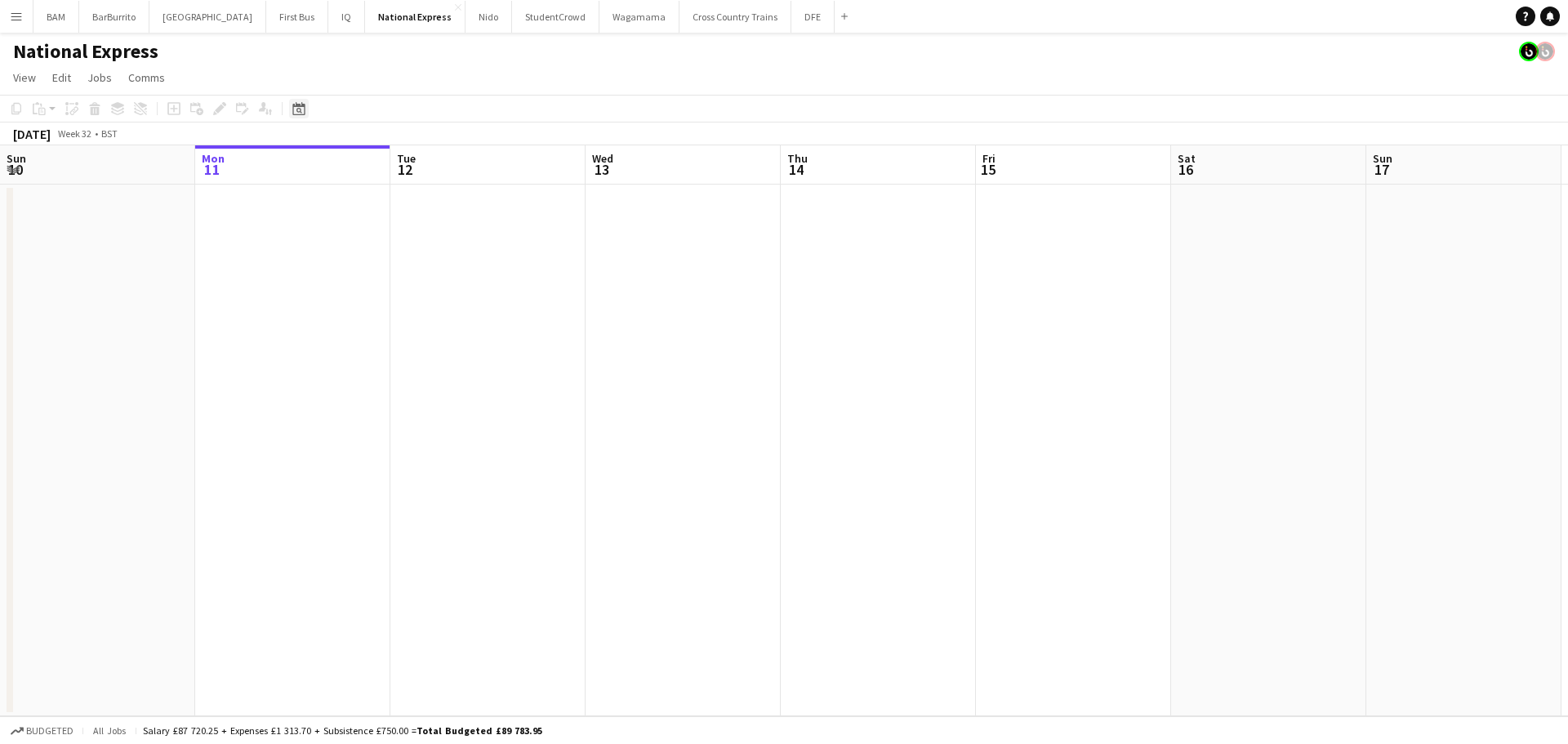
click at [299, 105] on icon at bounding box center [298, 108] width 12 height 13
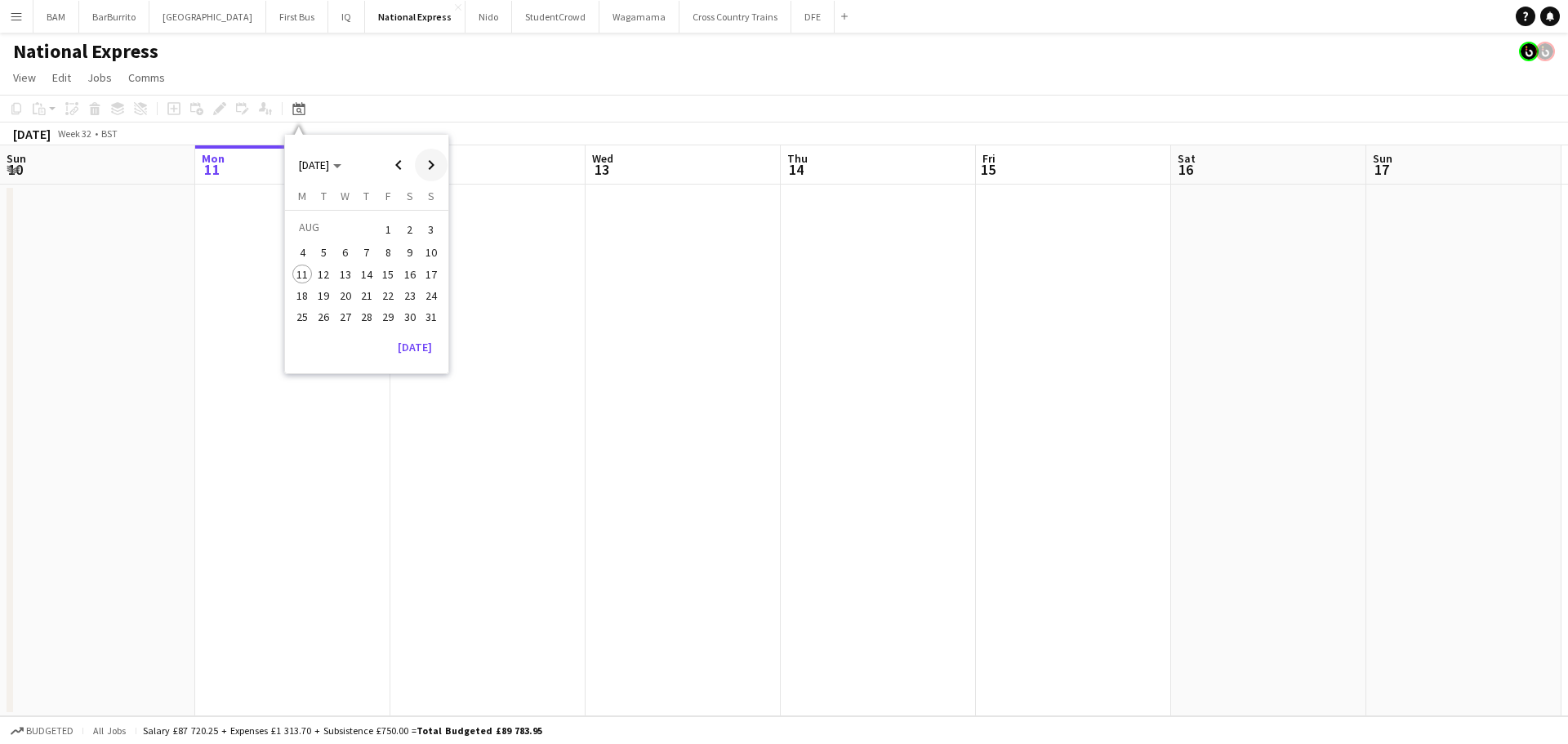
click at [441, 167] on span "Next month" at bounding box center [432, 165] width 33 height 33
click at [341, 253] on span "1" at bounding box center [345, 249] width 20 height 20
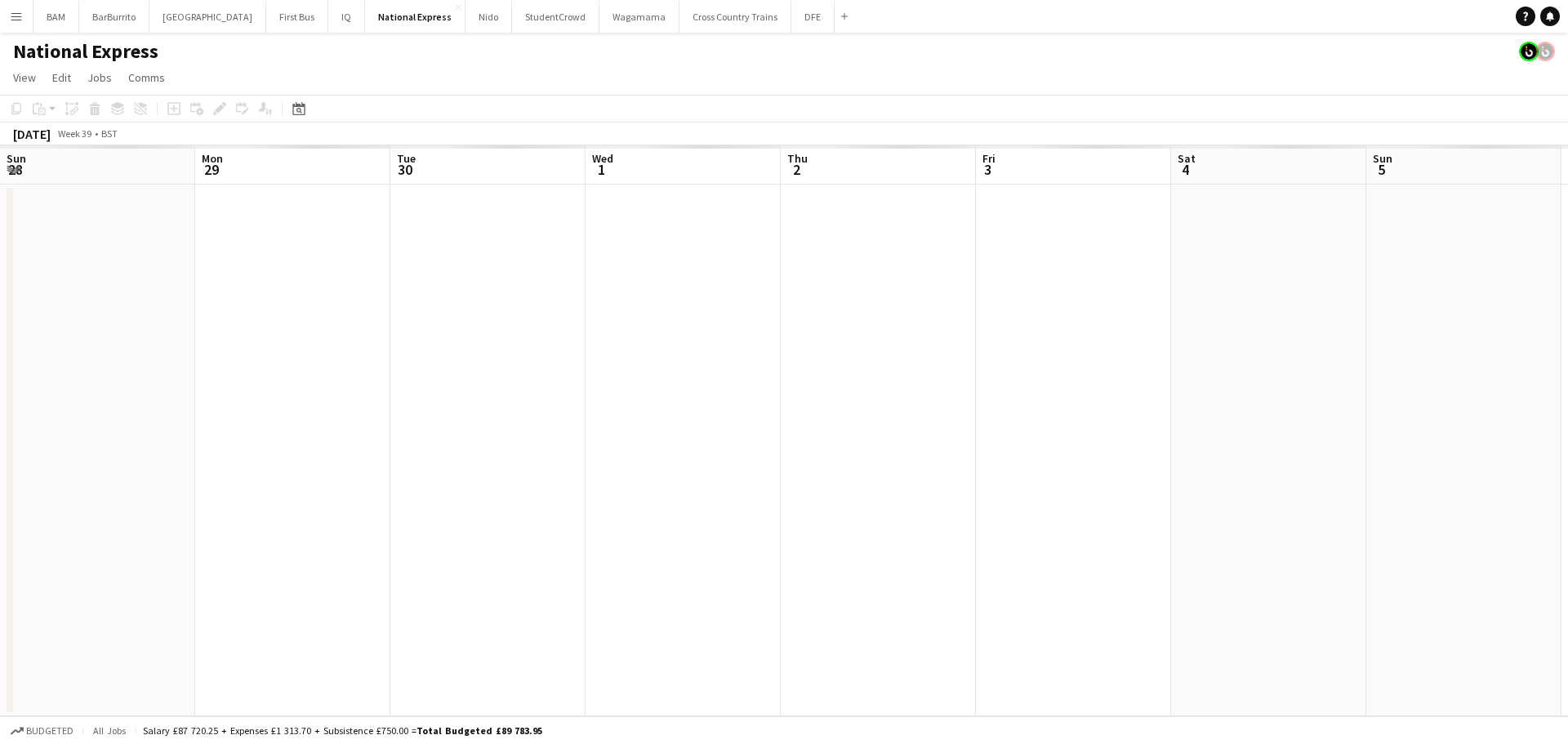
scroll to position [0, 562]
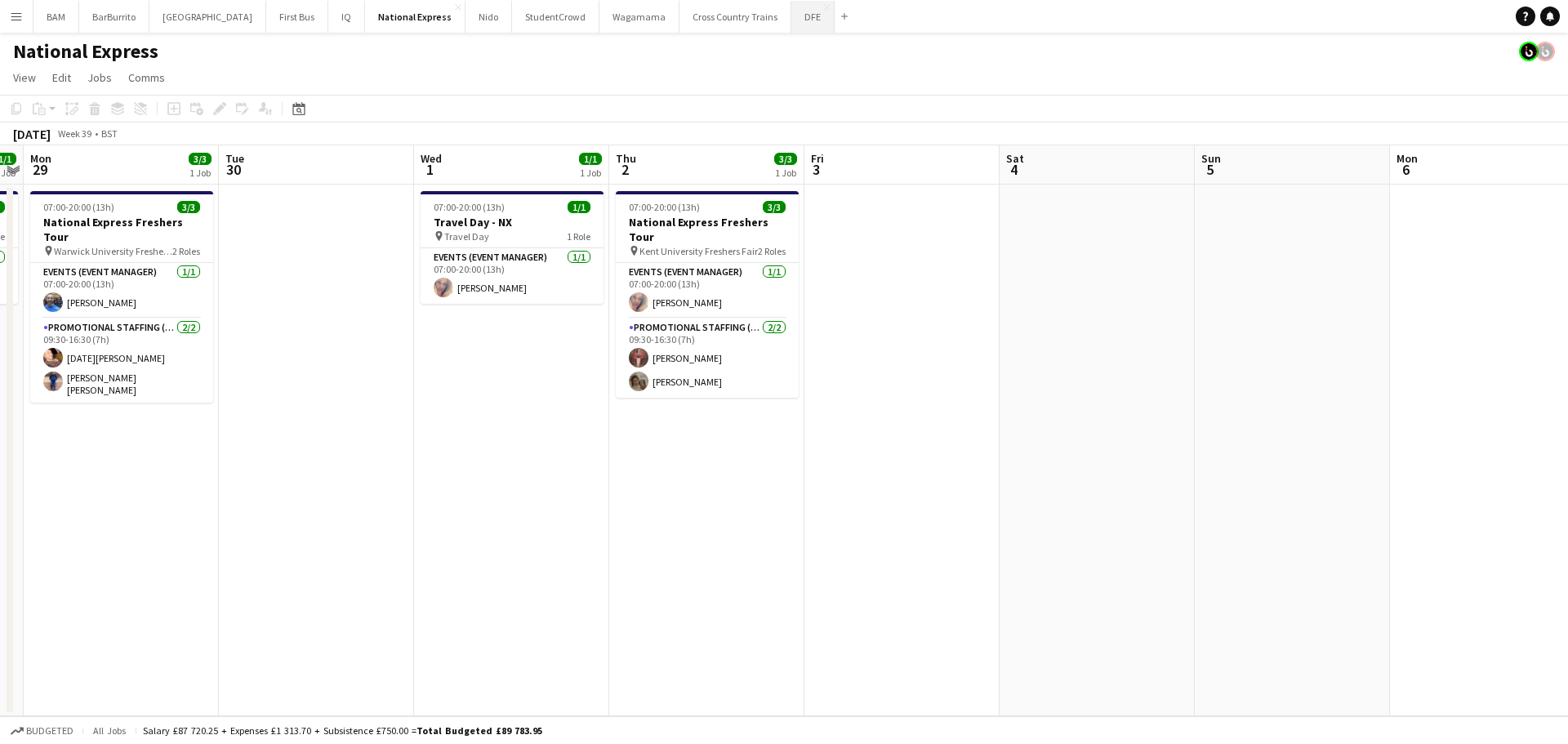
click at [792, 20] on button "DFE Close" at bounding box center [813, 16] width 43 height 32
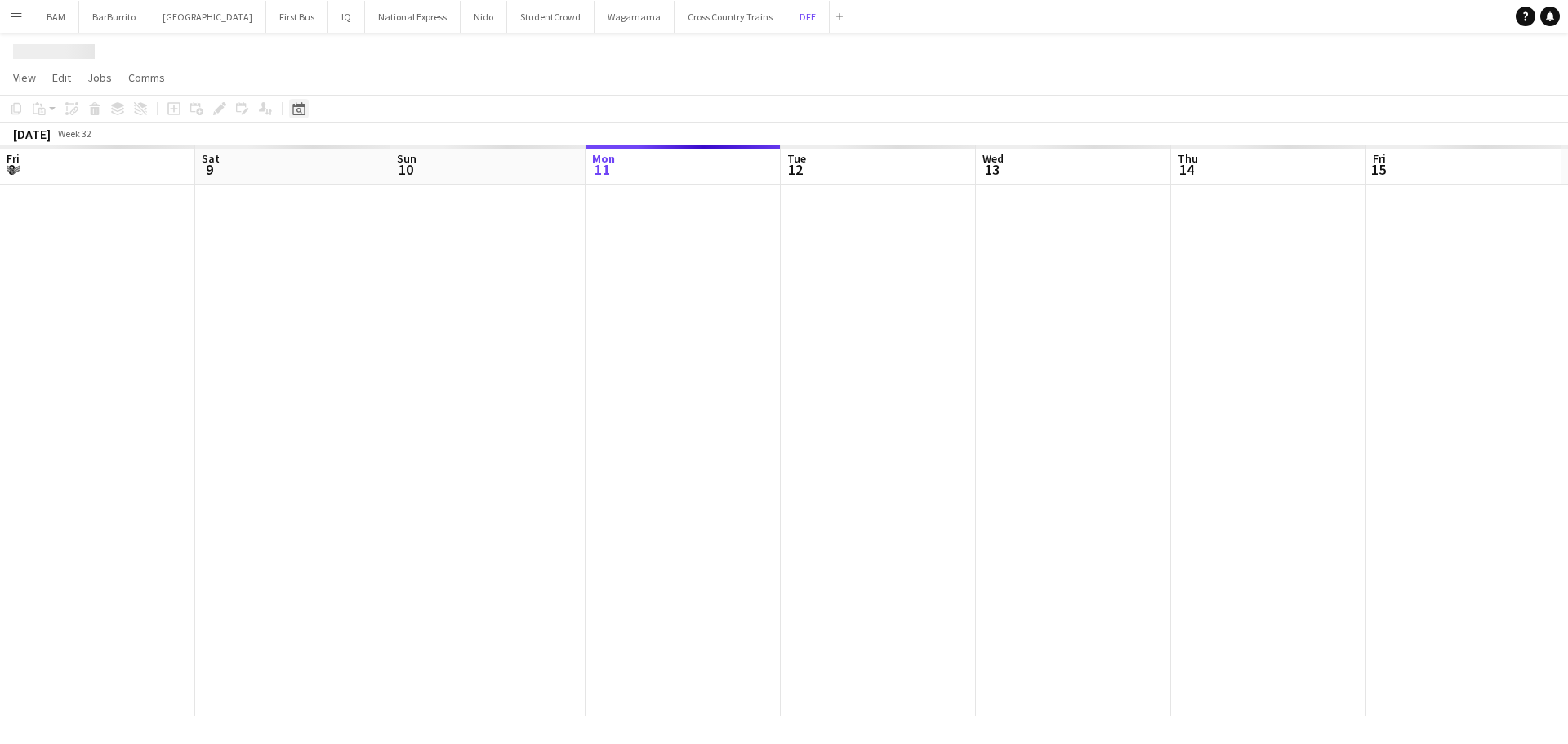
scroll to position [0, 391]
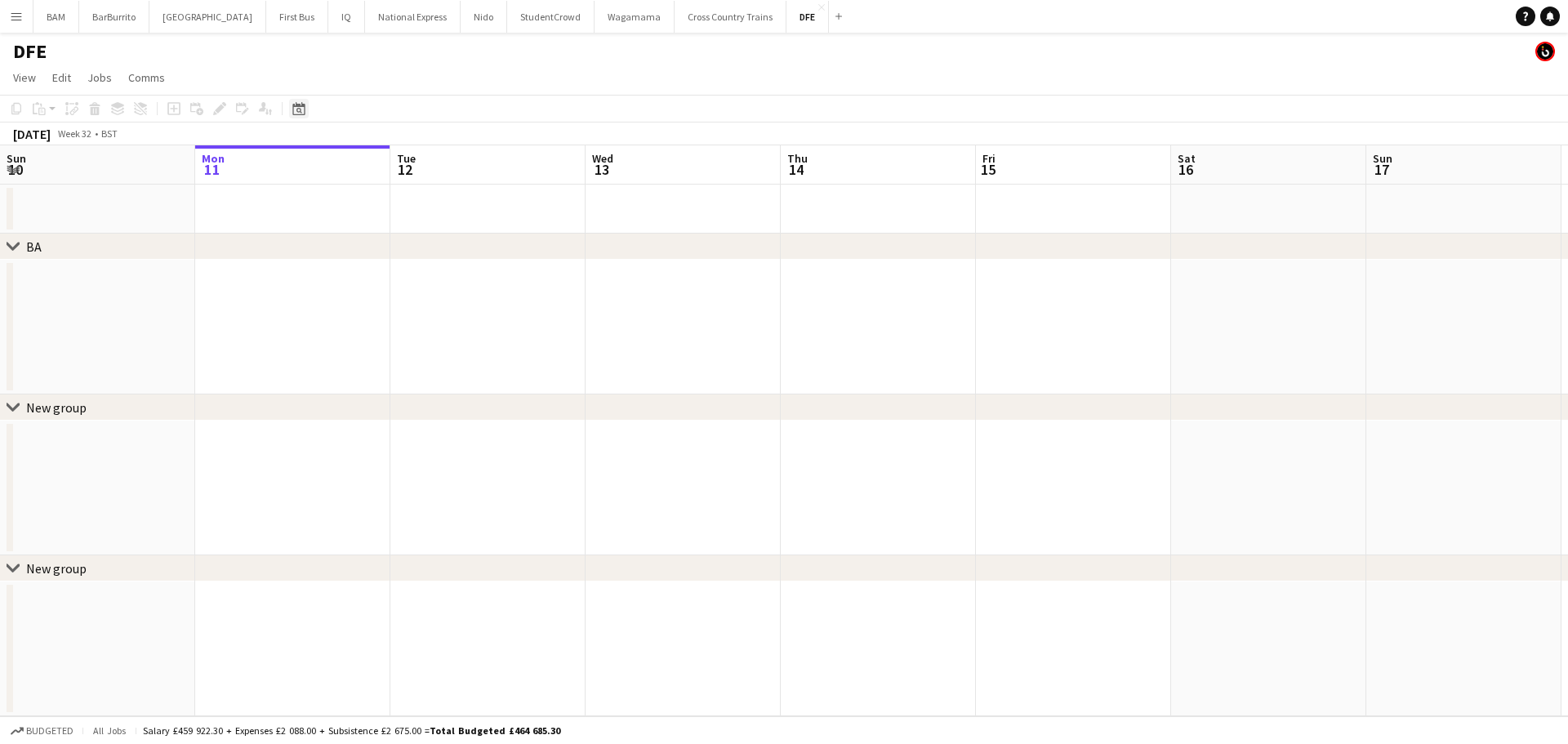
click at [306, 113] on div "Date picker" at bounding box center [299, 108] width 20 height 20
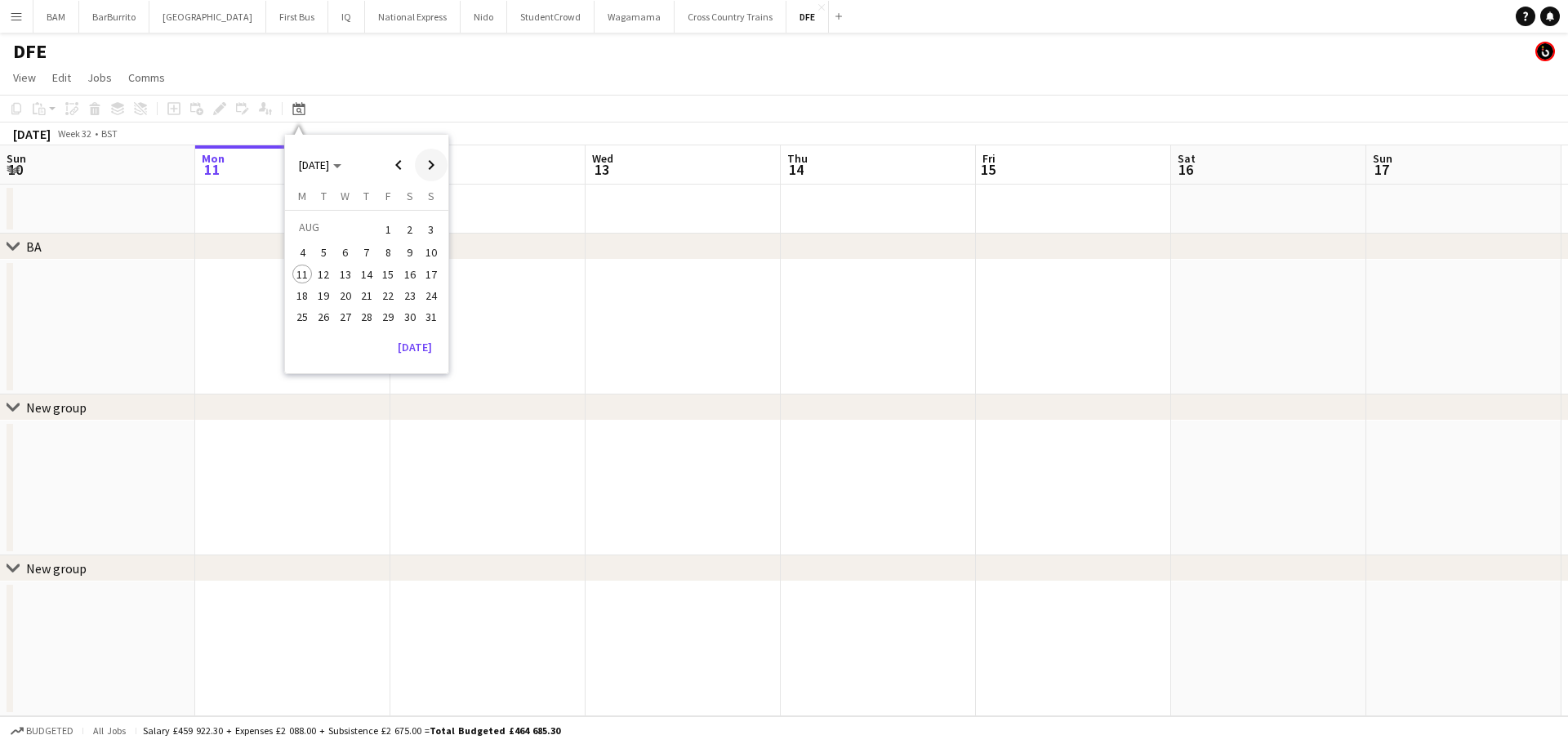
click at [429, 165] on span "Next month" at bounding box center [432, 165] width 33 height 33
click at [766, 140] on div "August 2025 Week 32 • BST" at bounding box center [784, 134] width 1568 height 23
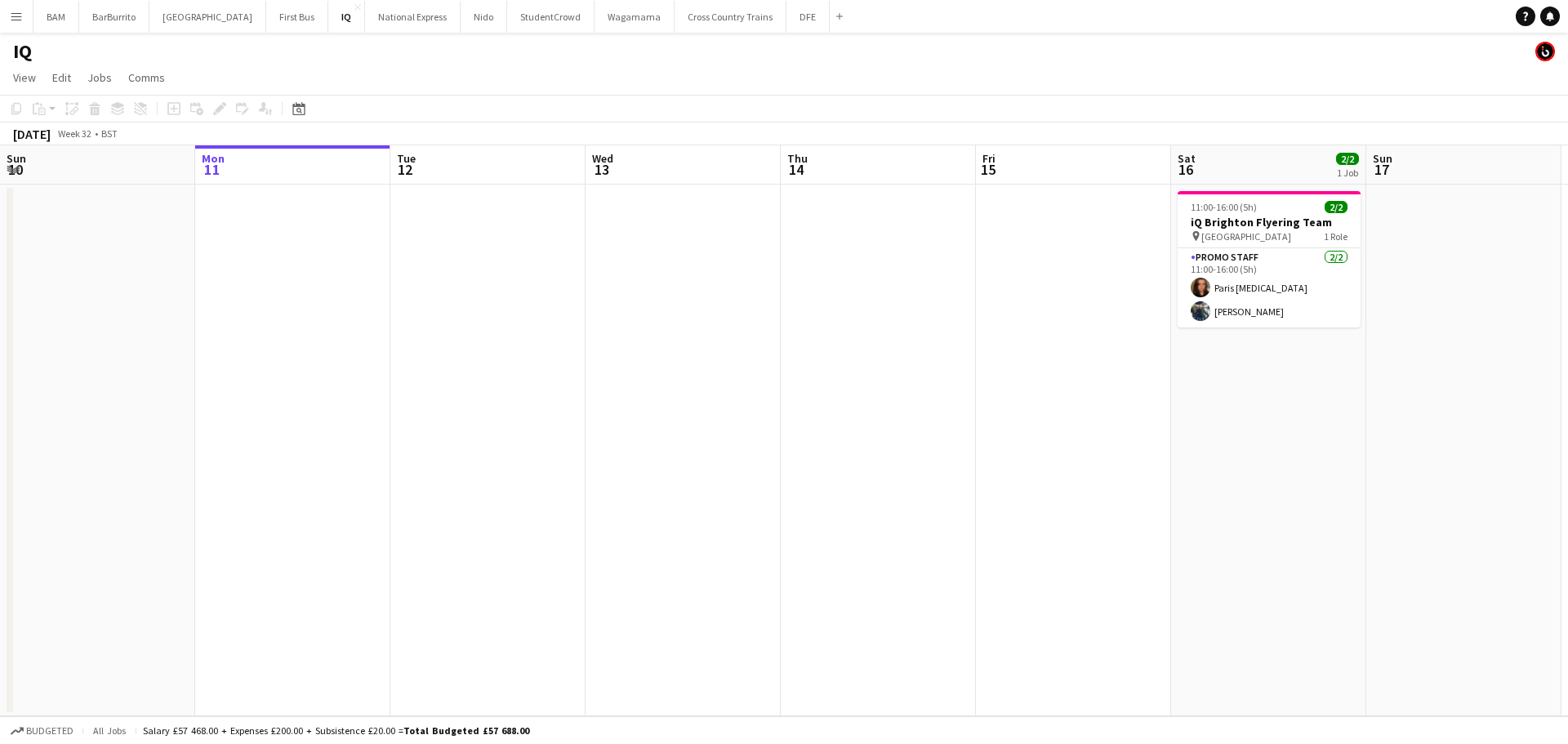
click at [24, 16] on button "Menu" at bounding box center [16, 16] width 33 height 33
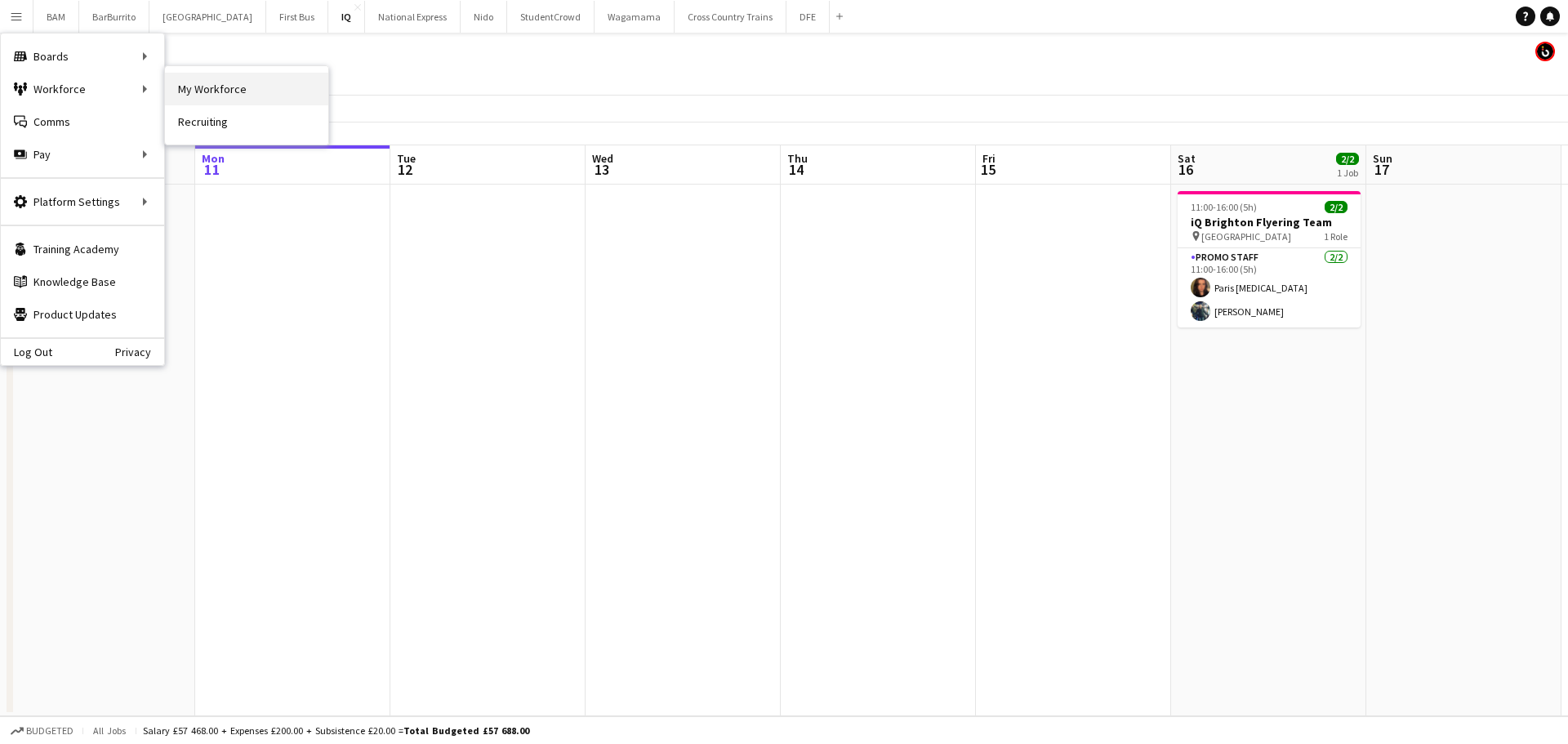
click at [208, 95] on link "My Workforce" at bounding box center [246, 89] width 163 height 33
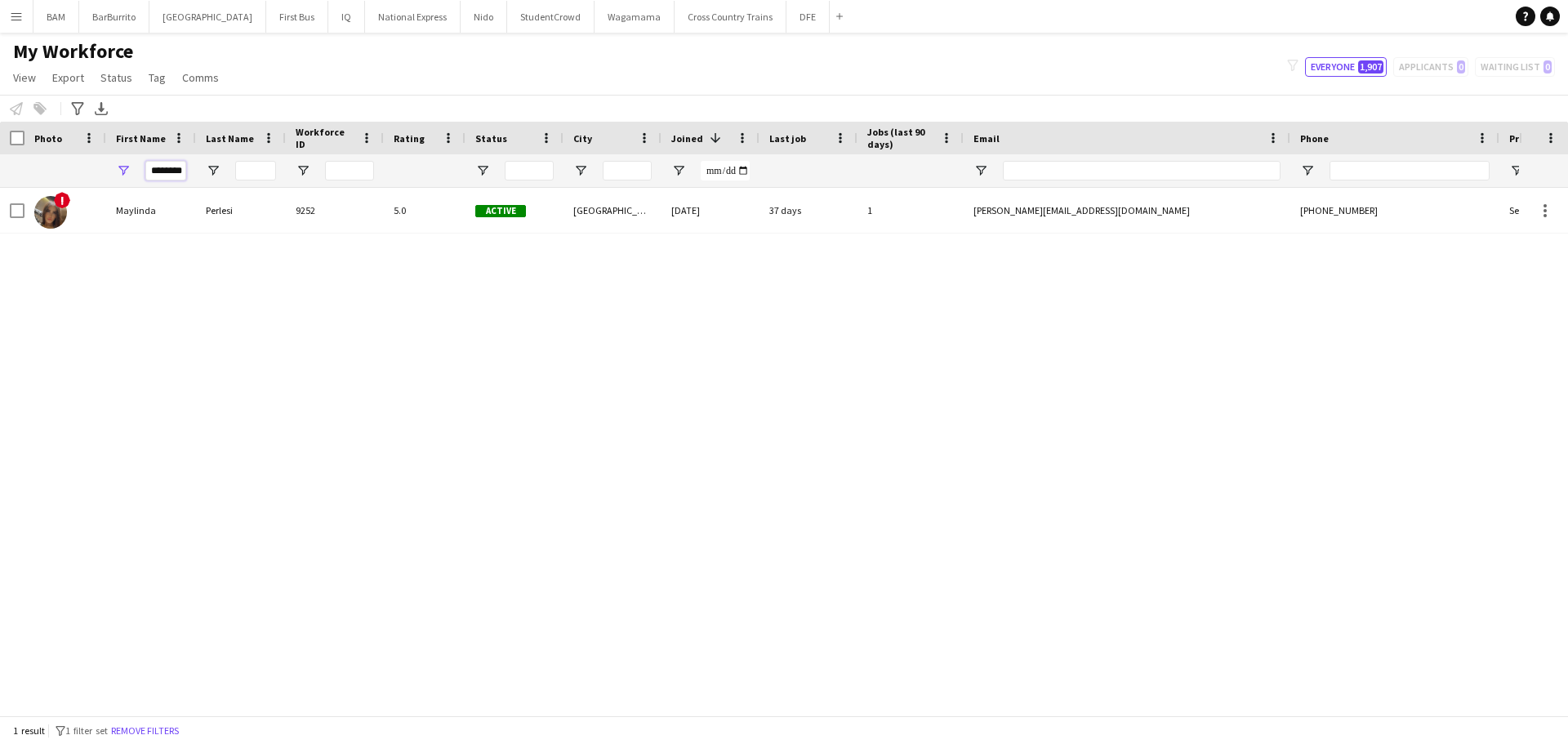
scroll to position [0, 6]
drag, startPoint x: 154, startPoint y: 171, endPoint x: 241, endPoint y: 167, distance: 87.1
click at [241, 167] on div "********" at bounding box center [885, 171] width 1771 height 33
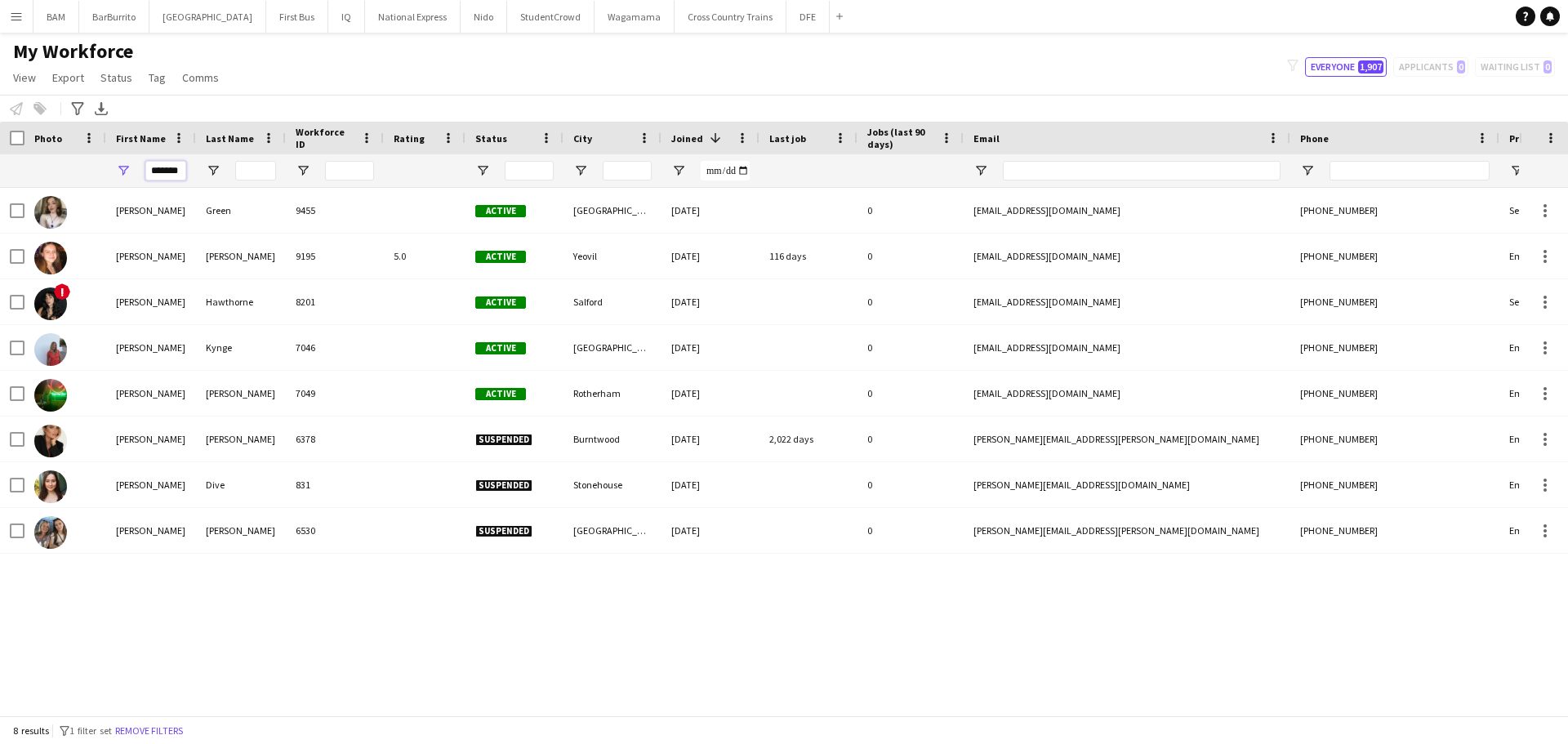
type input "*******"
click at [279, 199] on div "Green" at bounding box center [241, 210] width 90 height 45
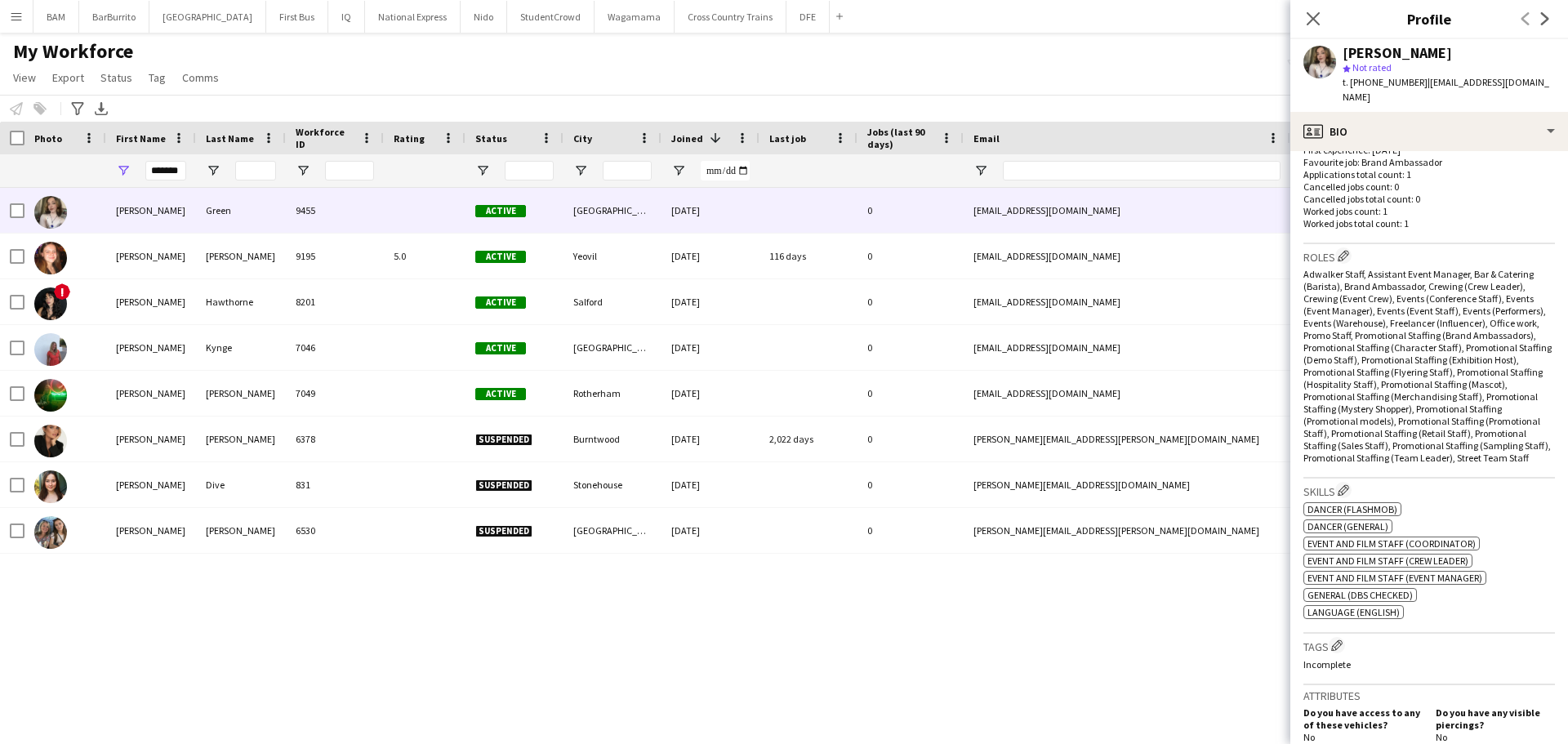
scroll to position [490, 0]
